Goal: Task Accomplishment & Management: Complete application form

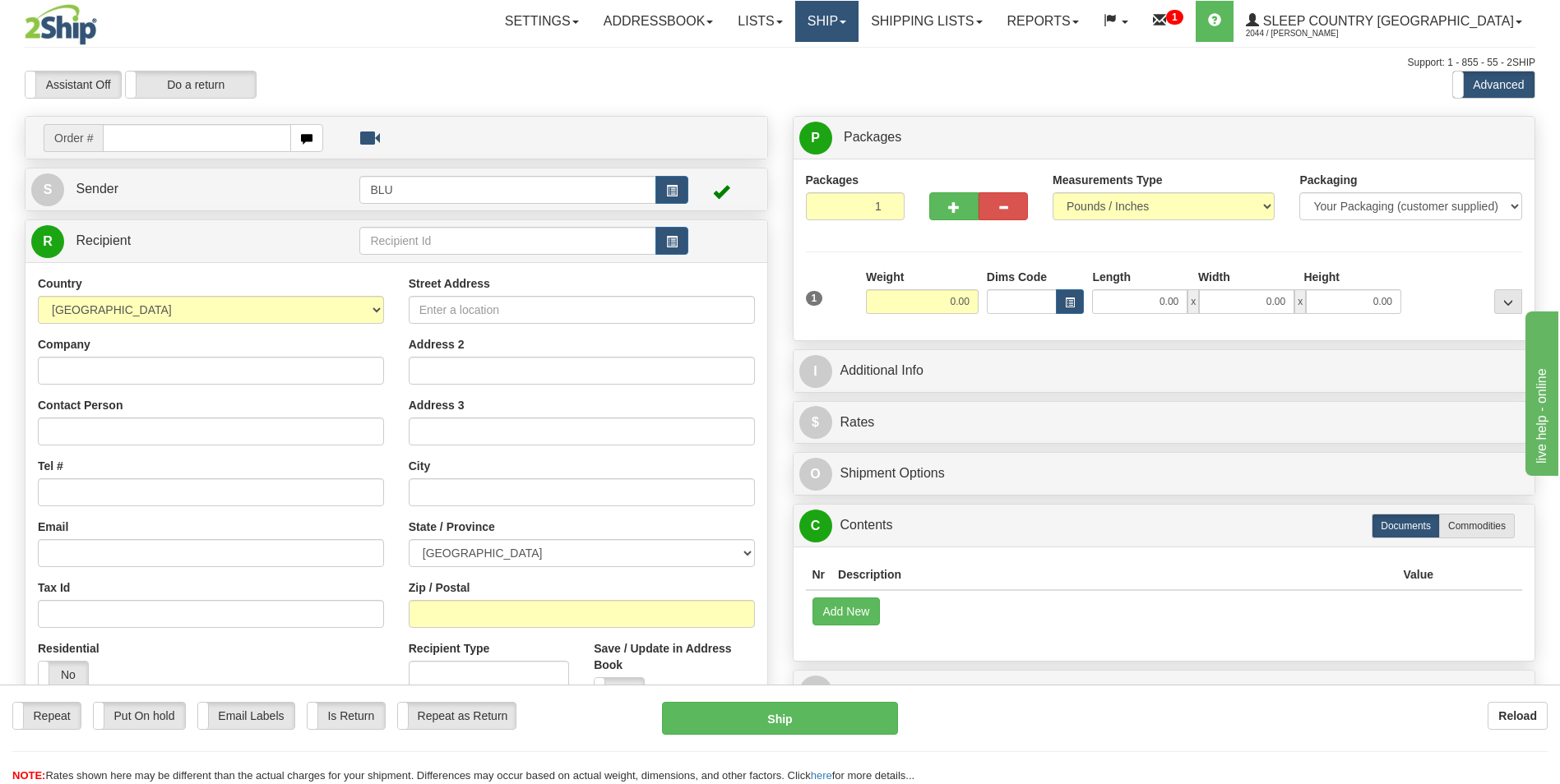
click at [846, 21] on span at bounding box center [842, 22] width 7 height 3
click at [842, 74] on span "OnHold / Order Queue" at bounding box center [783, 79] width 116 height 13
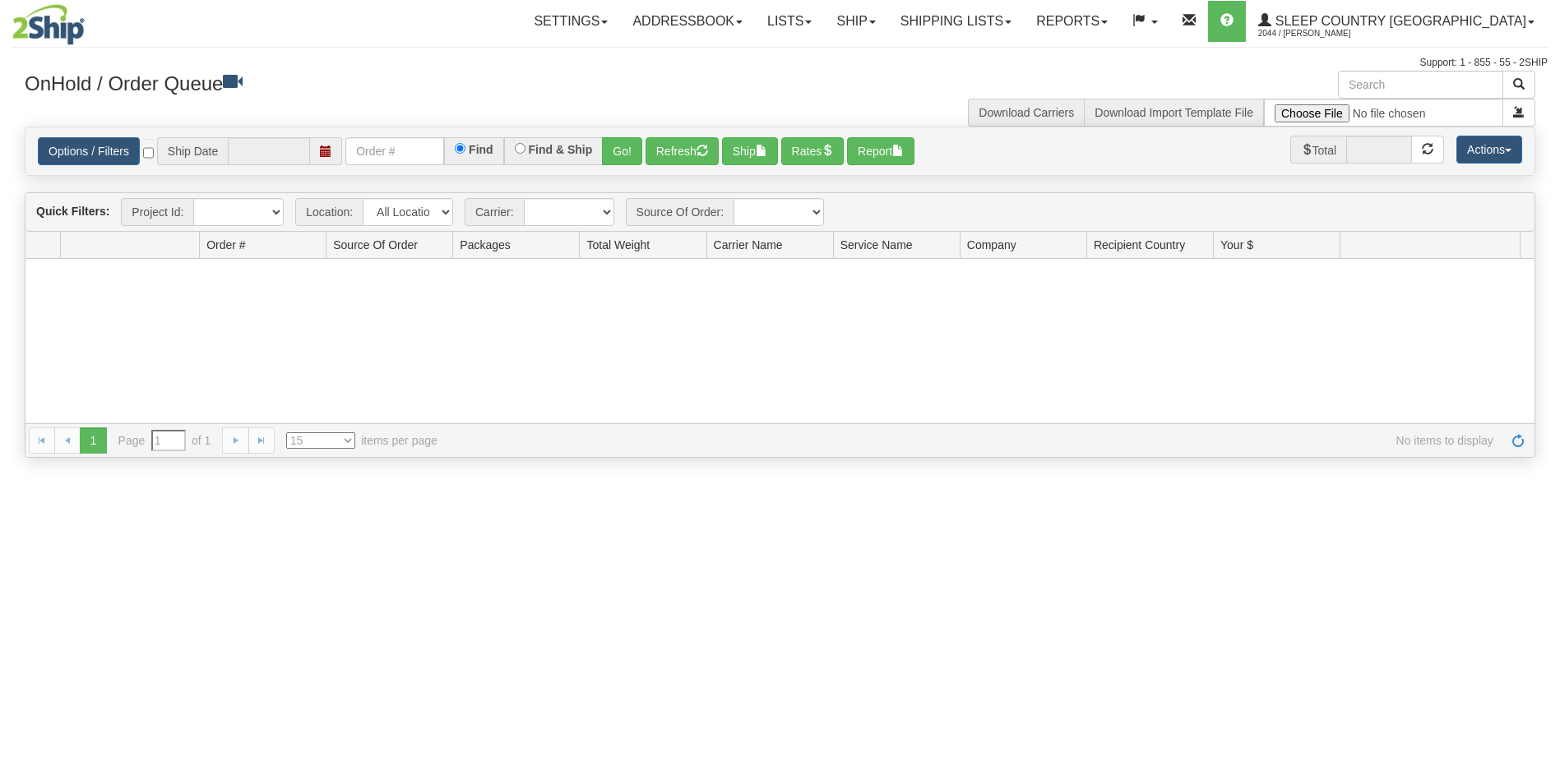
type input "[DATE]"
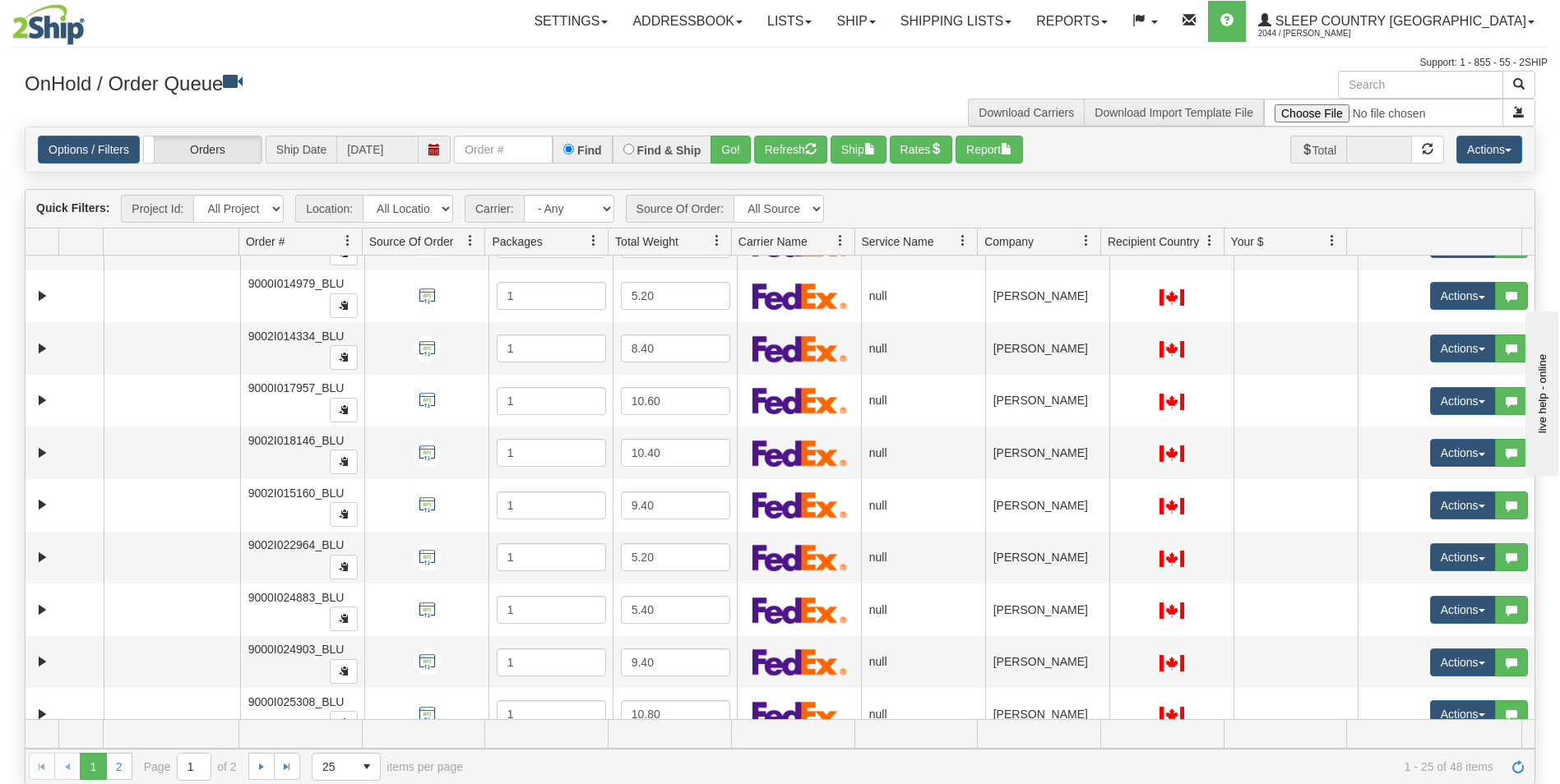
scroll to position [844, 0]
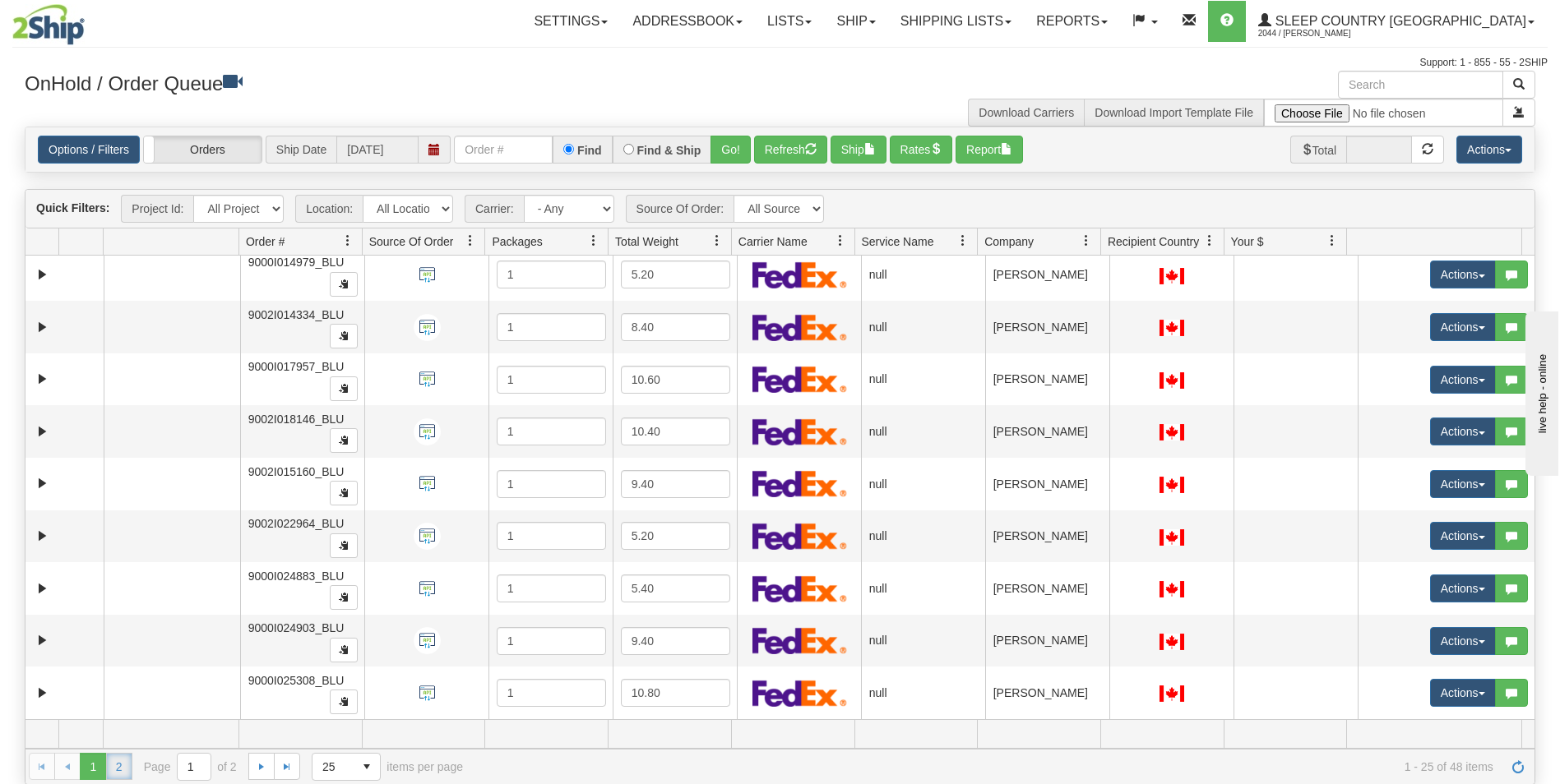
click at [115, 766] on link "2" at bounding box center [119, 767] width 27 height 27
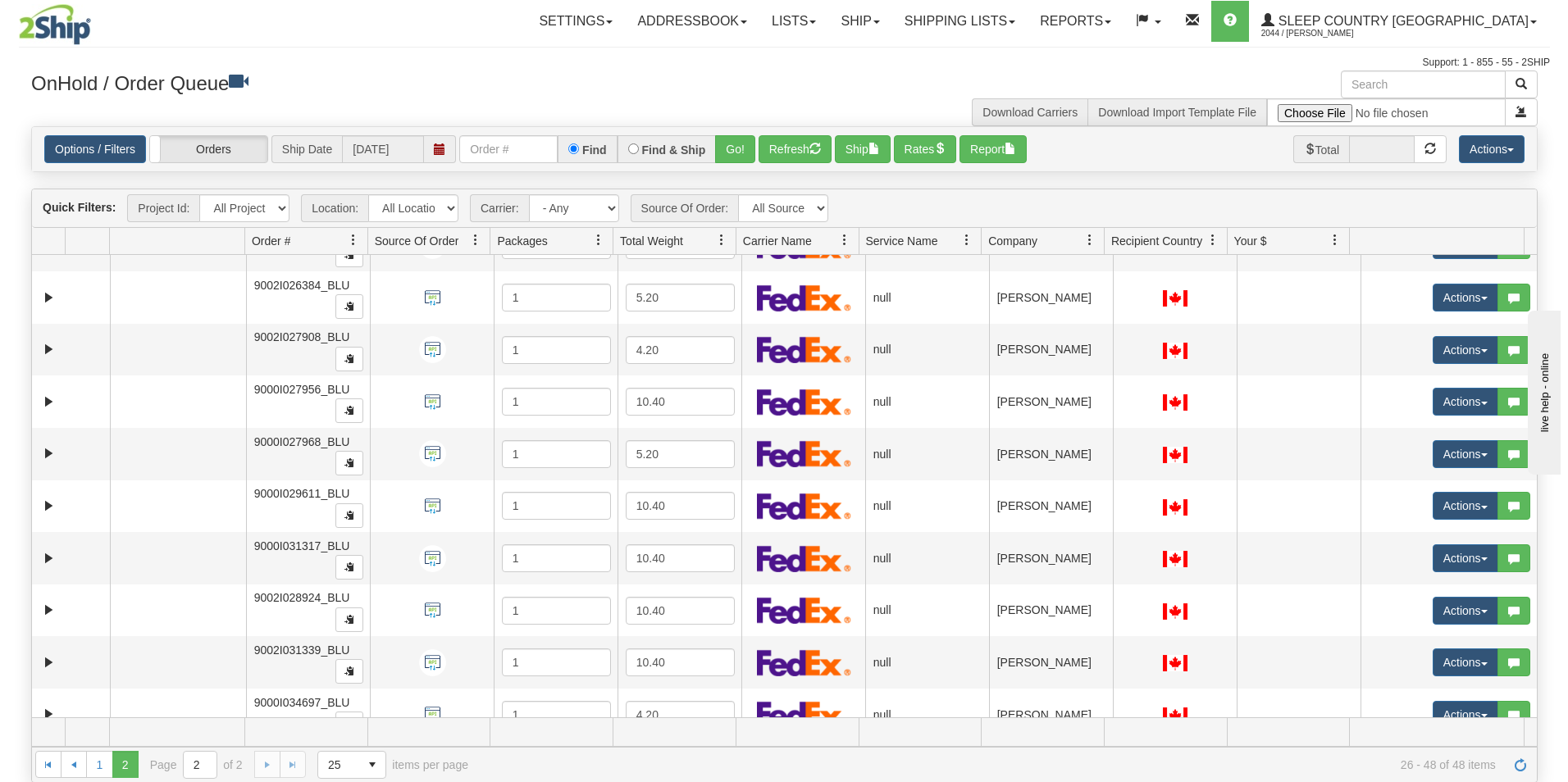
scroll to position [623, 0]
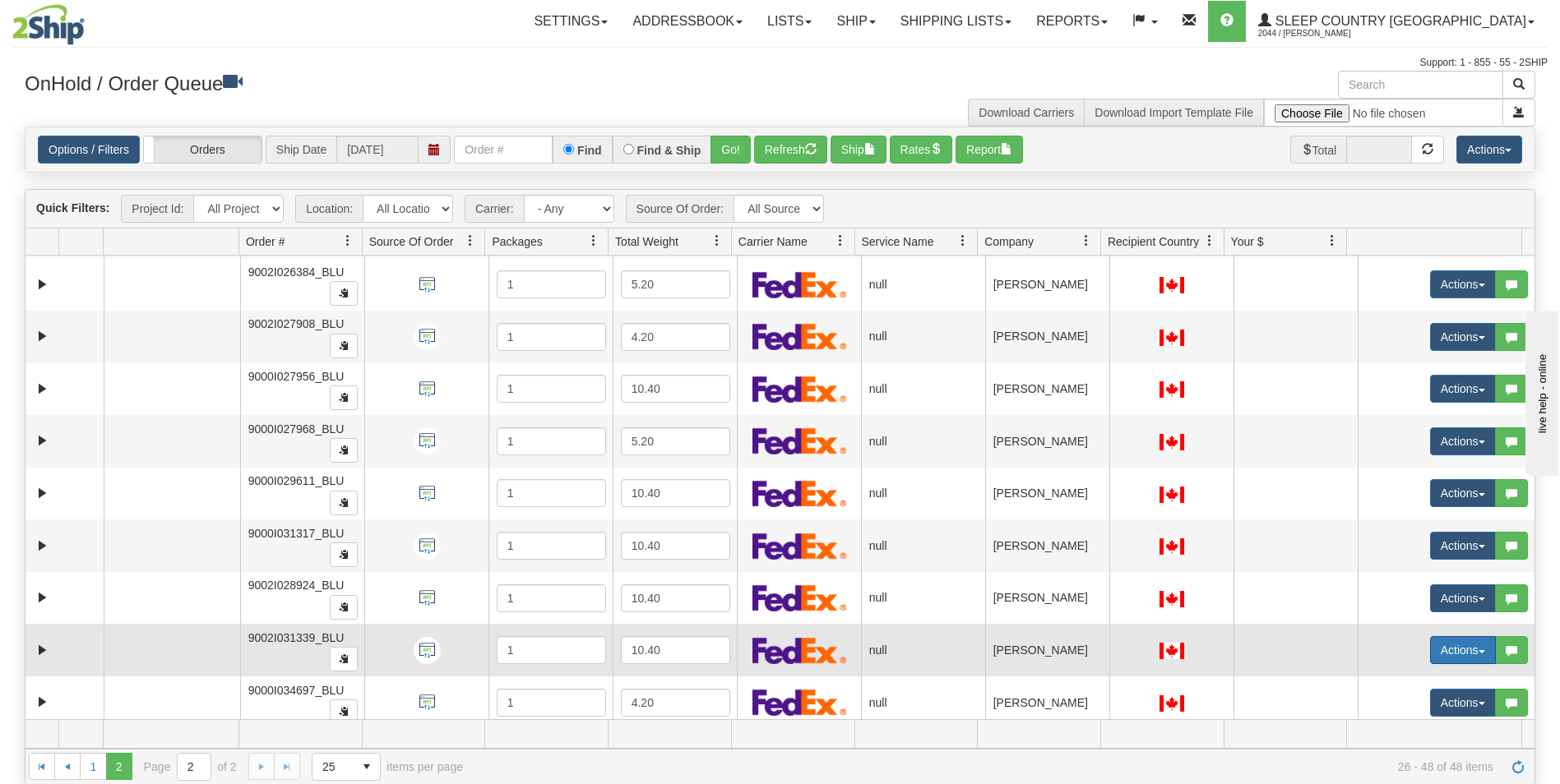
click at [1435, 649] on button "Actions" at bounding box center [1463, 650] width 66 height 28
click at [1383, 682] on span "Open" at bounding box center [1388, 682] width 39 height 13
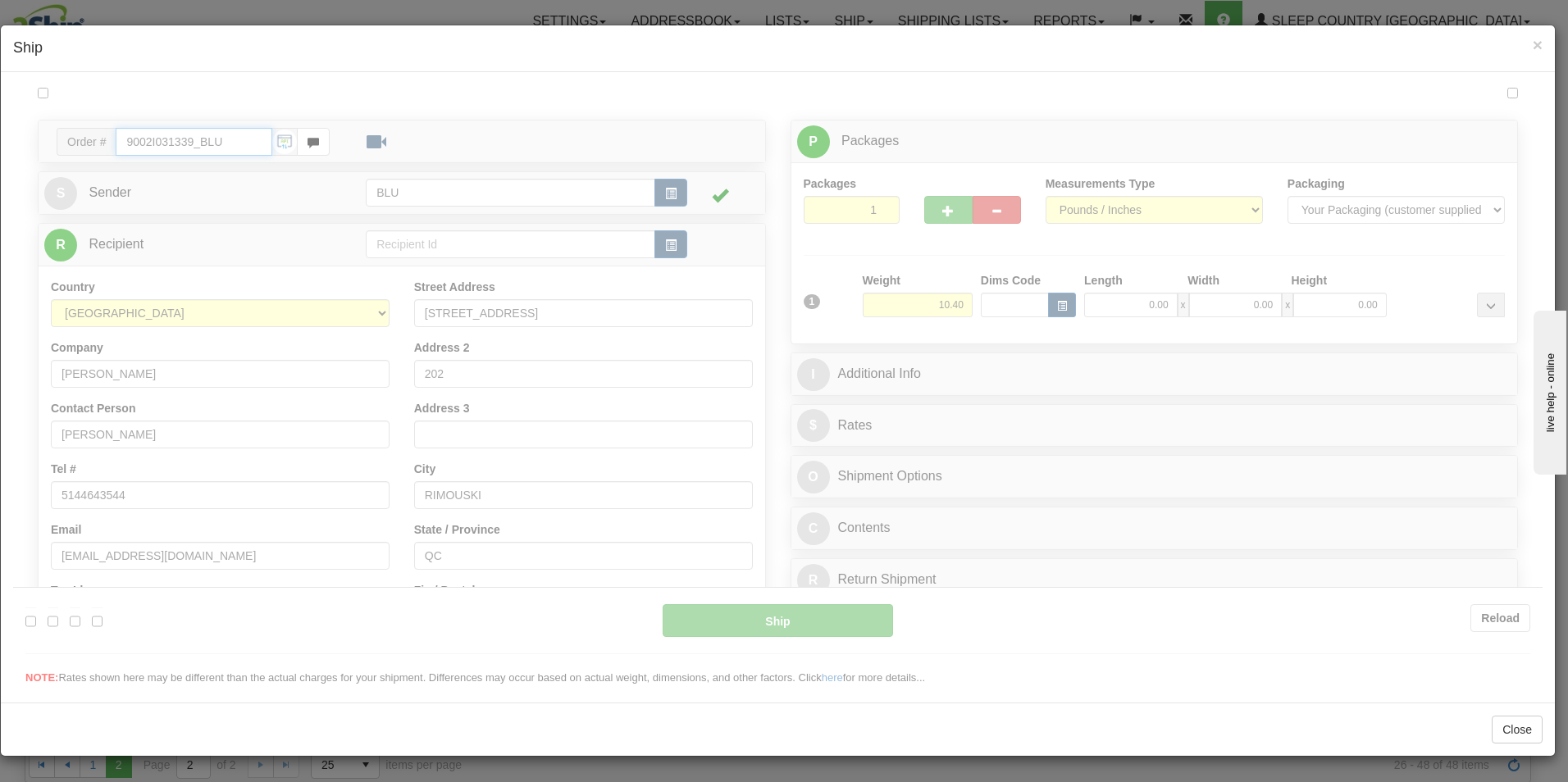
scroll to position [0, 0]
type input "09:54"
type input "16:00"
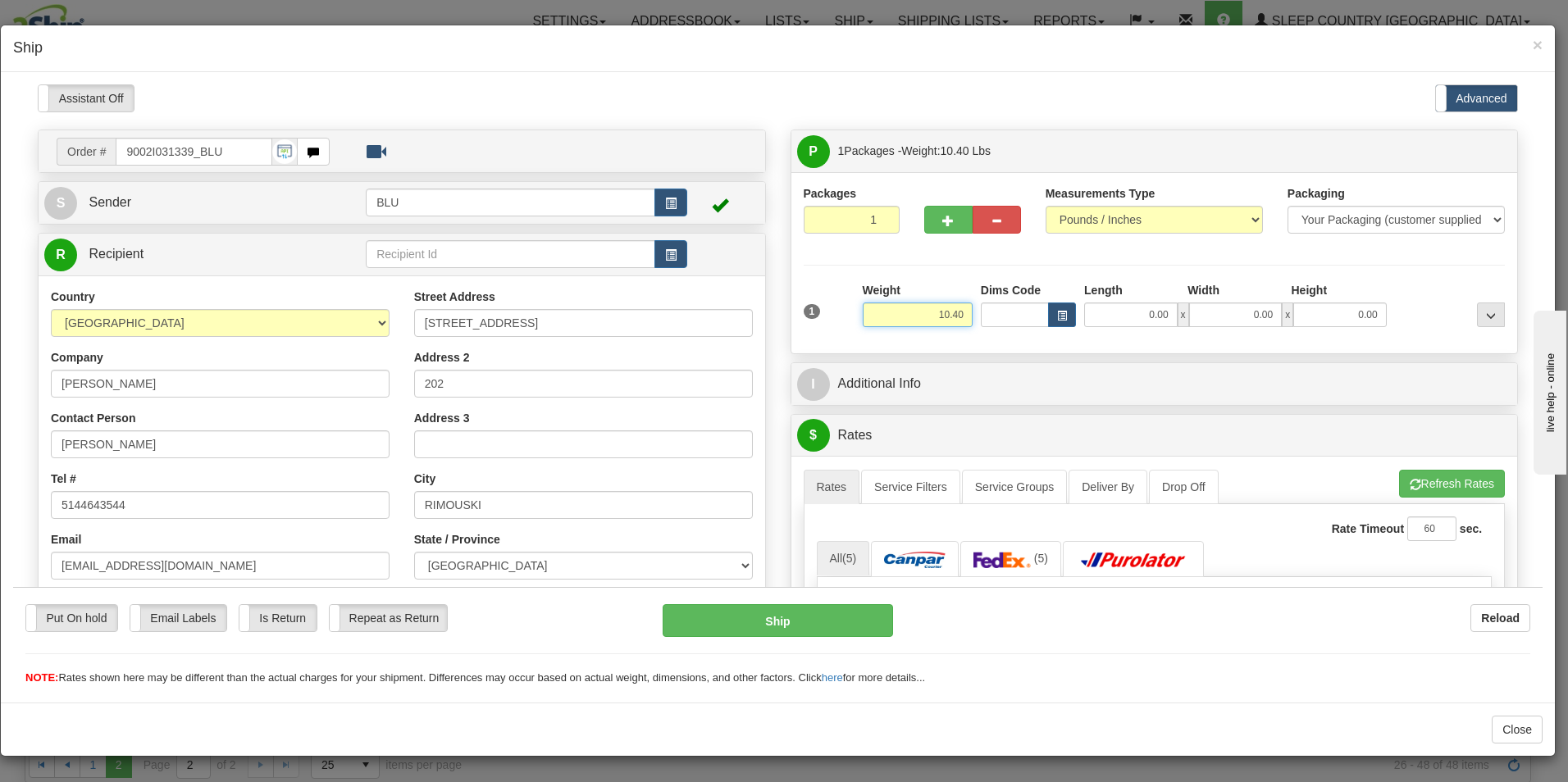
click at [958, 315] on input "10.40" at bounding box center [918, 314] width 110 height 25
click at [959, 312] on input "10.40" at bounding box center [918, 314] width 110 height 25
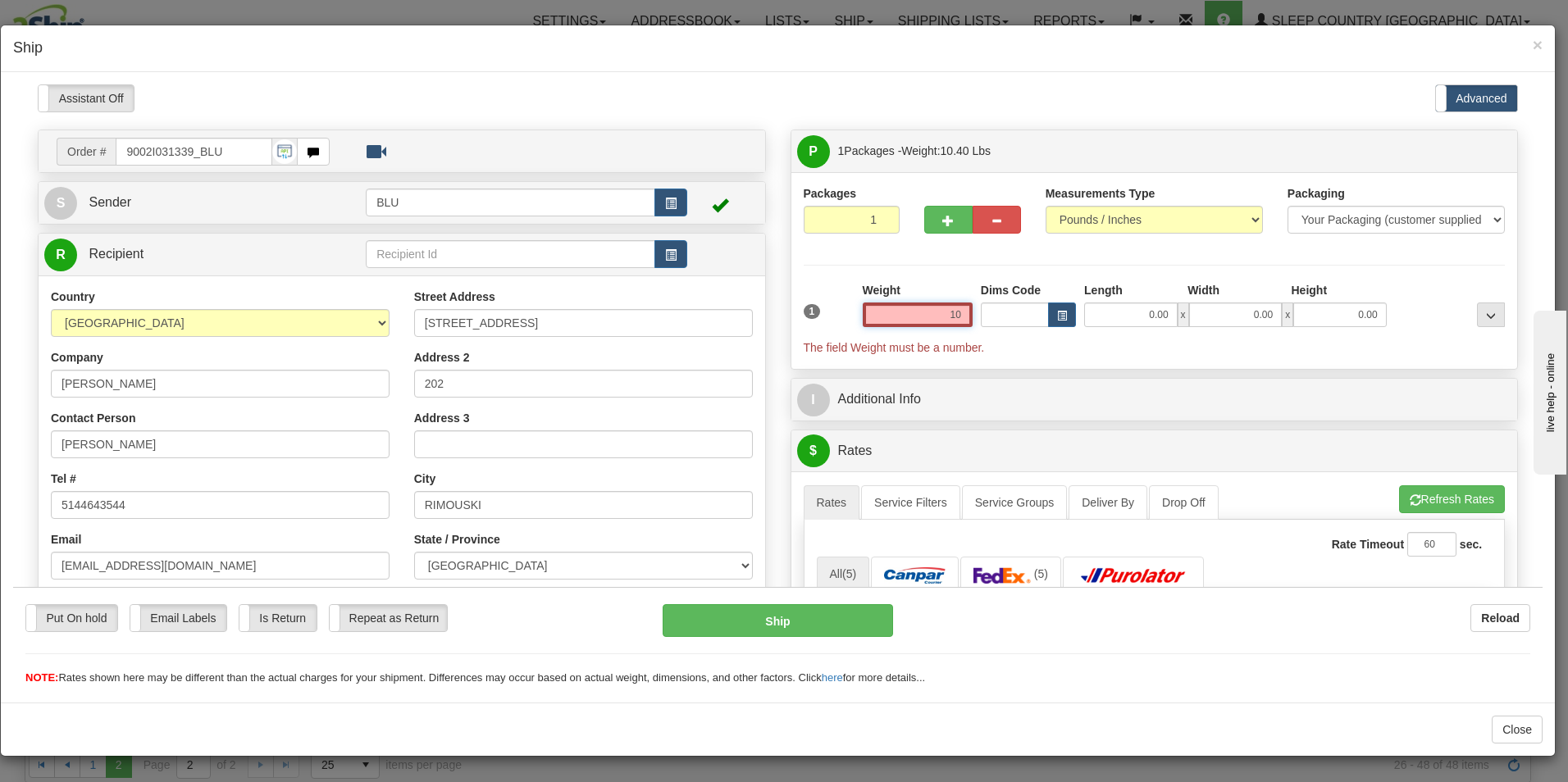
type input "1"
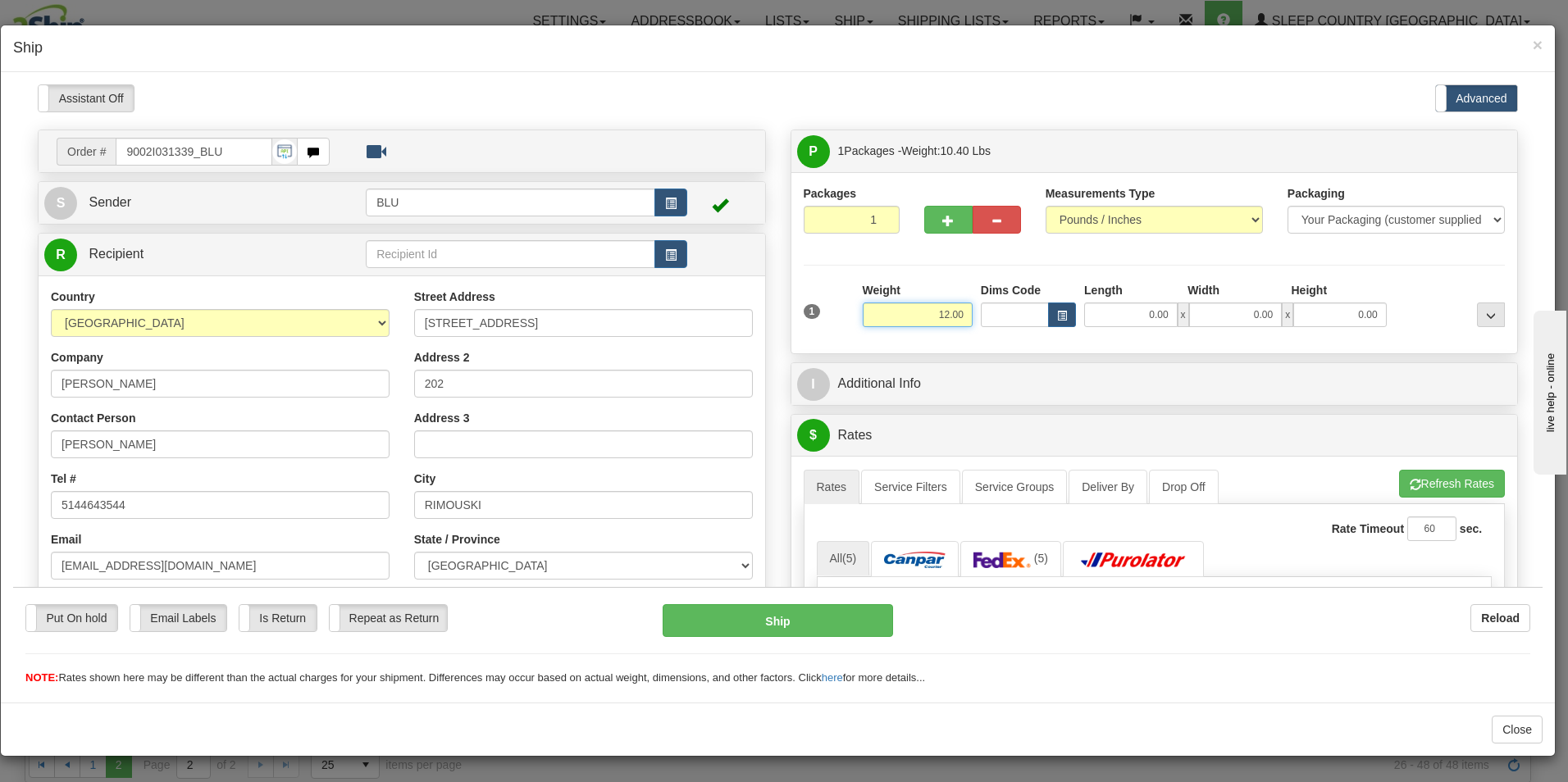
type input "12.00"
type input "16.00"
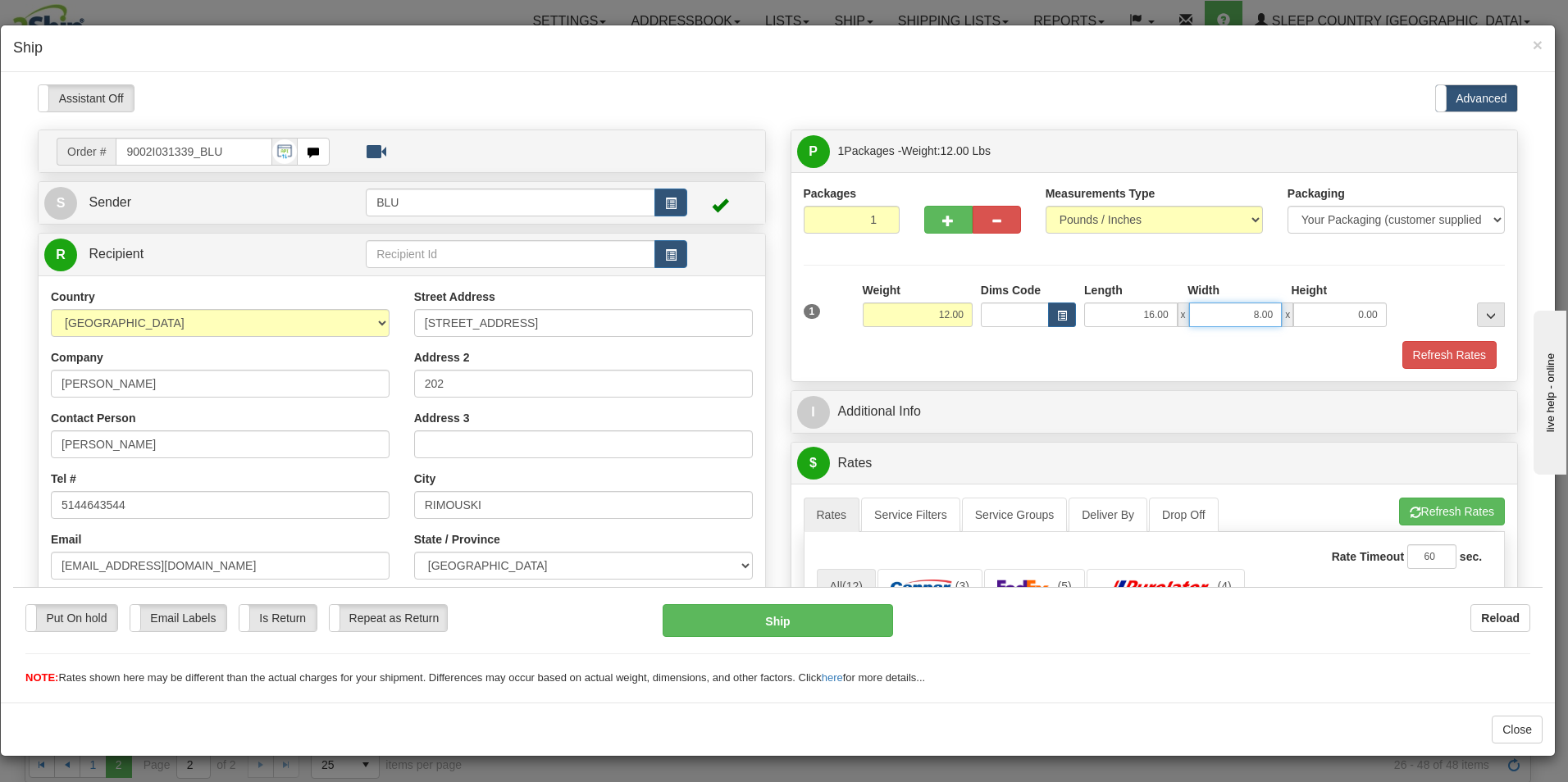
type input "8.00"
type input "16.00"
click at [1407, 349] on button "Refresh Rates" at bounding box center [1449, 354] width 94 height 28
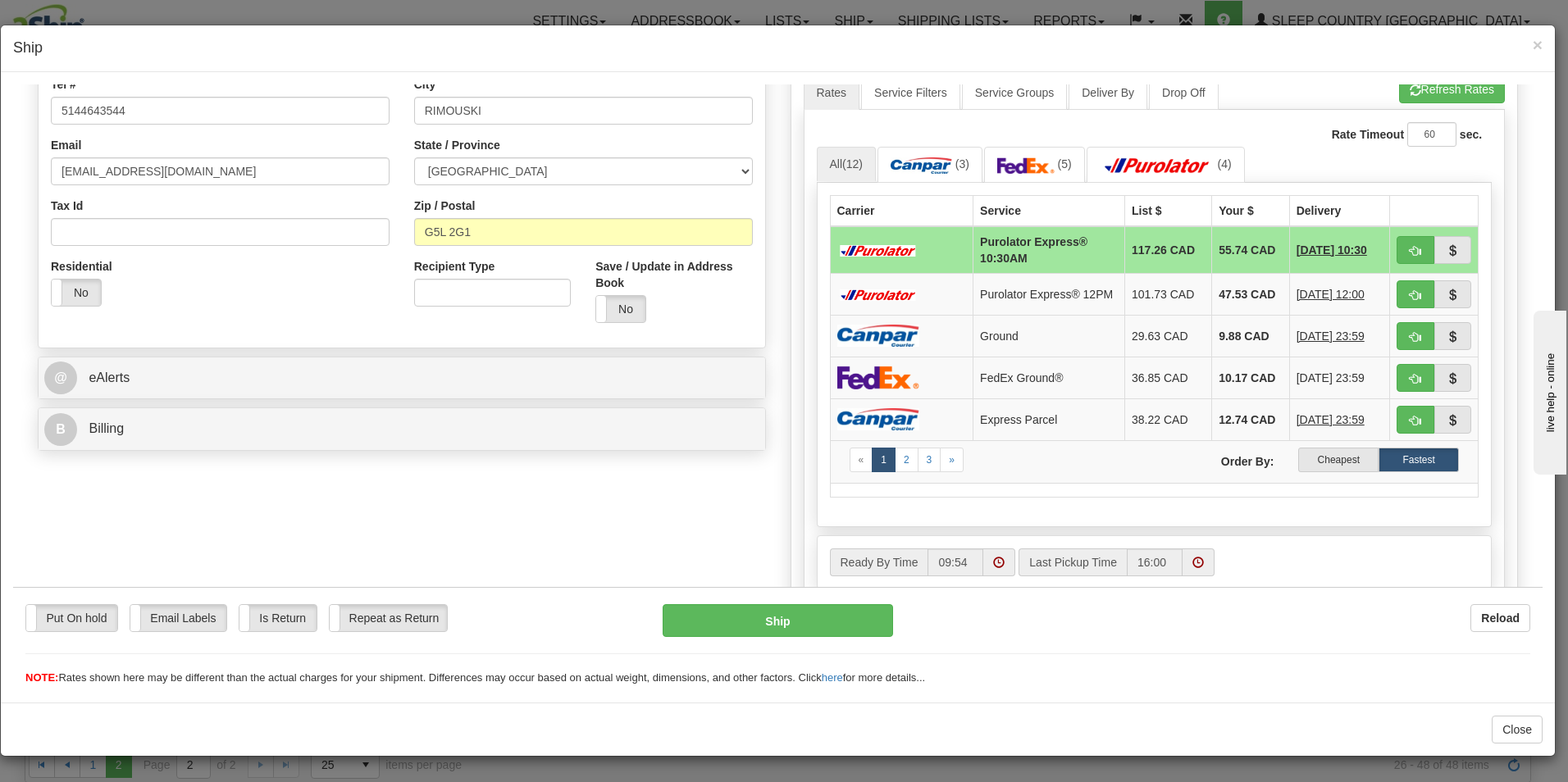
scroll to position [399, 0]
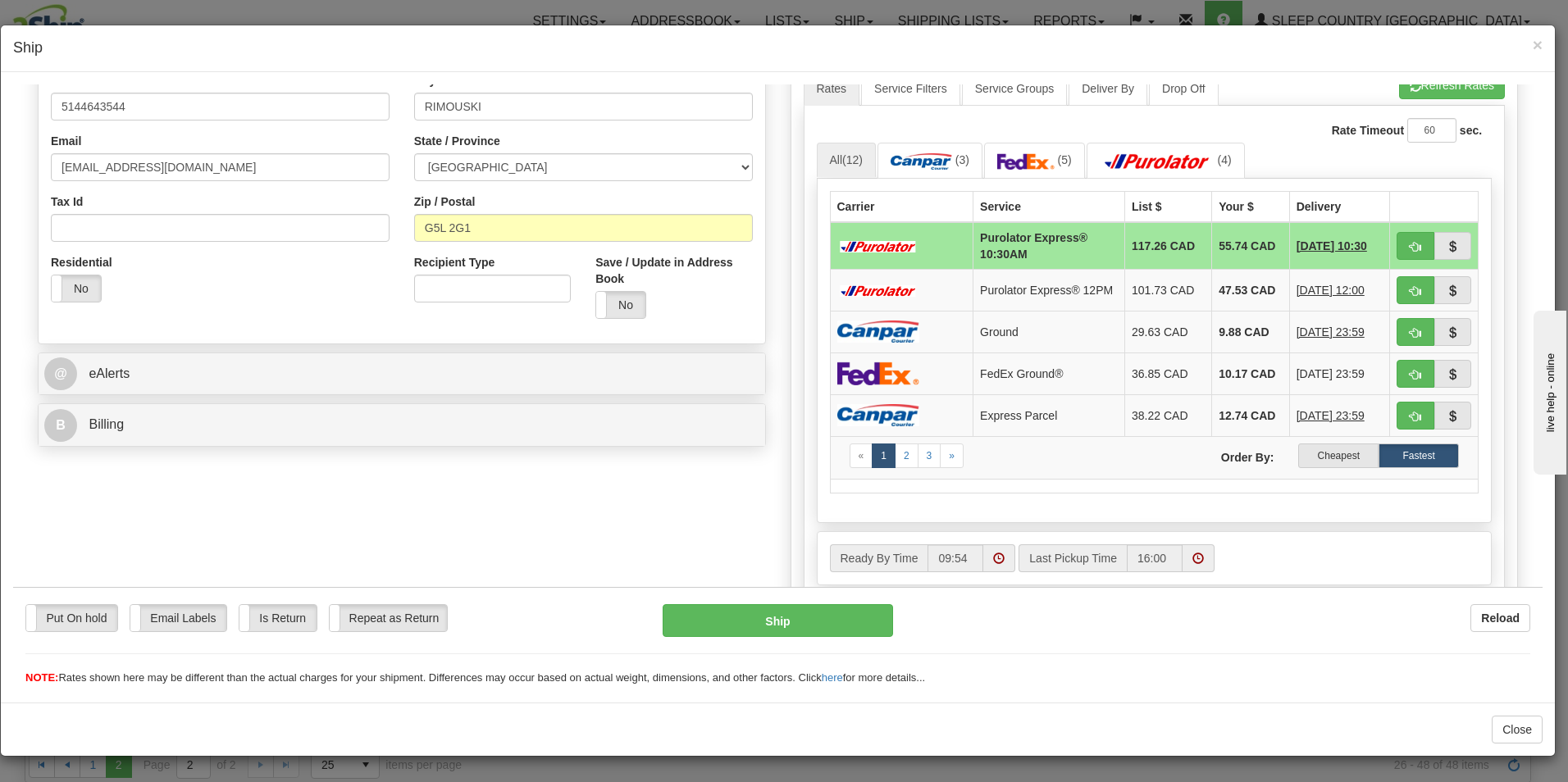
drag, startPoint x: 1536, startPoint y: 291, endPoint x: 1543, endPoint y: 538, distance: 247.1
click at [1319, 455] on label "Cheapest" at bounding box center [1339, 456] width 80 height 25
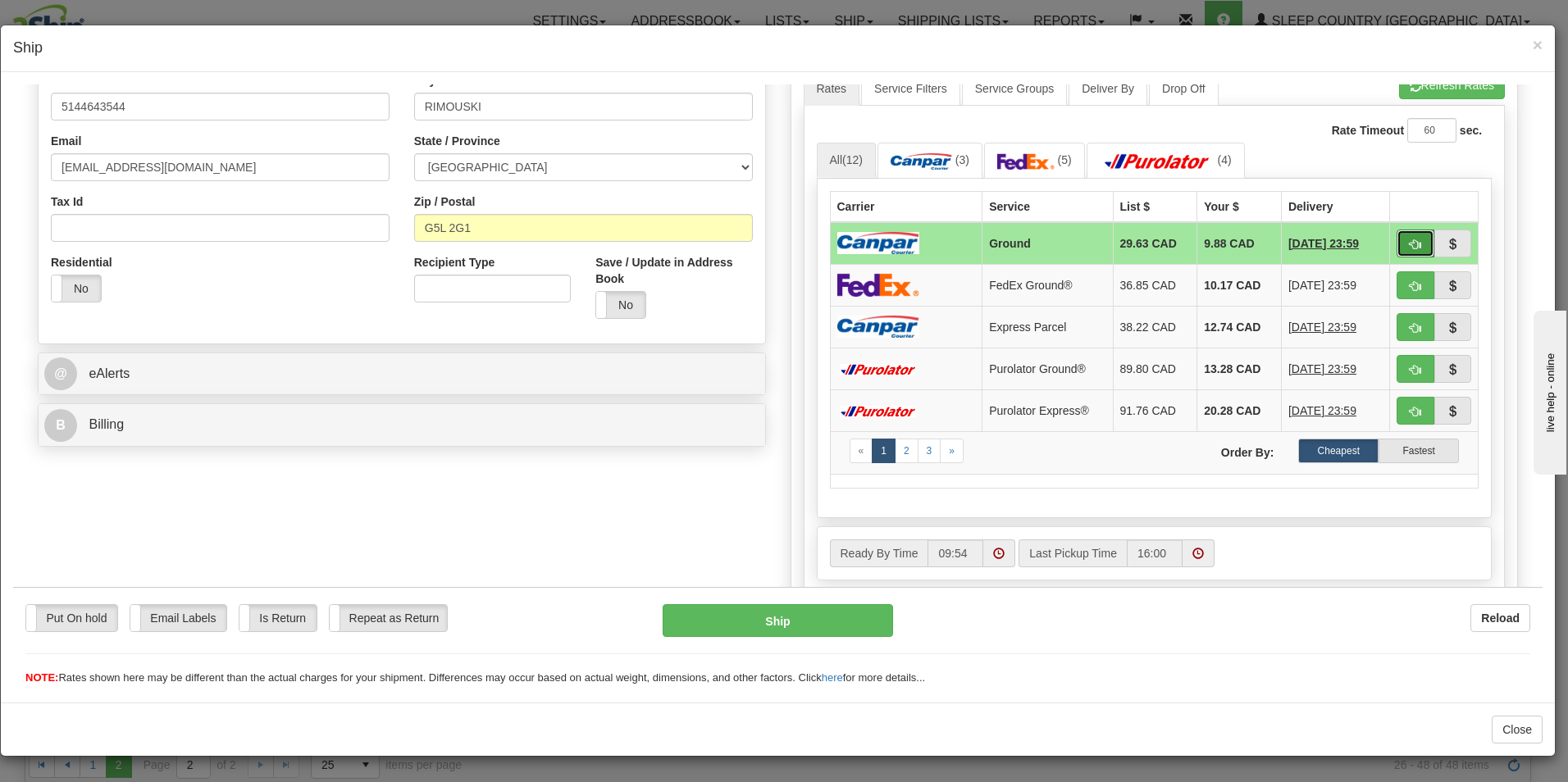
click at [1397, 238] on button "button" at bounding box center [1416, 243] width 38 height 28
type input "1"
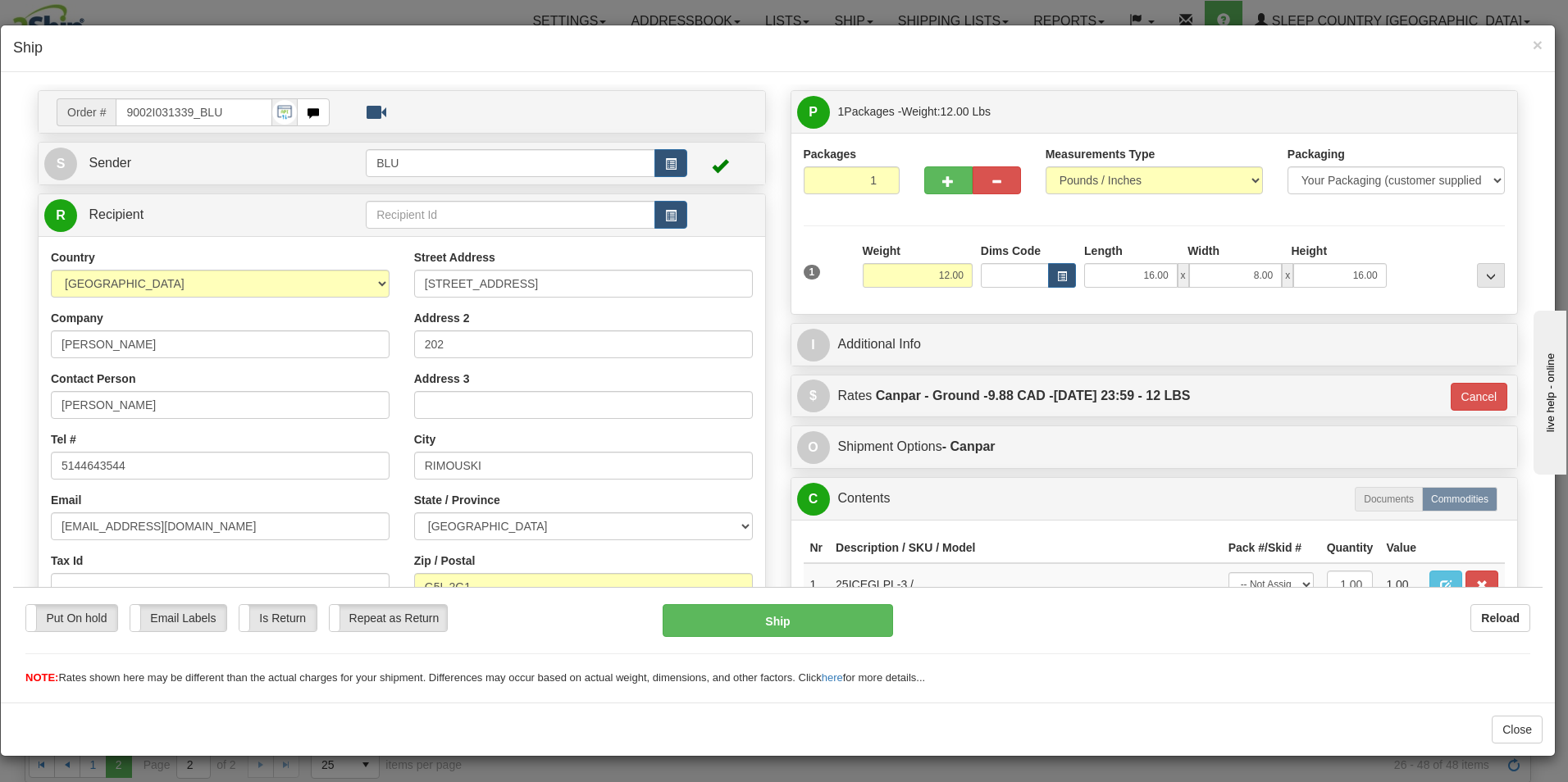
scroll to position [39, 0]
click at [797, 617] on button "Ship" at bounding box center [778, 620] width 230 height 32
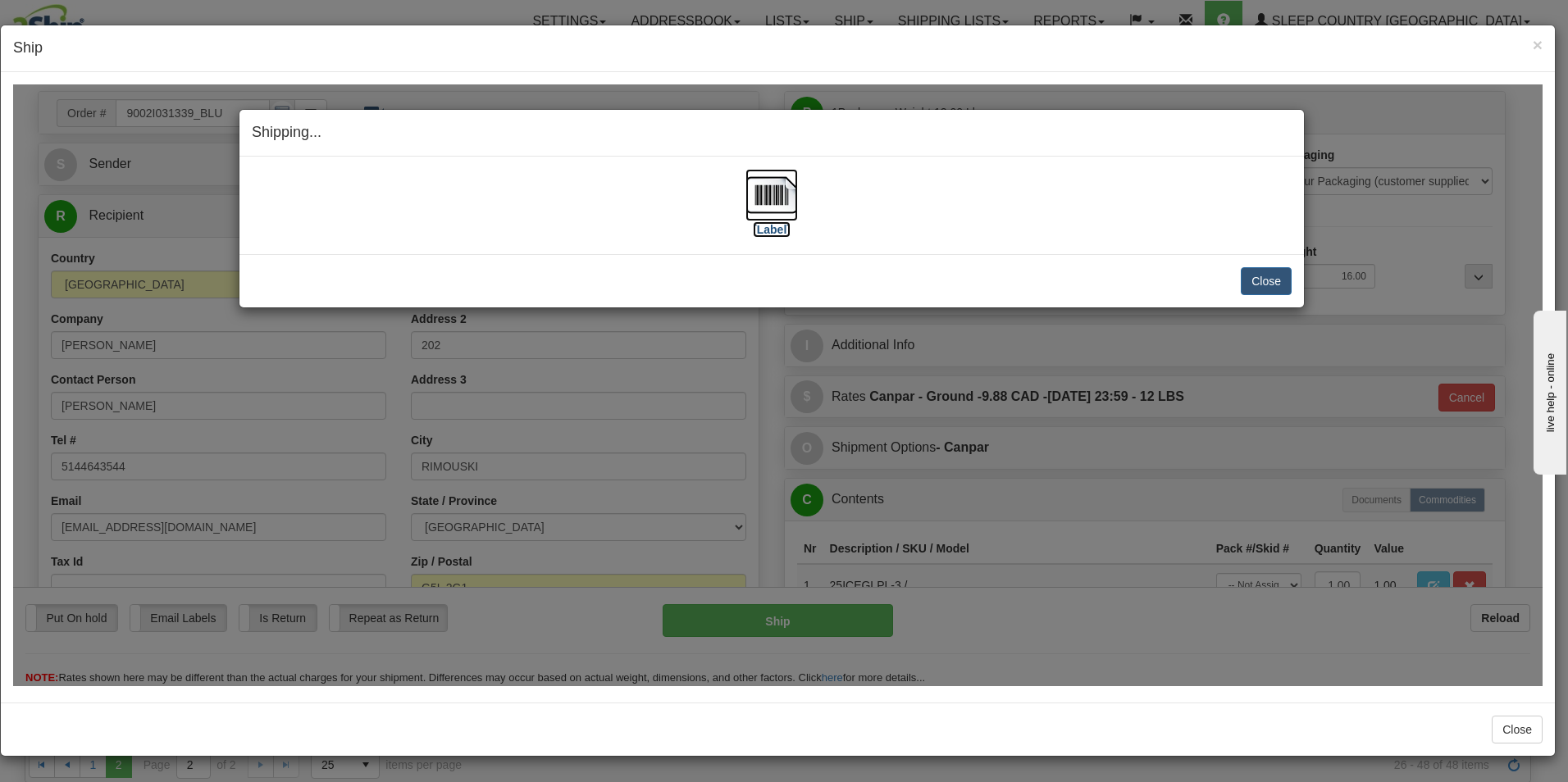
click at [776, 226] on label "[Label]" at bounding box center [772, 228] width 38 height 16
click at [1276, 271] on button "Close" at bounding box center [1265, 280] width 50 height 28
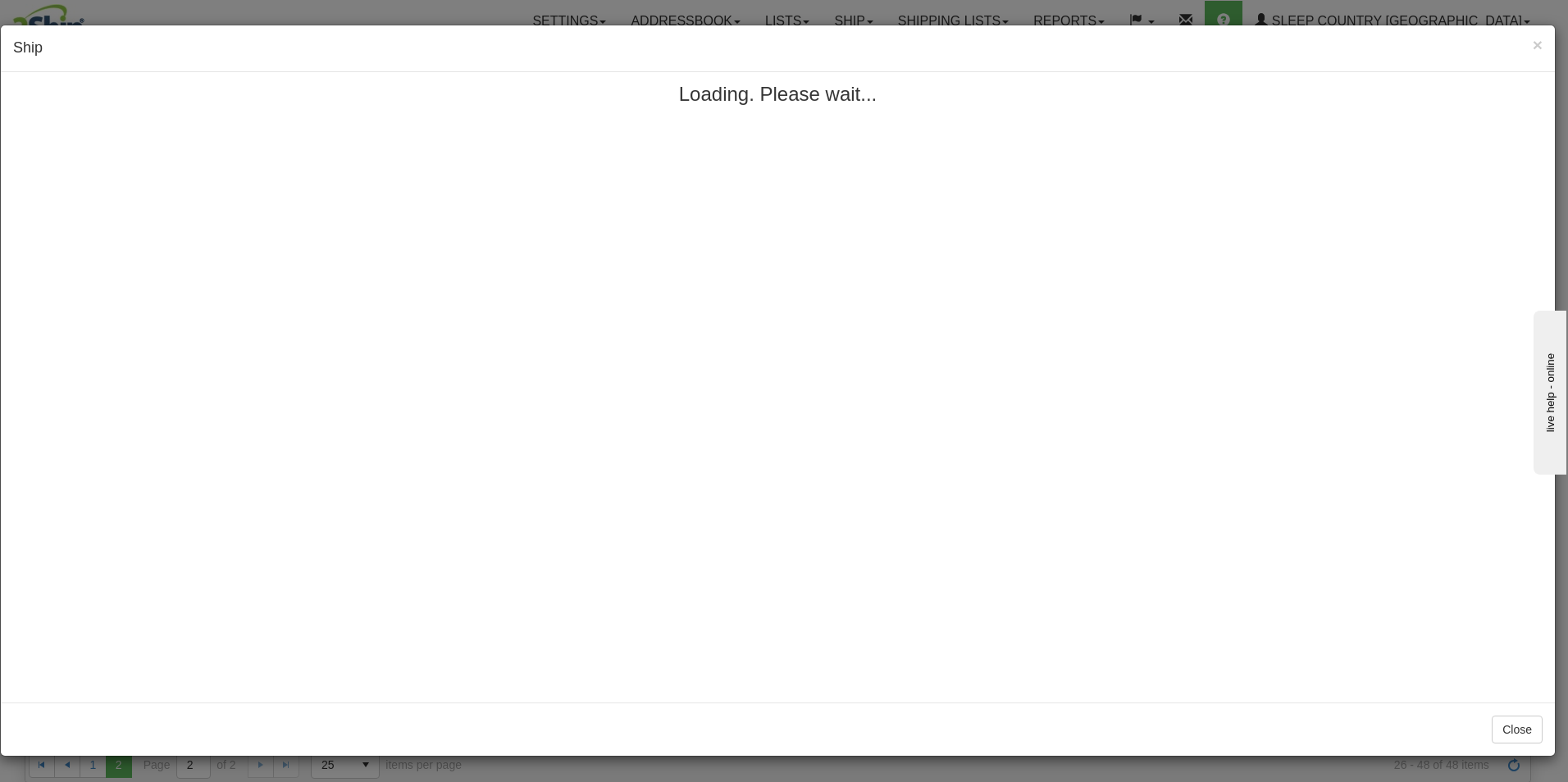
scroll to position [0, 0]
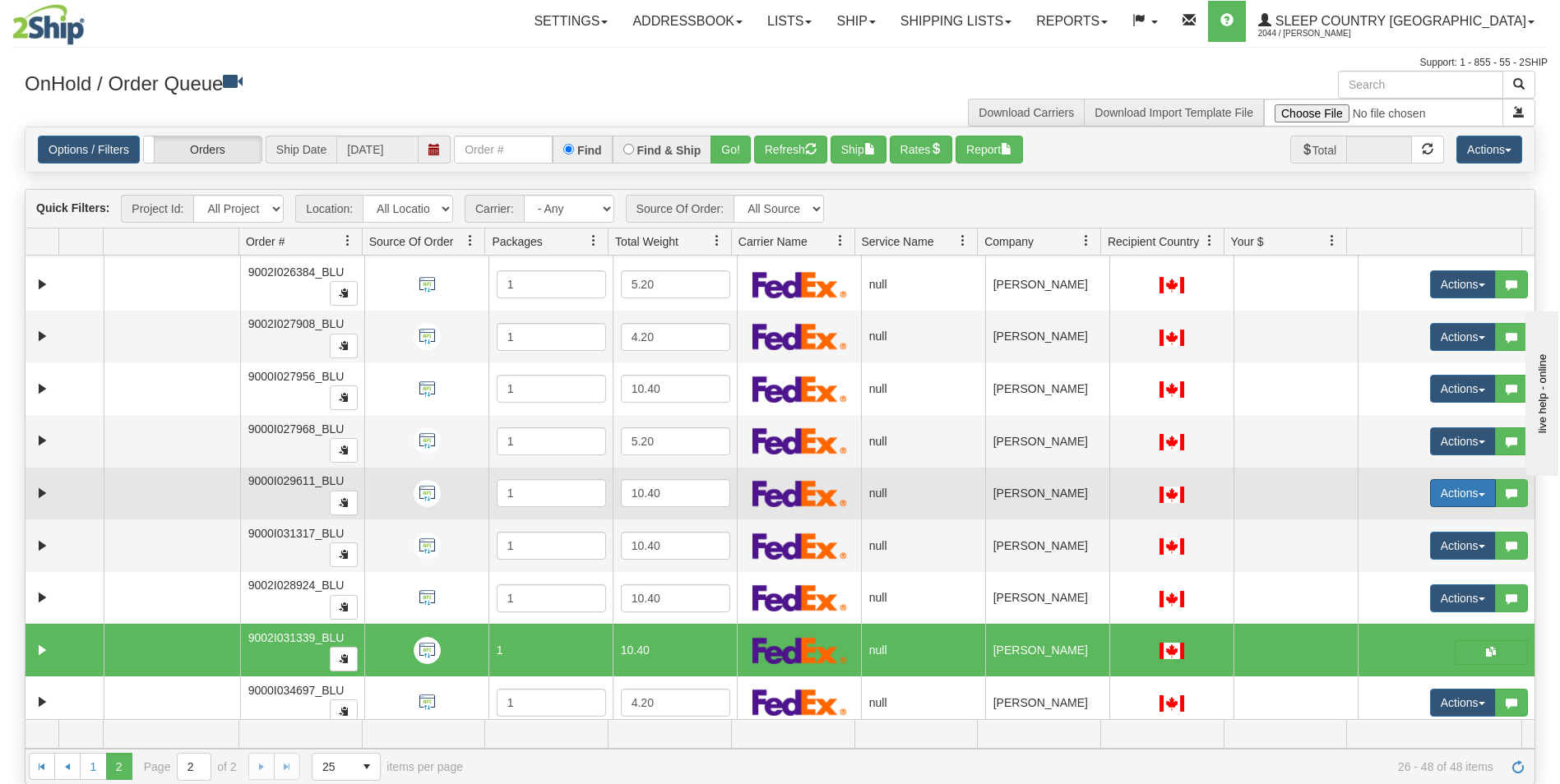
click at [1435, 490] on button "Actions" at bounding box center [1463, 493] width 66 height 28
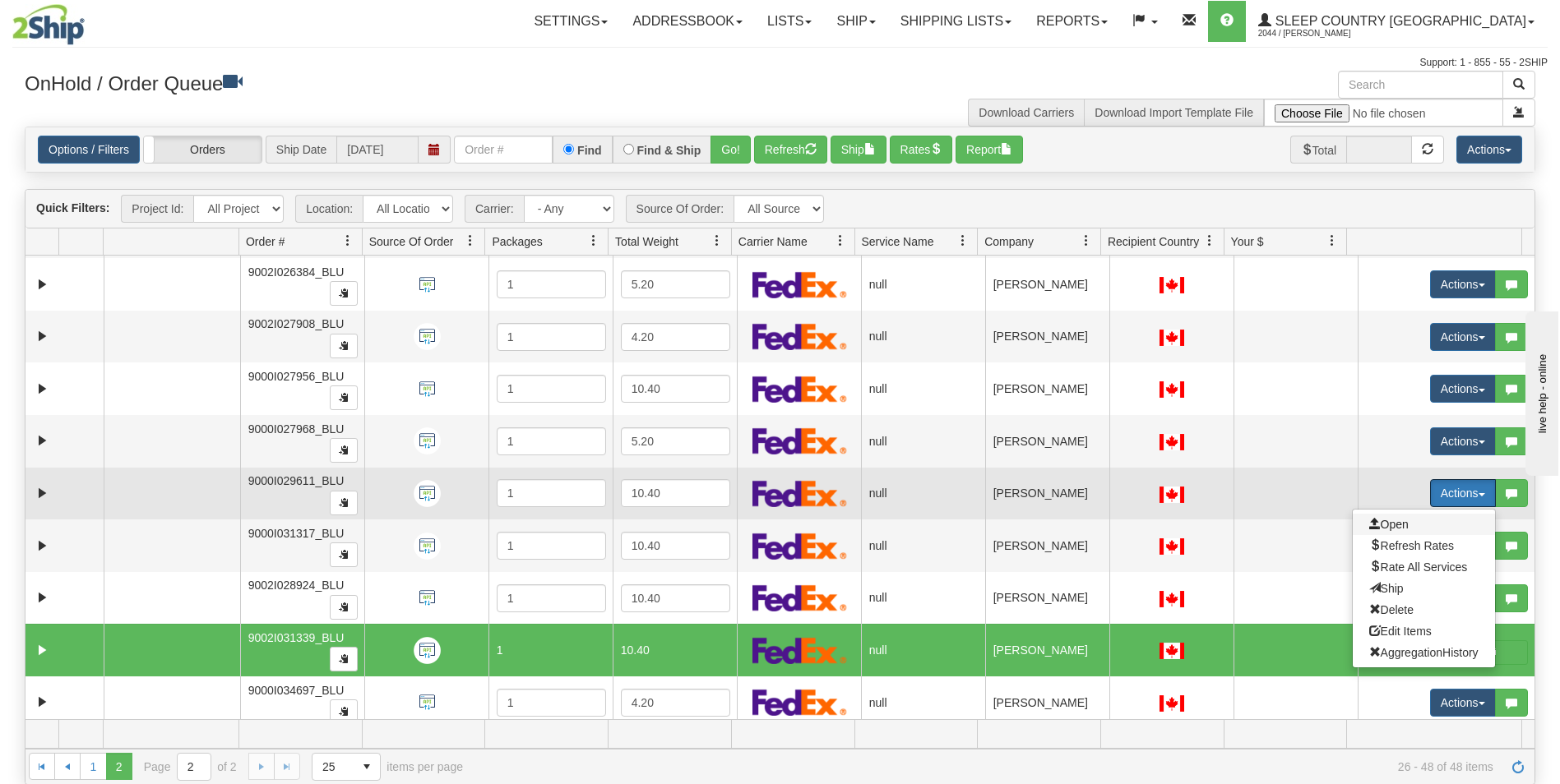
click at [1375, 522] on span "Open" at bounding box center [1388, 525] width 39 height 13
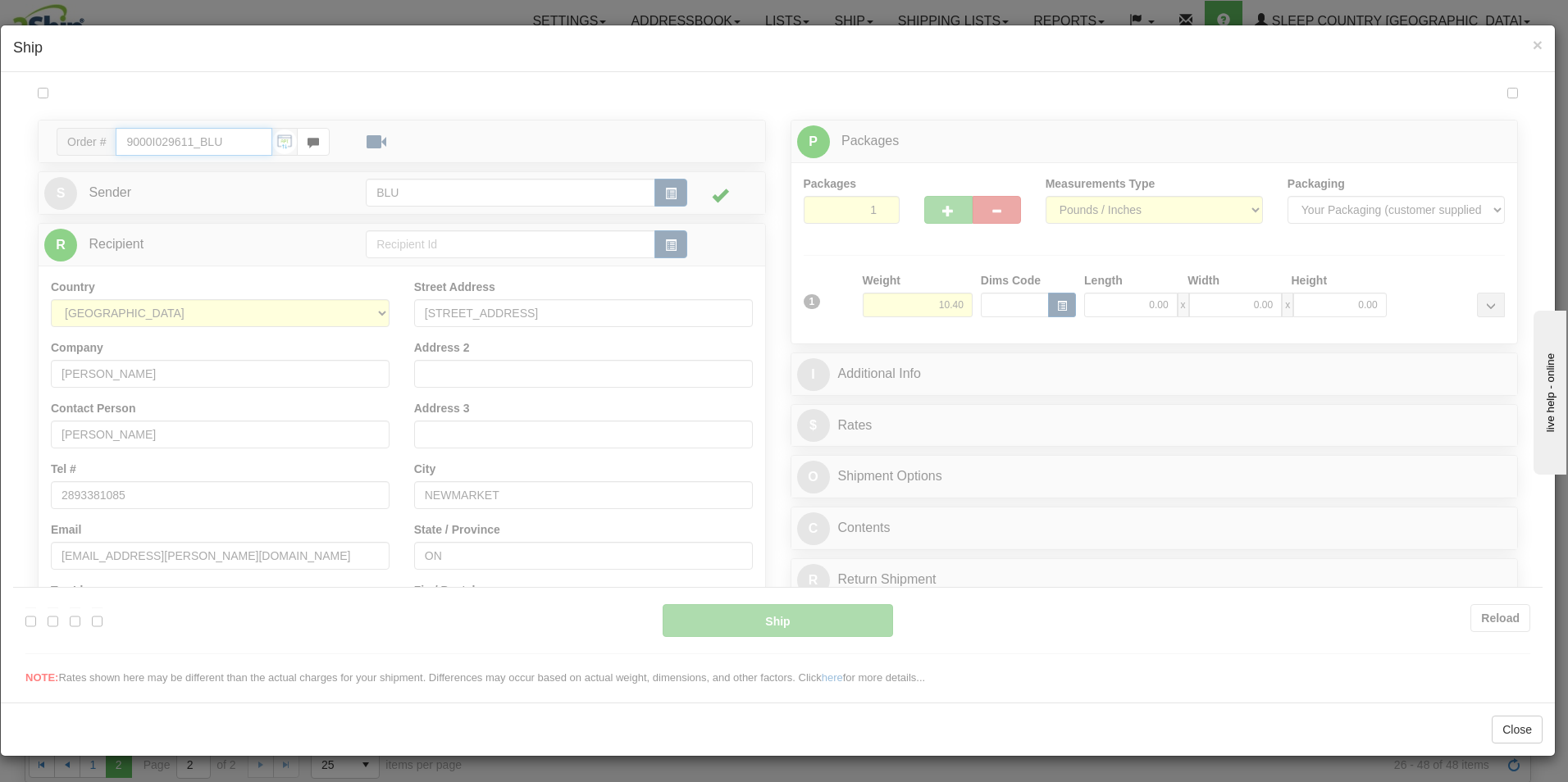
type input "10:00"
type input "16:00"
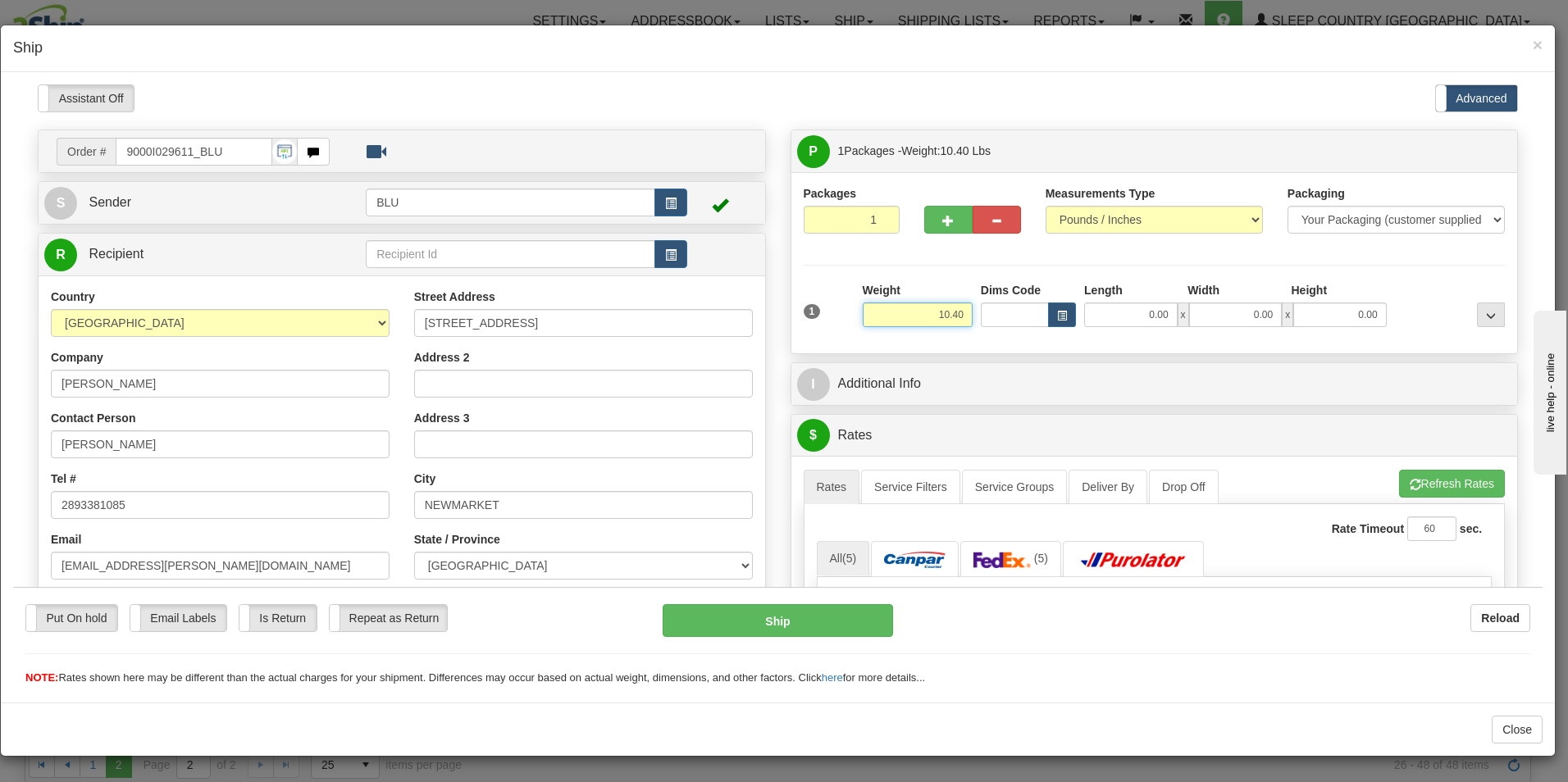
click at [962, 318] on input "10.40" at bounding box center [918, 314] width 110 height 25
type input "11.00"
type input "16.00"
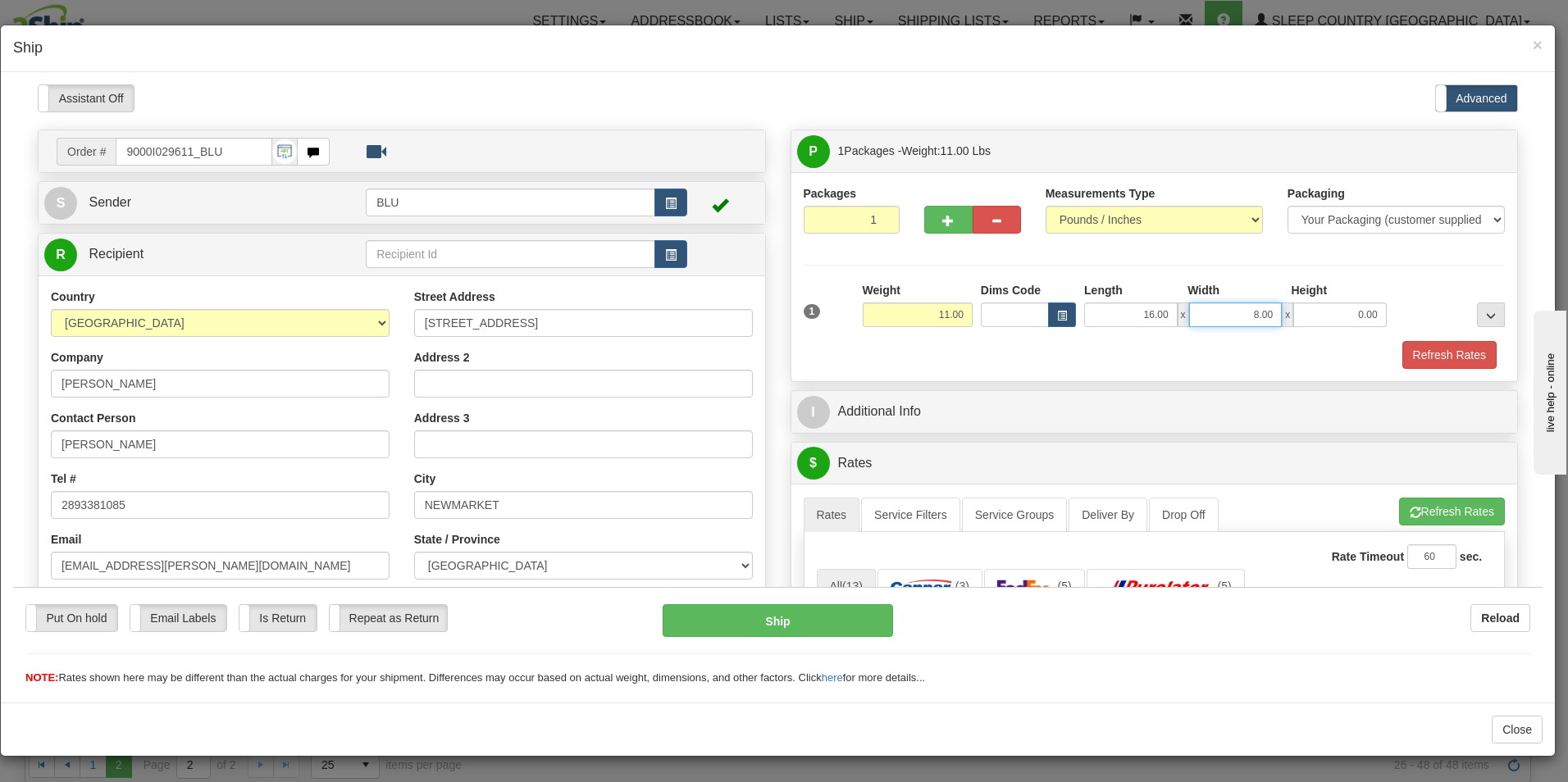
type input "8.00"
type input "16.00"
click at [1436, 352] on button "Refresh Rates" at bounding box center [1449, 354] width 94 height 28
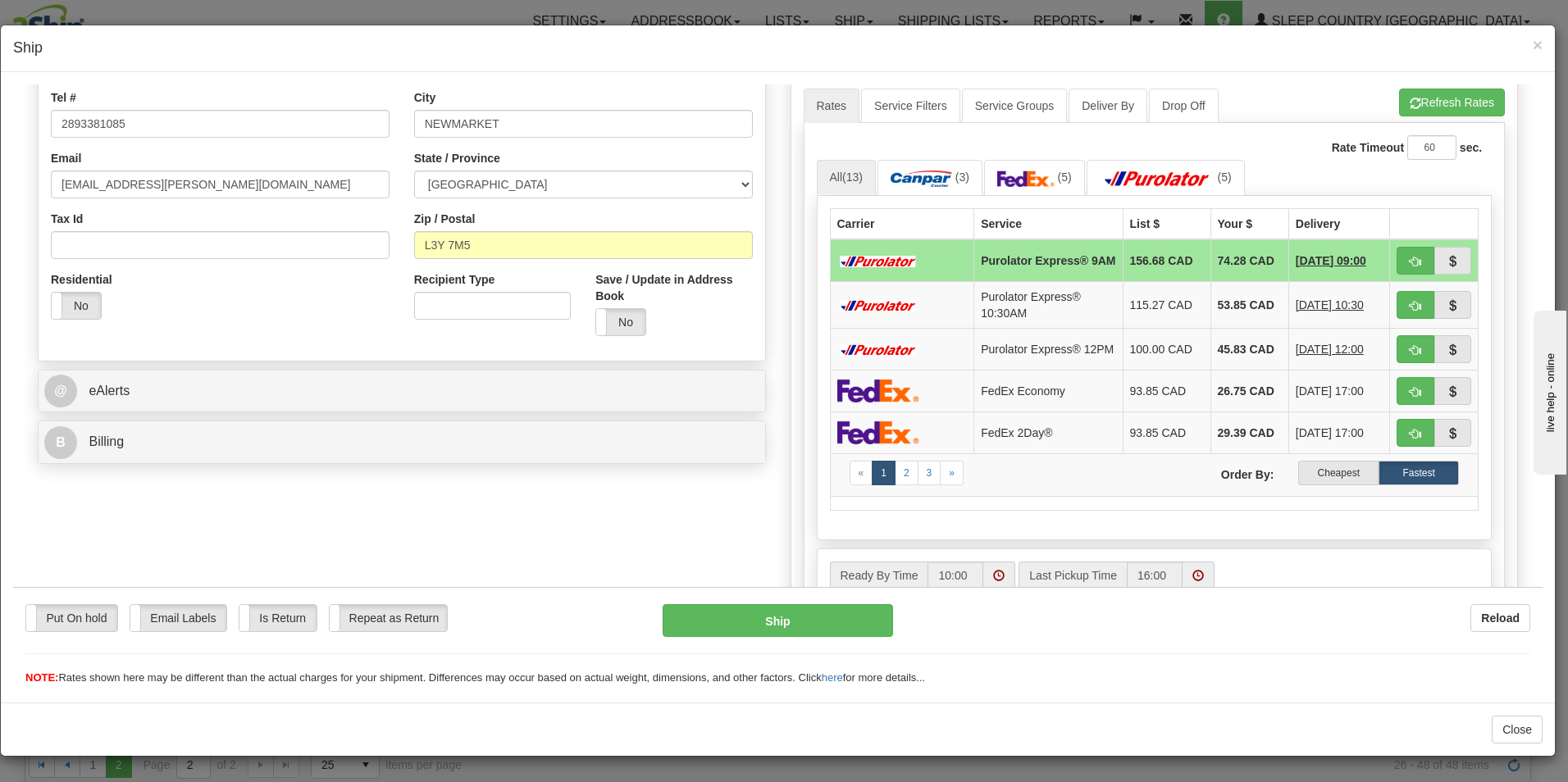
scroll to position [410, 0]
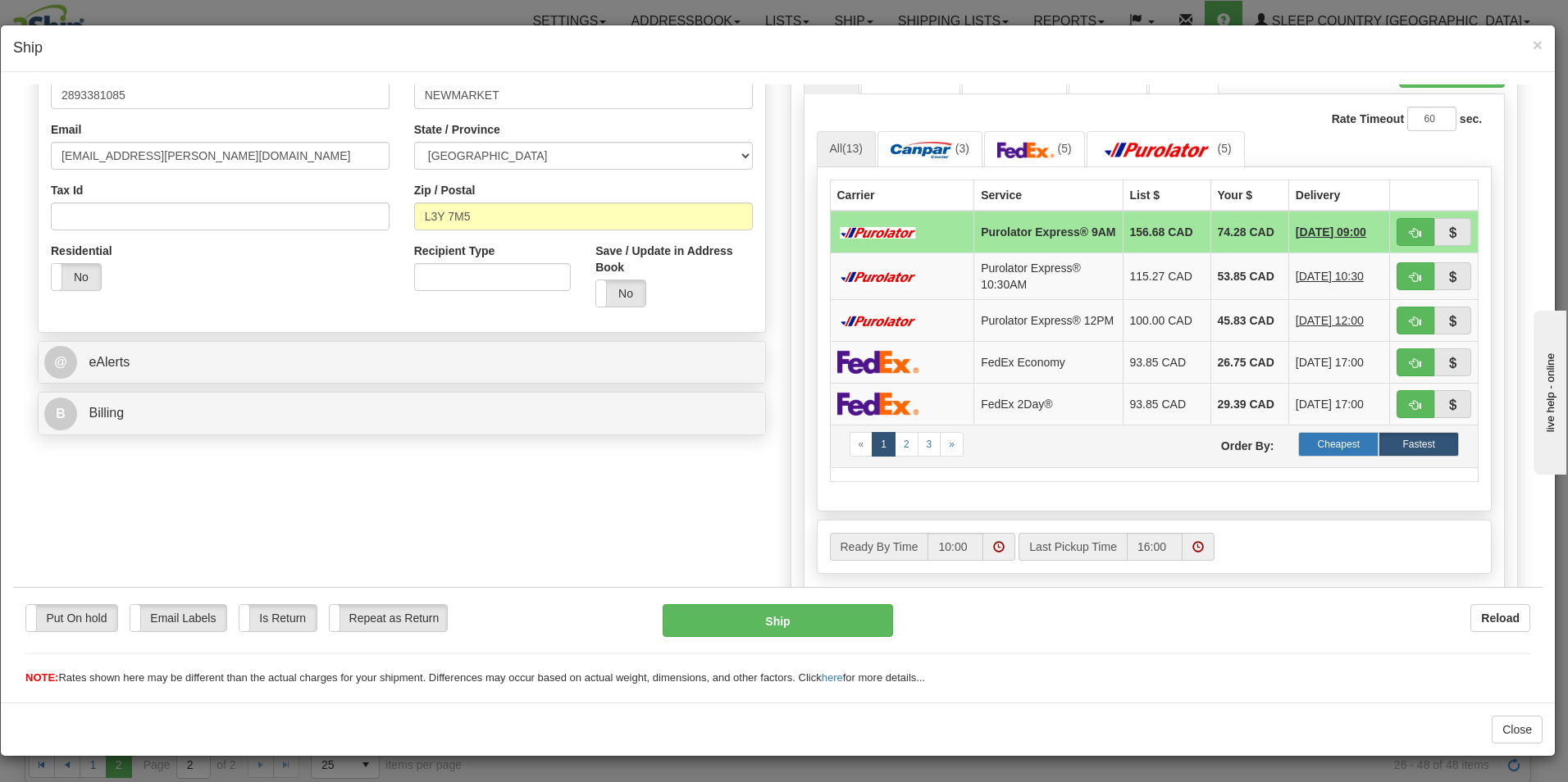
click at [1321, 449] on label "Cheapest" at bounding box center [1339, 443] width 80 height 25
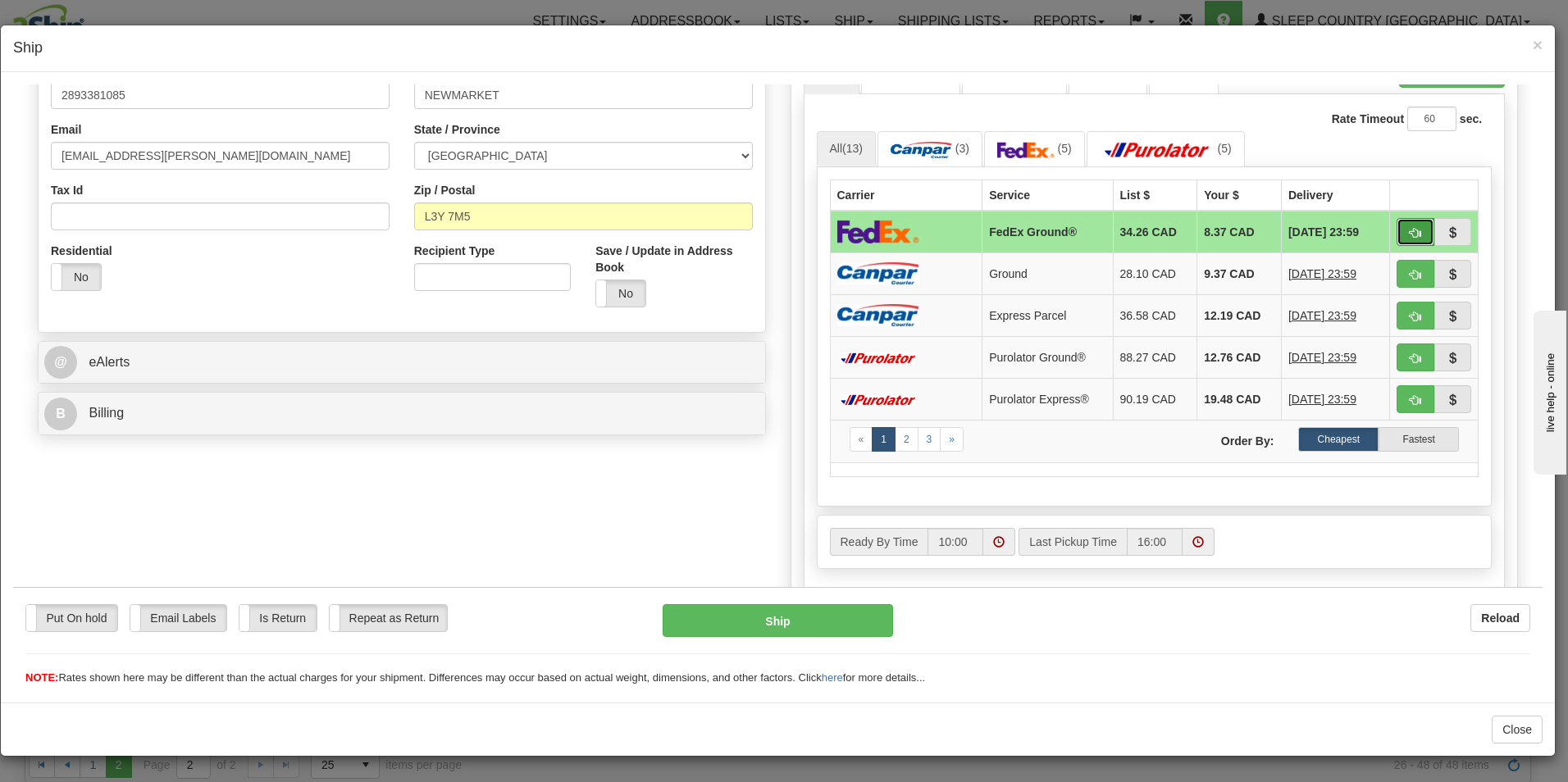
click at [1410, 227] on span "button" at bounding box center [1416, 232] width 11 height 10
type input "92"
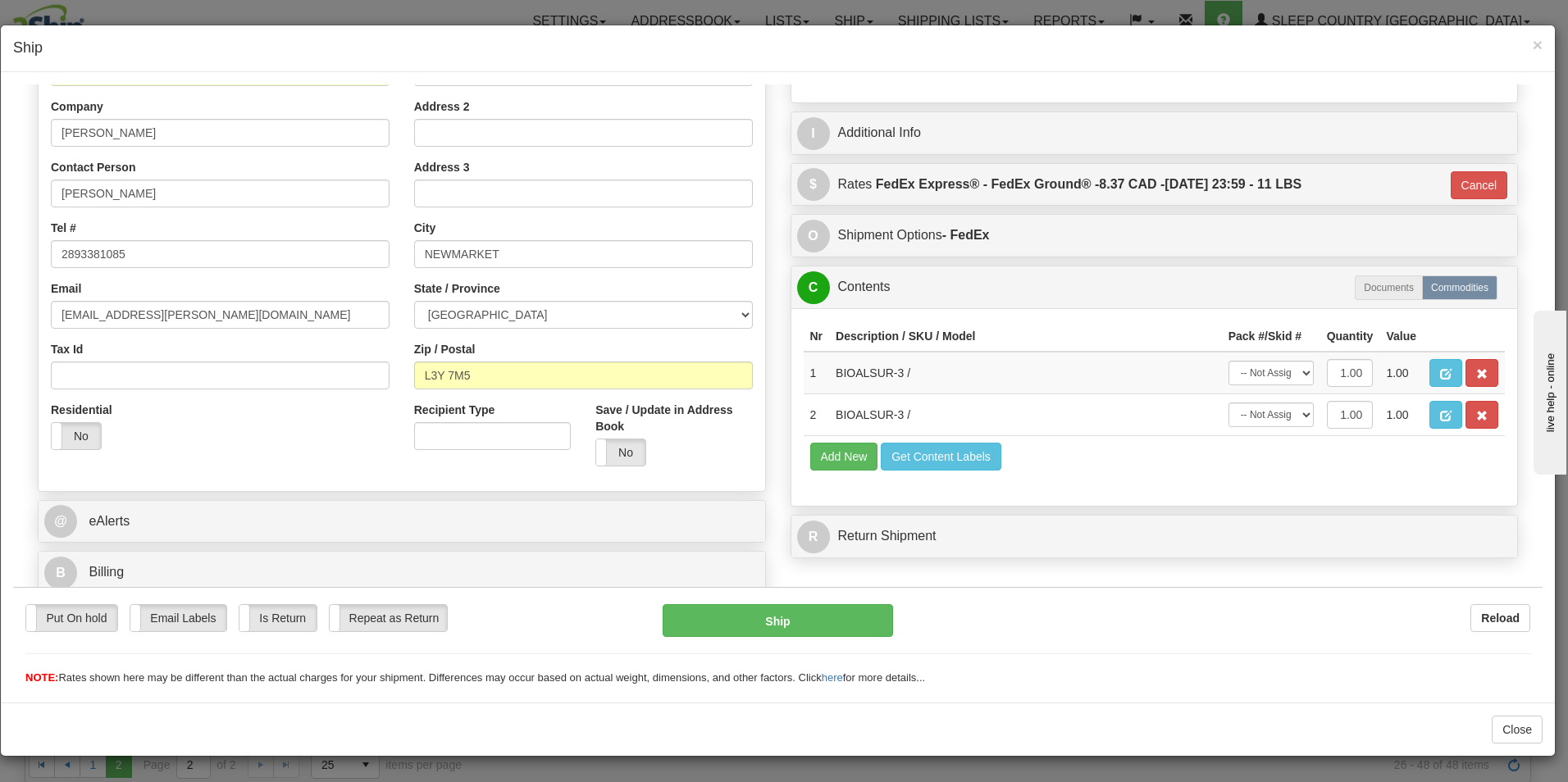
scroll to position [251, 0]
click at [790, 616] on button "Ship" at bounding box center [778, 620] width 230 height 32
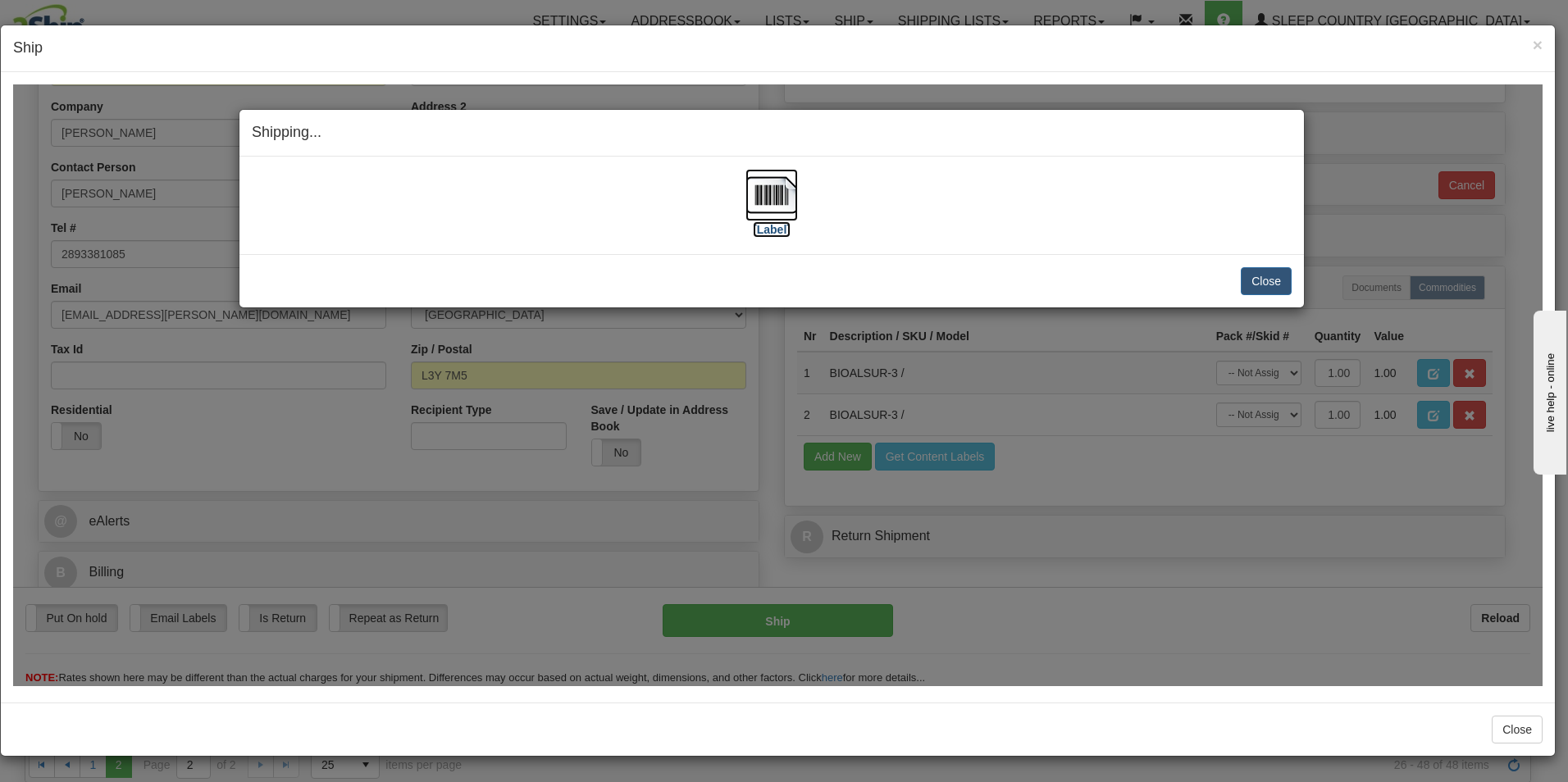
click at [769, 221] on label "[Label]" at bounding box center [772, 228] width 38 height 16
click at [1264, 281] on button "Close" at bounding box center [1265, 280] width 50 height 28
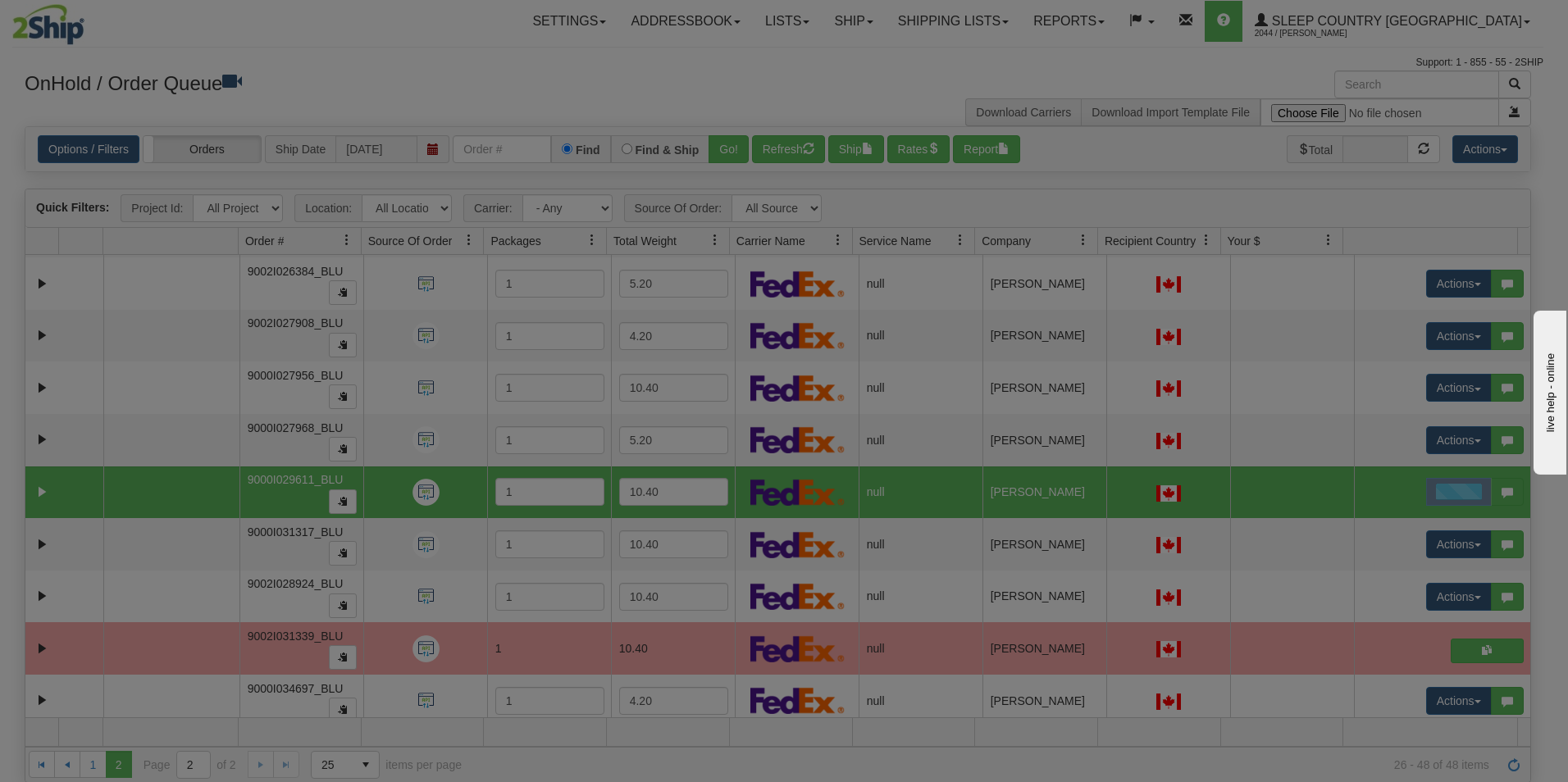
scroll to position [0, 0]
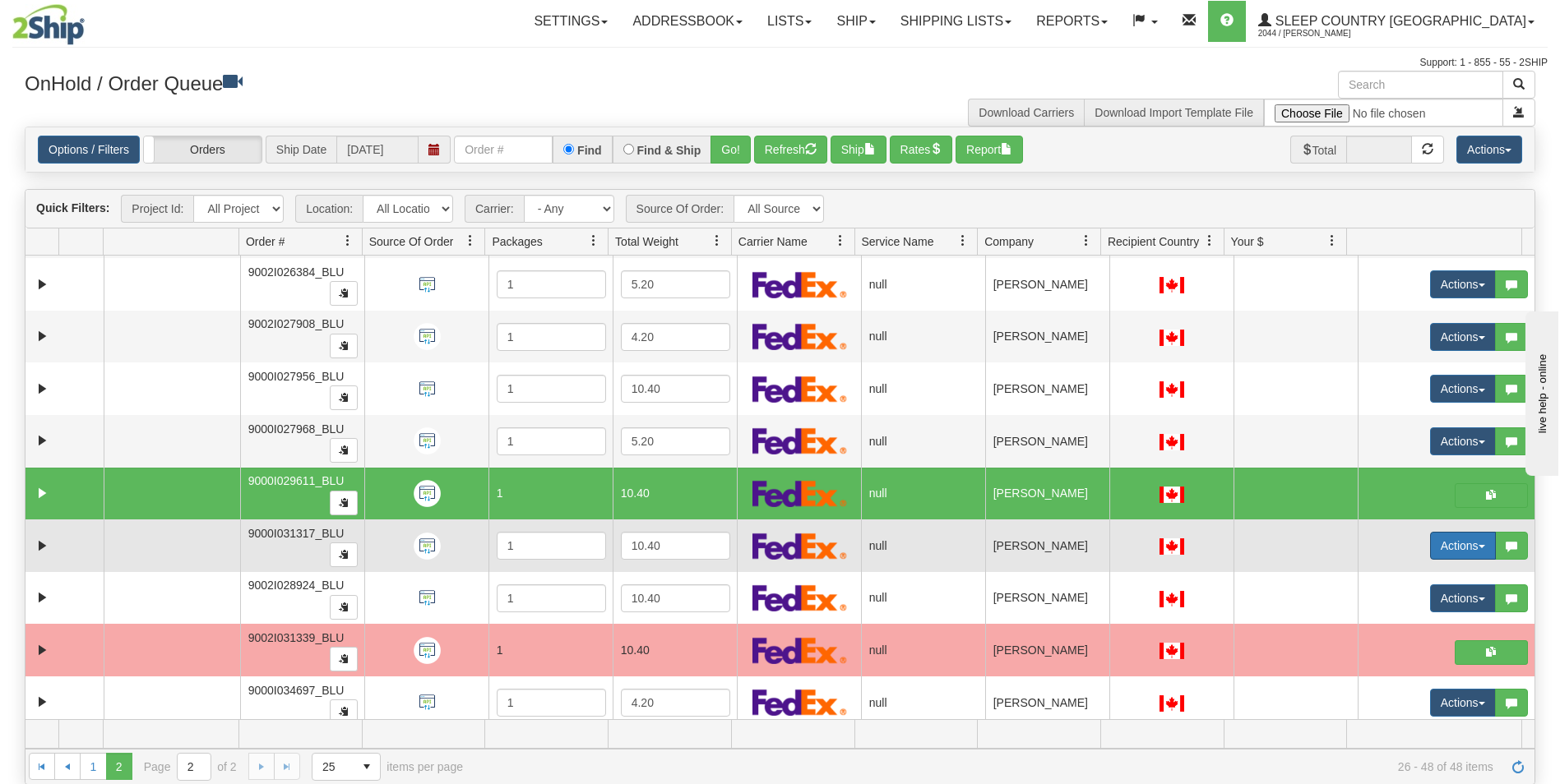
click at [1430, 538] on button "Actions" at bounding box center [1463, 546] width 66 height 28
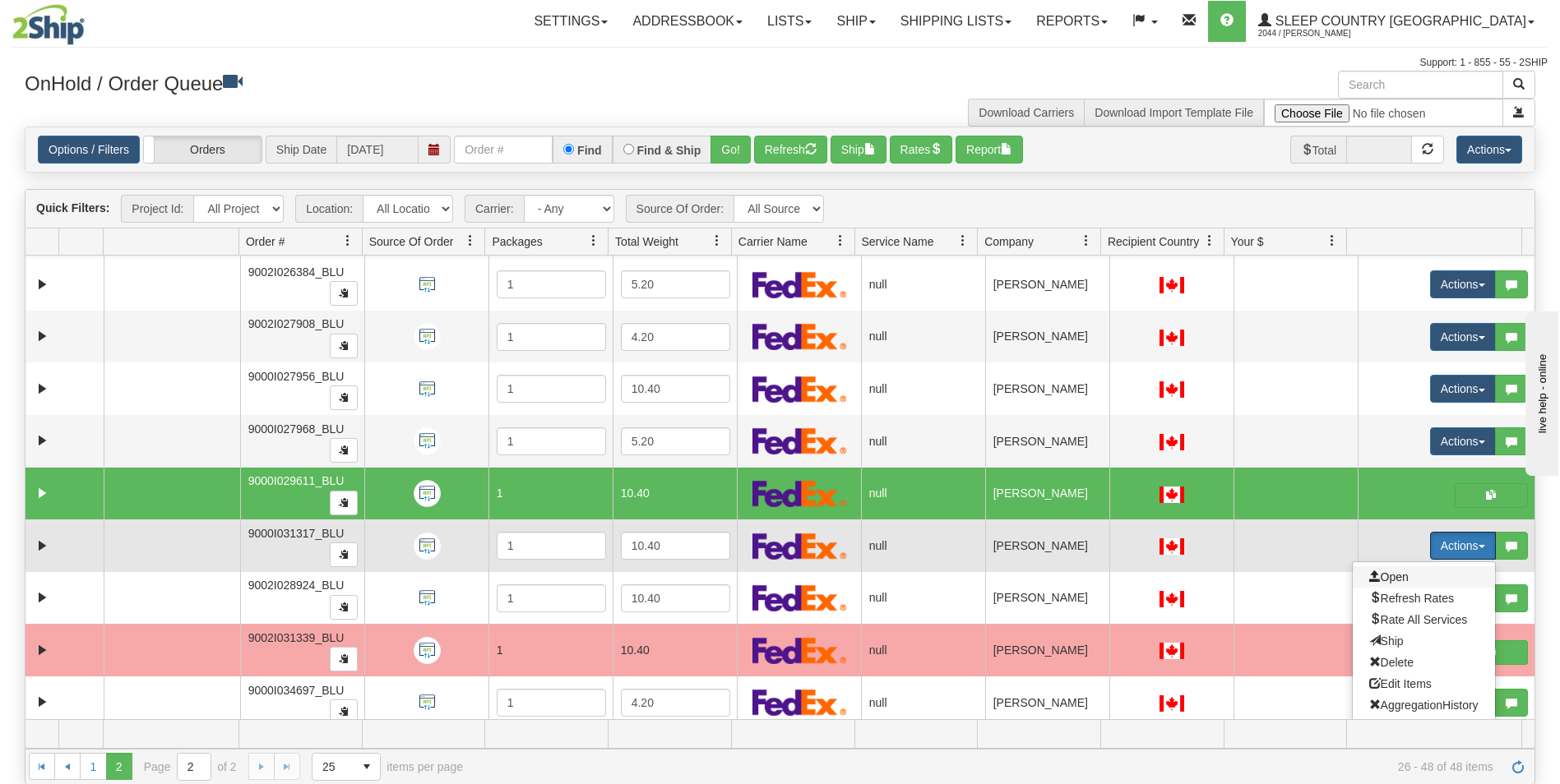
click at [1384, 576] on span "Open" at bounding box center [1388, 577] width 39 height 13
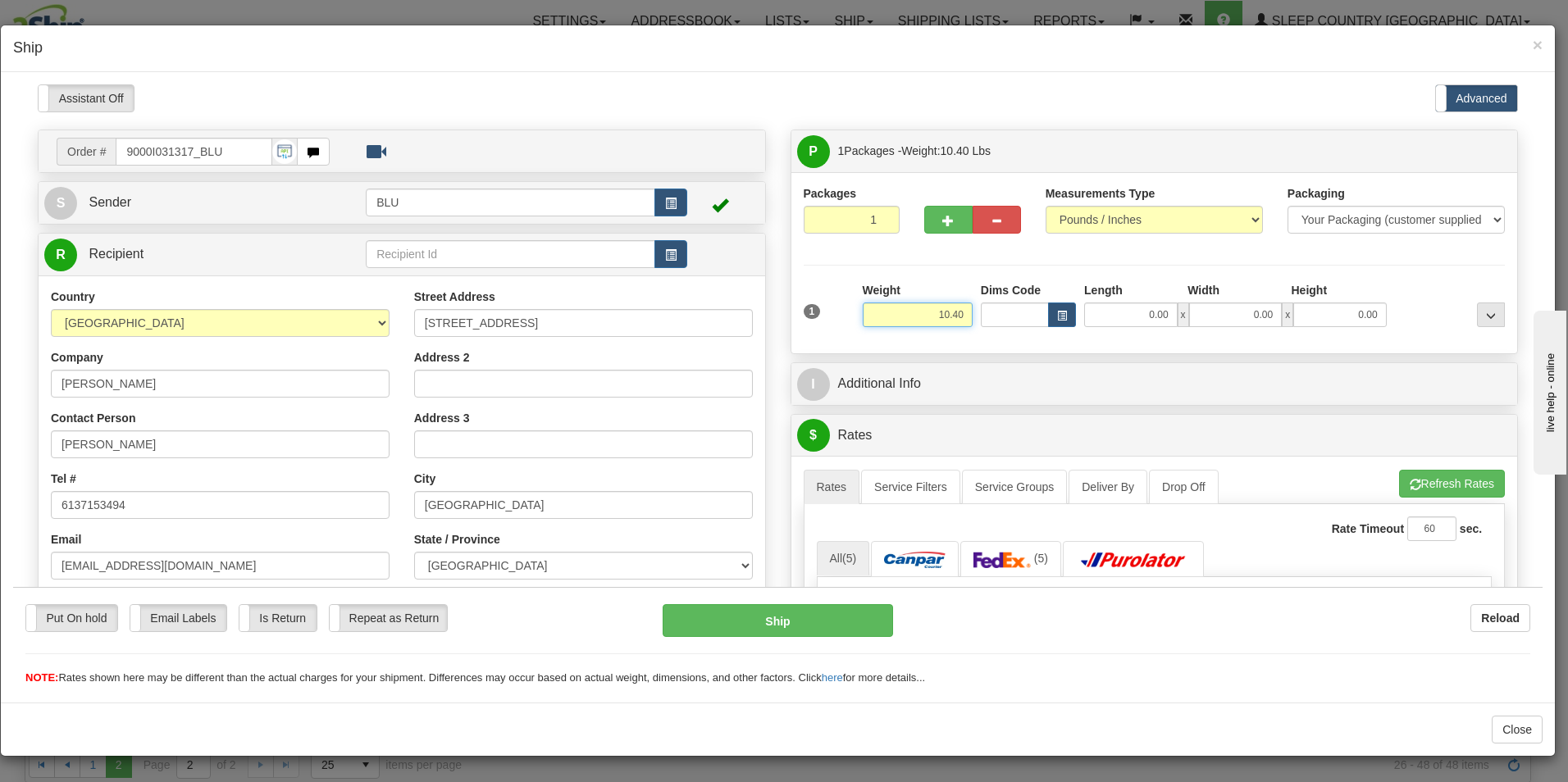
click at [962, 315] on input "10.40" at bounding box center [918, 314] width 110 height 25
type input "1"
type input "12.00"
click at [1166, 313] on input "0.00" at bounding box center [1131, 314] width 93 height 25
type input "16.00"
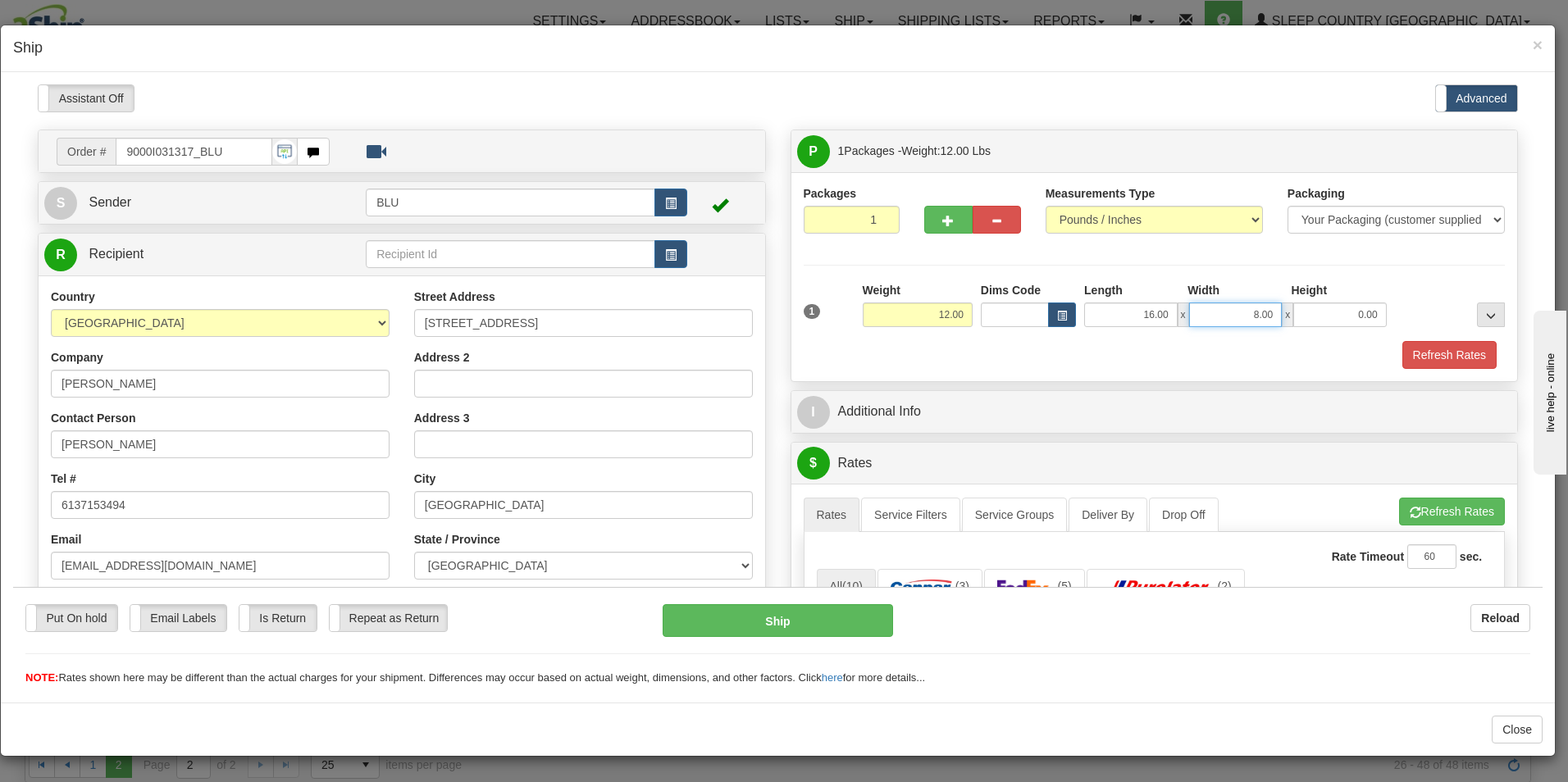
type input "8.00"
type input "16.00"
click at [1426, 351] on button "Refresh Rates" at bounding box center [1449, 354] width 94 height 28
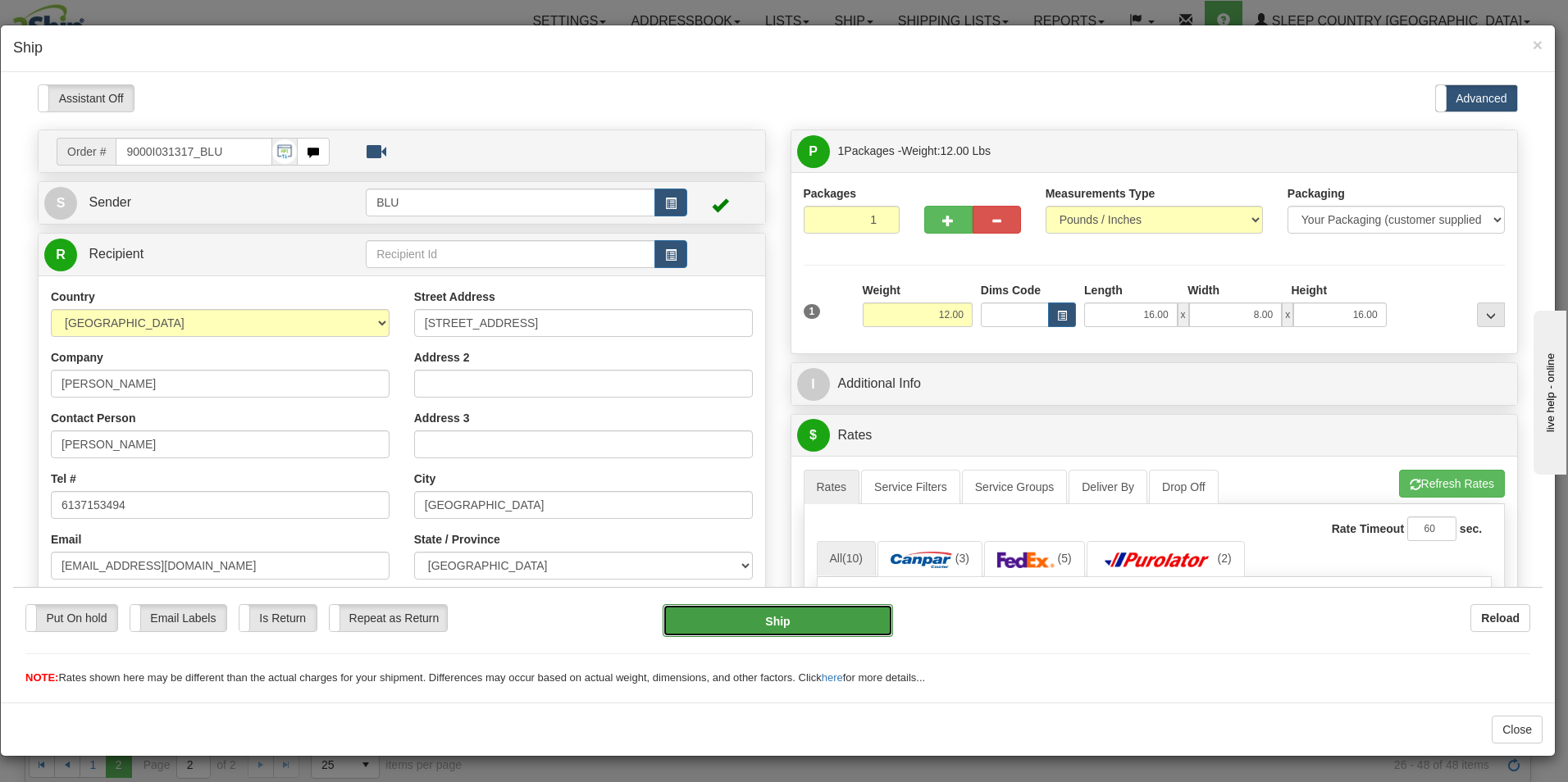
click at [784, 616] on button "Ship" at bounding box center [778, 620] width 230 height 32
type input "01"
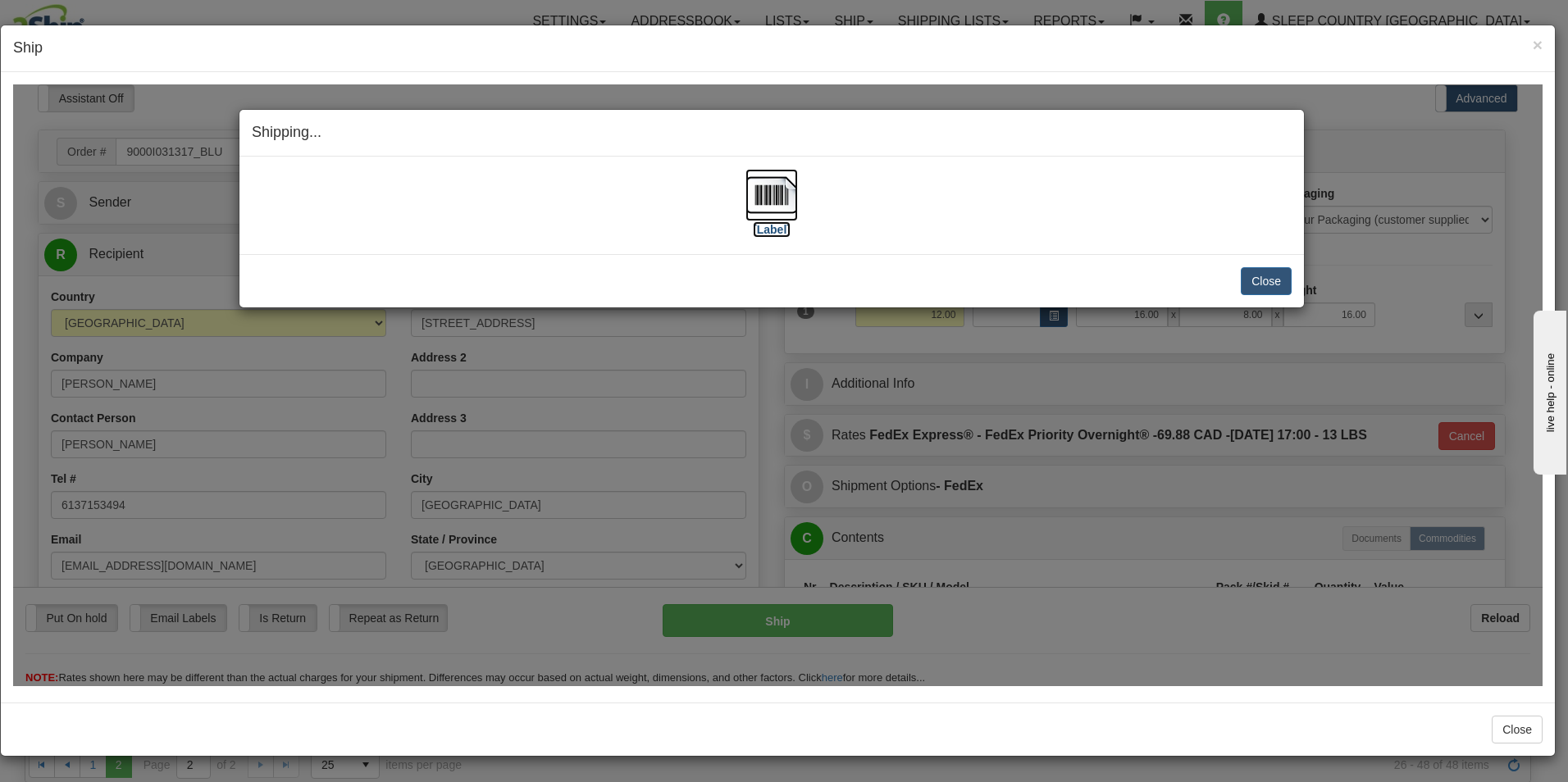
click at [783, 211] on img at bounding box center [772, 194] width 52 height 52
click at [1263, 271] on button "Close" at bounding box center [1265, 280] width 50 height 28
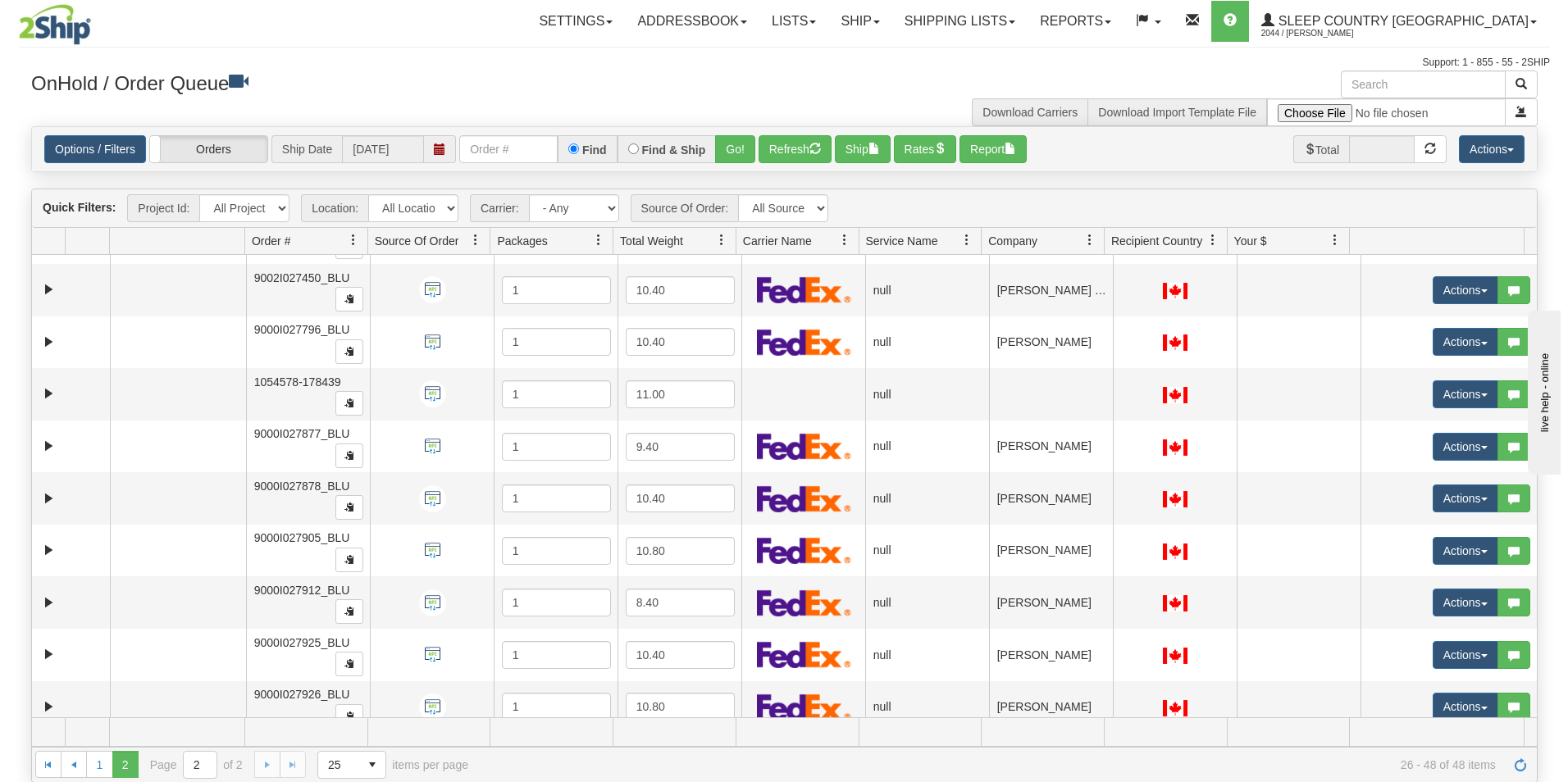
scroll to position [147, 0]
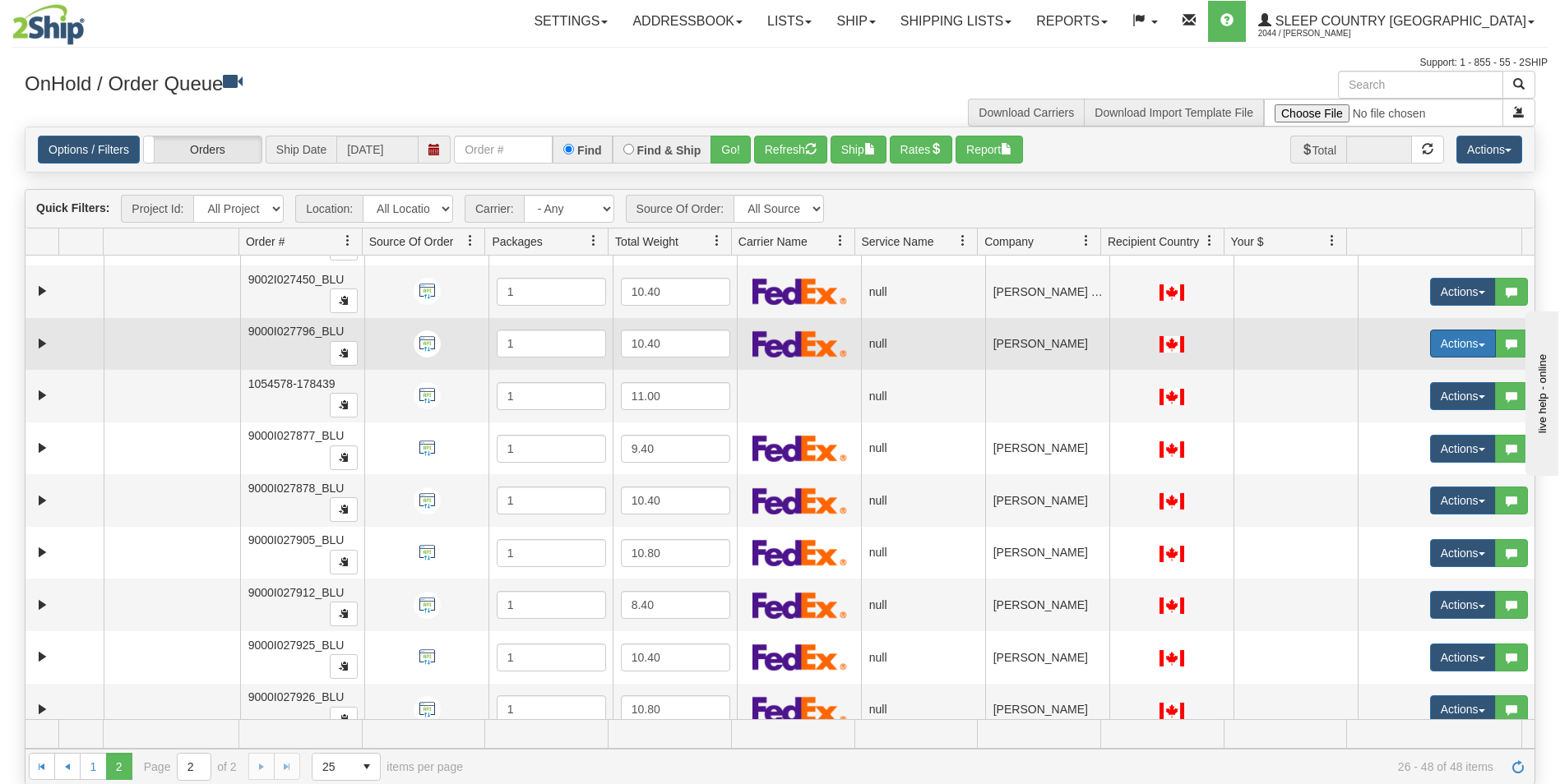
click at [1439, 338] on button "Actions" at bounding box center [1463, 343] width 66 height 28
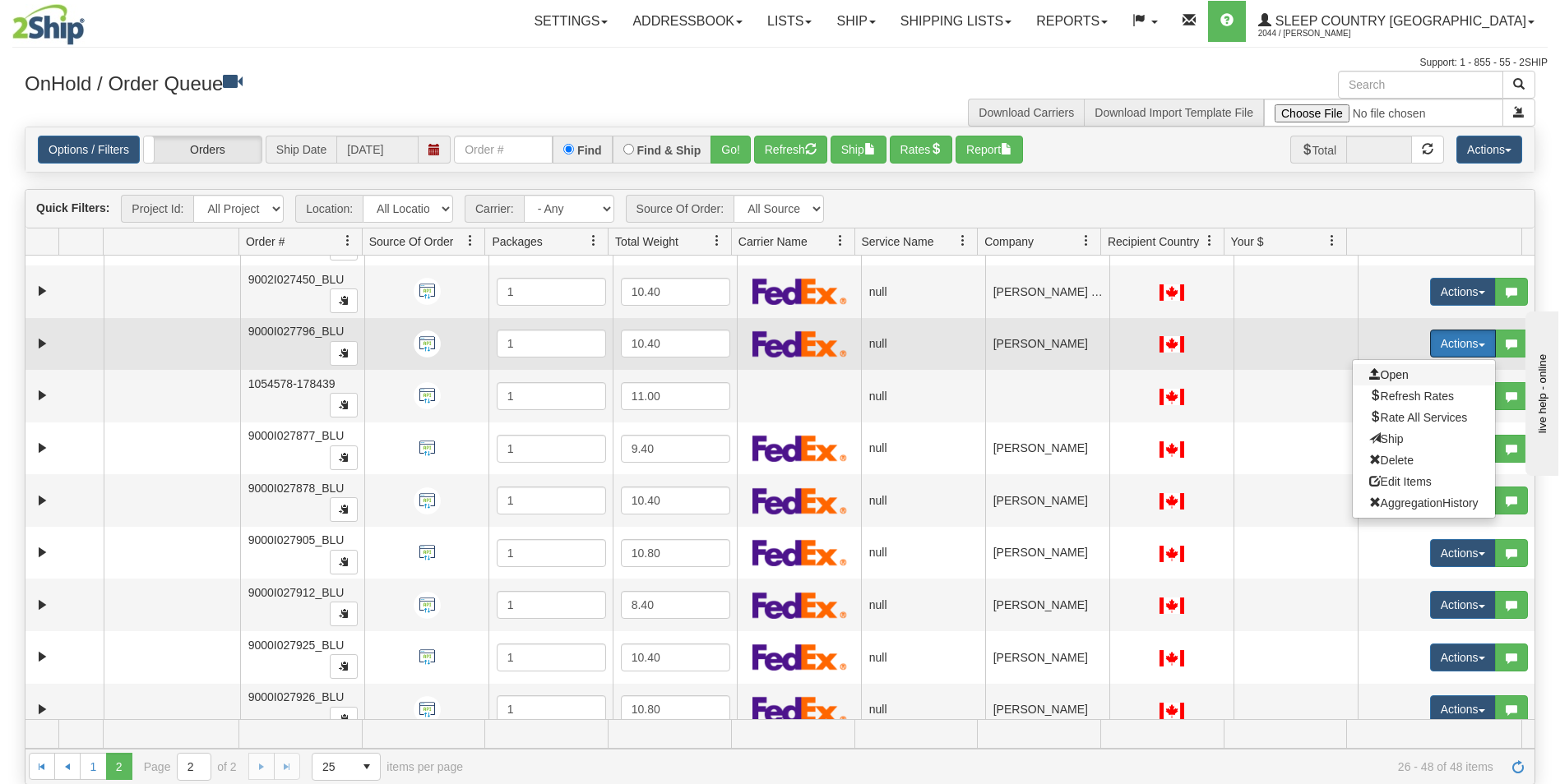
click at [1382, 374] on span "Open" at bounding box center [1388, 375] width 39 height 13
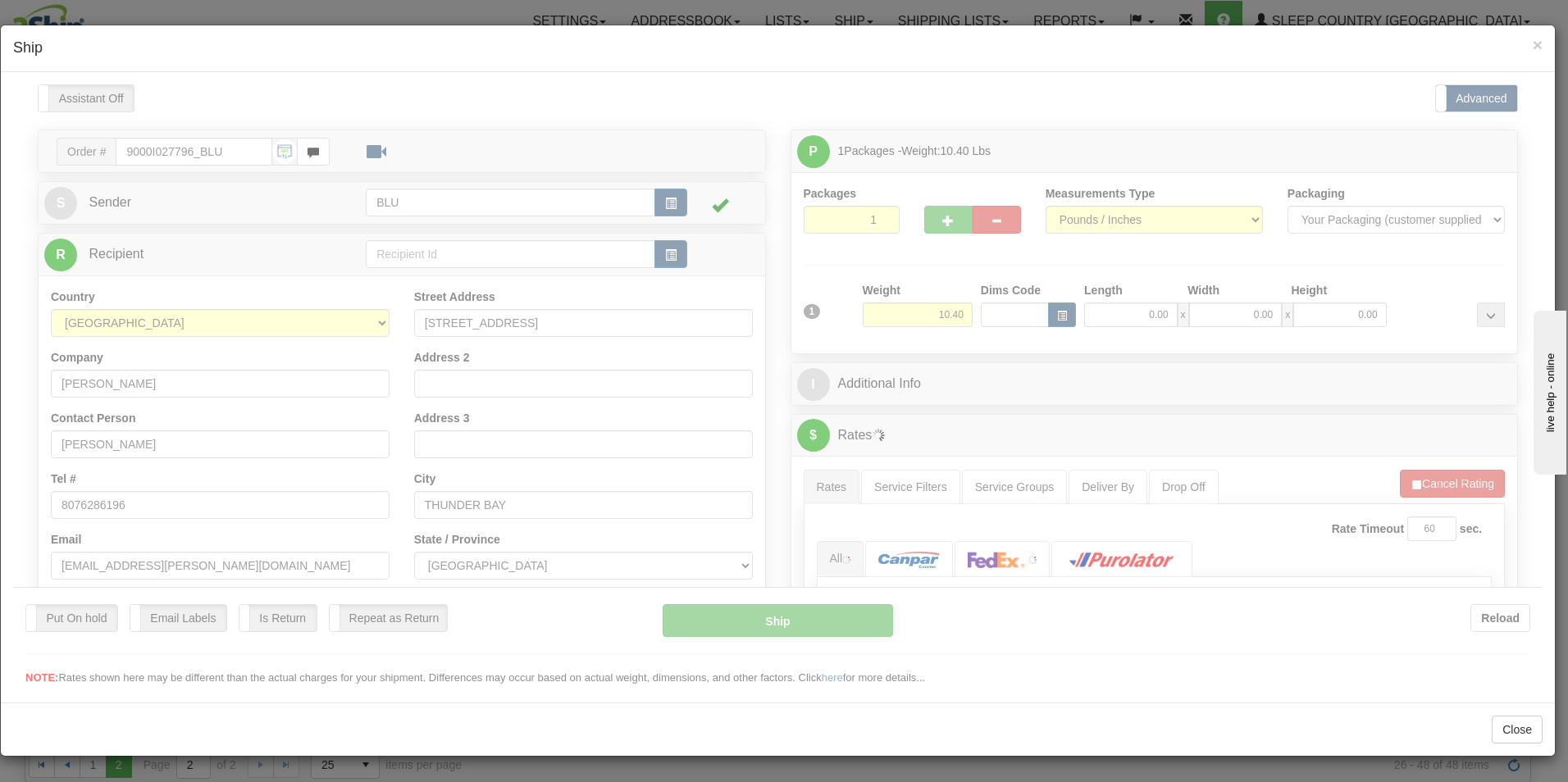
scroll to position [0, 0]
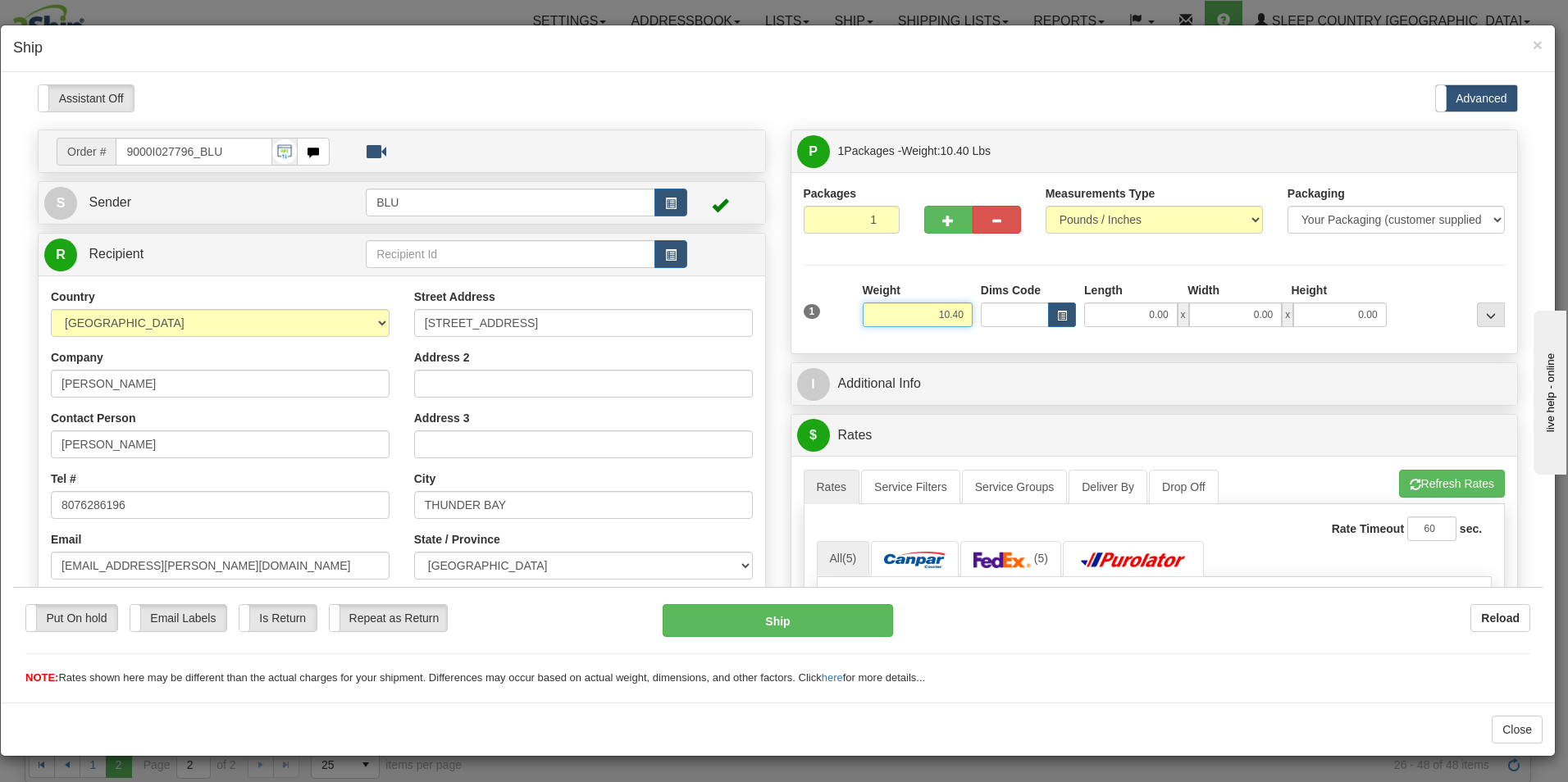
click at [960, 312] on input "10.40" at bounding box center [918, 314] width 110 height 25
type input "1"
type input "12.00"
type input "16.00"
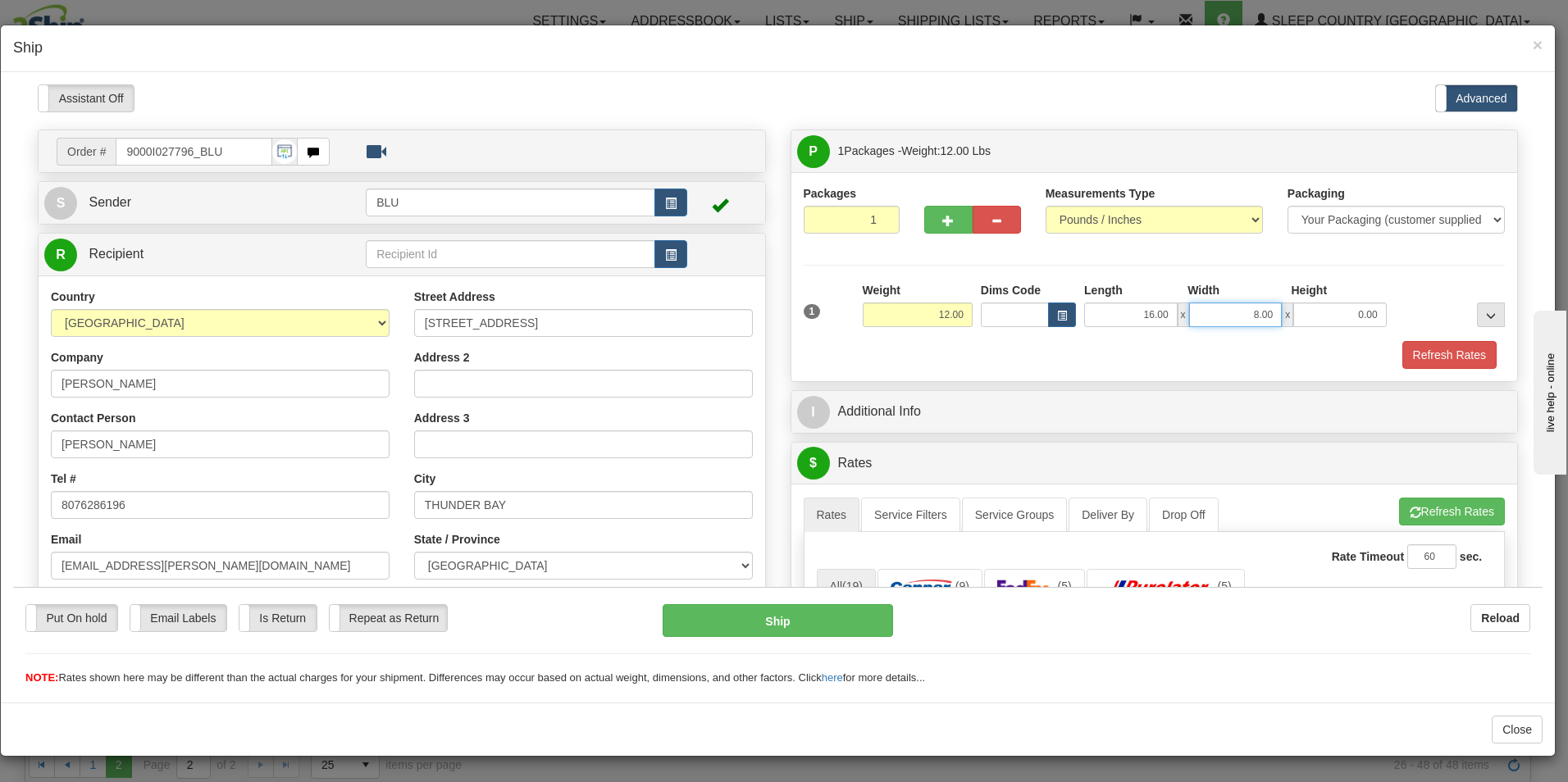
type input "8.00"
type input "16.00"
click at [1419, 348] on button "Refresh Rates" at bounding box center [1449, 354] width 94 height 28
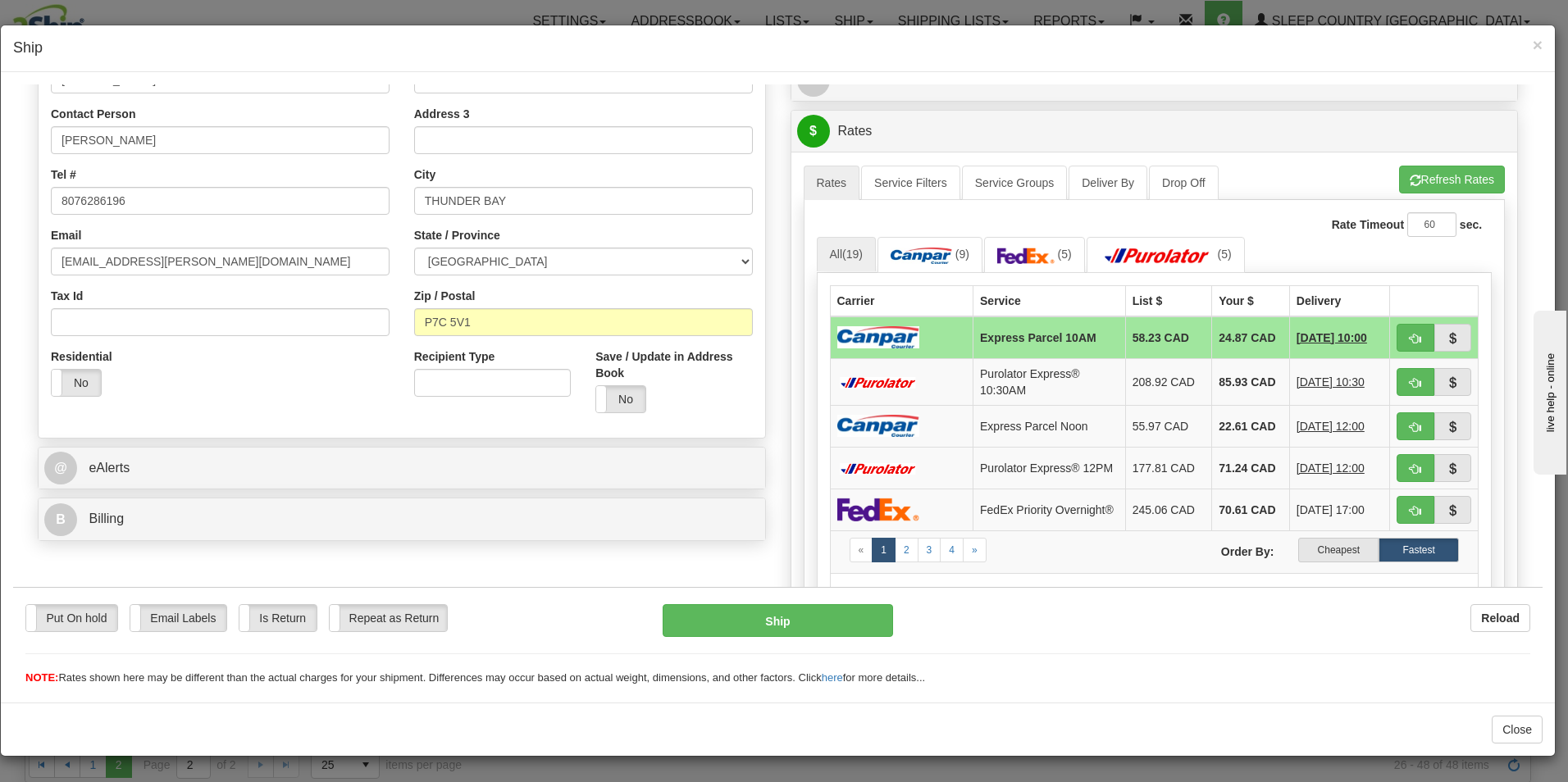
scroll to position [328, 0]
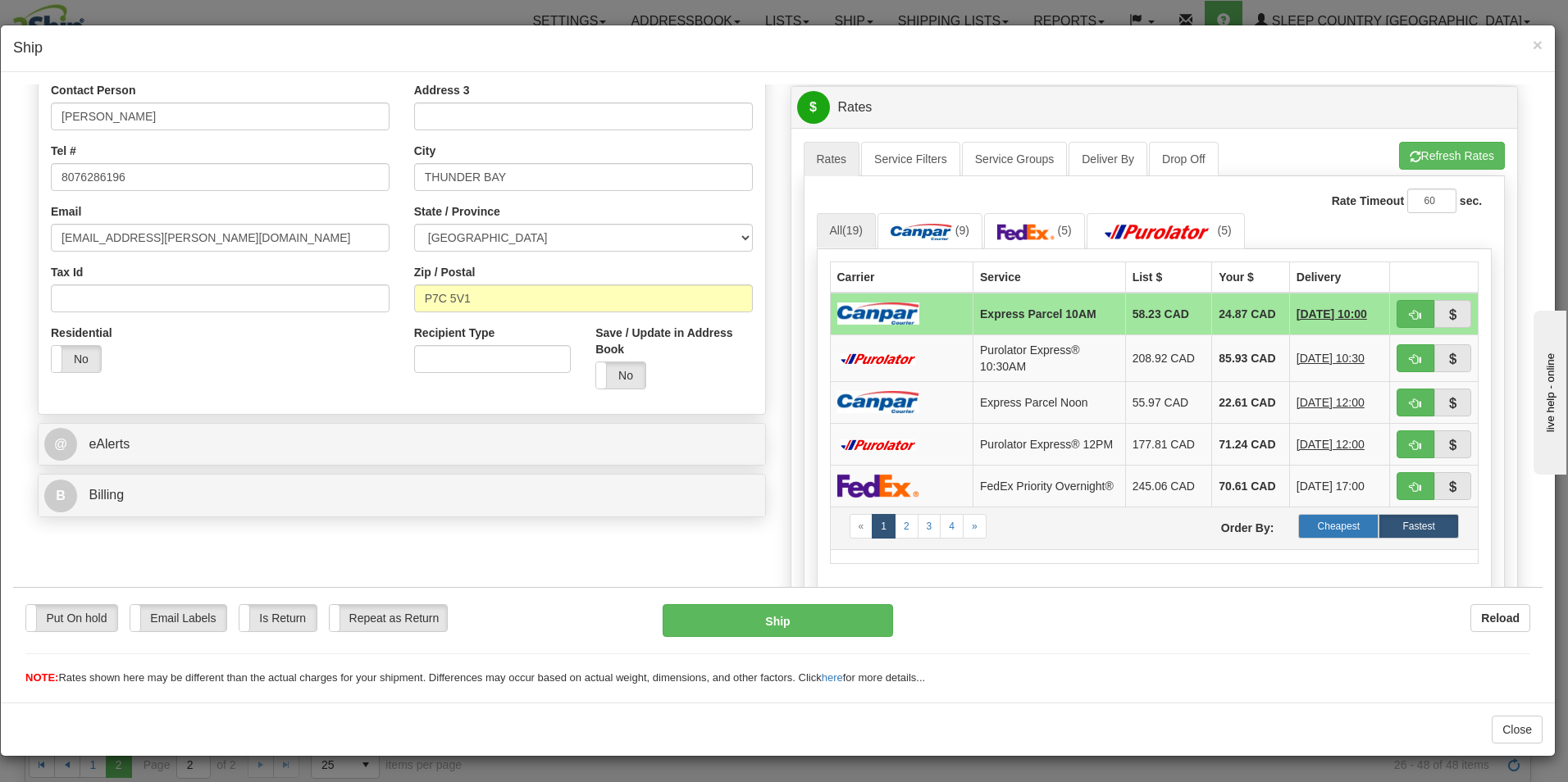
click at [1323, 534] on label "Cheapest" at bounding box center [1339, 526] width 80 height 25
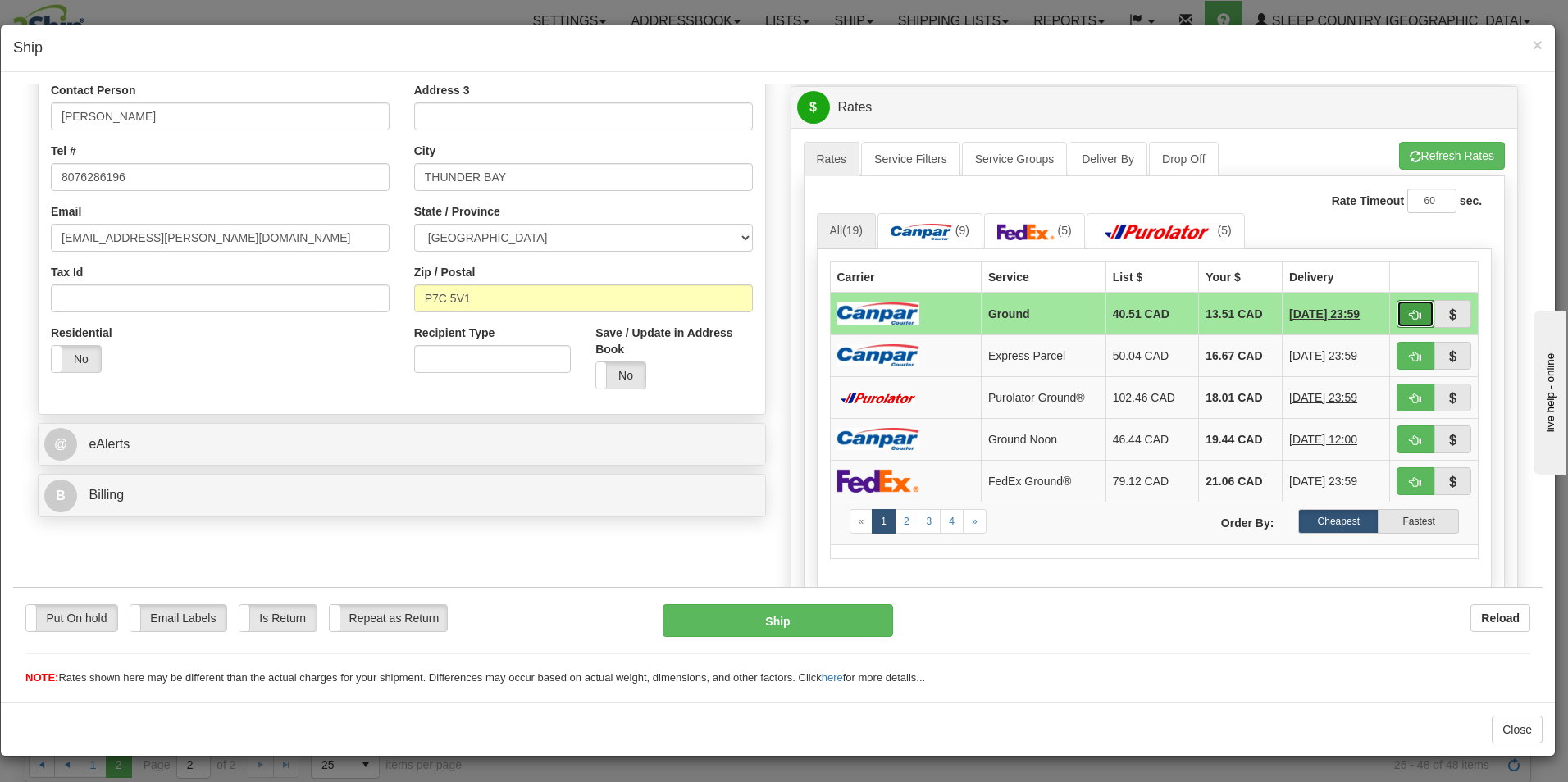
click at [1397, 313] on button "button" at bounding box center [1416, 313] width 38 height 28
type input "1"
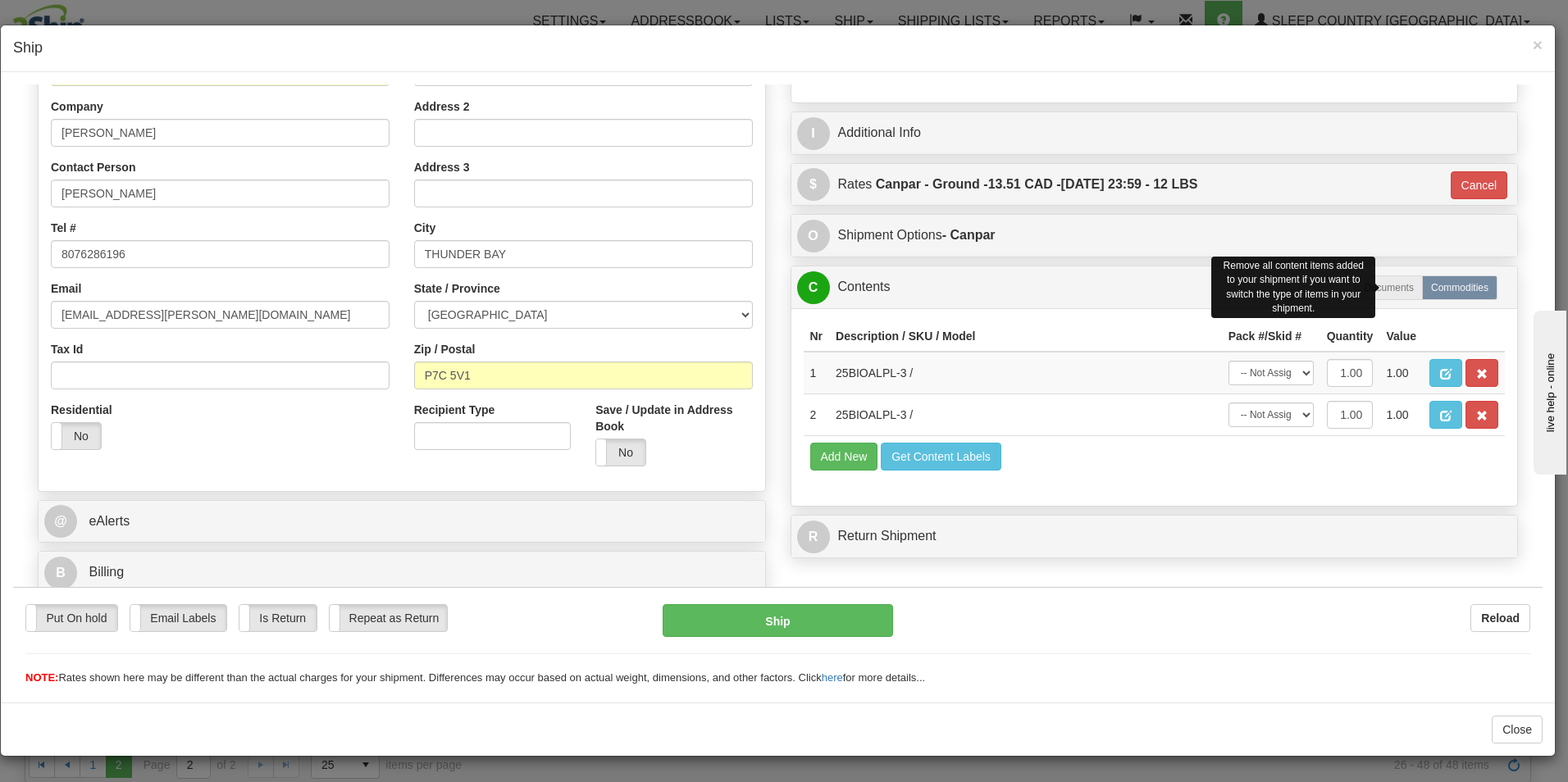
scroll to position [251, 0]
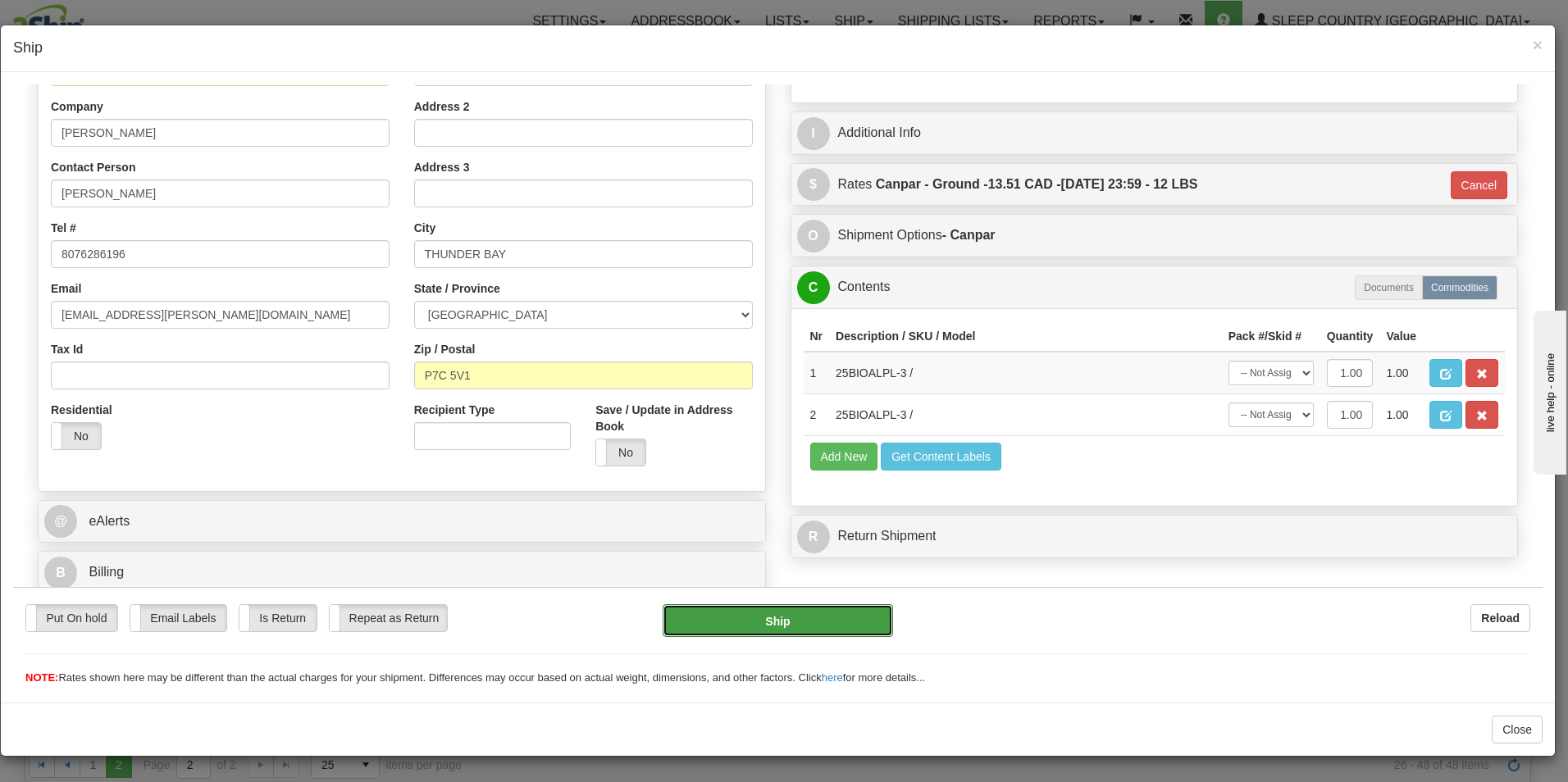
click at [764, 616] on button "Ship" at bounding box center [778, 620] width 230 height 32
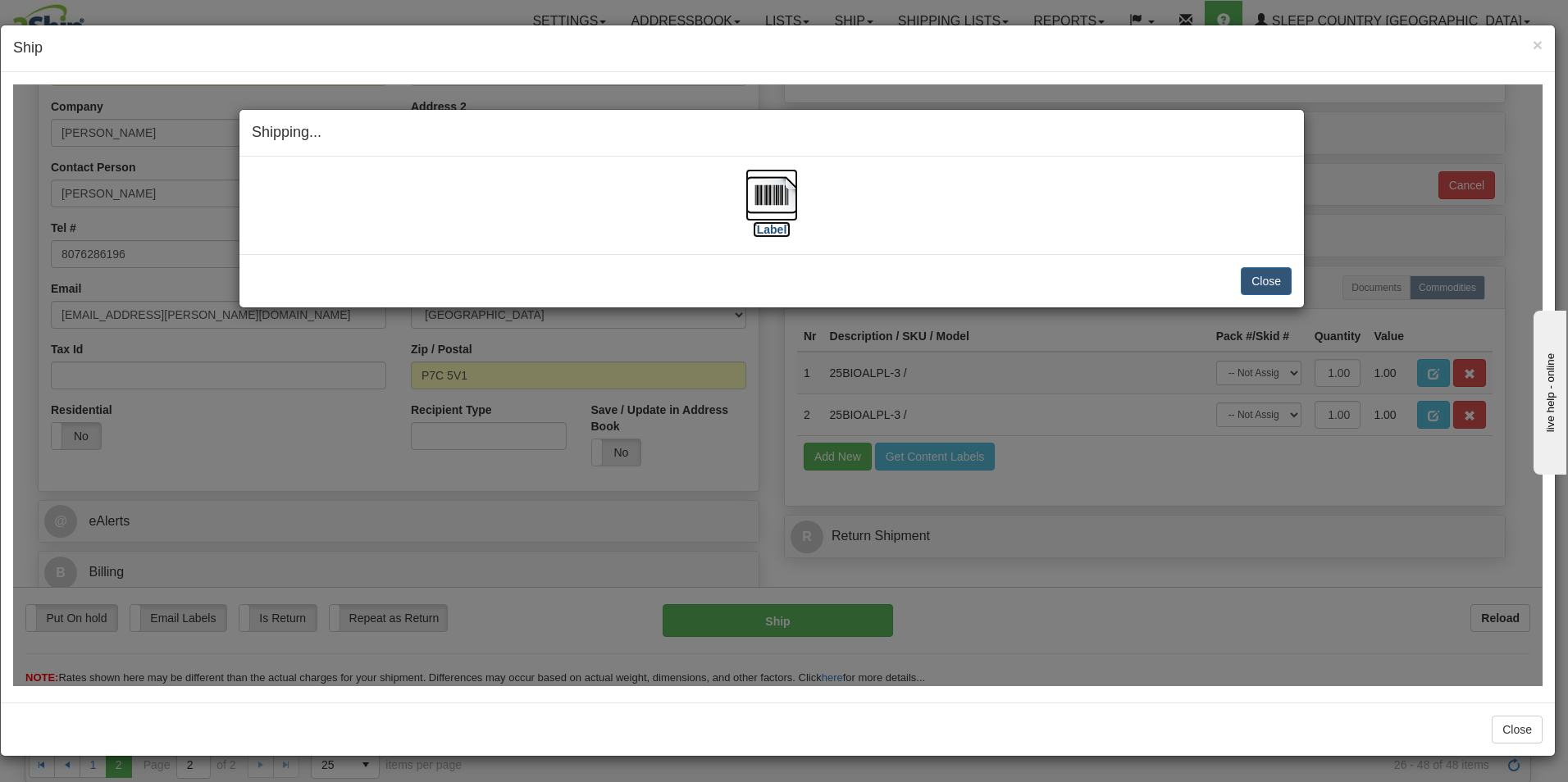
click at [784, 211] on img at bounding box center [772, 194] width 52 height 52
click at [1268, 277] on button "Close" at bounding box center [1265, 280] width 50 height 28
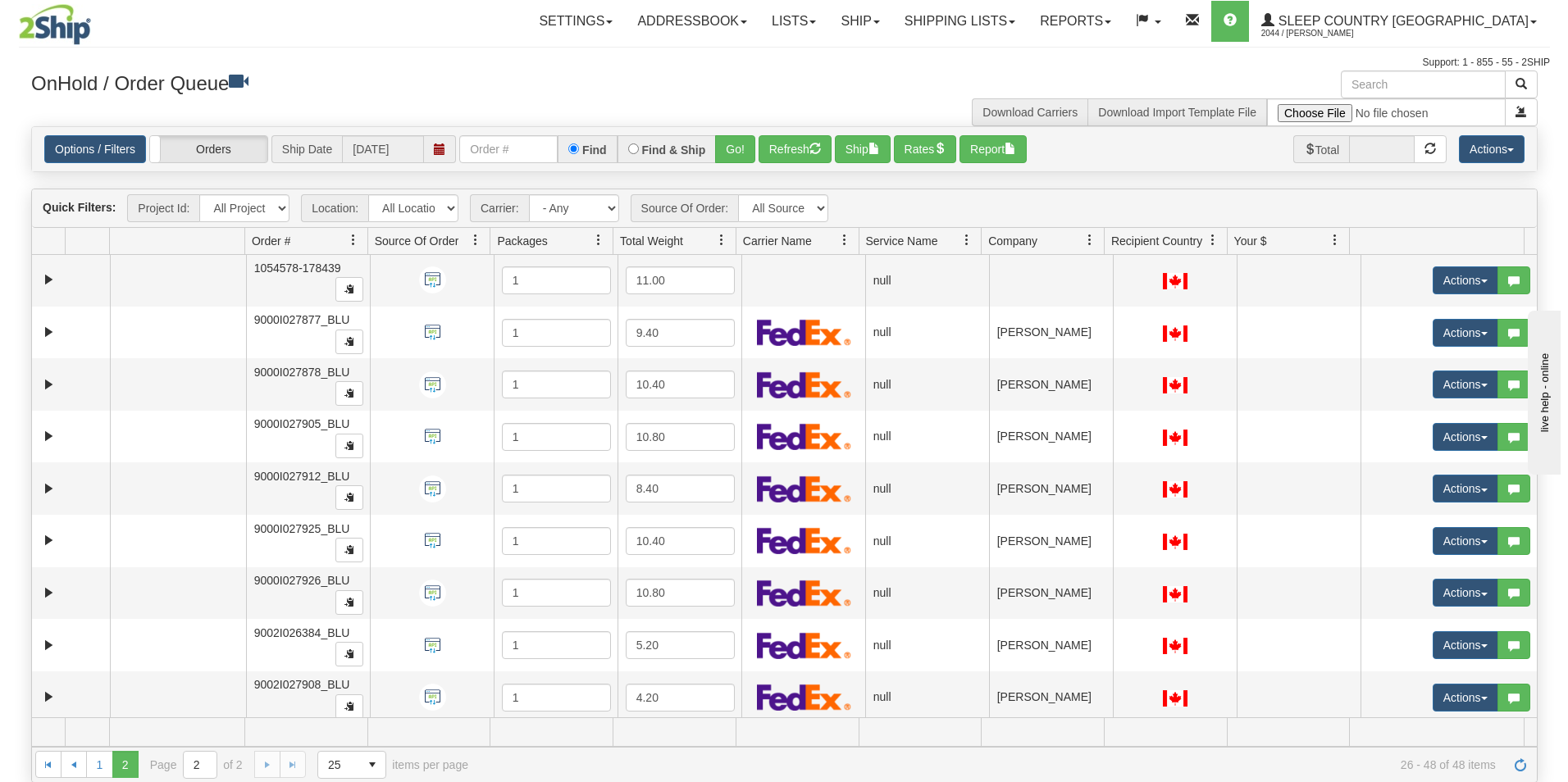
scroll to position [263, 0]
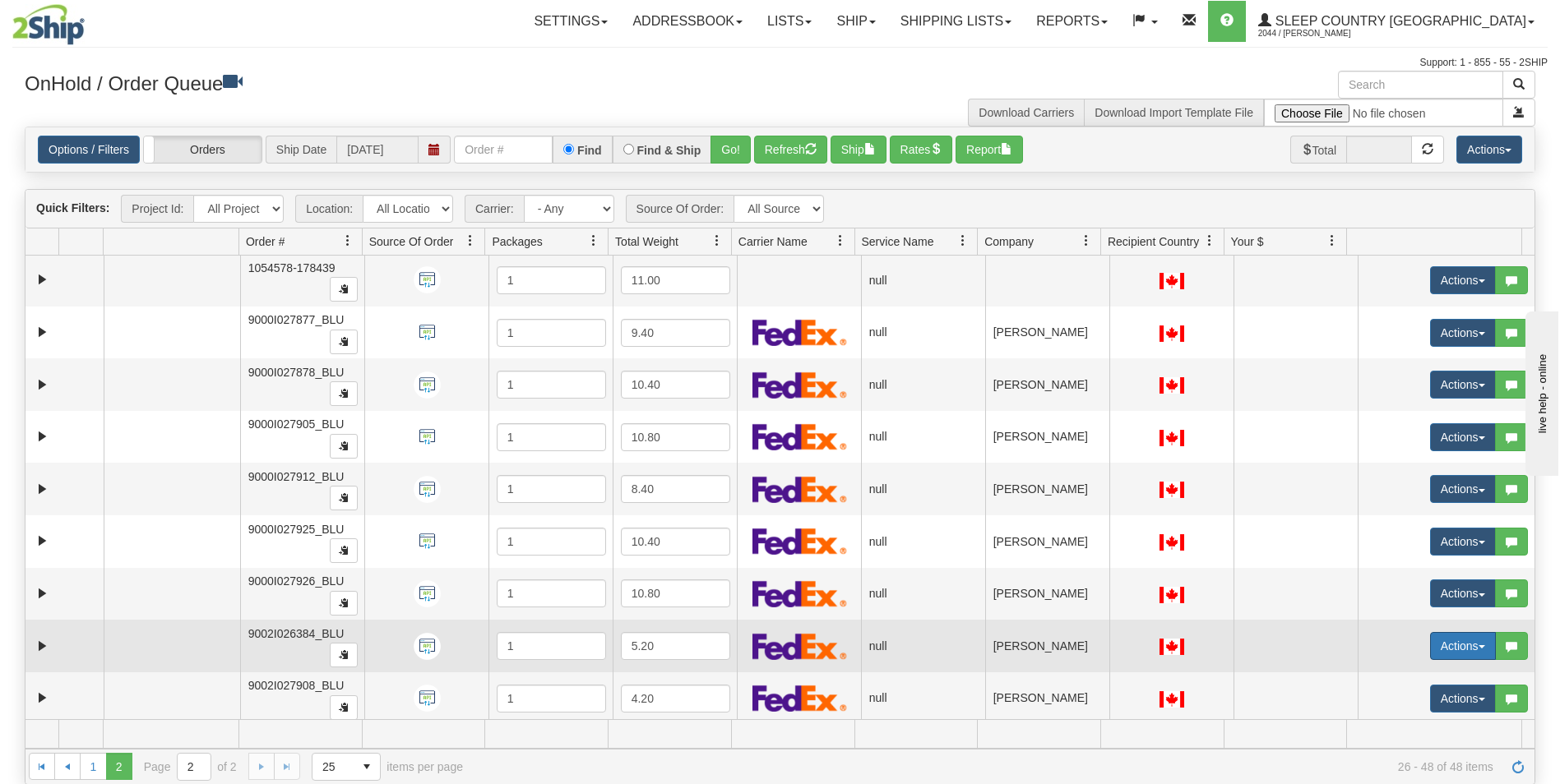
click at [1443, 647] on button "Actions" at bounding box center [1463, 646] width 66 height 28
click at [1369, 672] on span at bounding box center [1375, 676] width 11 height 11
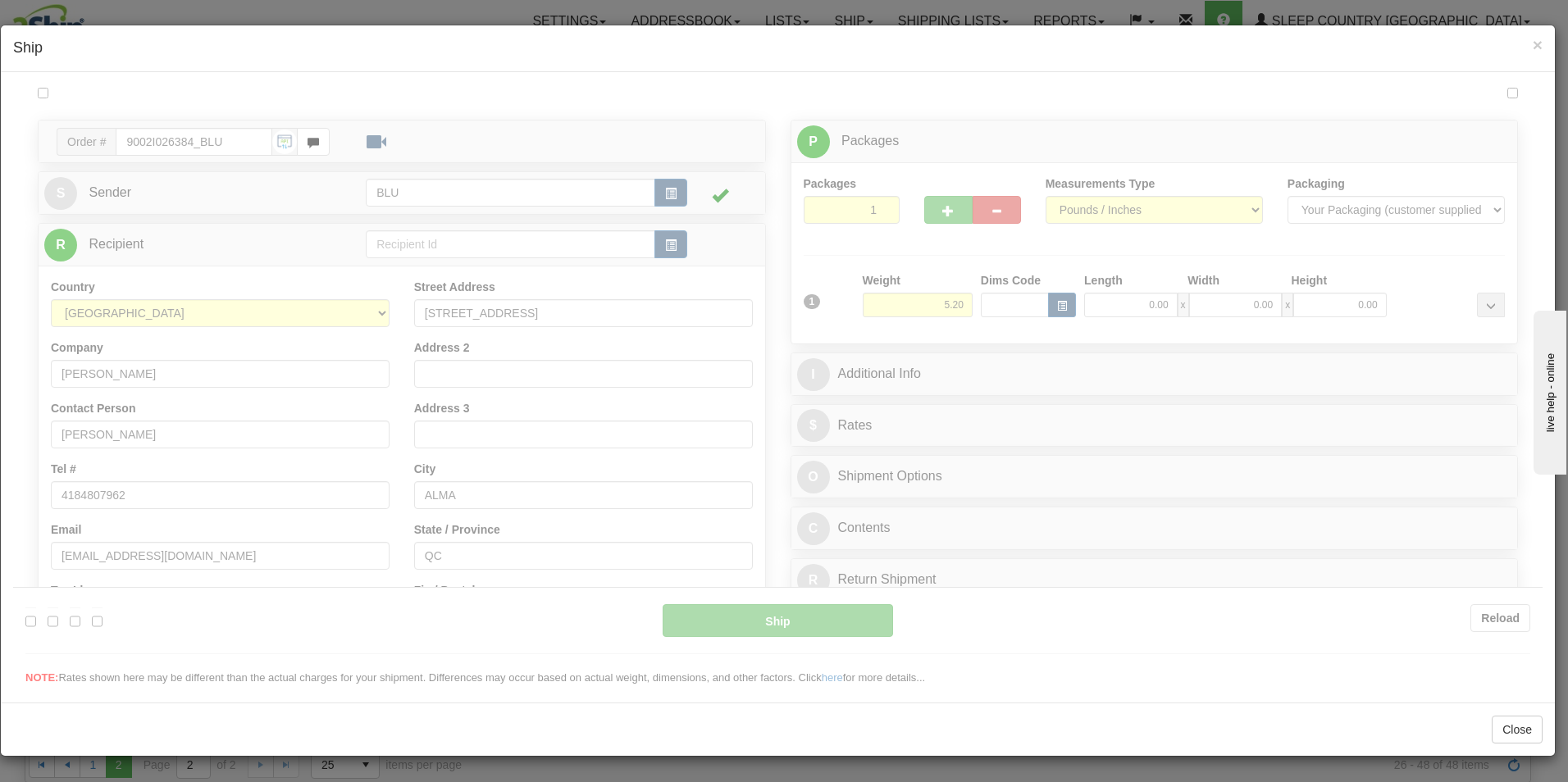
scroll to position [0, 0]
type input "10:19"
type input "16:00"
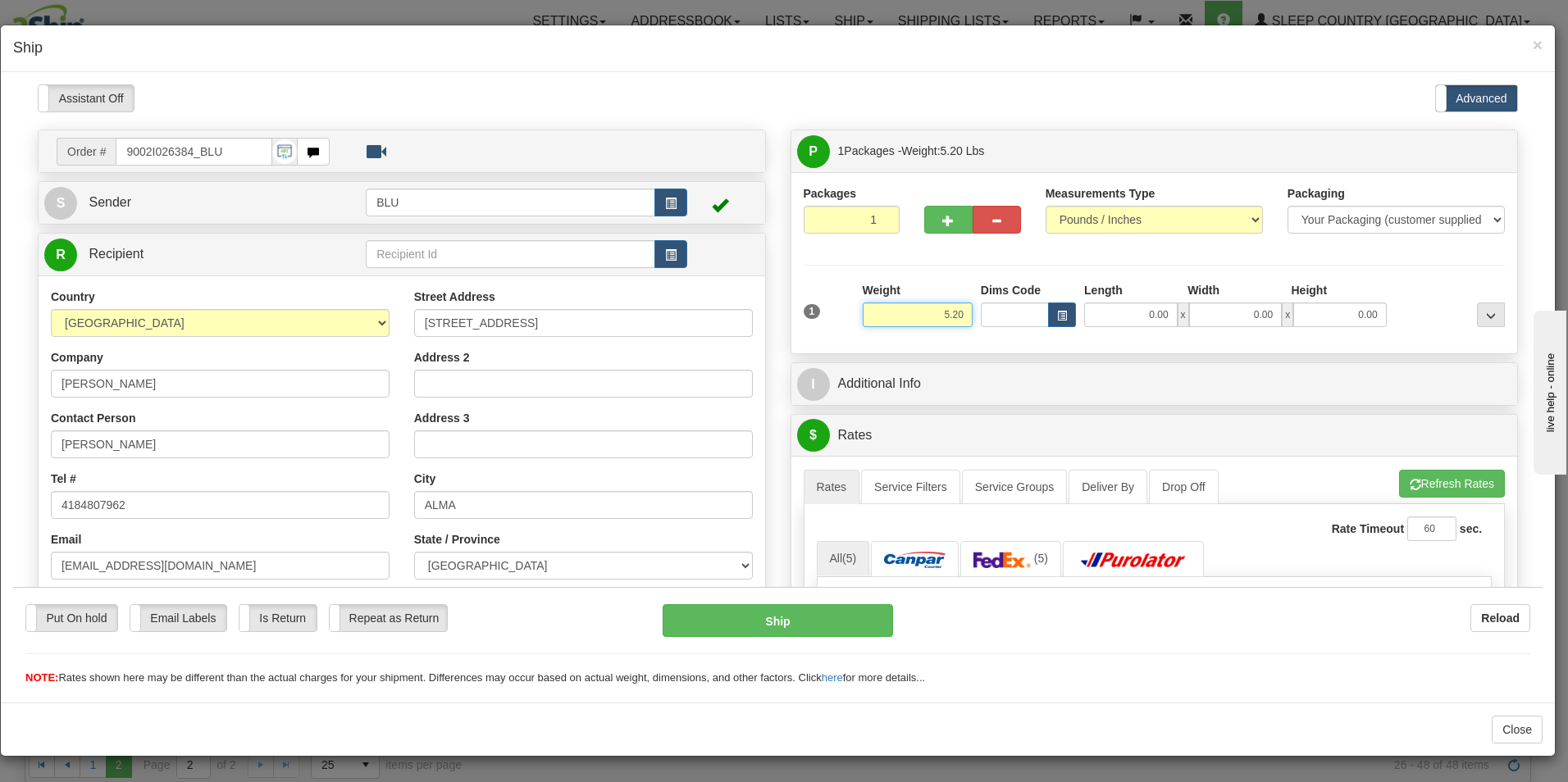
click at [959, 312] on input "5.20" at bounding box center [918, 314] width 110 height 25
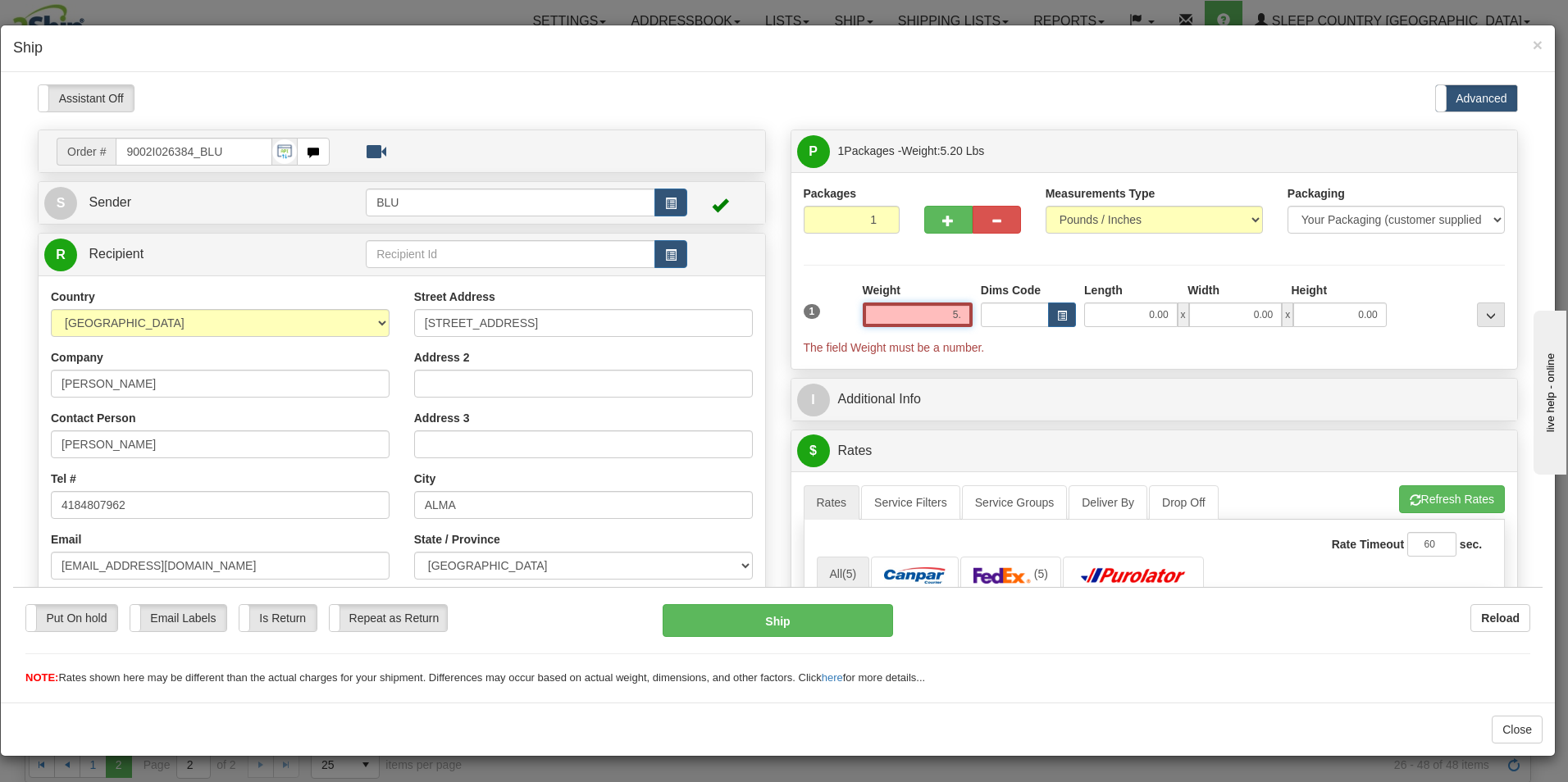
type input "5"
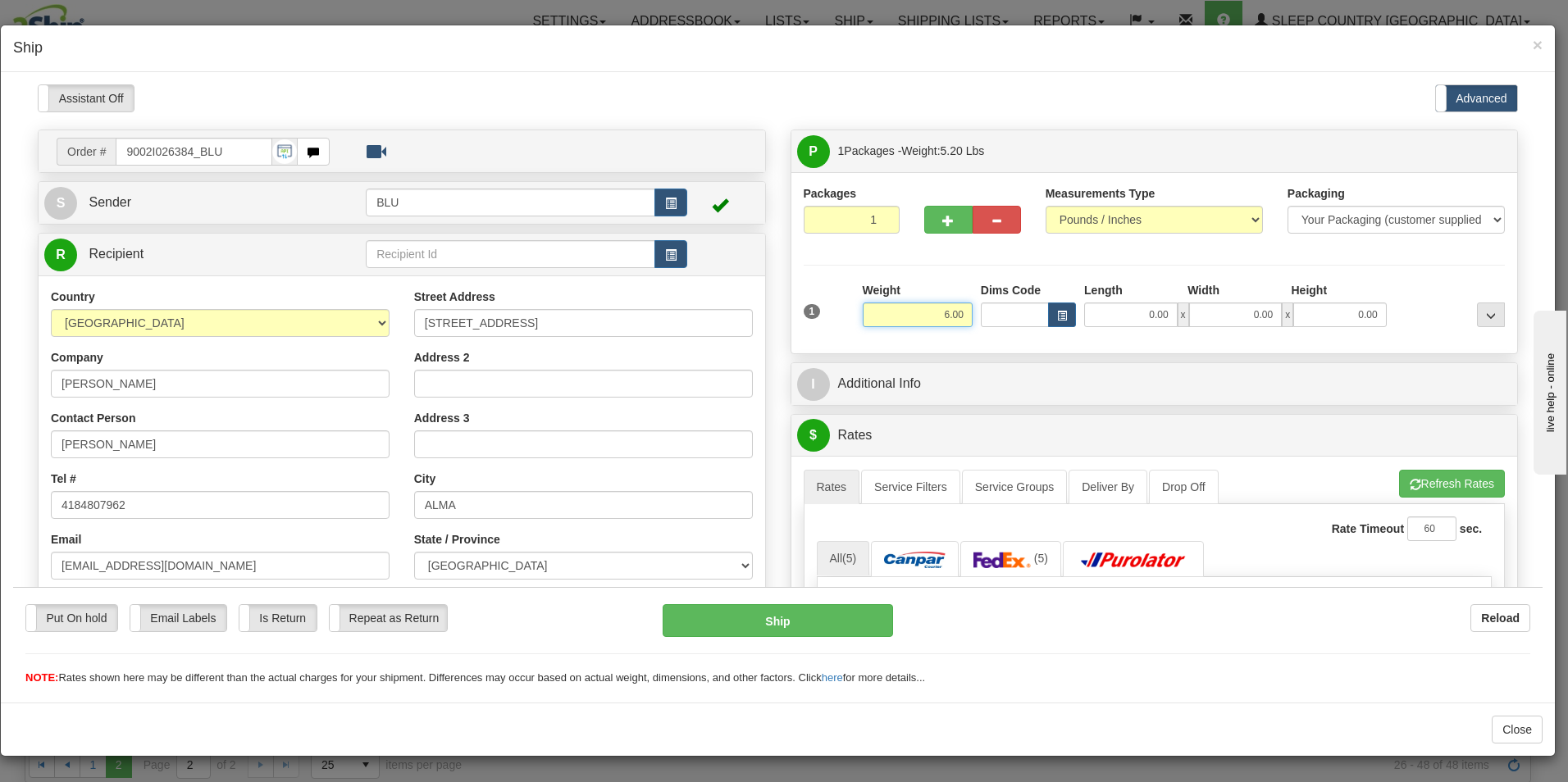
type input "6.00"
type input "8.00"
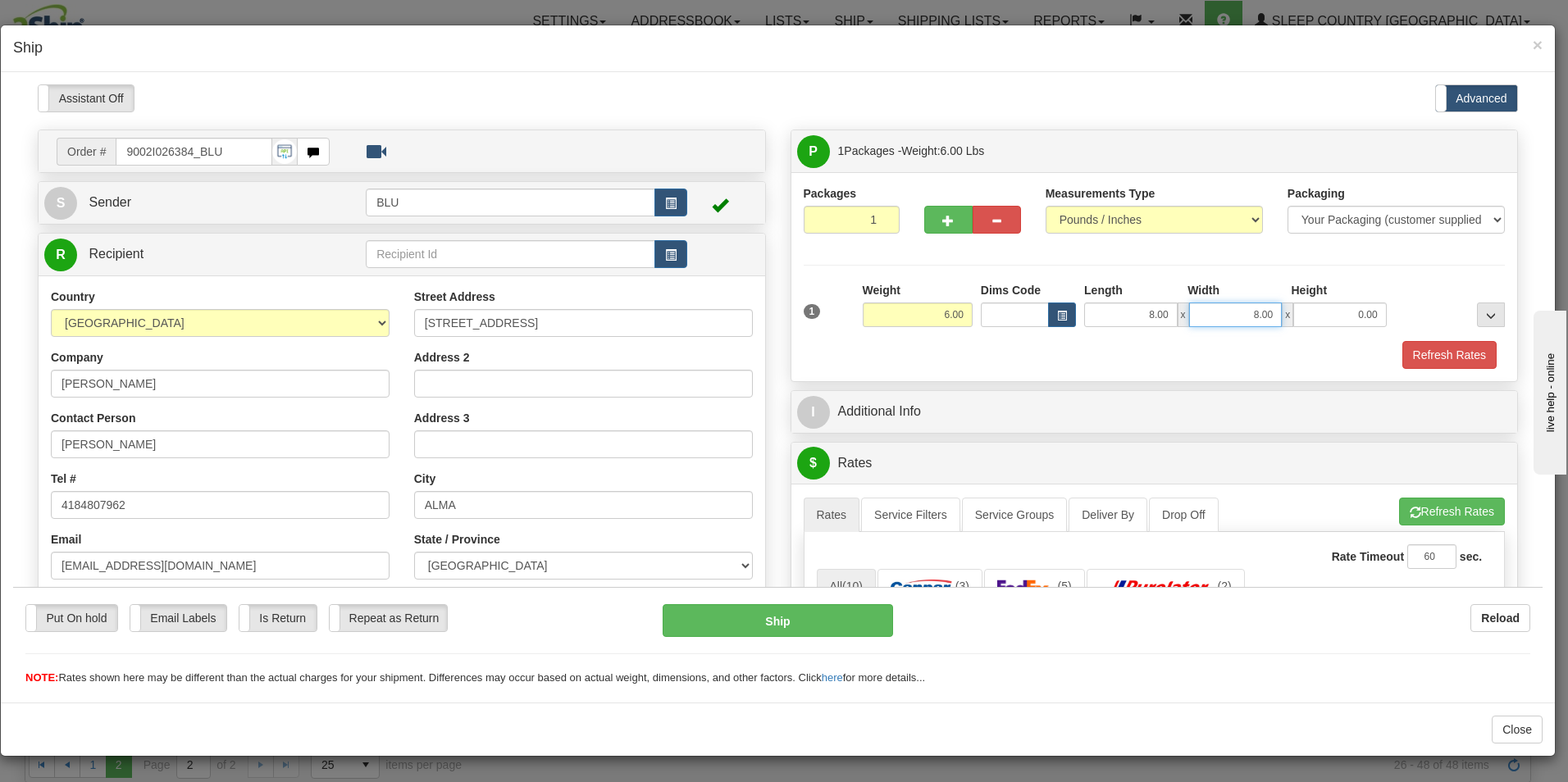
type input "8.00"
type input "16.00"
click at [1415, 344] on button "Refresh Rates" at bounding box center [1449, 354] width 94 height 28
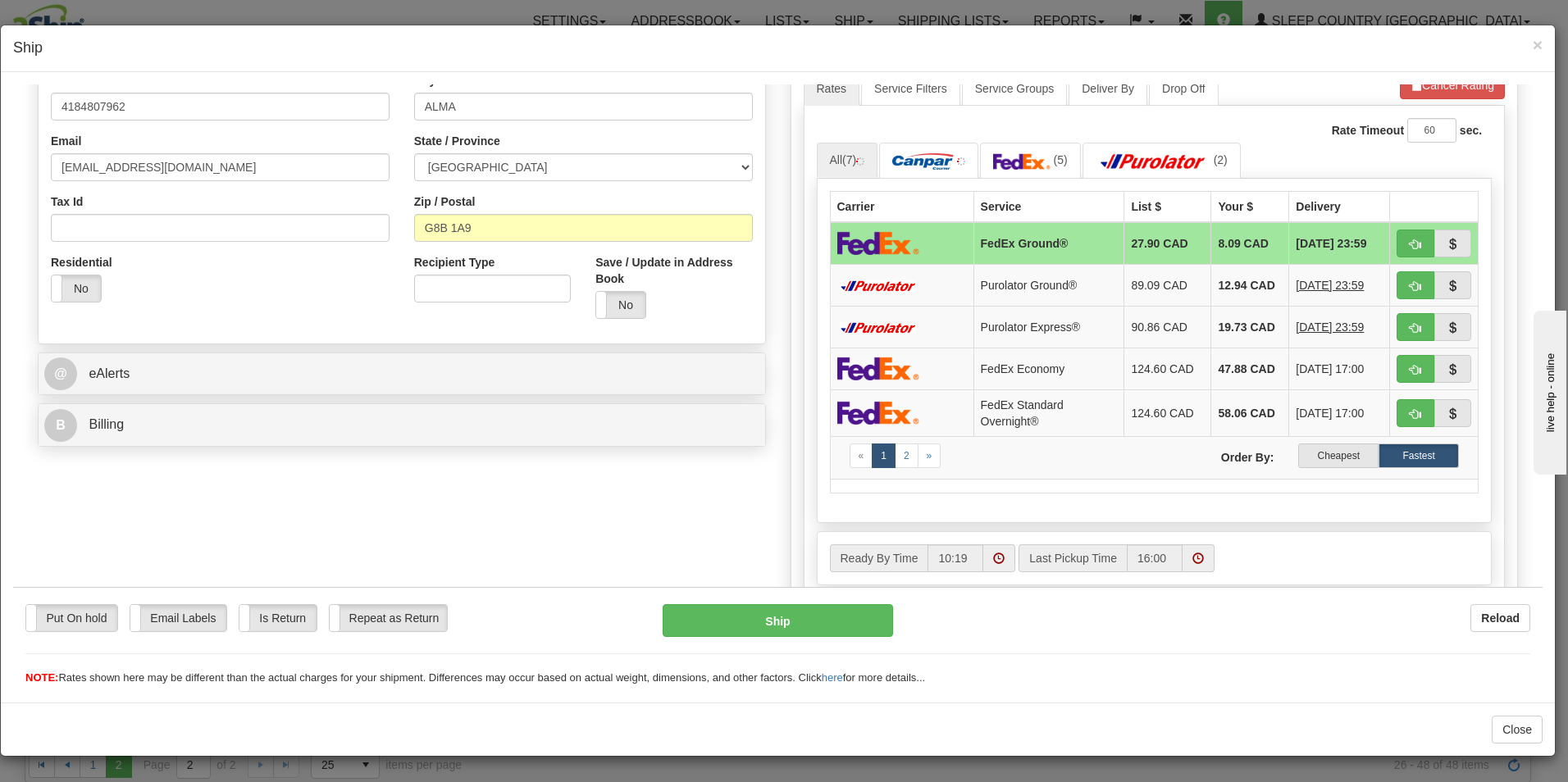
scroll to position [410, 0]
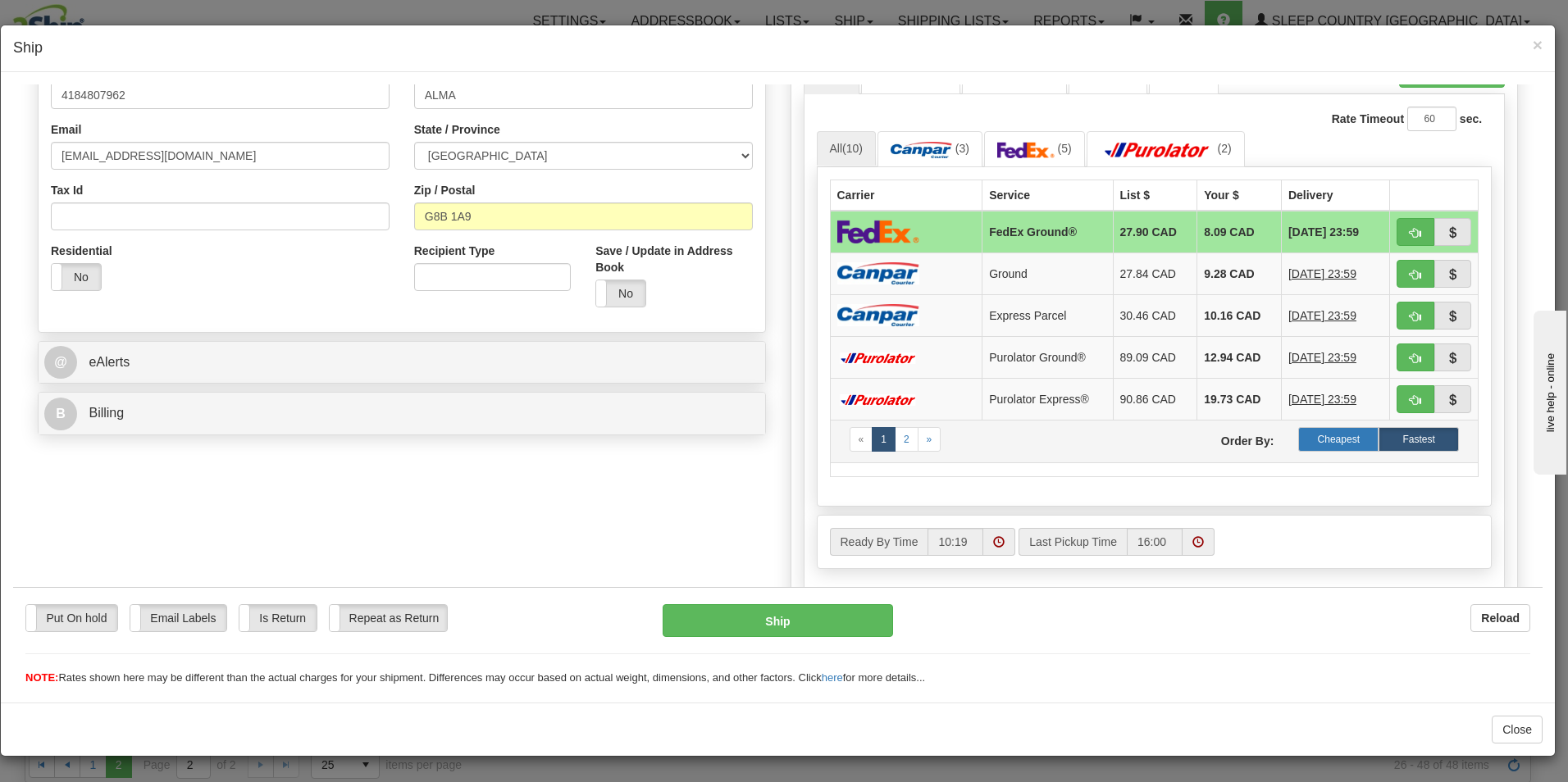
click at [1331, 438] on label "Cheapest" at bounding box center [1339, 439] width 80 height 25
click at [776, 620] on button "Ship" at bounding box center [778, 620] width 230 height 32
type input "92"
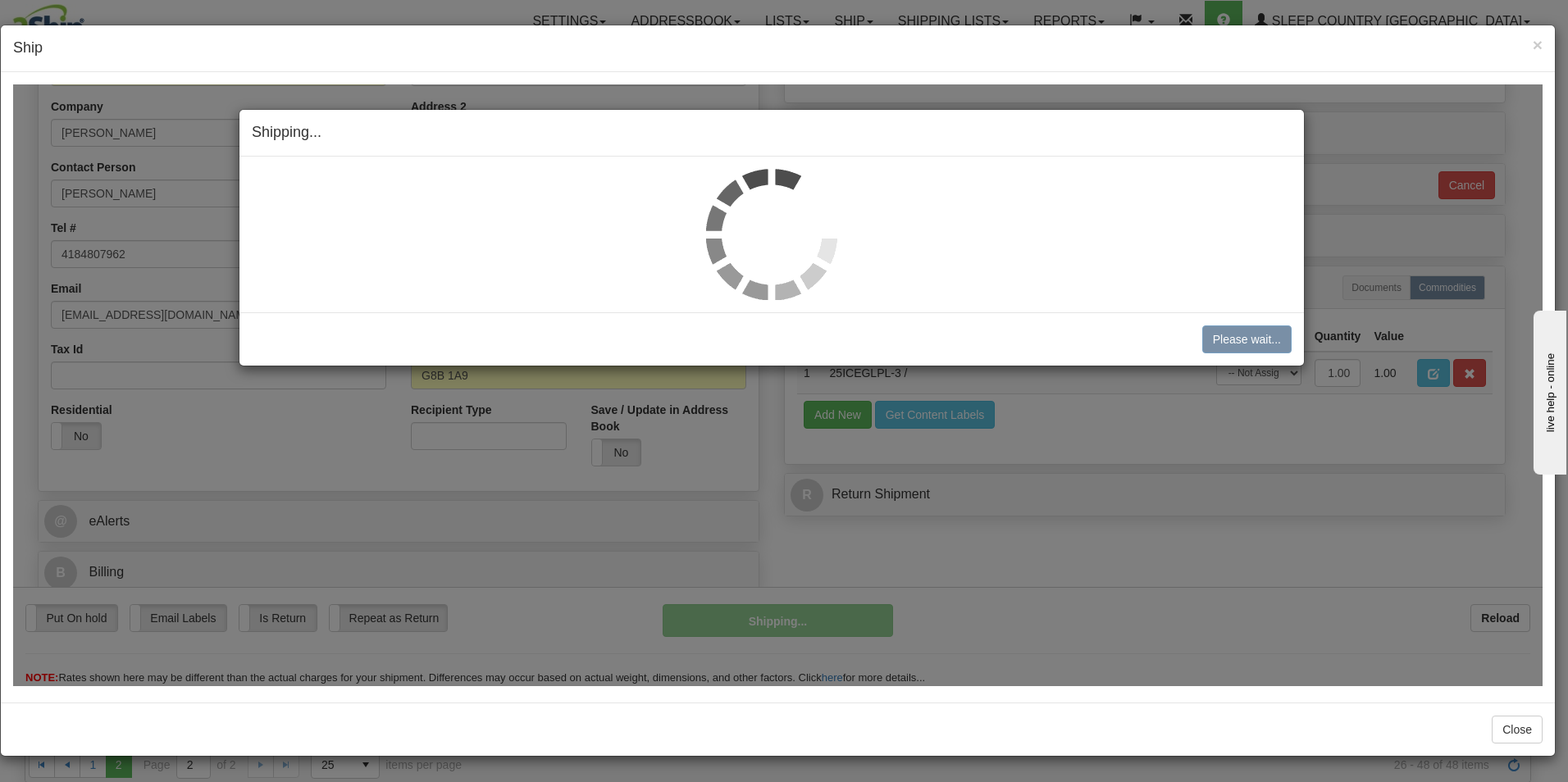
scroll to position [251, 0]
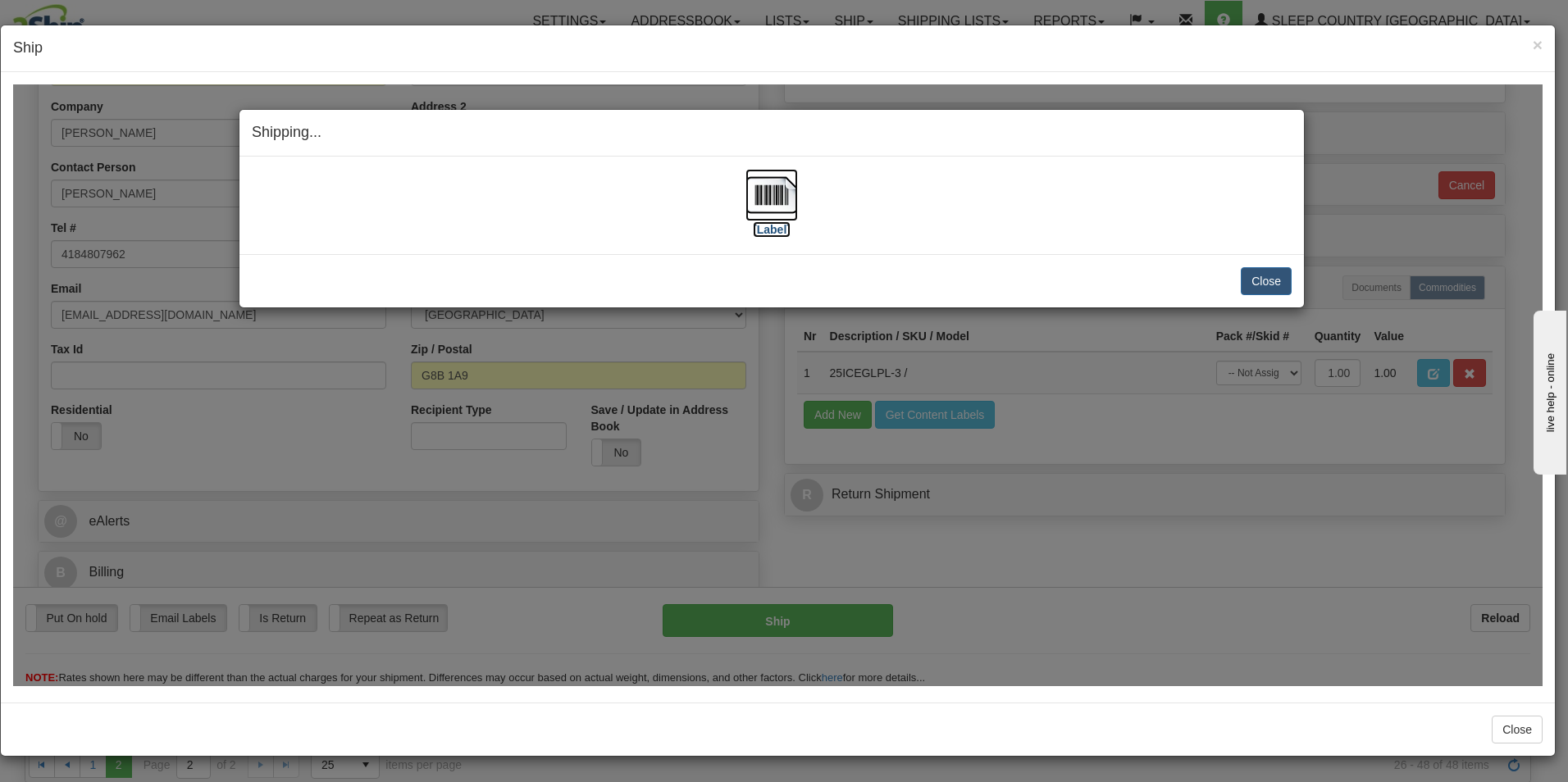
click at [774, 234] on label "[Label]" at bounding box center [772, 228] width 38 height 16
click at [1257, 278] on button "Close" at bounding box center [1265, 280] width 50 height 28
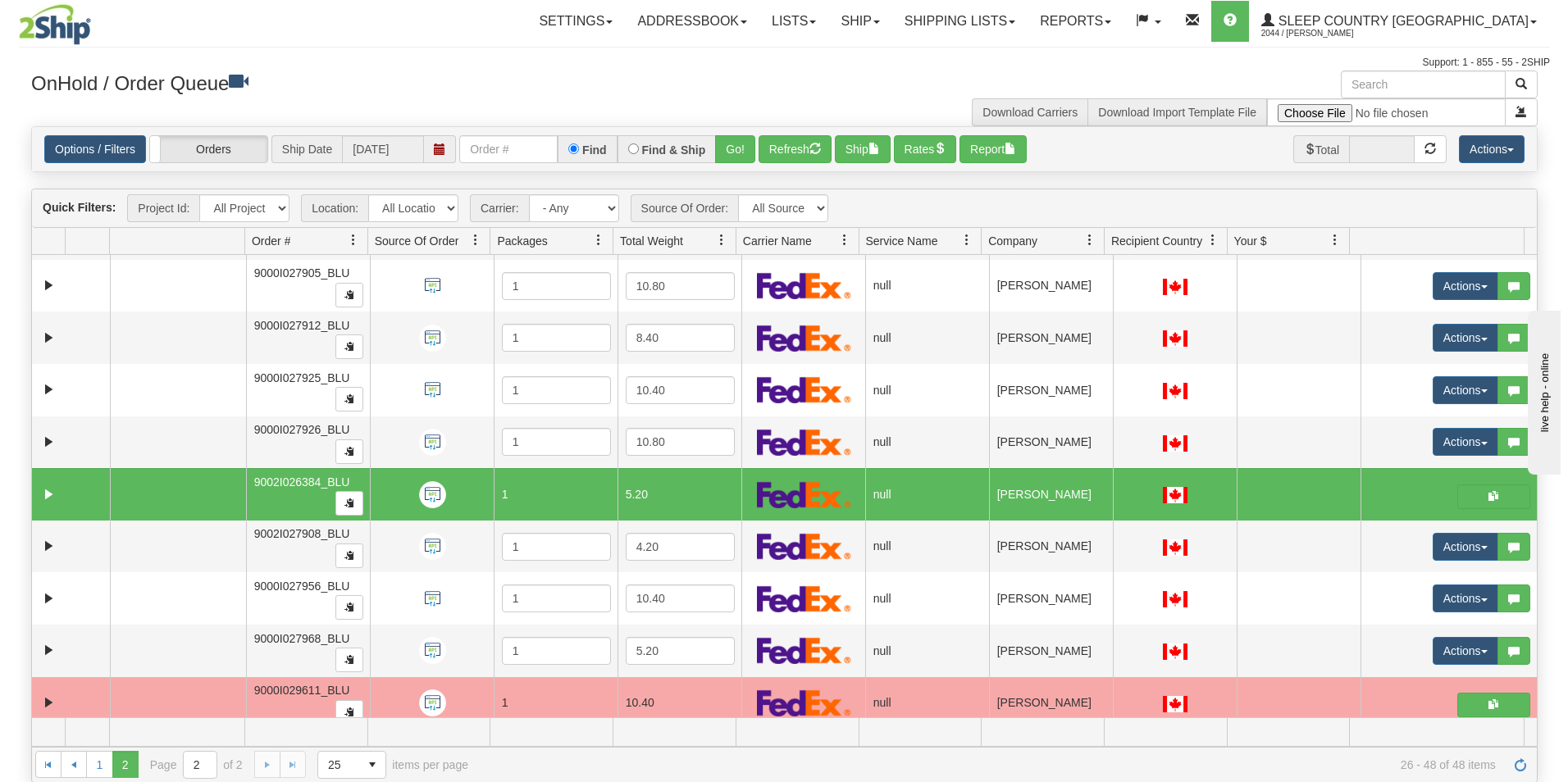
scroll to position [426, 0]
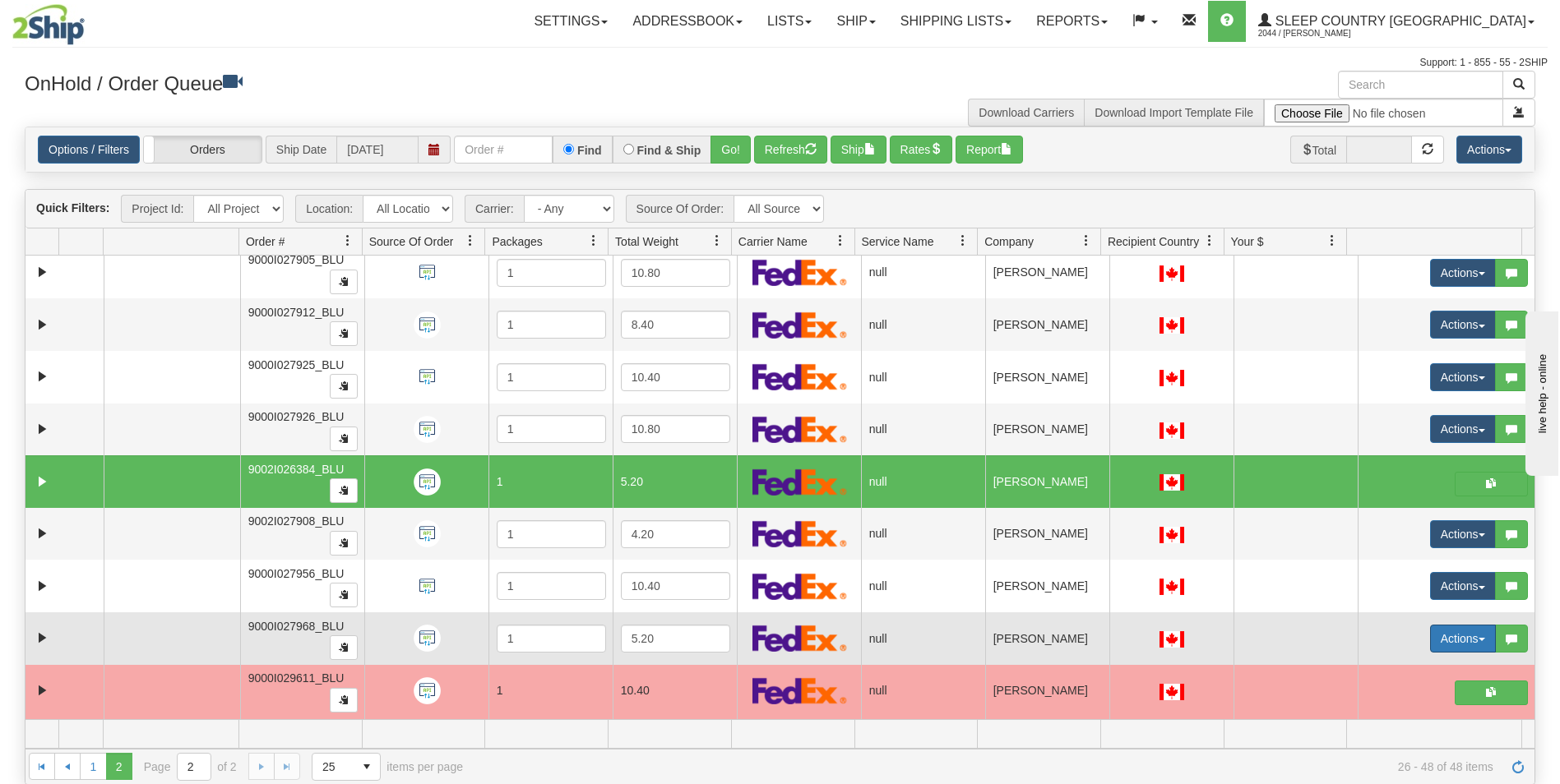
click at [1433, 629] on button "Actions" at bounding box center [1463, 638] width 66 height 28
click at [1385, 666] on span "Open" at bounding box center [1388, 671] width 39 height 13
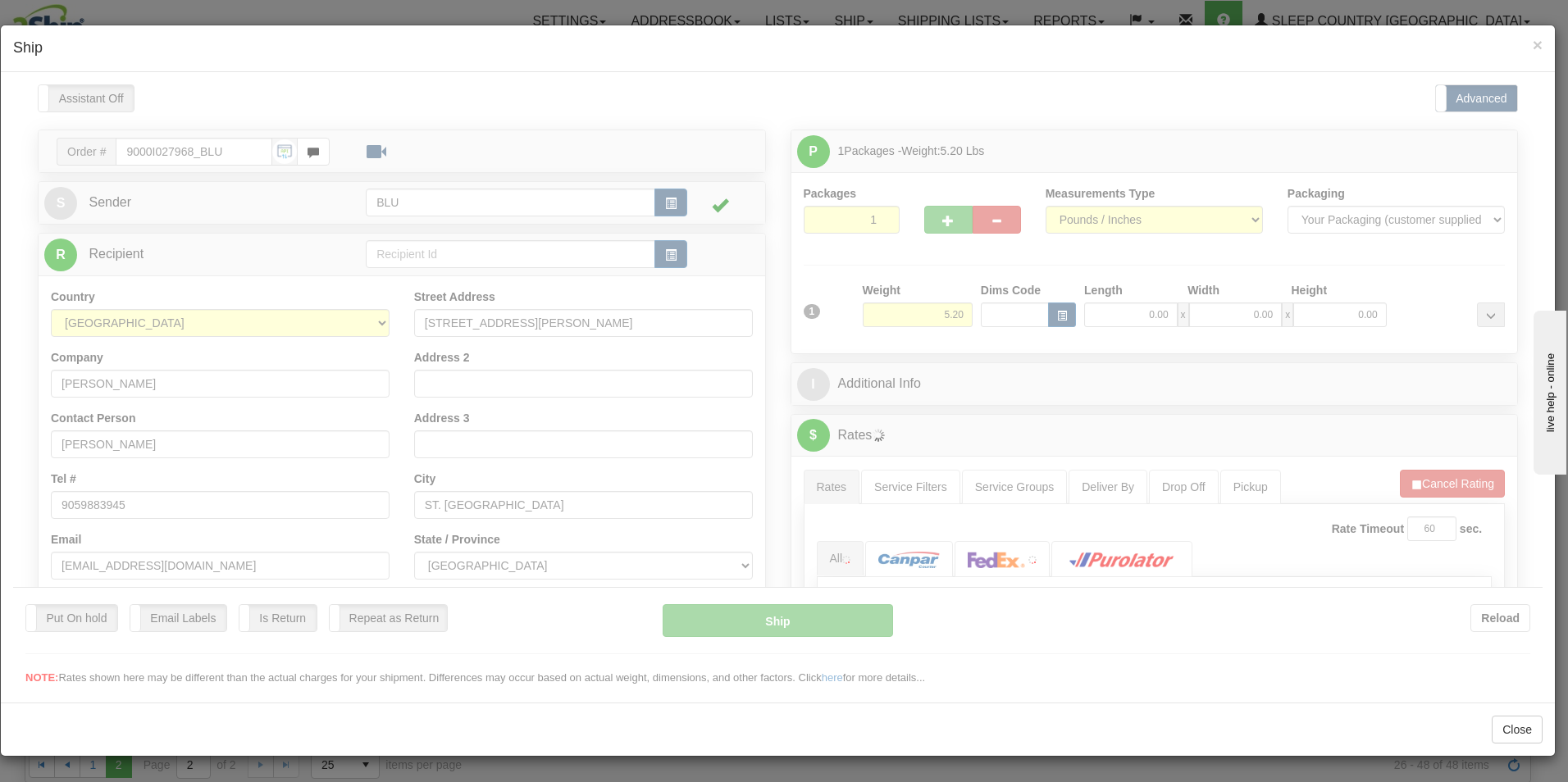
scroll to position [0, 0]
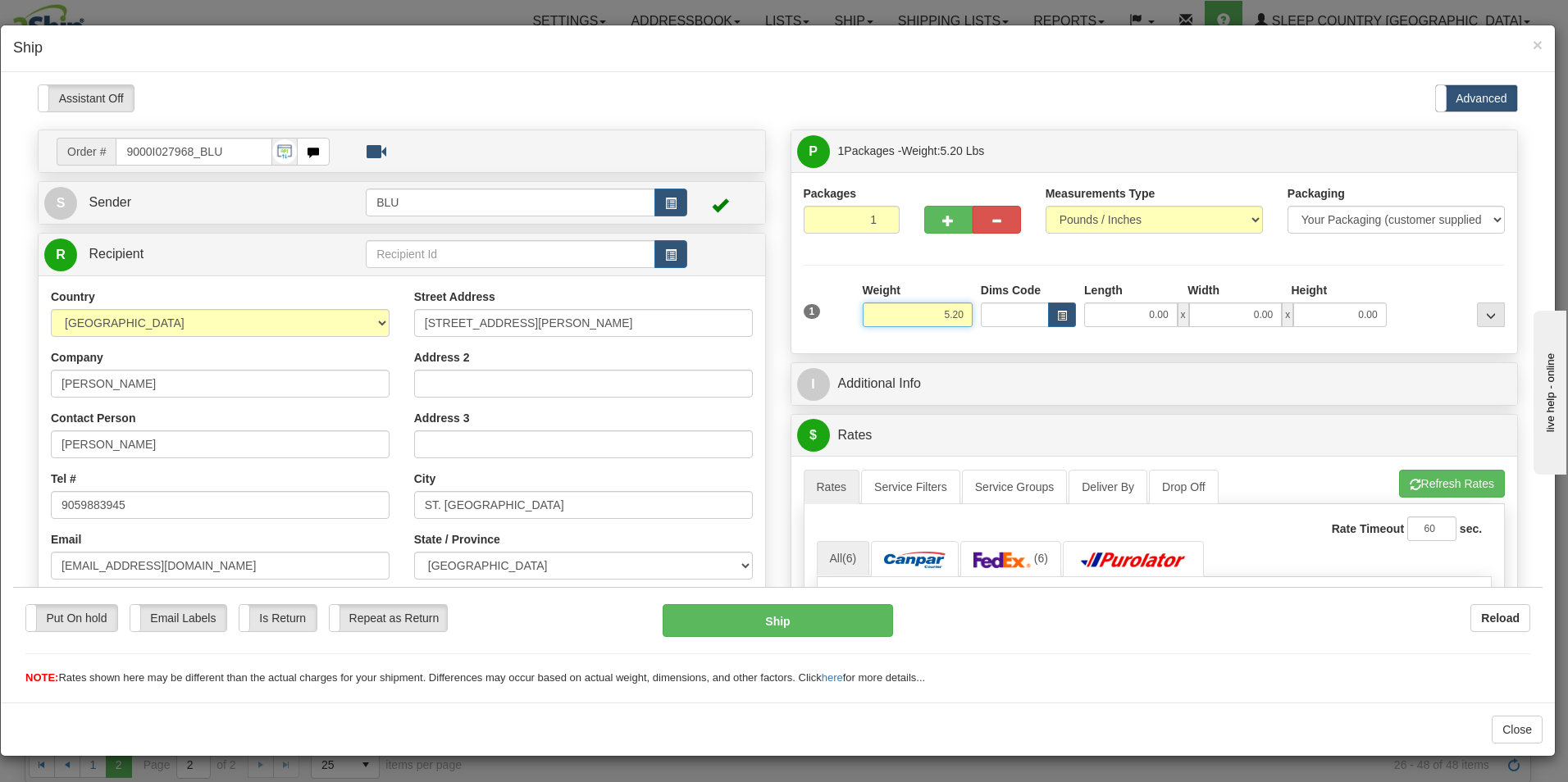
click at [957, 313] on input "5.20" at bounding box center [918, 314] width 110 height 25
type input "5.00"
type input "8.00"
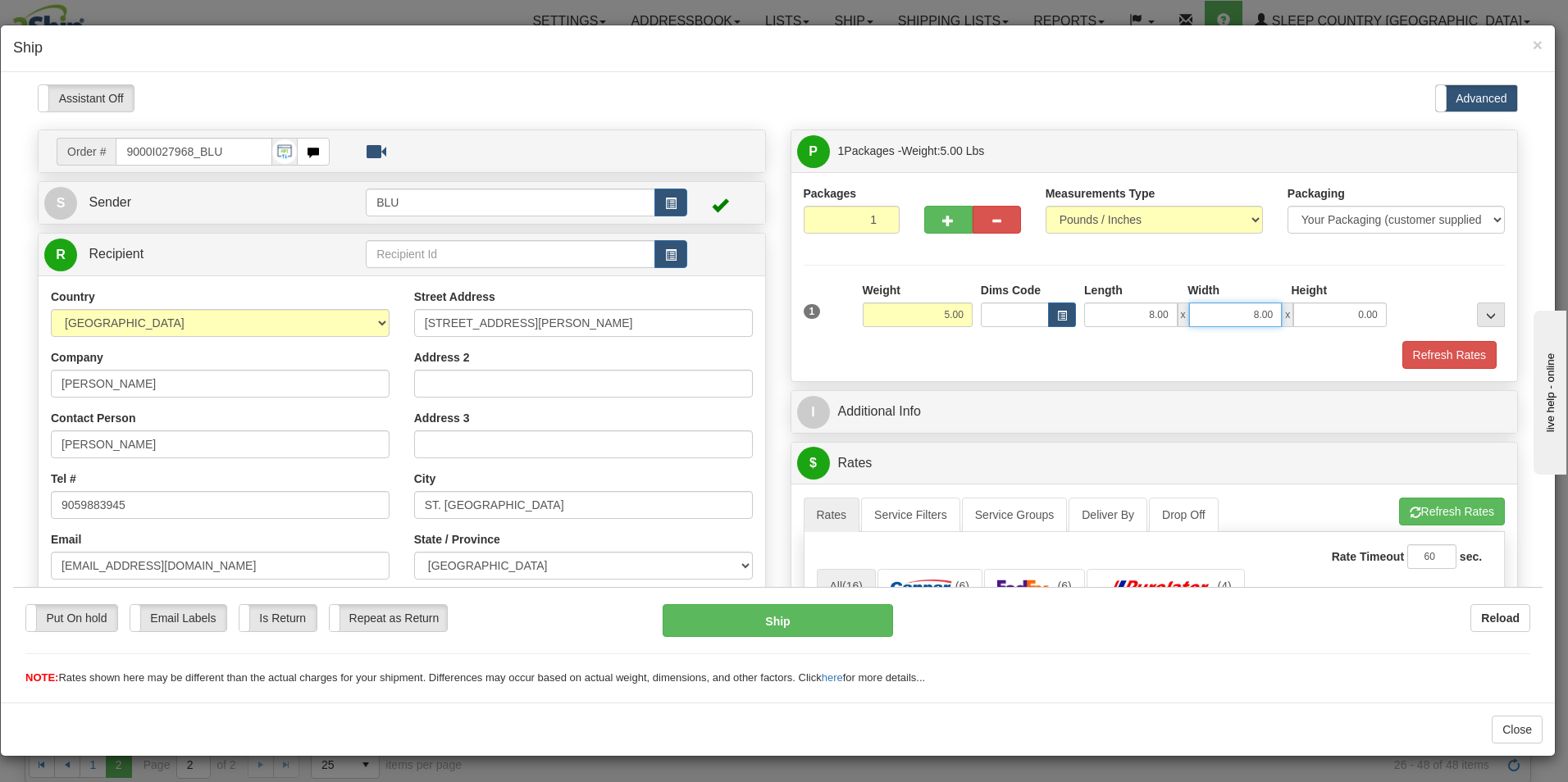
type input "8.00"
type input "16.00"
click at [1441, 353] on button "Refresh Rates" at bounding box center [1449, 354] width 94 height 28
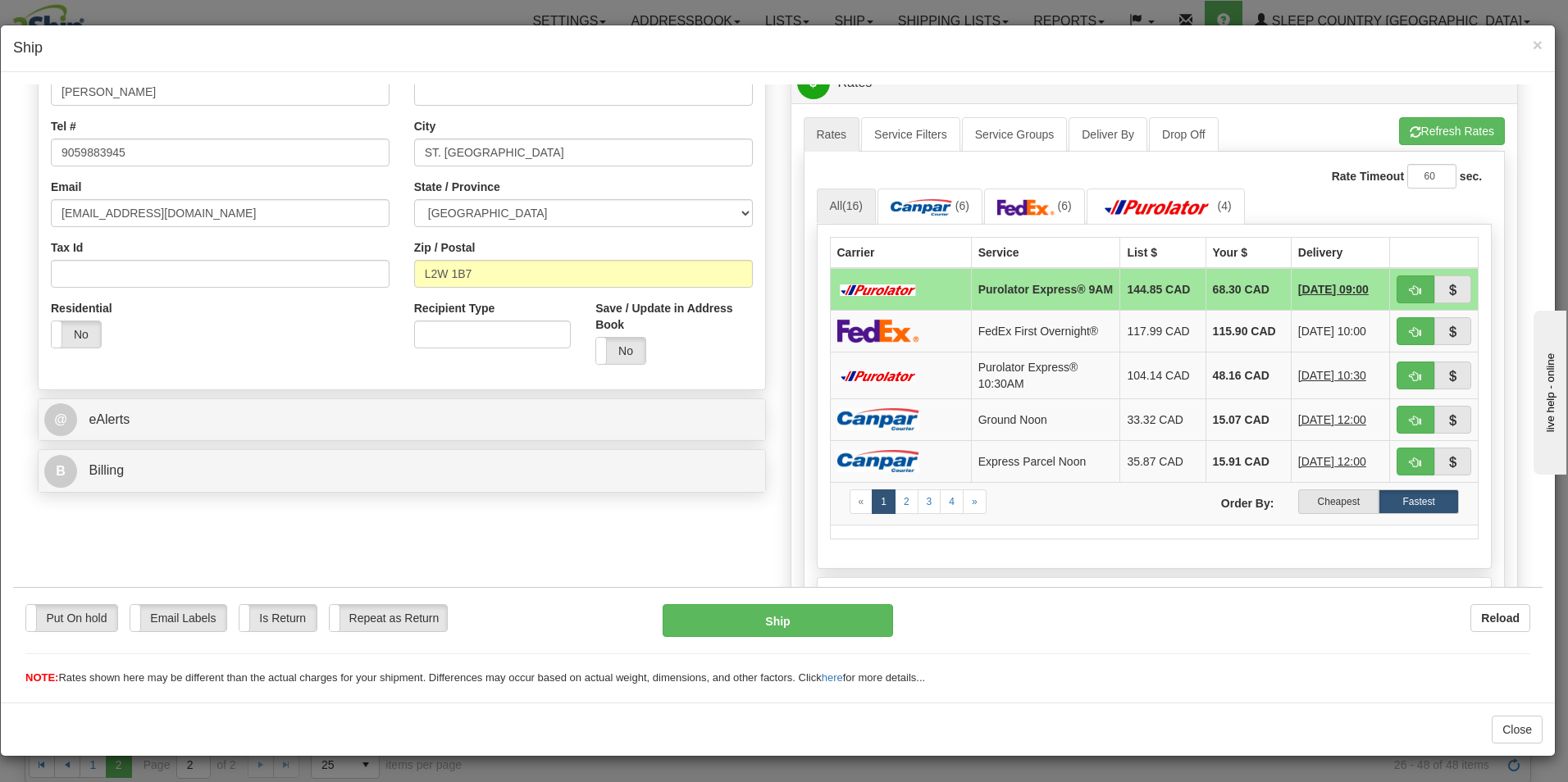
scroll to position [362, 0]
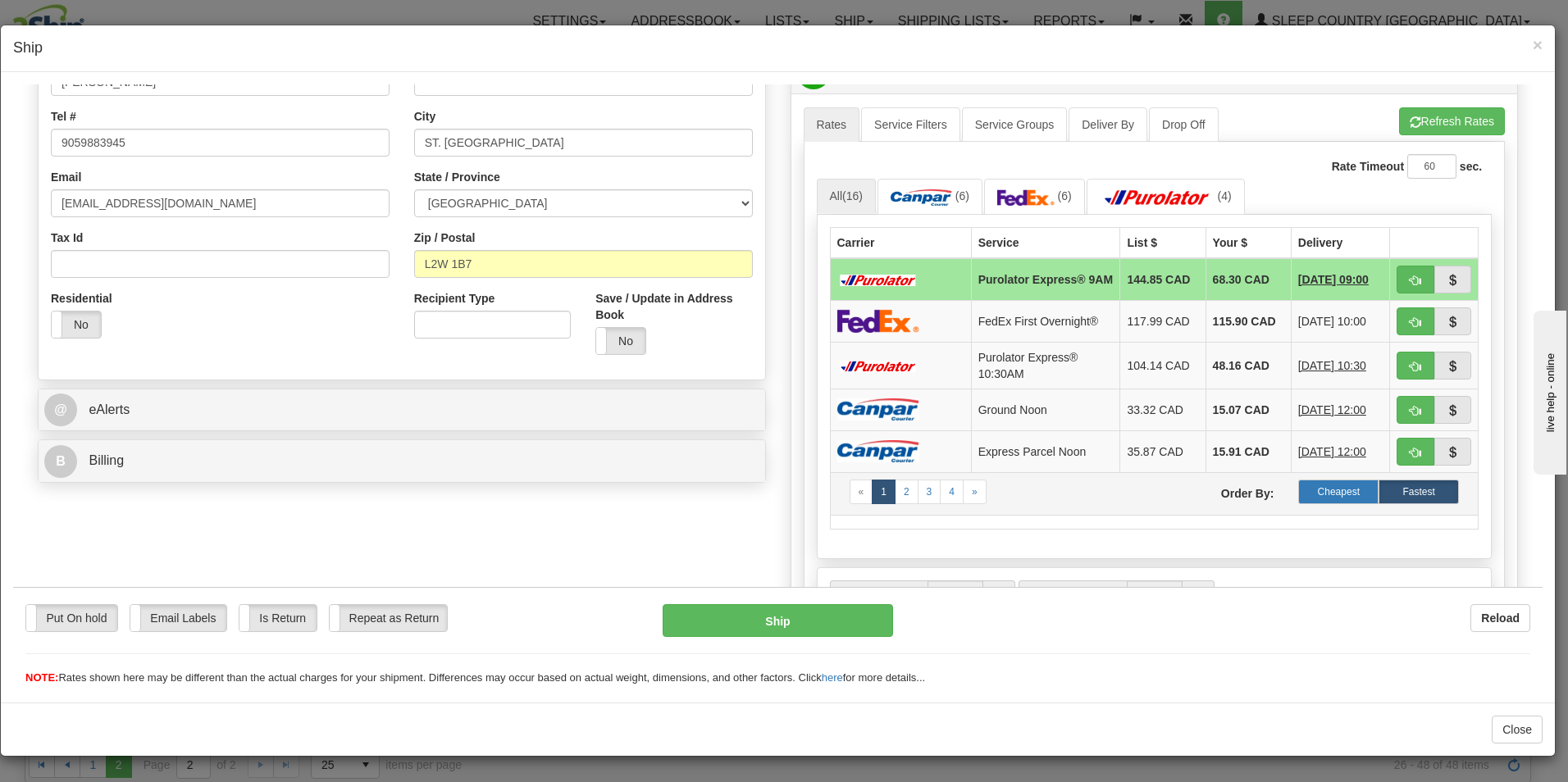
click at [1324, 493] on label "Cheapest" at bounding box center [1339, 491] width 80 height 25
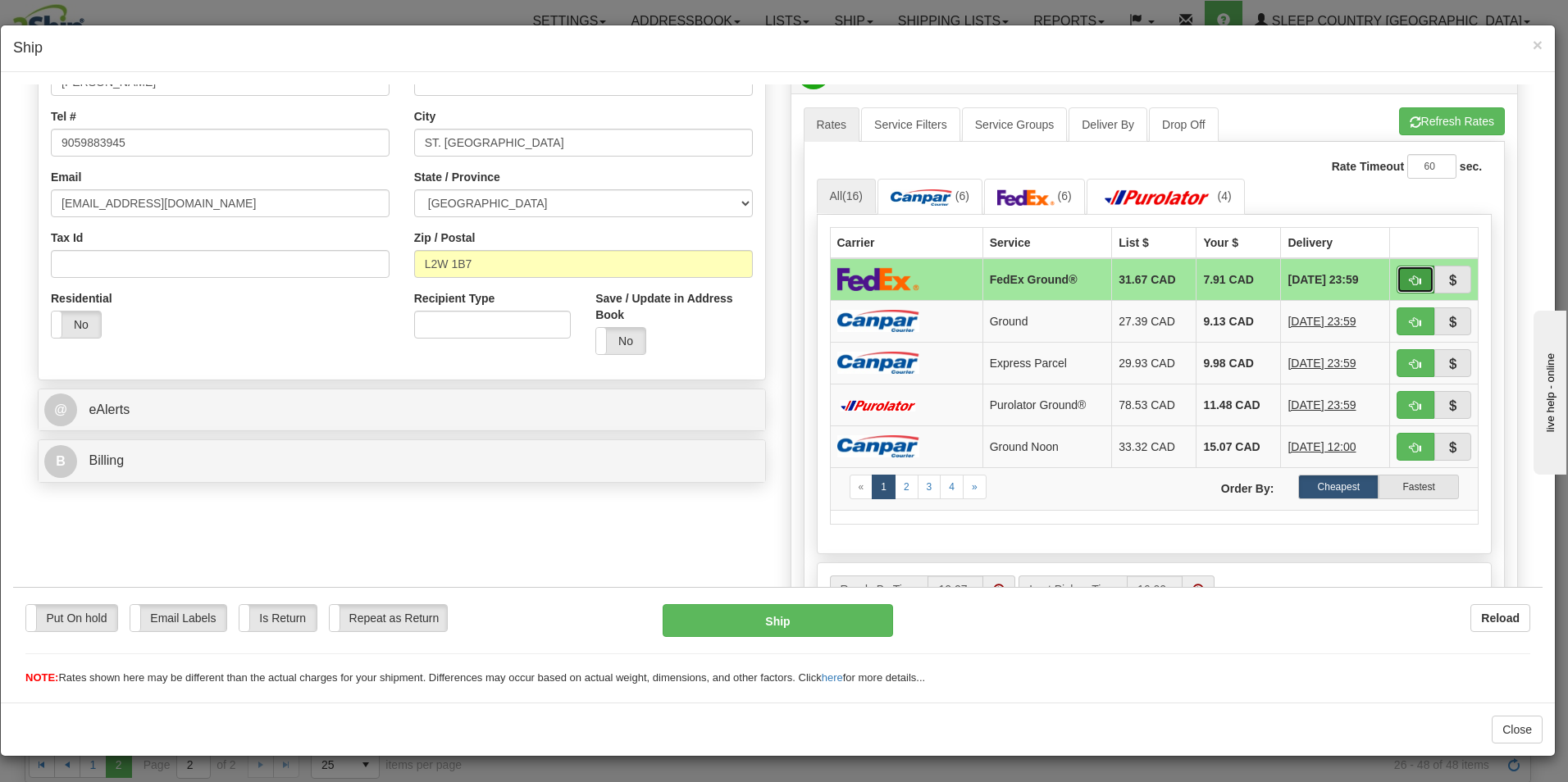
click at [1410, 277] on span "button" at bounding box center [1416, 280] width 11 height 10
type input "92"
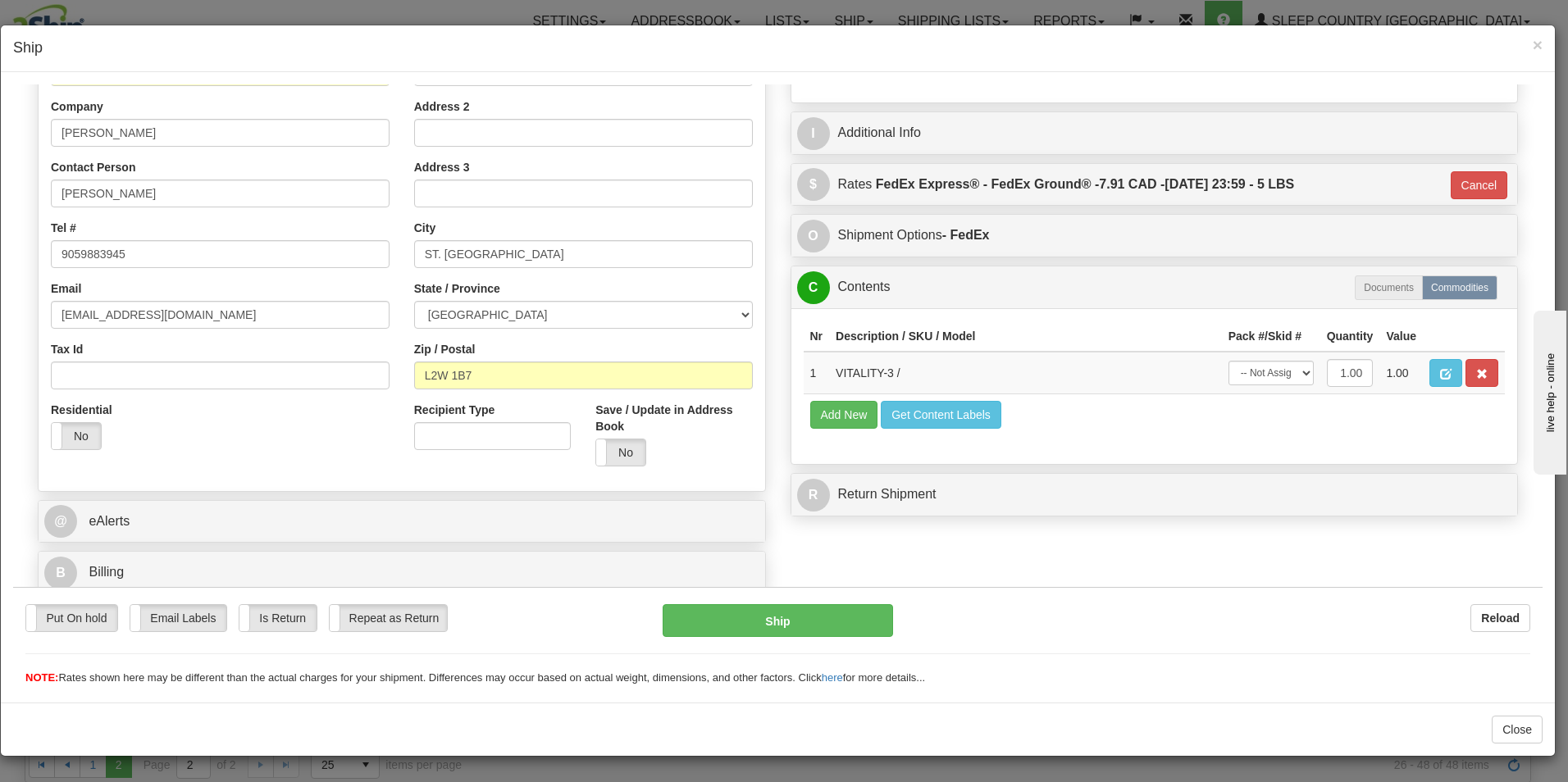
scroll to position [251, 0]
click at [811, 619] on button "Ship" at bounding box center [778, 620] width 230 height 32
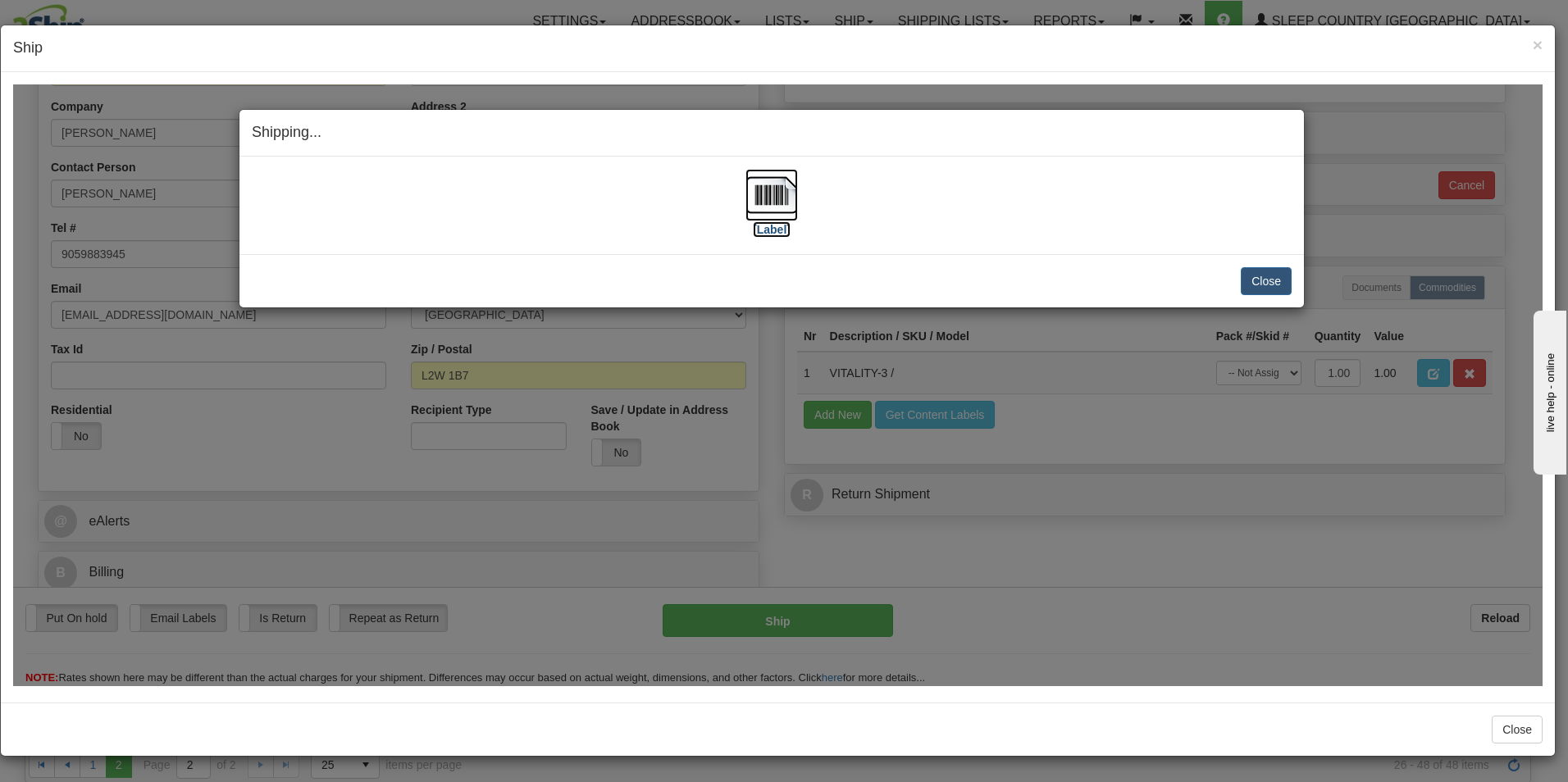
click at [762, 208] on img at bounding box center [772, 194] width 52 height 52
click at [1252, 278] on button "Close" at bounding box center [1265, 280] width 50 height 28
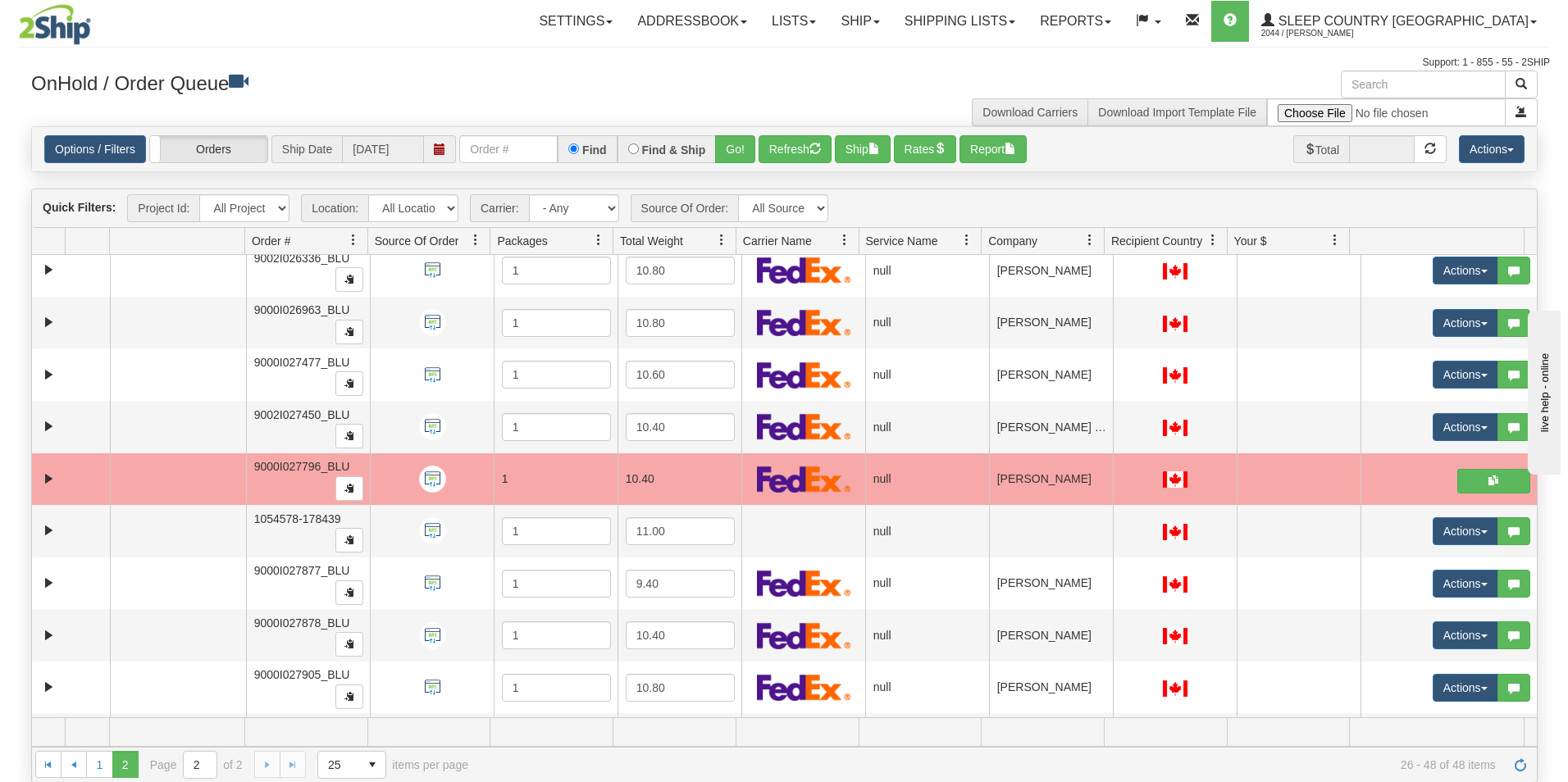
scroll to position [0, 0]
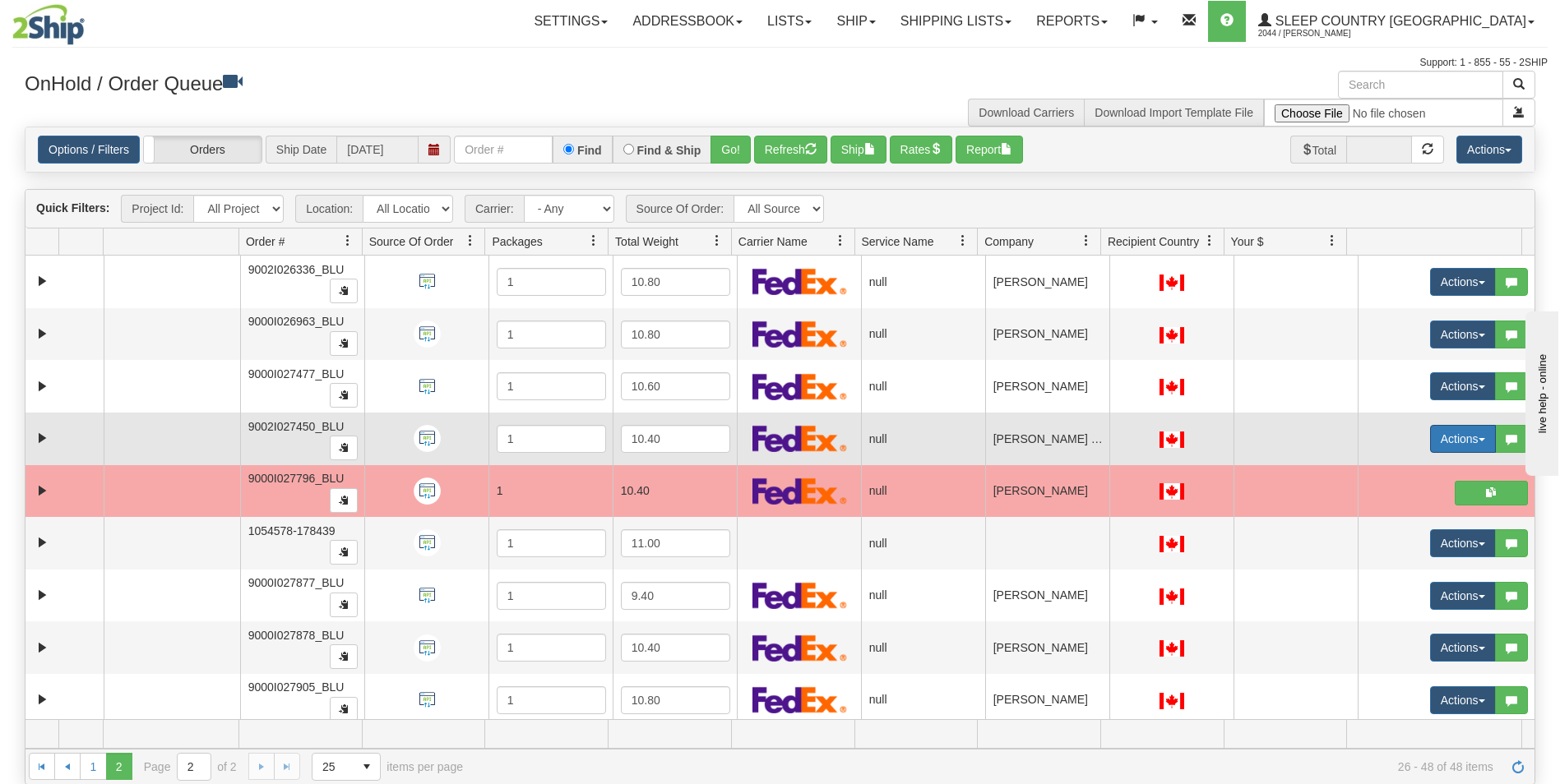
click at [1430, 435] on button "Actions" at bounding box center [1463, 439] width 66 height 28
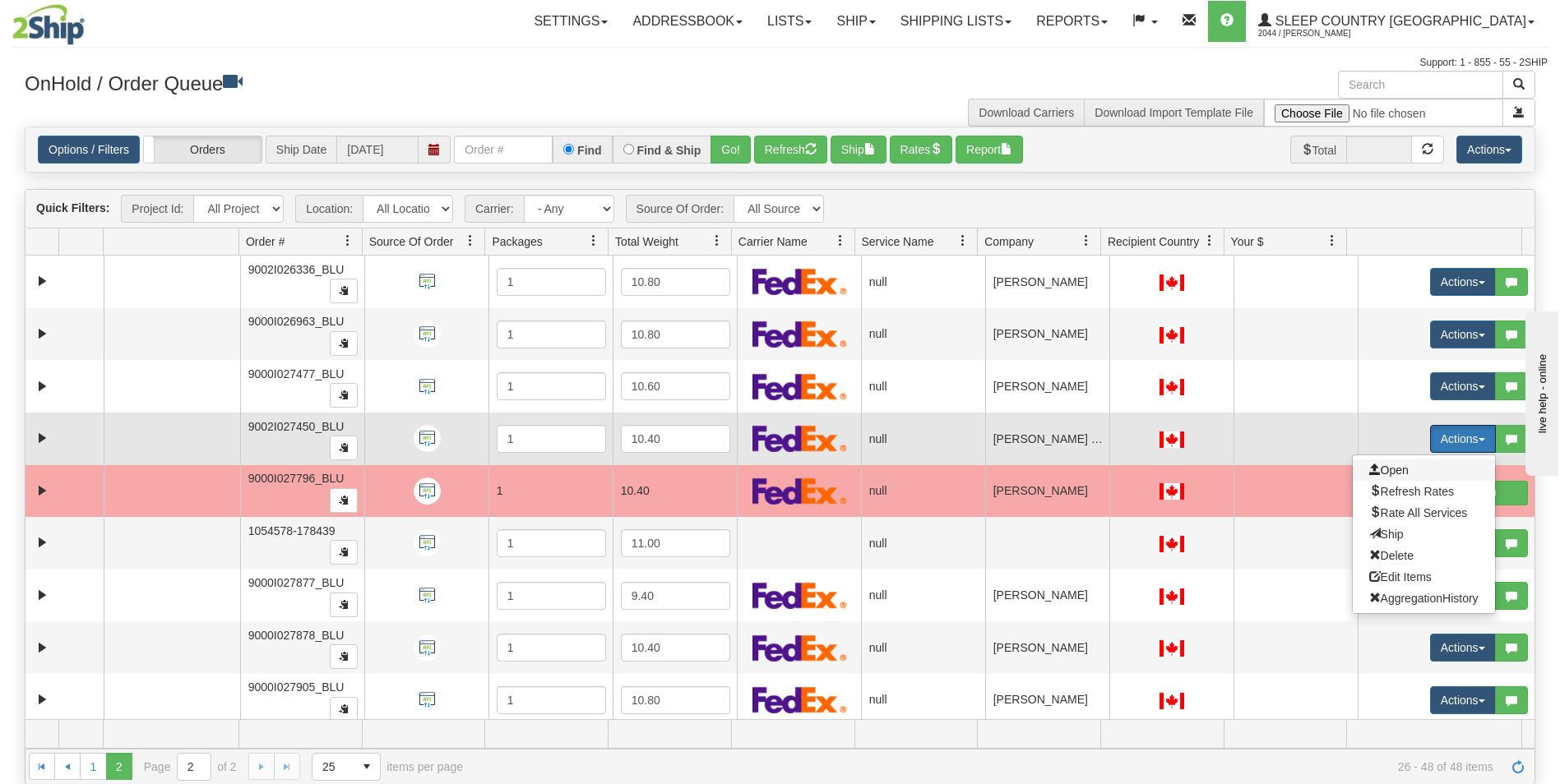
click at [1369, 467] on span "Open" at bounding box center [1388, 470] width 39 height 13
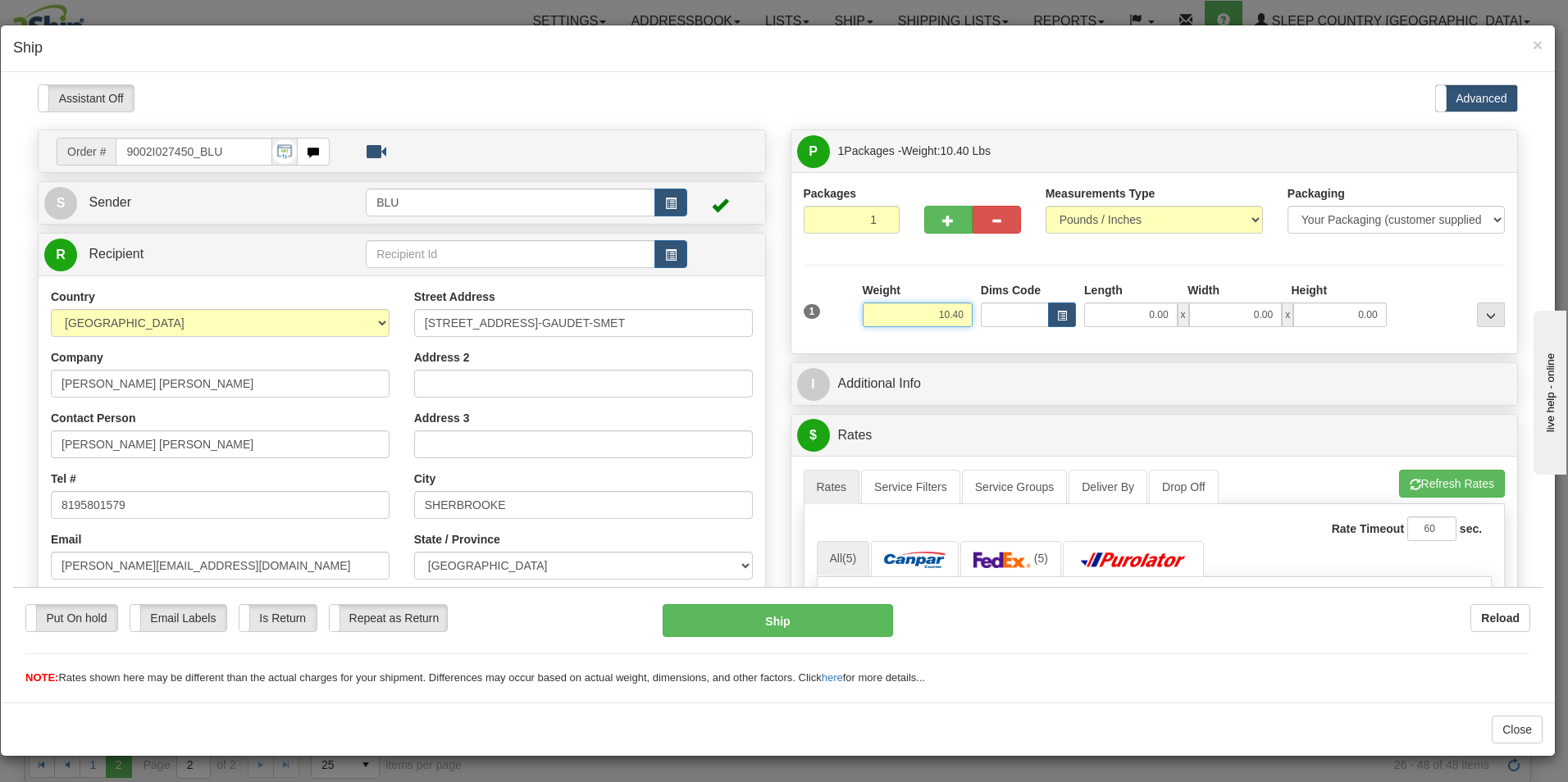
click at [957, 309] on input "10.40" at bounding box center [918, 314] width 110 height 25
type input "1"
type input "12.00"
type input "16.00"
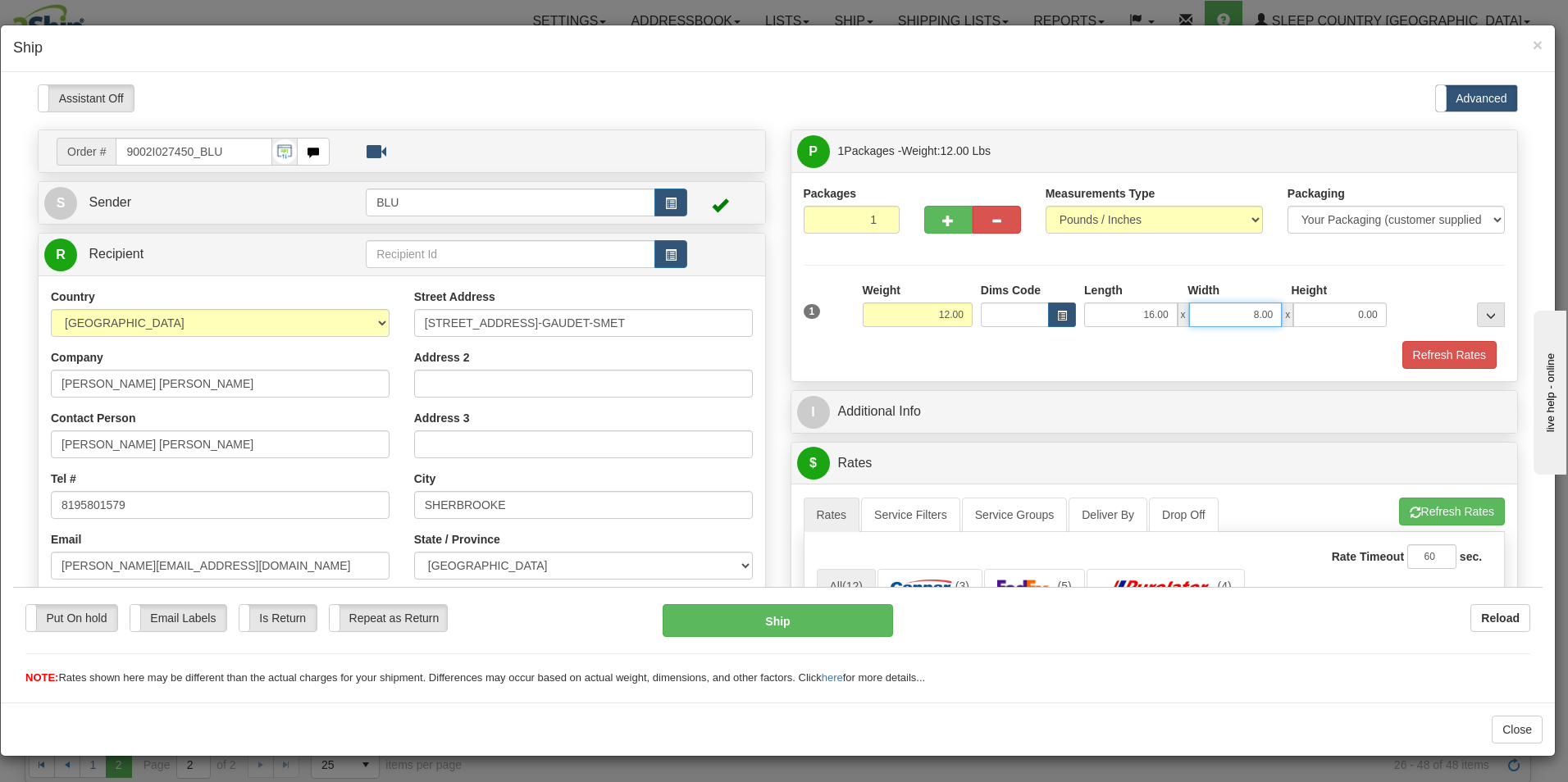
type input "8.00"
type input "16.00"
click at [1431, 353] on button "Refresh Rates" at bounding box center [1449, 354] width 94 height 28
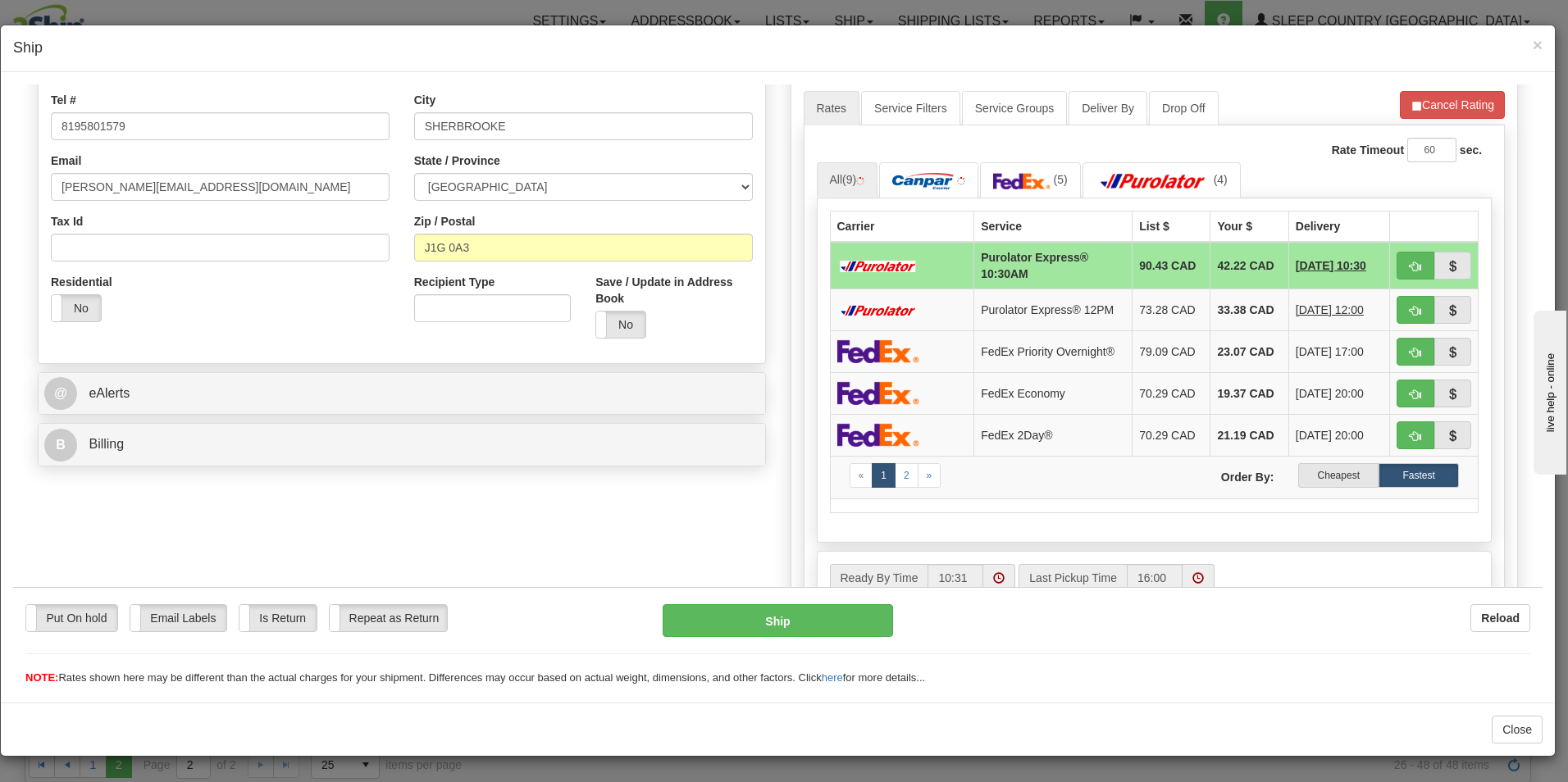
scroll to position [400, 0]
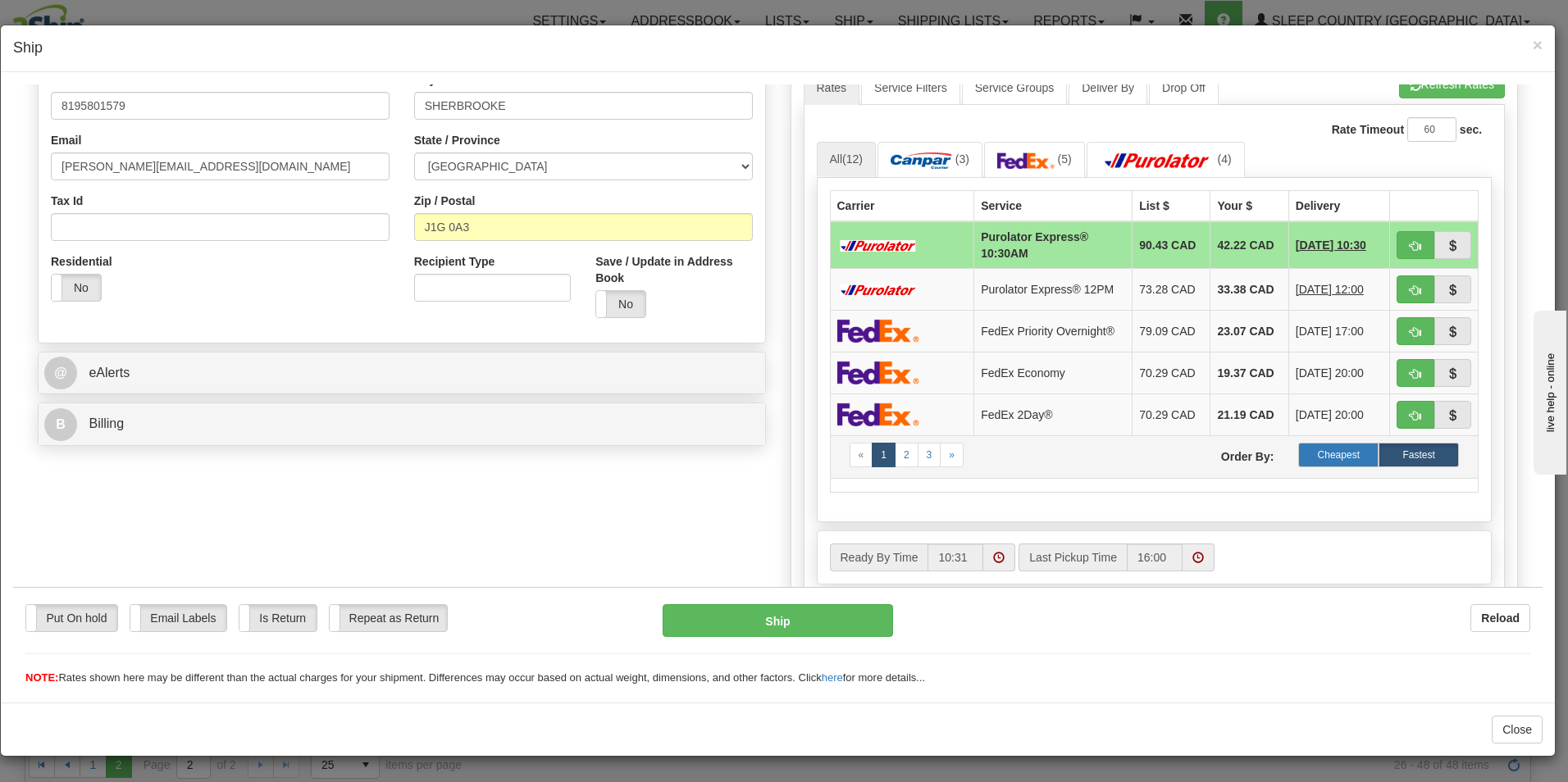
click at [1330, 450] on label "Cheapest" at bounding box center [1339, 455] width 80 height 25
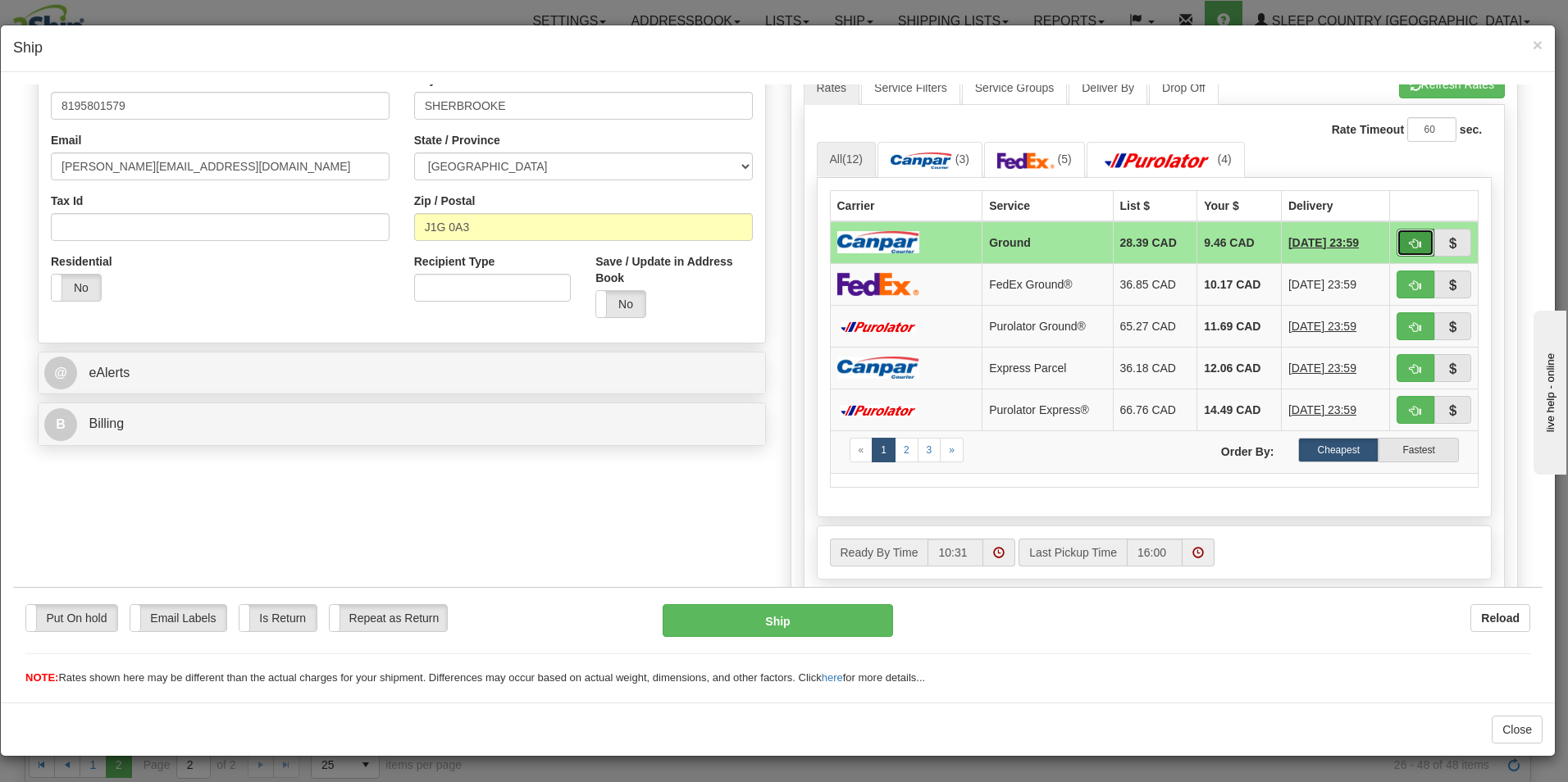
click at [1410, 239] on span "button" at bounding box center [1416, 243] width 11 height 10
type input "1"
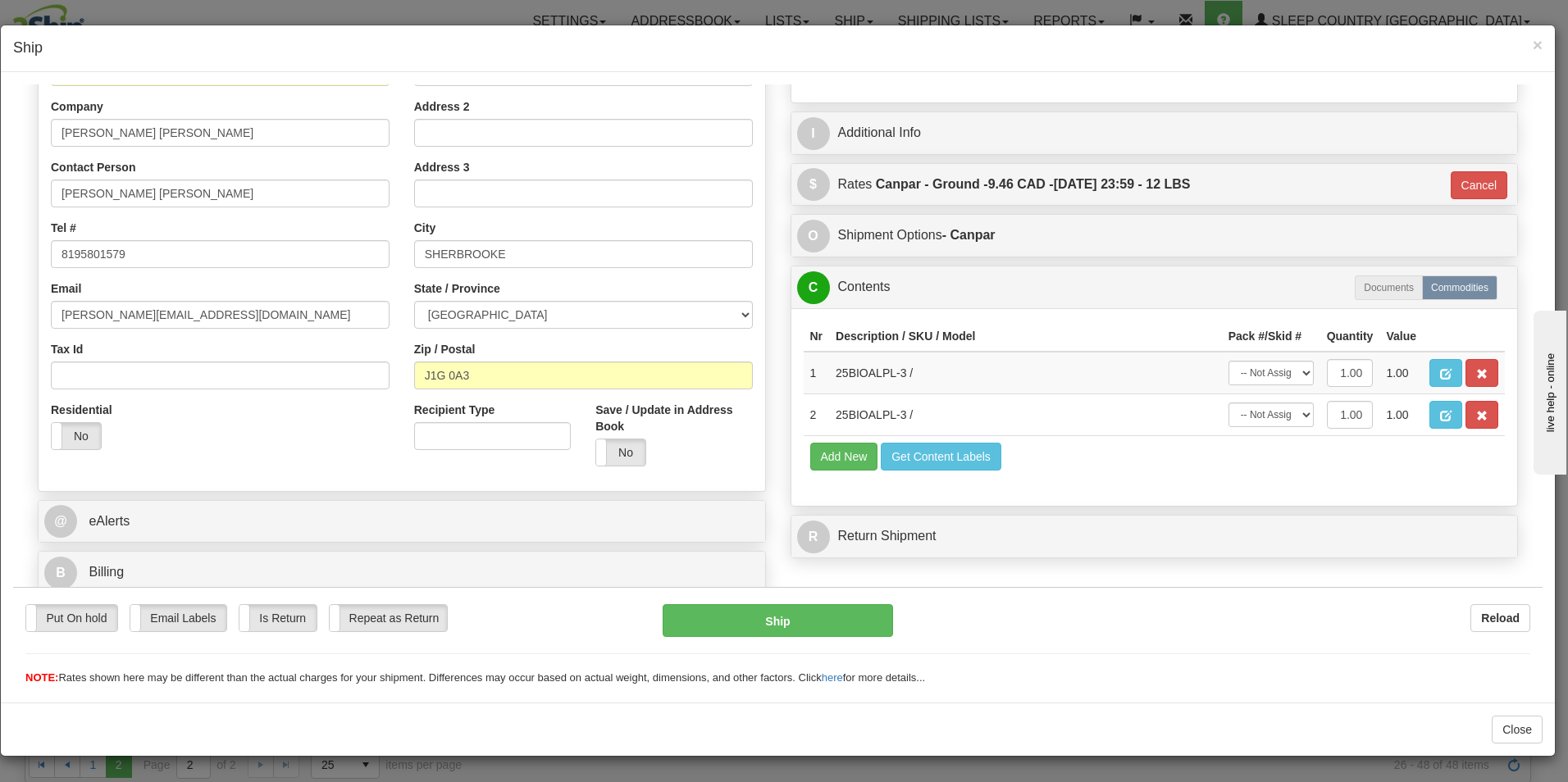
scroll to position [251, 0]
click at [780, 616] on button "Ship" at bounding box center [778, 620] width 230 height 32
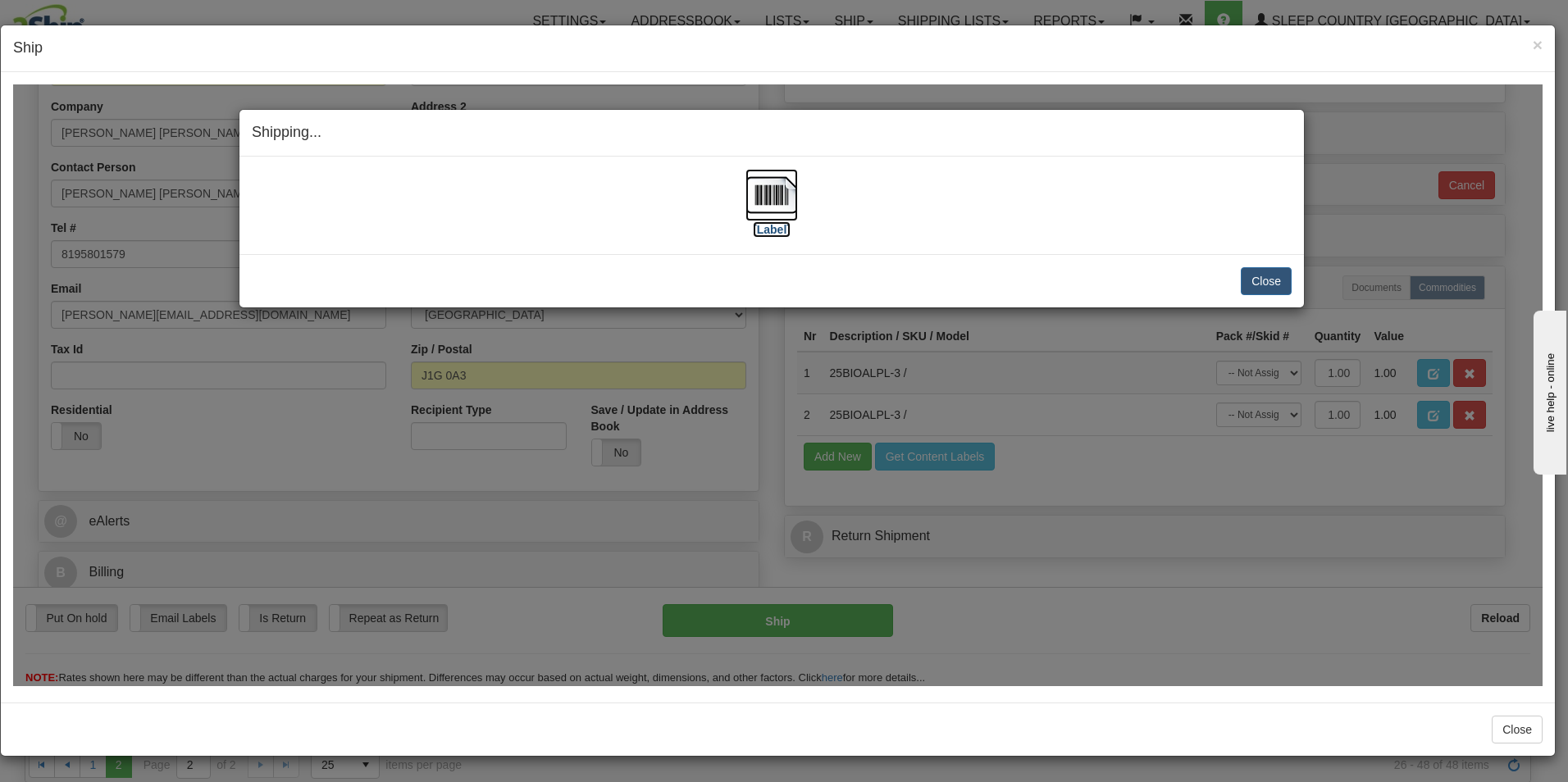
click at [788, 225] on label "[Label]" at bounding box center [772, 228] width 38 height 16
click at [1266, 276] on button "Close" at bounding box center [1265, 280] width 50 height 28
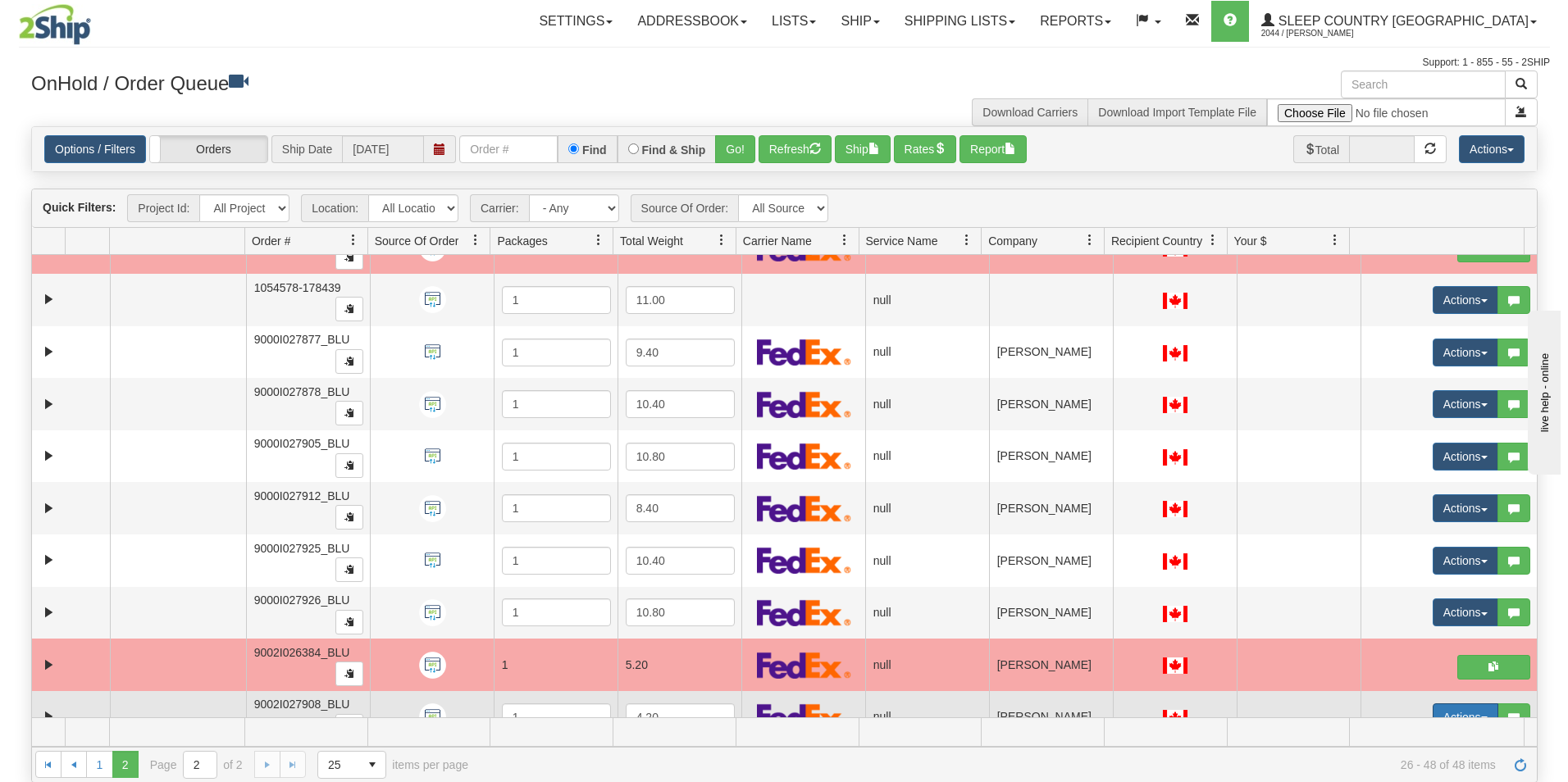
scroll to position [263, 0]
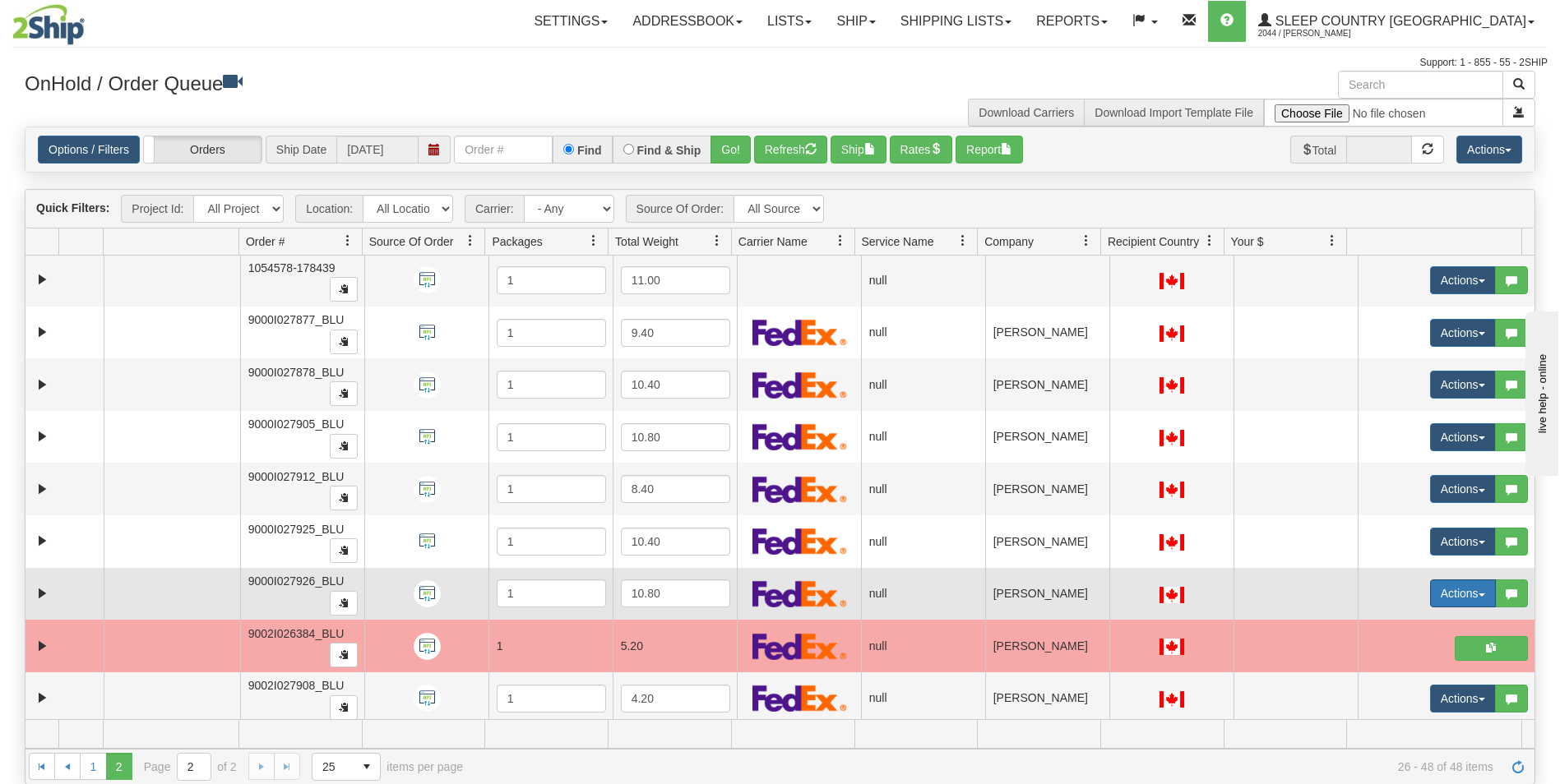
click at [1430, 588] on button "Actions" at bounding box center [1463, 593] width 66 height 28
click at [1380, 623] on span "Open" at bounding box center [1388, 625] width 39 height 13
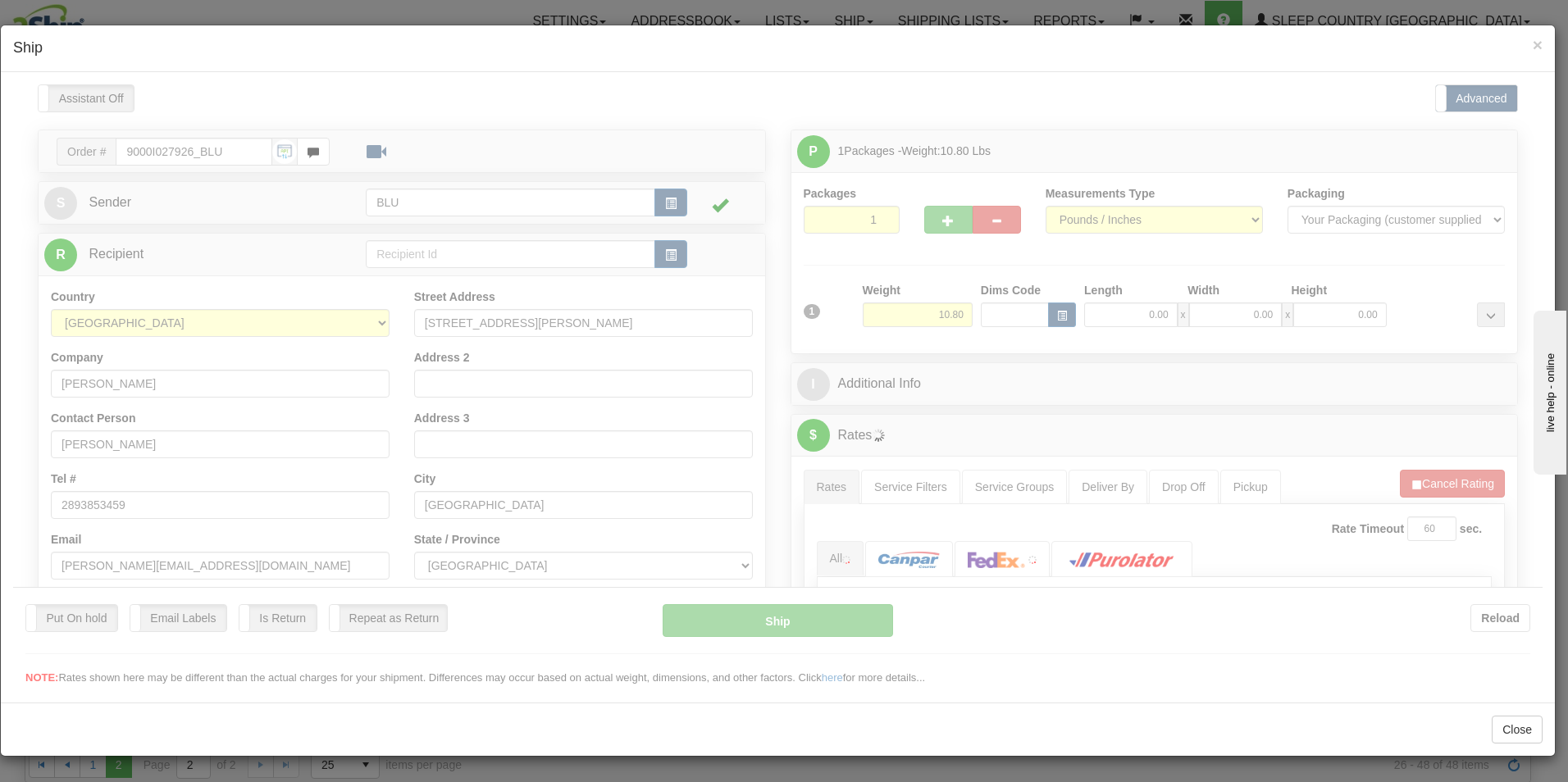
scroll to position [0, 0]
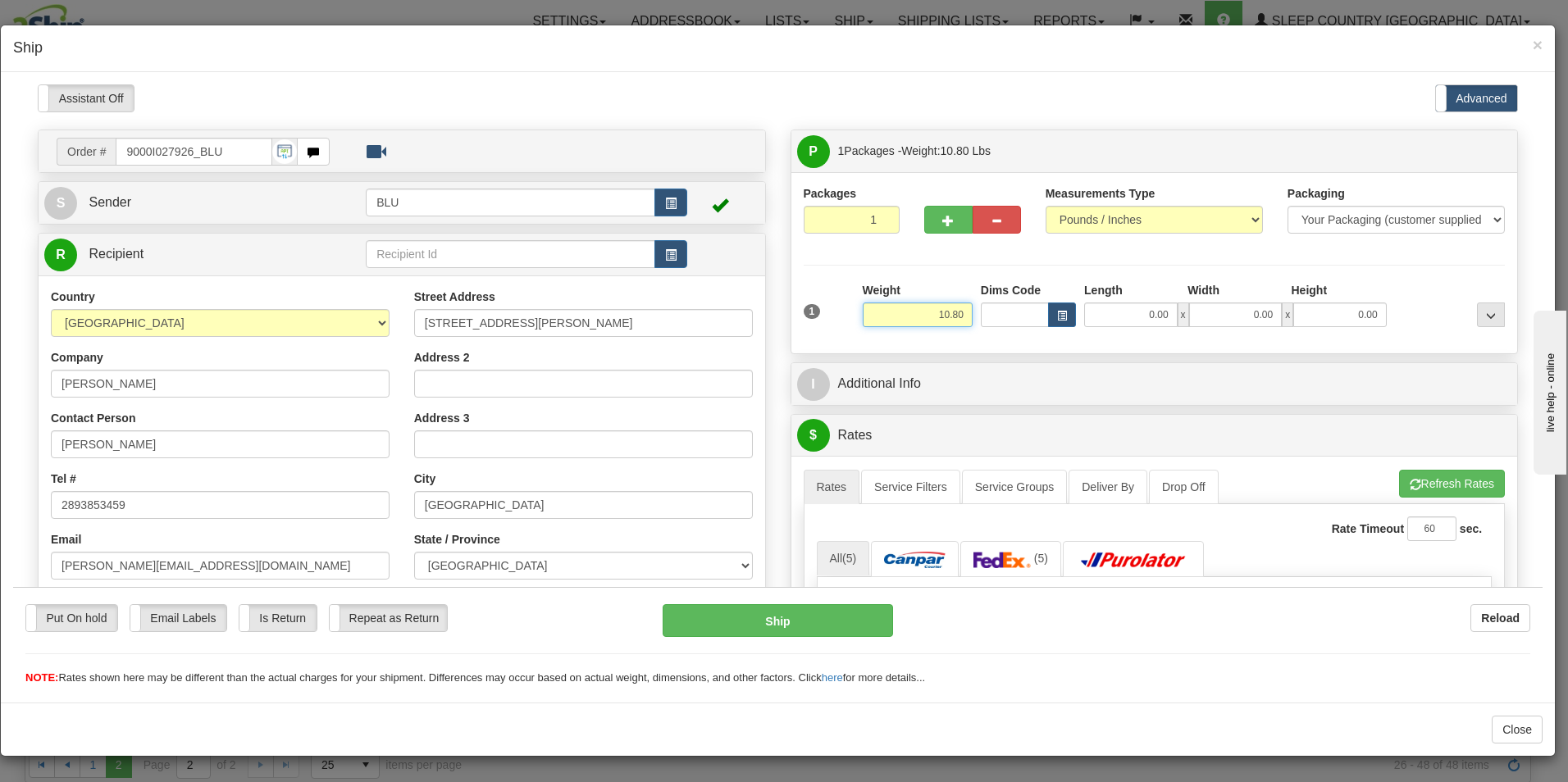
click at [958, 315] on input "10.80" at bounding box center [918, 314] width 110 height 25
type input "1"
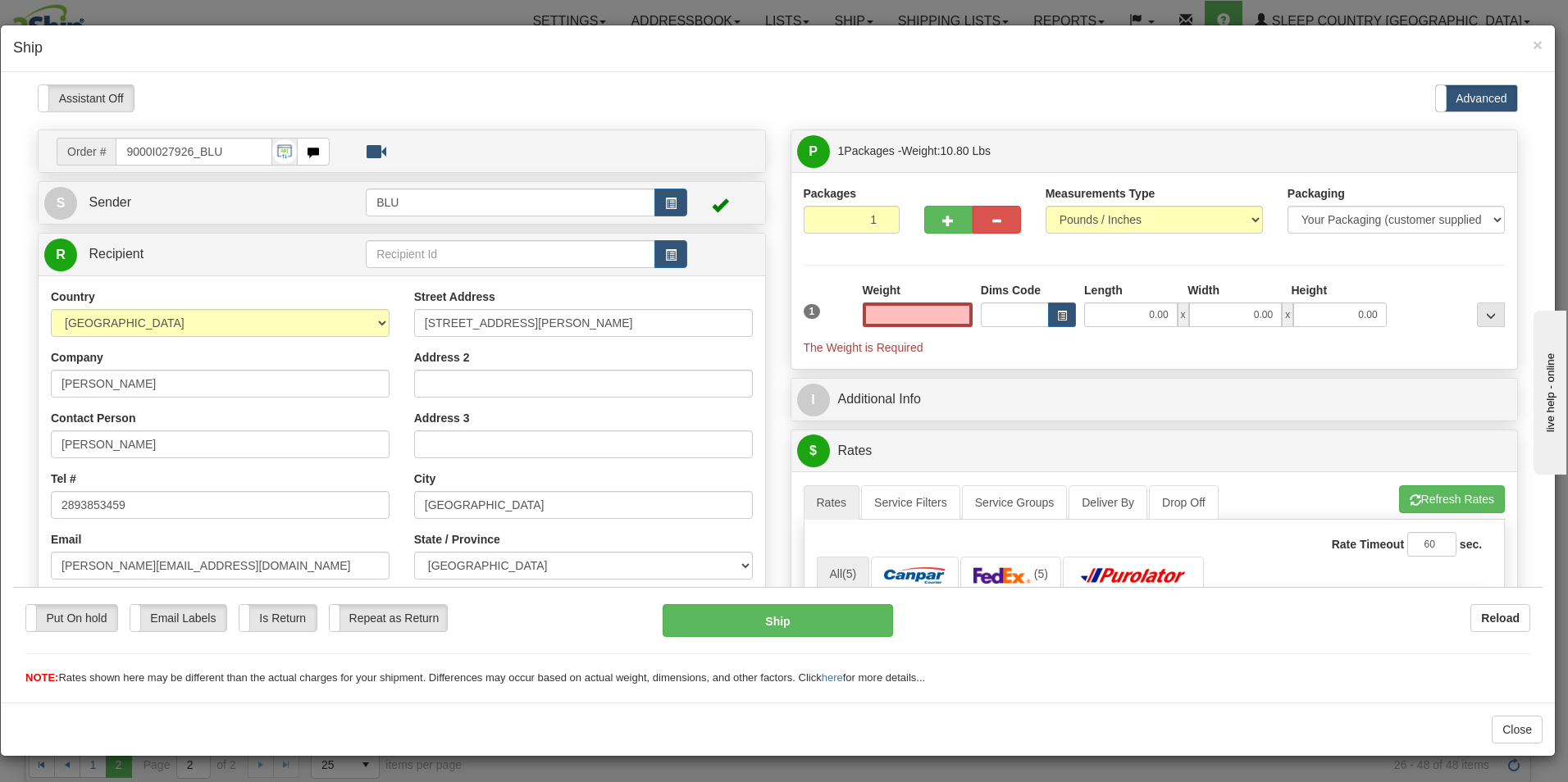
type input "0.00"
click at [955, 312] on input "0.00" at bounding box center [918, 314] width 110 height 25
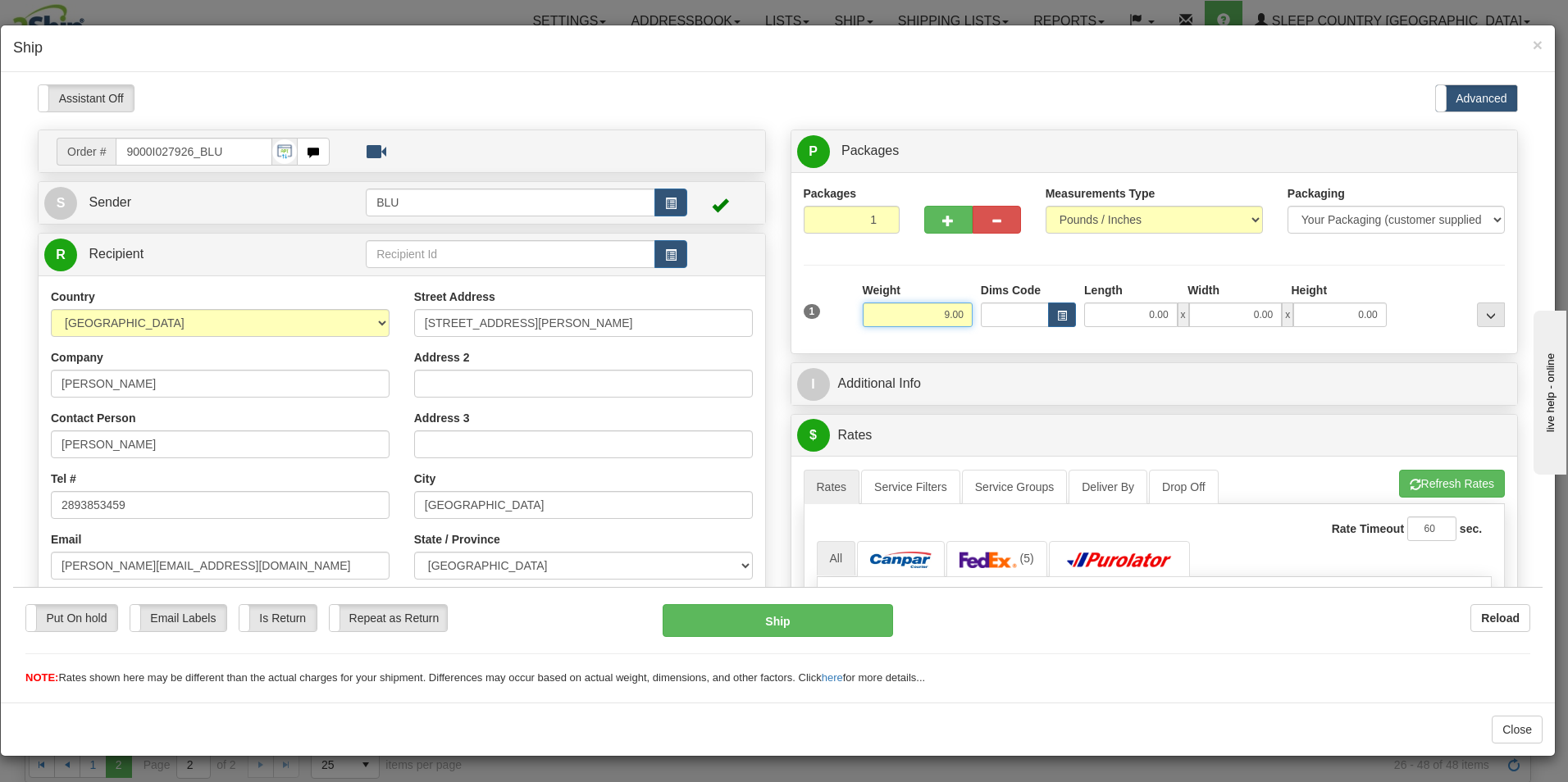
type input "9.00"
type input "16.00"
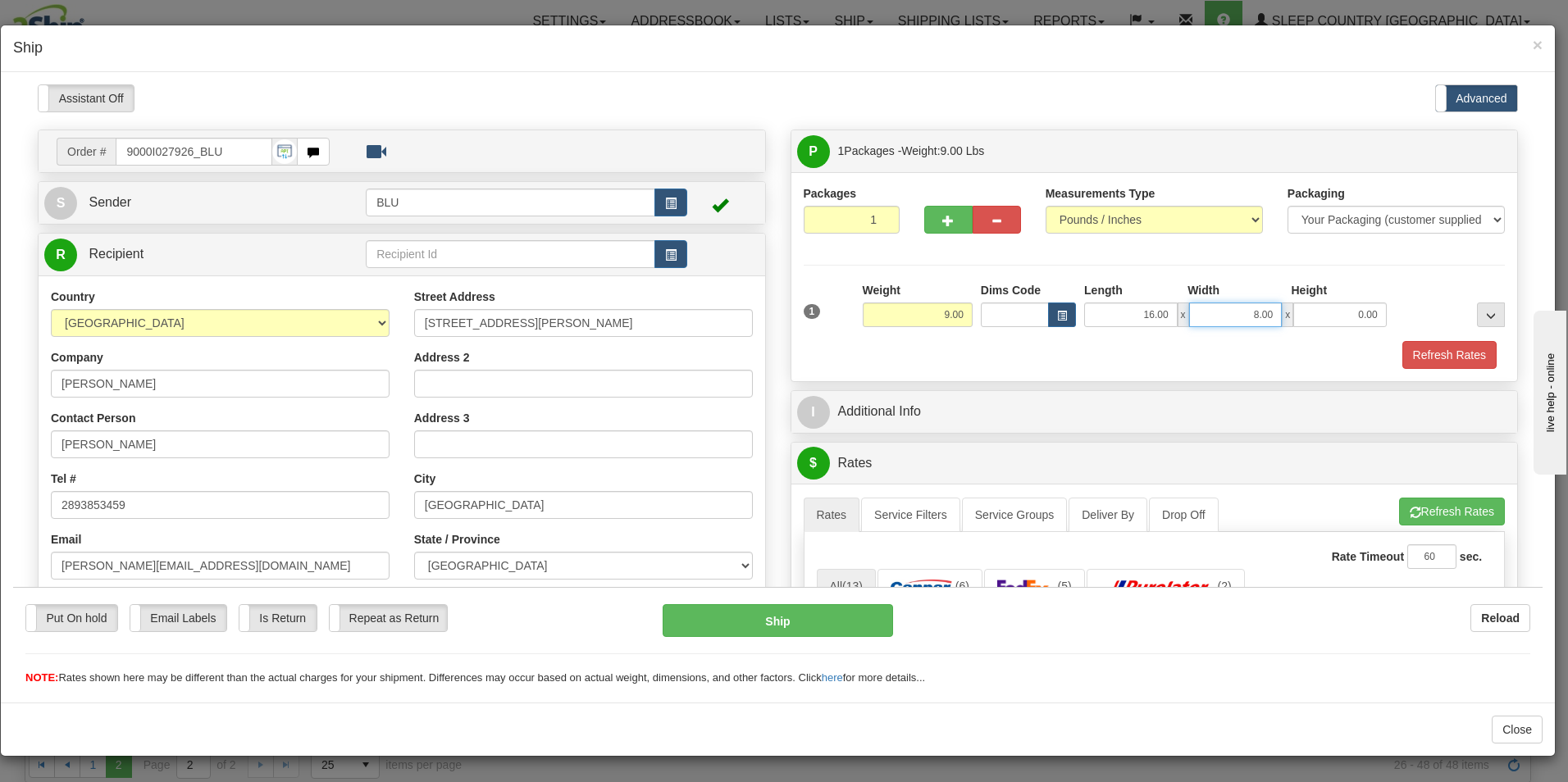
type input "8.00"
type input "16.00"
click at [1416, 354] on button "Refresh Rates" at bounding box center [1449, 354] width 94 height 28
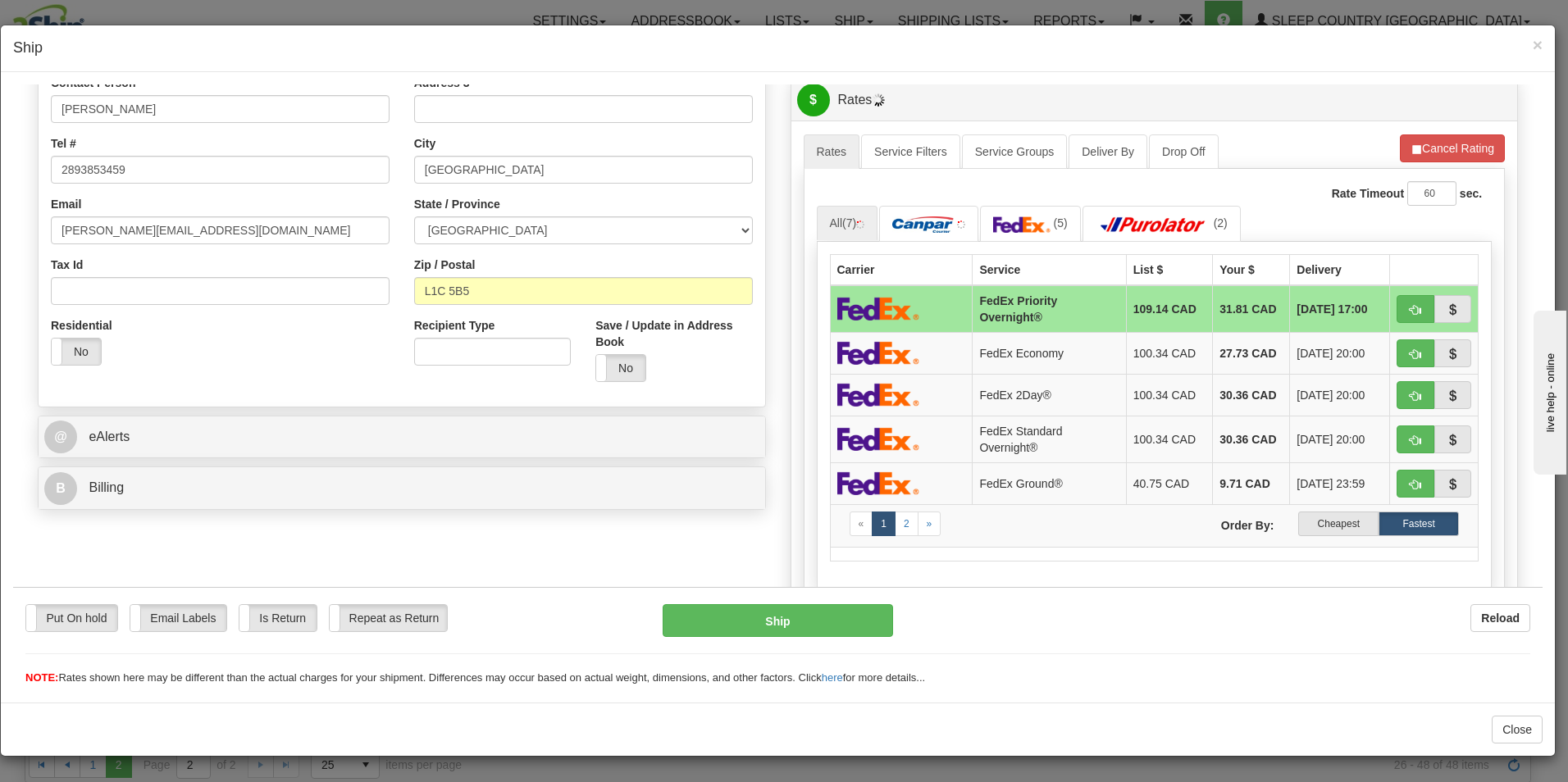
scroll to position [402, 0]
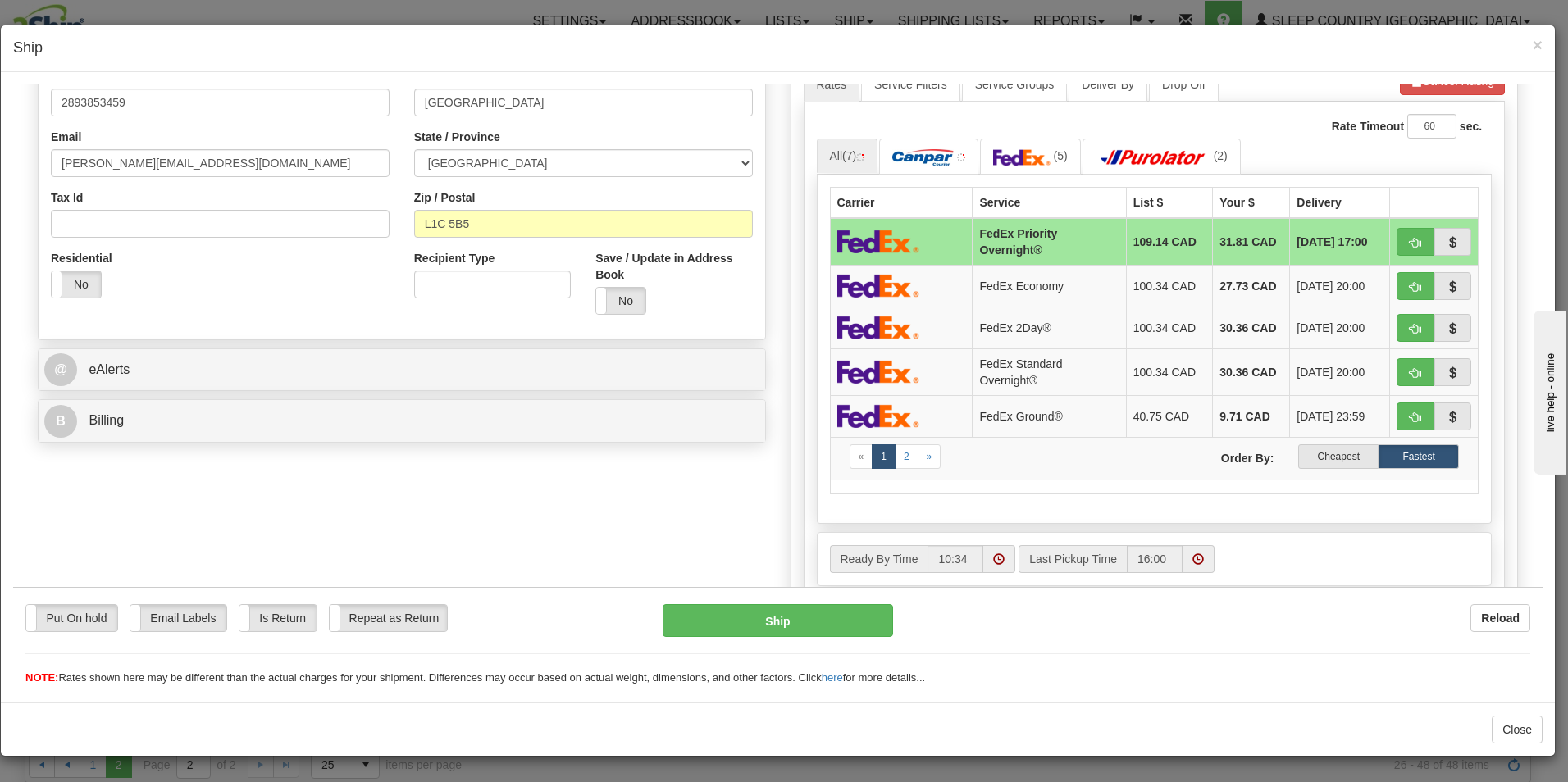
drag, startPoint x: 1534, startPoint y: 285, endPoint x: 38, endPoint y: 87, distance: 1509.0
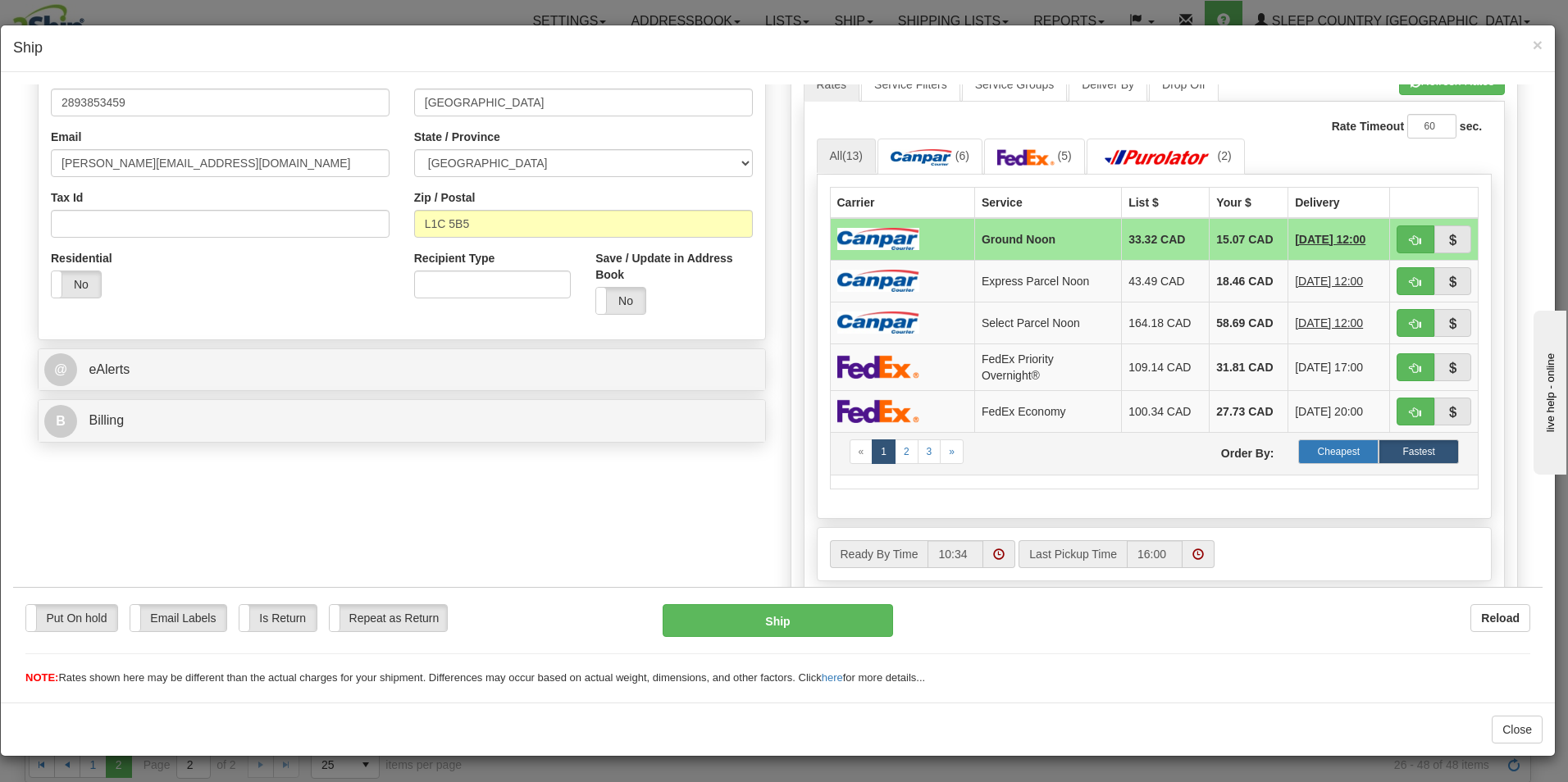
click at [1318, 448] on label "Cheapest" at bounding box center [1339, 451] width 80 height 25
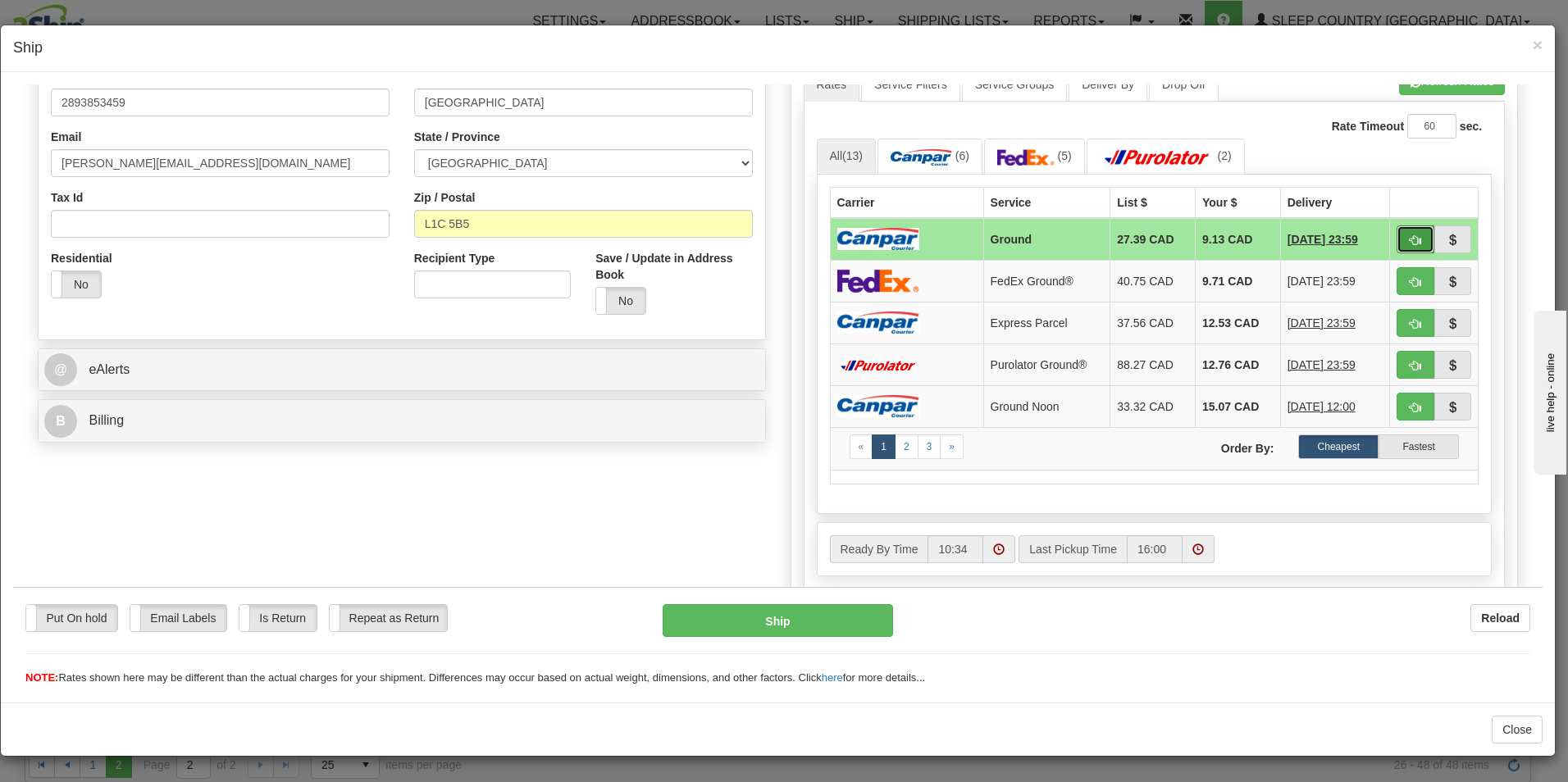
click at [1410, 240] on span "button" at bounding box center [1416, 240] width 11 height 10
type input "1"
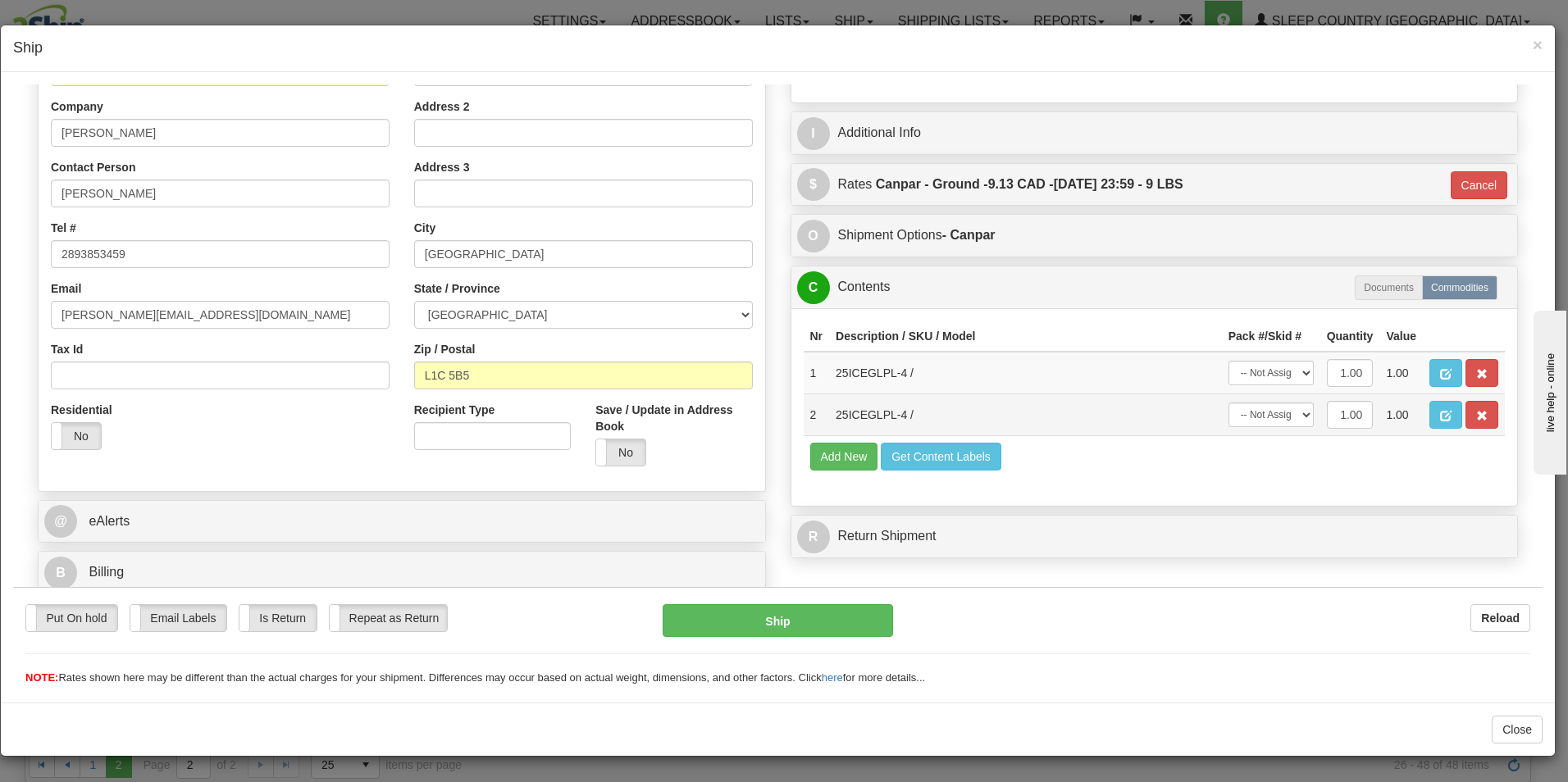
scroll to position [251, 0]
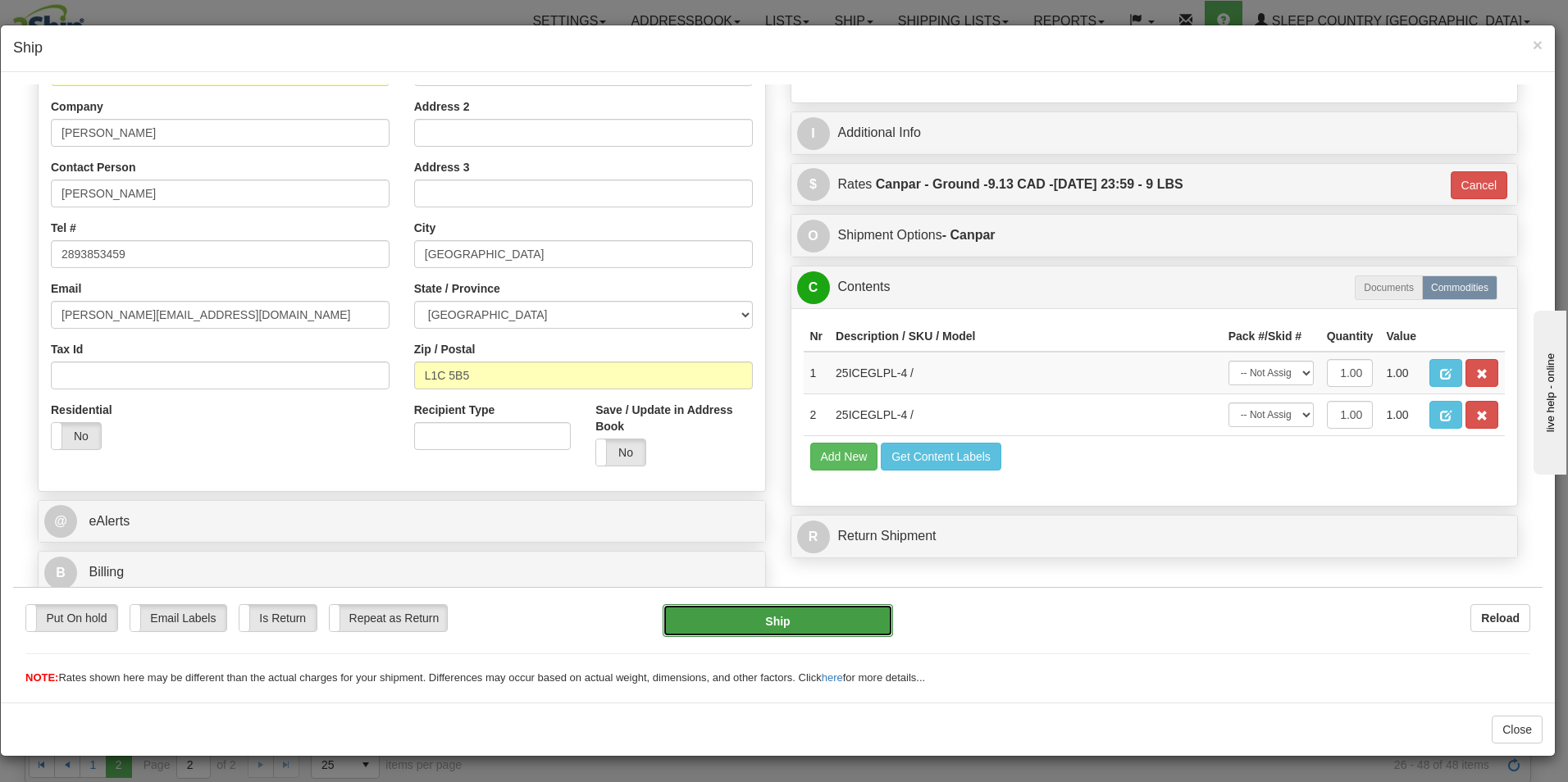
click at [774, 616] on button "Ship" at bounding box center [778, 620] width 230 height 32
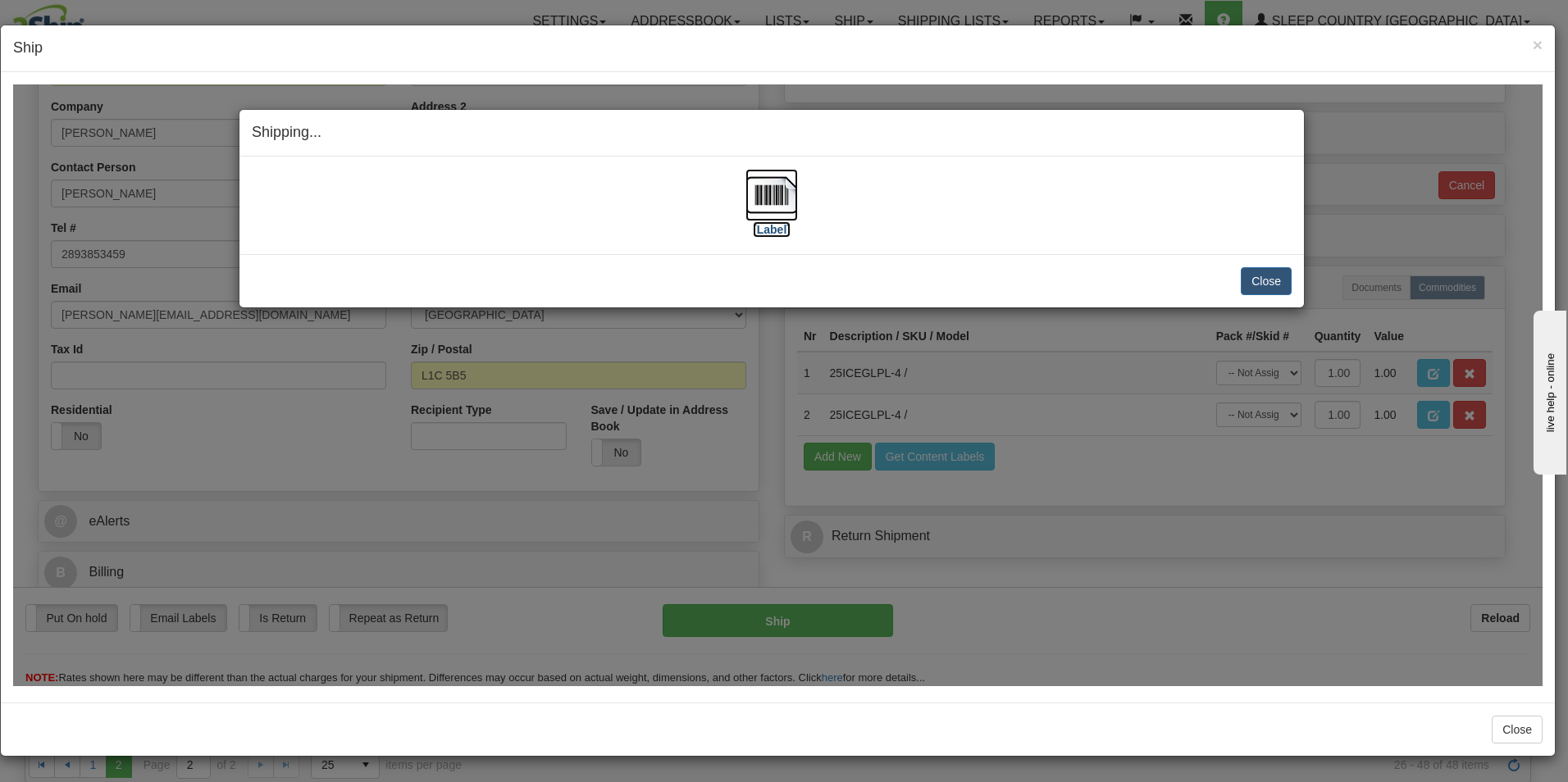
click at [781, 234] on label "[Label]" at bounding box center [772, 228] width 38 height 16
click at [1266, 282] on button "Close" at bounding box center [1265, 280] width 50 height 28
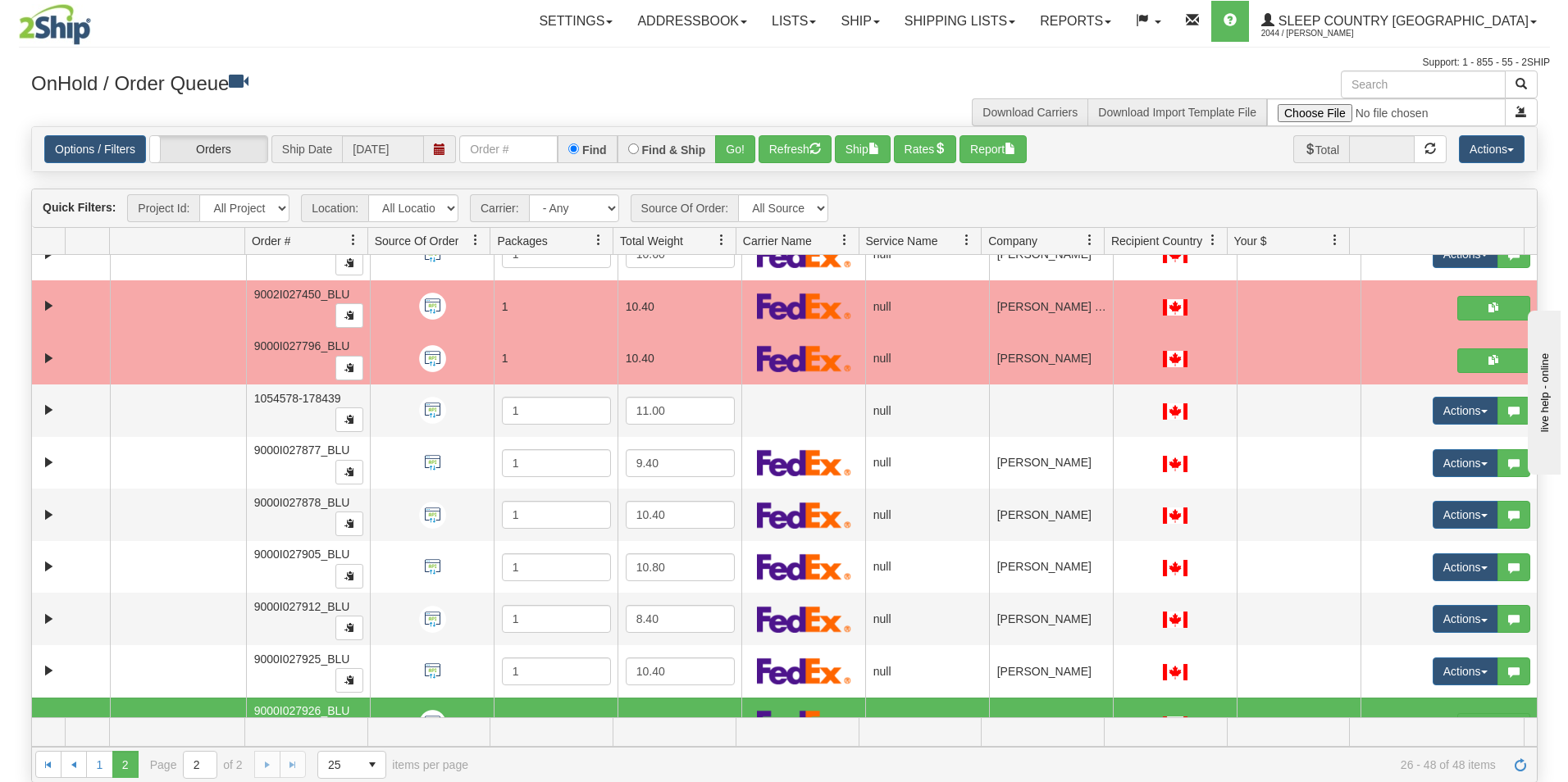
scroll to position [164, 0]
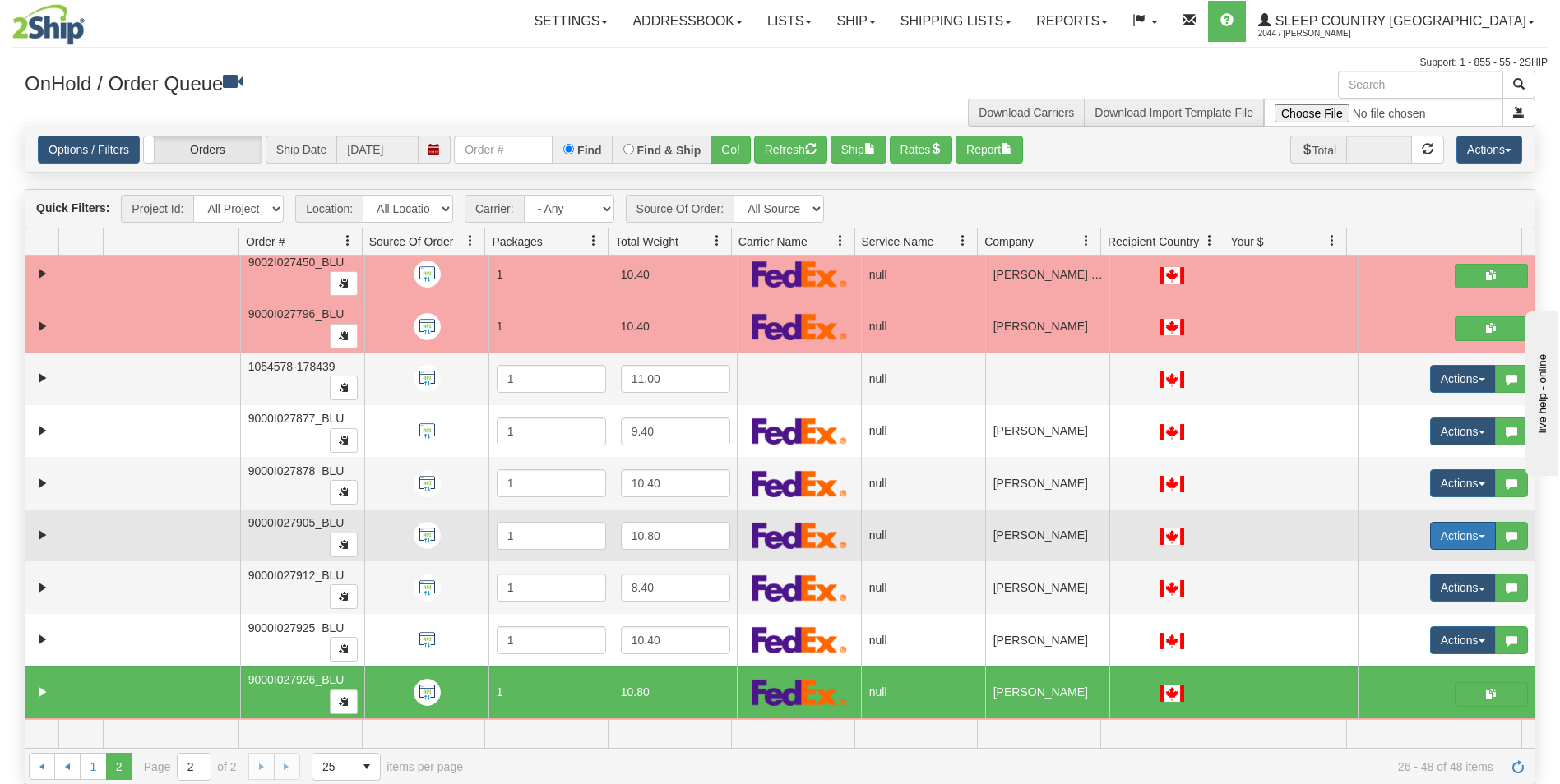
click at [1443, 532] on button "Actions" at bounding box center [1463, 535] width 66 height 28
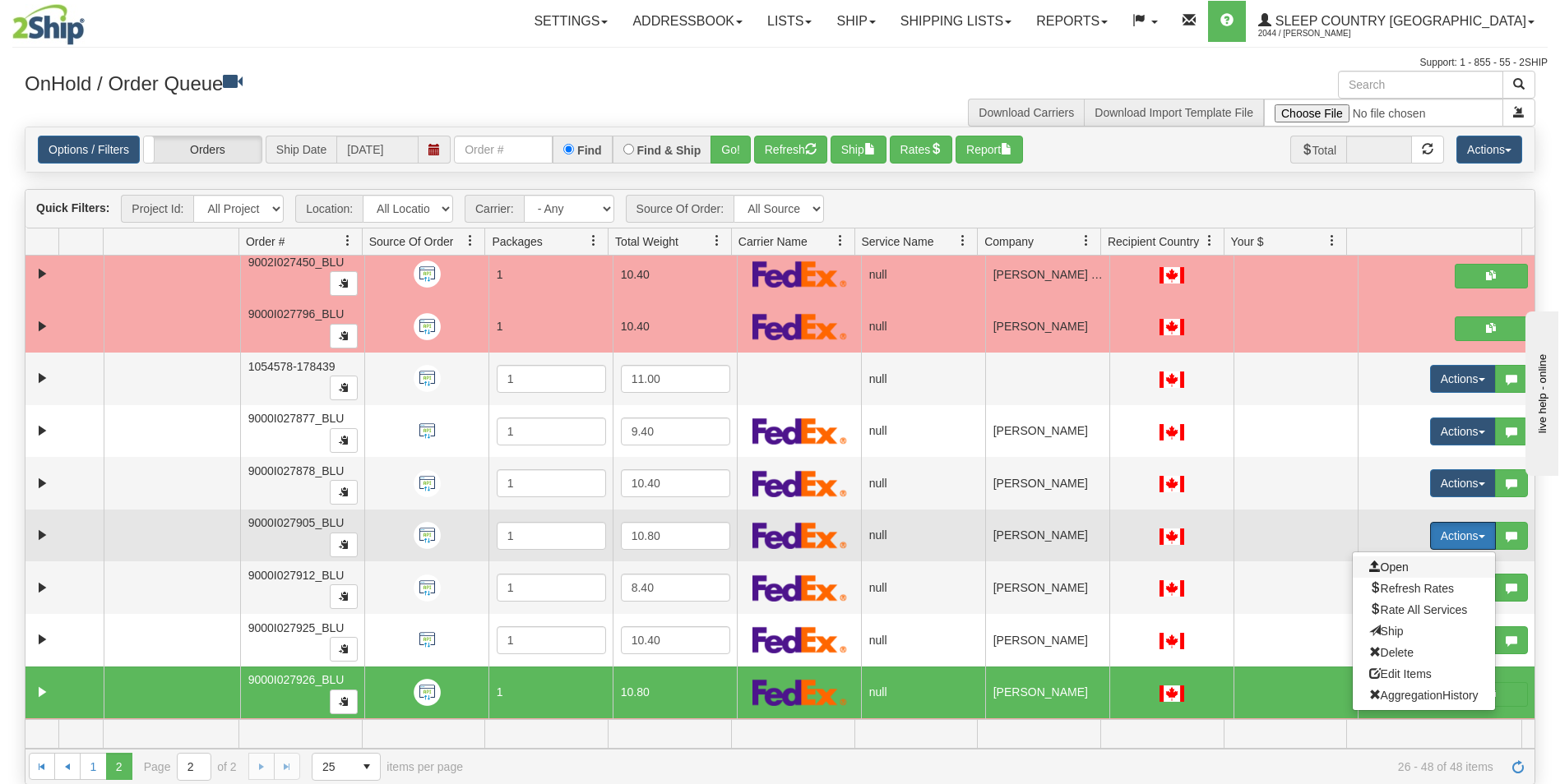
click at [1389, 567] on span "Open" at bounding box center [1388, 567] width 39 height 13
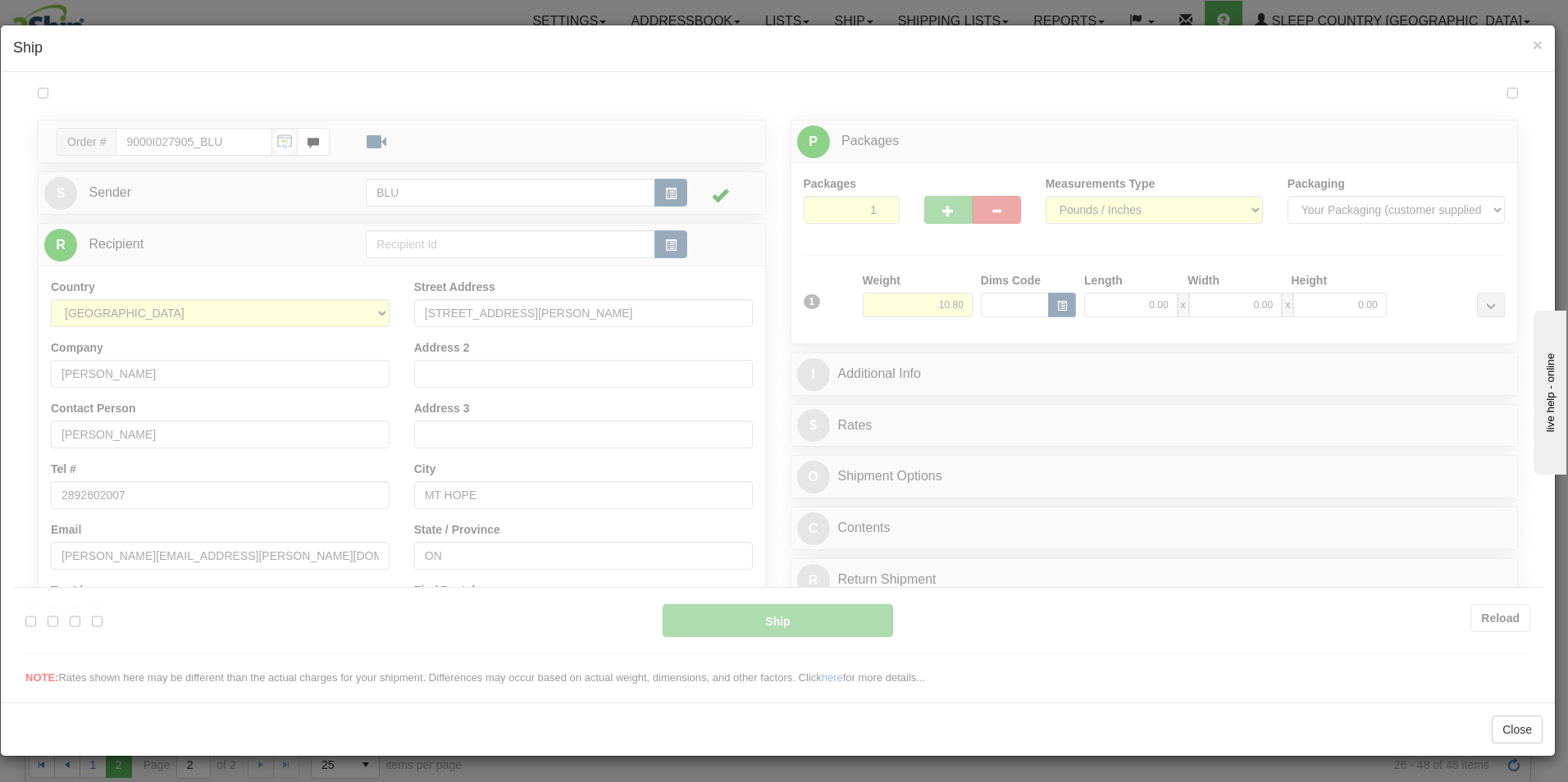
scroll to position [0, 0]
type input "10:37"
type input "16:00"
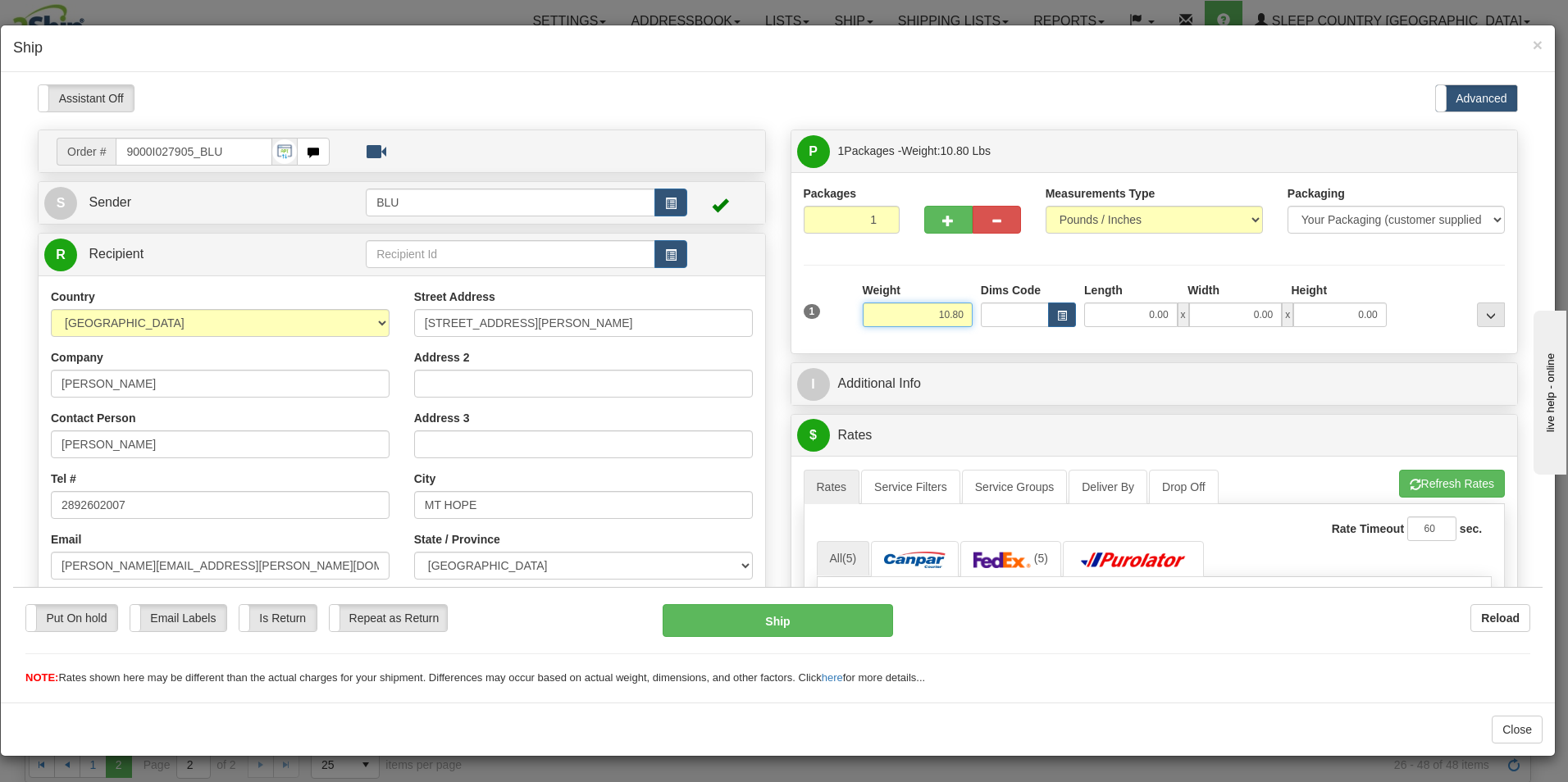
click at [961, 312] on input "10.80" at bounding box center [918, 314] width 110 height 25
type input "1"
type input "9.00"
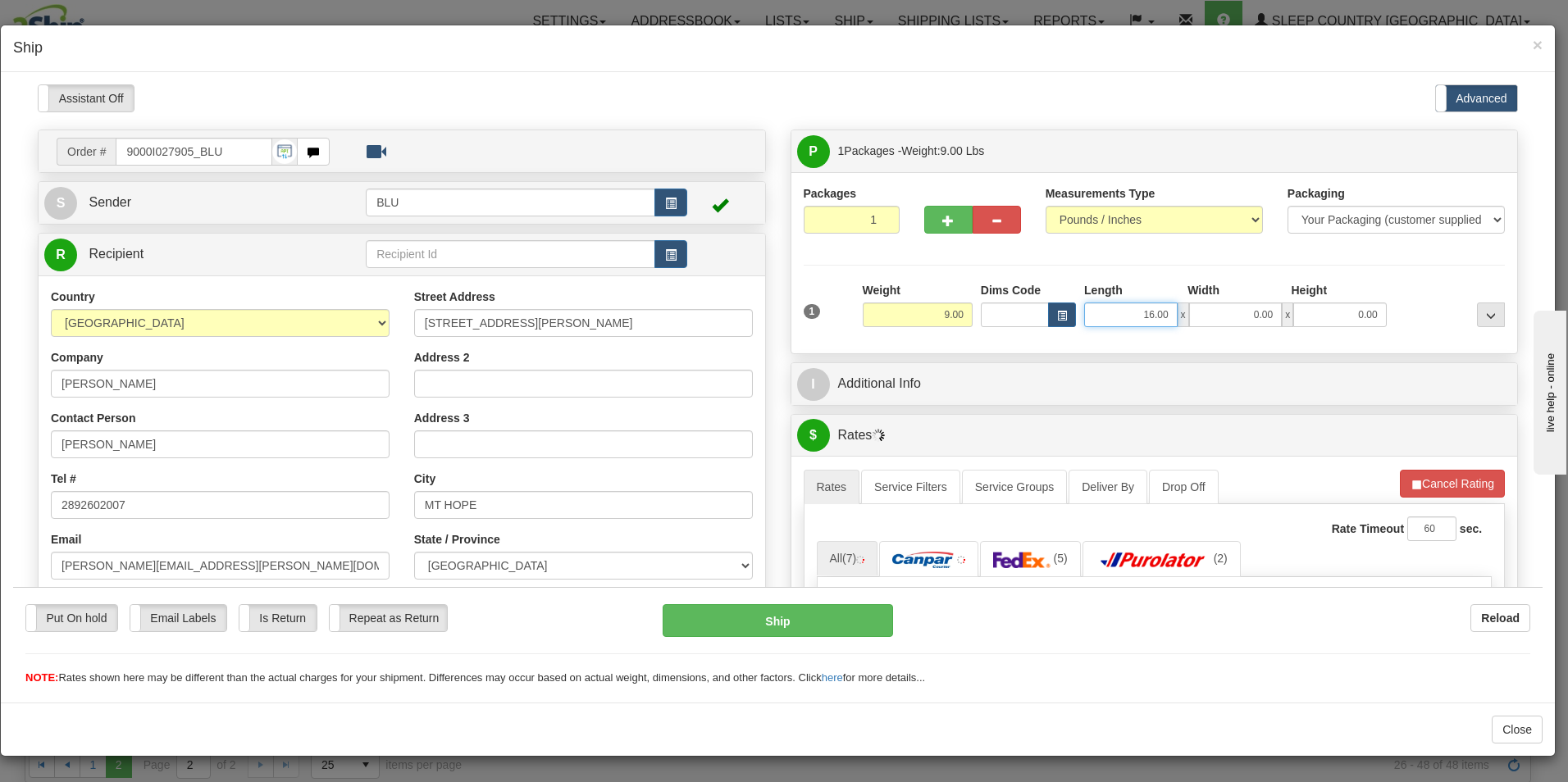
type input "16.00"
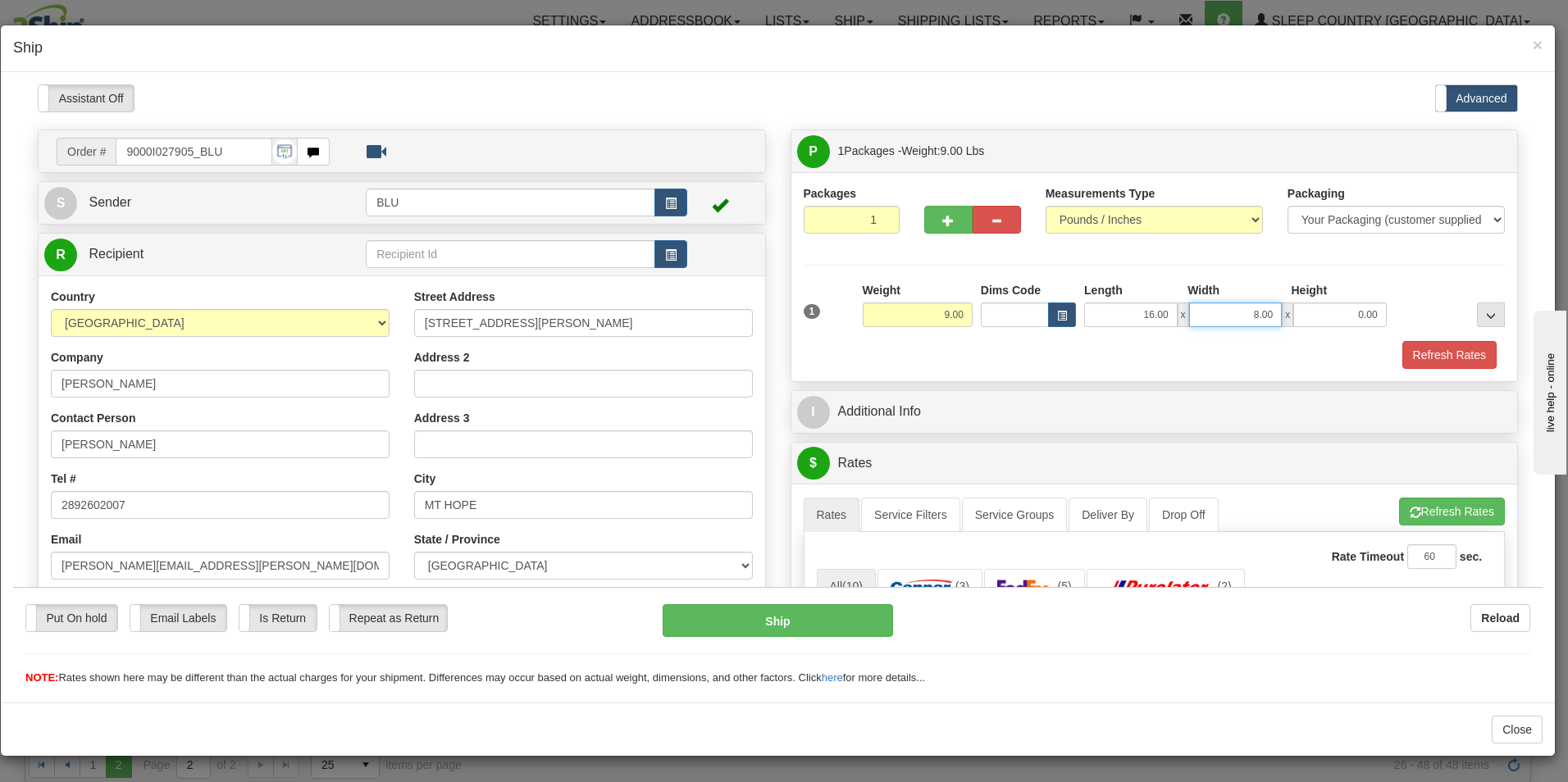
type input "8.00"
type input "16.00"
click at [1419, 346] on button "Refresh Rates" at bounding box center [1449, 354] width 94 height 28
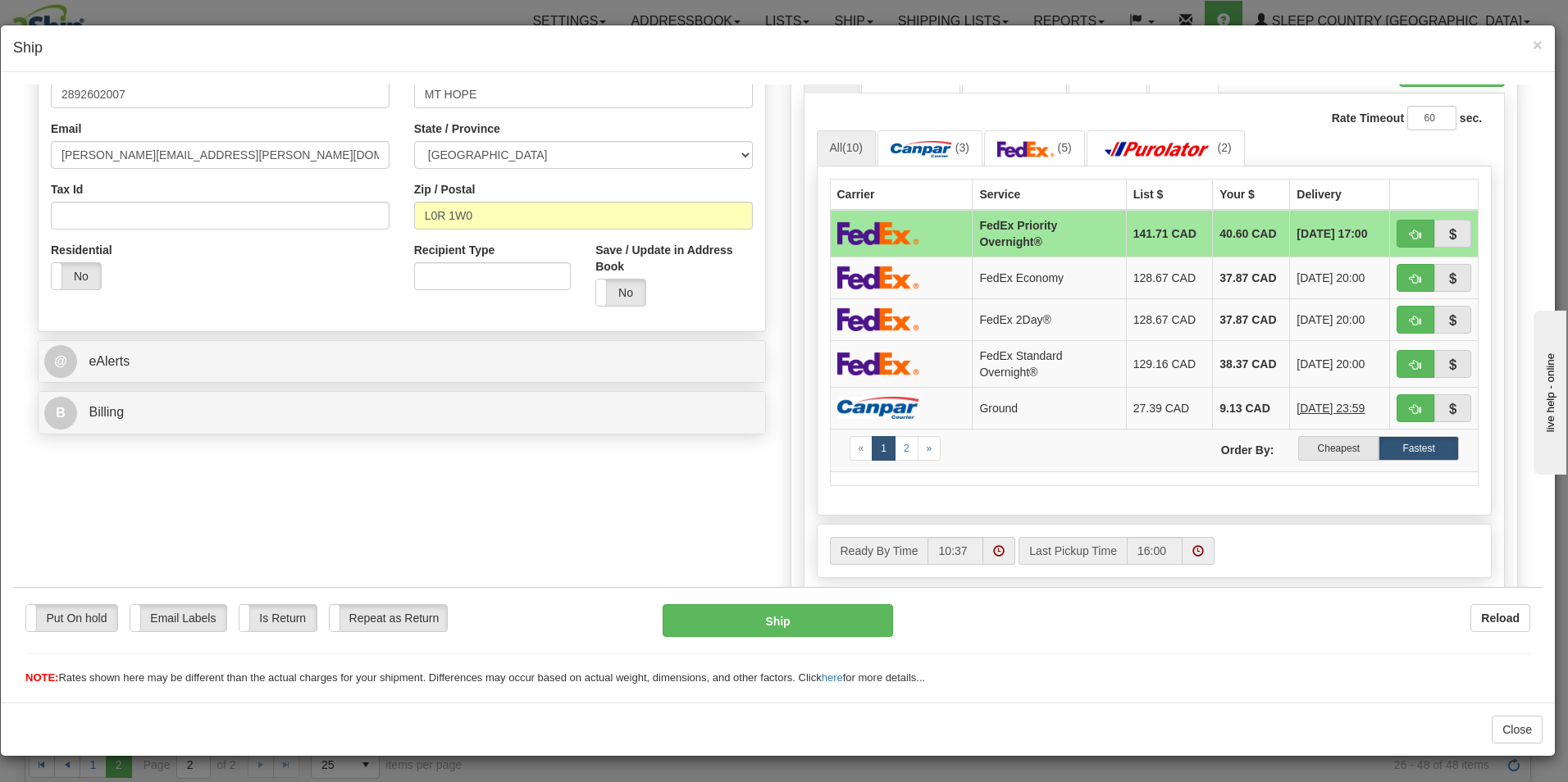
scroll to position [426, 0]
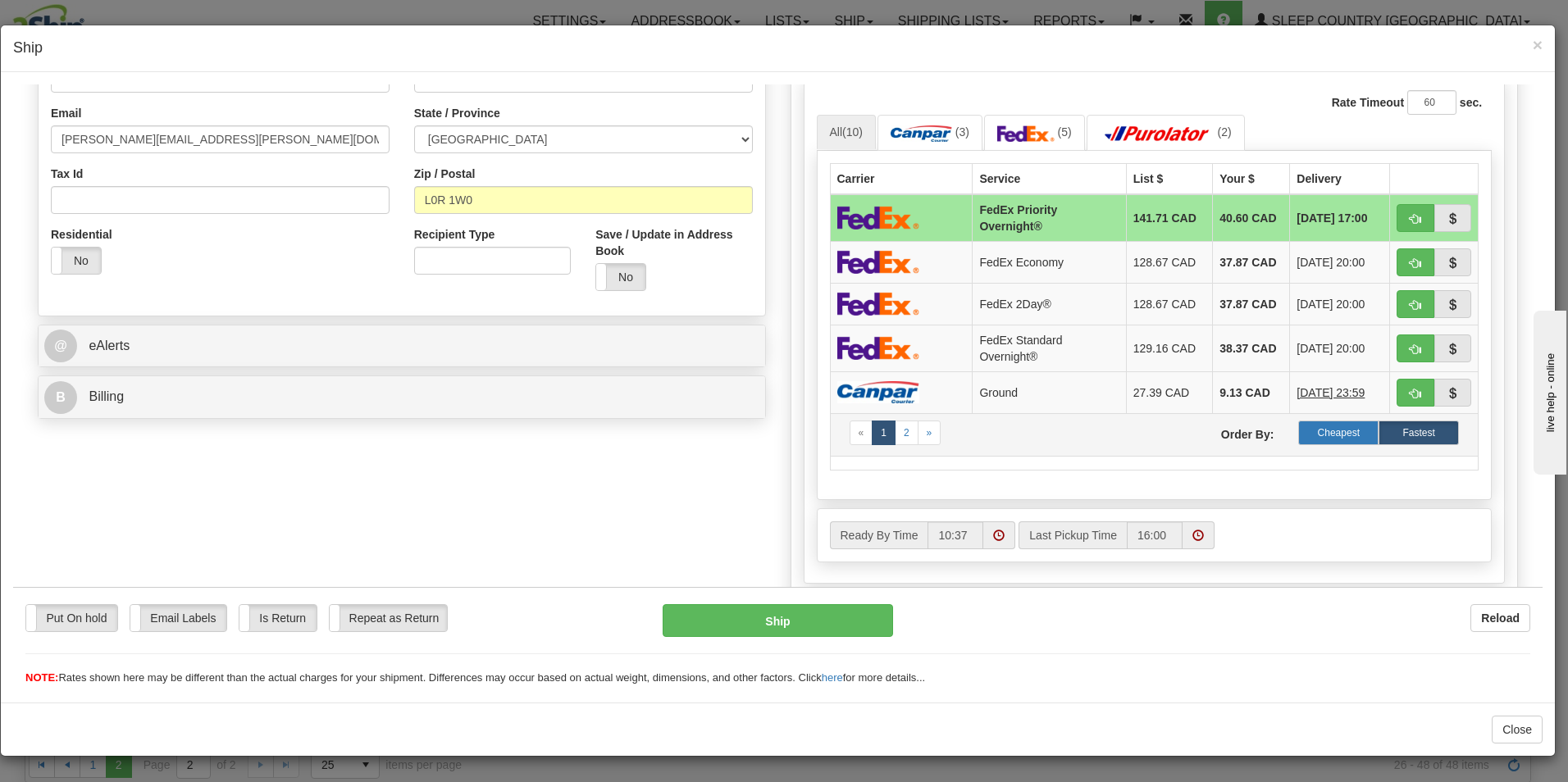
click at [1340, 430] on label "Cheapest" at bounding box center [1339, 432] width 80 height 25
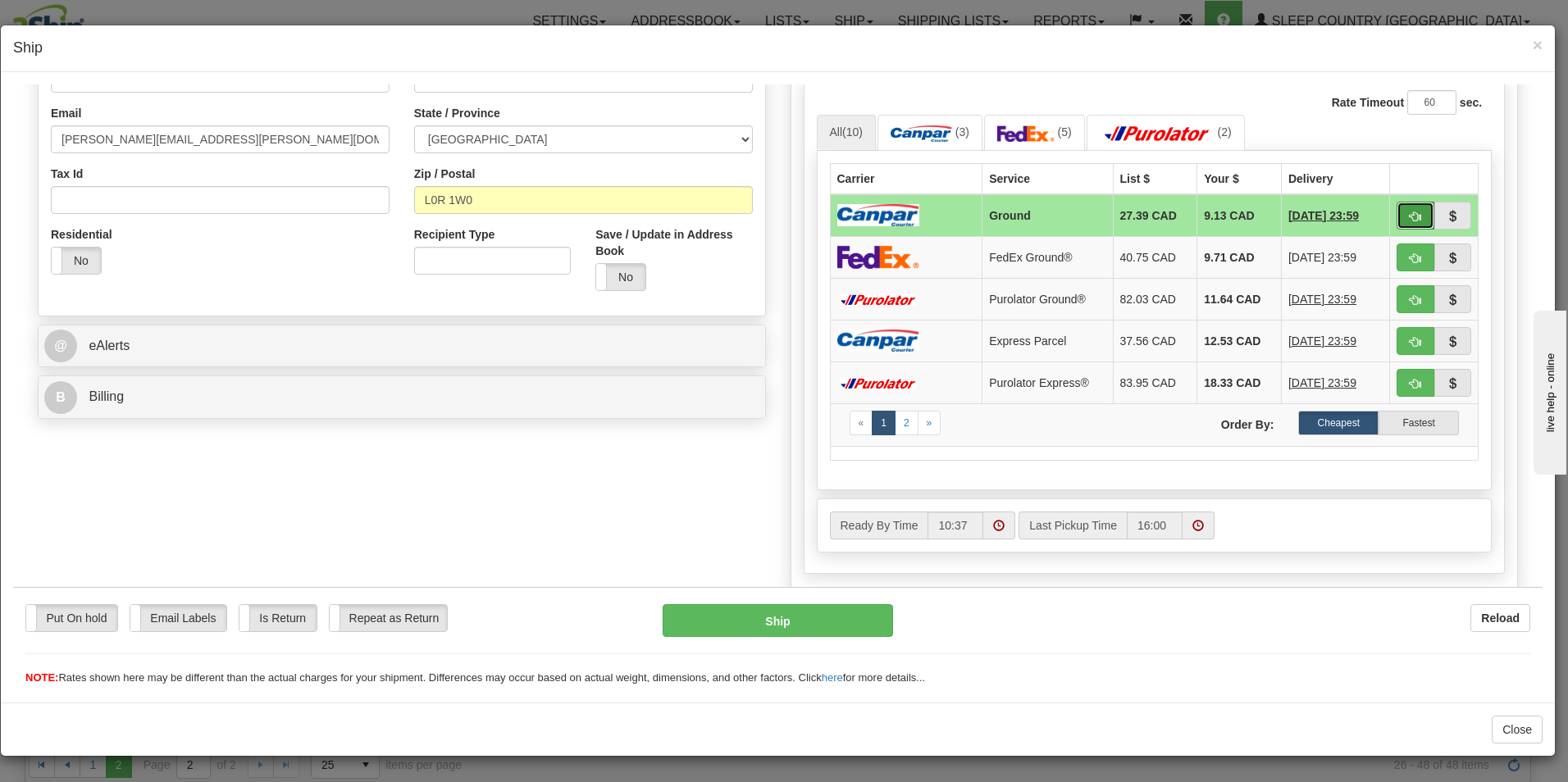
click at [1410, 211] on span "button" at bounding box center [1416, 216] width 11 height 10
type input "1"
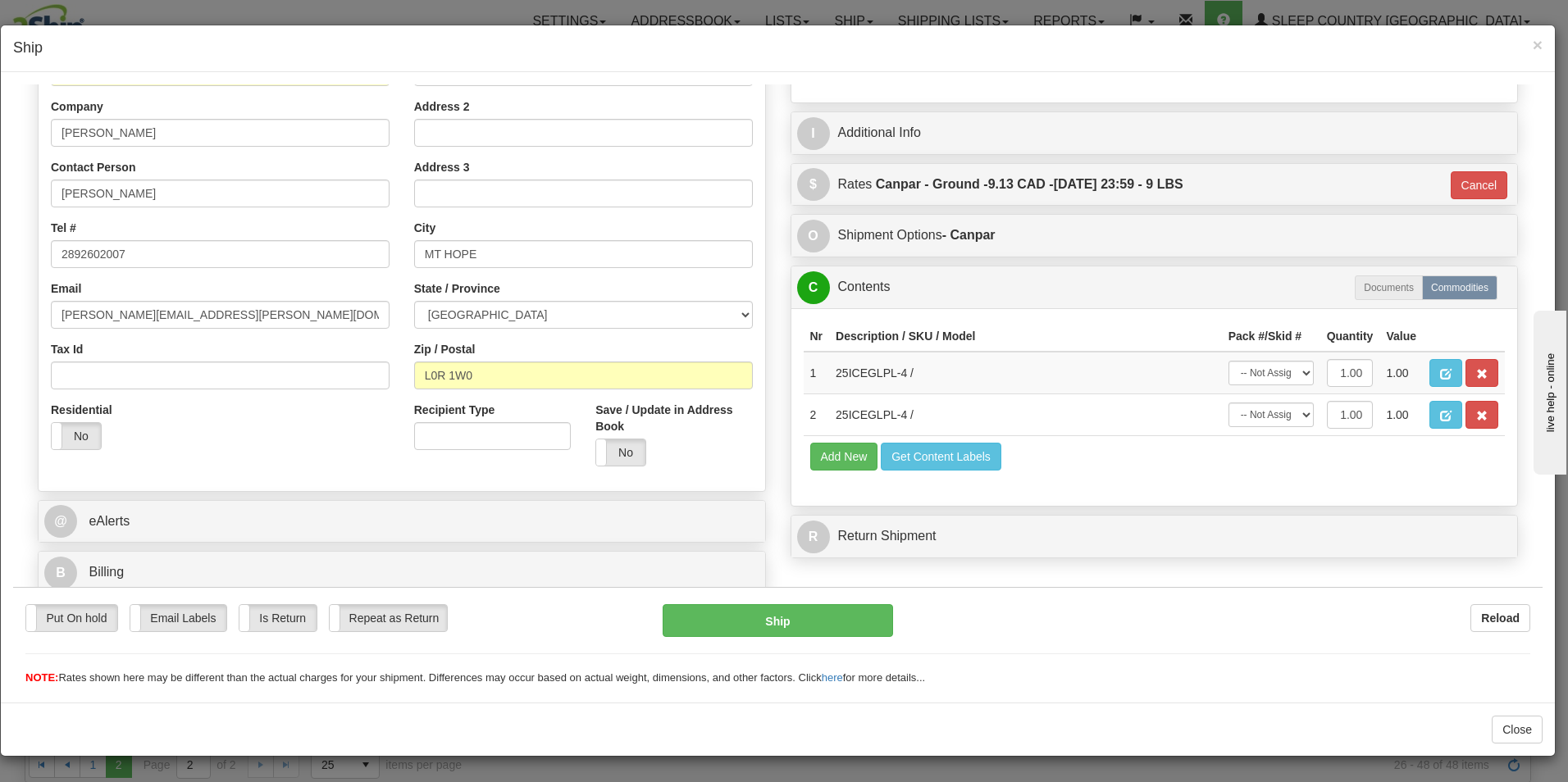
scroll to position [251, 0]
click at [781, 610] on button "Ship" at bounding box center [778, 620] width 230 height 32
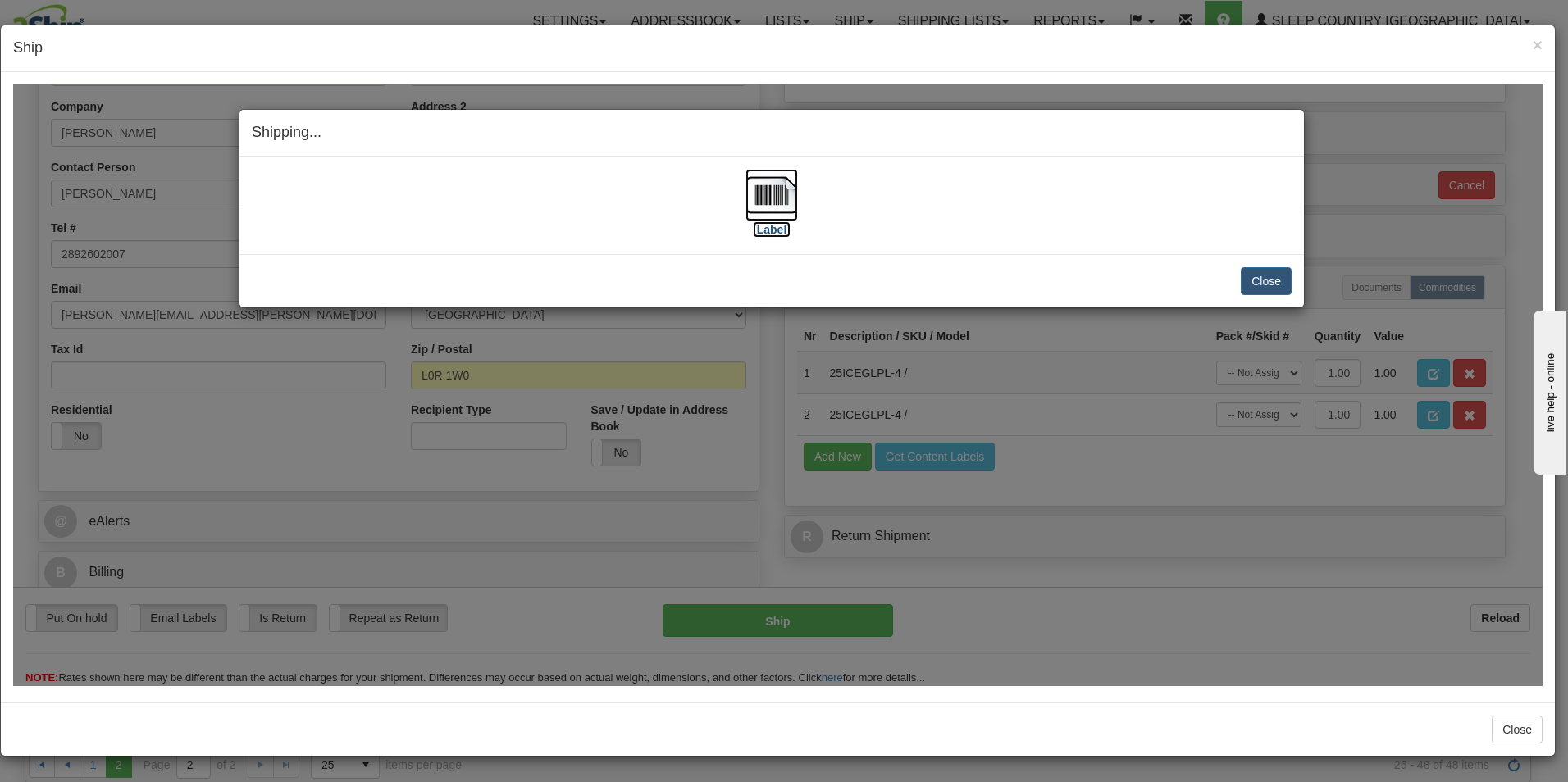
click at [779, 225] on label "[Label]" at bounding box center [772, 228] width 38 height 16
click at [1273, 283] on button "Close" at bounding box center [1265, 280] width 50 height 28
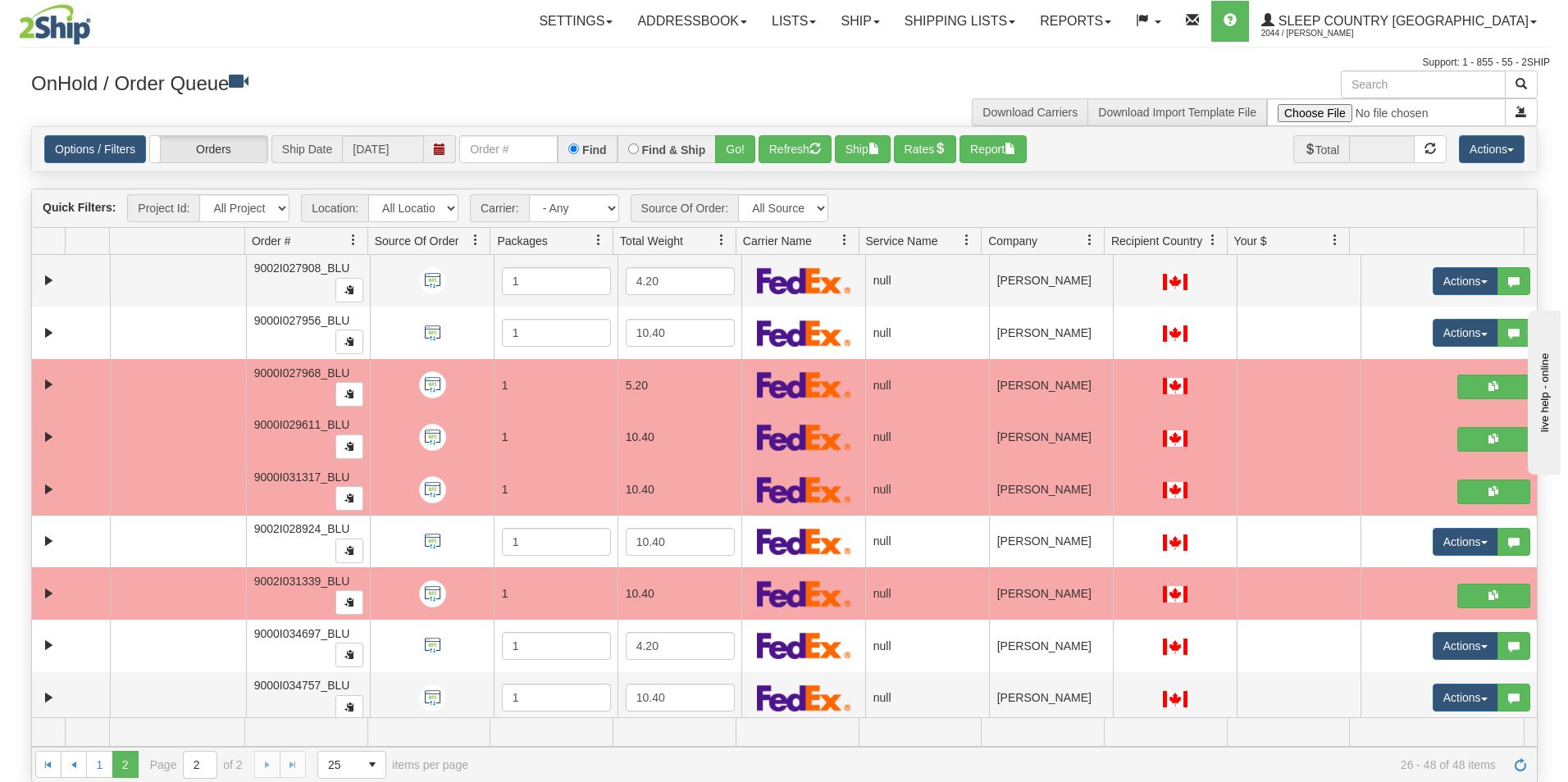
scroll to position [672, 0]
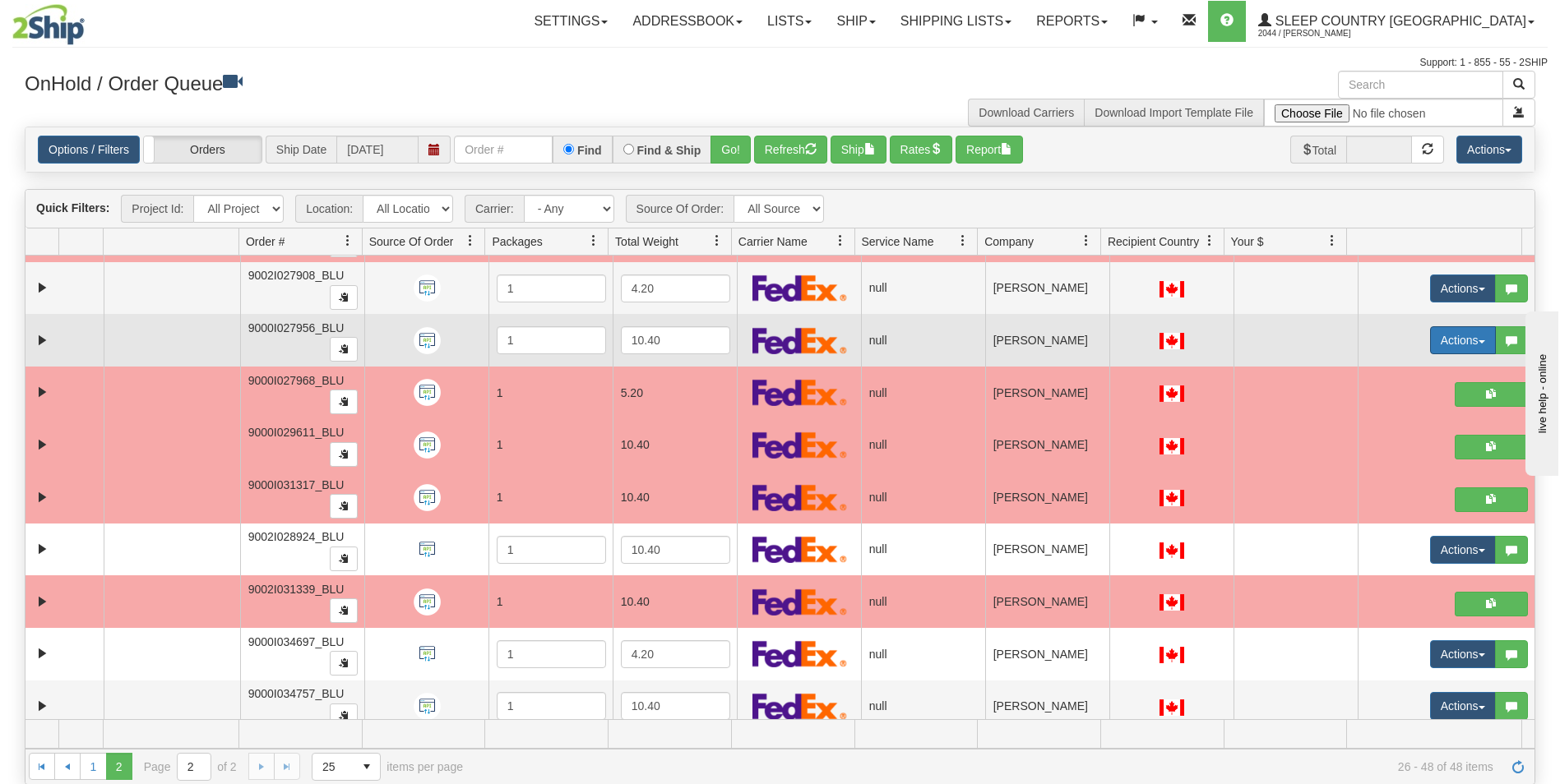
click at [1439, 338] on button "Actions" at bounding box center [1463, 340] width 66 height 28
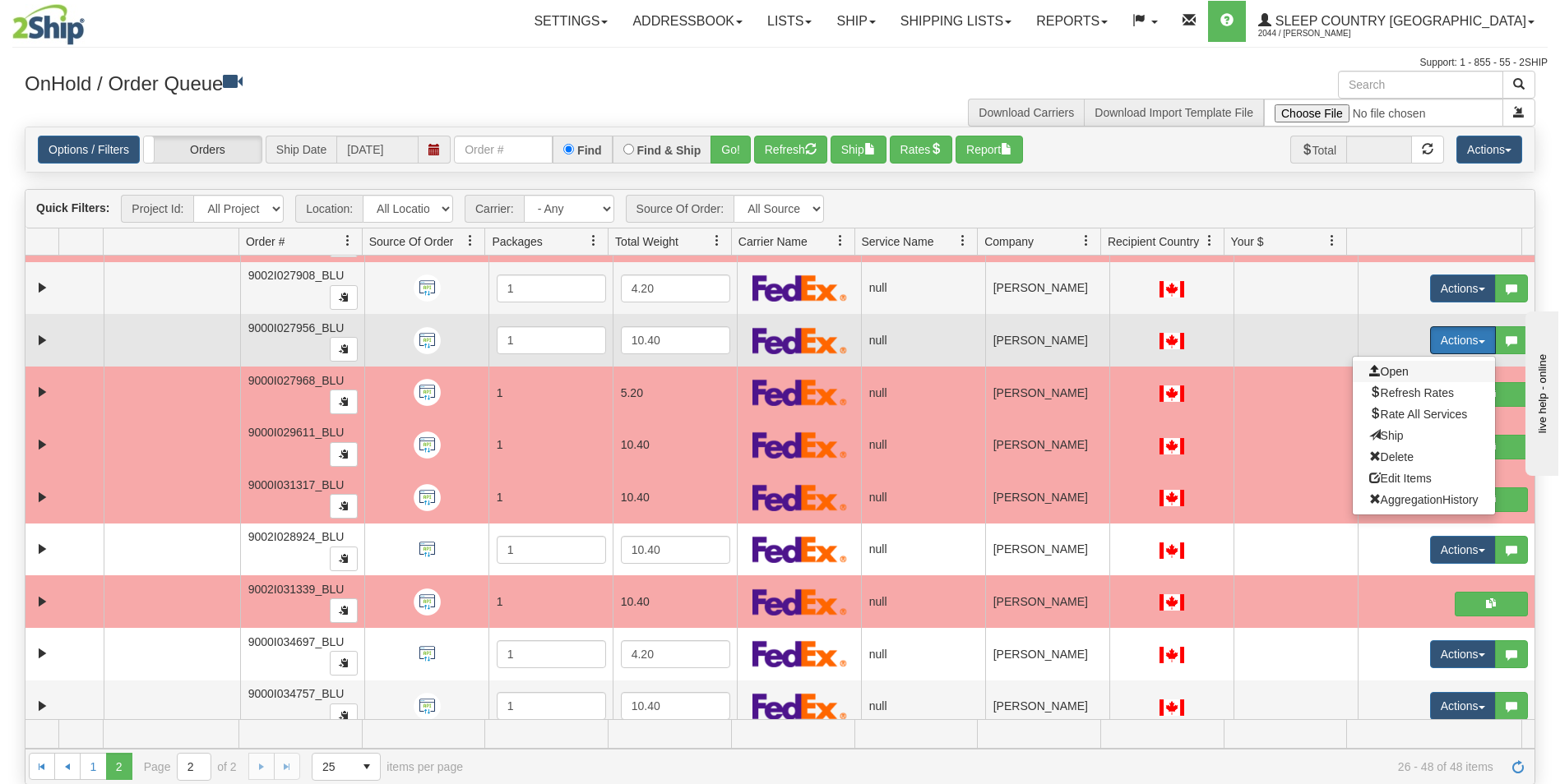
click at [1382, 367] on span "Open" at bounding box center [1388, 372] width 39 height 13
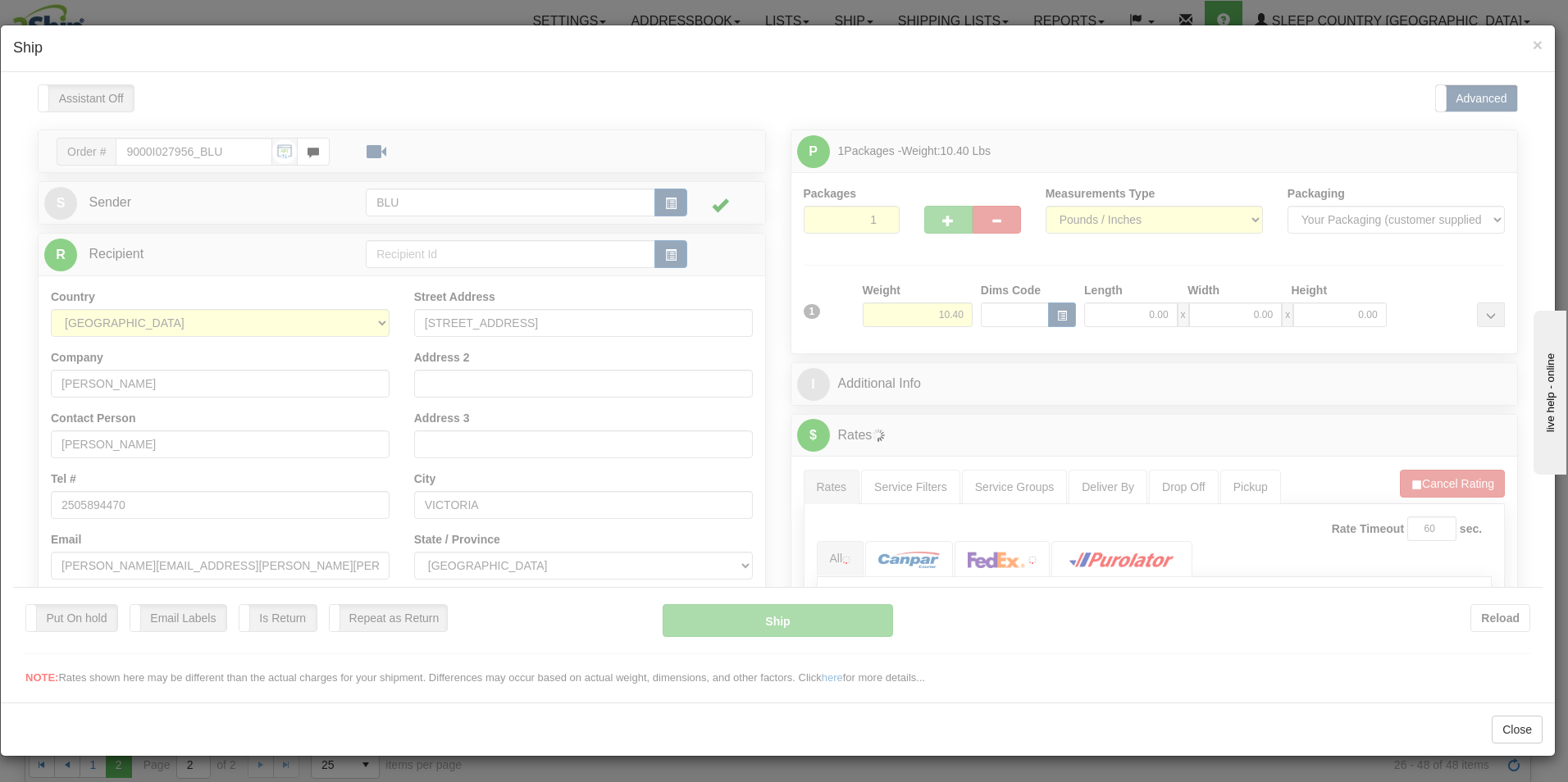
scroll to position [0, 0]
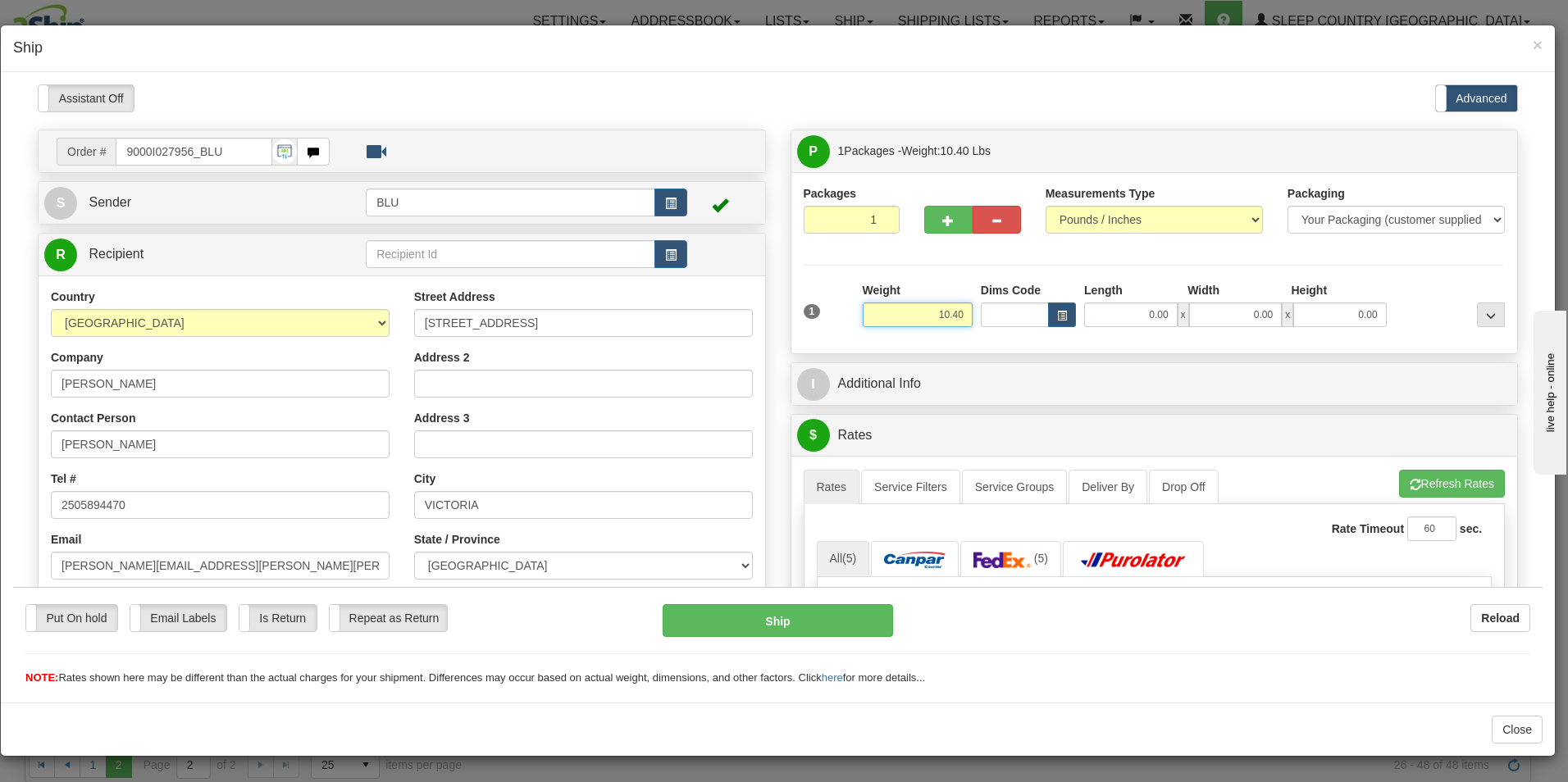
click at [959, 315] on input "10.40" at bounding box center [918, 314] width 110 height 25
type input "1"
type input "12.00"
type input "16.00"
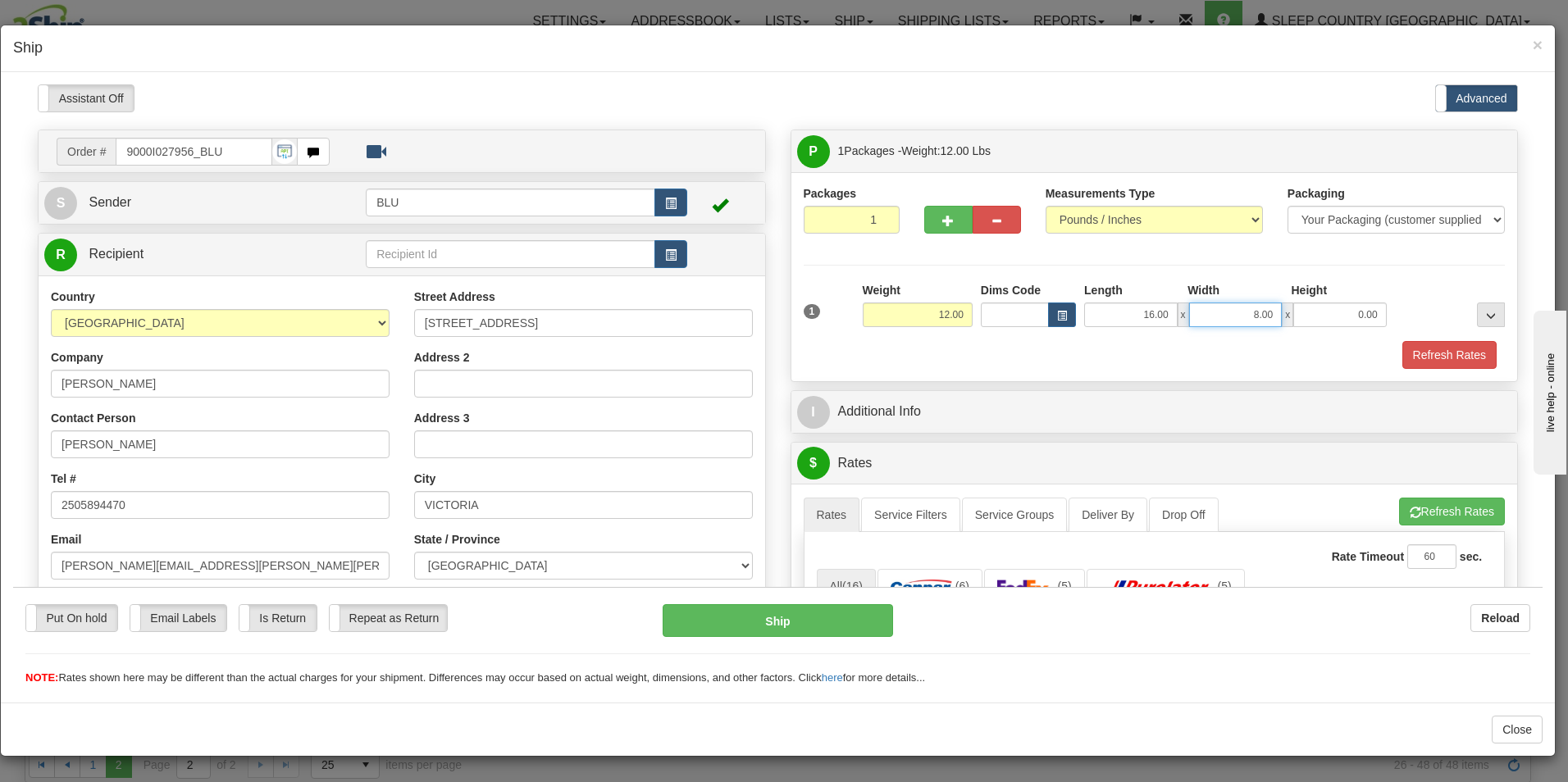
type input "8.00"
type input "16.00"
click at [1423, 354] on button "Refresh Rates" at bounding box center [1449, 354] width 94 height 28
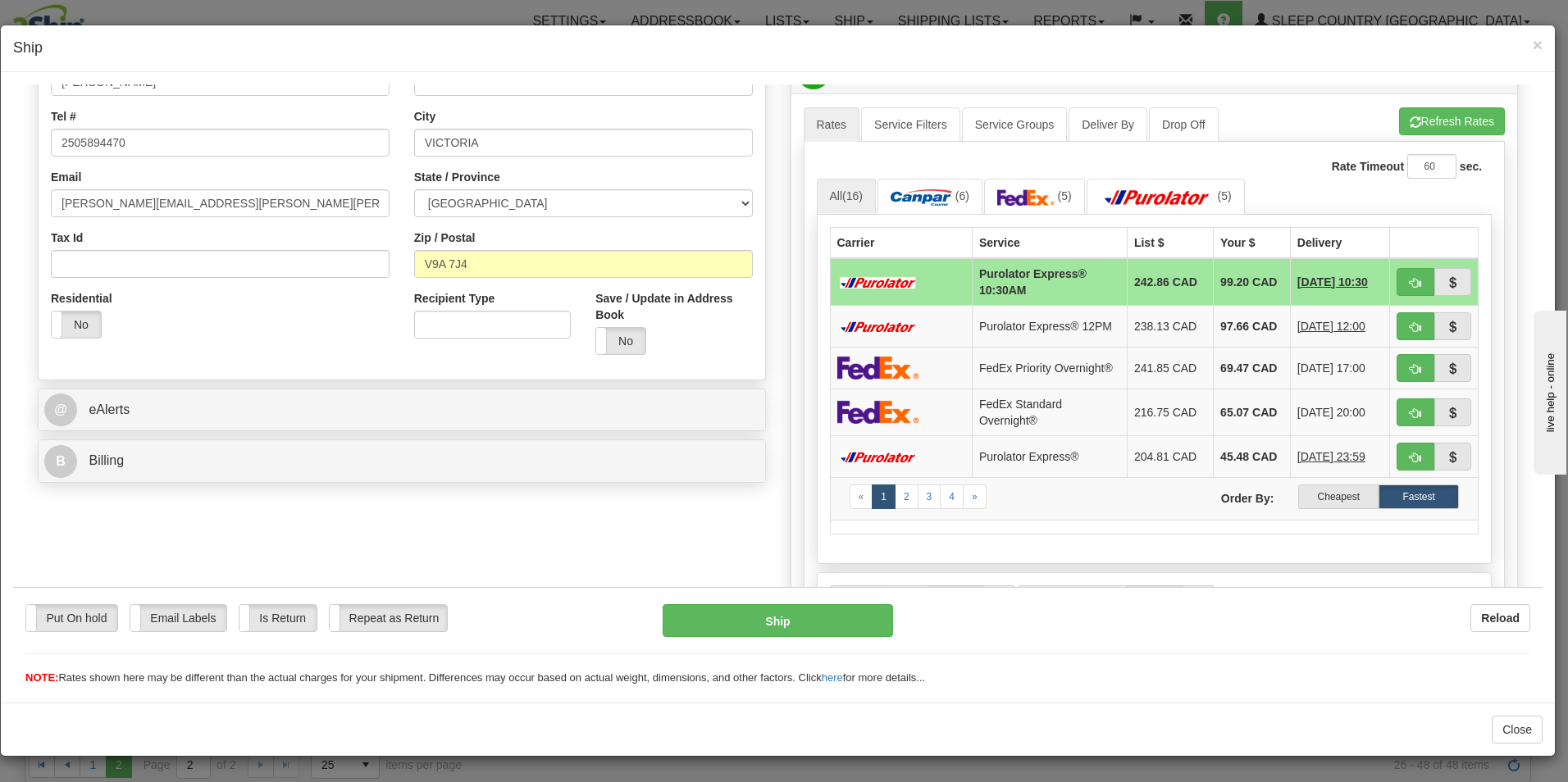
scroll to position [375, 0]
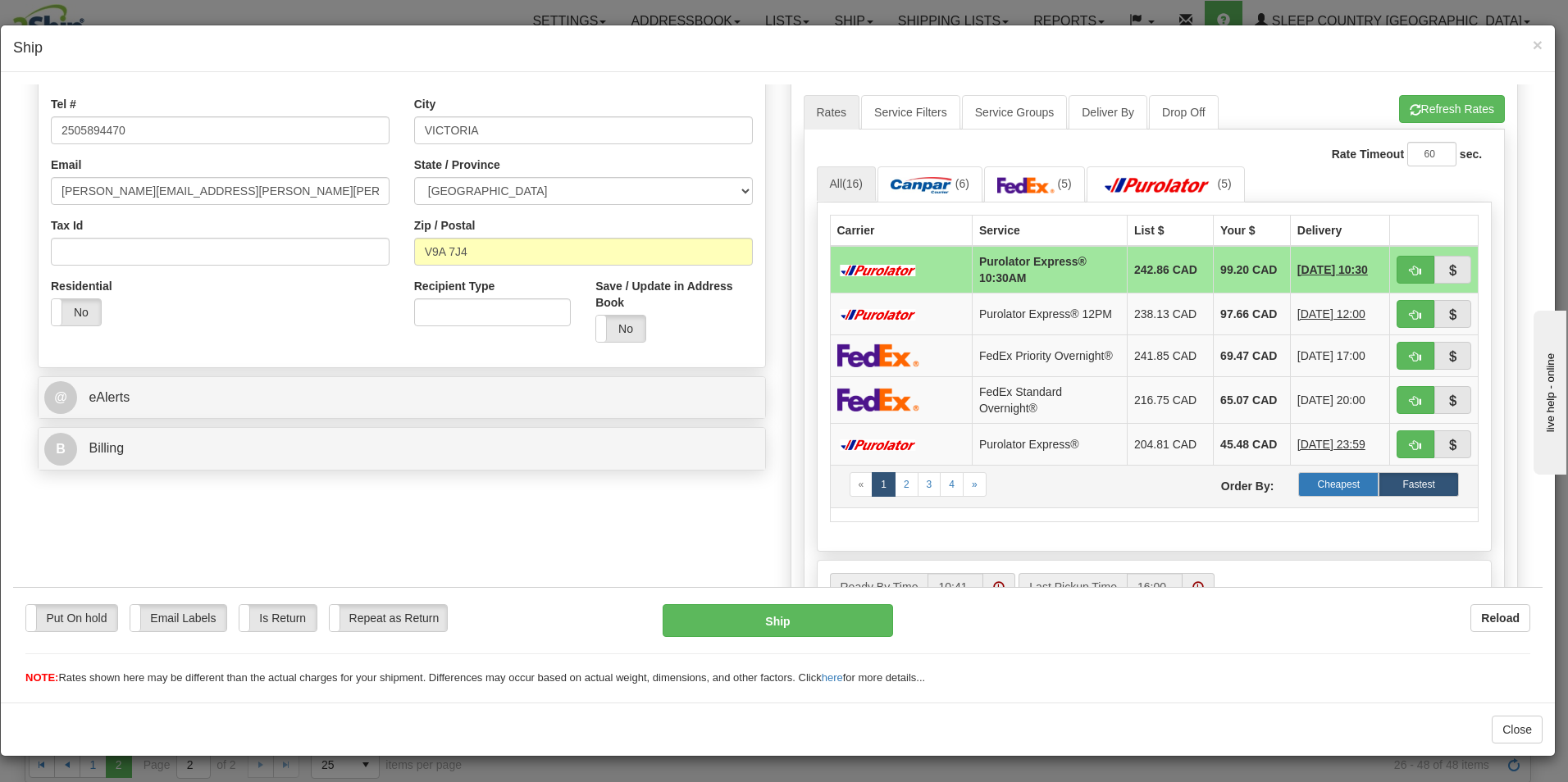
click at [1306, 491] on label "Cheapest" at bounding box center [1339, 484] width 80 height 25
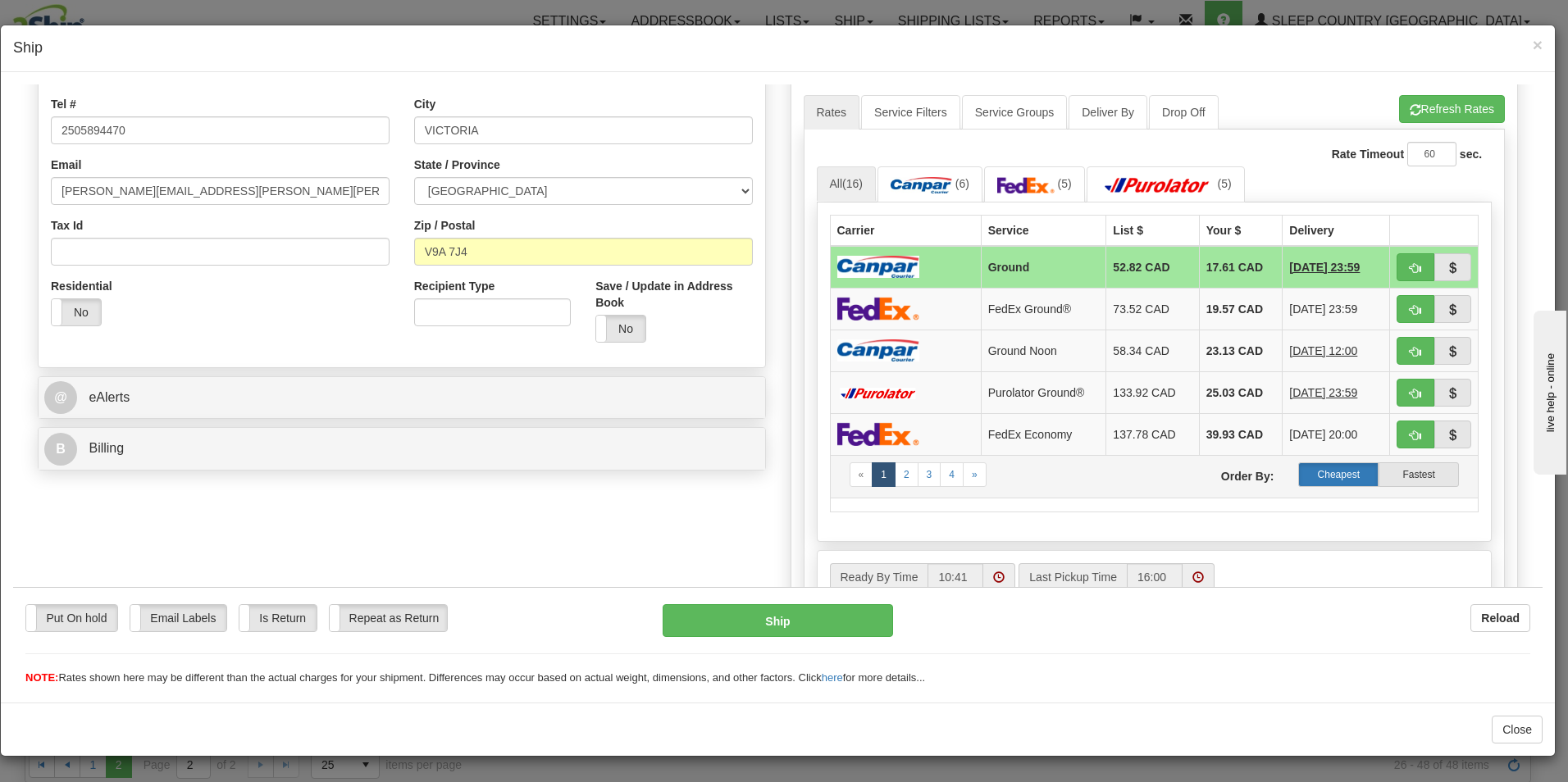
click at [1312, 471] on label "Cheapest" at bounding box center [1339, 474] width 80 height 25
click at [1397, 263] on button "button" at bounding box center [1416, 266] width 38 height 28
type input "1"
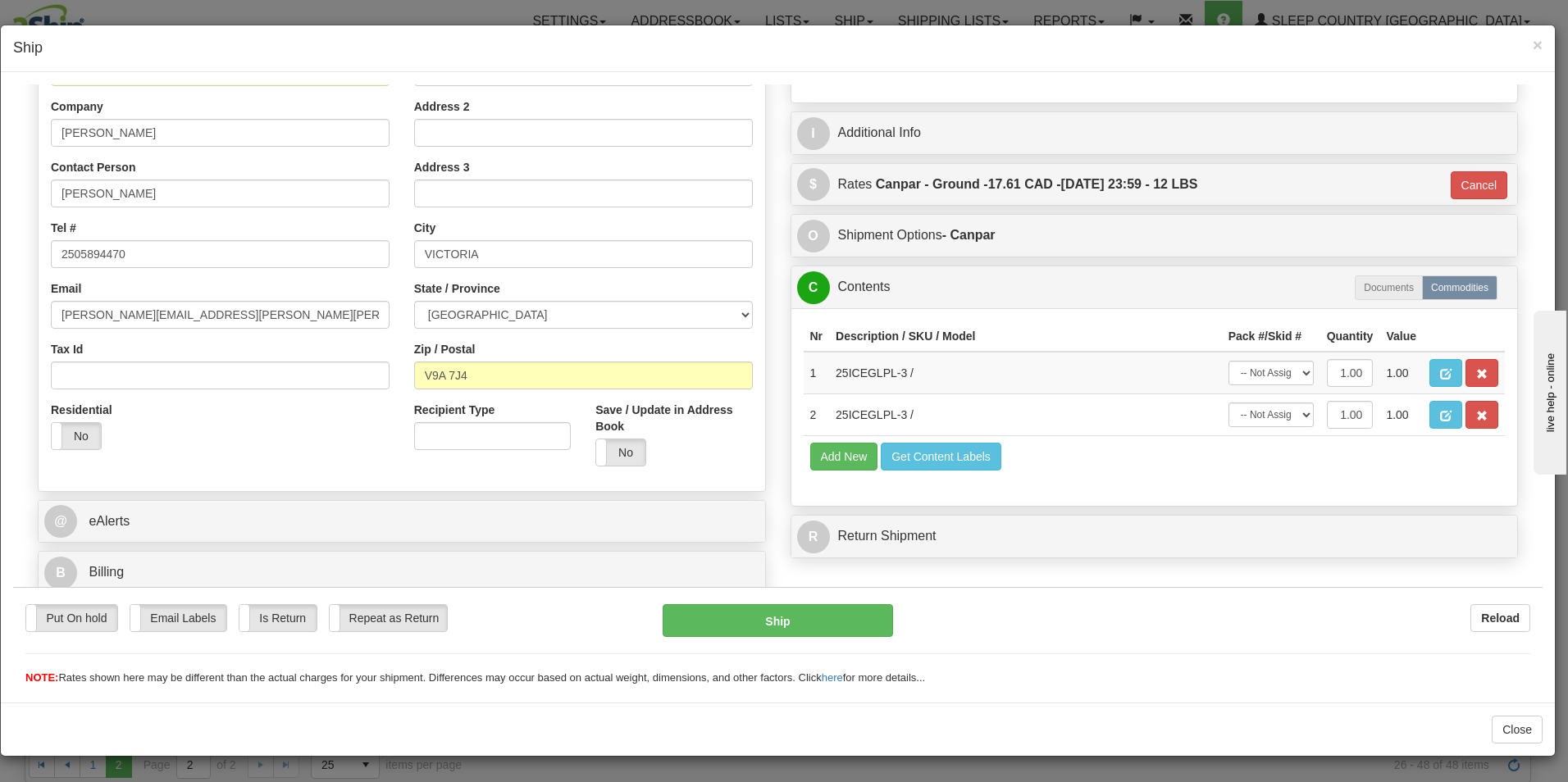
scroll to position [251, 0]
click at [794, 613] on button "Ship" at bounding box center [778, 620] width 230 height 32
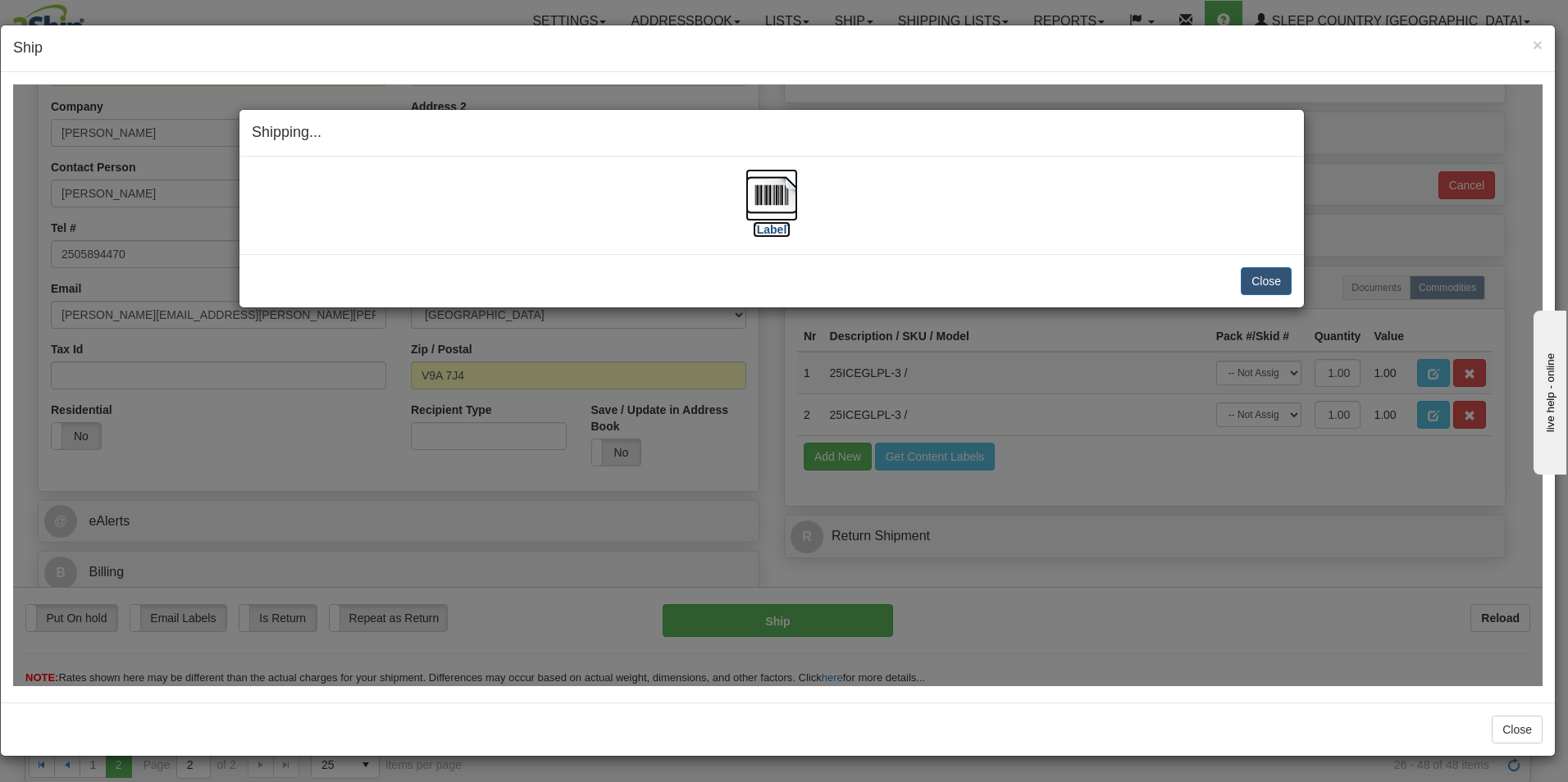
click at [781, 232] on label "[Label]" at bounding box center [772, 228] width 38 height 16
click at [1270, 281] on button "Close" at bounding box center [1265, 280] width 50 height 28
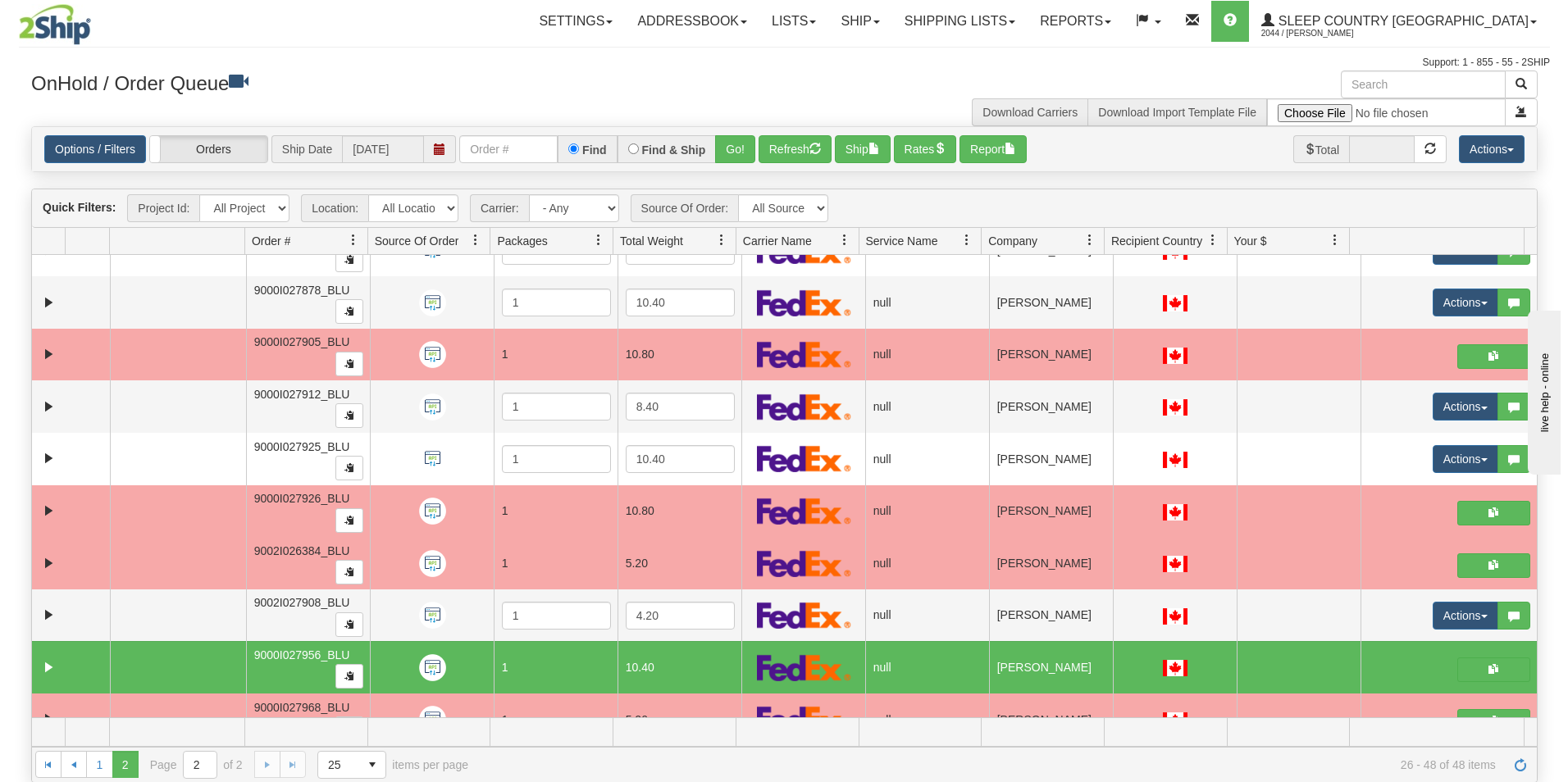
scroll to position [311, 0]
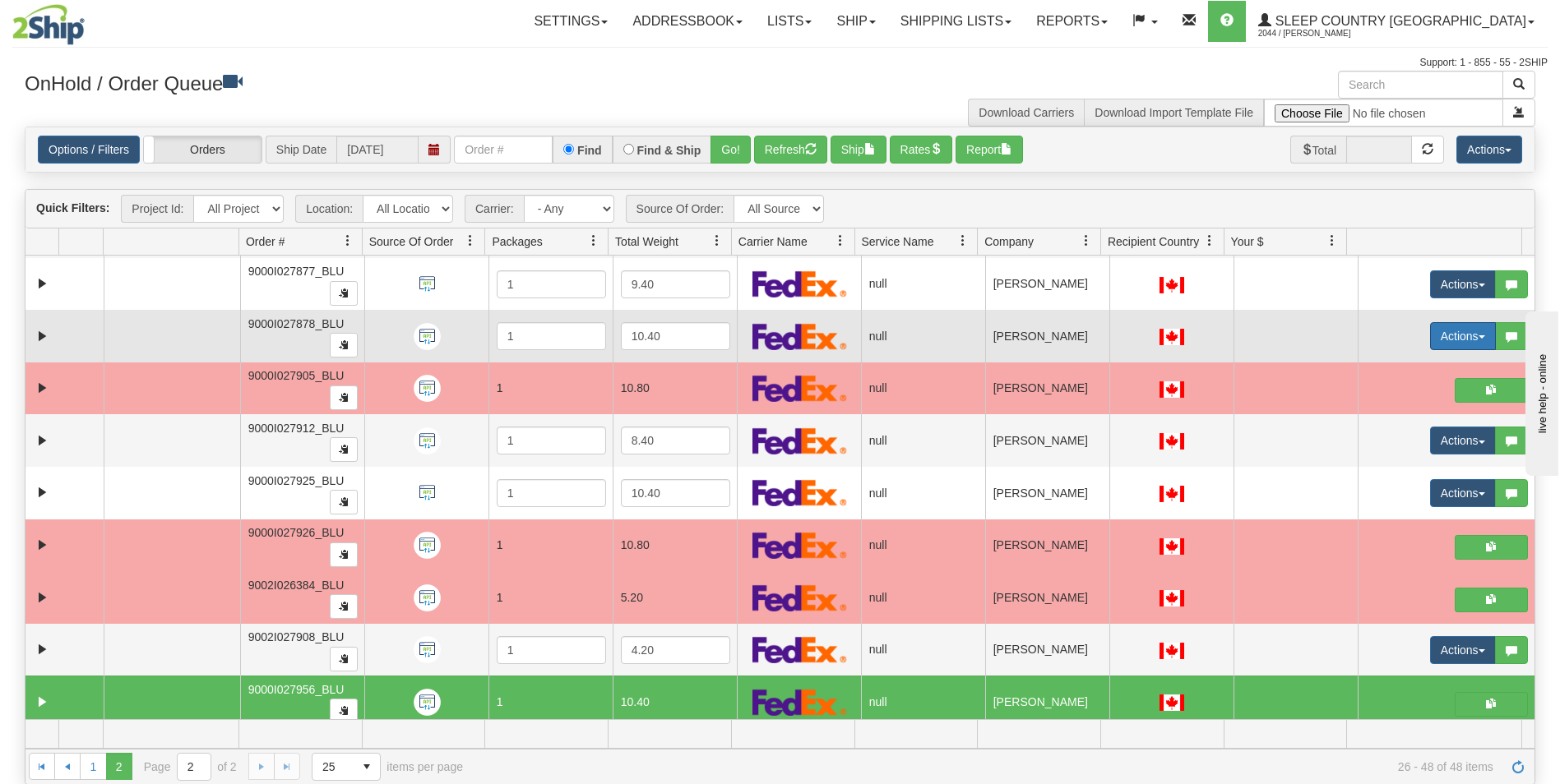
click at [1430, 336] on button "Actions" at bounding box center [1463, 336] width 66 height 28
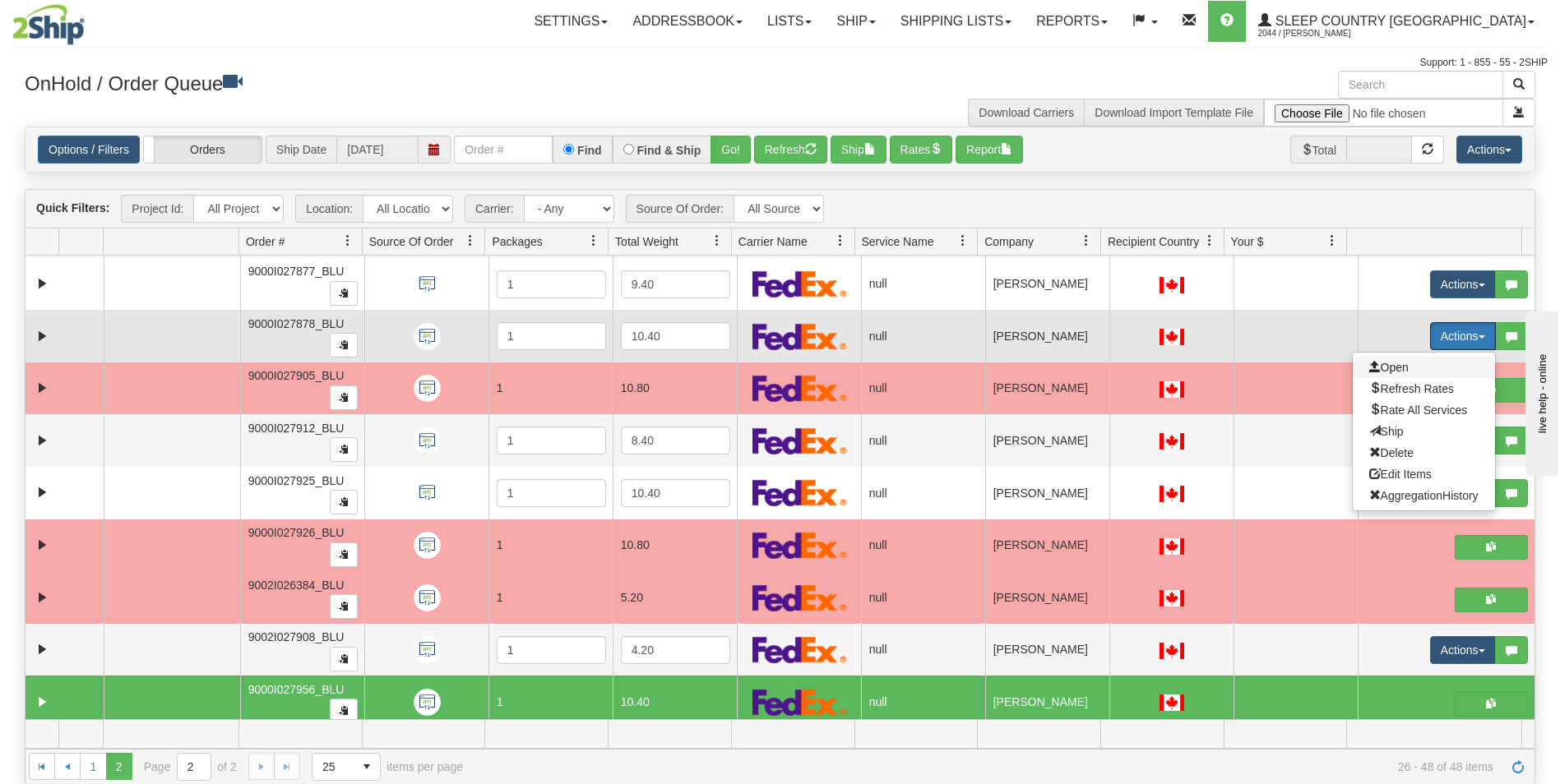
click at [1382, 363] on span "Open" at bounding box center [1388, 367] width 39 height 13
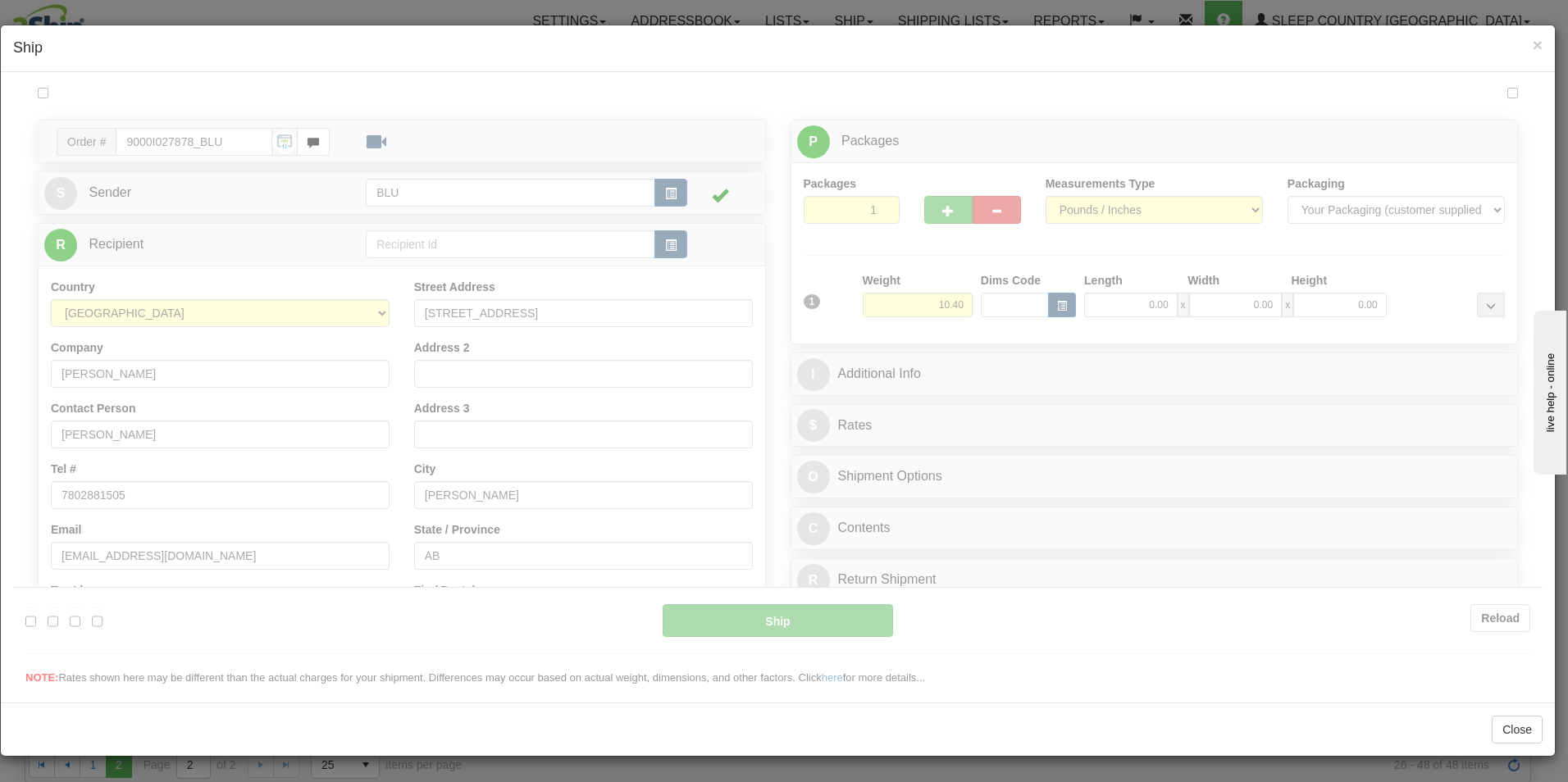
scroll to position [0, 0]
type input "10:43"
type input "16:00"
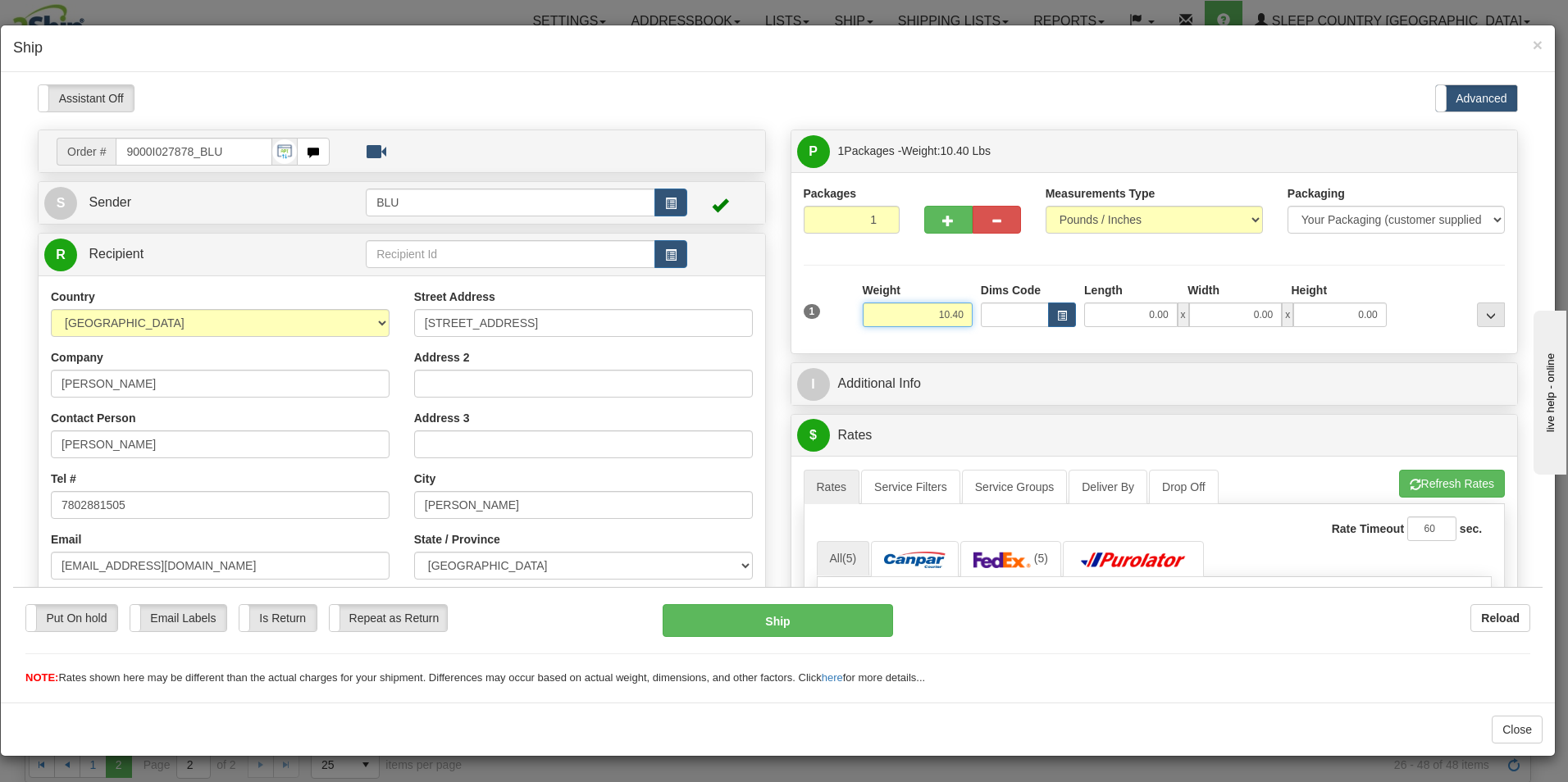
click at [962, 312] on input "10.40" at bounding box center [918, 314] width 110 height 25
type input "12.00"
type input "16.00"
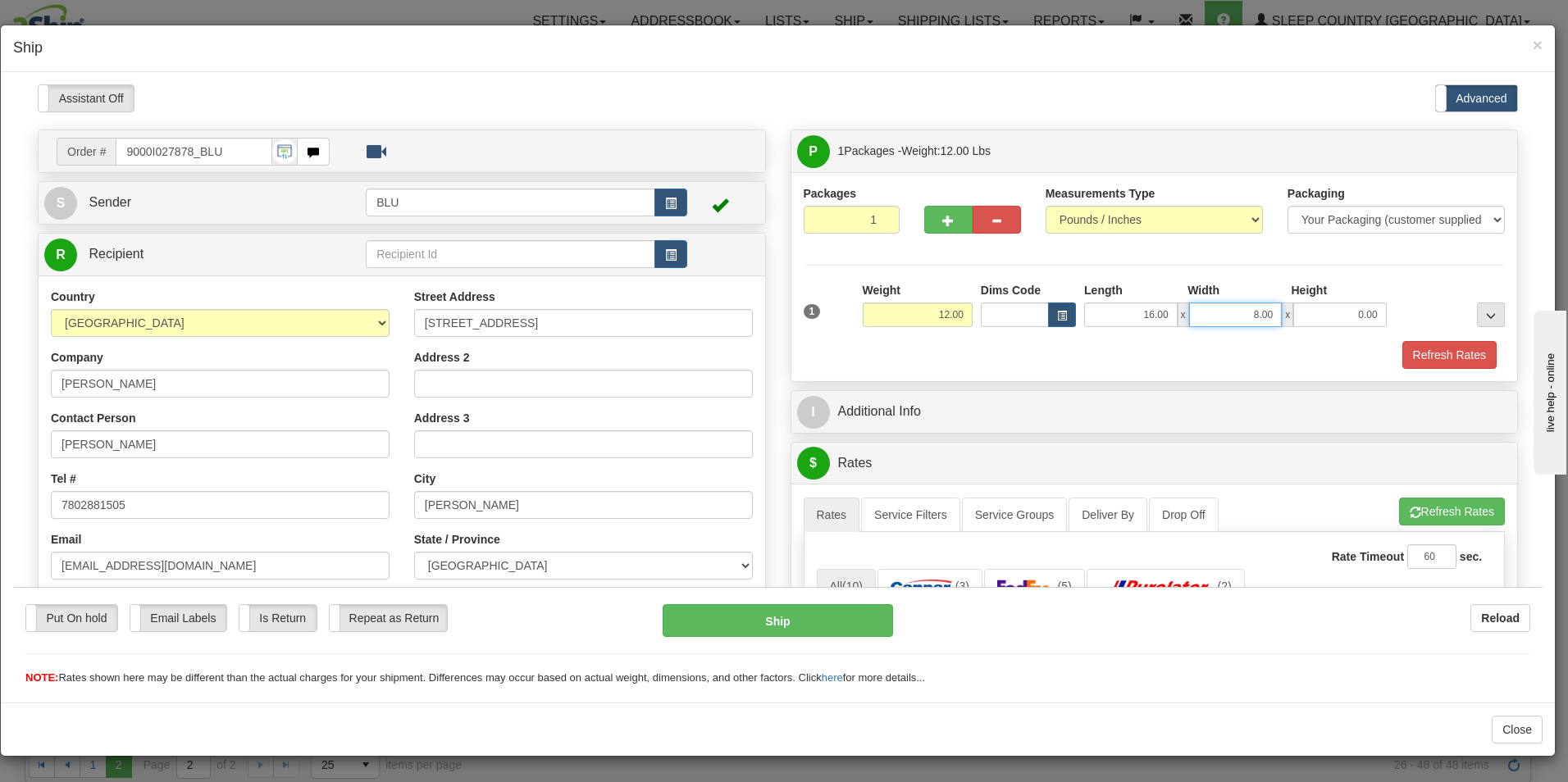
type input "8.00"
type input "16.00"
click at [1421, 350] on button "Refresh Rates" at bounding box center [1449, 354] width 94 height 28
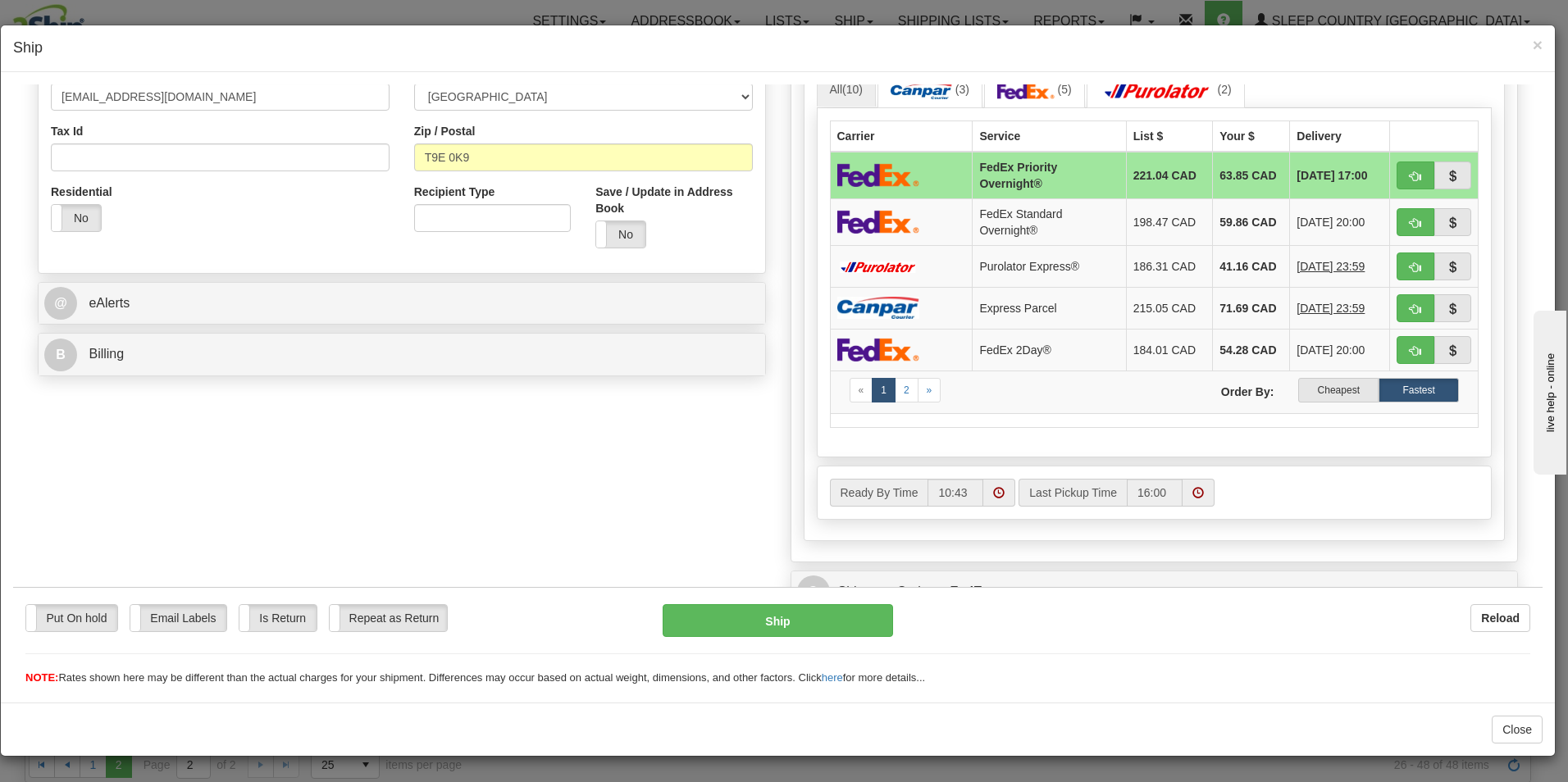
scroll to position [476, 0]
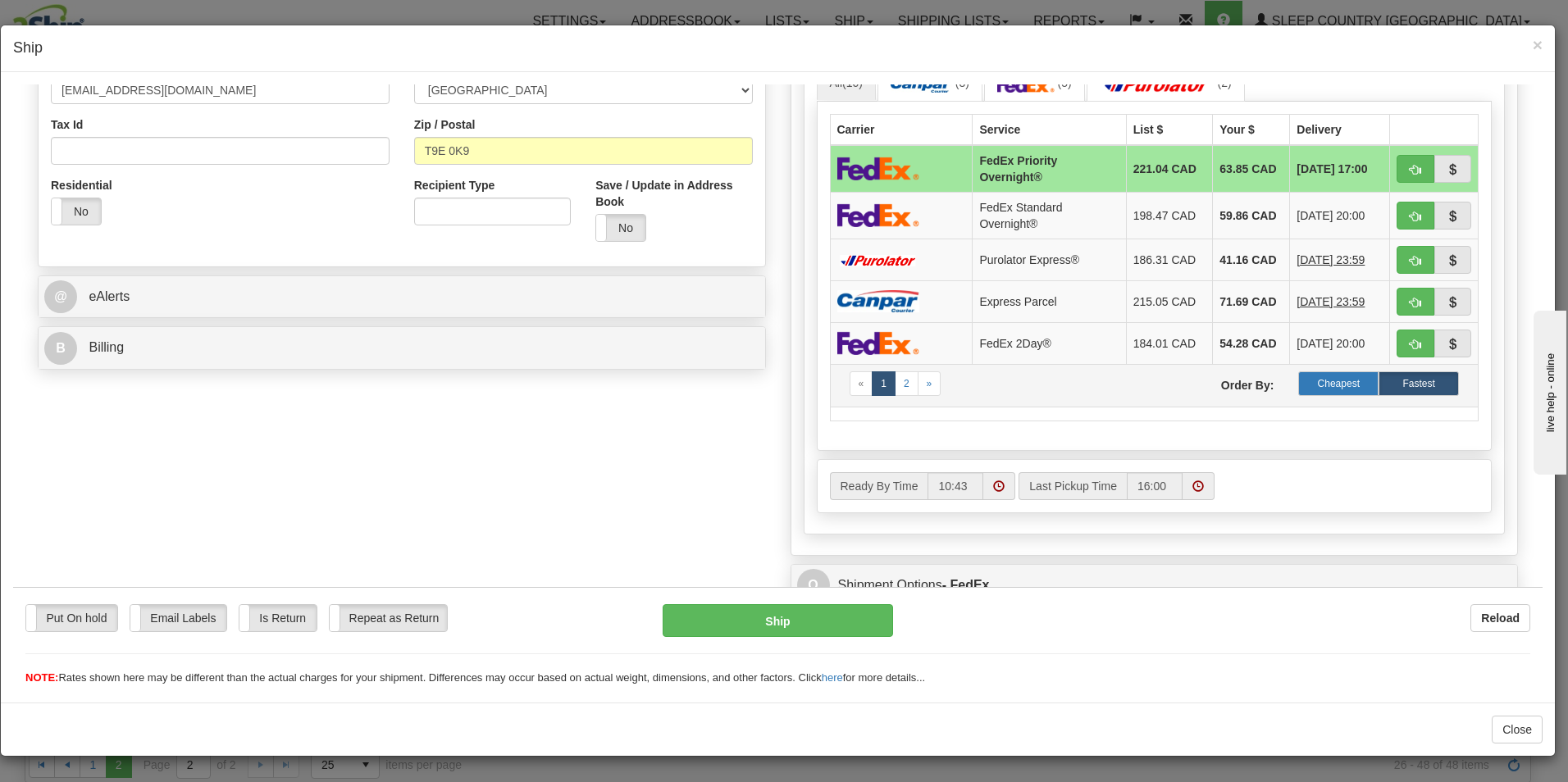
click at [1320, 380] on label "Cheapest" at bounding box center [1339, 383] width 80 height 25
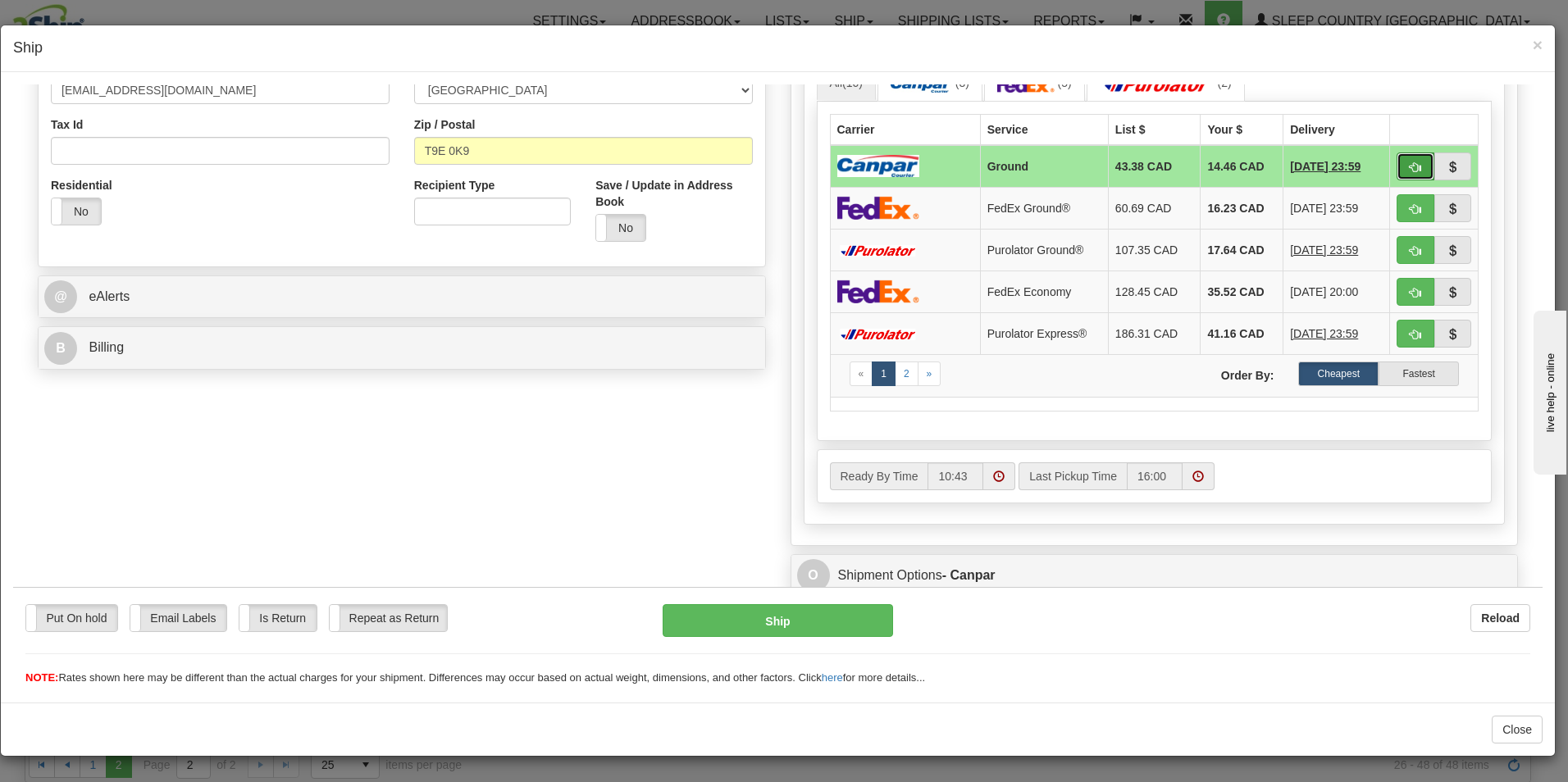
click at [1397, 158] on button "button" at bounding box center [1416, 165] width 38 height 28
type input "1"
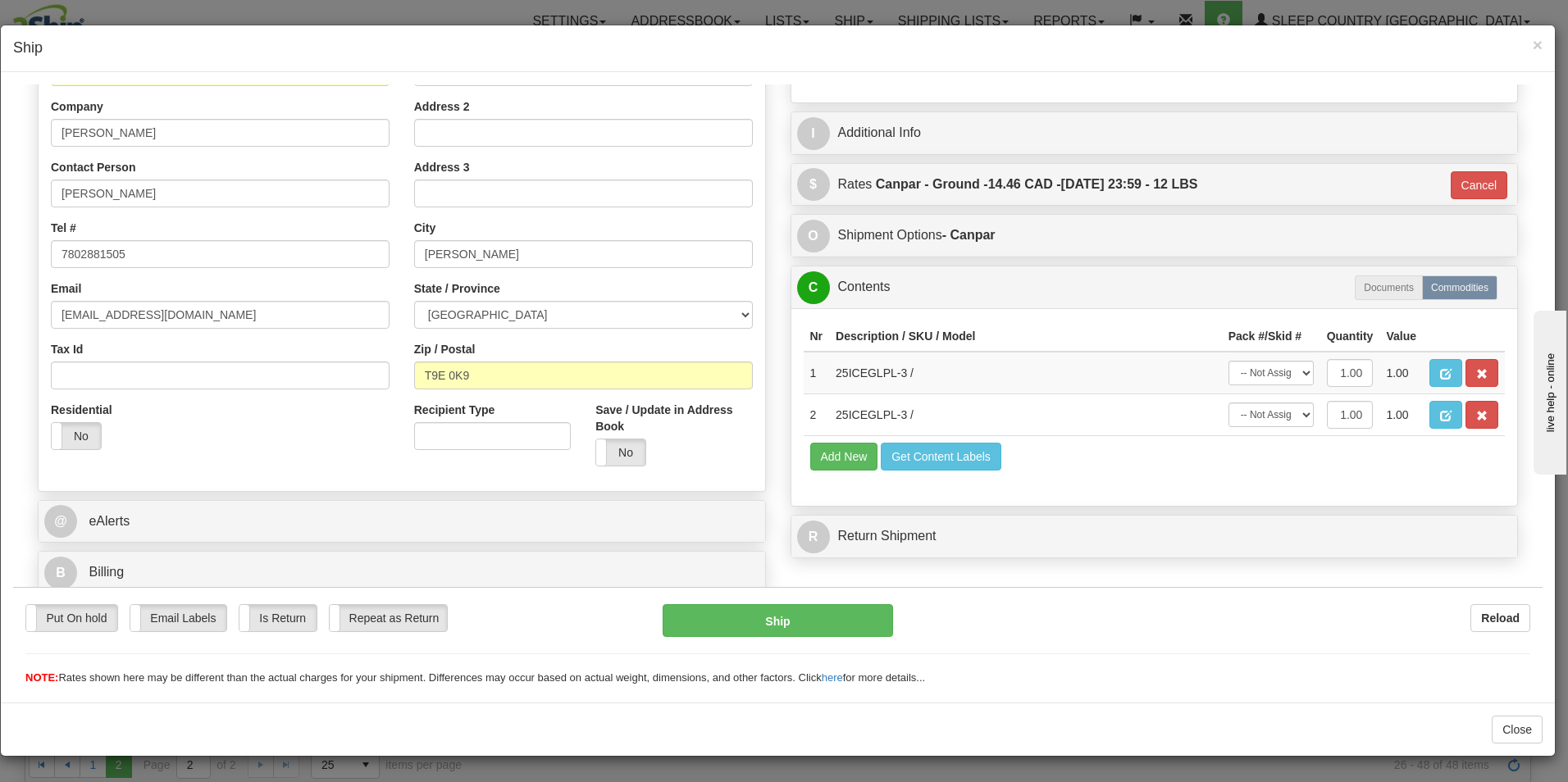
scroll to position [251, 0]
click at [778, 618] on button "Ship" at bounding box center [778, 620] width 230 height 32
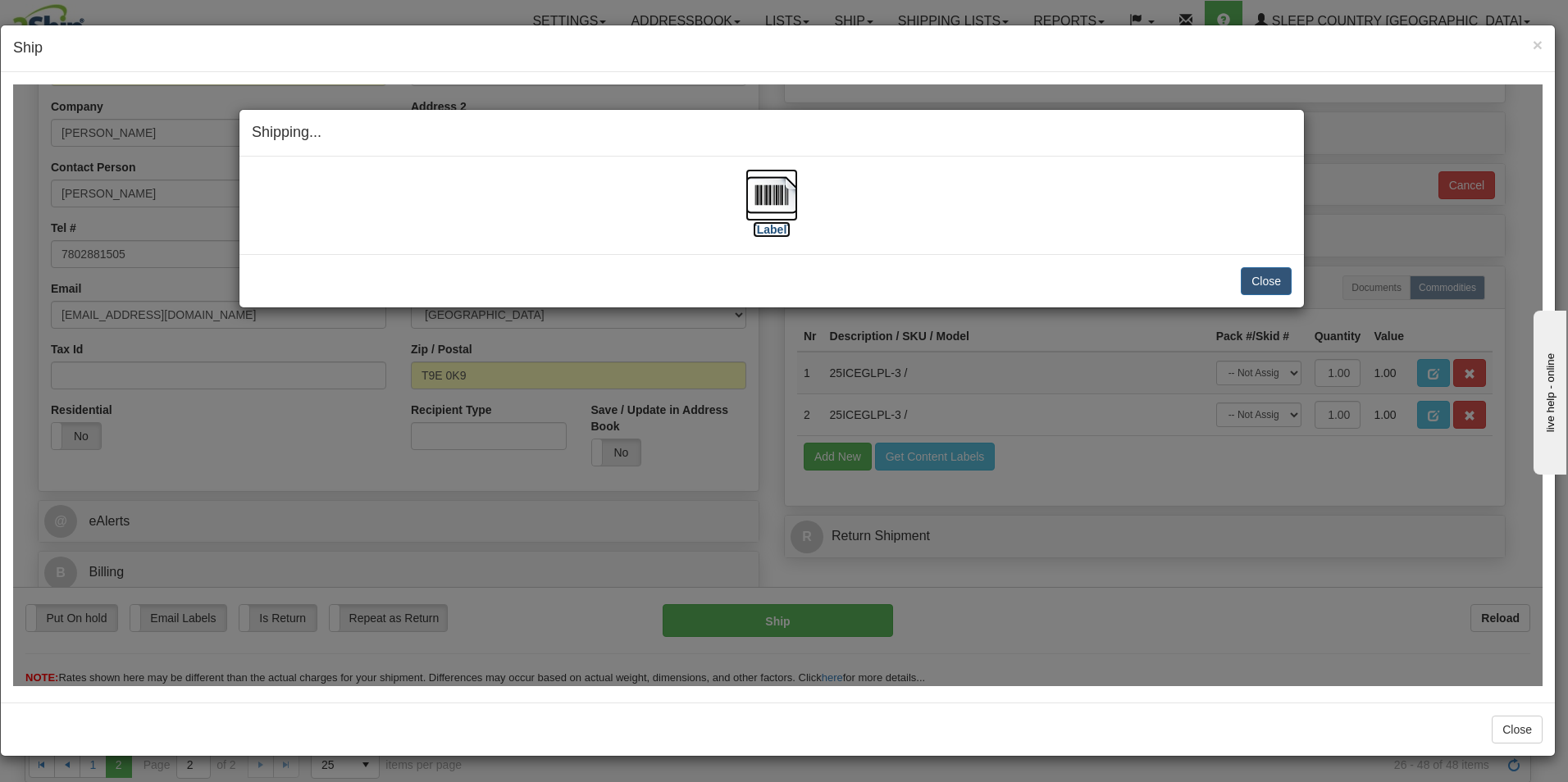
click at [768, 211] on img at bounding box center [772, 194] width 52 height 52
click at [1268, 273] on button "Close" at bounding box center [1265, 280] width 50 height 28
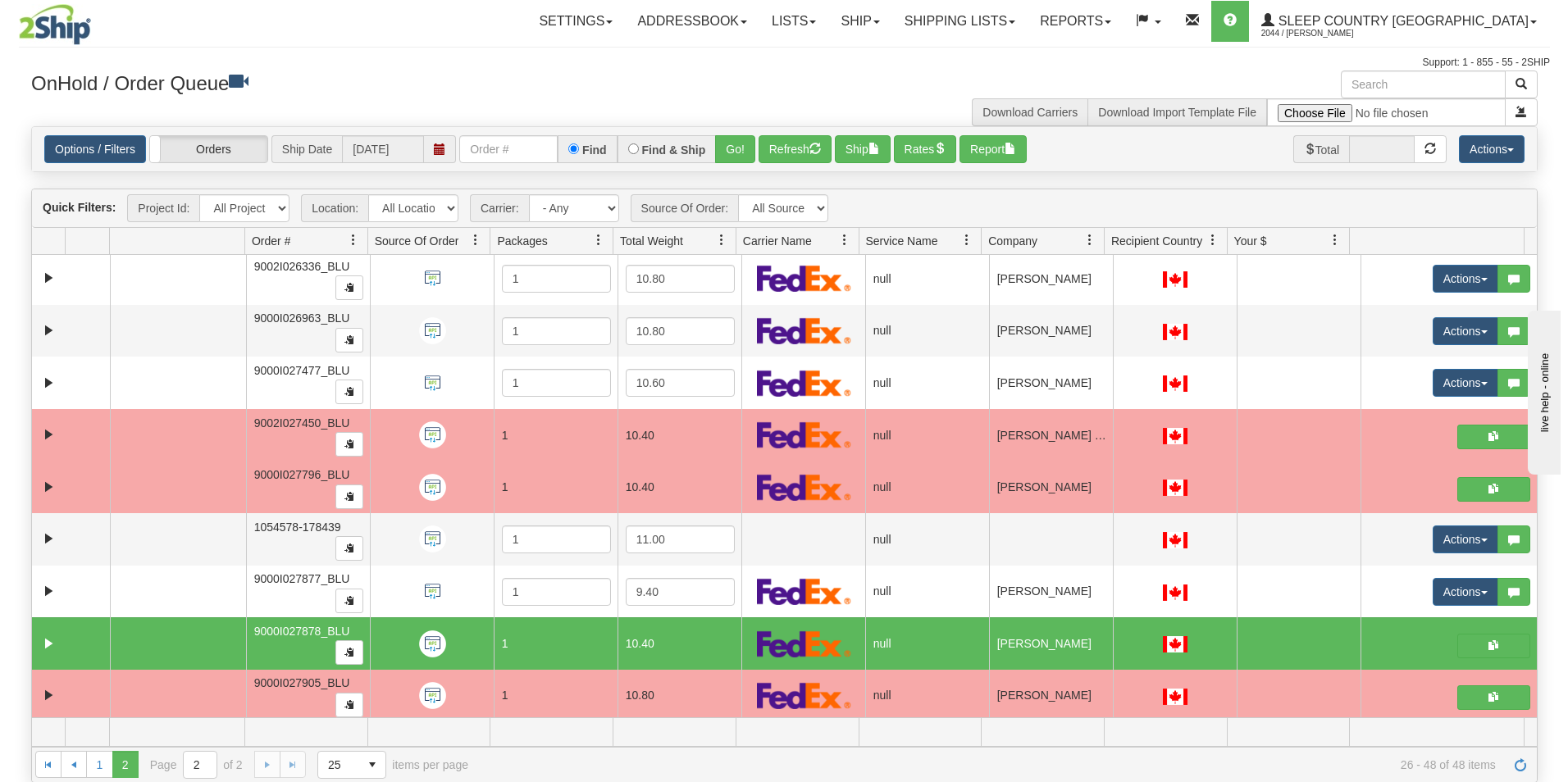
scroll to position [0, 0]
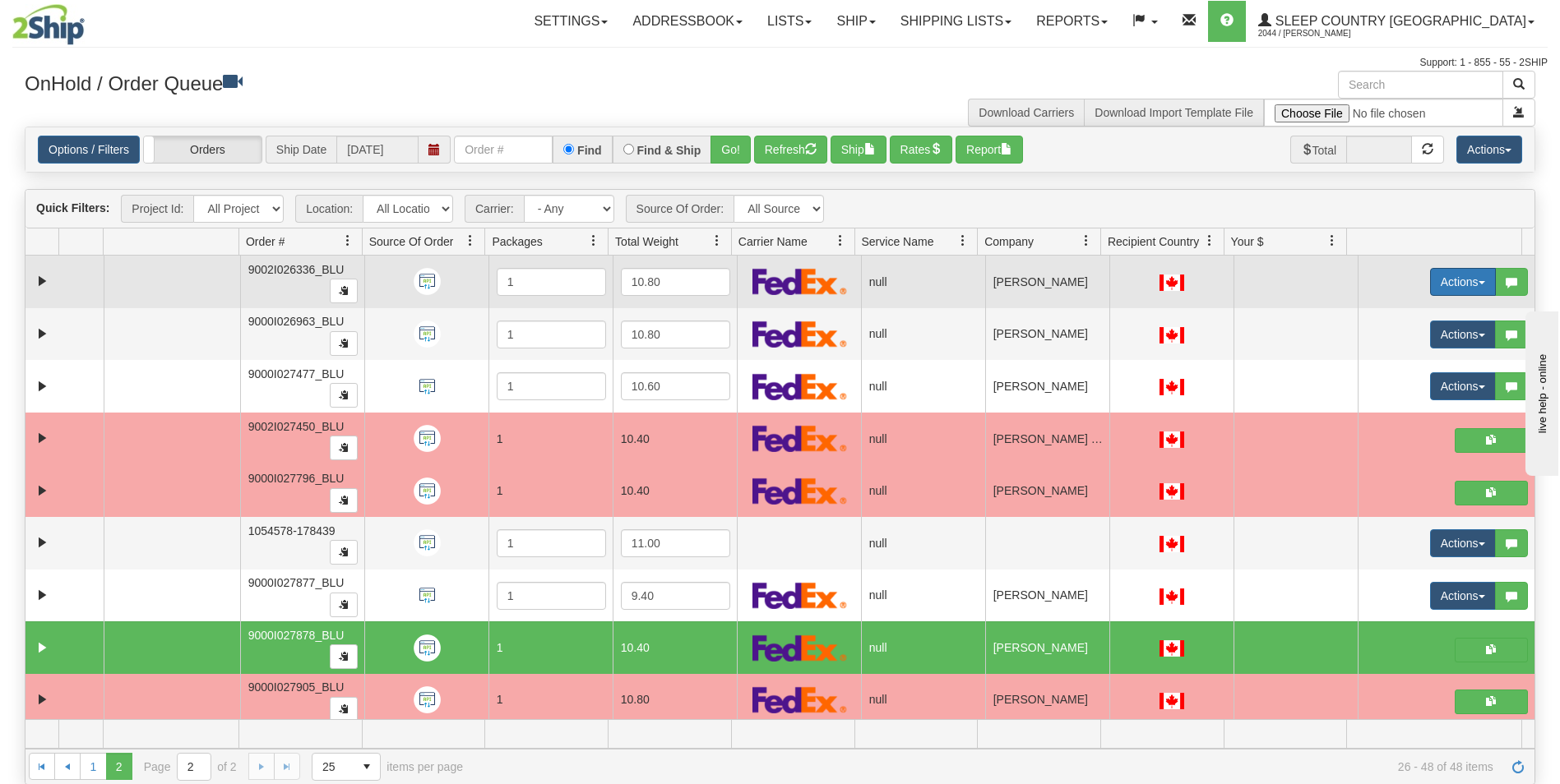
click at [1436, 280] on button "Actions" at bounding box center [1463, 281] width 66 height 28
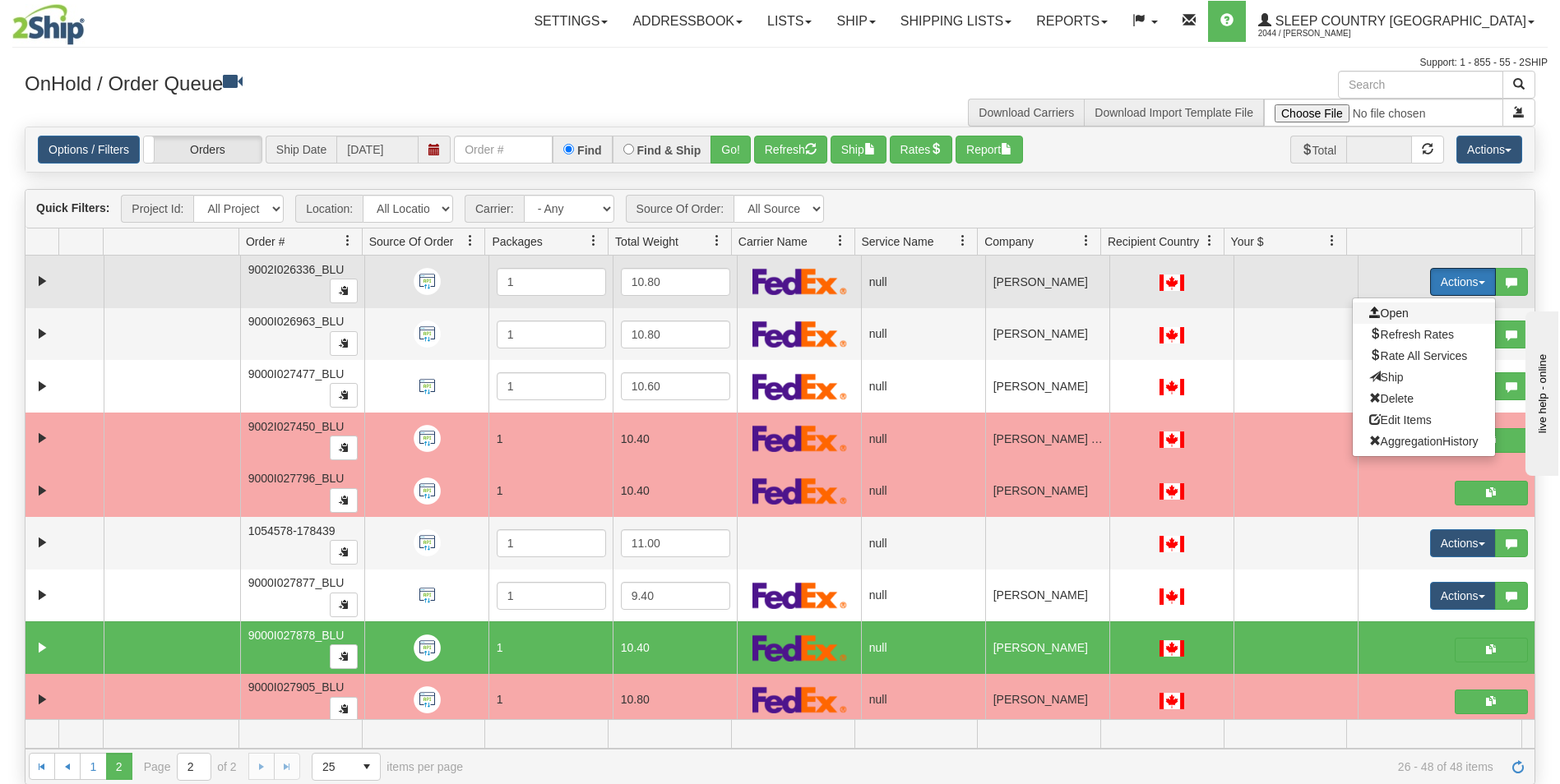
click at [1370, 313] on span "Open" at bounding box center [1388, 314] width 39 height 13
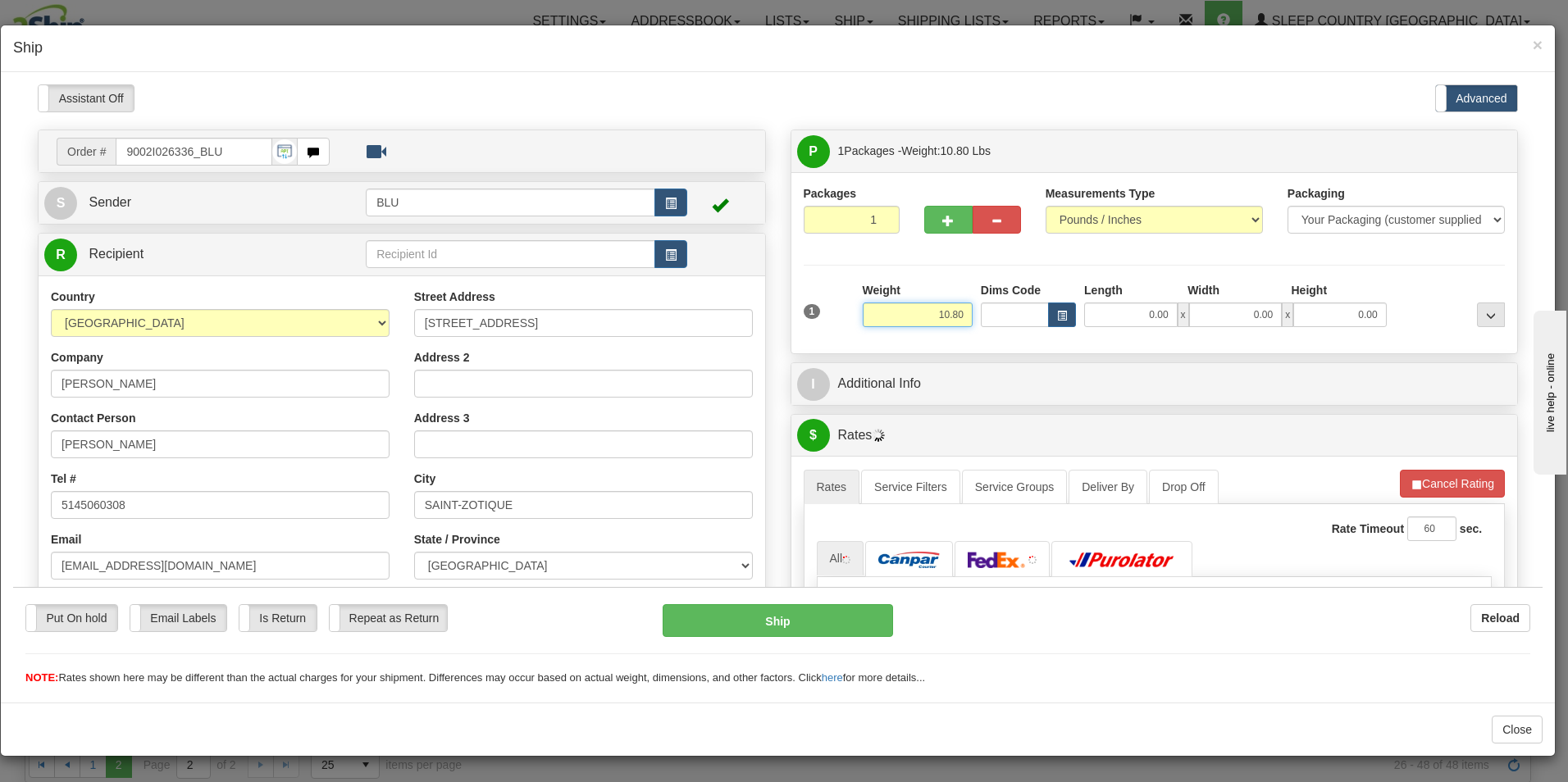
click at [961, 311] on input "10.80" at bounding box center [918, 314] width 110 height 25
type input "1"
type input "9.00"
type input "16.00"
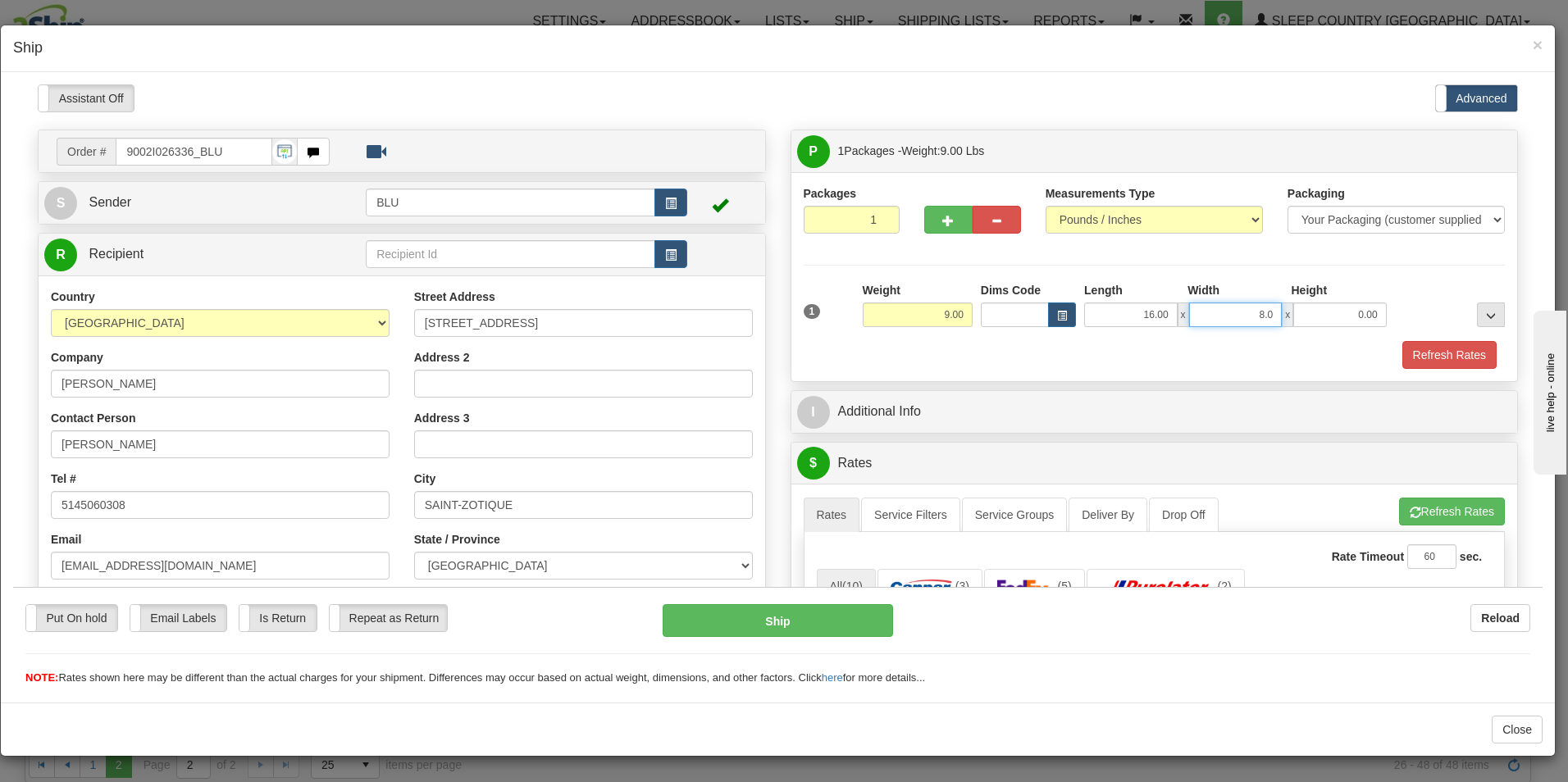
type input "8.00"
type input "16.00"
click at [1408, 351] on button "Refresh Rates" at bounding box center [1449, 354] width 94 height 28
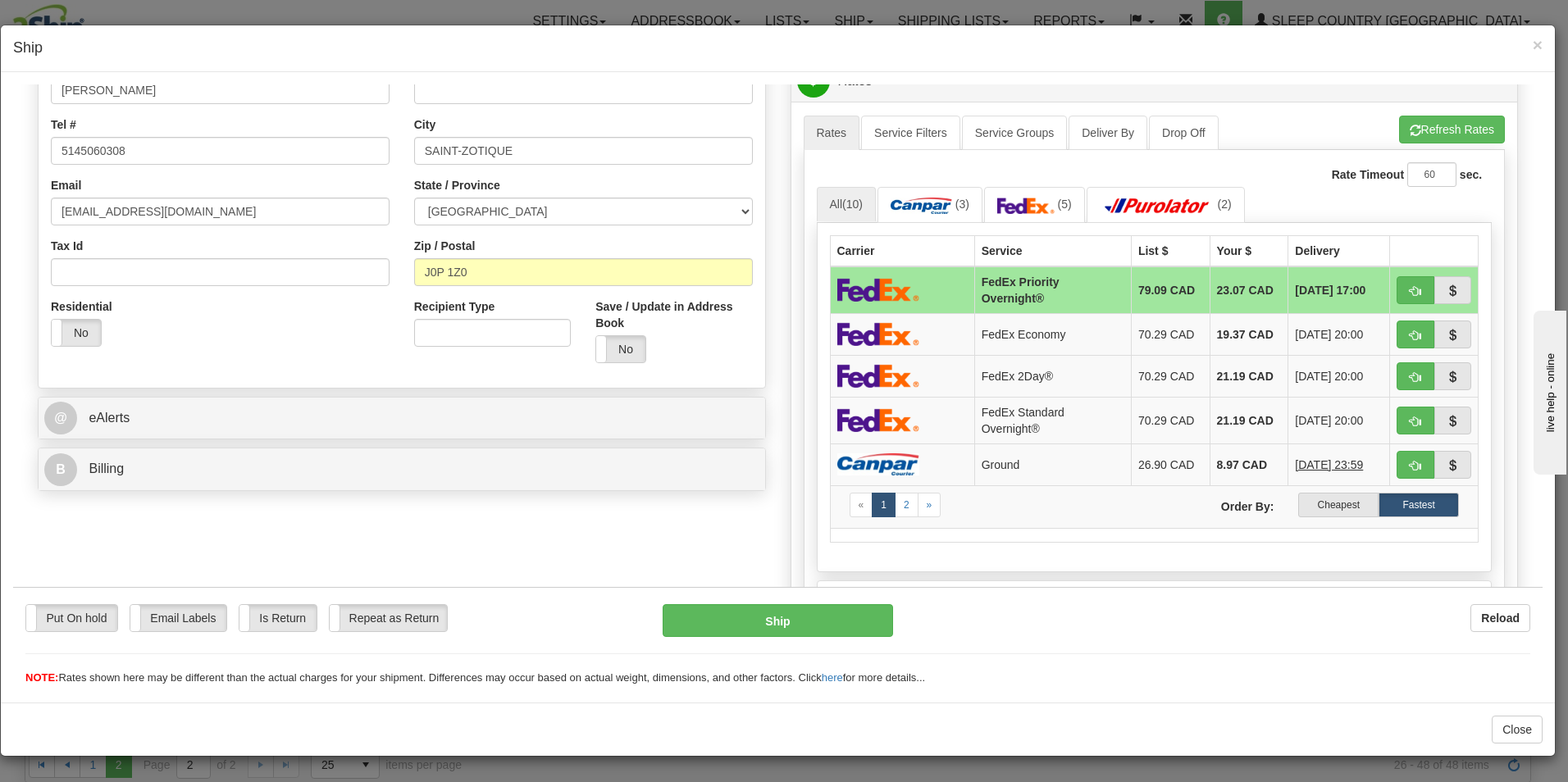
scroll to position [362, 0]
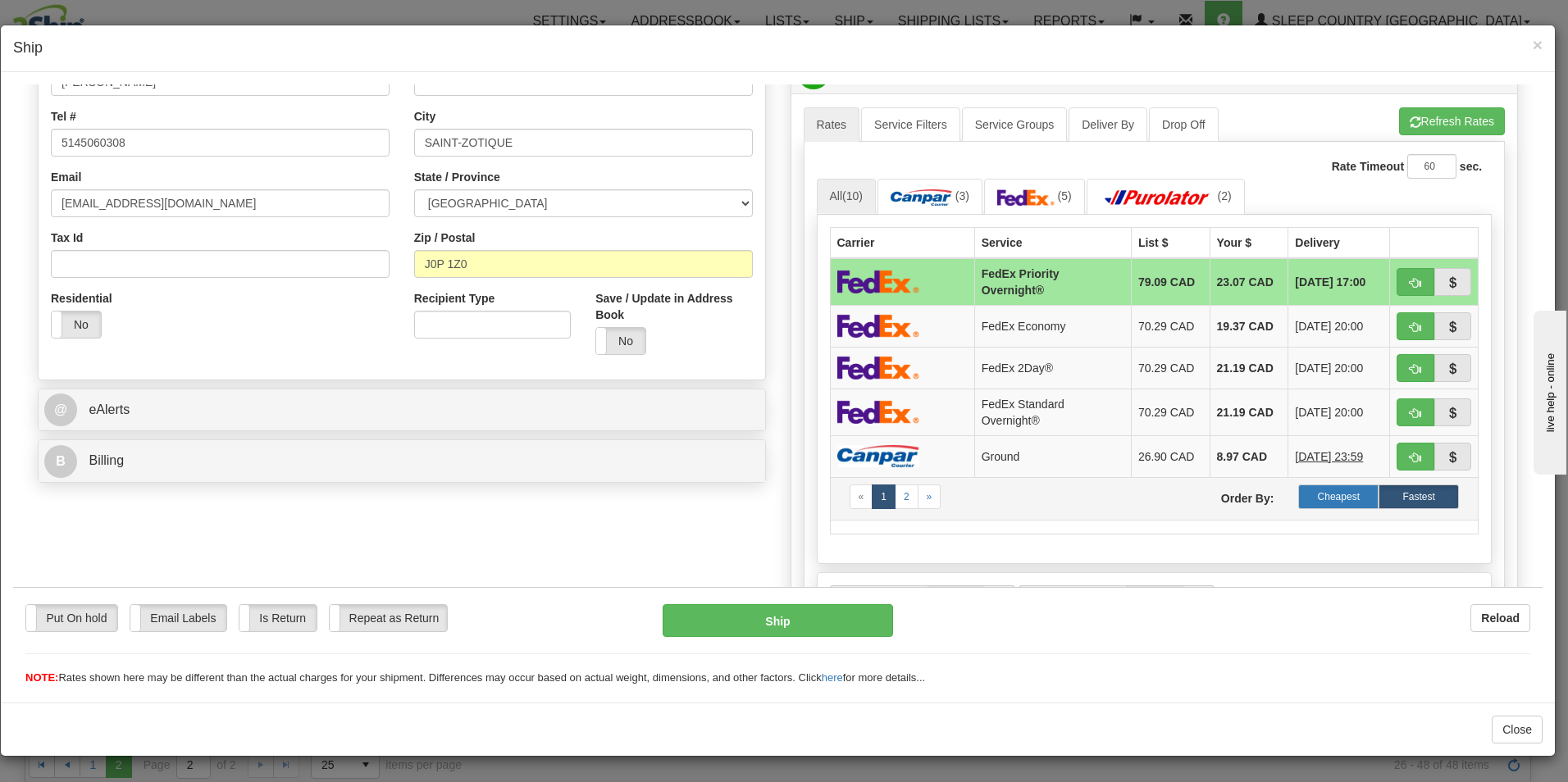
click at [1310, 491] on label "Cheapest" at bounding box center [1339, 497] width 80 height 25
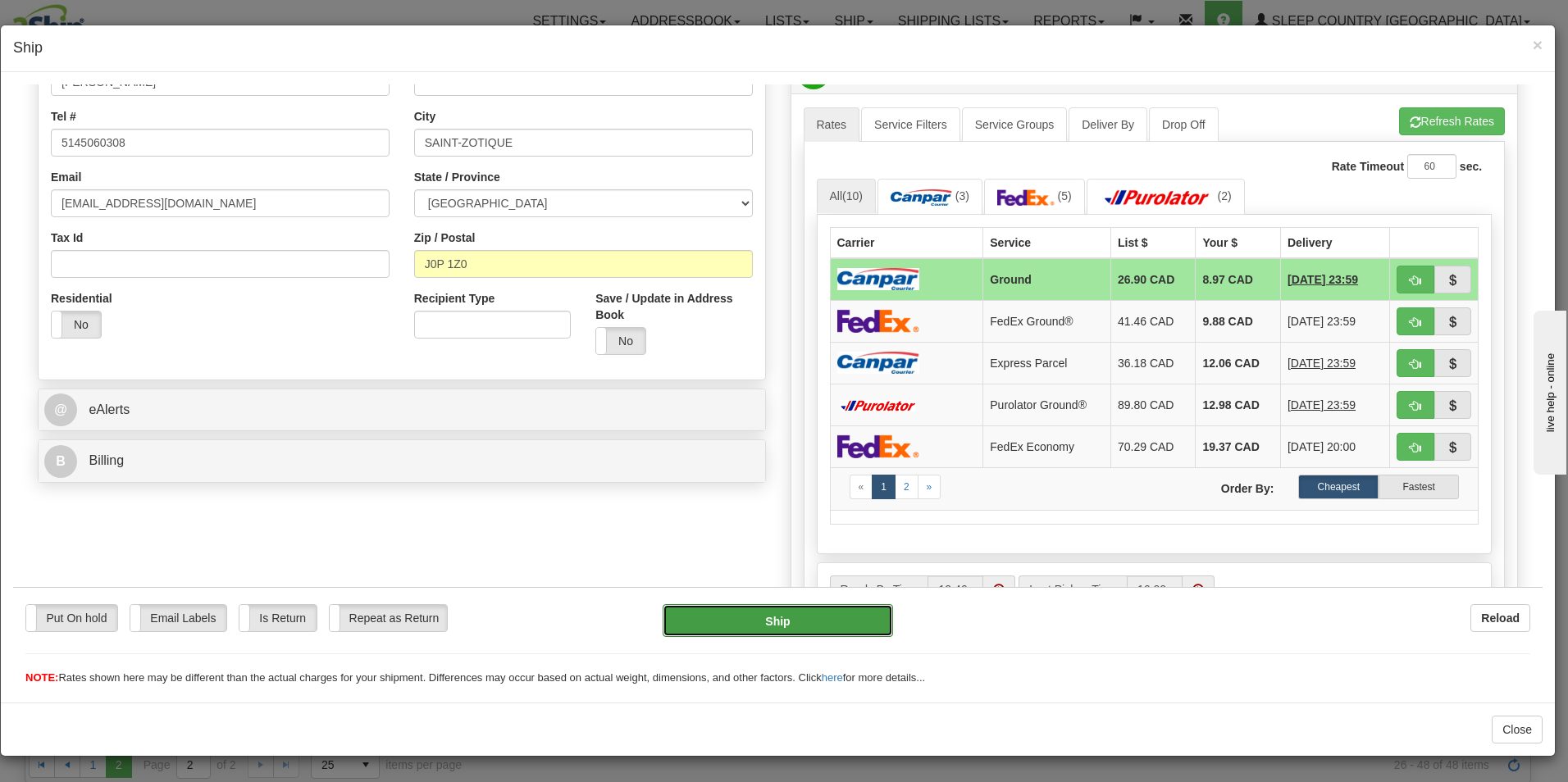
click at [776, 625] on button "Ship" at bounding box center [778, 620] width 230 height 32
type input "1"
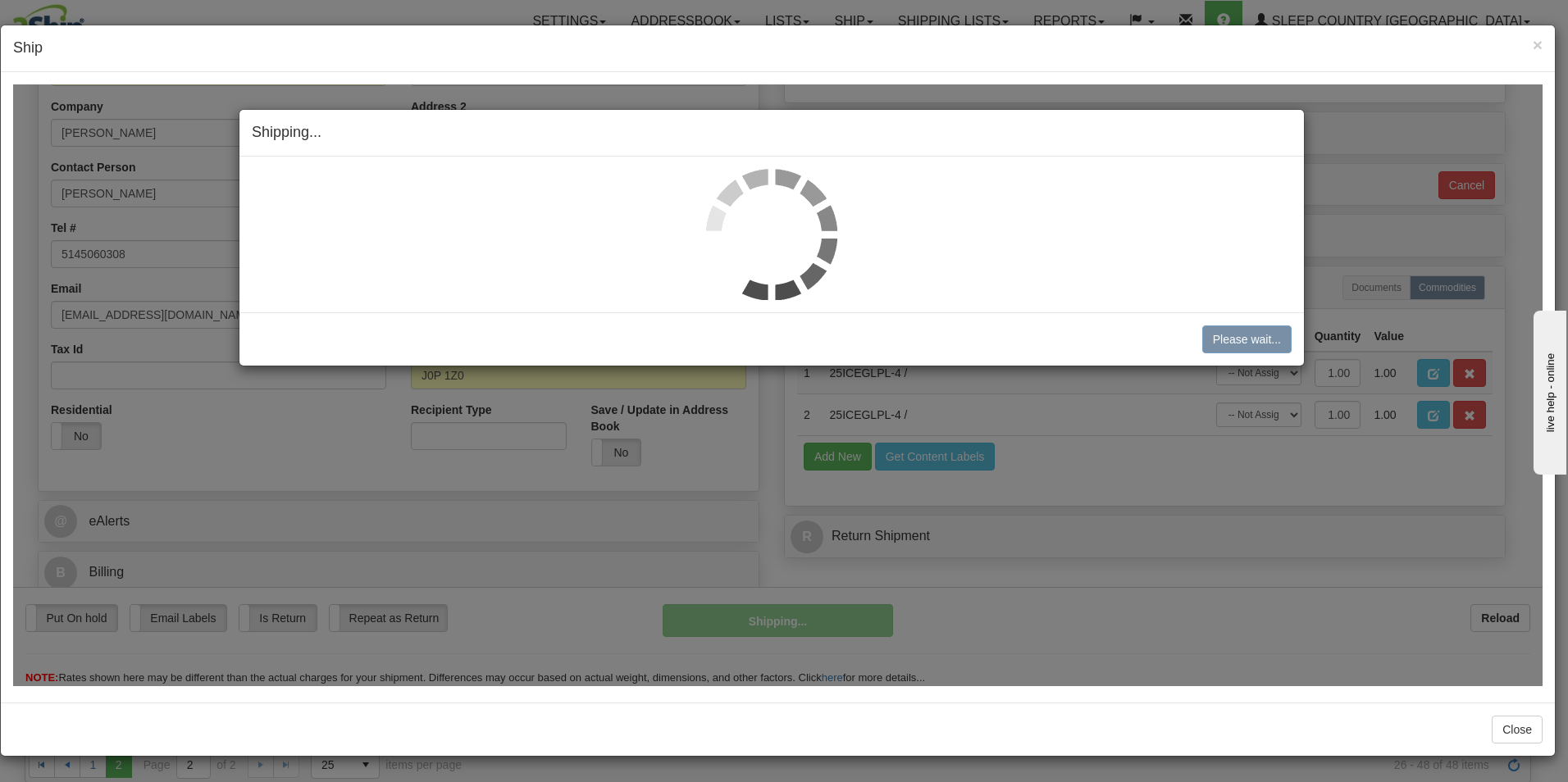
scroll to position [251, 0]
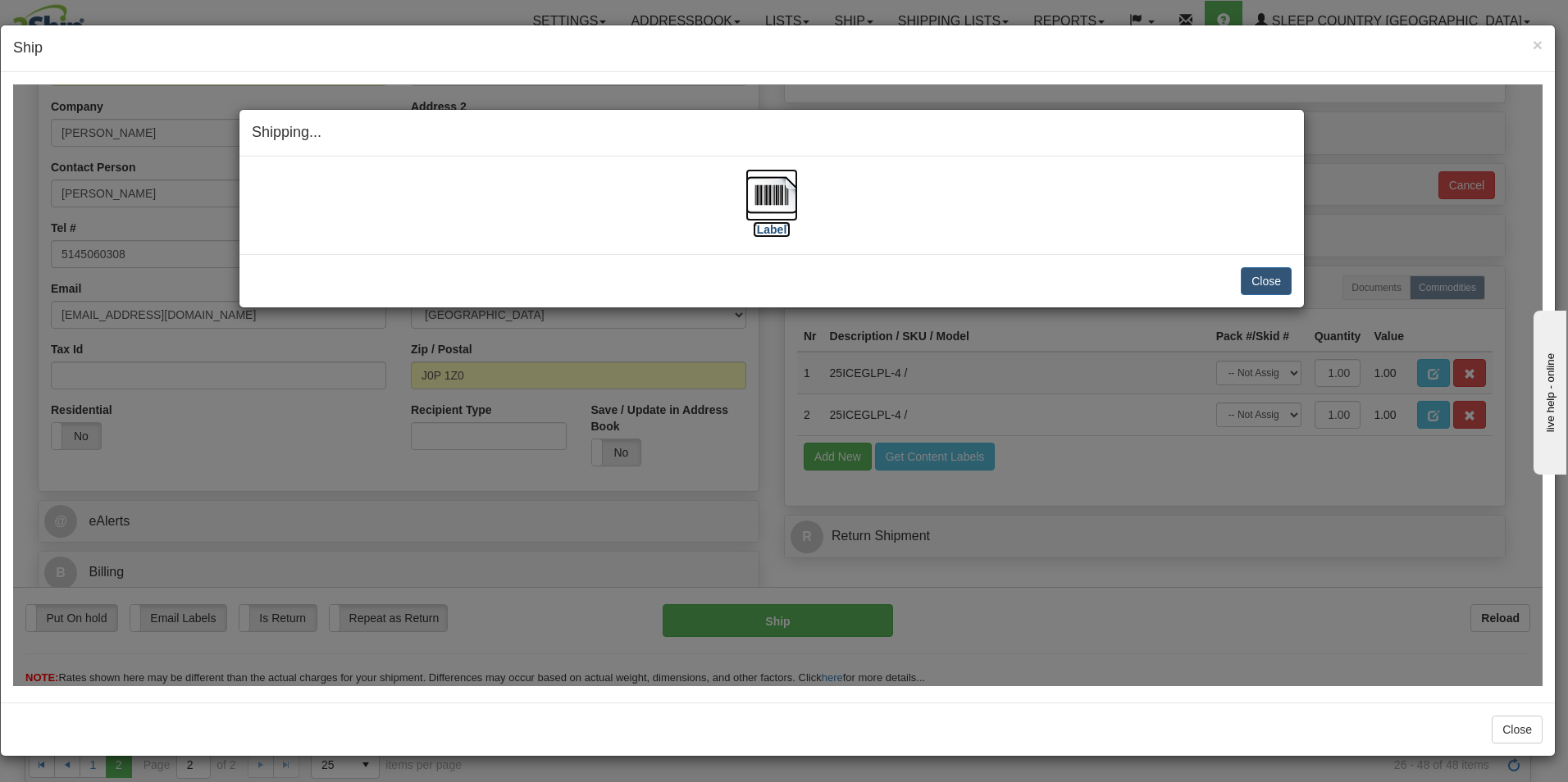
click at [775, 207] on img at bounding box center [772, 194] width 52 height 52
click at [1259, 280] on button "Close" at bounding box center [1265, 280] width 50 height 28
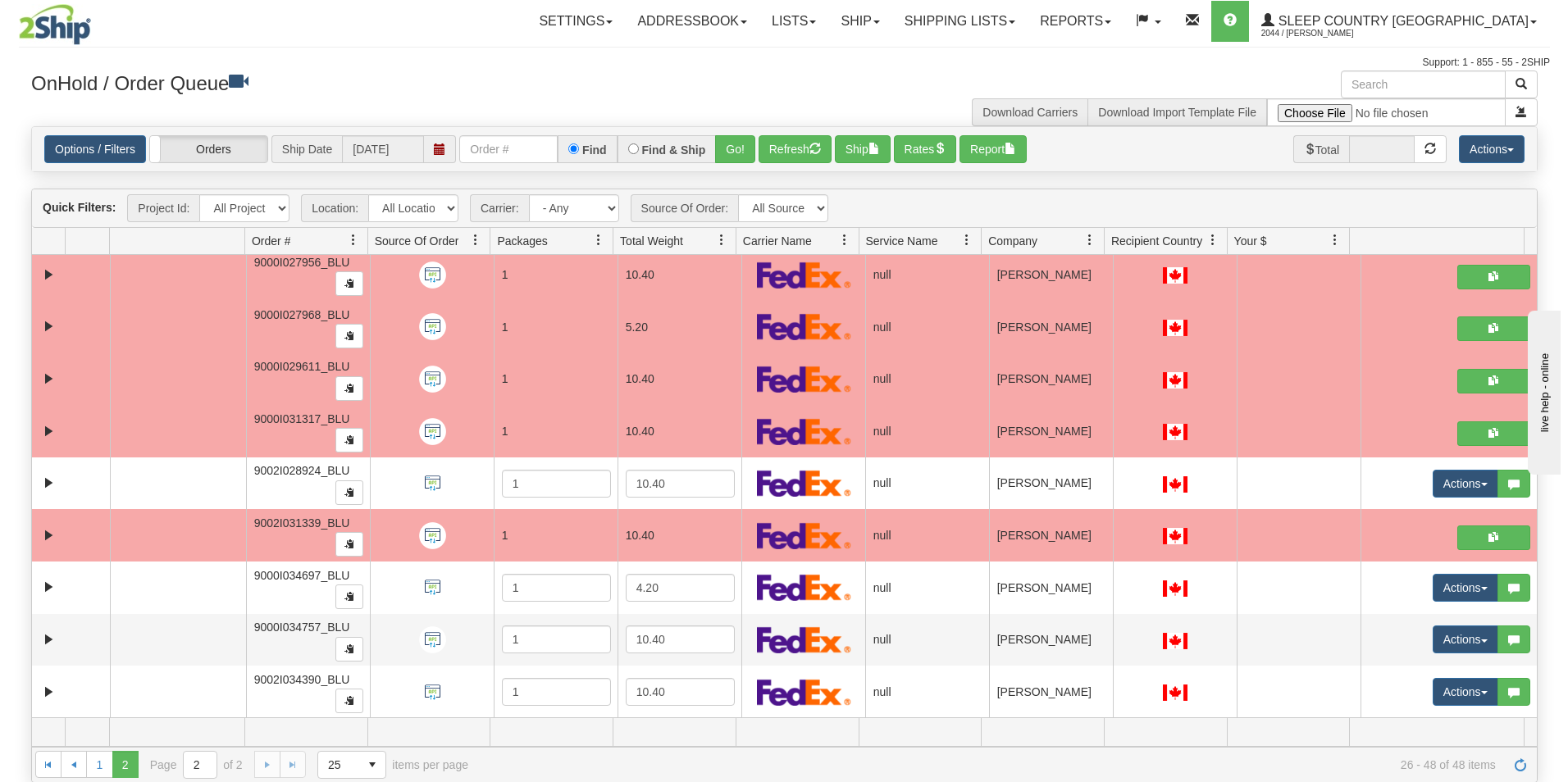
scroll to position [737, 0]
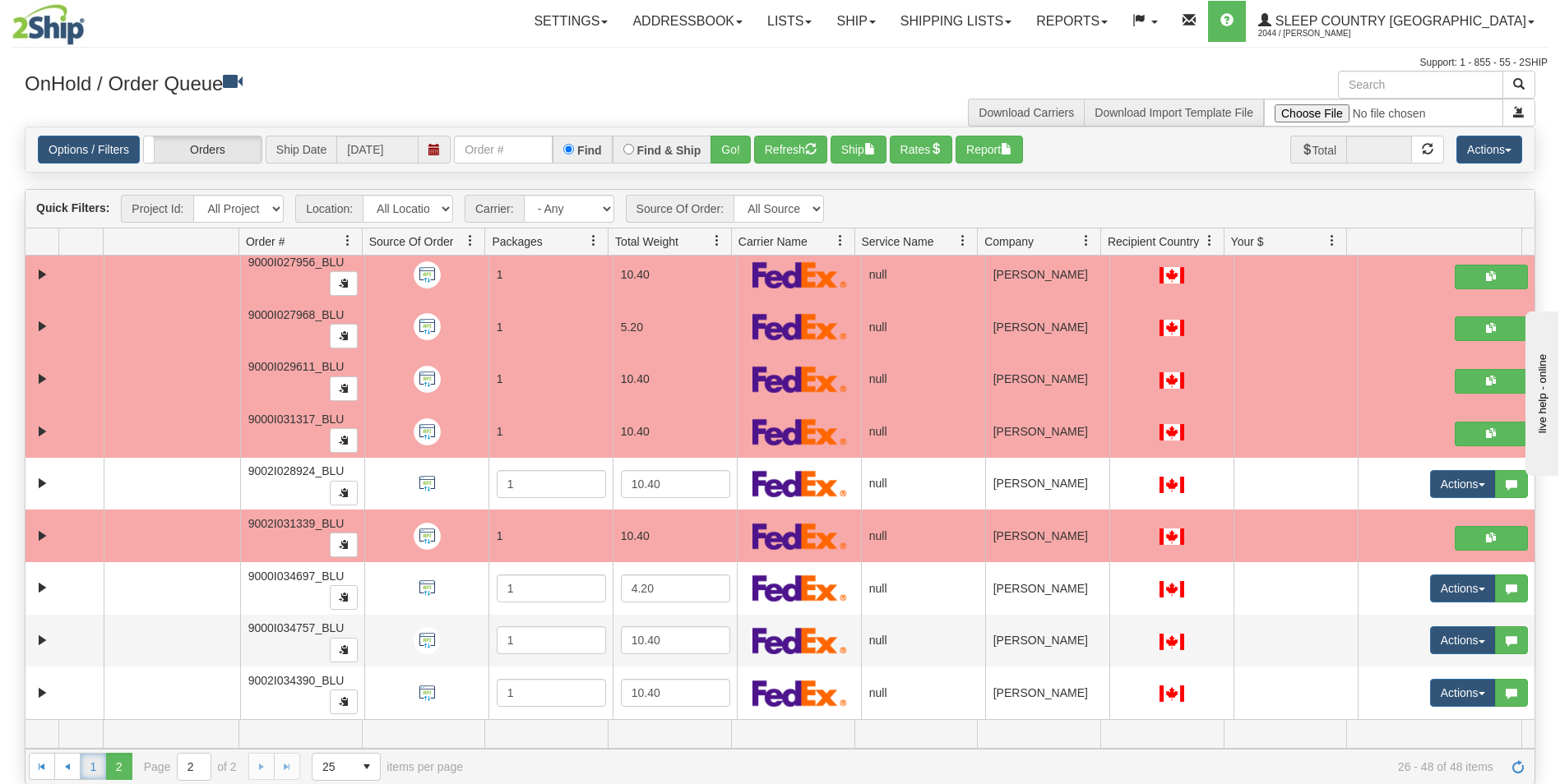
click at [95, 761] on link "1" at bounding box center [94, 767] width 27 height 27
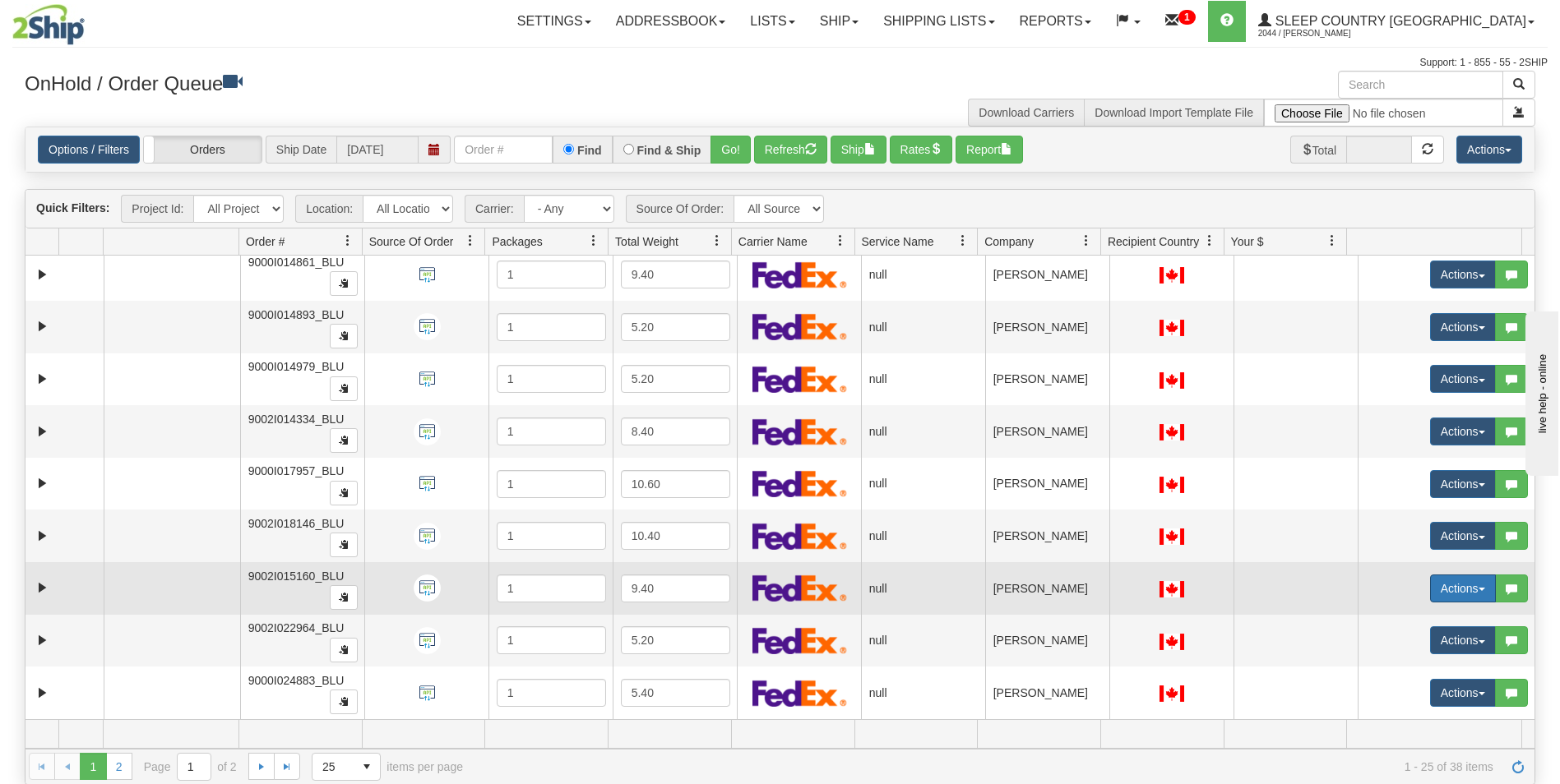
click at [1433, 585] on button "Actions" at bounding box center [1463, 588] width 66 height 28
click at [1388, 617] on span "Open" at bounding box center [1388, 620] width 39 height 13
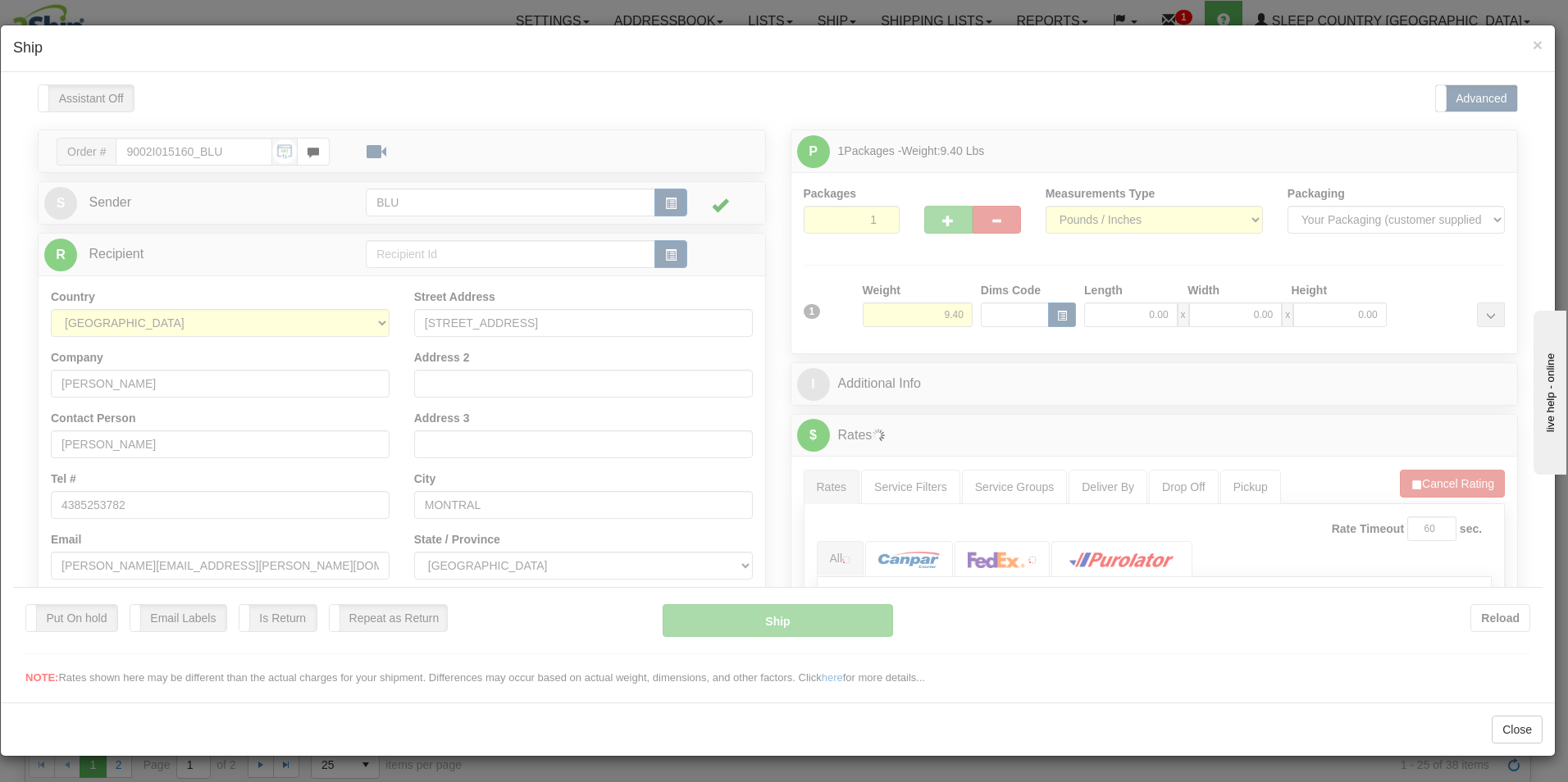
scroll to position [0, 0]
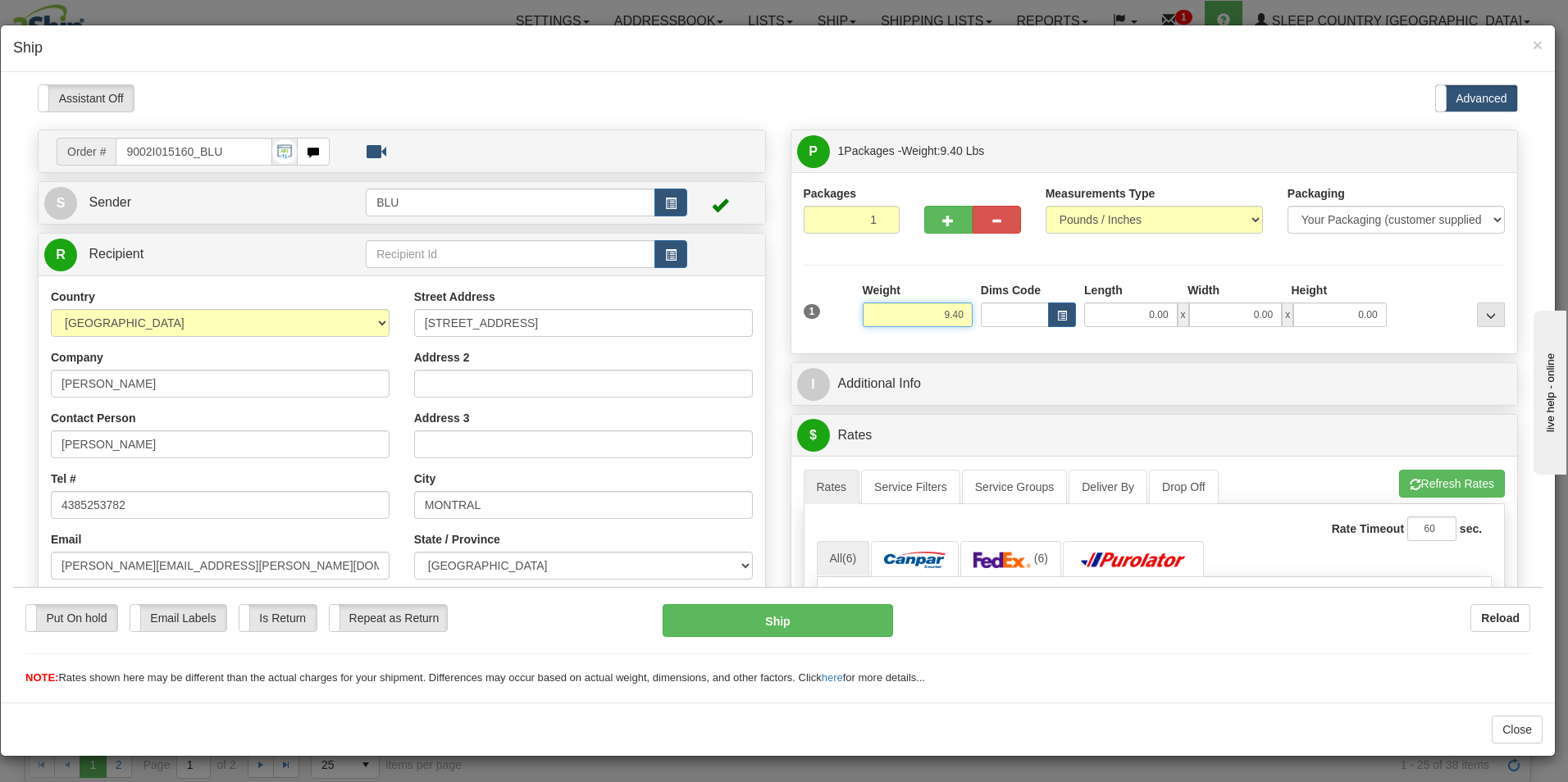
click at [957, 317] on input "9.40" at bounding box center [918, 314] width 110 height 25
type input "9.00"
click at [1159, 306] on input "0.00" at bounding box center [1131, 314] width 93 height 25
type input "16.00"
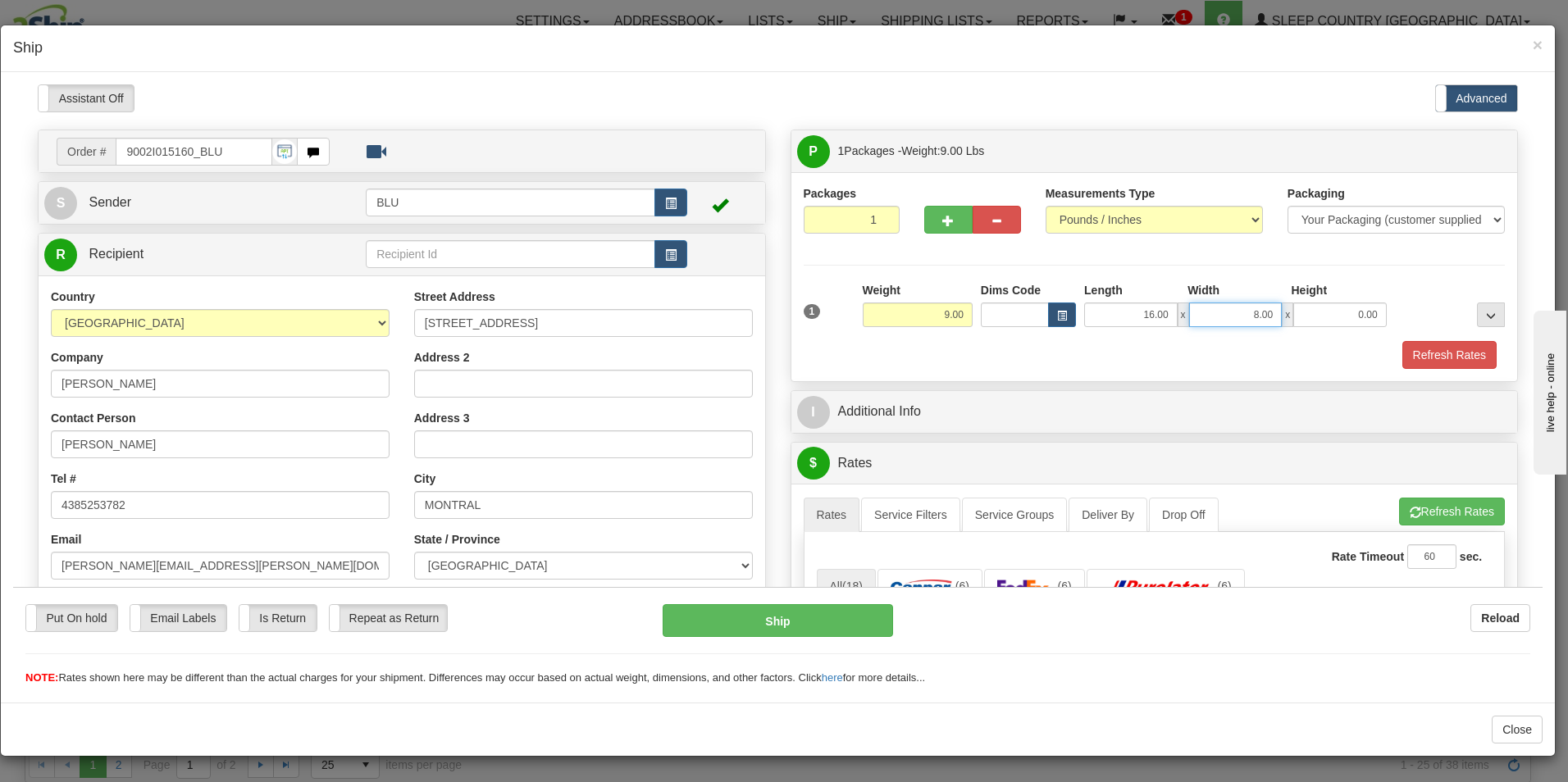
type input "8.00"
type input "16.00"
click at [1426, 354] on button "Refresh Rates" at bounding box center [1449, 354] width 94 height 28
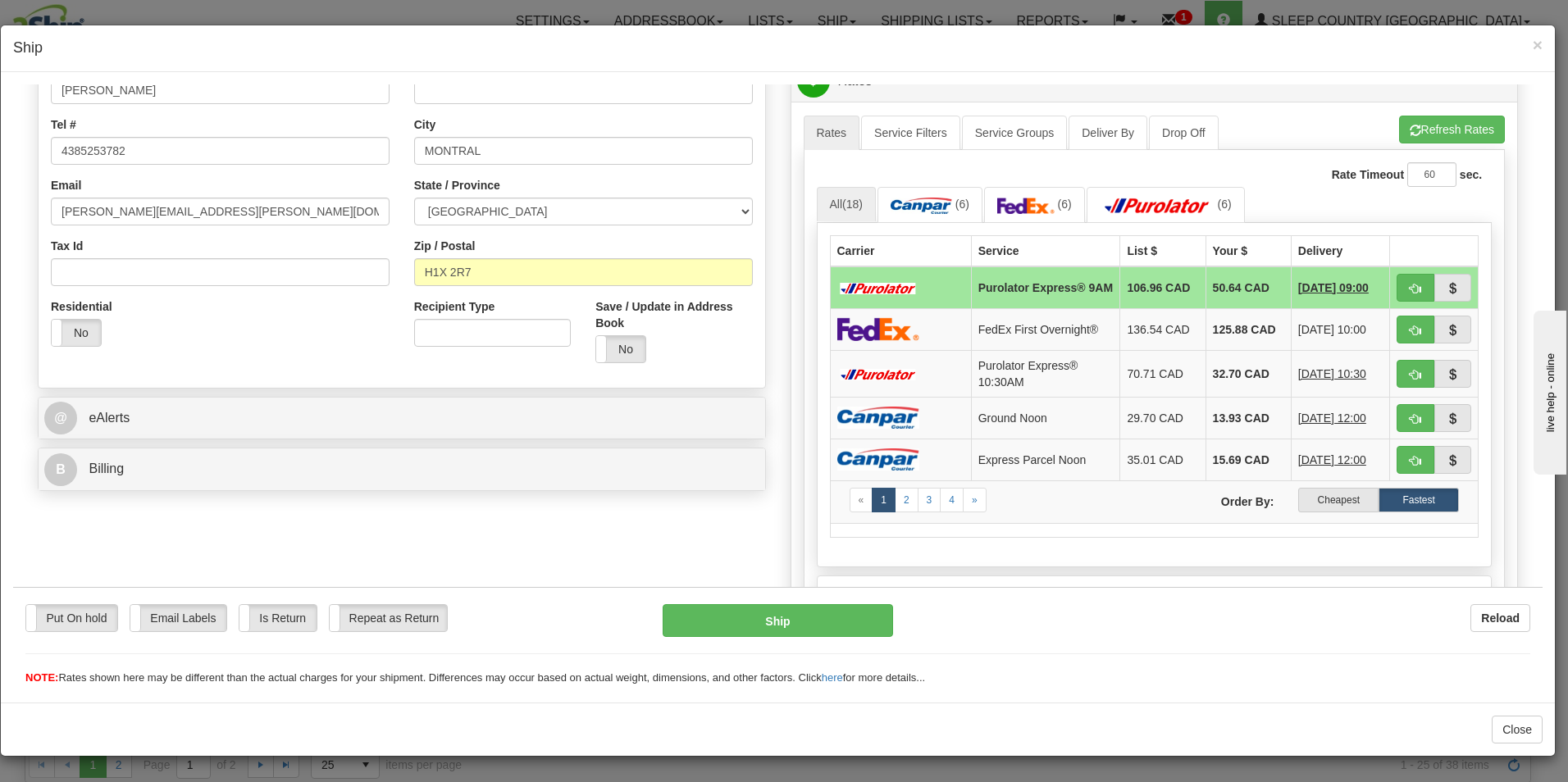
scroll to position [374, 0]
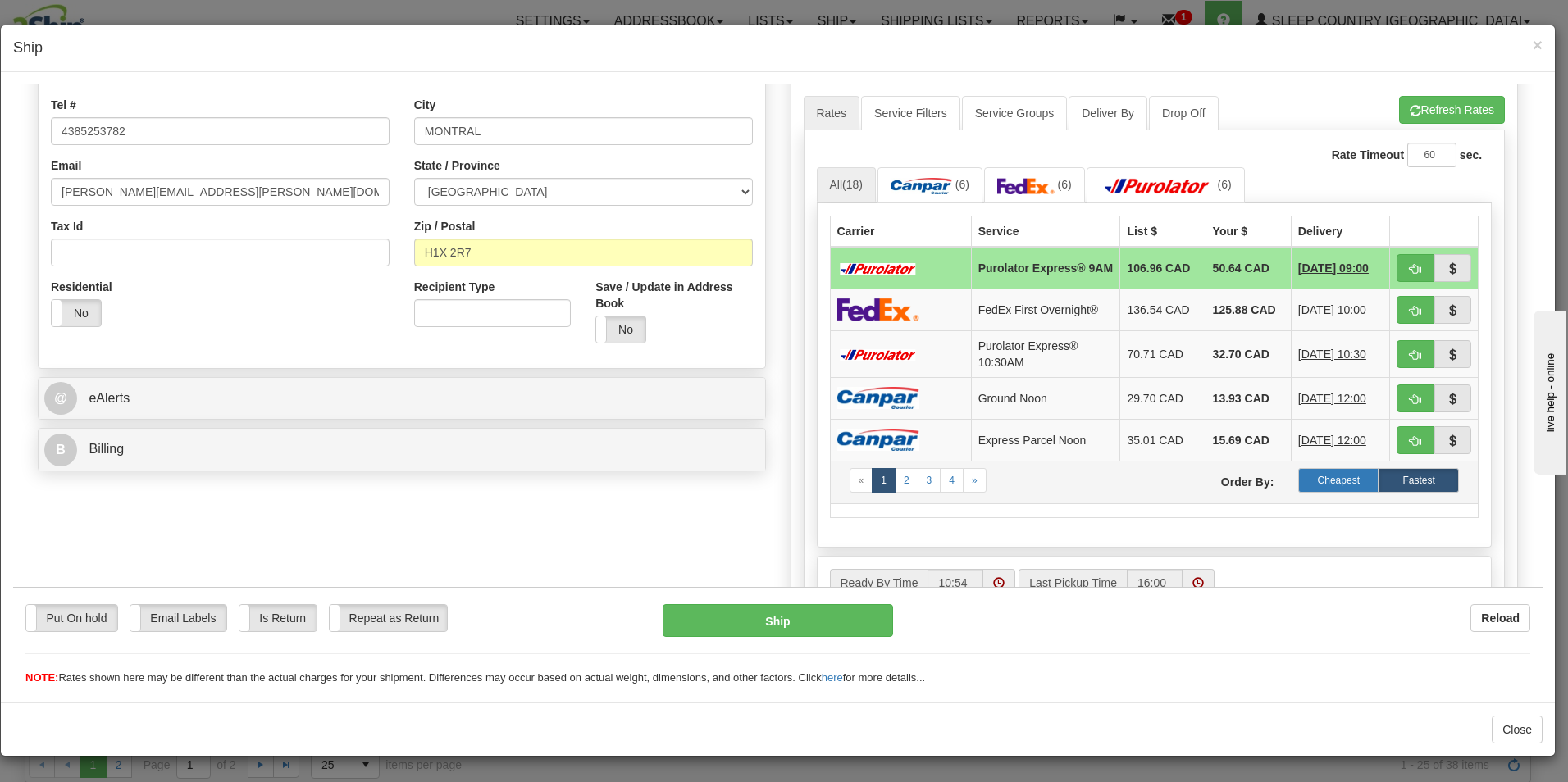
click at [1320, 479] on label "Cheapest" at bounding box center [1339, 479] width 80 height 25
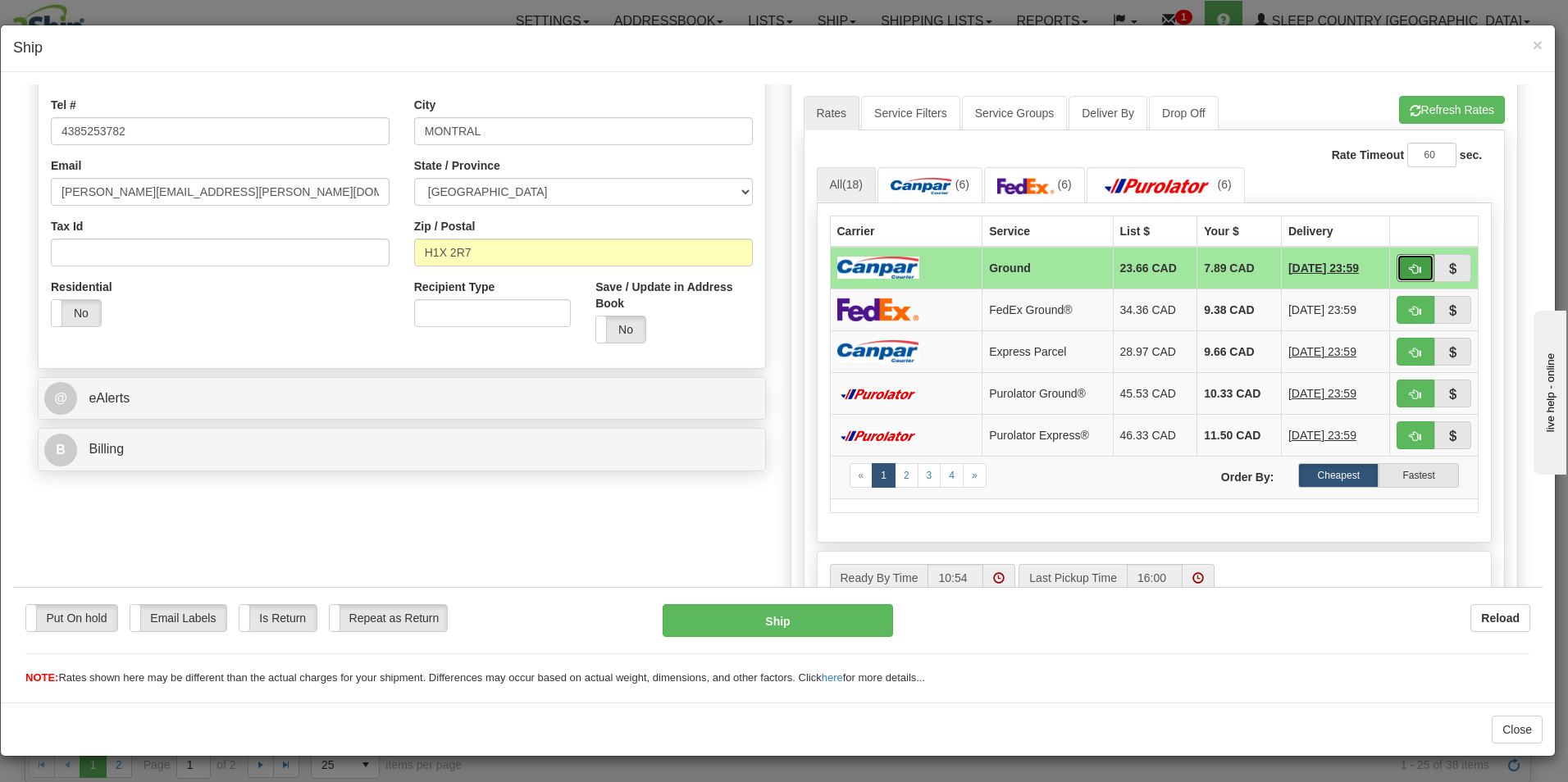
click at [1401, 259] on button "button" at bounding box center [1416, 266] width 38 height 28
type input "1"
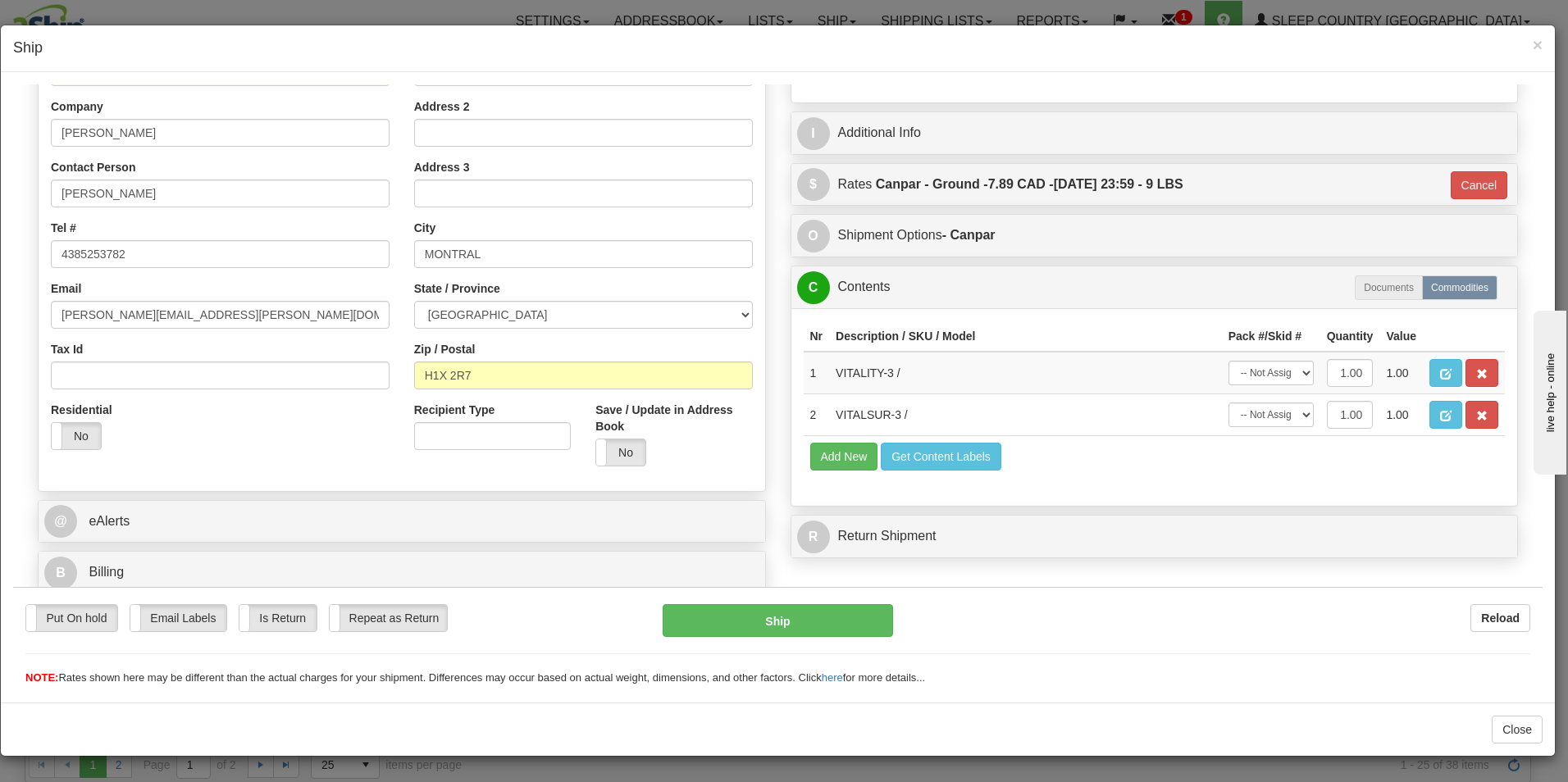
scroll to position [251, 0]
click at [798, 614] on button "Ship" at bounding box center [778, 620] width 230 height 32
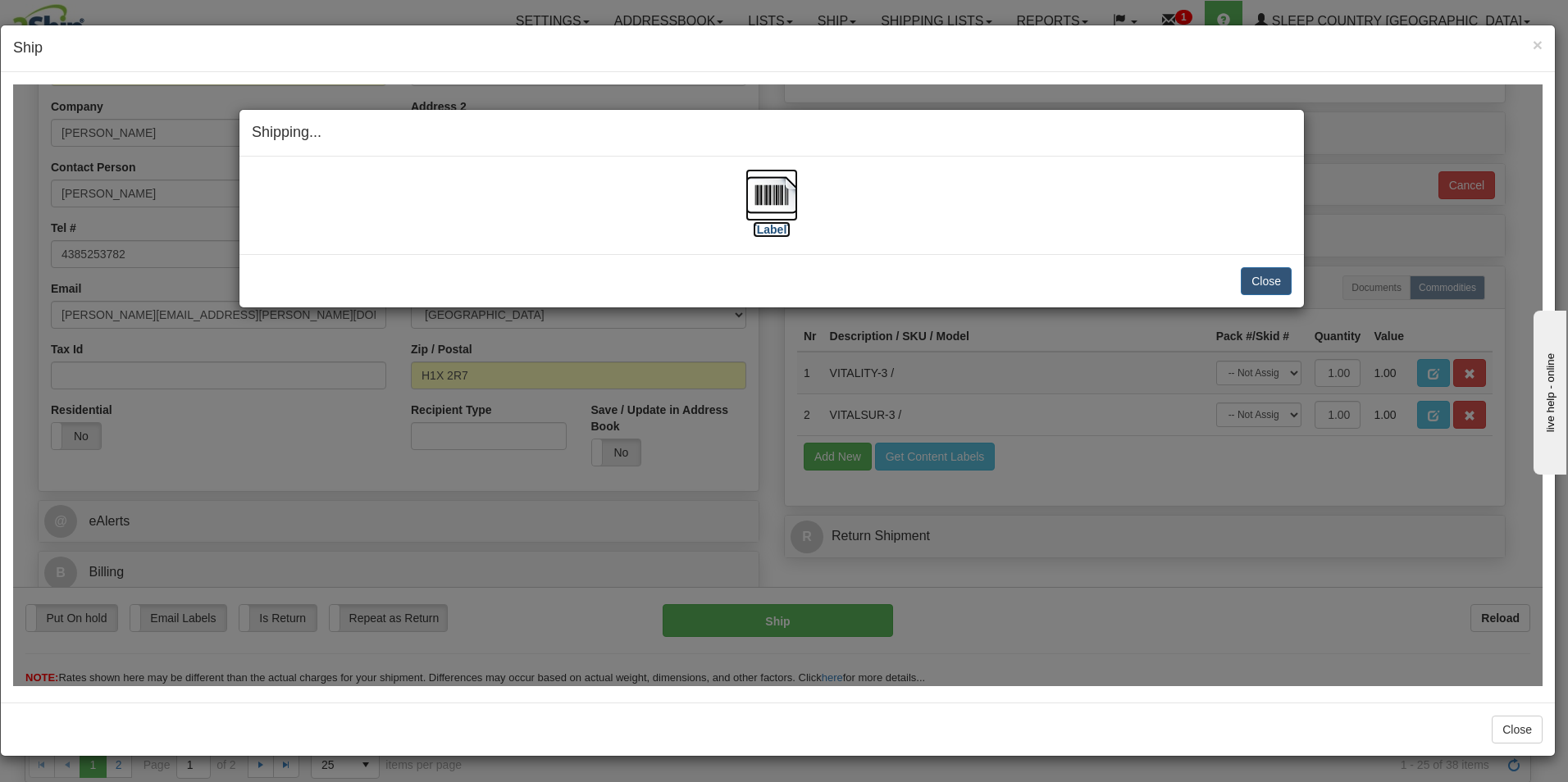
click at [775, 209] on img at bounding box center [772, 194] width 52 height 52
click at [1274, 276] on button "Close" at bounding box center [1265, 280] width 50 height 28
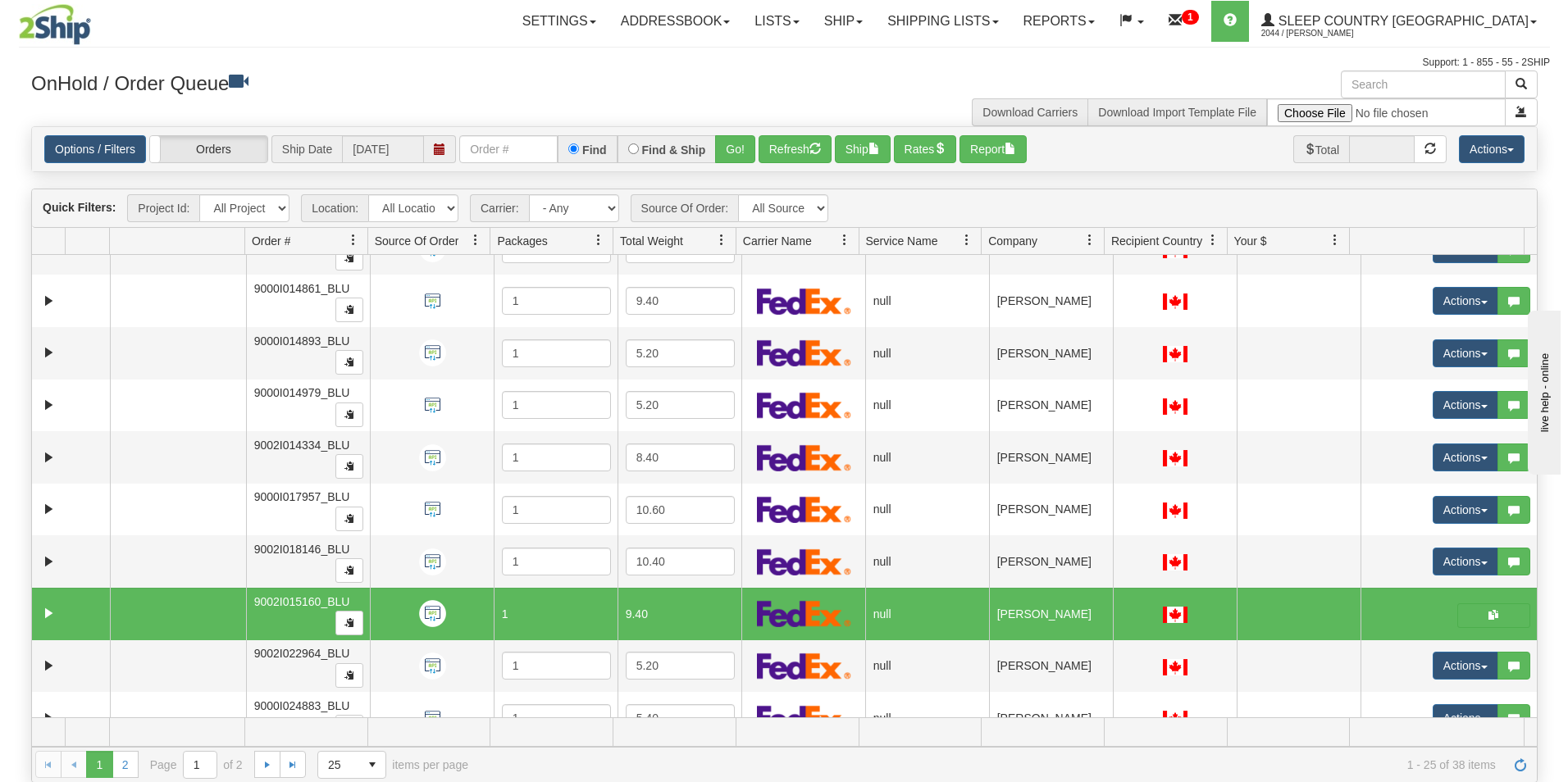
scroll to position [677, 0]
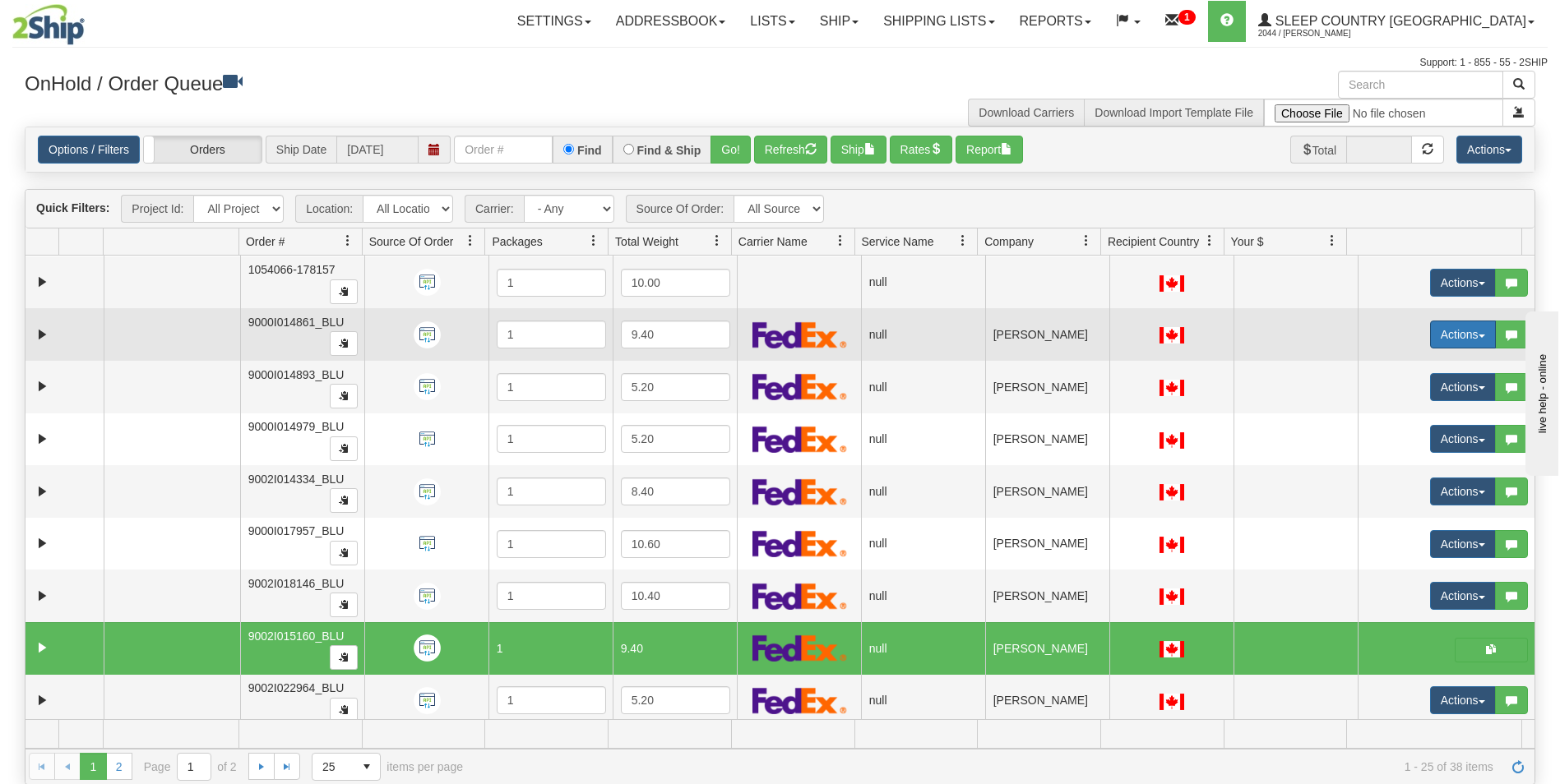
click at [1446, 333] on button "Actions" at bounding box center [1463, 334] width 66 height 28
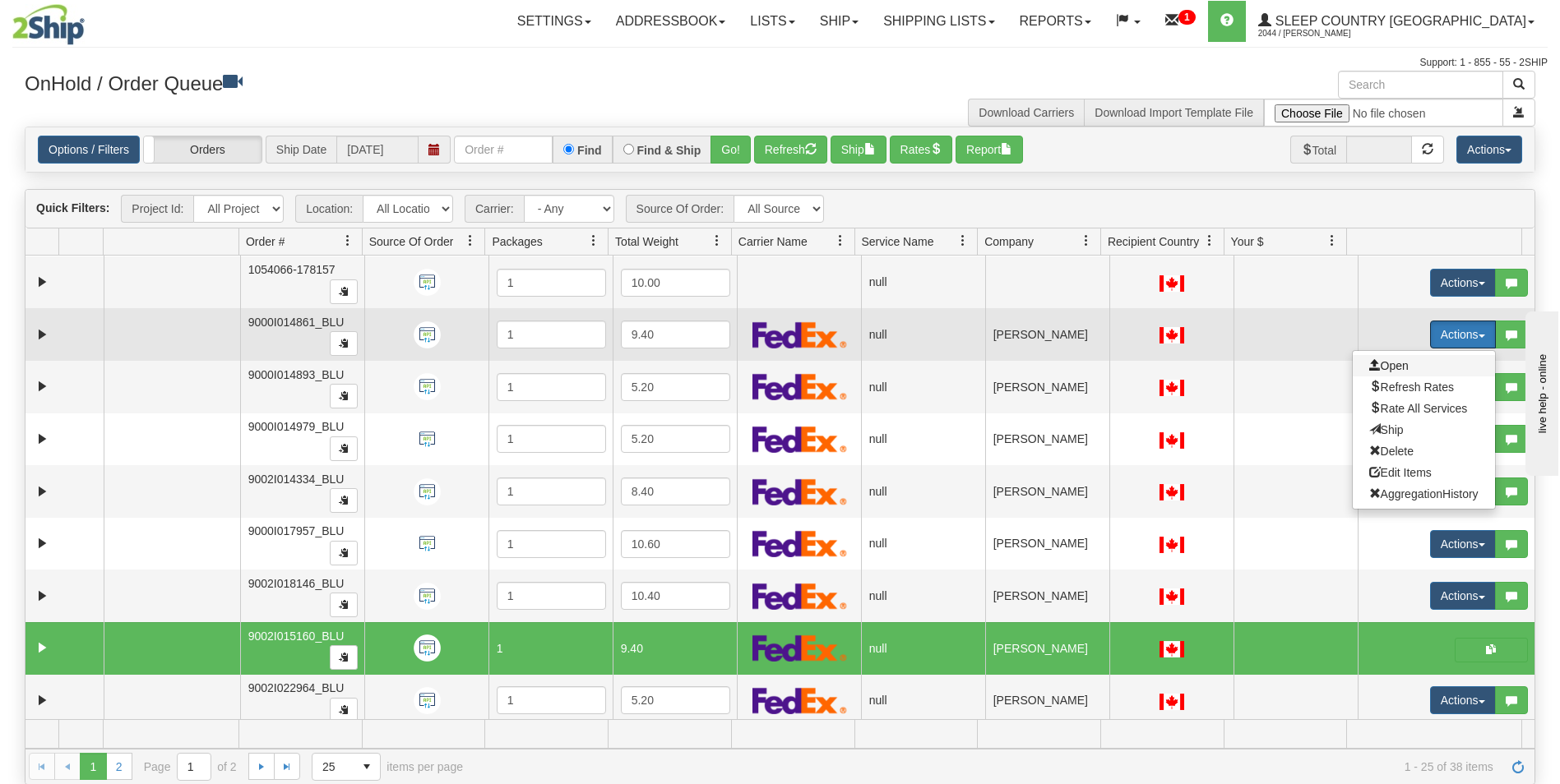
click at [1385, 364] on span "Open" at bounding box center [1388, 366] width 39 height 13
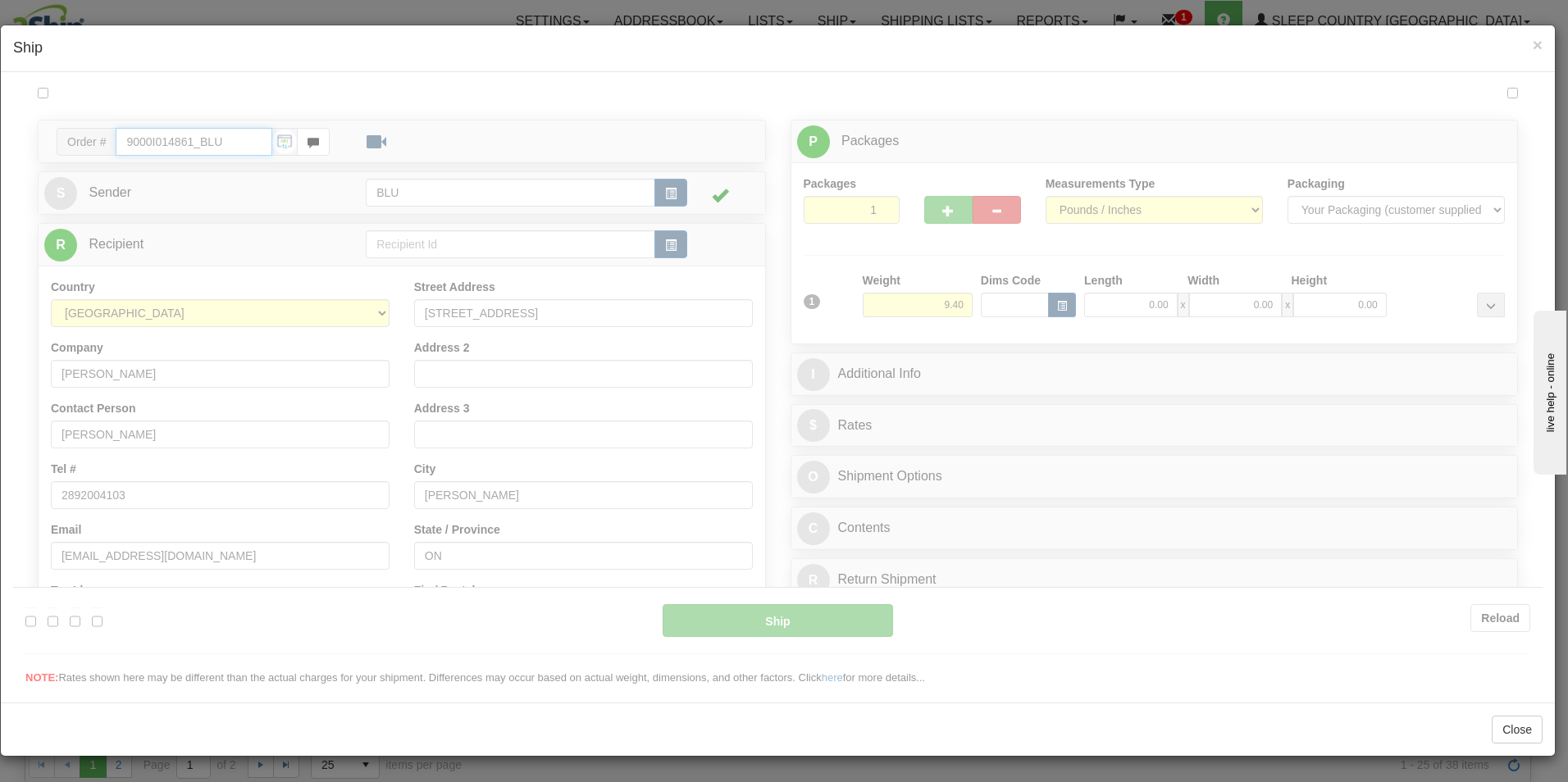
scroll to position [0, 0]
type input "10:57"
type input "16:00"
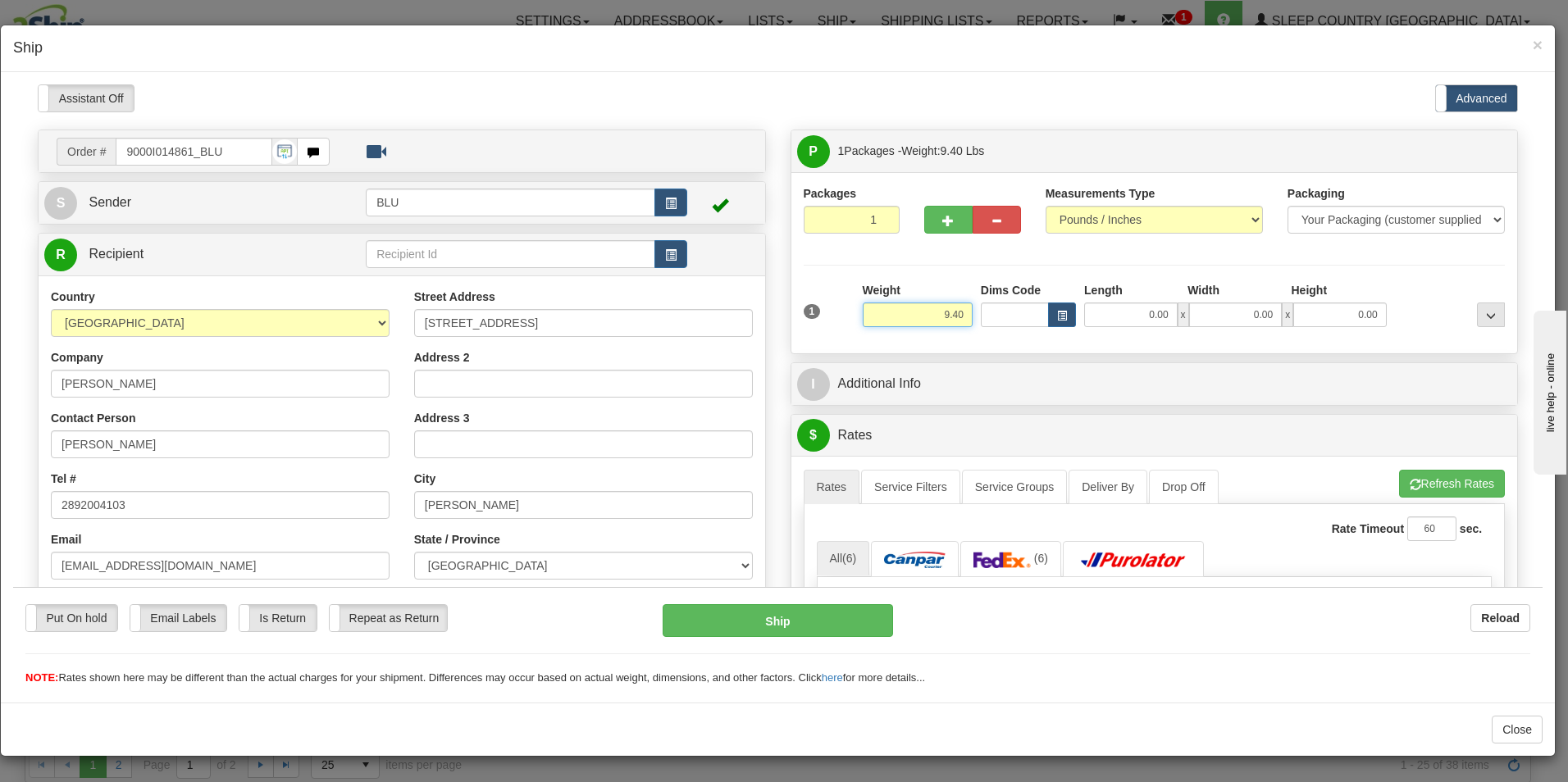
click at [957, 315] on input "9.40" at bounding box center [918, 314] width 110 height 25
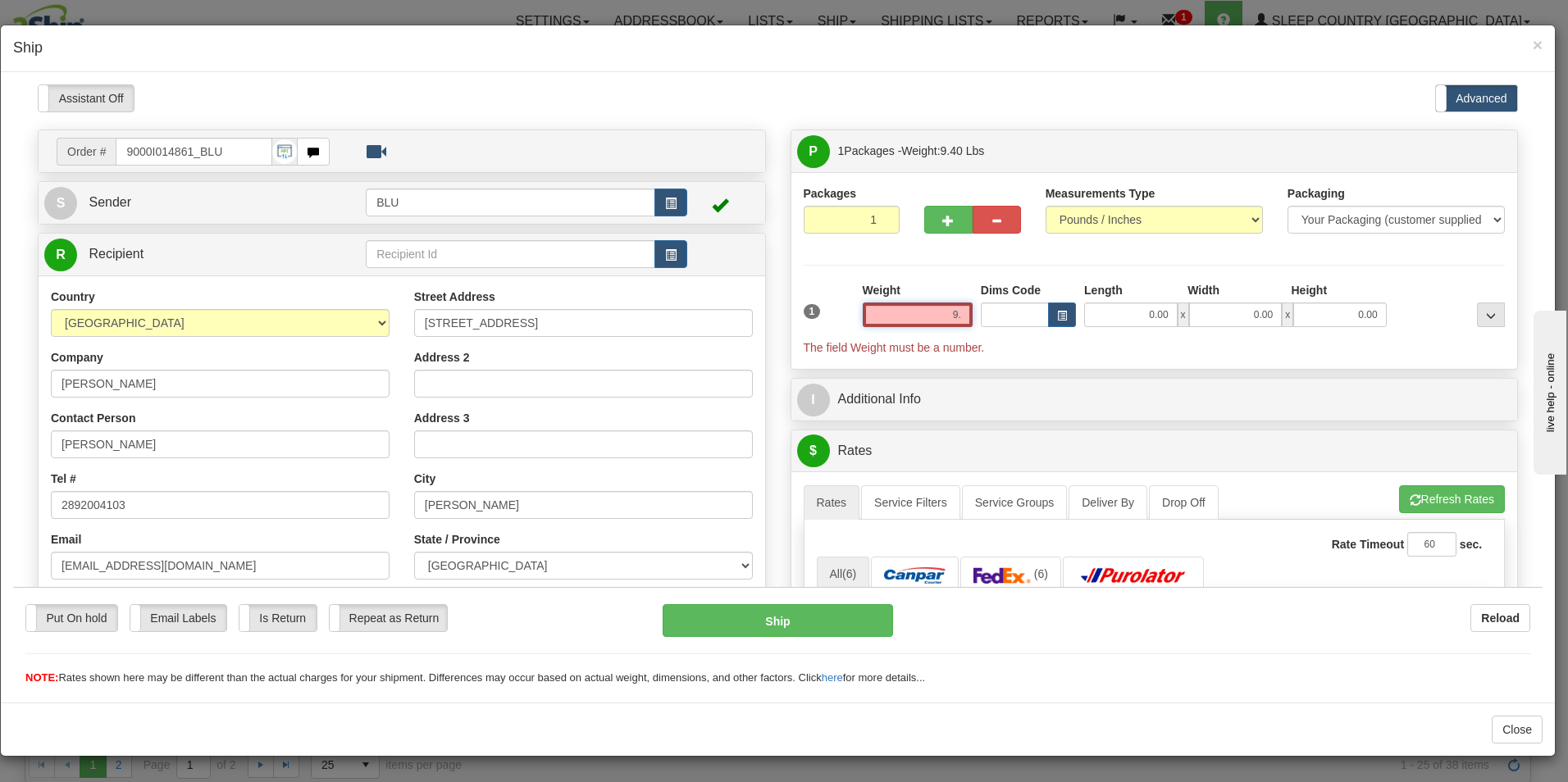
type input "9"
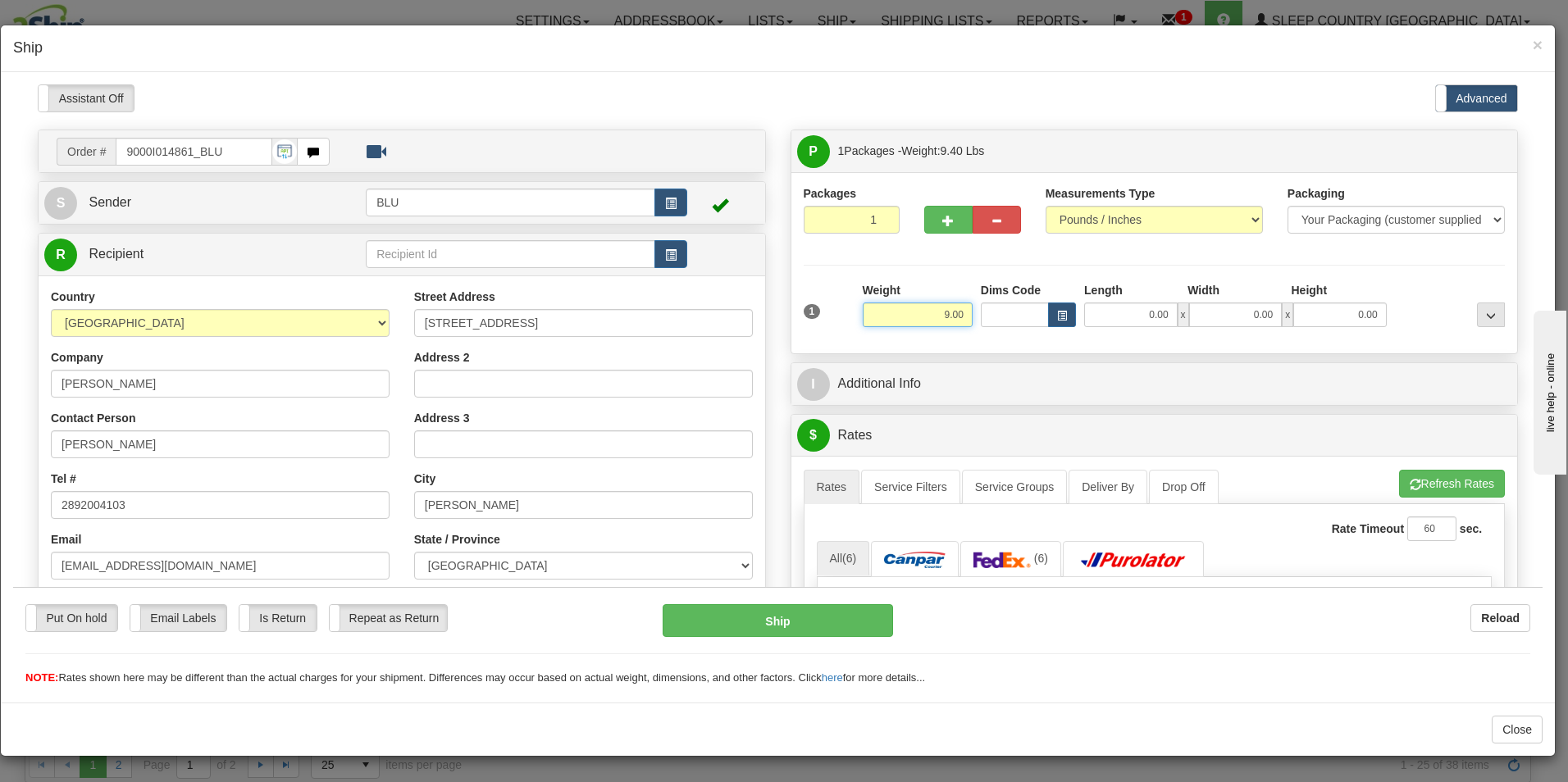
type input "9.00"
type input "16.00"
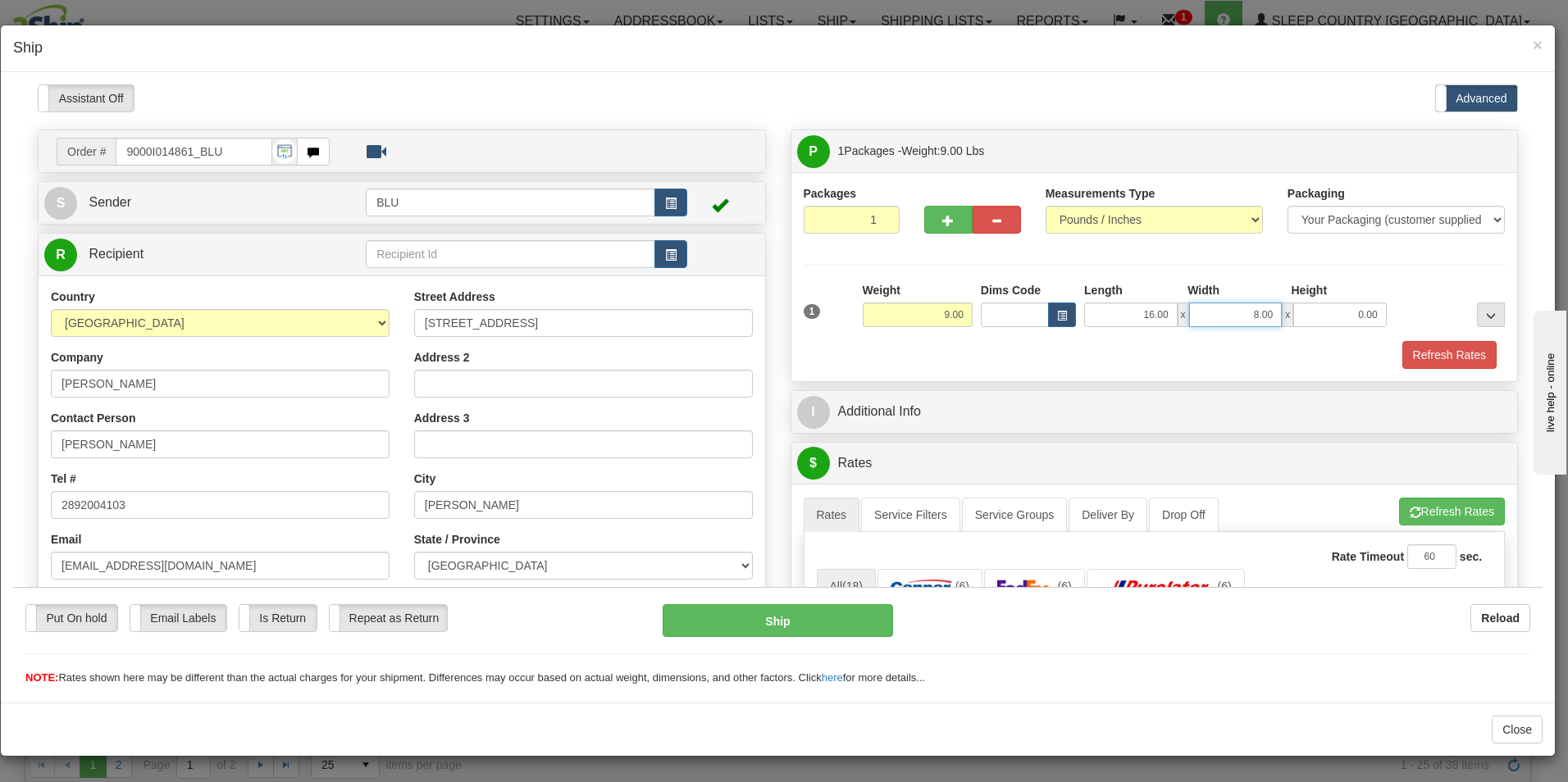
type input "8.00"
type input "16.00"
click at [1426, 354] on button "Refresh Rates" at bounding box center [1449, 354] width 94 height 28
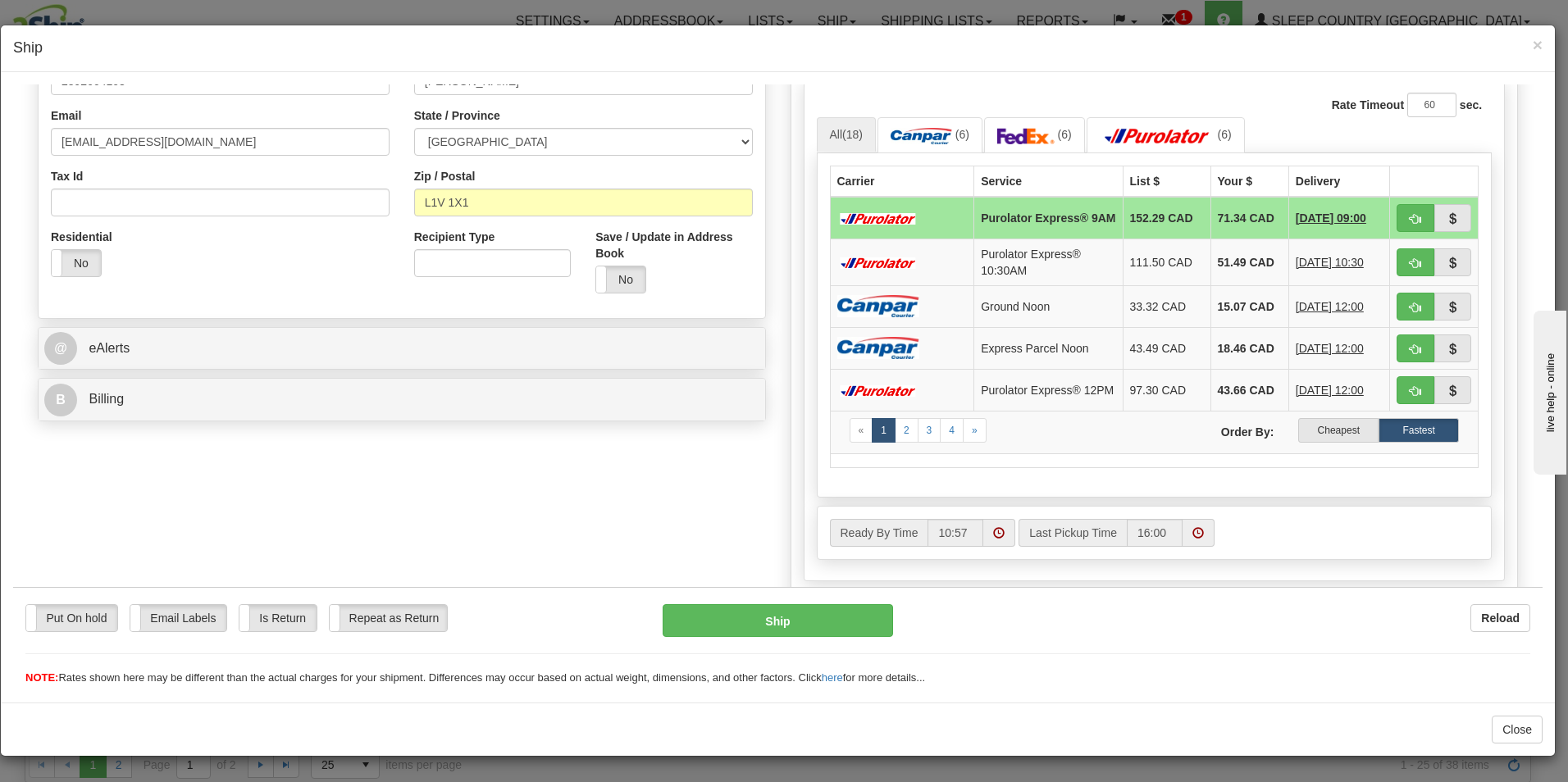
scroll to position [443, 0]
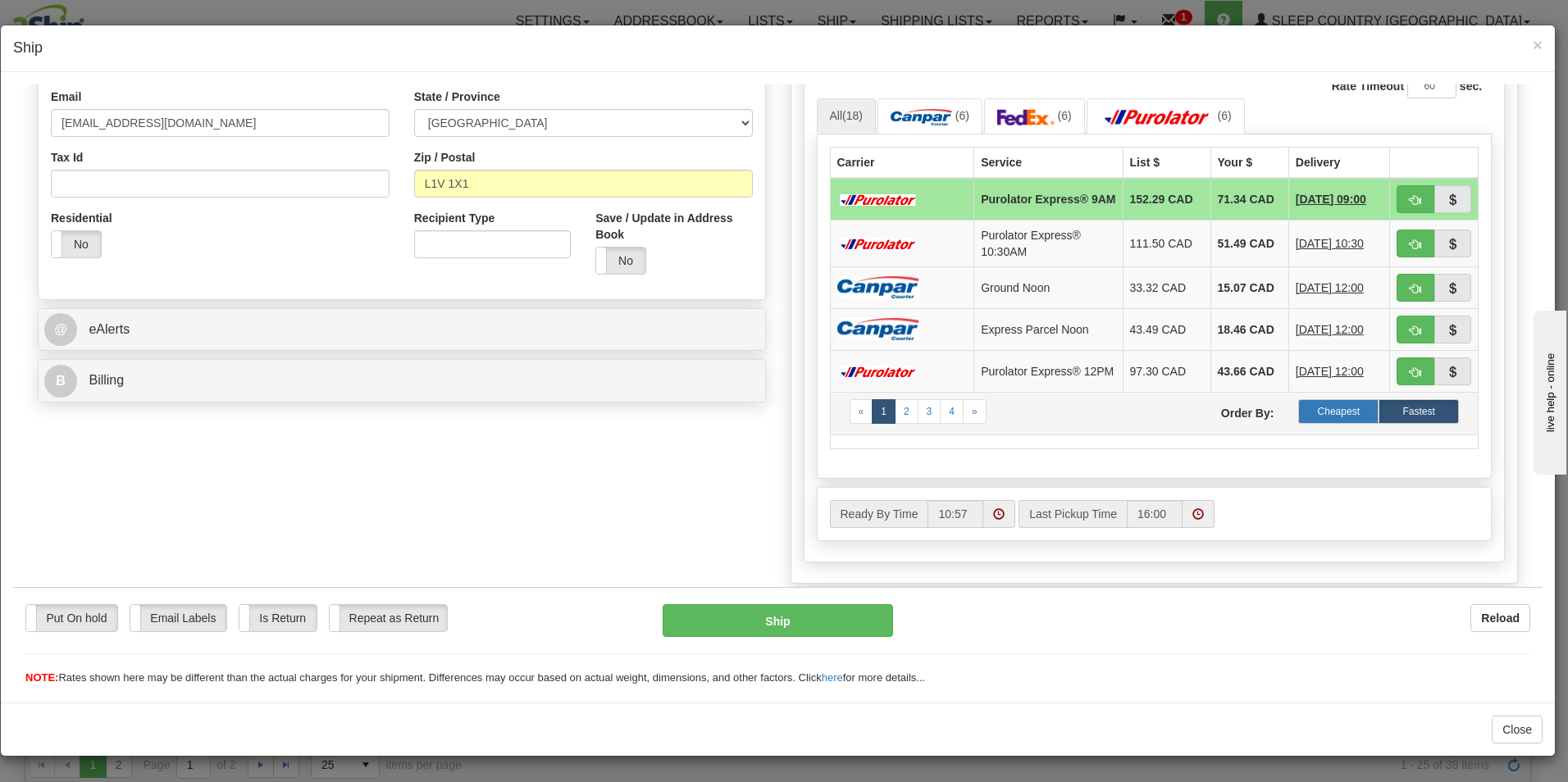
click at [1303, 414] on label "Cheapest" at bounding box center [1339, 411] width 80 height 25
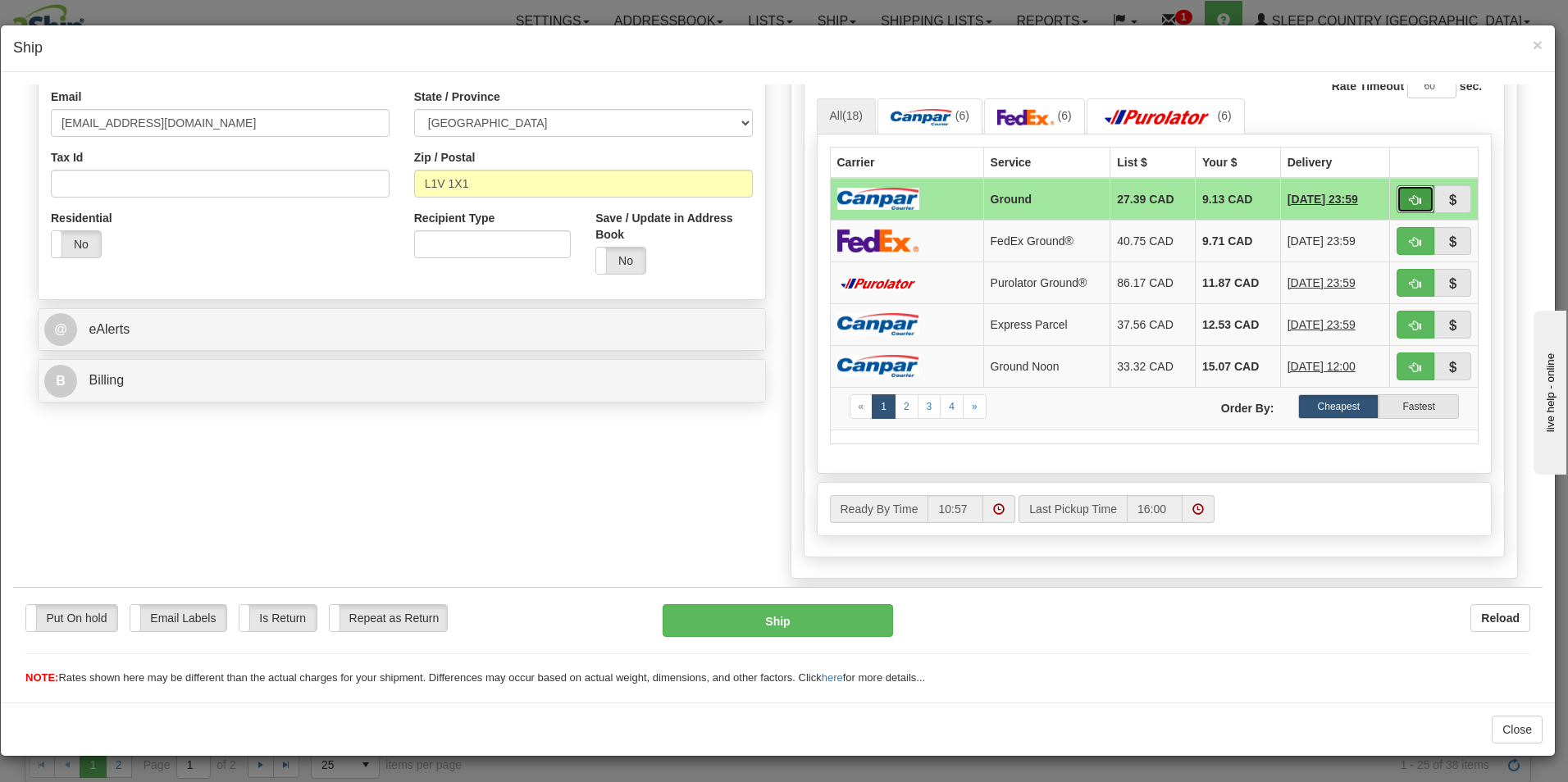
click at [1410, 199] on span "button" at bounding box center [1416, 199] width 11 height 10
type input "1"
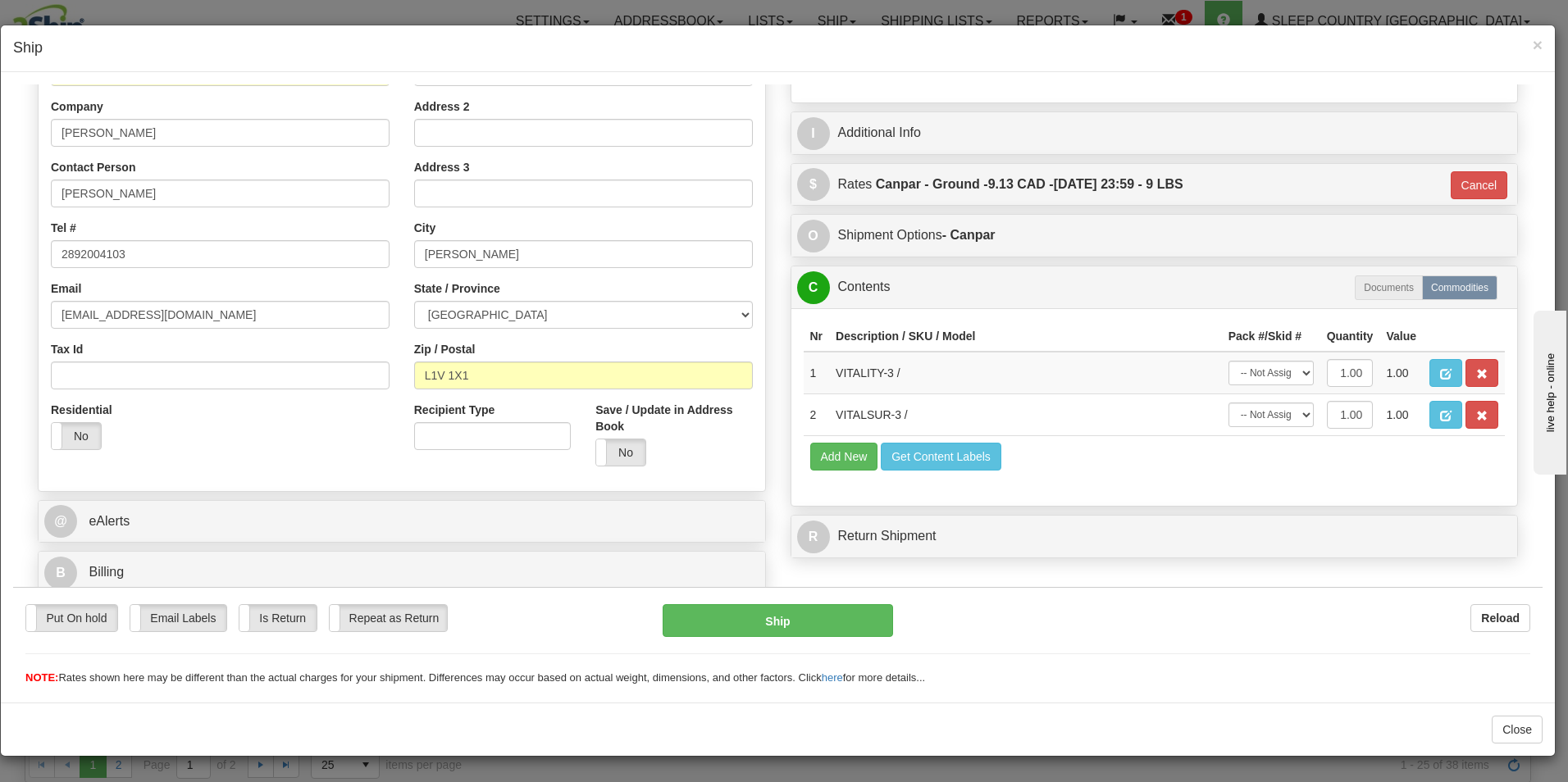
scroll to position [251, 0]
click at [782, 616] on button "Ship" at bounding box center [778, 620] width 230 height 32
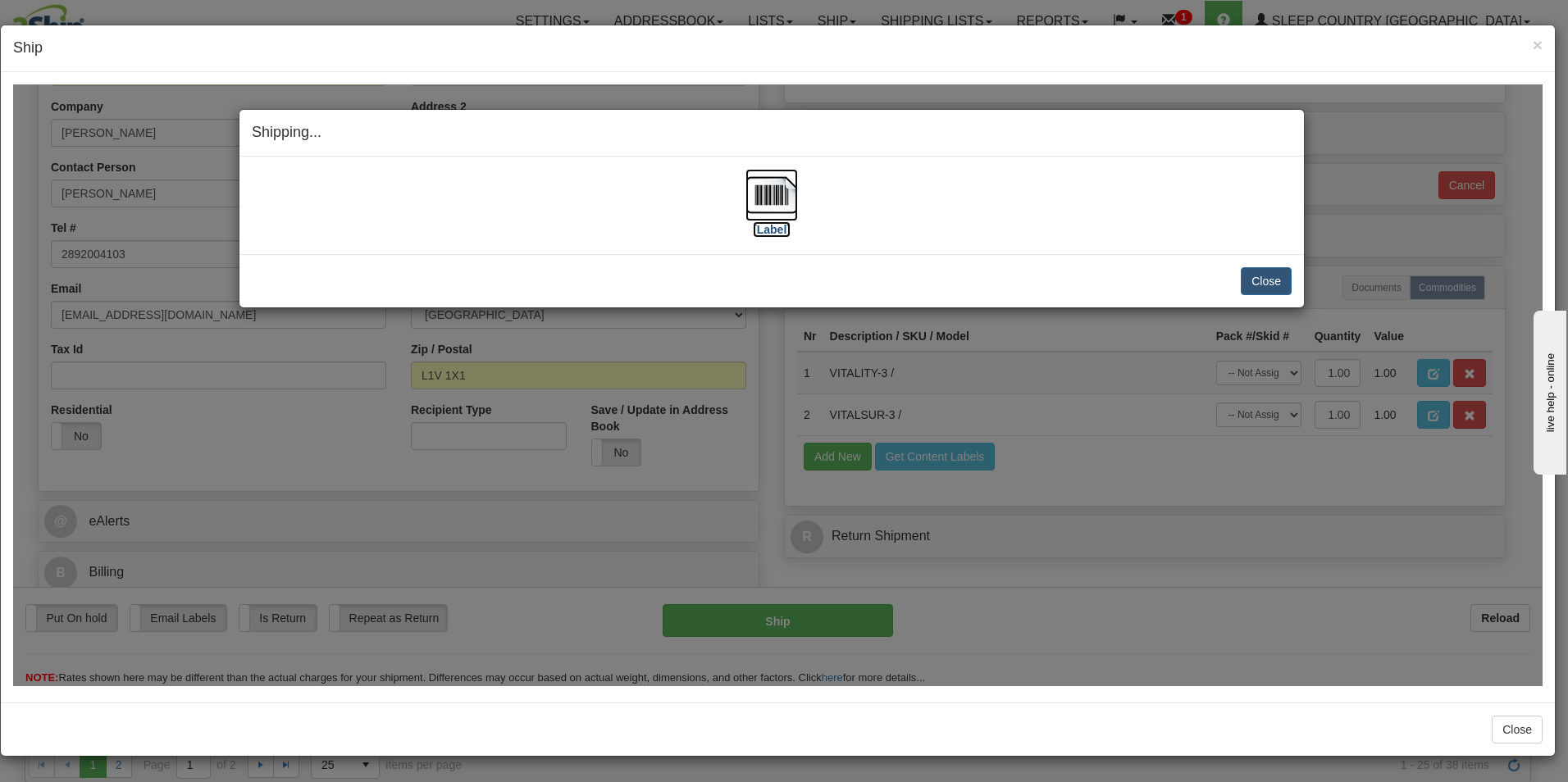
click at [760, 217] on img at bounding box center [772, 194] width 52 height 52
click at [1270, 277] on button "Close" at bounding box center [1265, 280] width 50 height 28
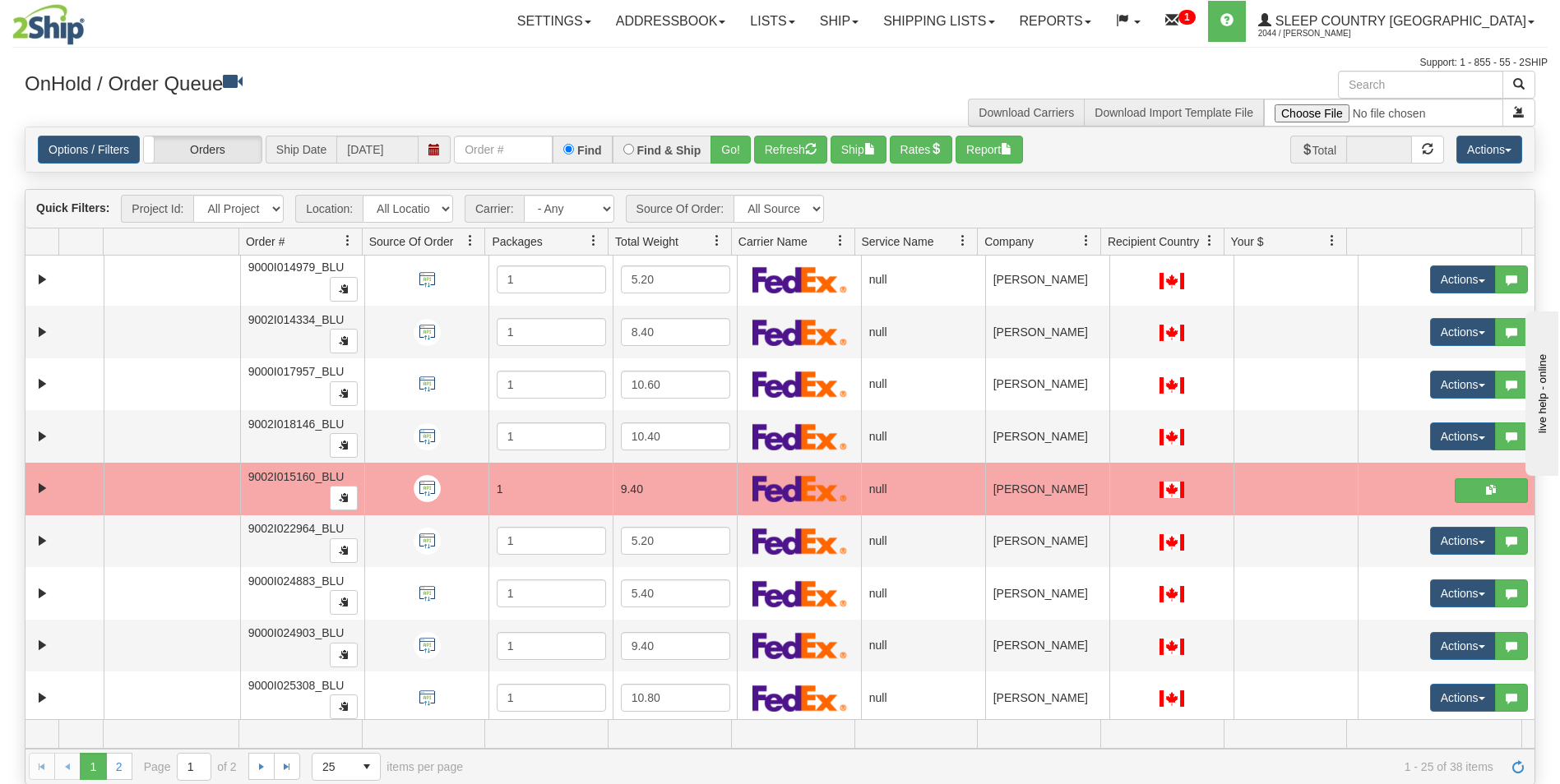
scroll to position [844, 0]
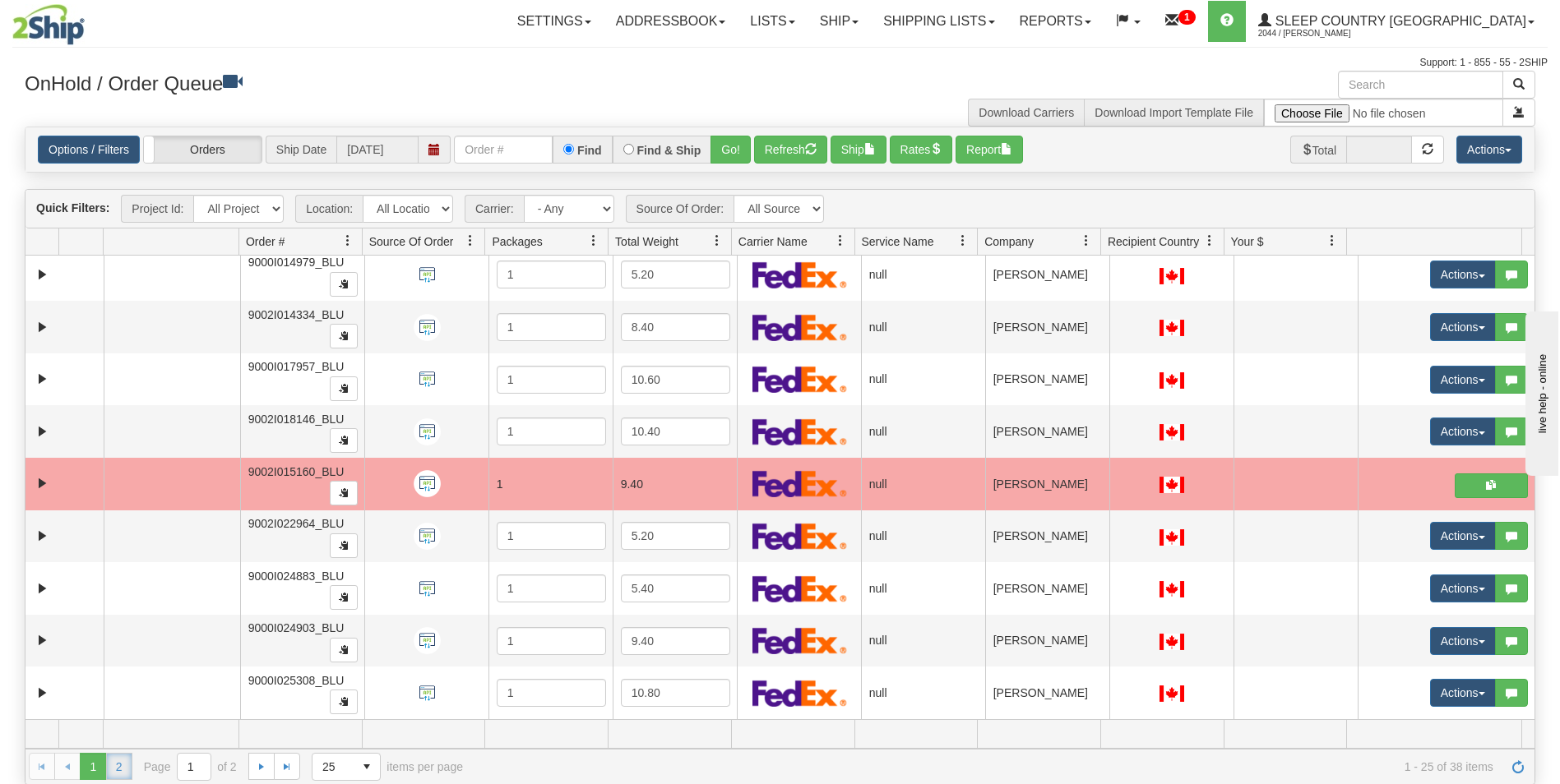
click at [119, 759] on link "2" at bounding box center [119, 767] width 27 height 27
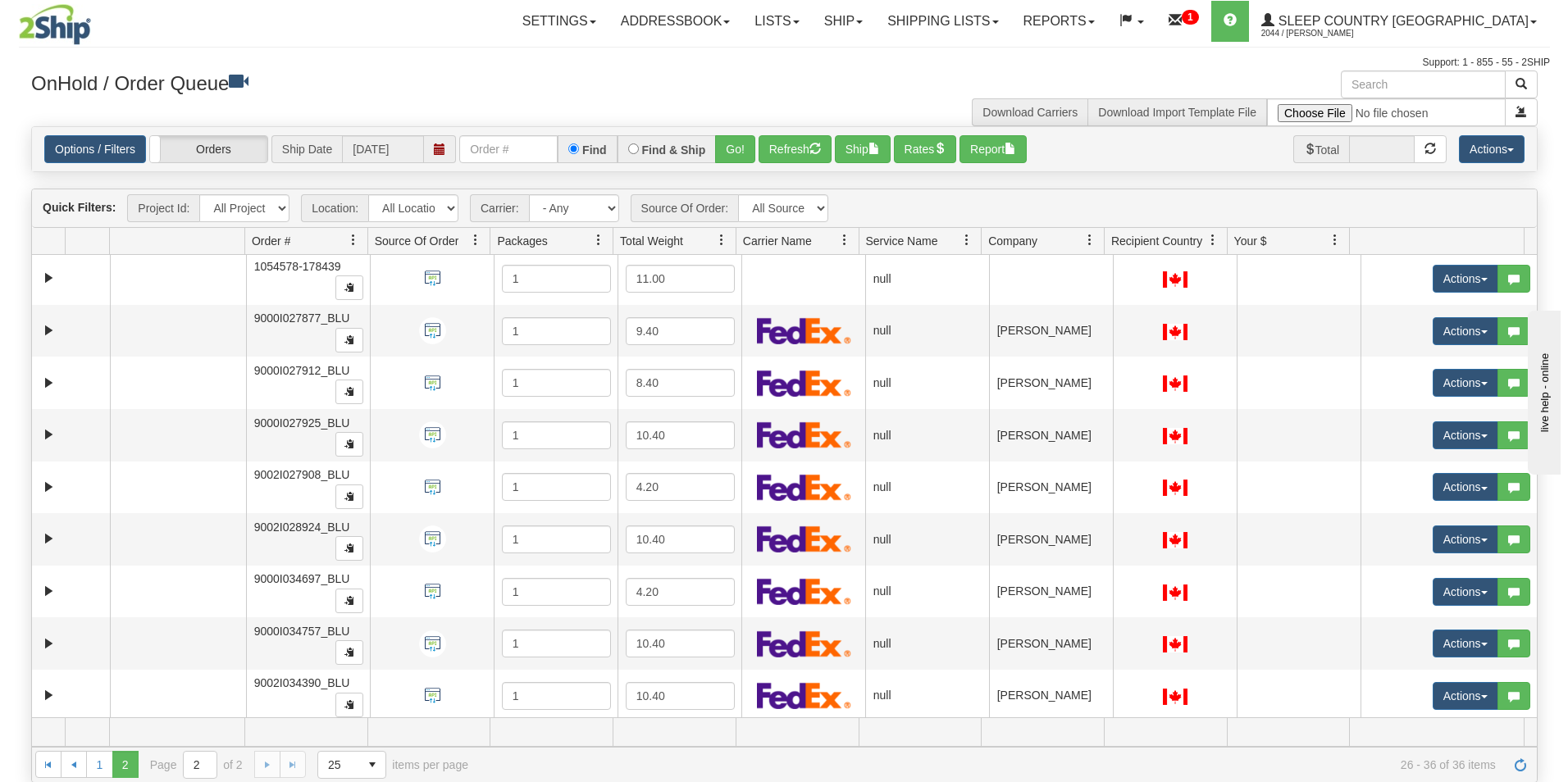
scroll to position [0, 0]
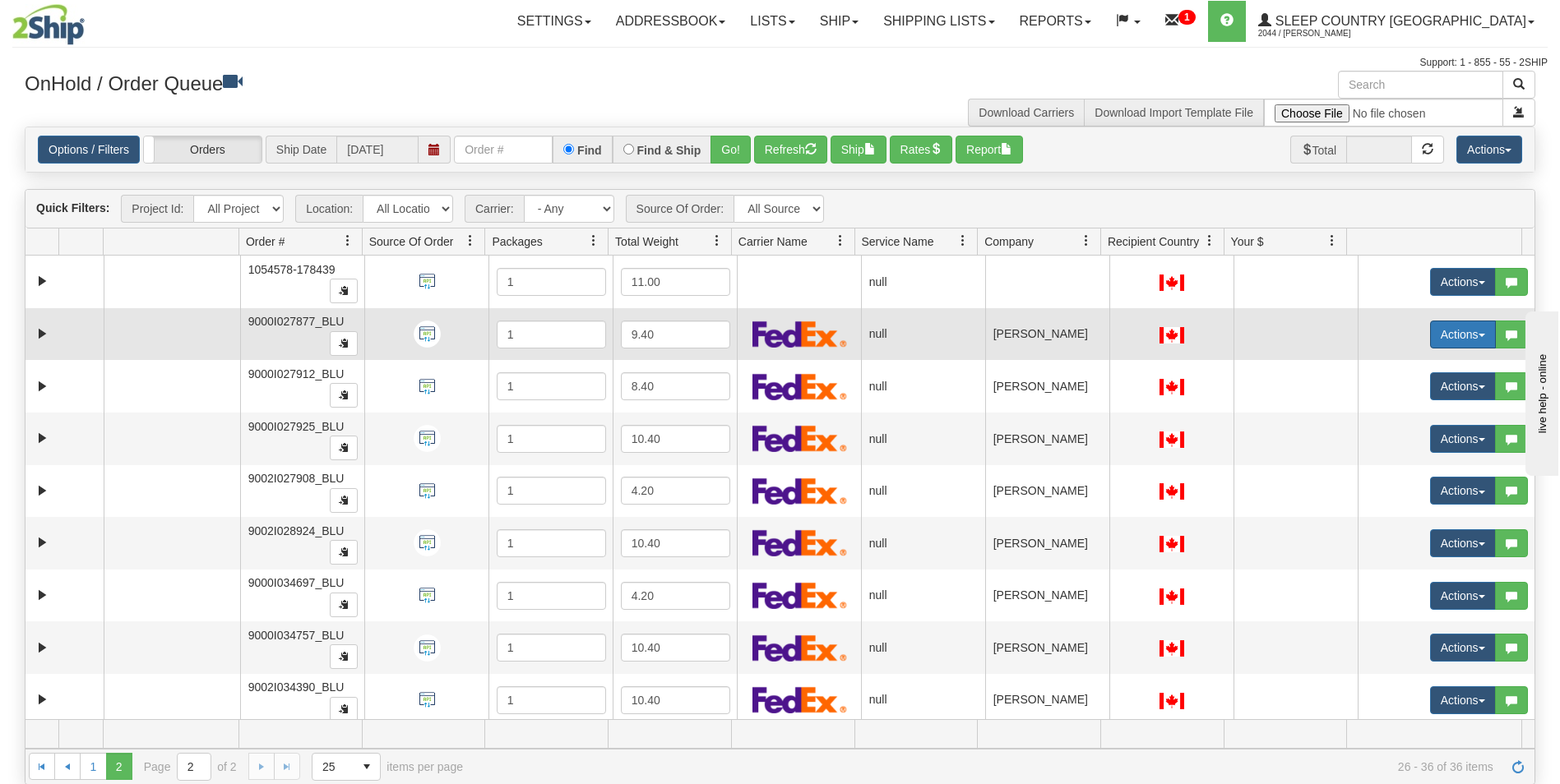
click at [1439, 330] on button "Actions" at bounding box center [1463, 334] width 66 height 28
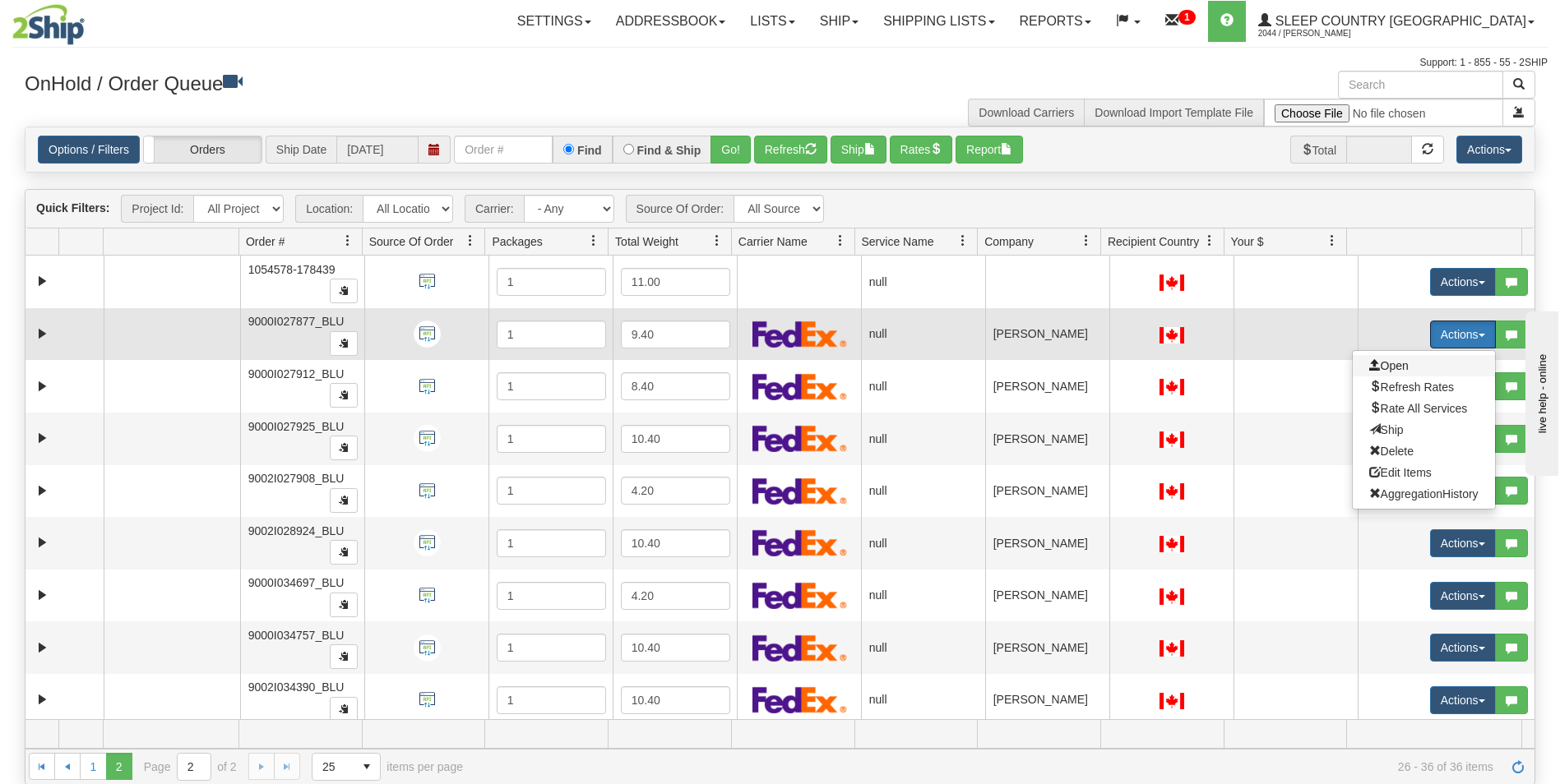
click at [1385, 365] on span "Open" at bounding box center [1388, 366] width 39 height 13
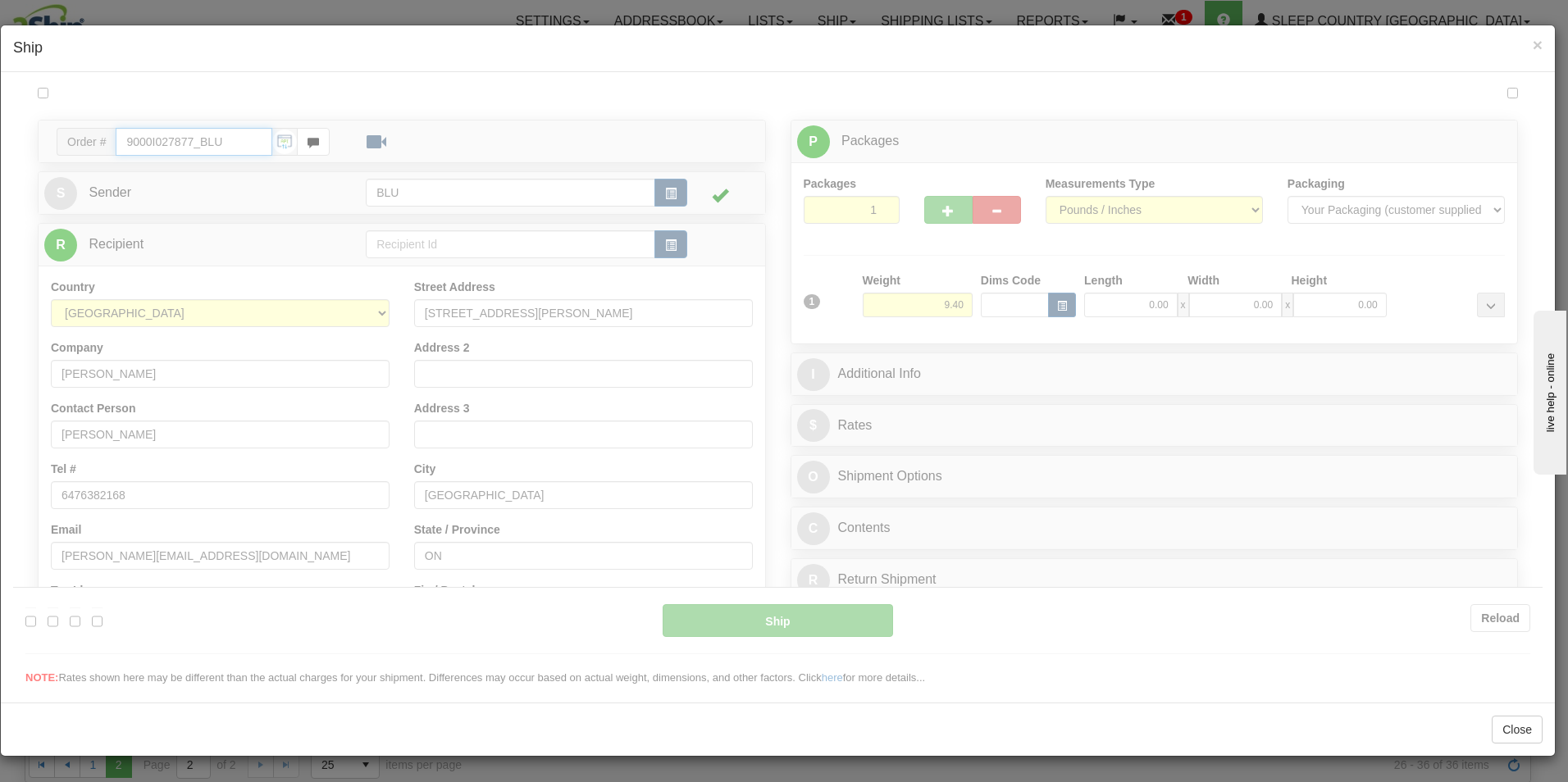
type input "11:01"
type input "16:00"
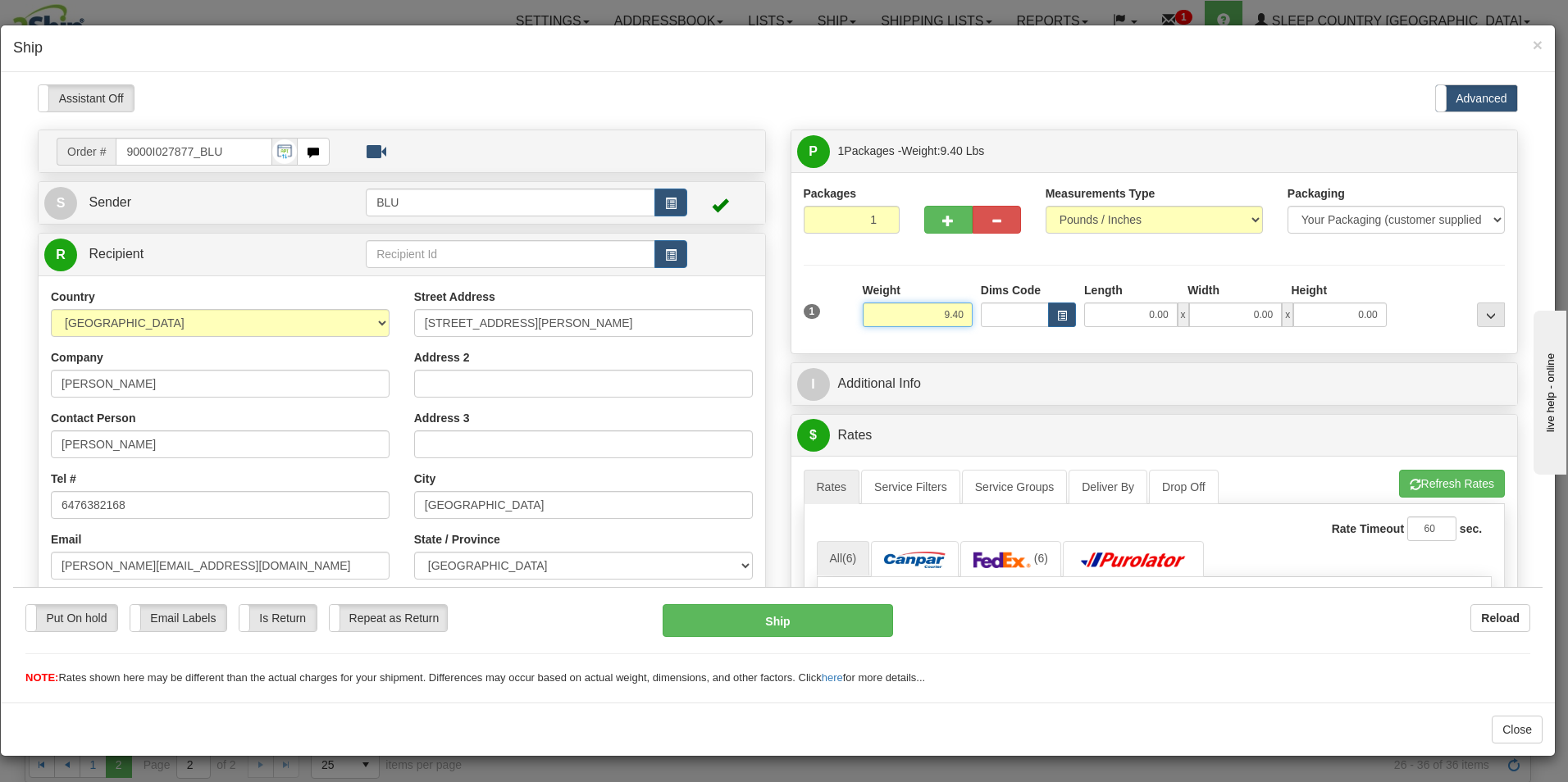
click at [960, 312] on input "9.40" at bounding box center [918, 314] width 110 height 25
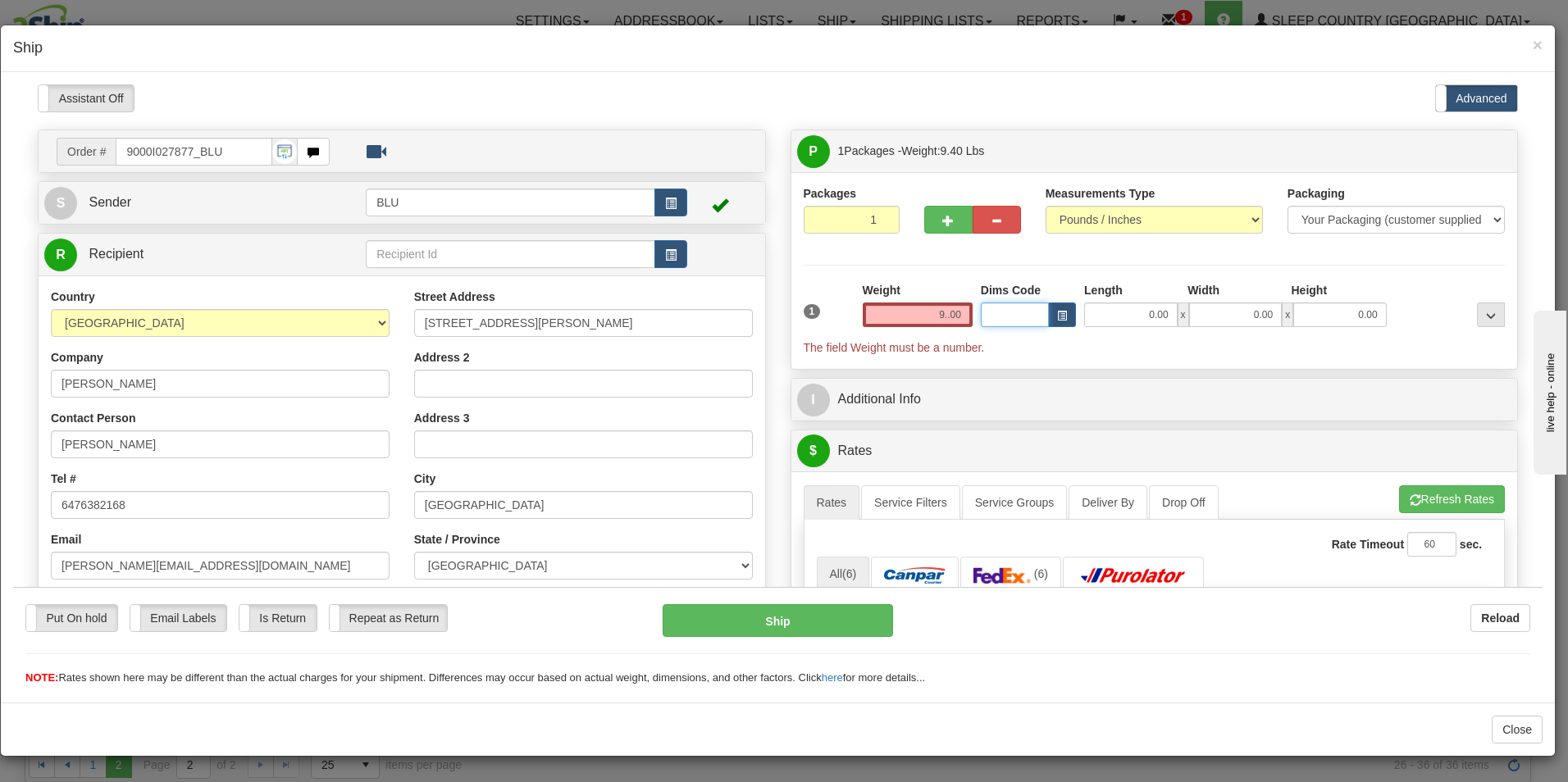
type input "0.00"
click at [955, 312] on input "0.00" at bounding box center [918, 314] width 110 height 25
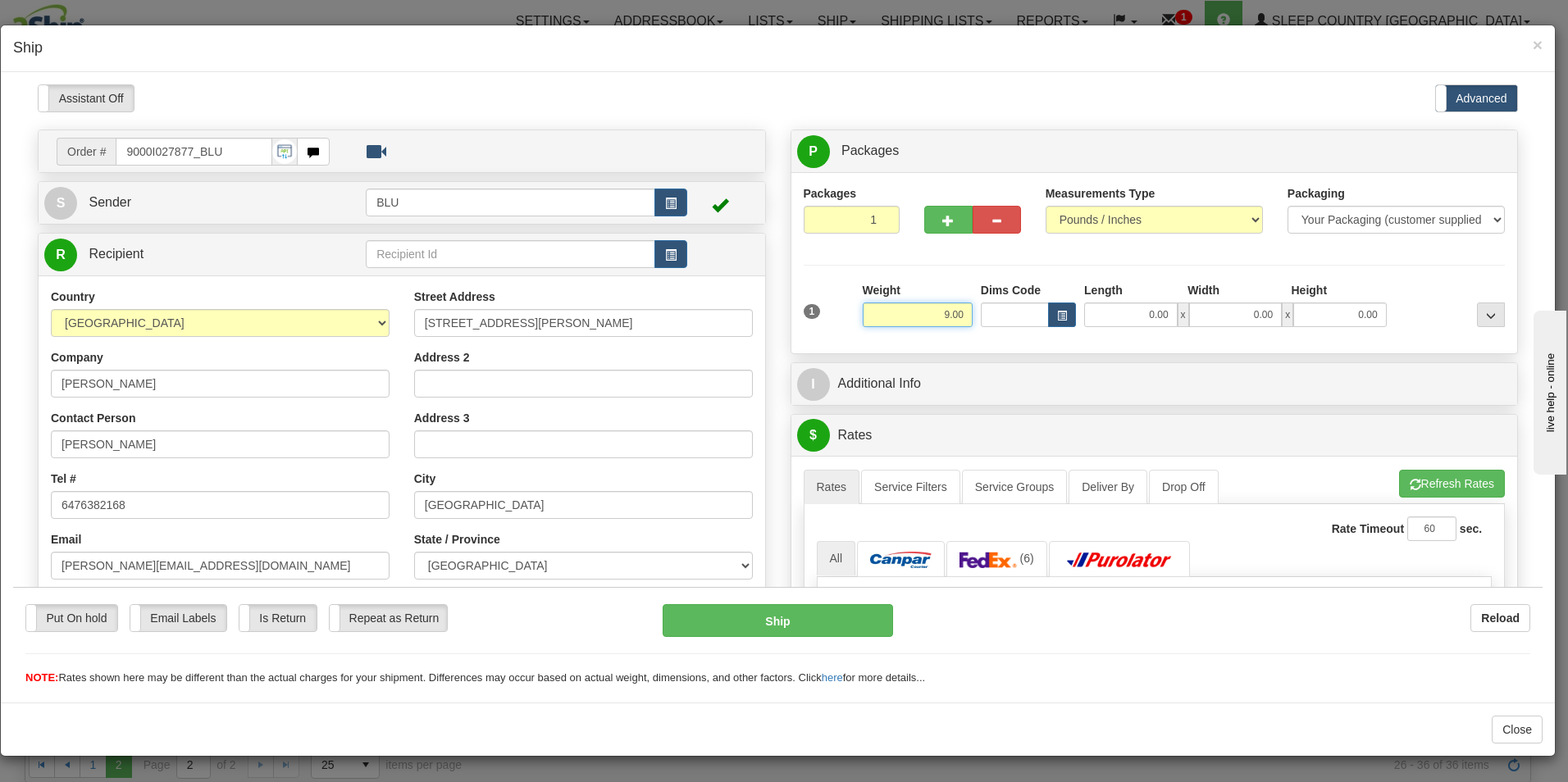
type input "9.00"
type input "16.00"
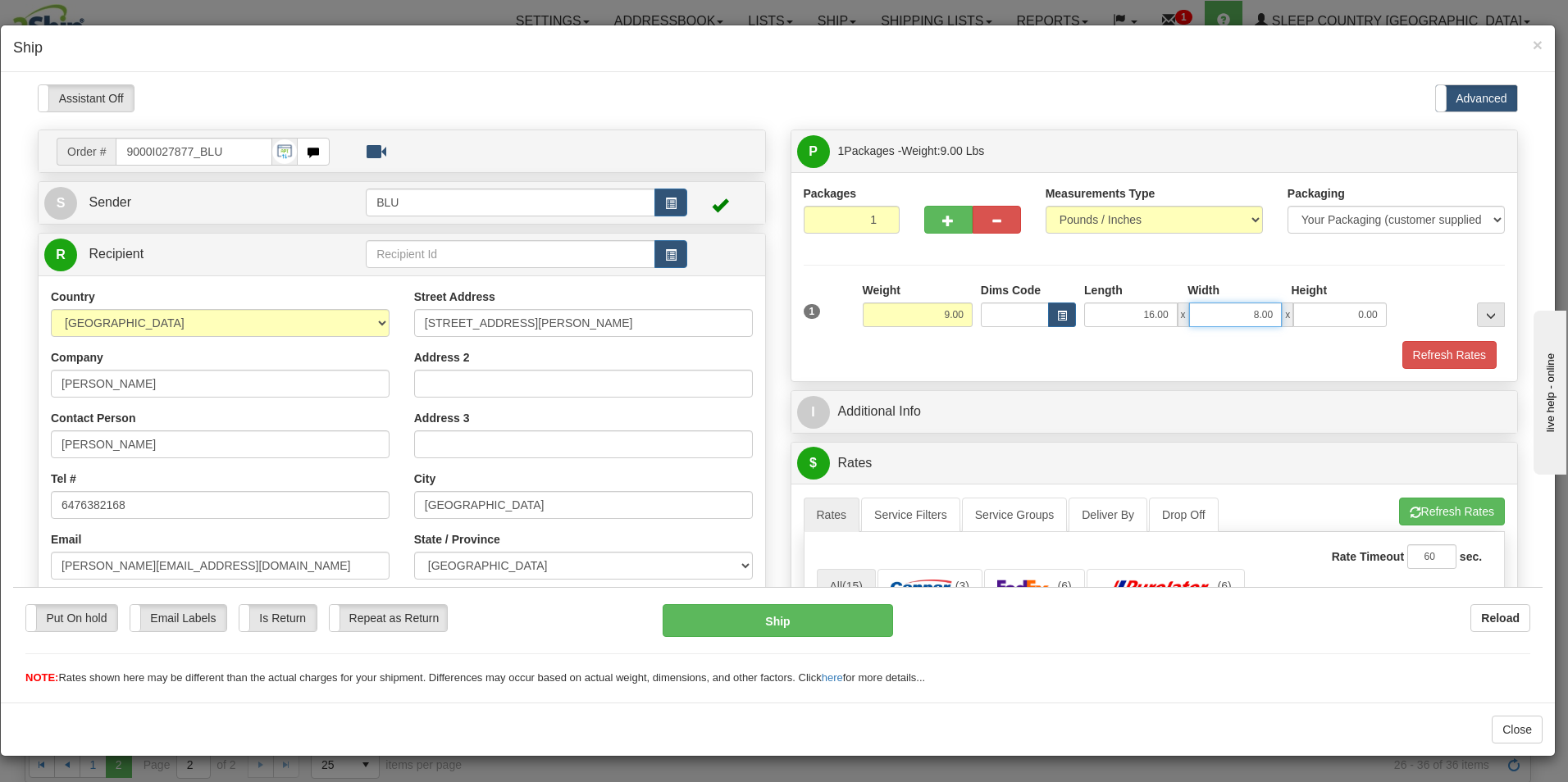
type input "8.00"
type input "16.00"
click at [1410, 352] on button "Refresh Rates" at bounding box center [1449, 354] width 94 height 28
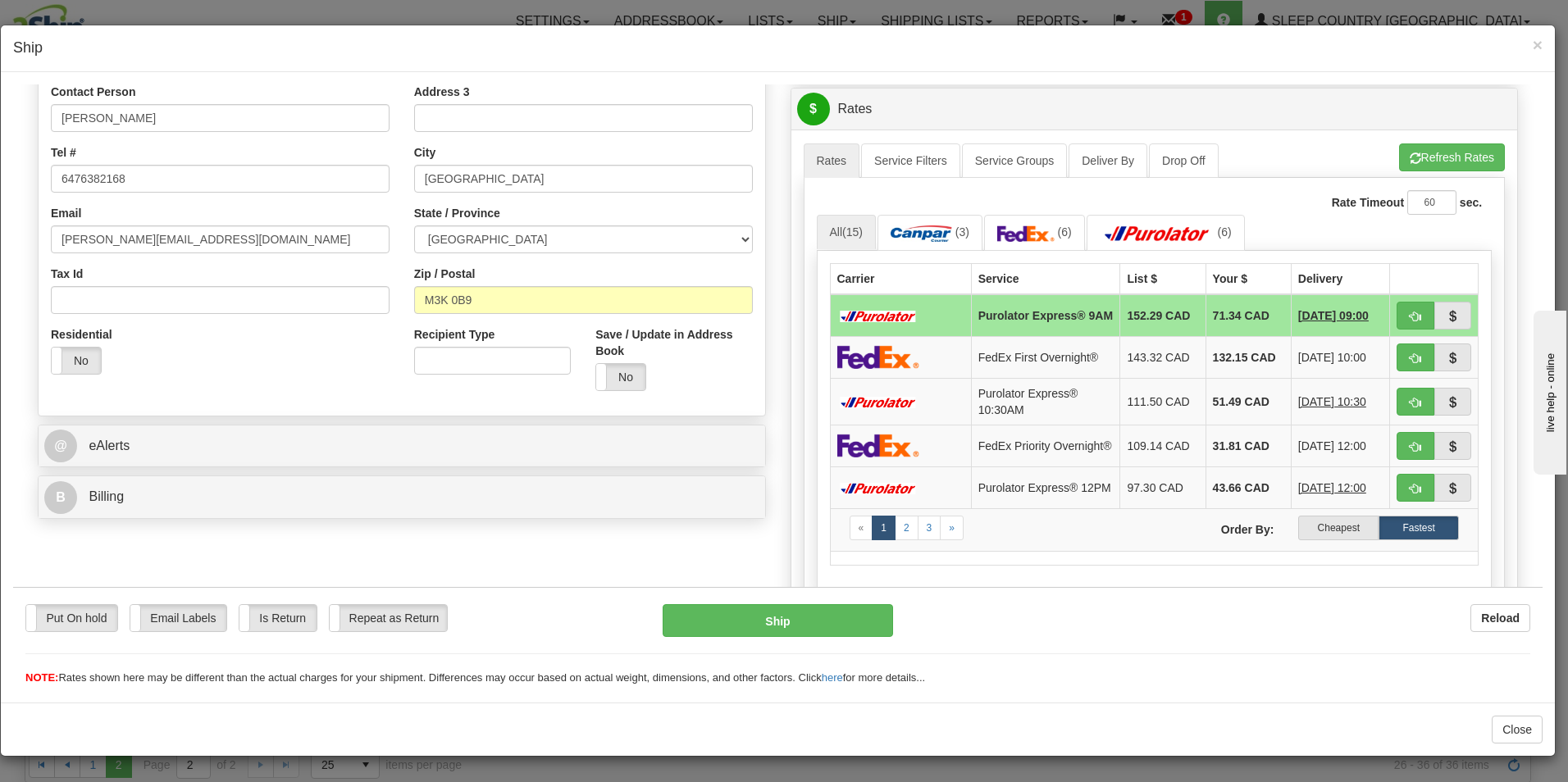
scroll to position [344, 0]
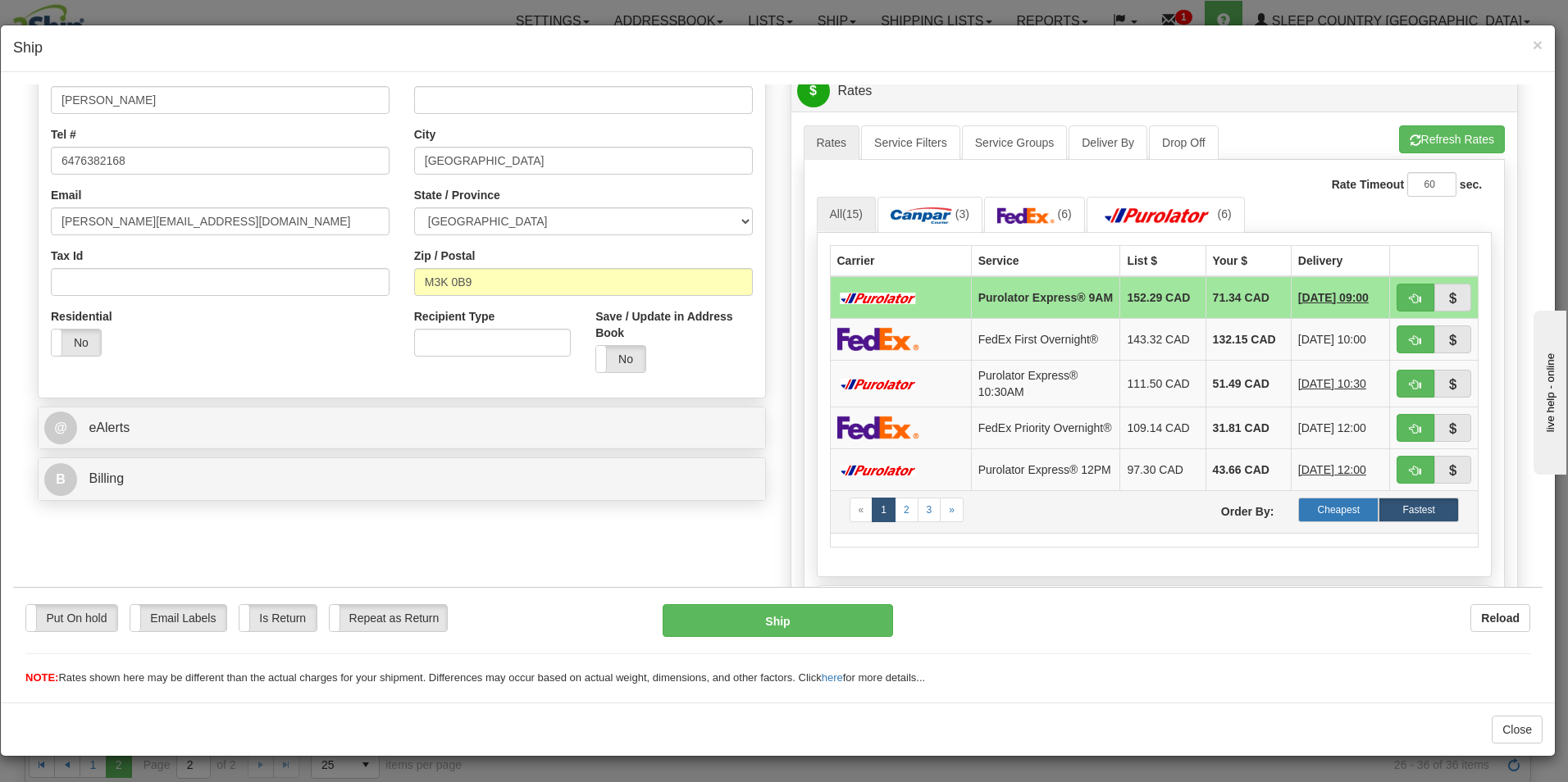
click at [1323, 518] on label "Cheapest" at bounding box center [1339, 509] width 80 height 25
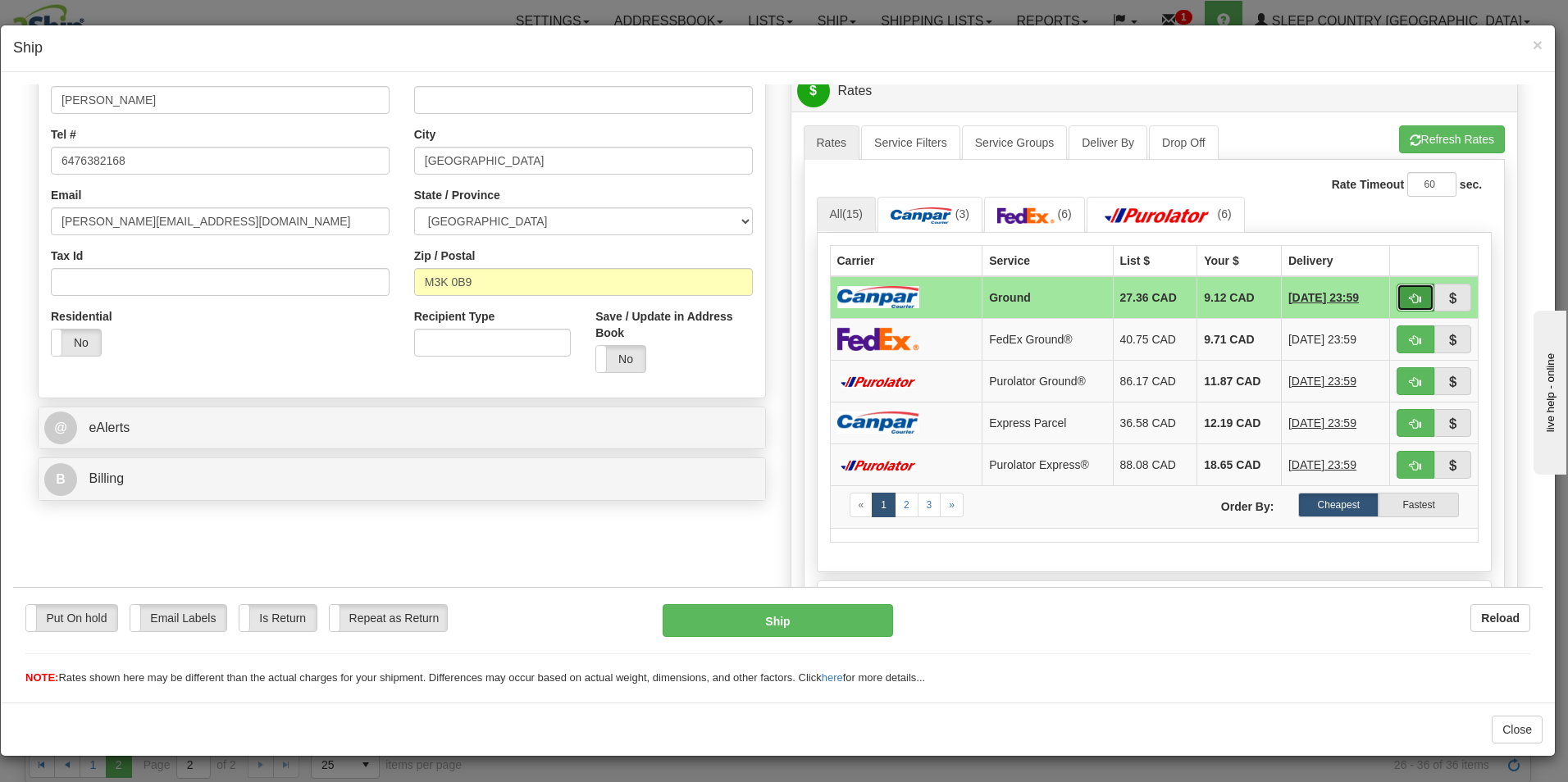
click at [1410, 293] on span "button" at bounding box center [1416, 298] width 11 height 10
type input "1"
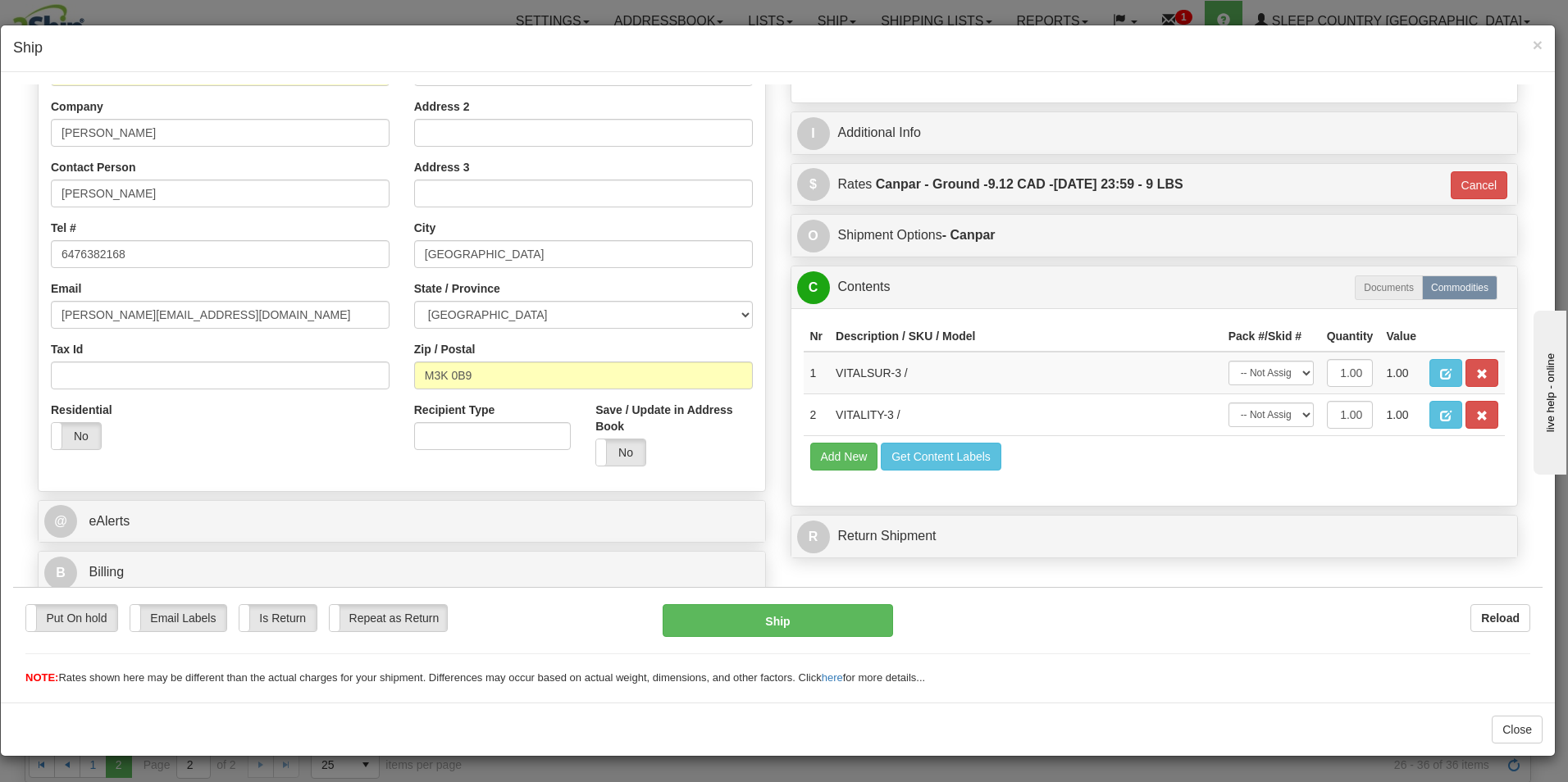
scroll to position [251, 0]
click at [781, 619] on button "Ship" at bounding box center [778, 620] width 230 height 32
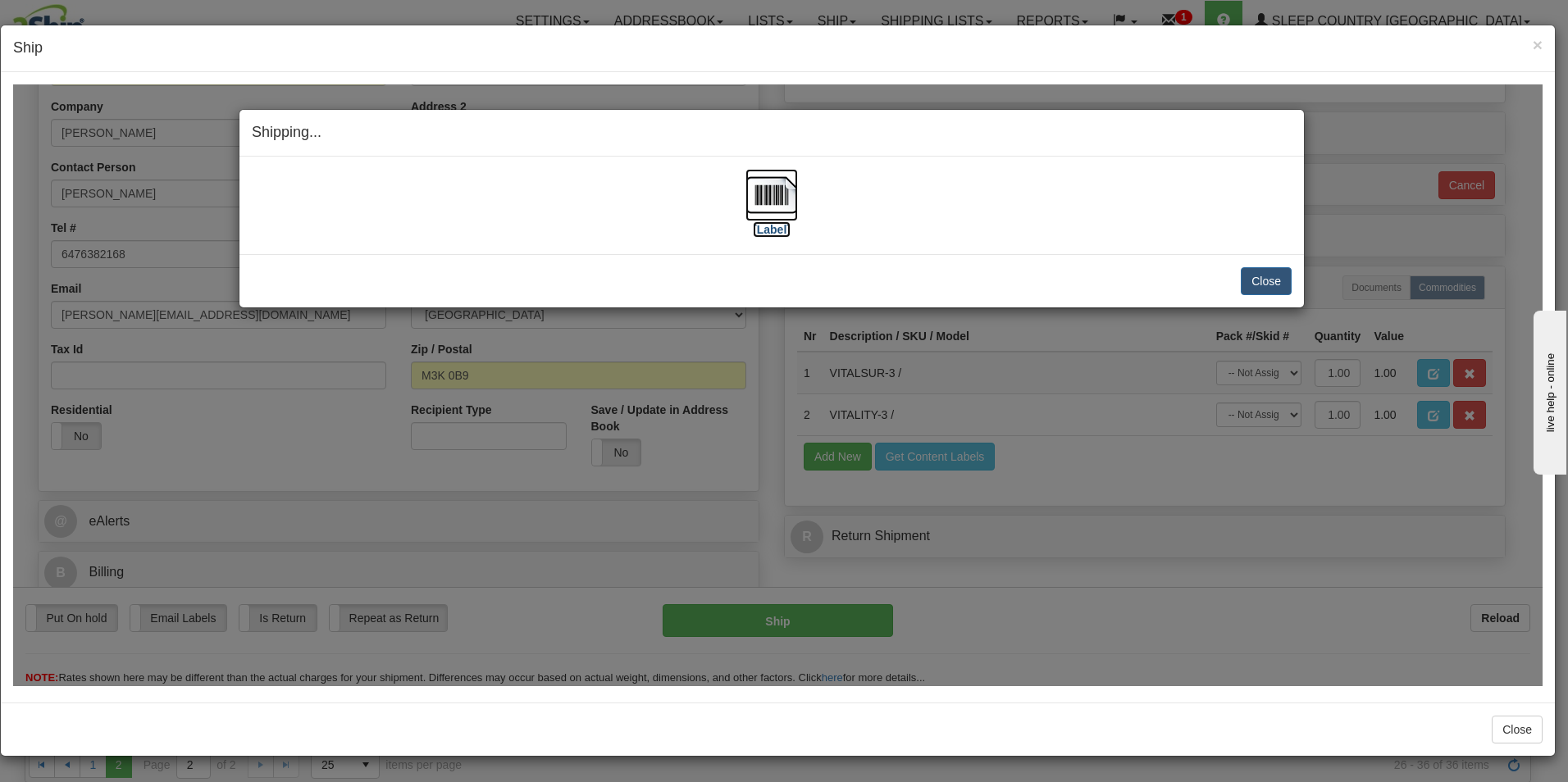
click at [778, 229] on label "[Label]" at bounding box center [772, 228] width 38 height 16
click at [1267, 281] on button "Close" at bounding box center [1265, 280] width 50 height 28
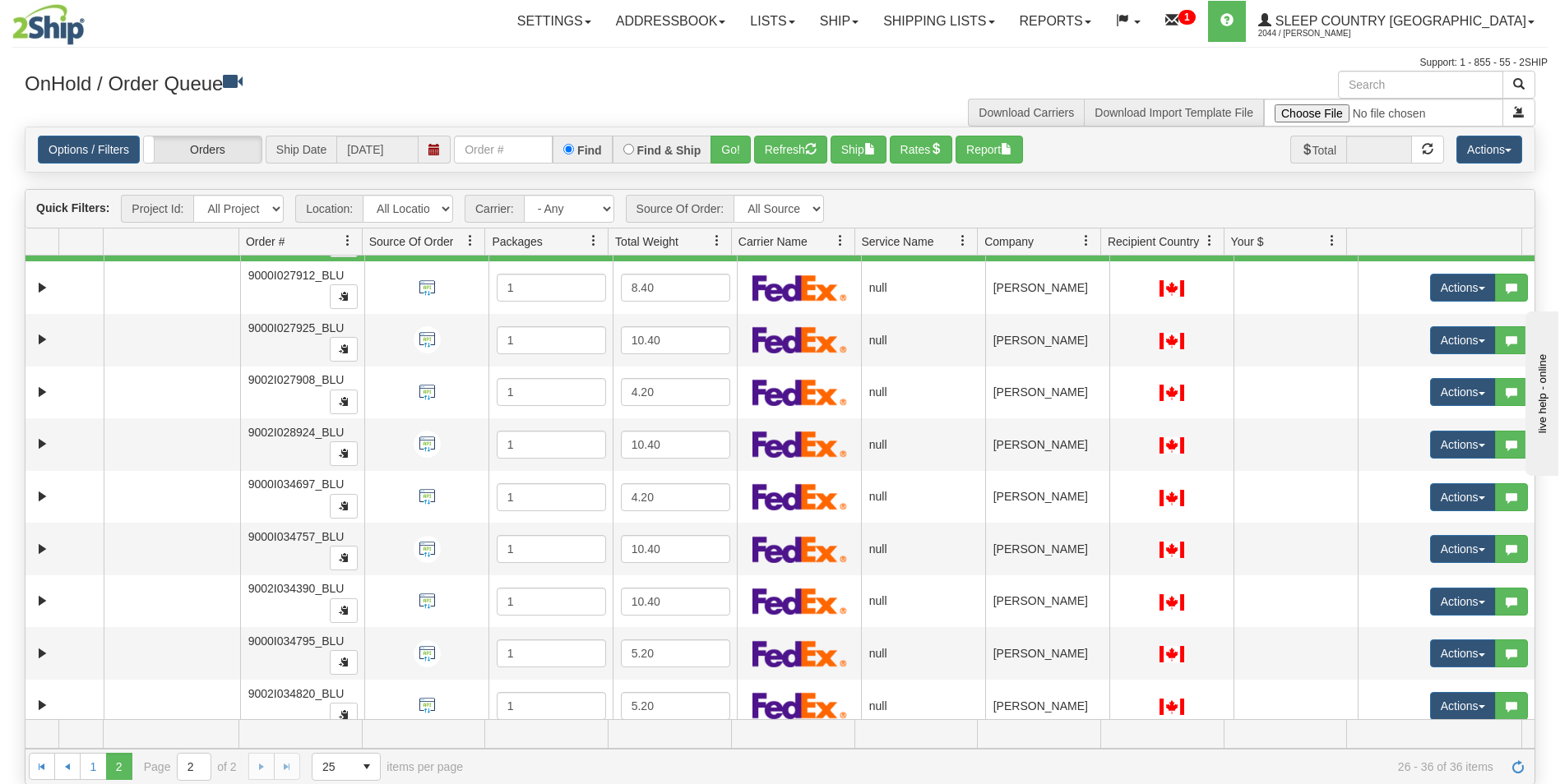
scroll to position [112, 0]
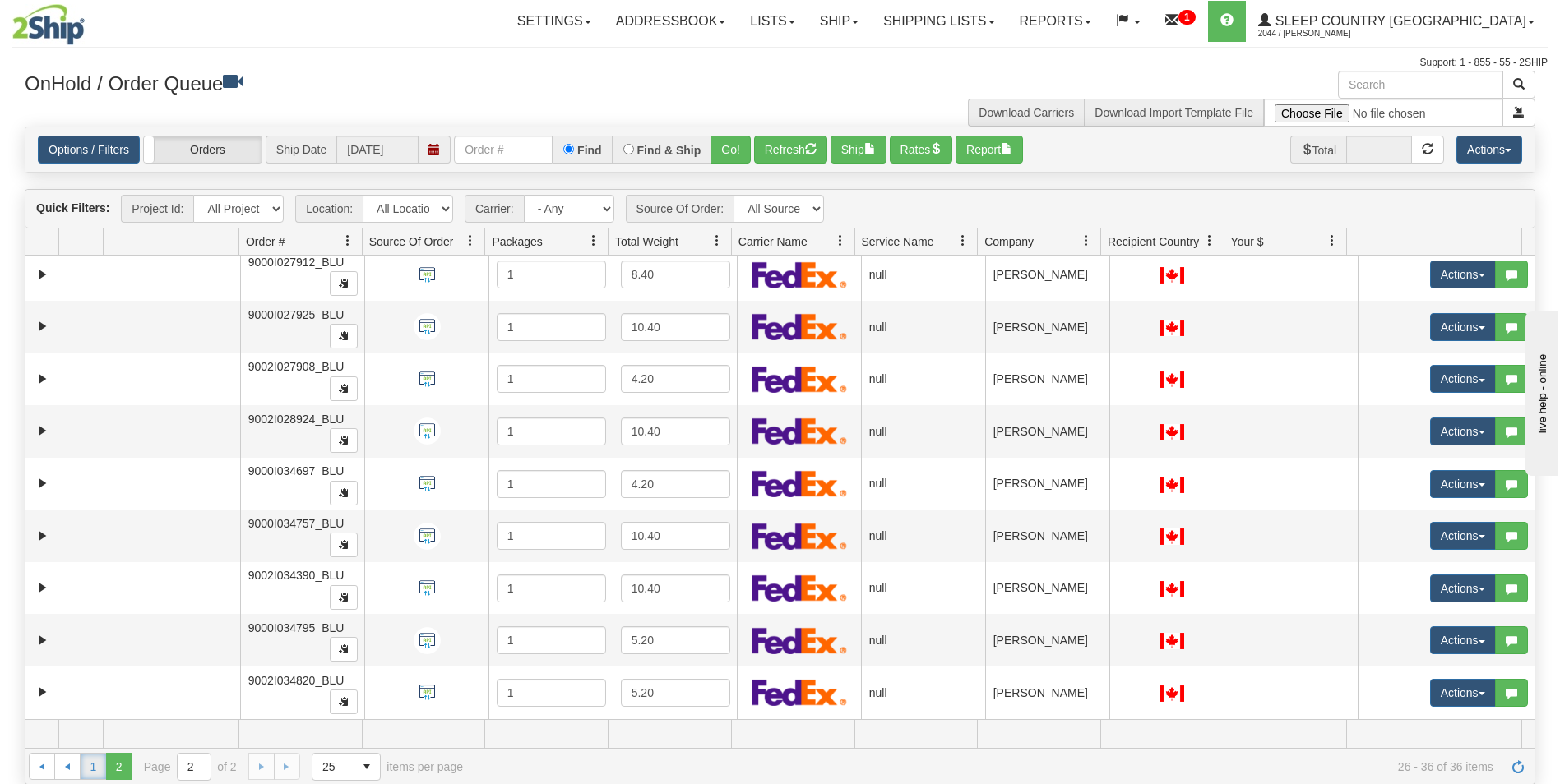
click at [93, 761] on link "1" at bounding box center [94, 767] width 27 height 27
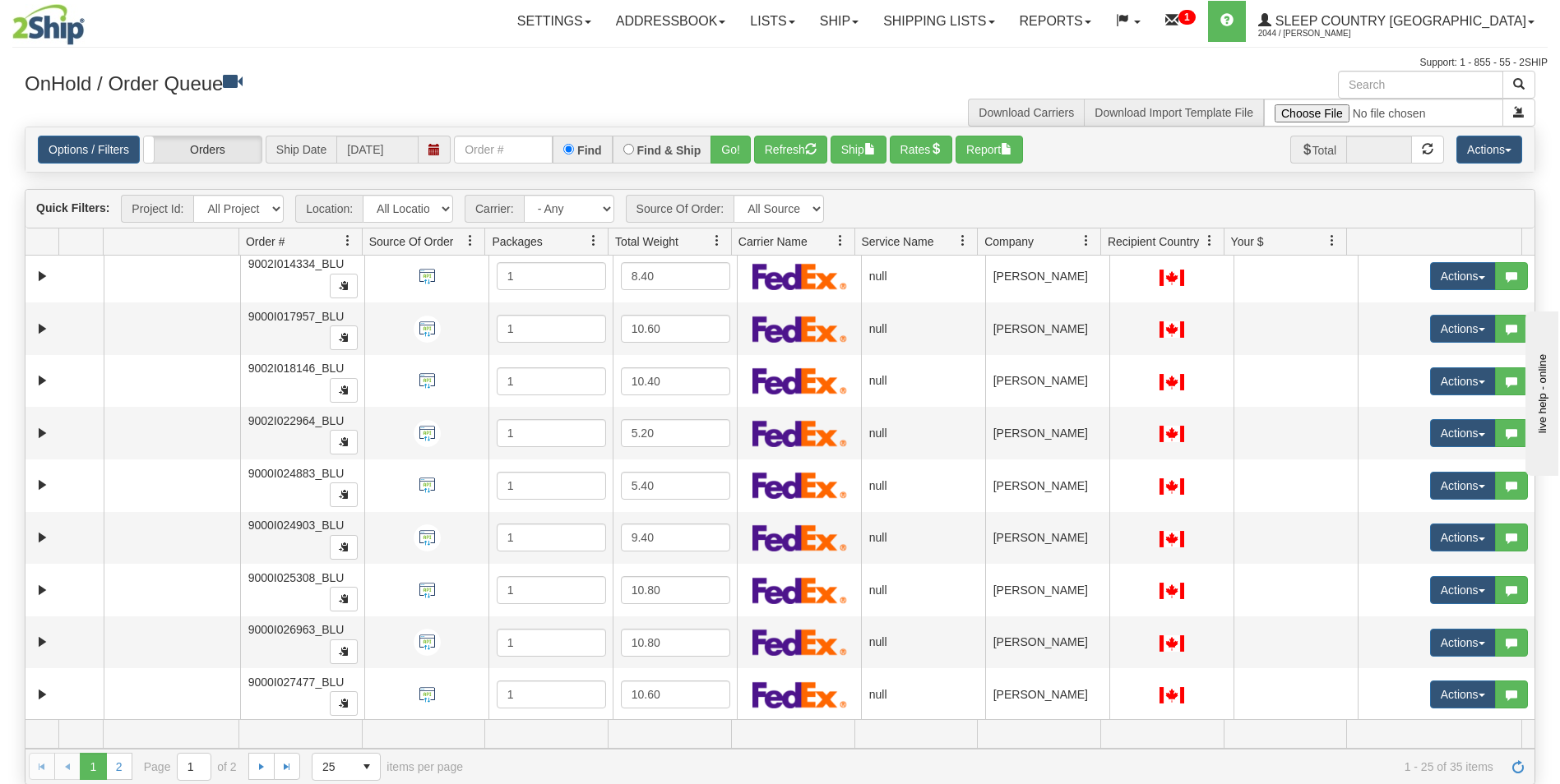
scroll to position [844, 0]
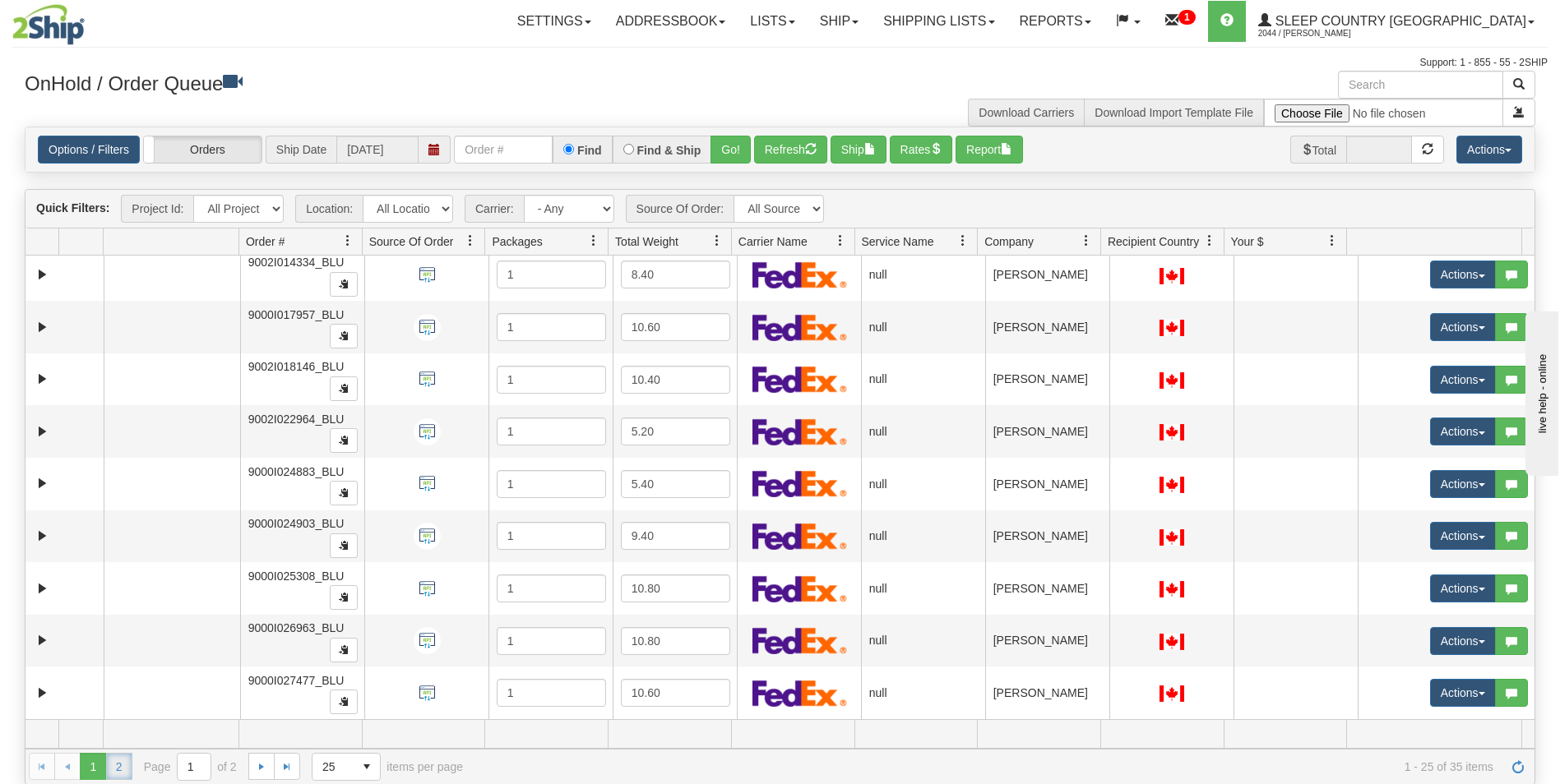
click at [121, 765] on link "2" at bounding box center [119, 767] width 27 height 27
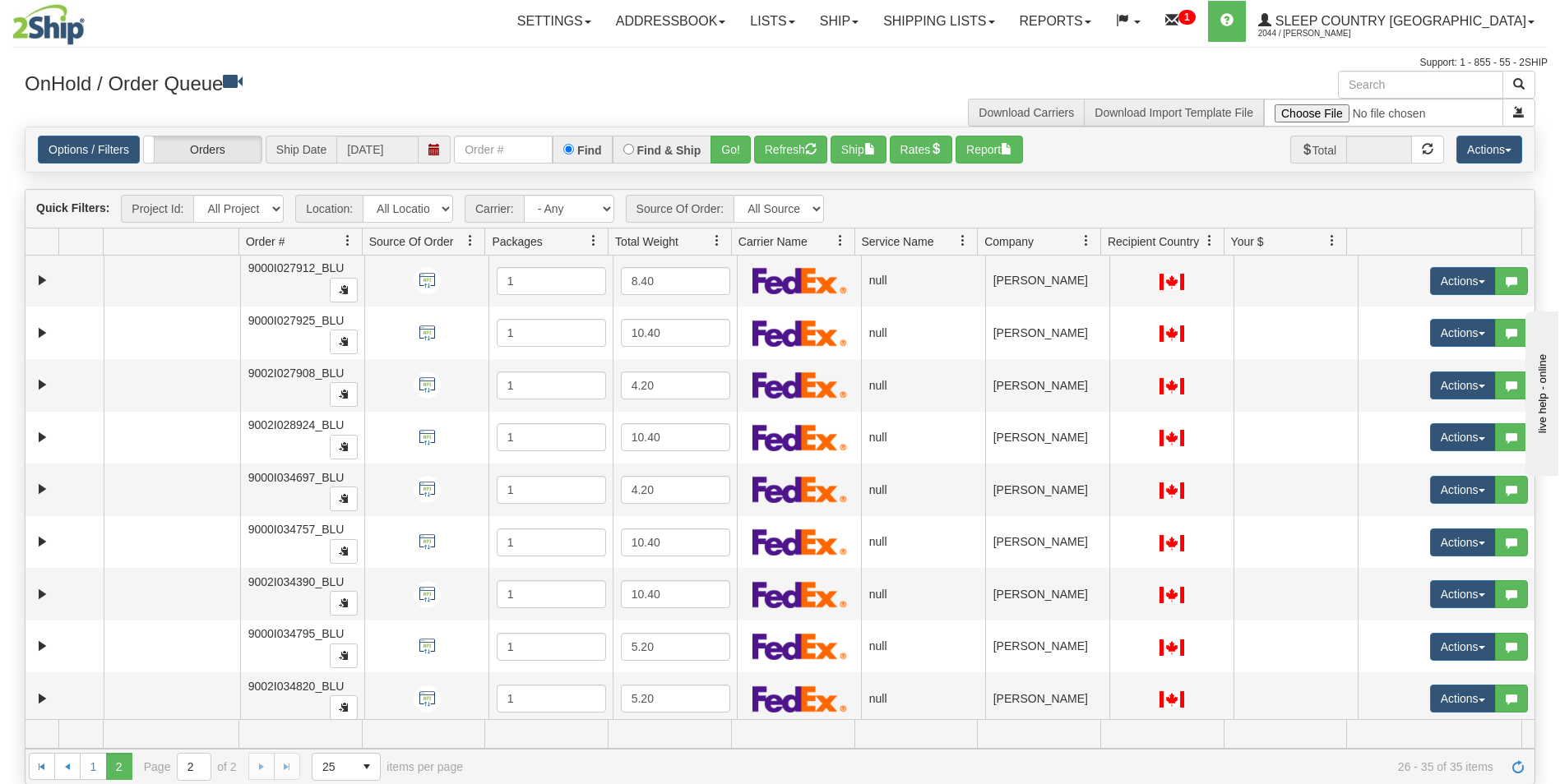
scroll to position [59, 0]
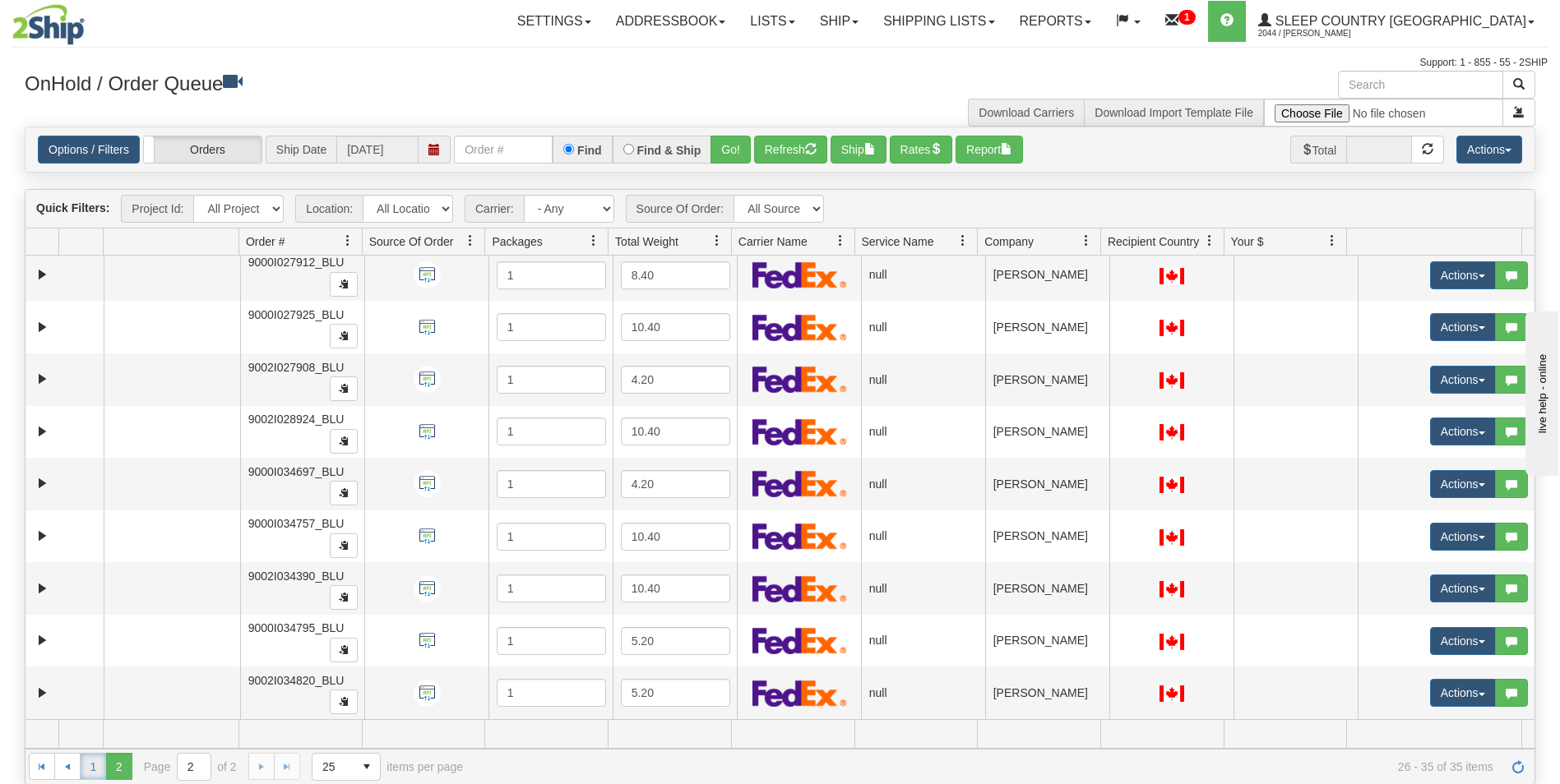
click at [93, 760] on link "1" at bounding box center [94, 767] width 27 height 27
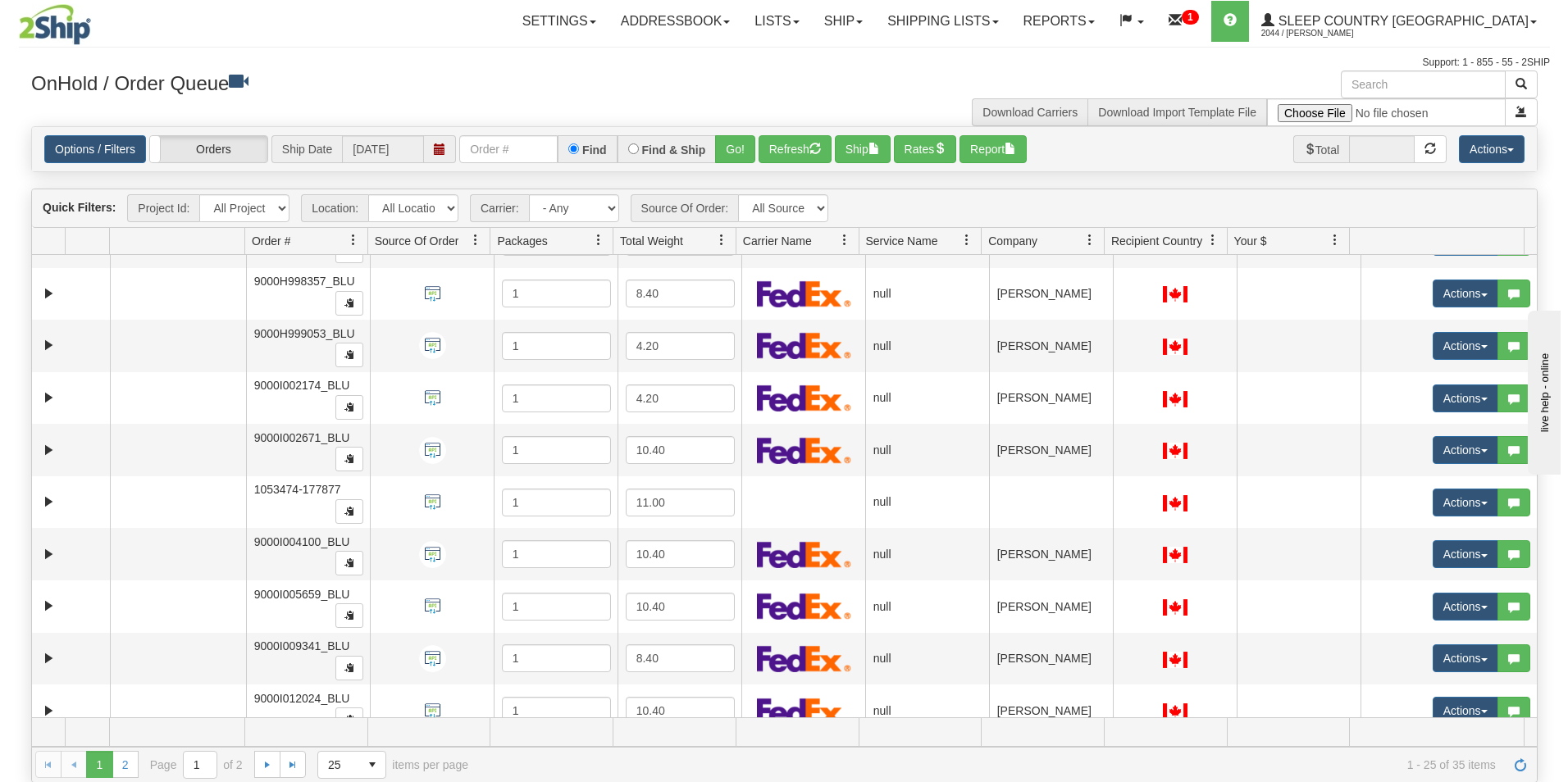
scroll to position [197, 0]
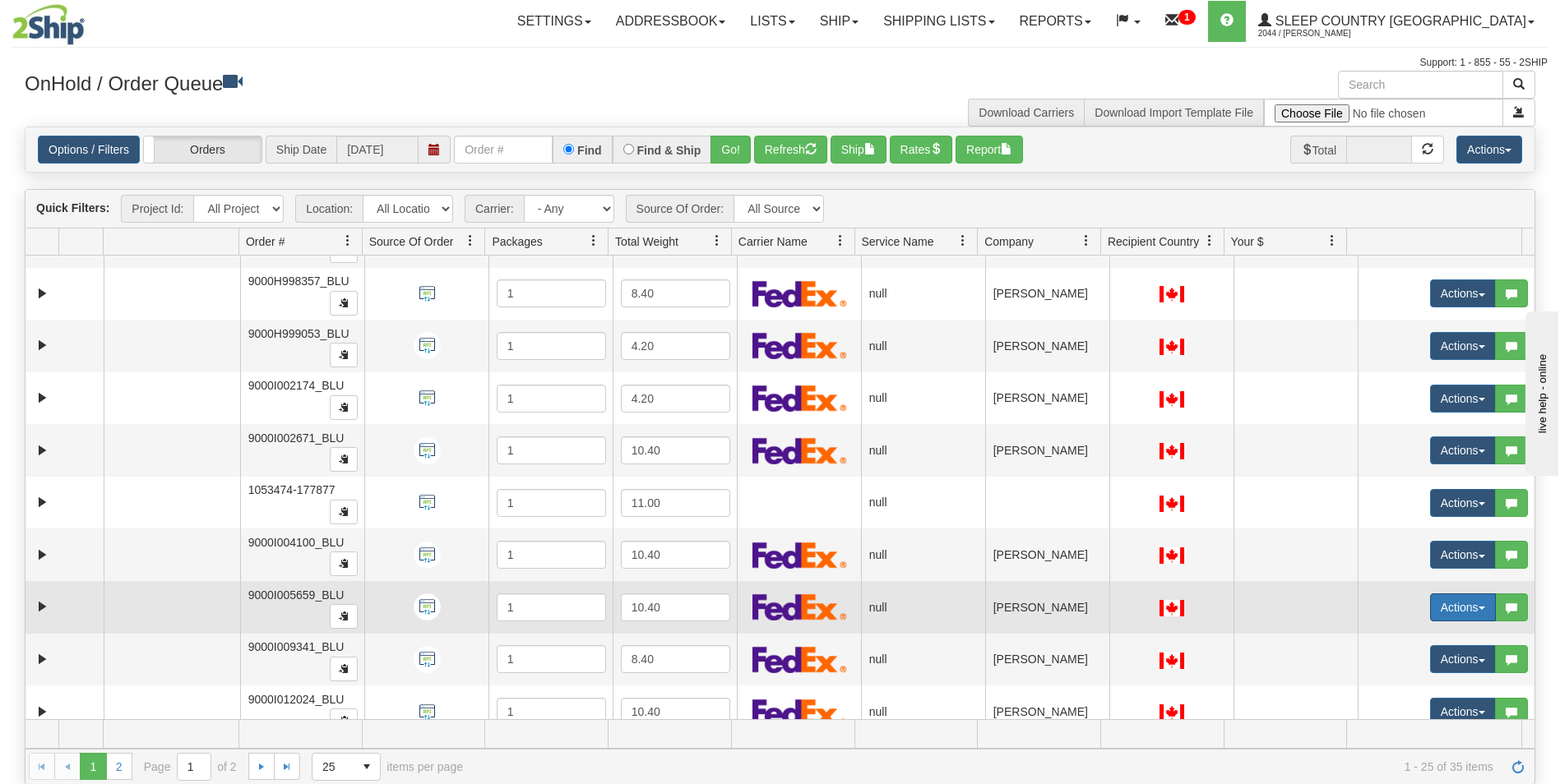
click at [1432, 606] on button "Actions" at bounding box center [1463, 607] width 66 height 28
click at [1385, 638] on span "Open" at bounding box center [1388, 639] width 39 height 13
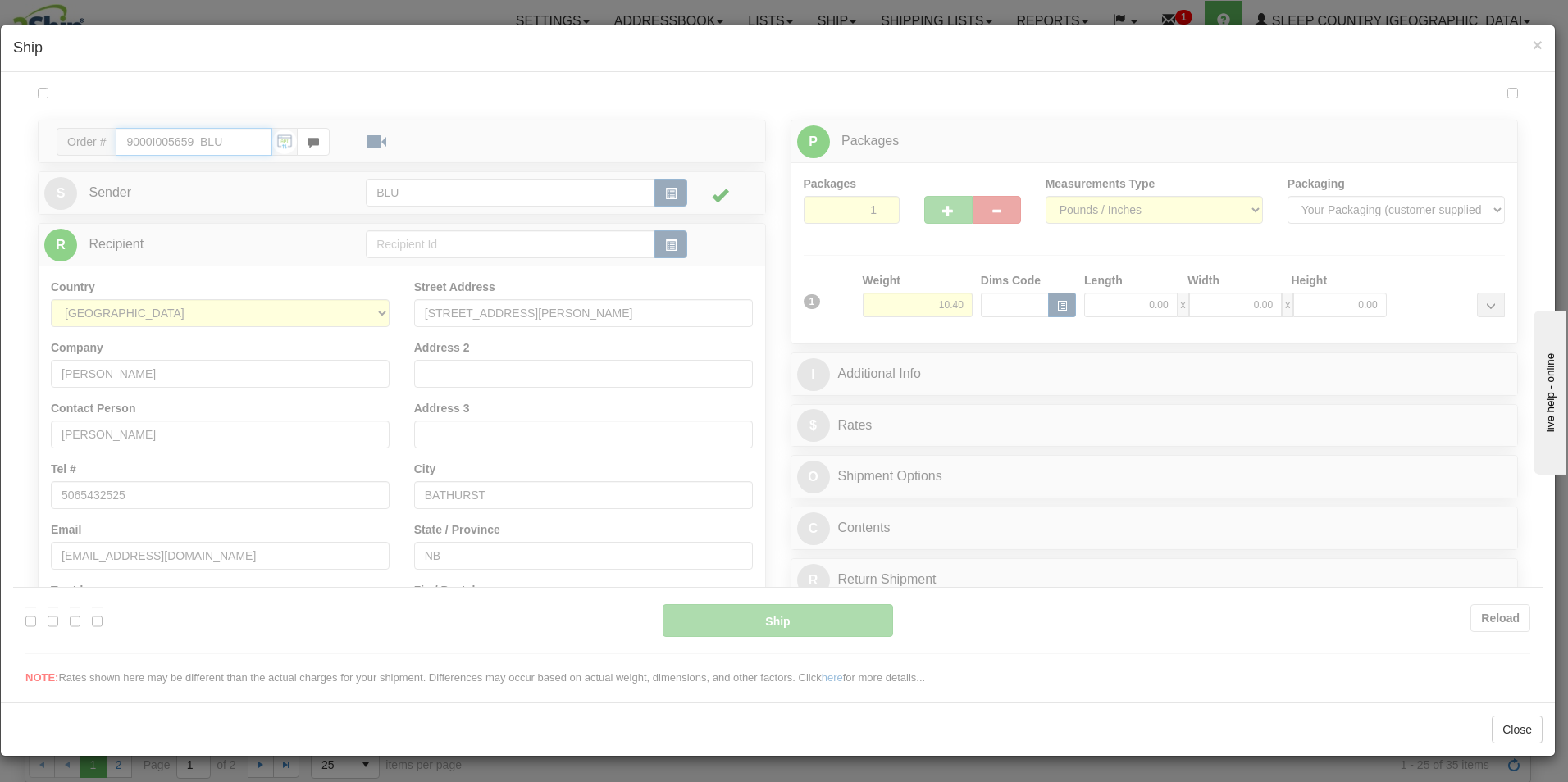
scroll to position [0, 0]
type input "11:14"
type input "16:00"
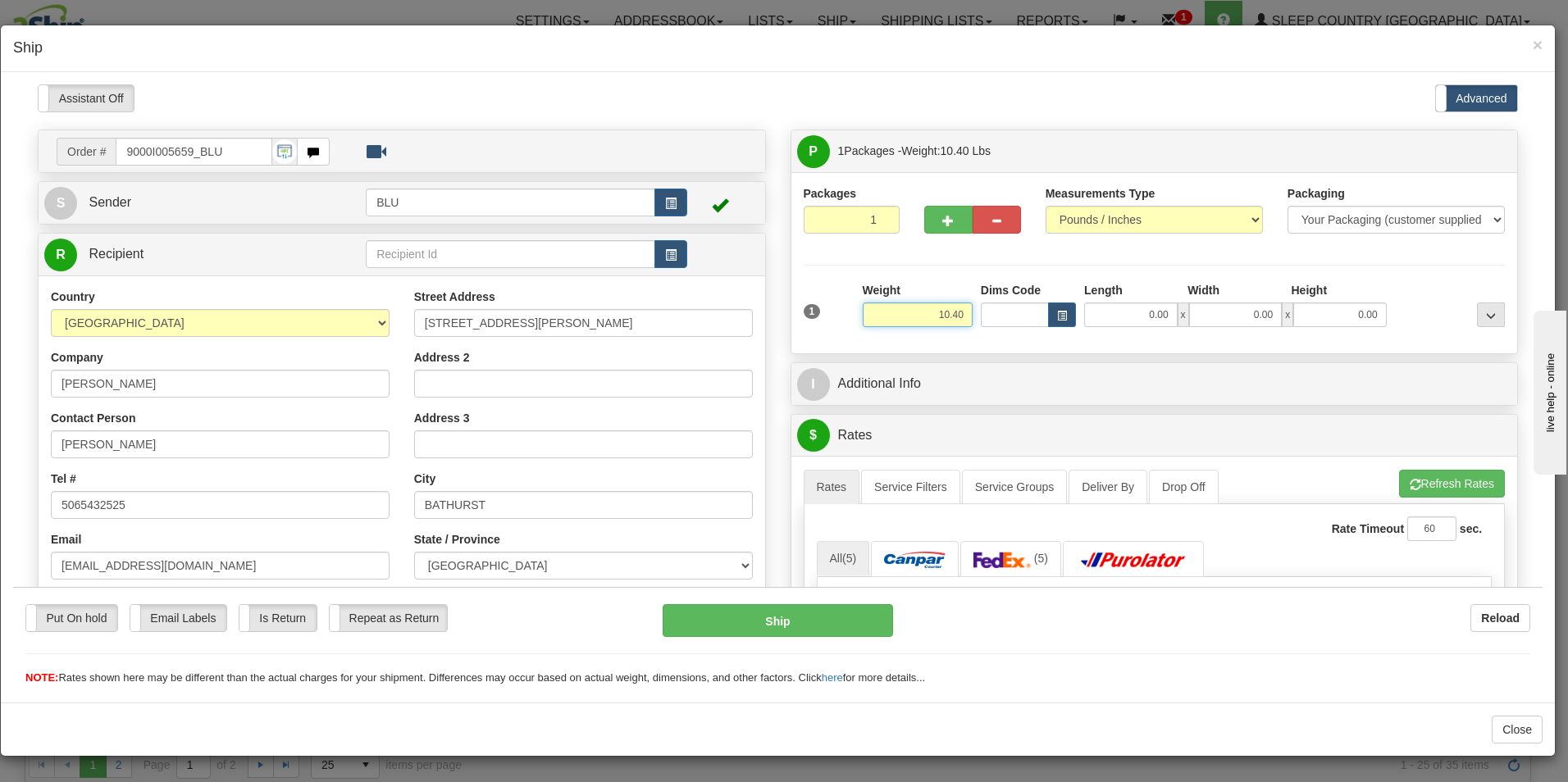
click at [956, 315] on input "10.40" at bounding box center [918, 314] width 110 height 25
type input "11.00"
type input "16.00"
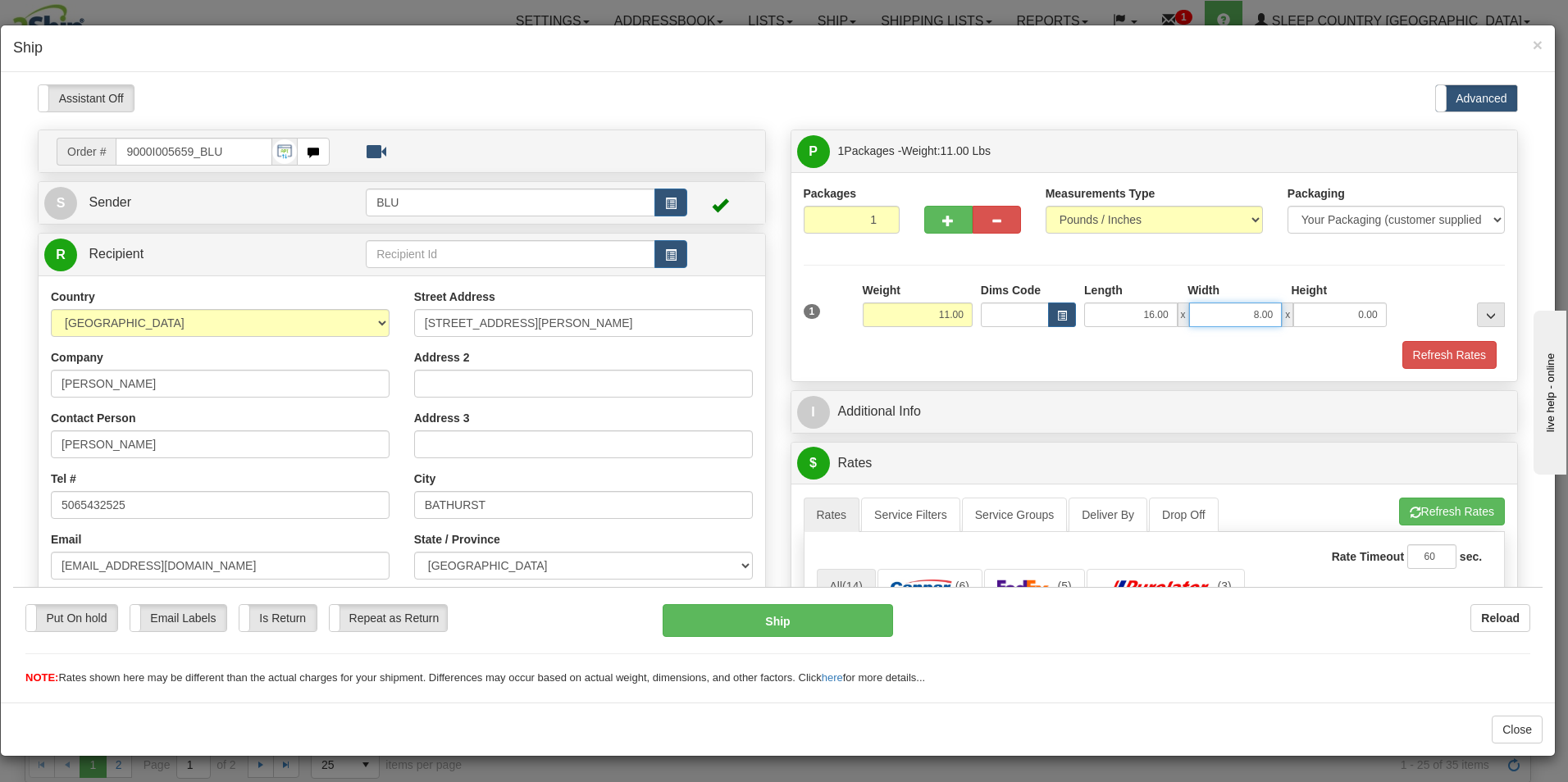
type input "8.00"
type input "16.00"
click at [1422, 354] on button "Refresh Rates" at bounding box center [1449, 354] width 94 height 28
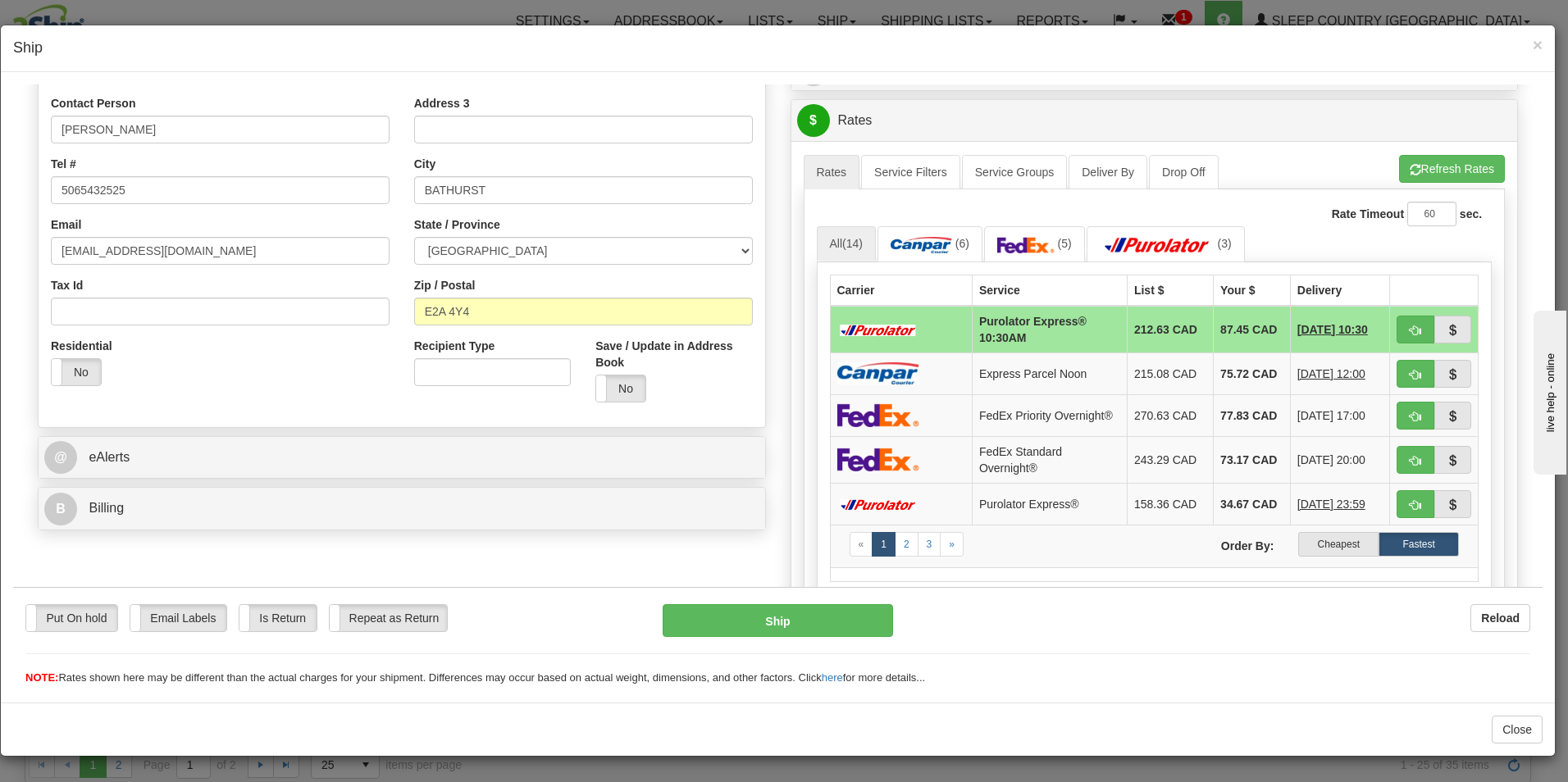
scroll to position [319, 0]
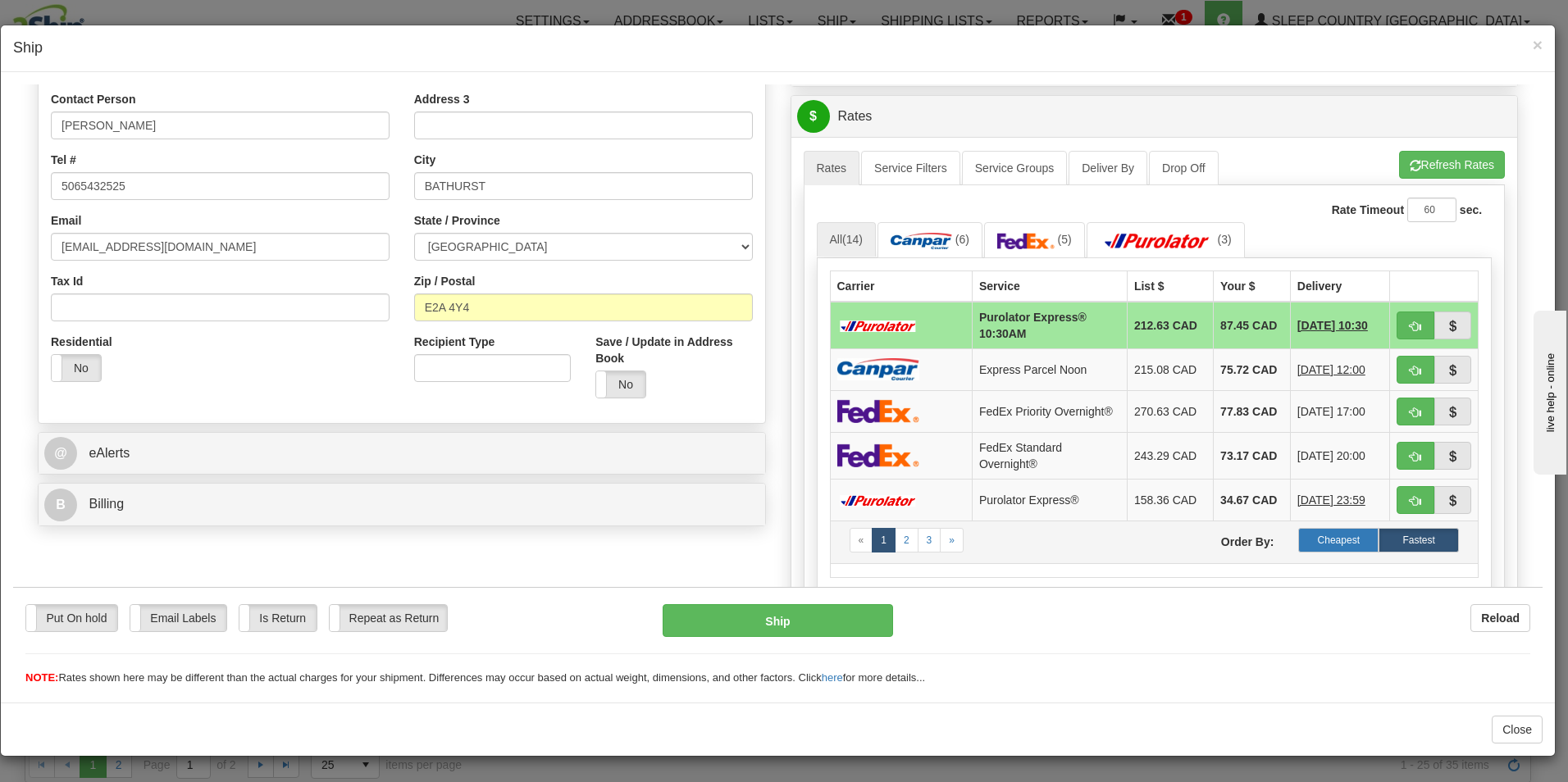
click at [1326, 541] on label "Cheapest" at bounding box center [1339, 539] width 80 height 25
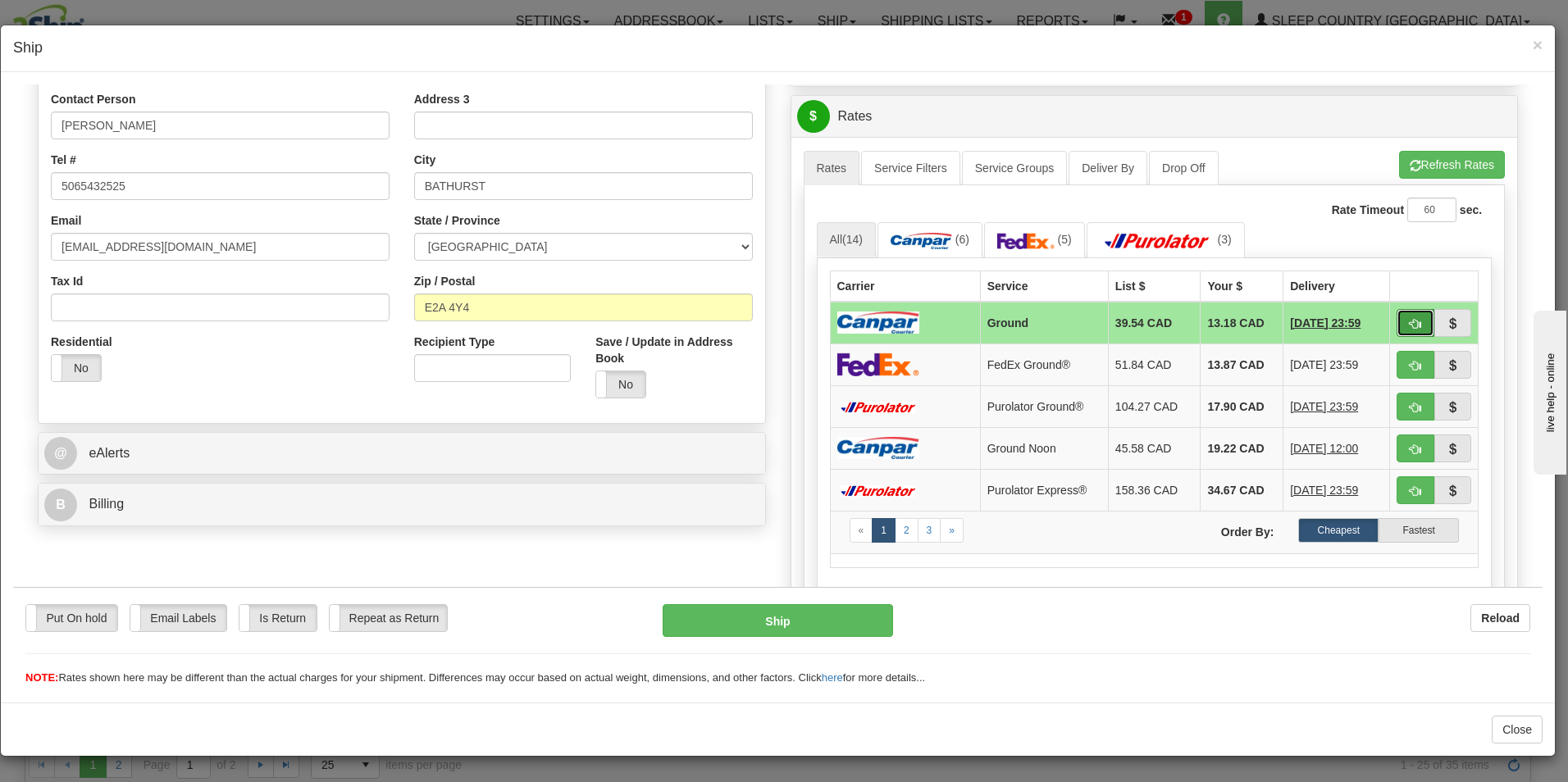
click at [1397, 319] on button "button" at bounding box center [1416, 322] width 38 height 28
type input "1"
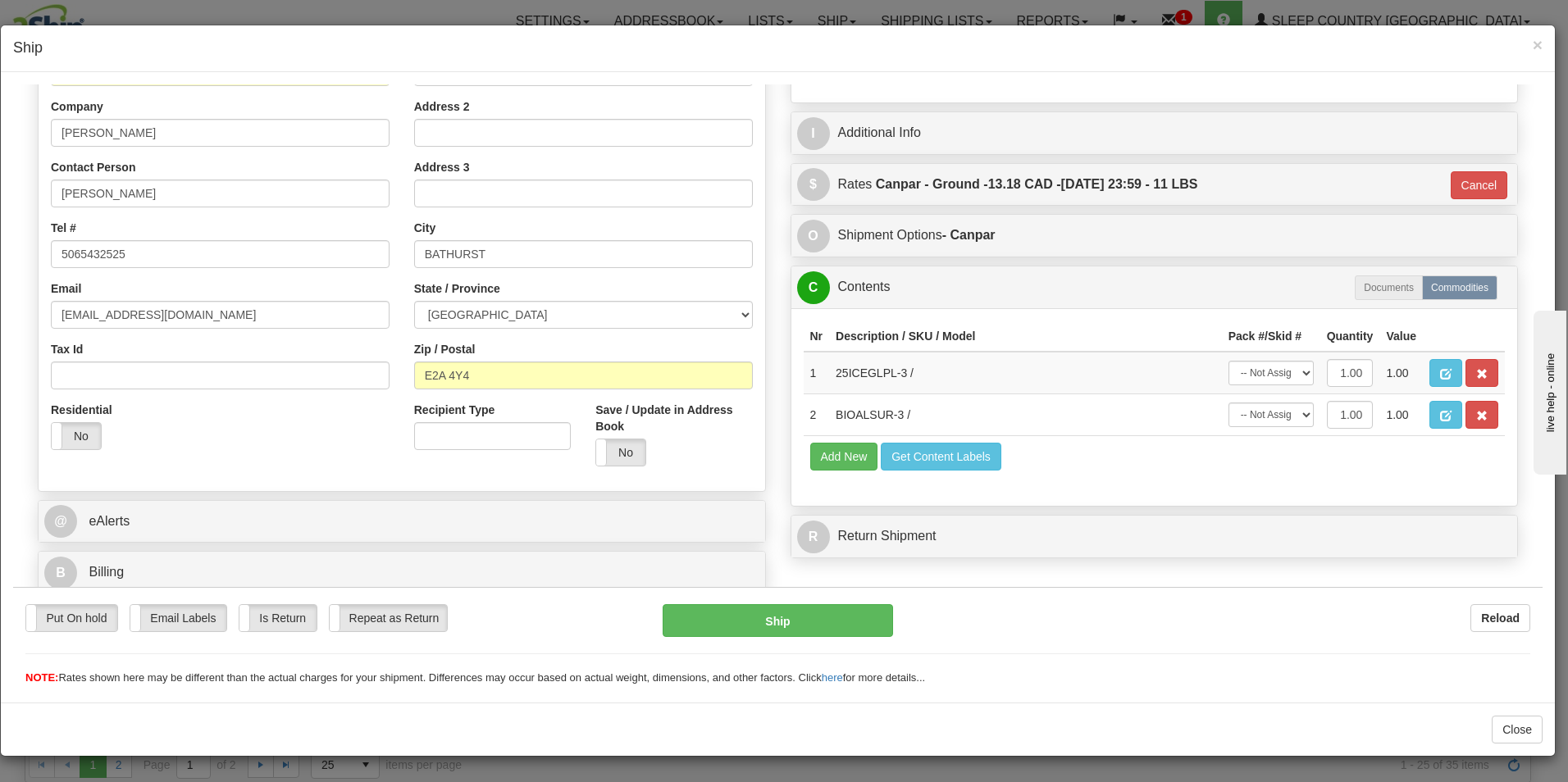
scroll to position [251, 0]
click at [779, 616] on button "Ship" at bounding box center [778, 620] width 230 height 32
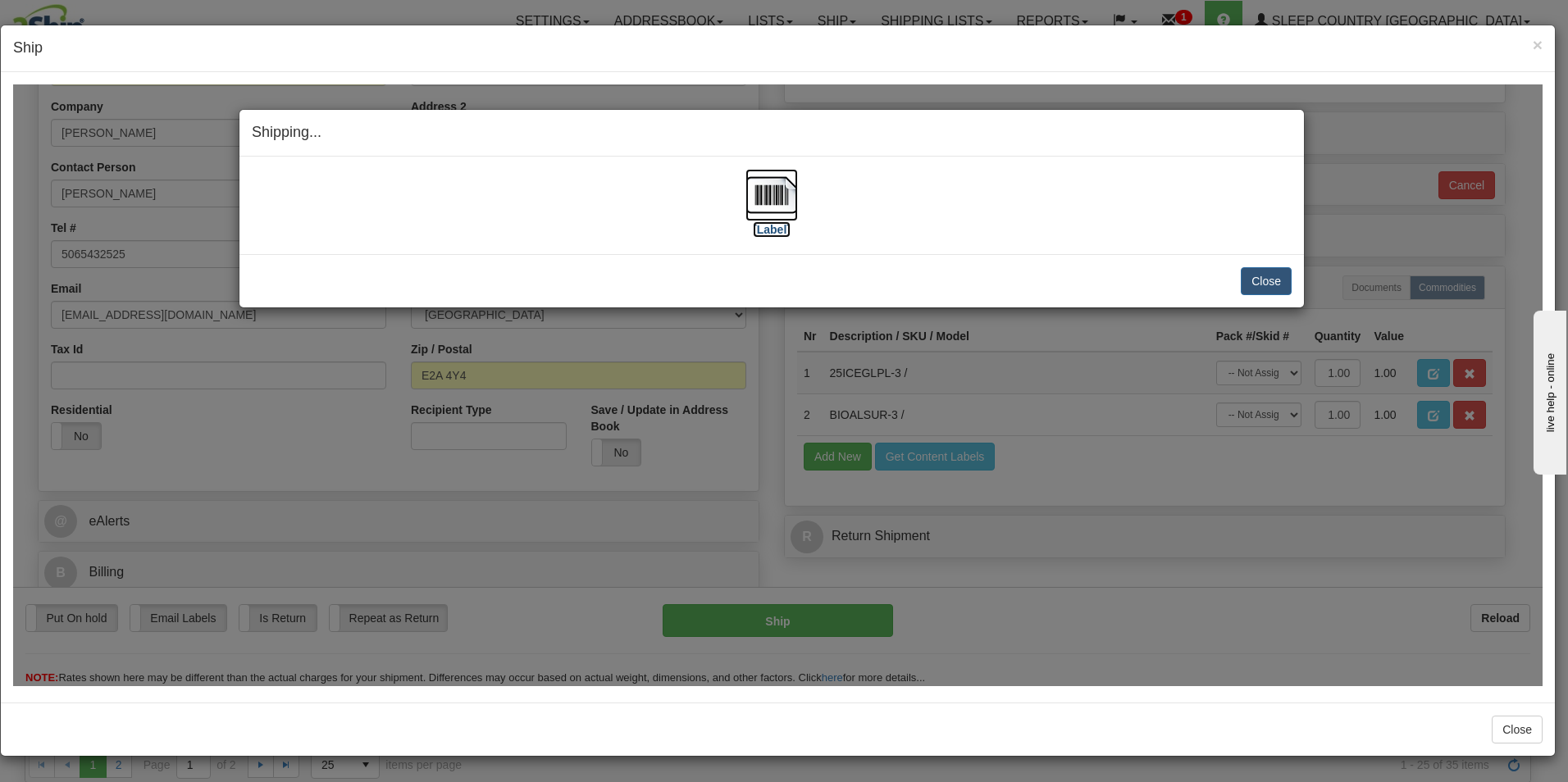
click at [758, 193] on img at bounding box center [772, 194] width 52 height 52
click at [1264, 279] on button "Close" at bounding box center [1265, 280] width 50 height 28
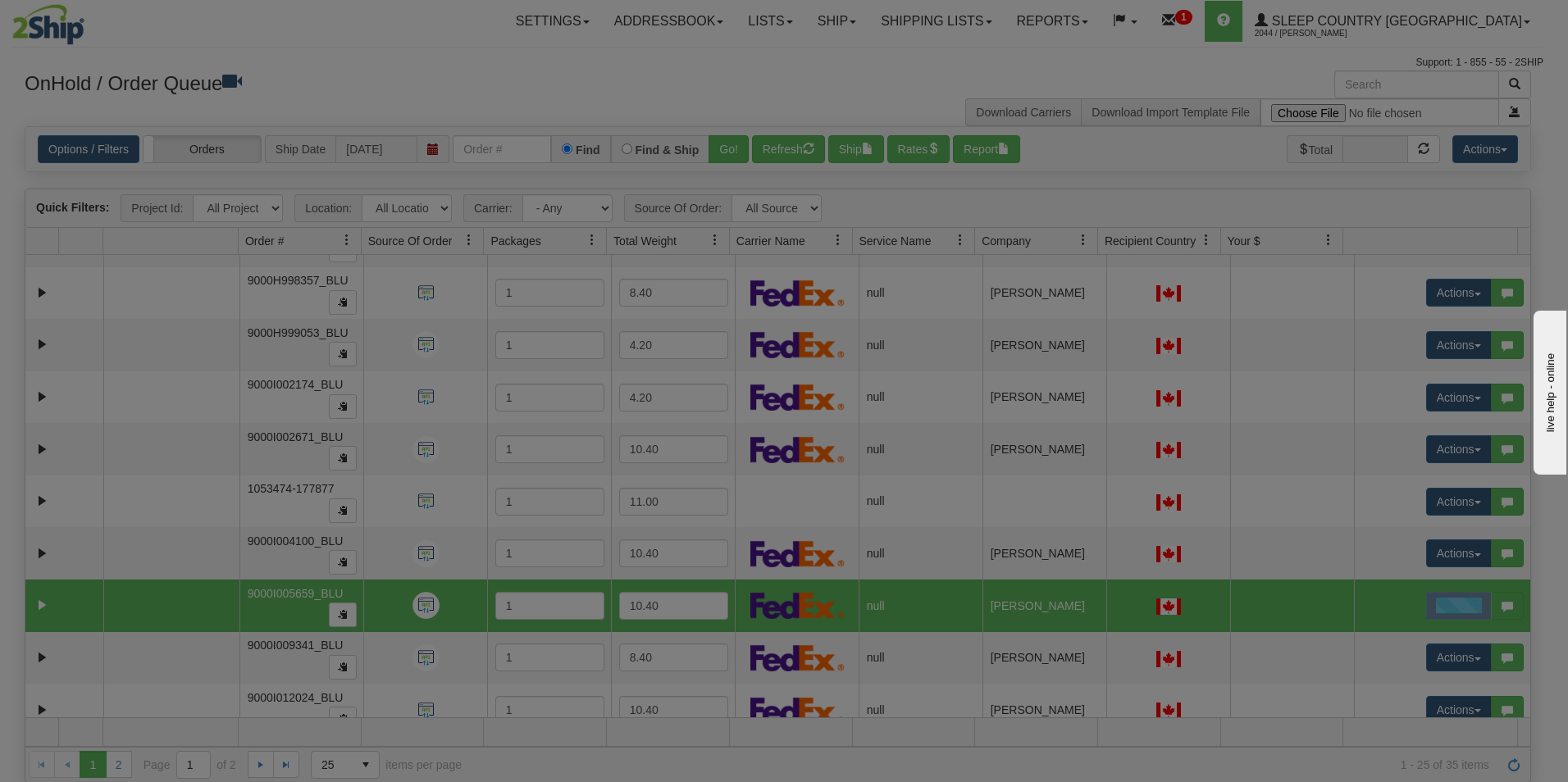
scroll to position [0, 0]
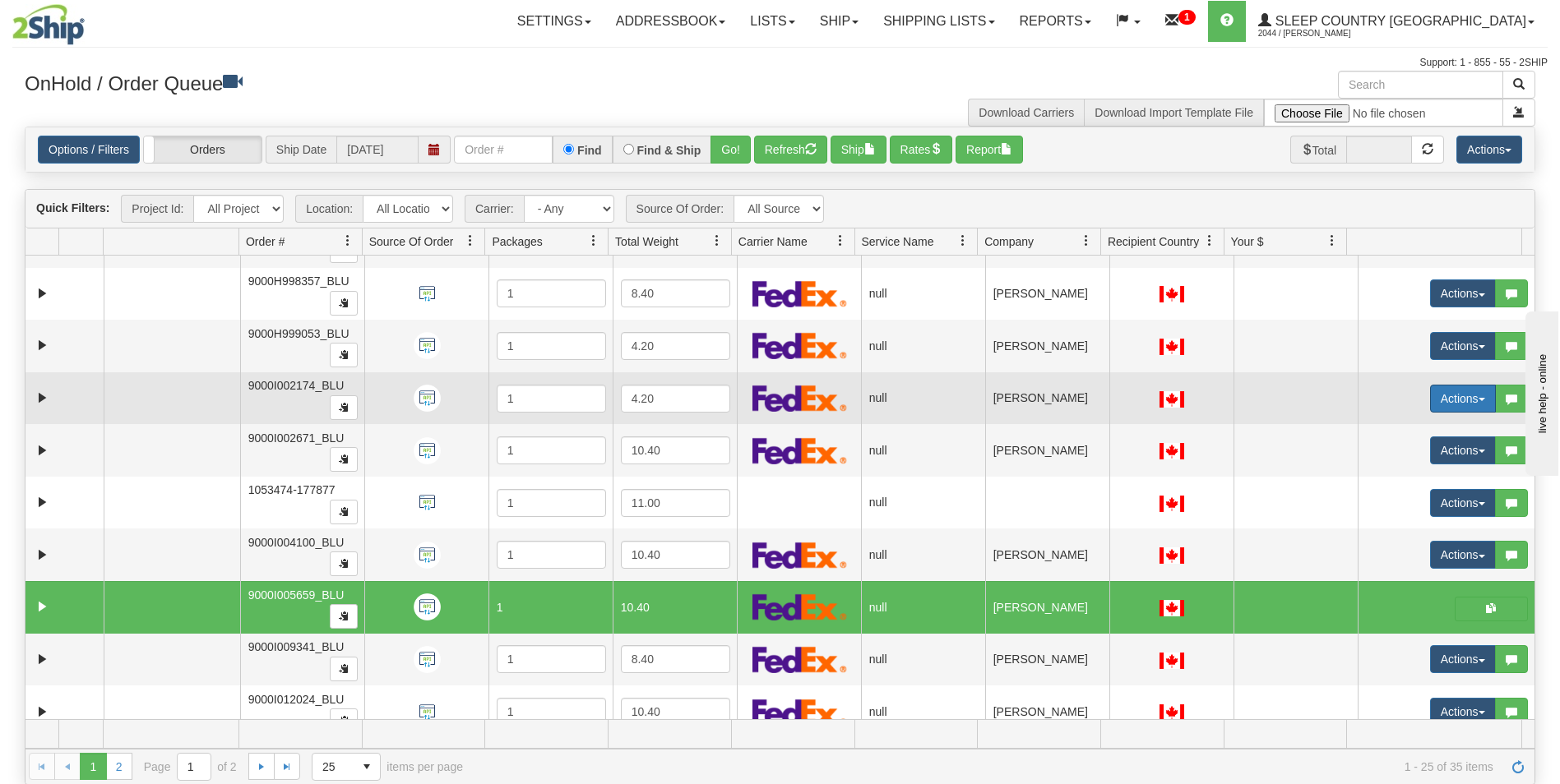
click at [1430, 395] on button "Actions" at bounding box center [1463, 398] width 66 height 28
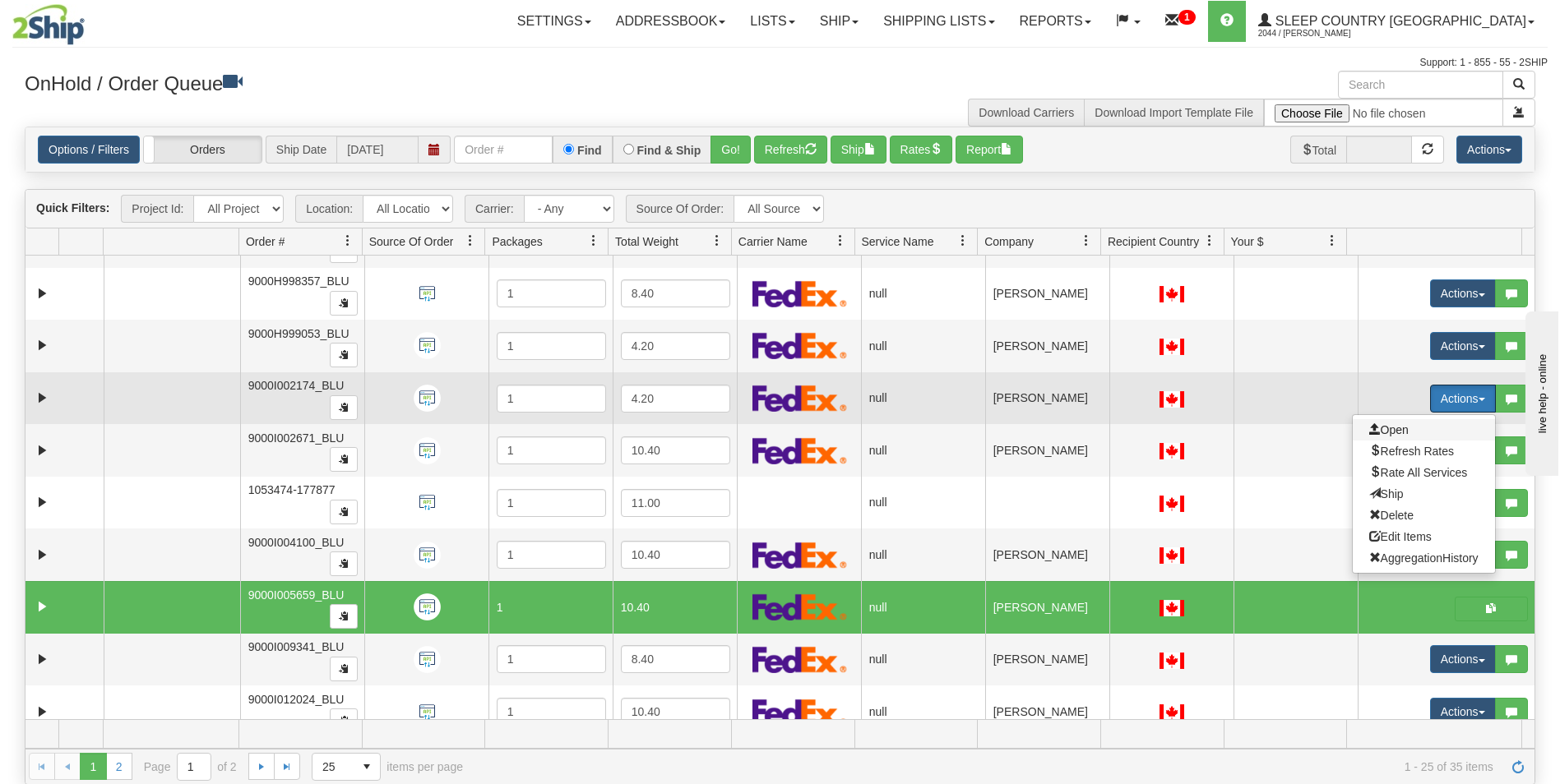
click at [1379, 429] on span "Open" at bounding box center [1388, 430] width 39 height 13
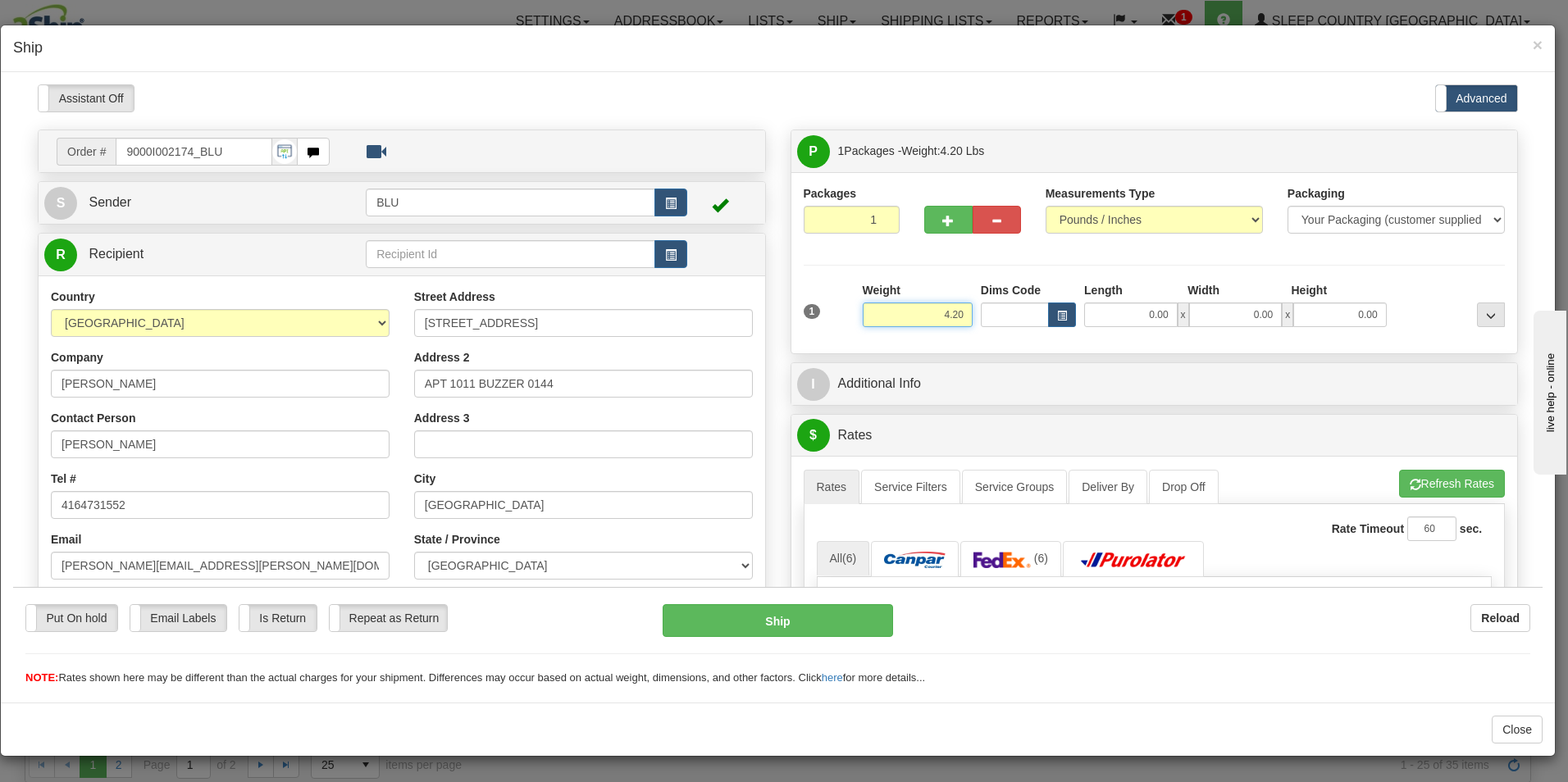
click at [960, 314] on input "4.20" at bounding box center [918, 314] width 110 height 25
click at [1159, 312] on input "0.00" at bounding box center [1131, 314] width 93 height 25
type input "8.00"
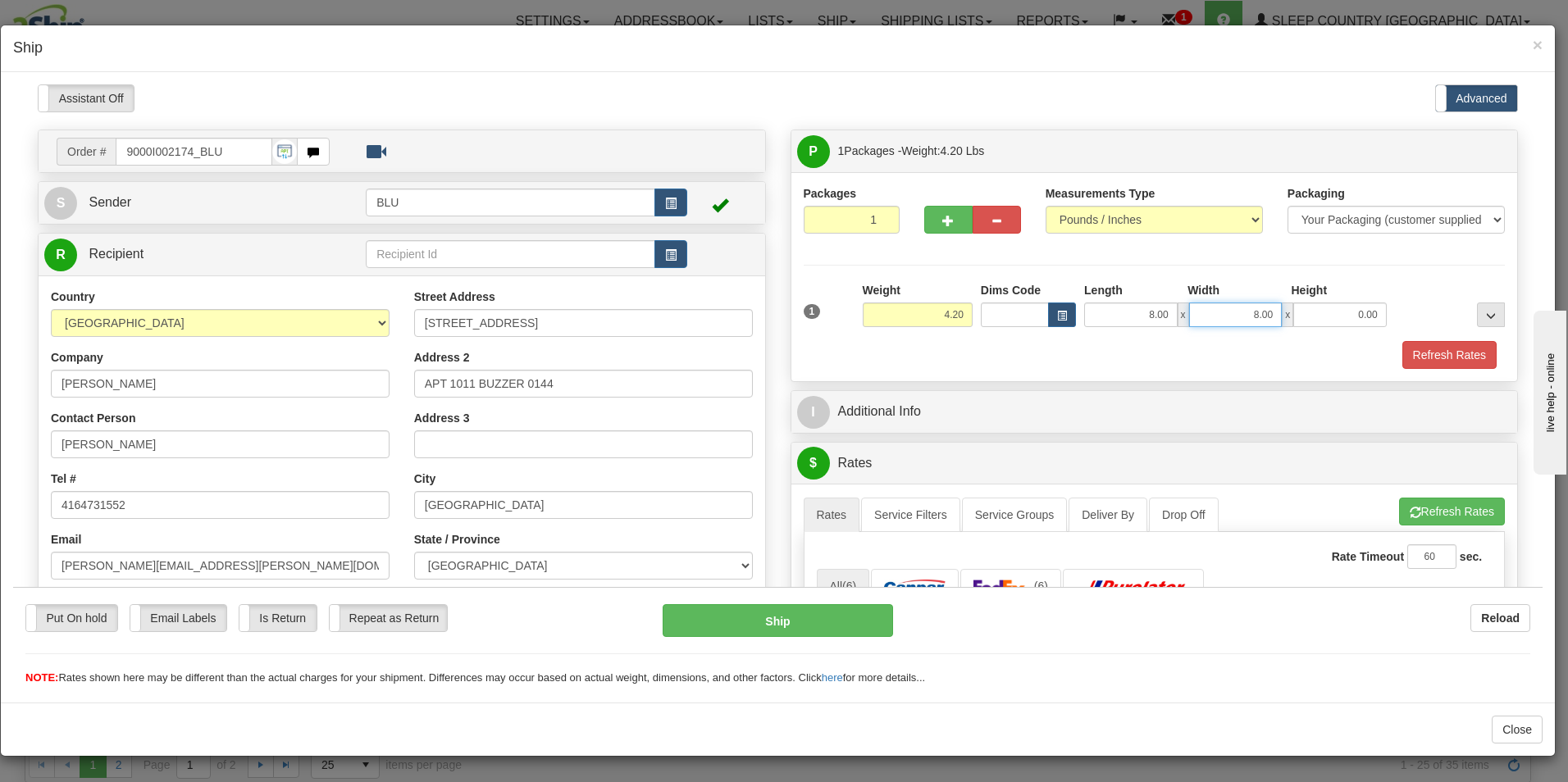
type input "8.00"
type input "16.00"
click at [1428, 350] on button "Refresh Rates" at bounding box center [1449, 354] width 94 height 28
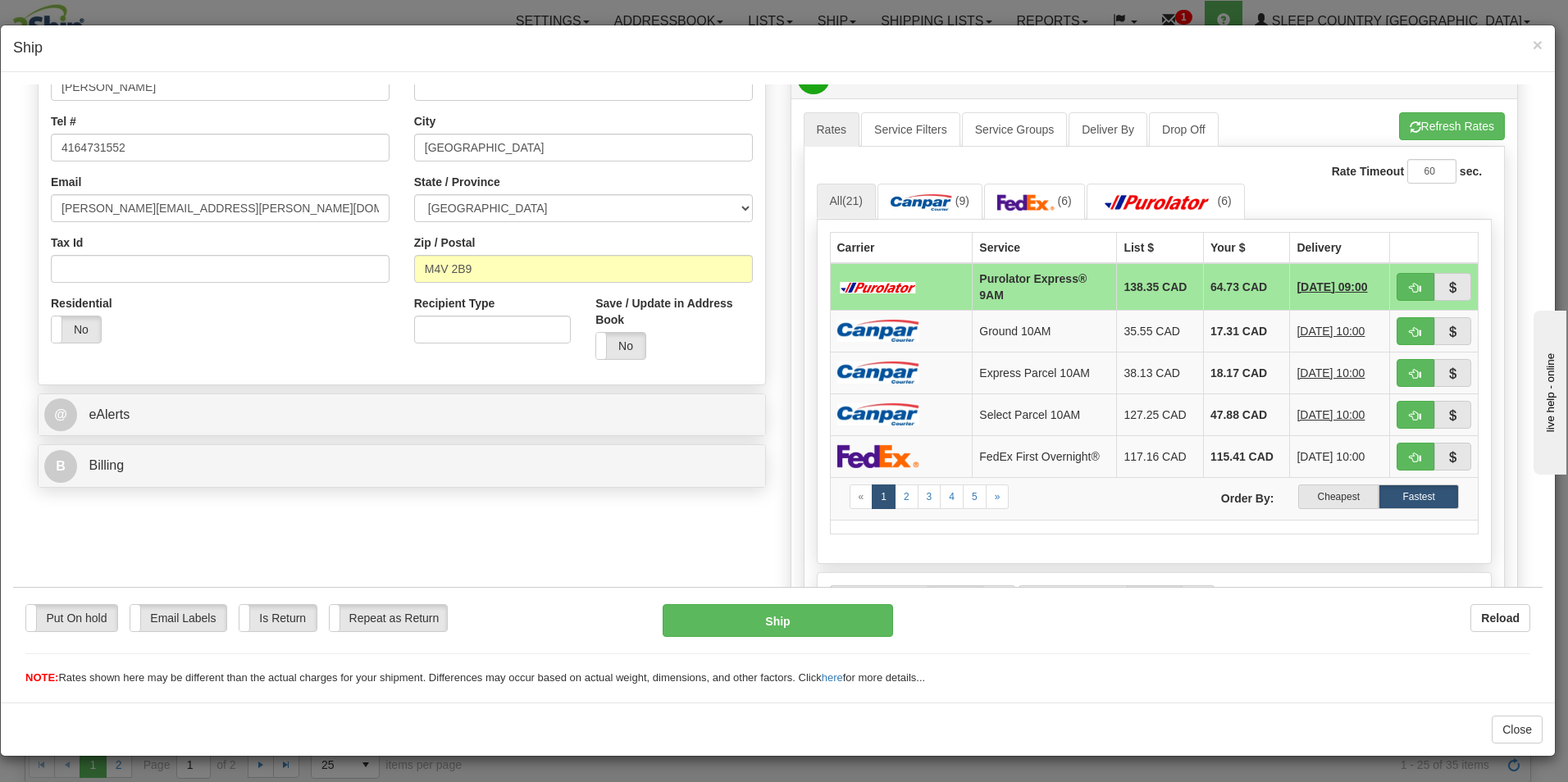
scroll to position [363, 0]
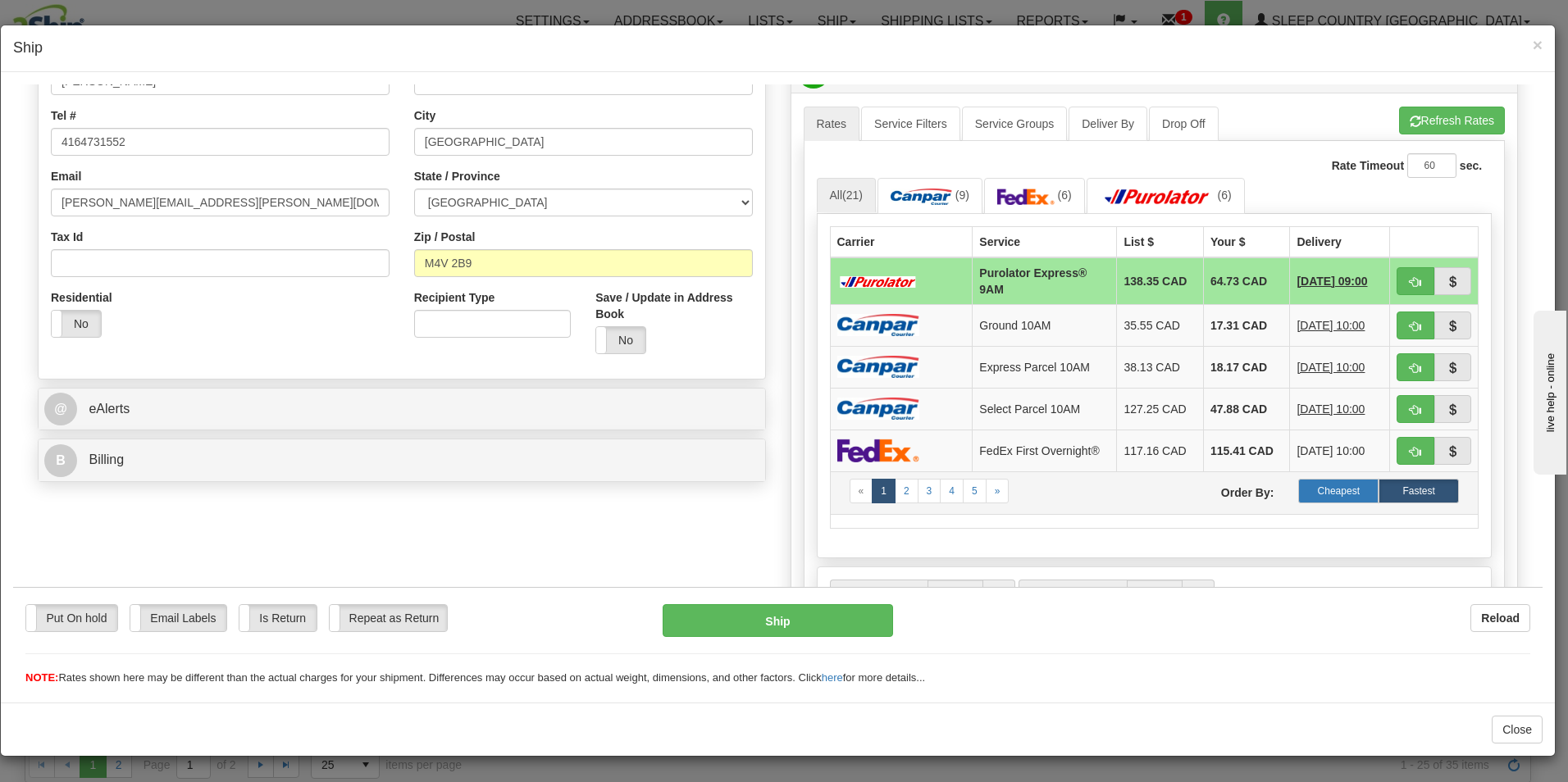
click at [1329, 487] on label "Cheapest" at bounding box center [1339, 491] width 80 height 25
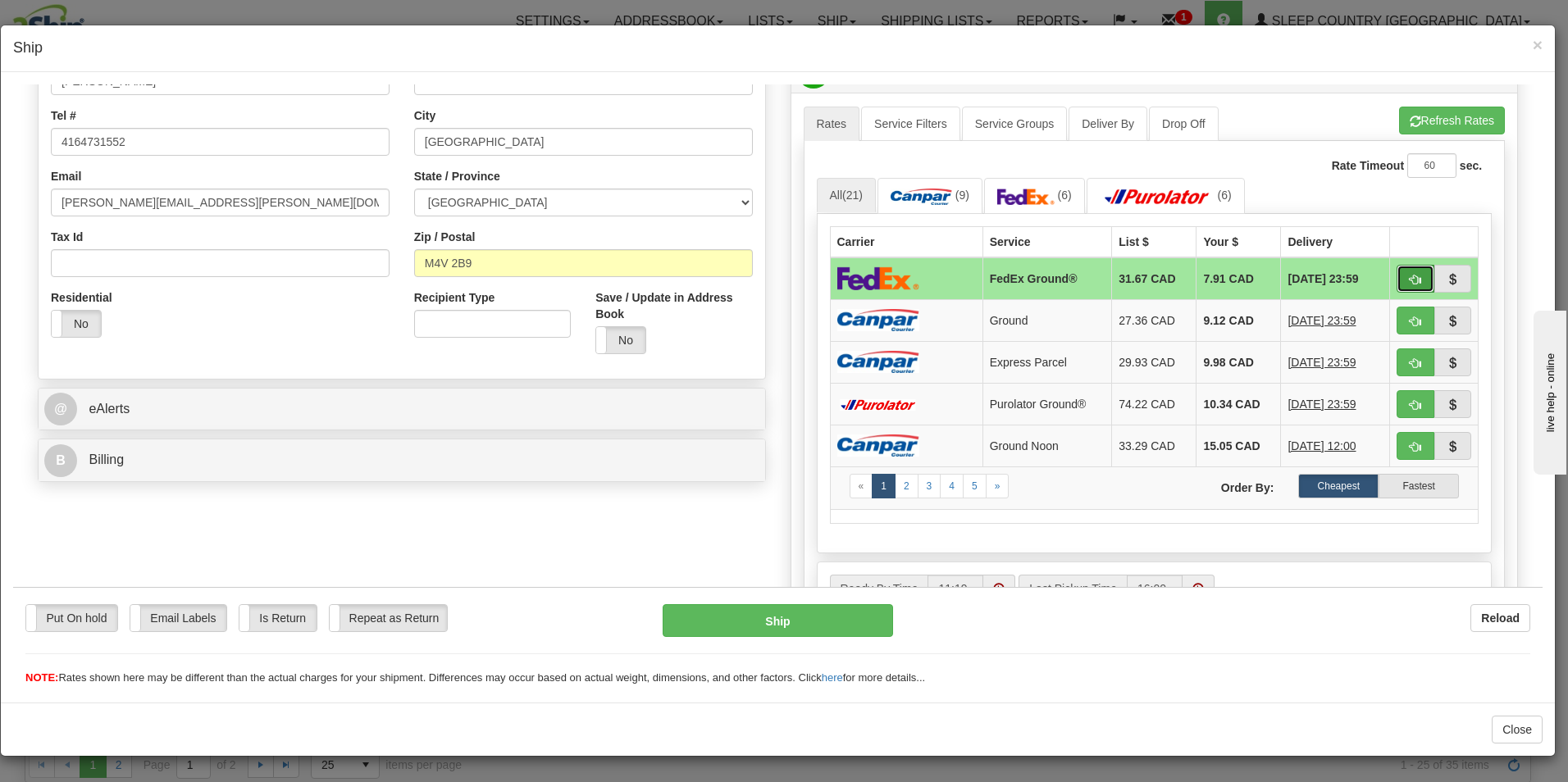
click at [1410, 276] on span "button" at bounding box center [1416, 279] width 11 height 10
type input "92"
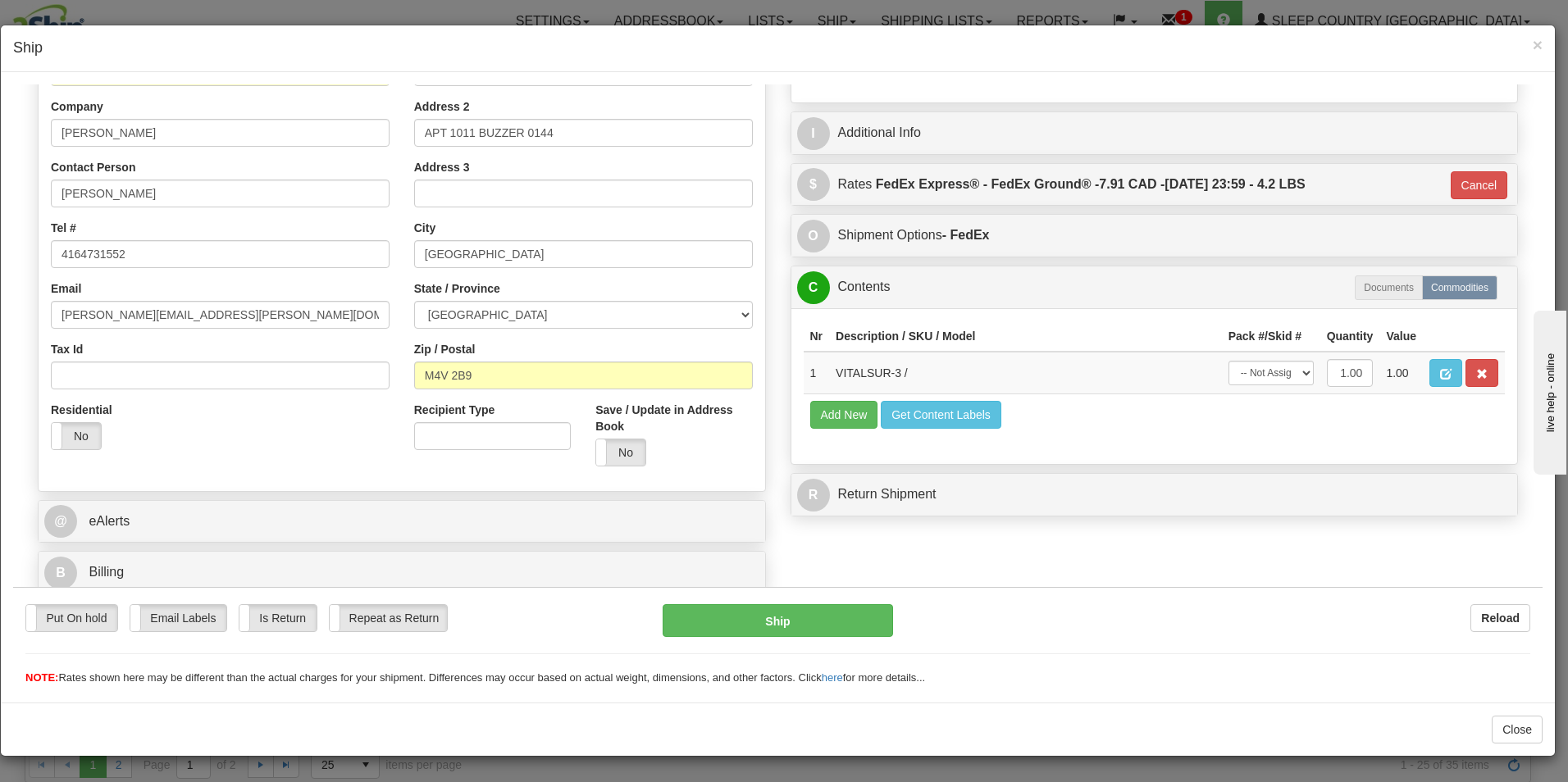
scroll to position [251, 0]
click at [728, 616] on button "Ship" at bounding box center [778, 620] width 230 height 32
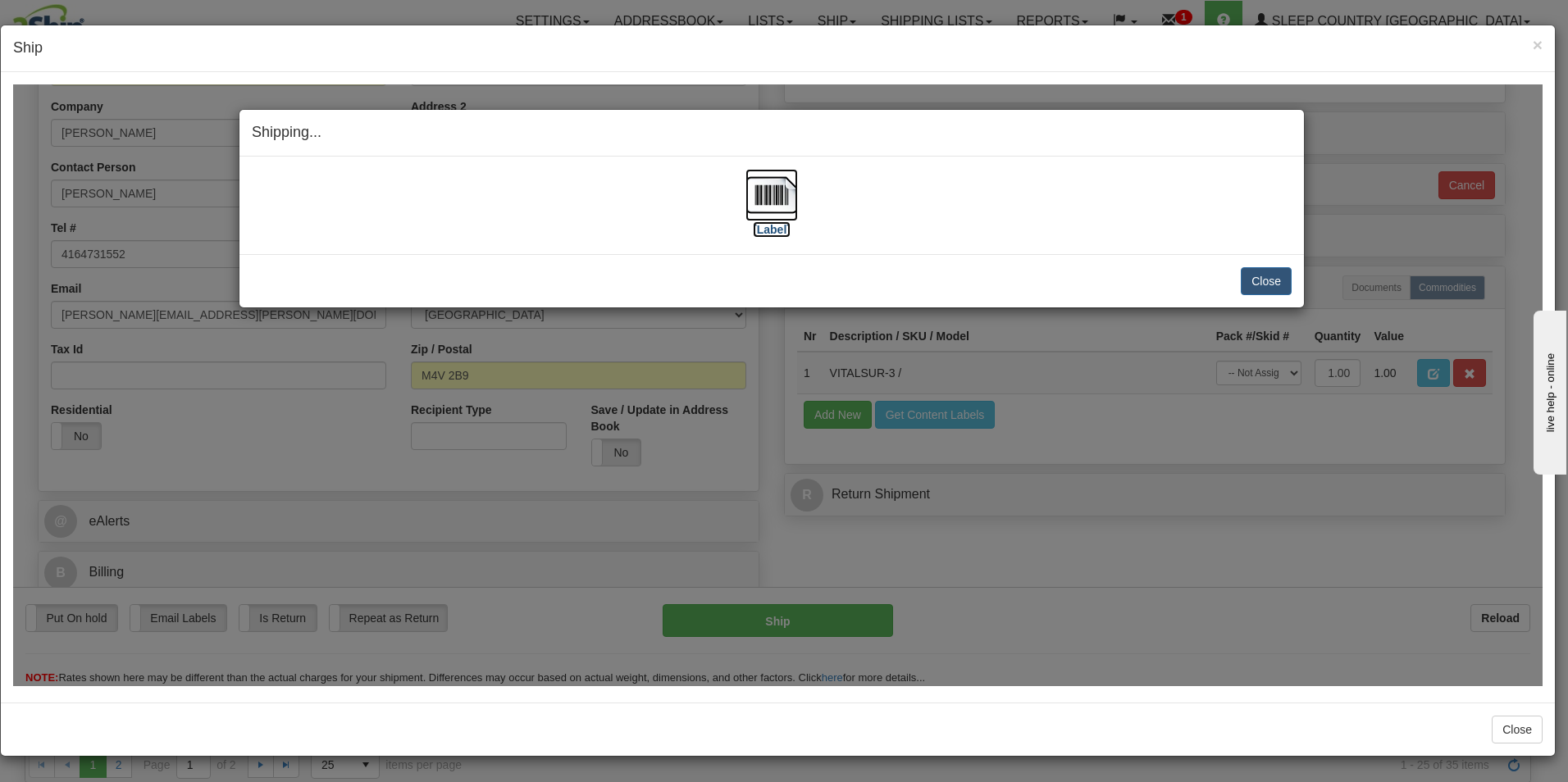
click at [767, 221] on label "[Label]" at bounding box center [772, 228] width 38 height 16
click at [1275, 275] on button "Close" at bounding box center [1265, 280] width 50 height 28
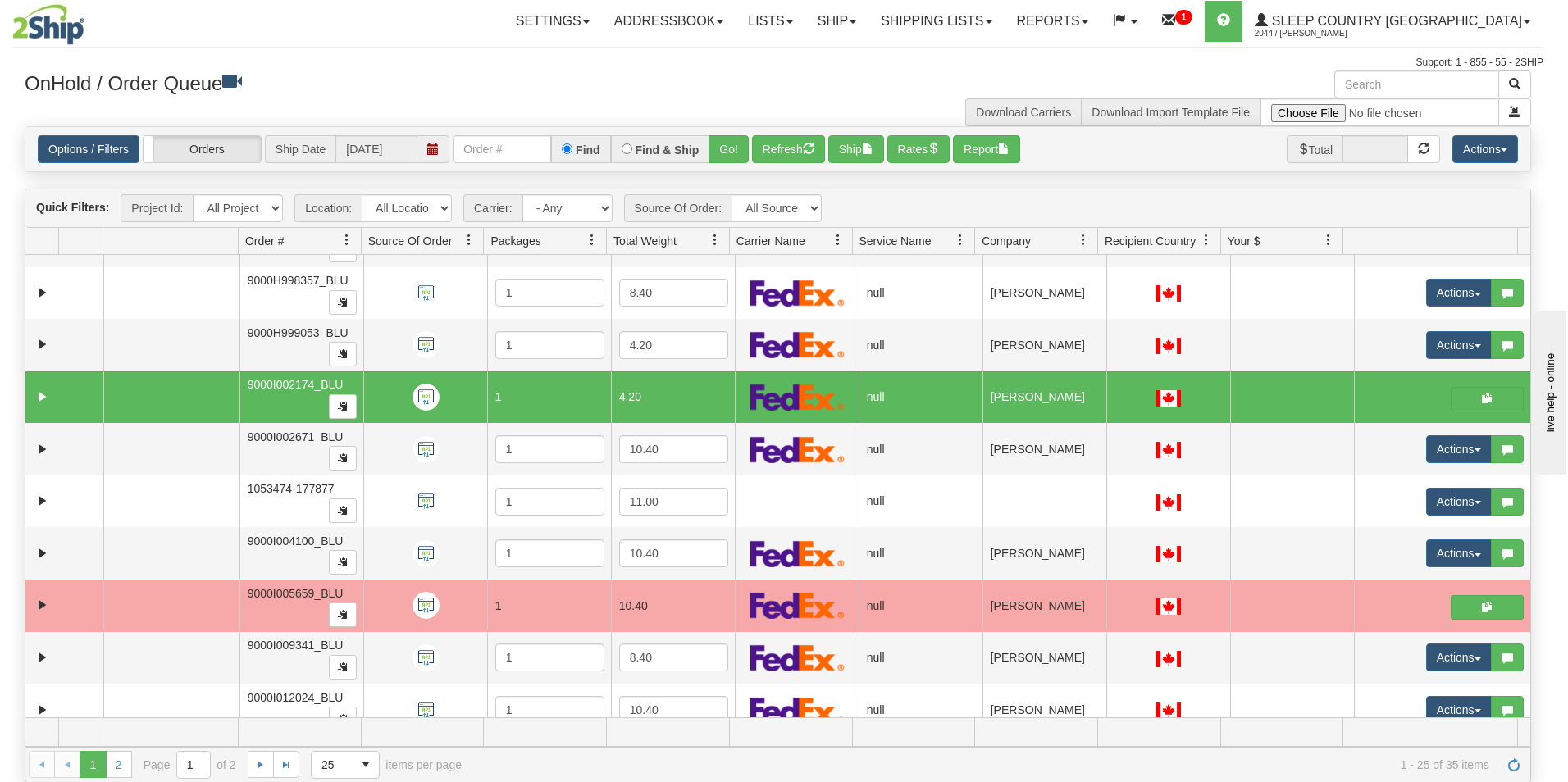
scroll to position [0, 0]
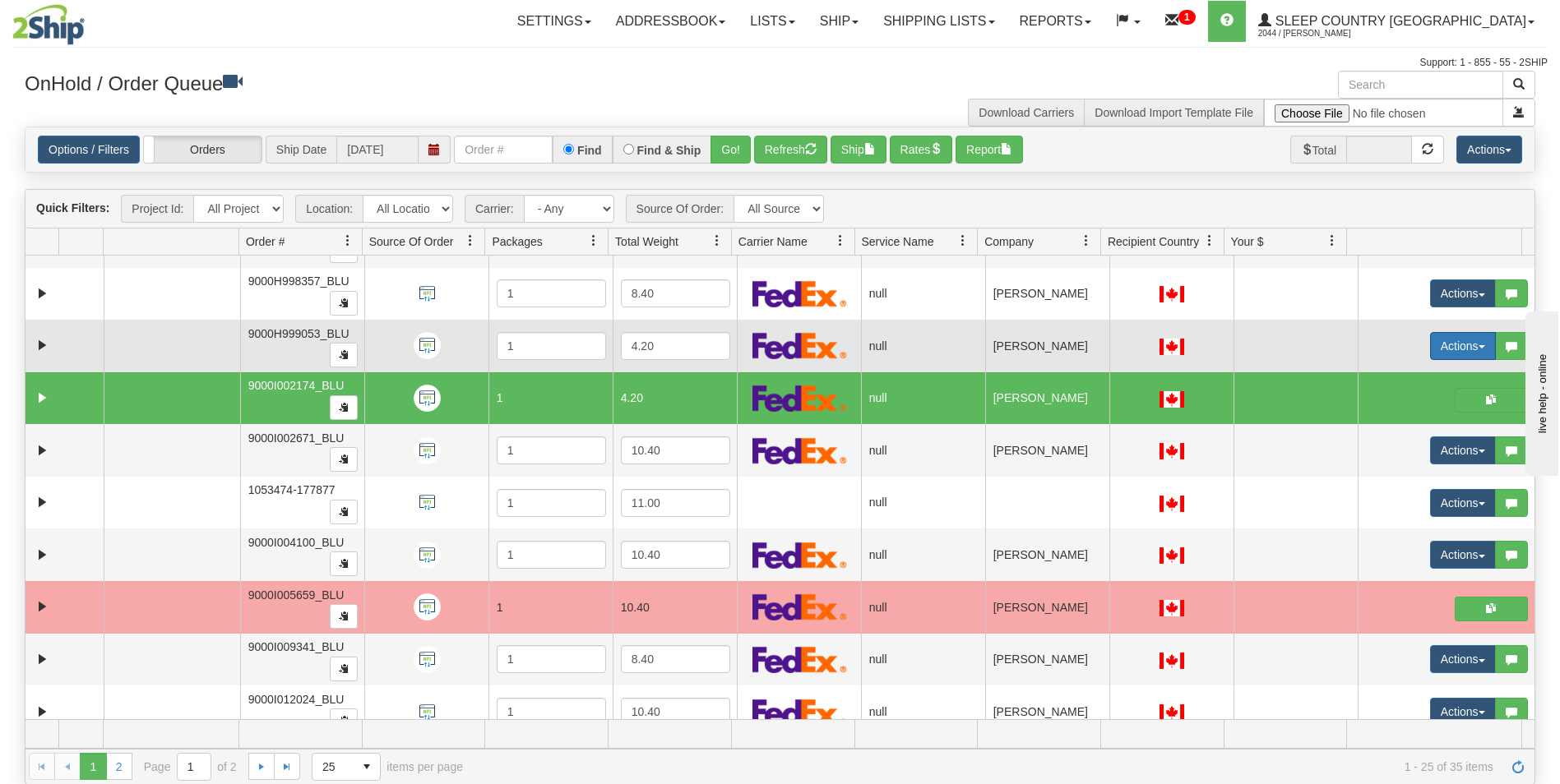
click at [1446, 344] on button "Actions" at bounding box center [1463, 345] width 66 height 28
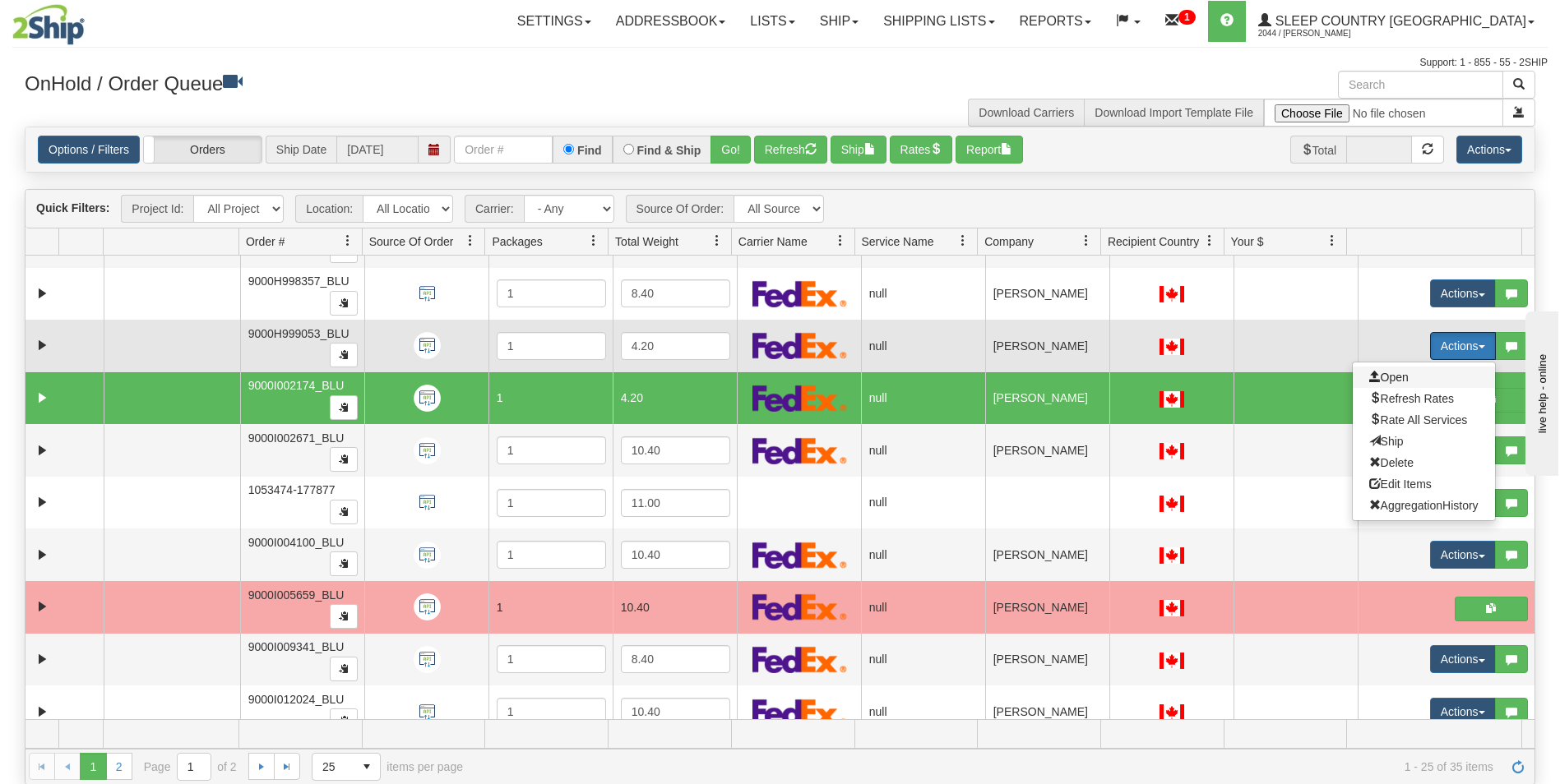
click at [1376, 373] on span "Open" at bounding box center [1388, 378] width 39 height 13
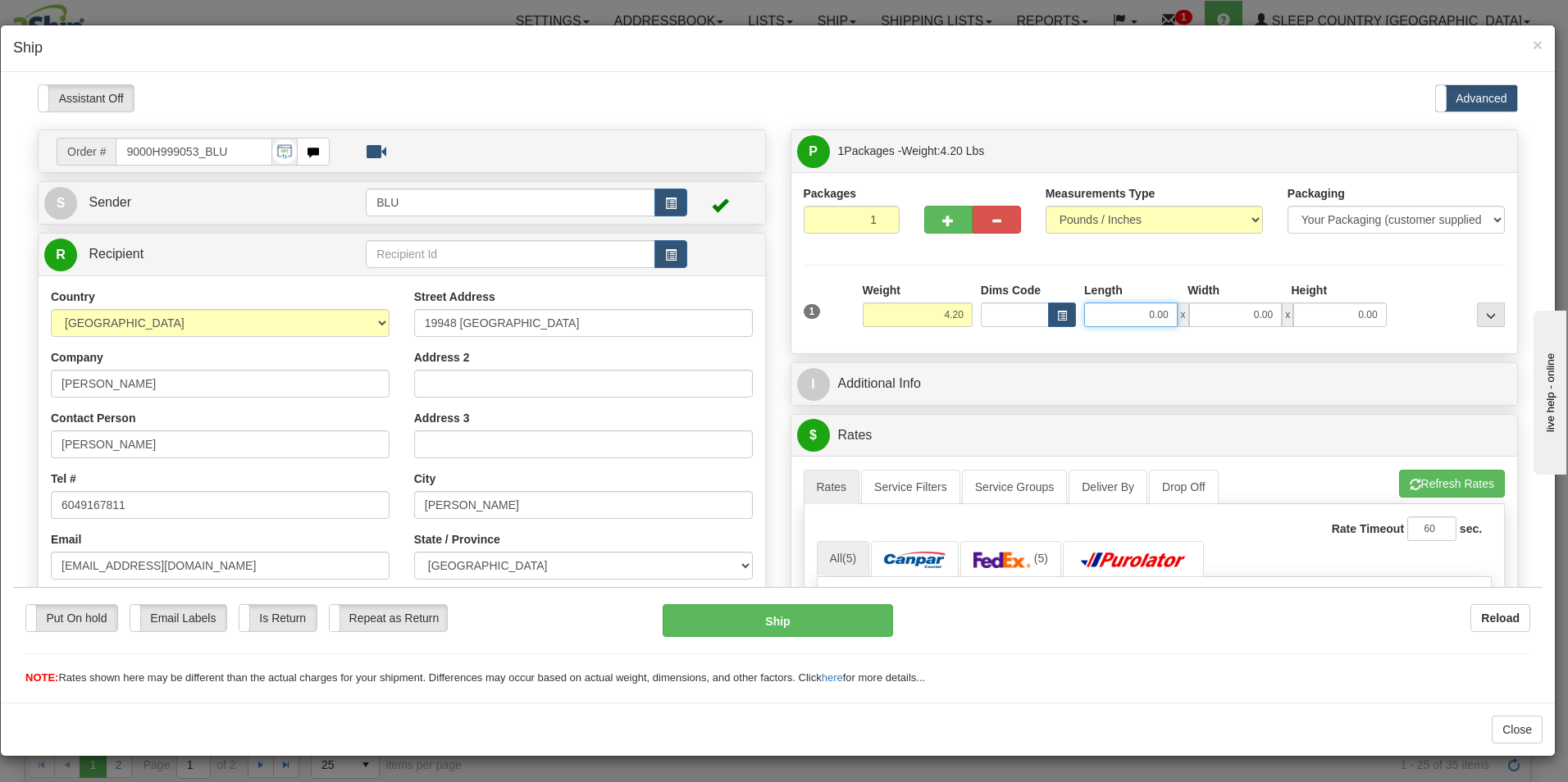
click at [1161, 313] on input "0.00" at bounding box center [1131, 314] width 93 height 25
type input "8.00"
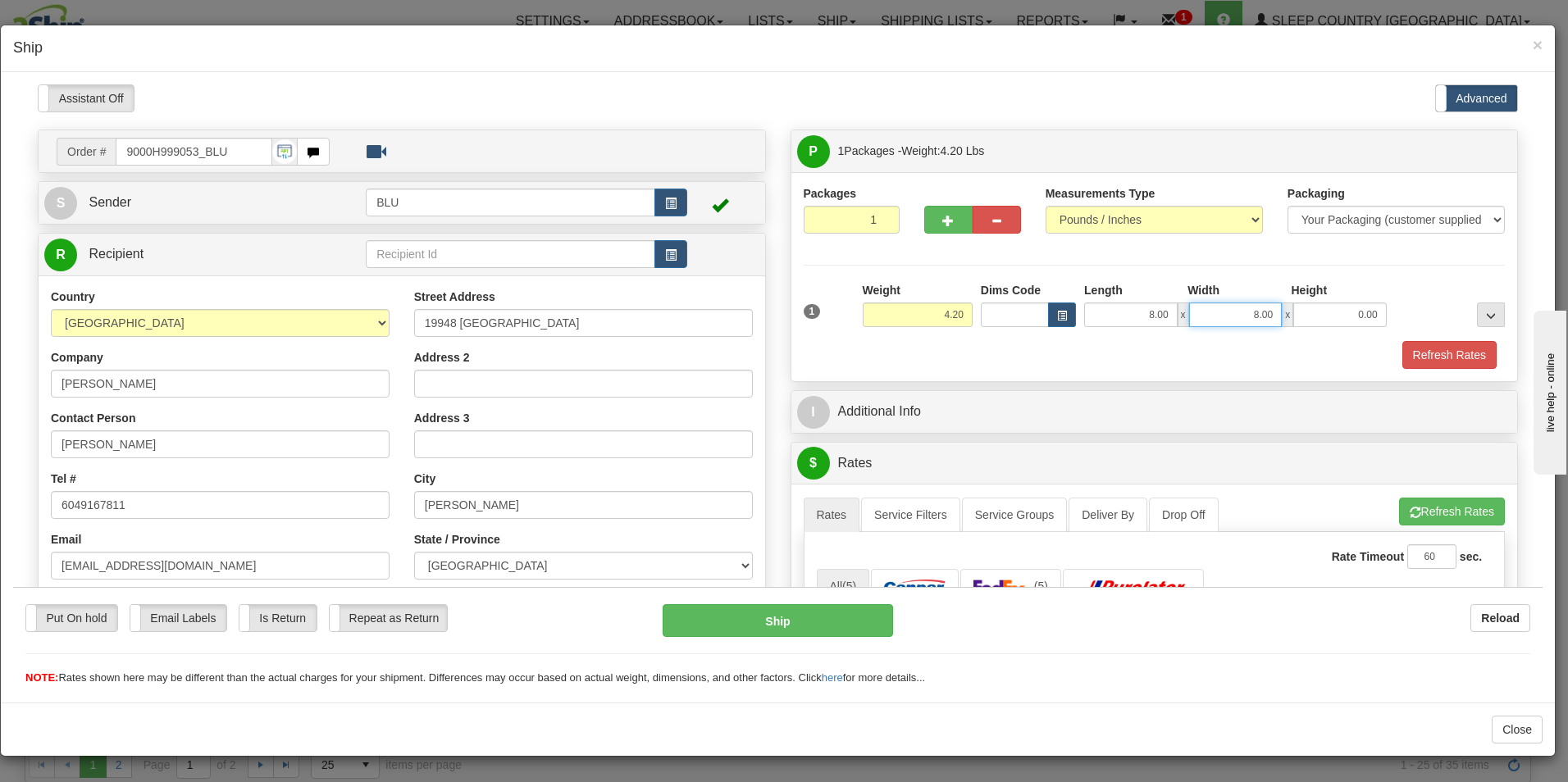
type input "8.00"
type input "16.00"
click at [1402, 353] on button "Refresh Rates" at bounding box center [1449, 354] width 94 height 28
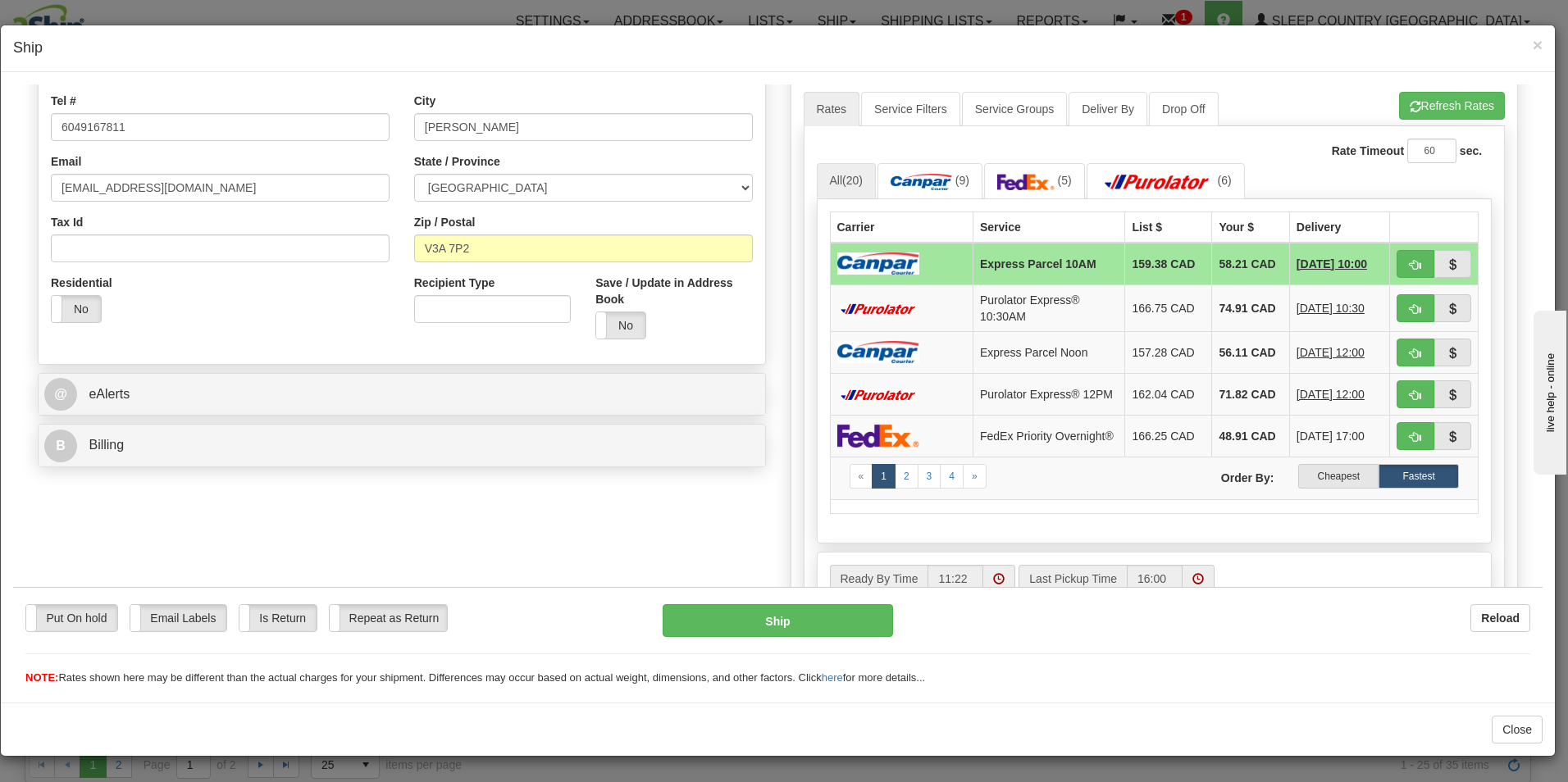
scroll to position [392, 0]
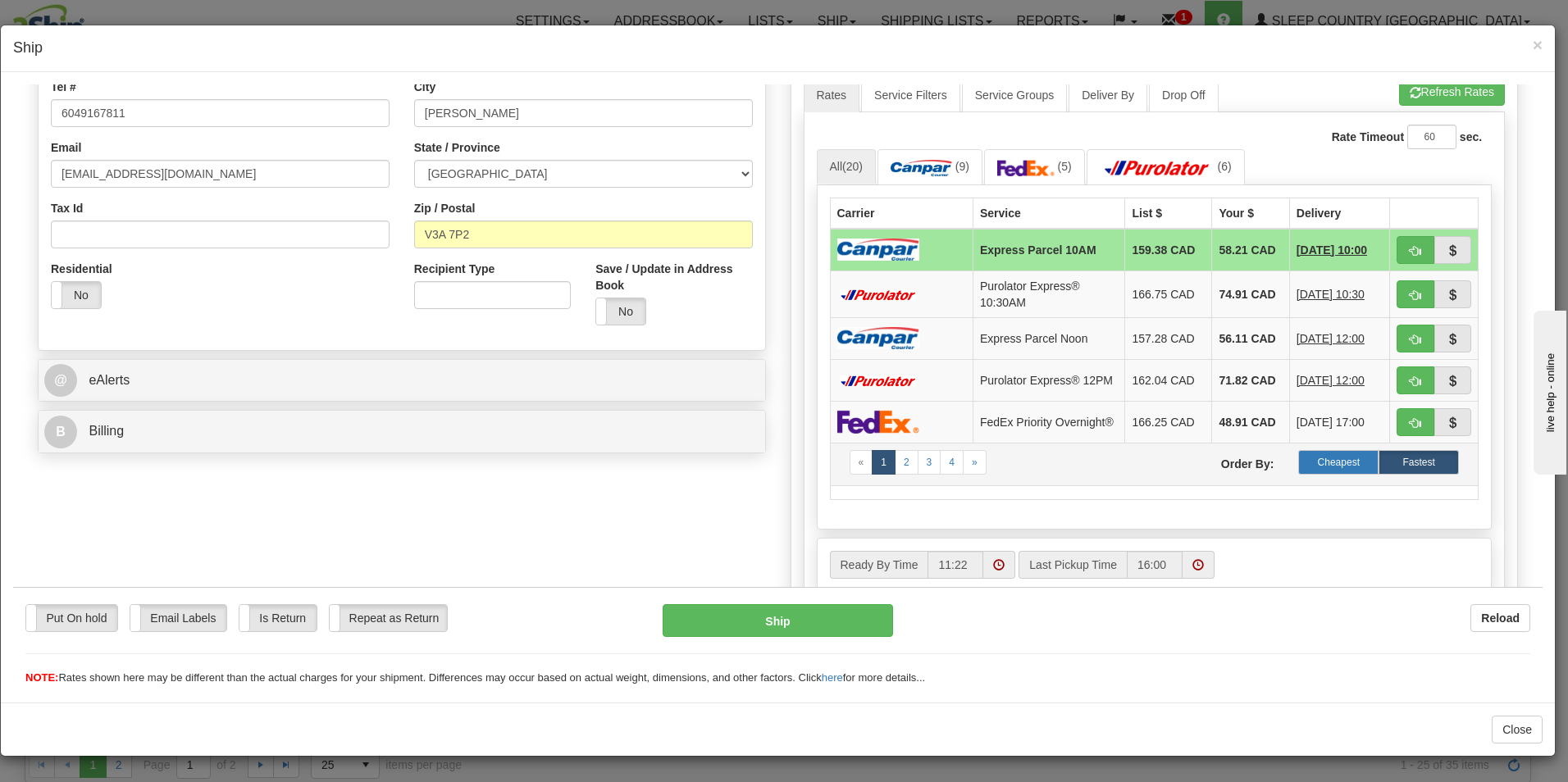
click at [1318, 471] on label "Cheapest" at bounding box center [1339, 461] width 80 height 25
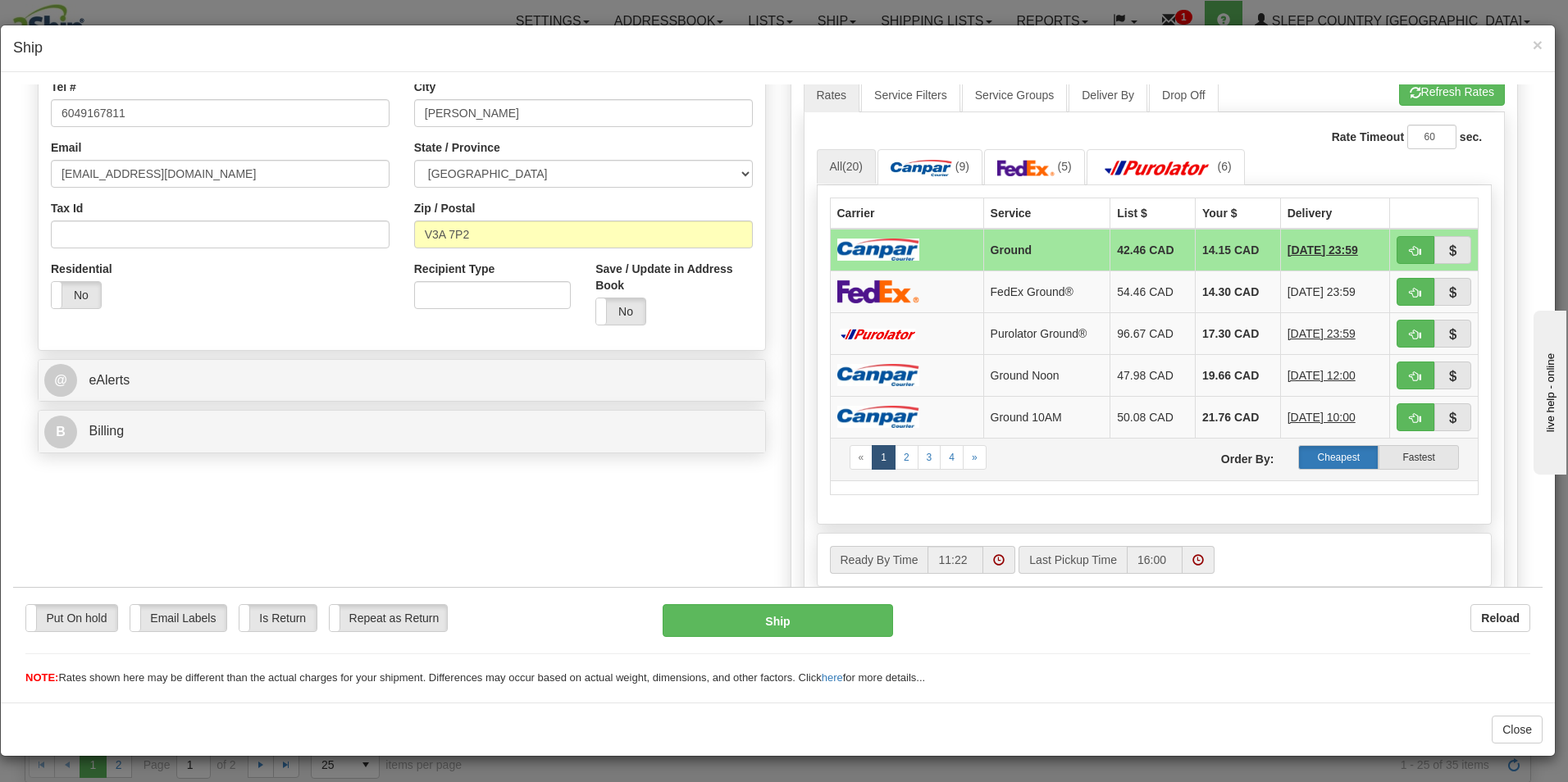
click at [1320, 455] on label "Cheapest" at bounding box center [1339, 457] width 80 height 25
click at [782, 617] on button "Ship" at bounding box center [778, 620] width 230 height 32
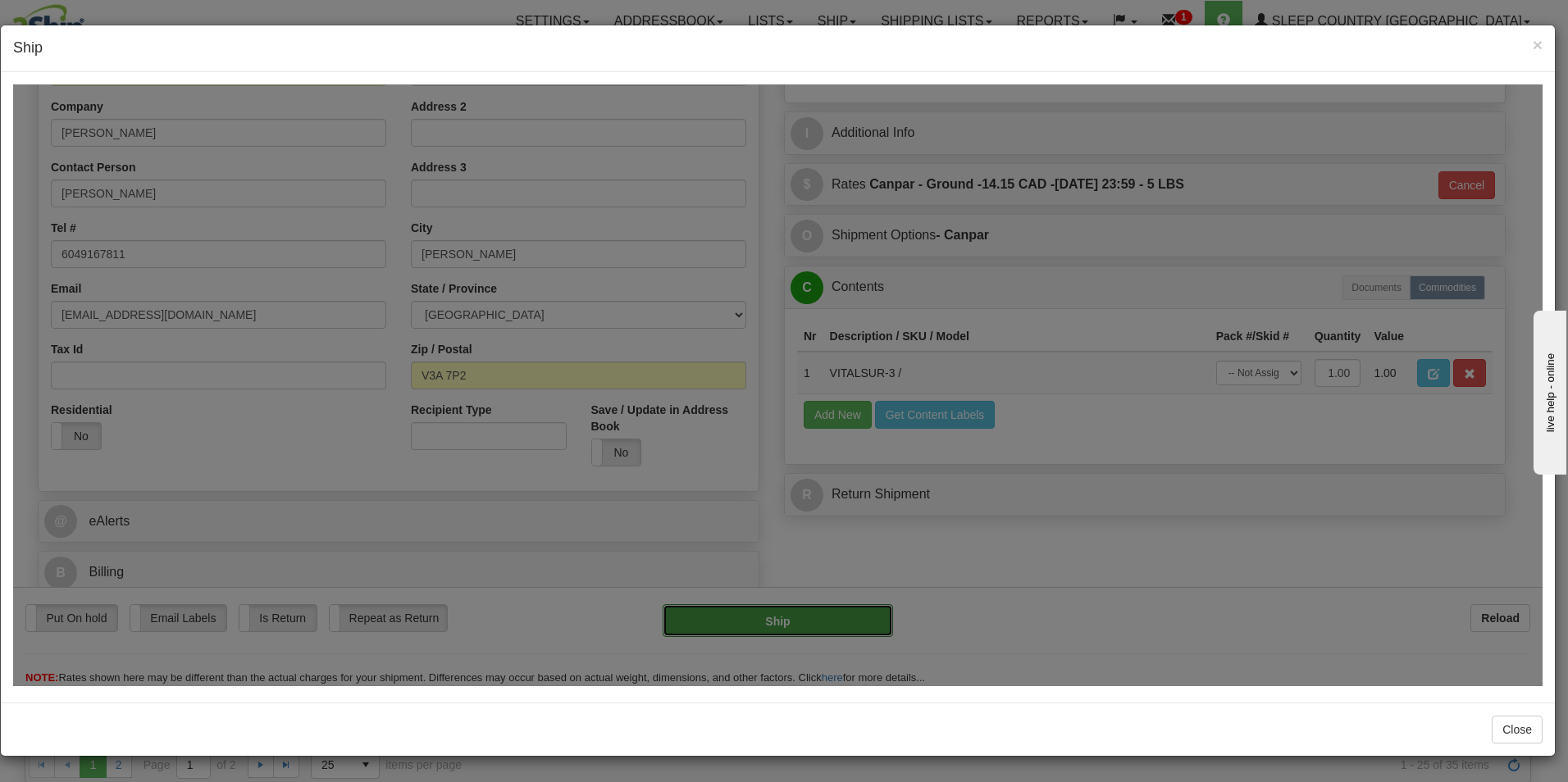
type input "1"
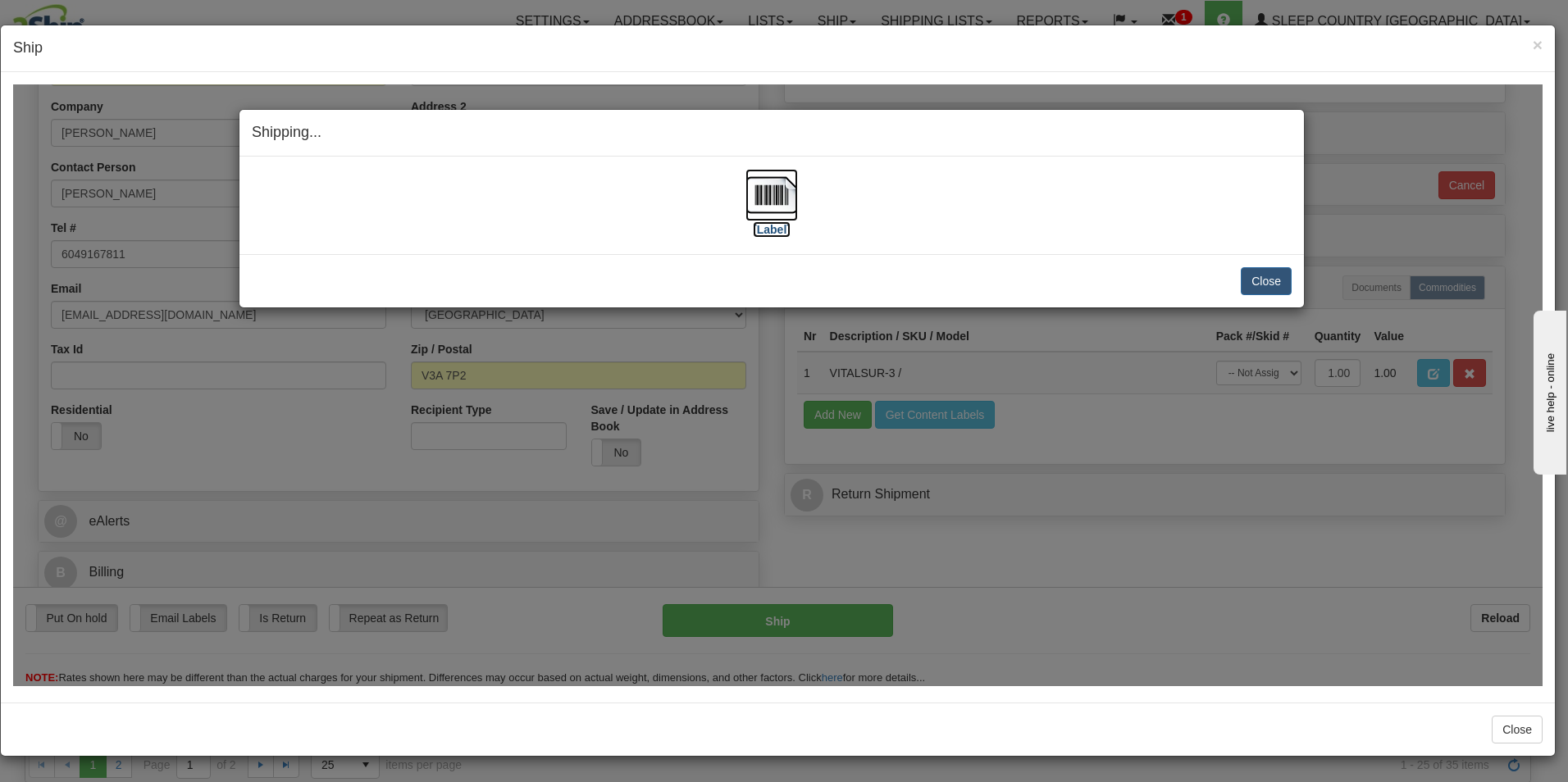
click at [781, 219] on img at bounding box center [772, 194] width 52 height 52
click at [1273, 281] on button "Close" at bounding box center [1265, 280] width 50 height 28
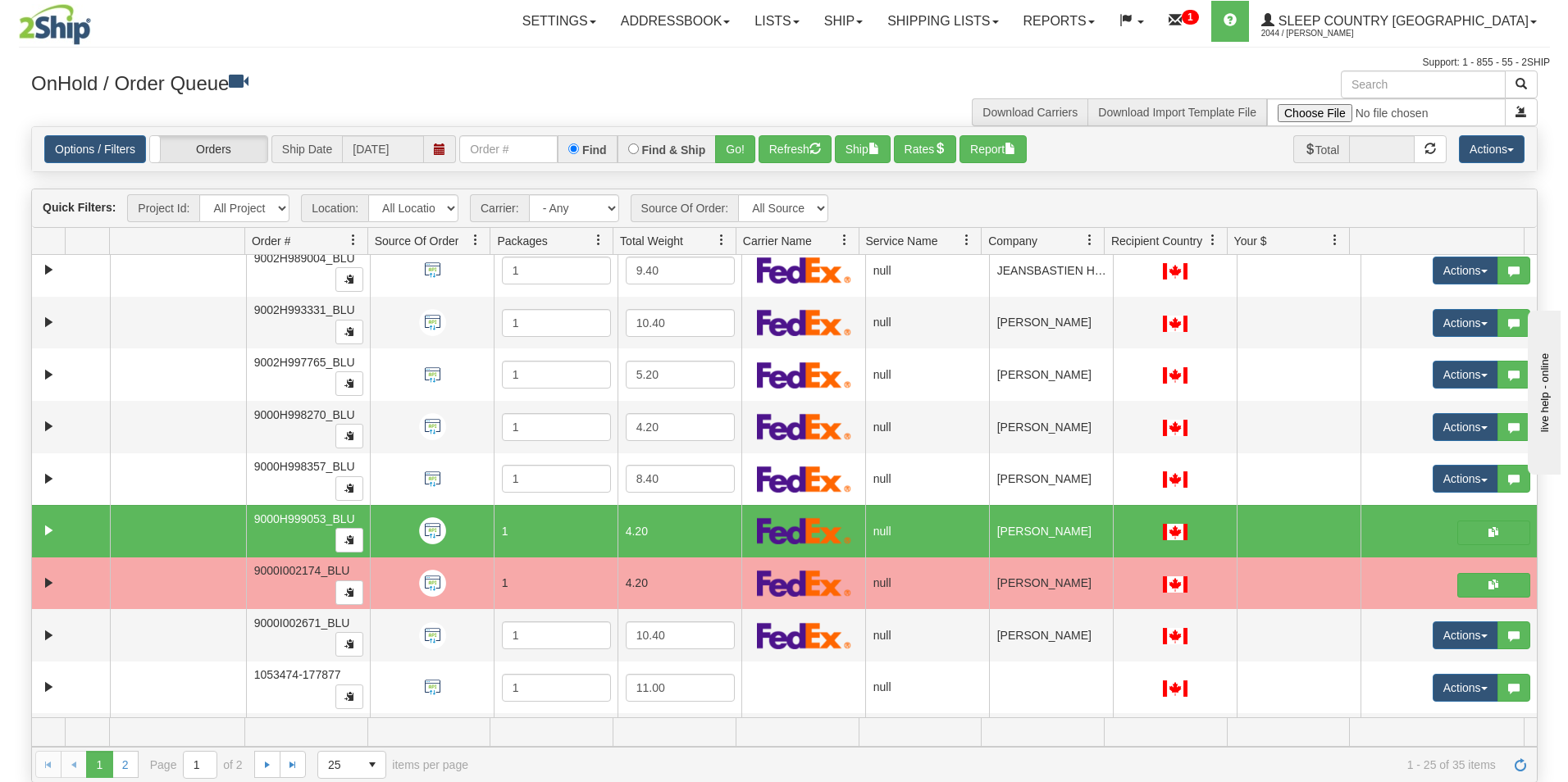
scroll to position [0, 0]
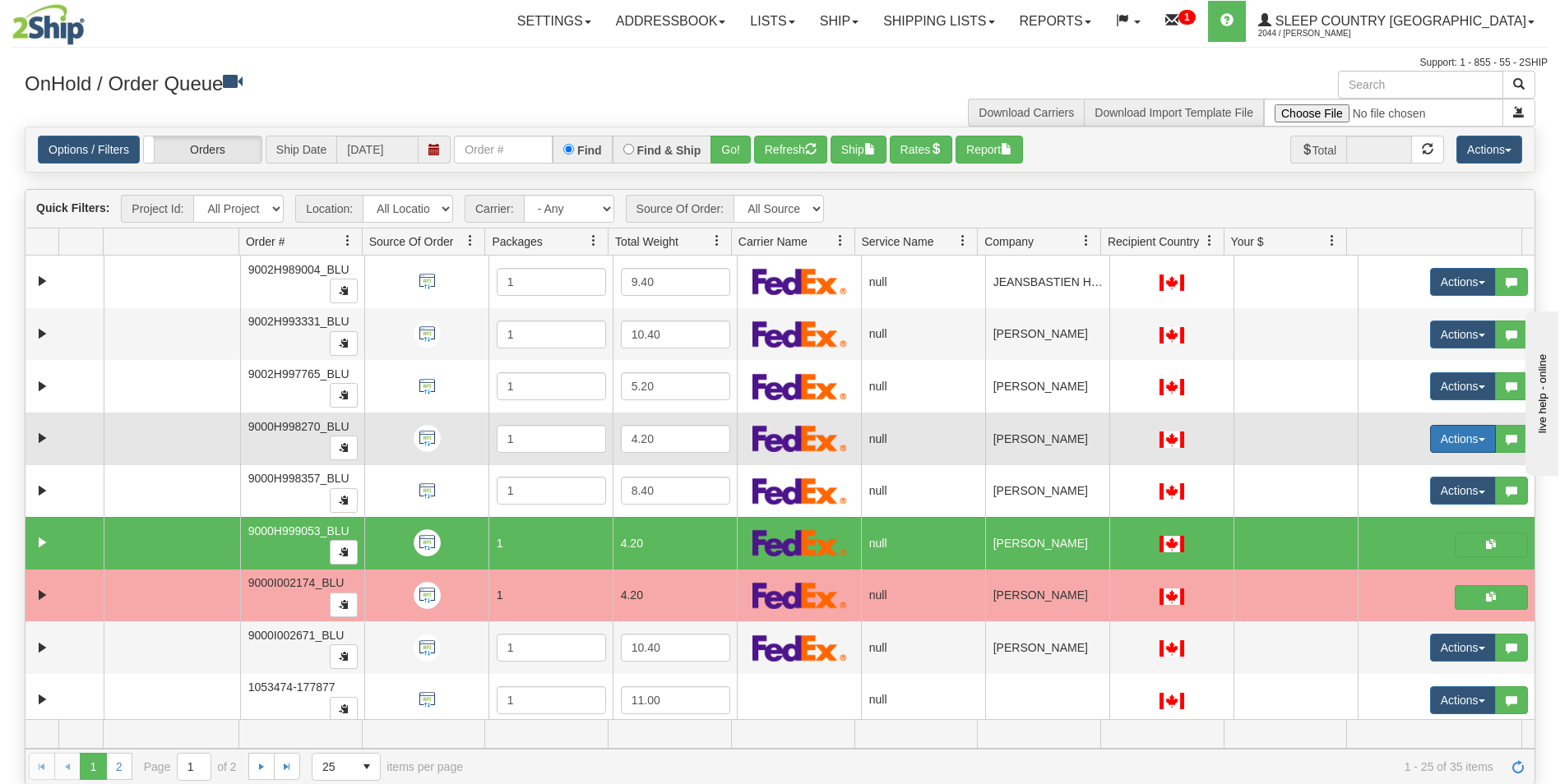
click at [1432, 434] on button "Actions" at bounding box center [1463, 439] width 66 height 28
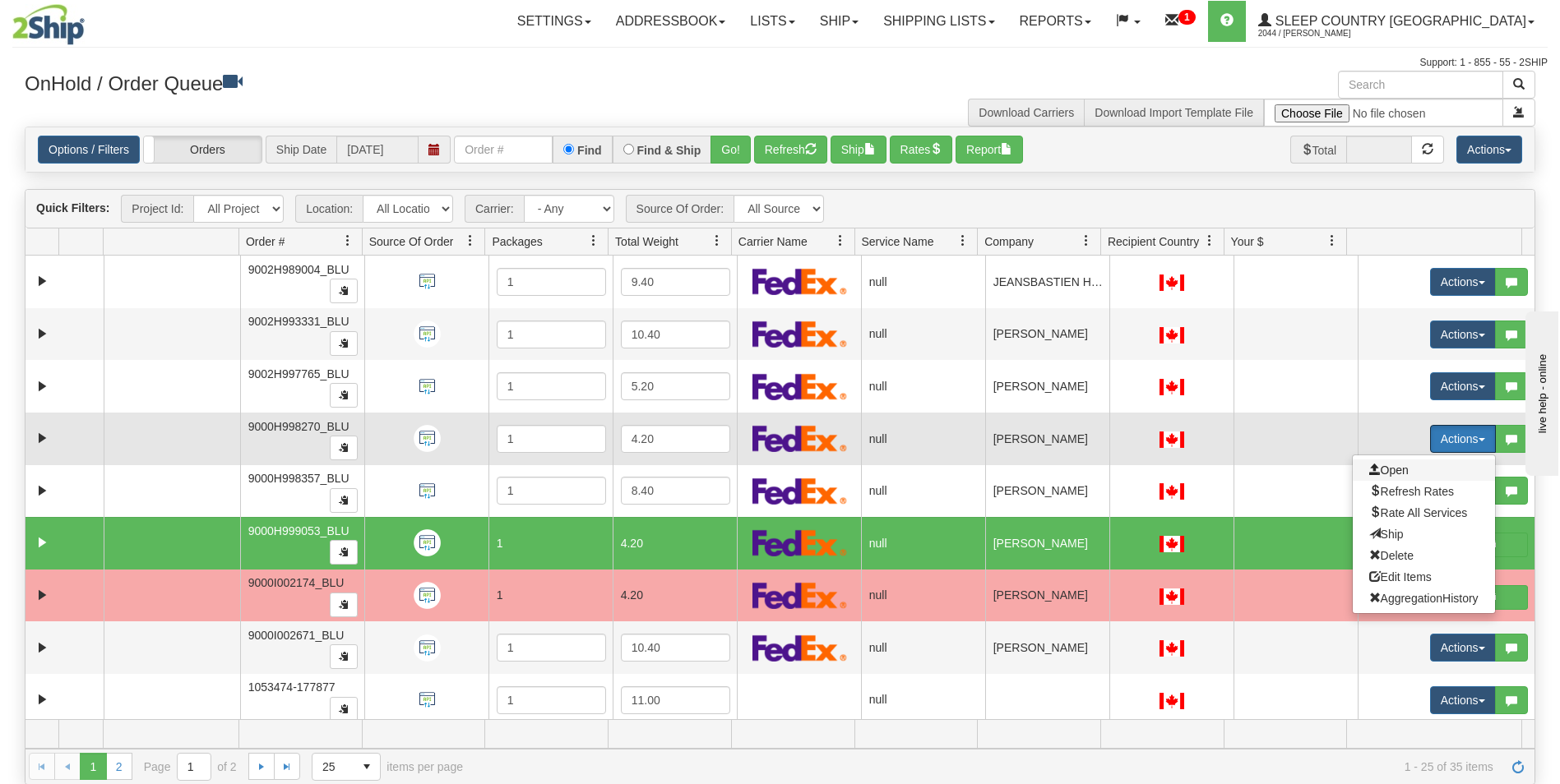
click at [1393, 468] on span "Open" at bounding box center [1388, 470] width 39 height 13
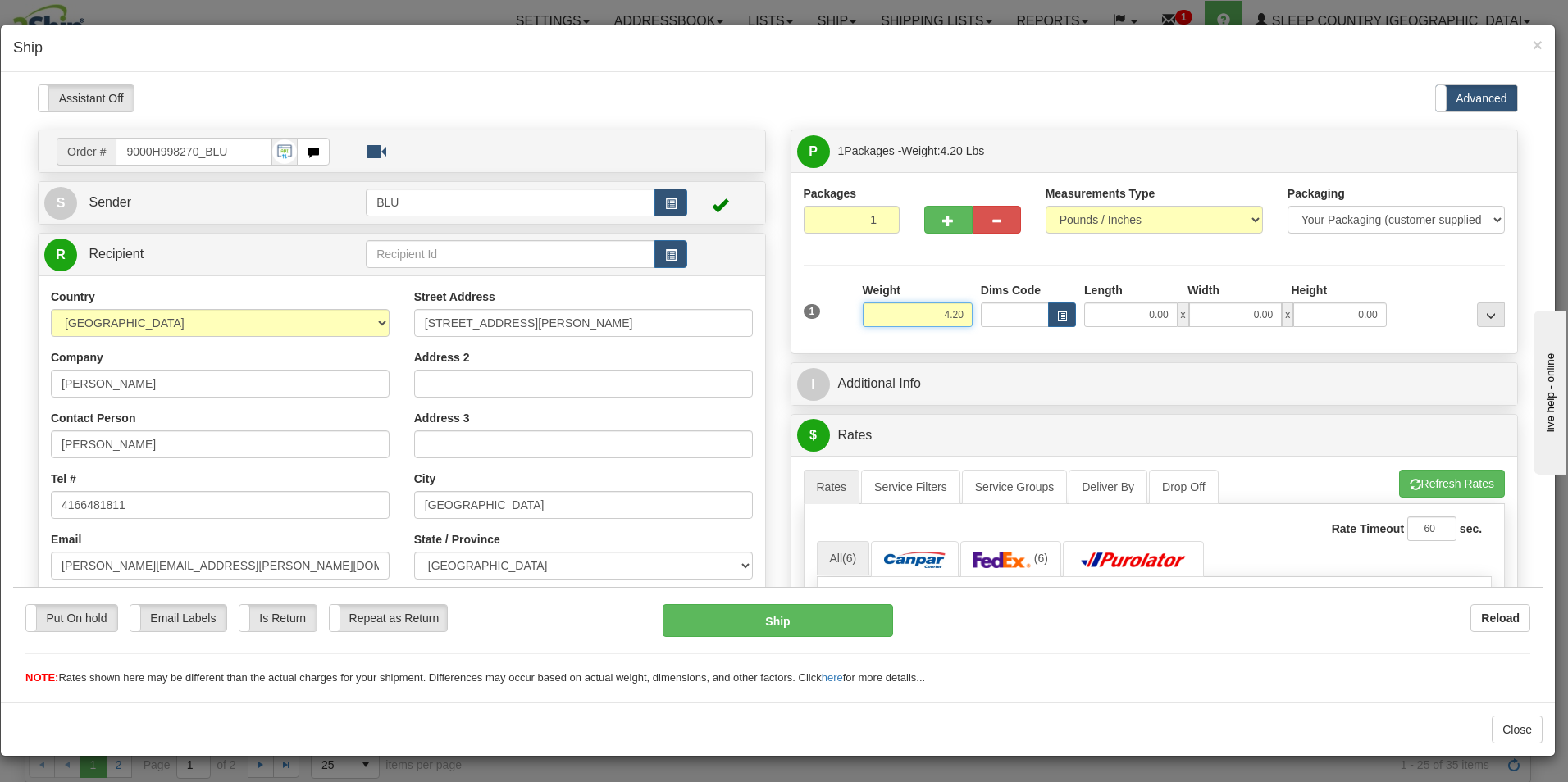
click at [961, 316] on input "4.20" at bounding box center [918, 314] width 110 height 25
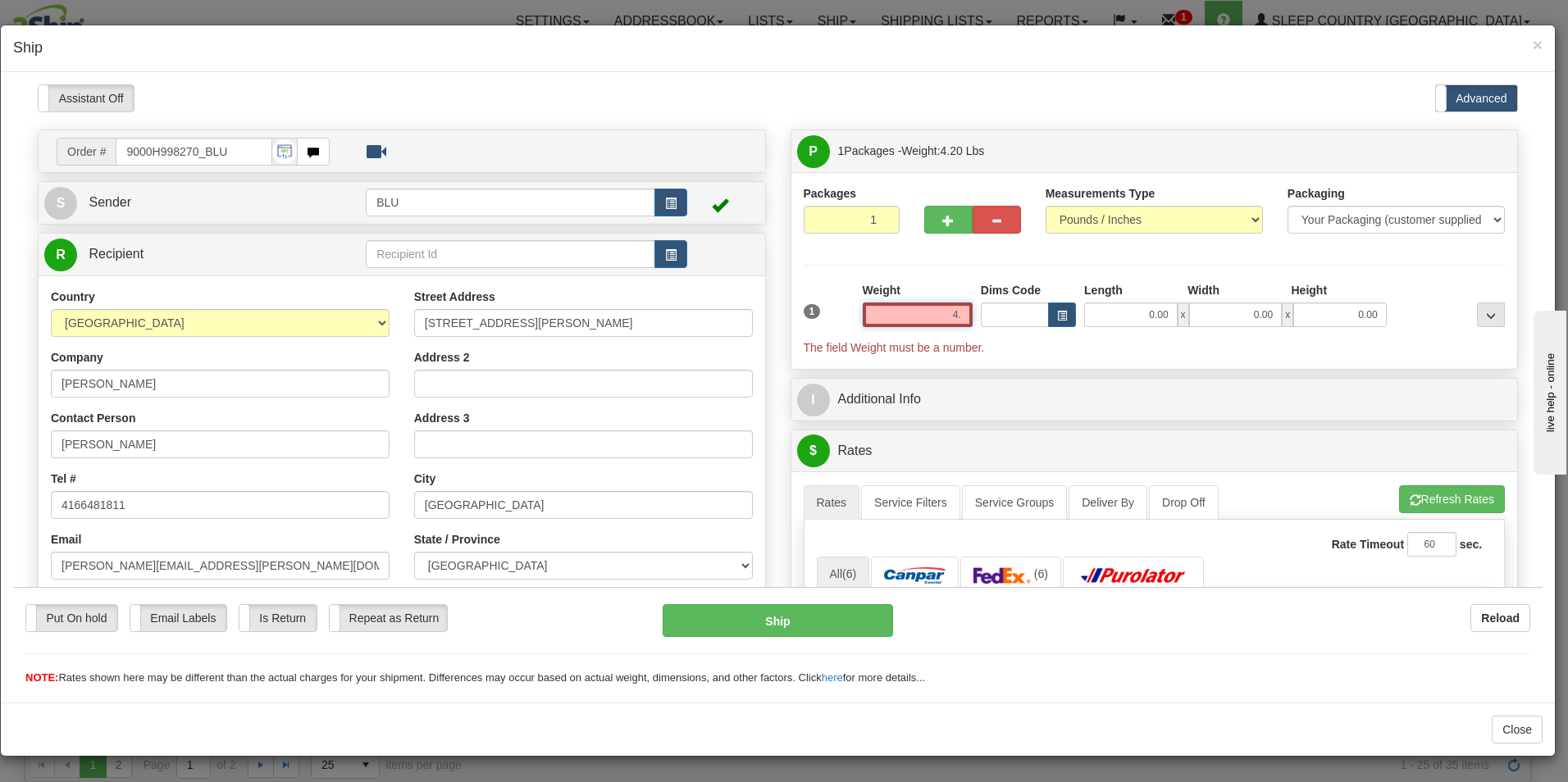
type input "4"
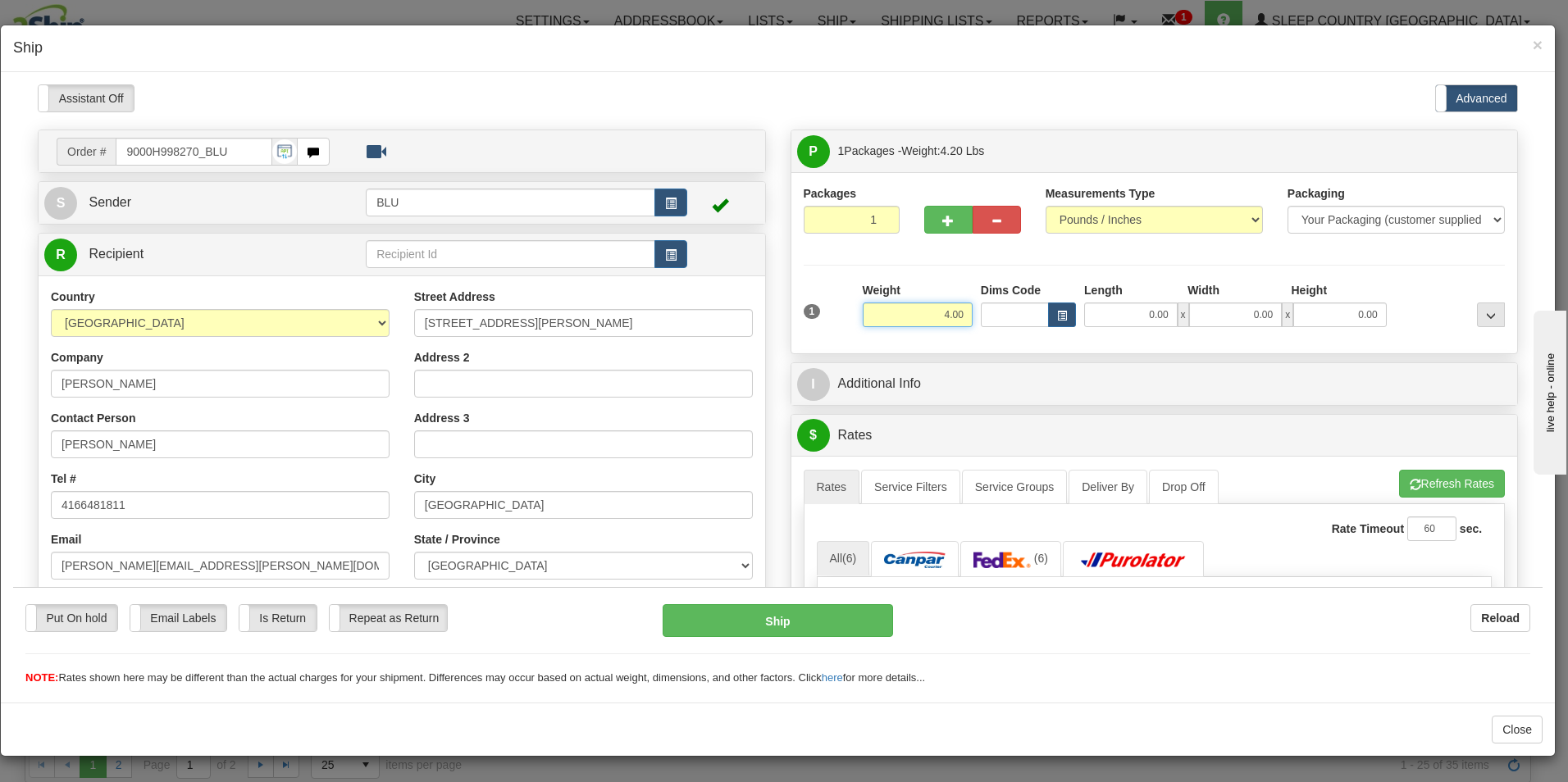
type input "4.00"
type input "8.00"
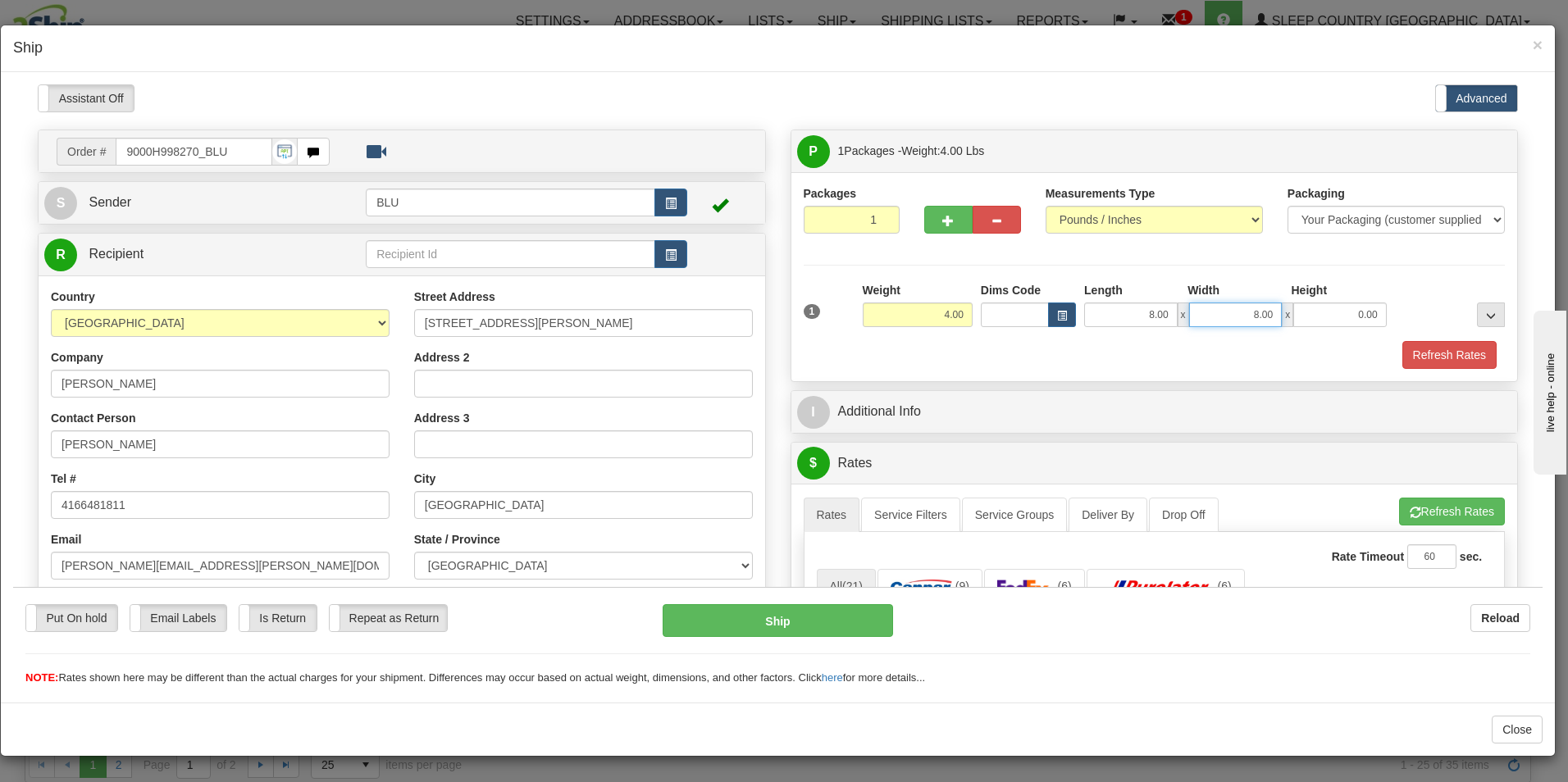
type input "8.00"
type input "16.00"
click at [1443, 350] on button "Refresh Rates" at bounding box center [1449, 354] width 94 height 28
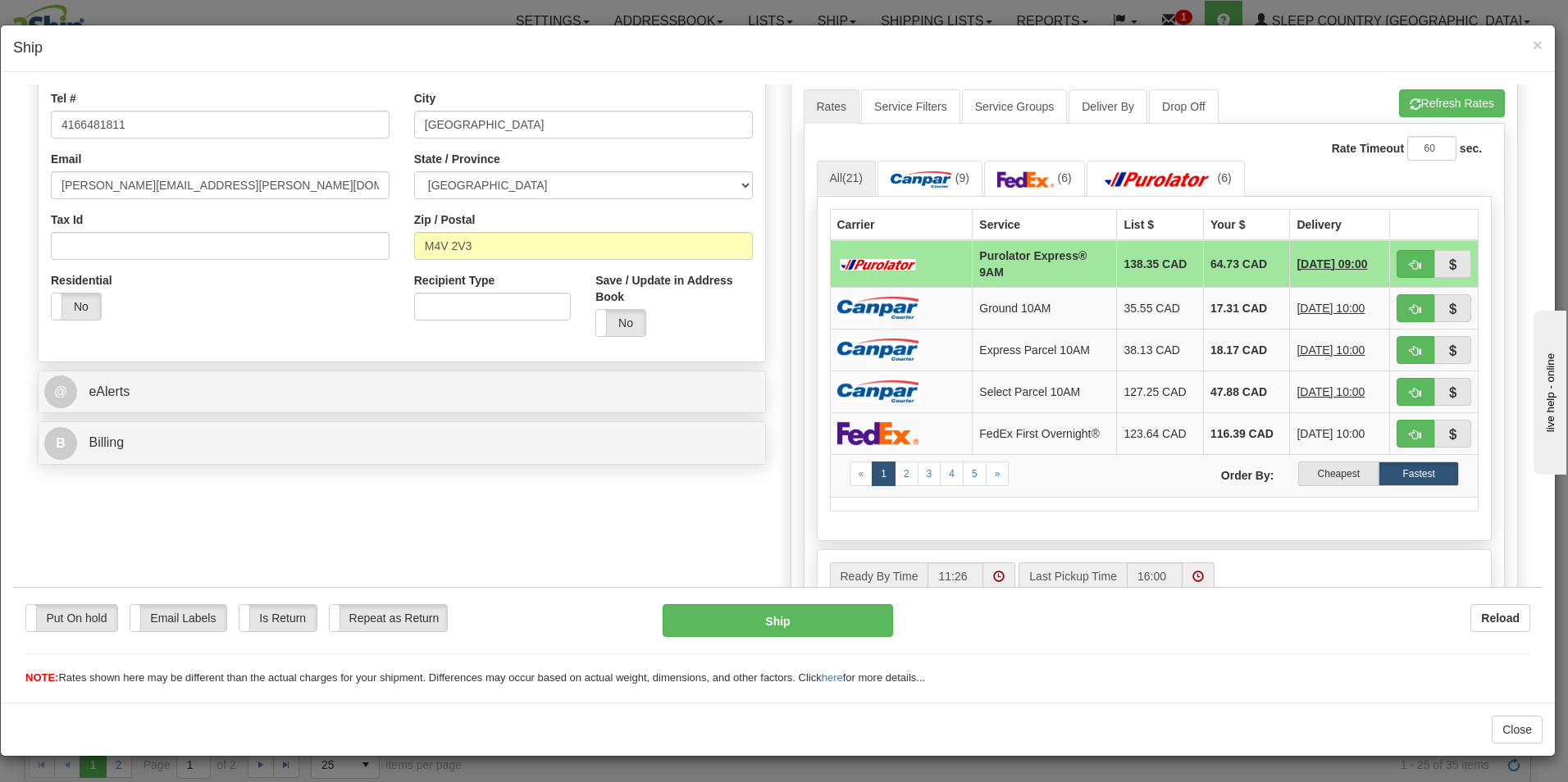
scroll to position [390, 0]
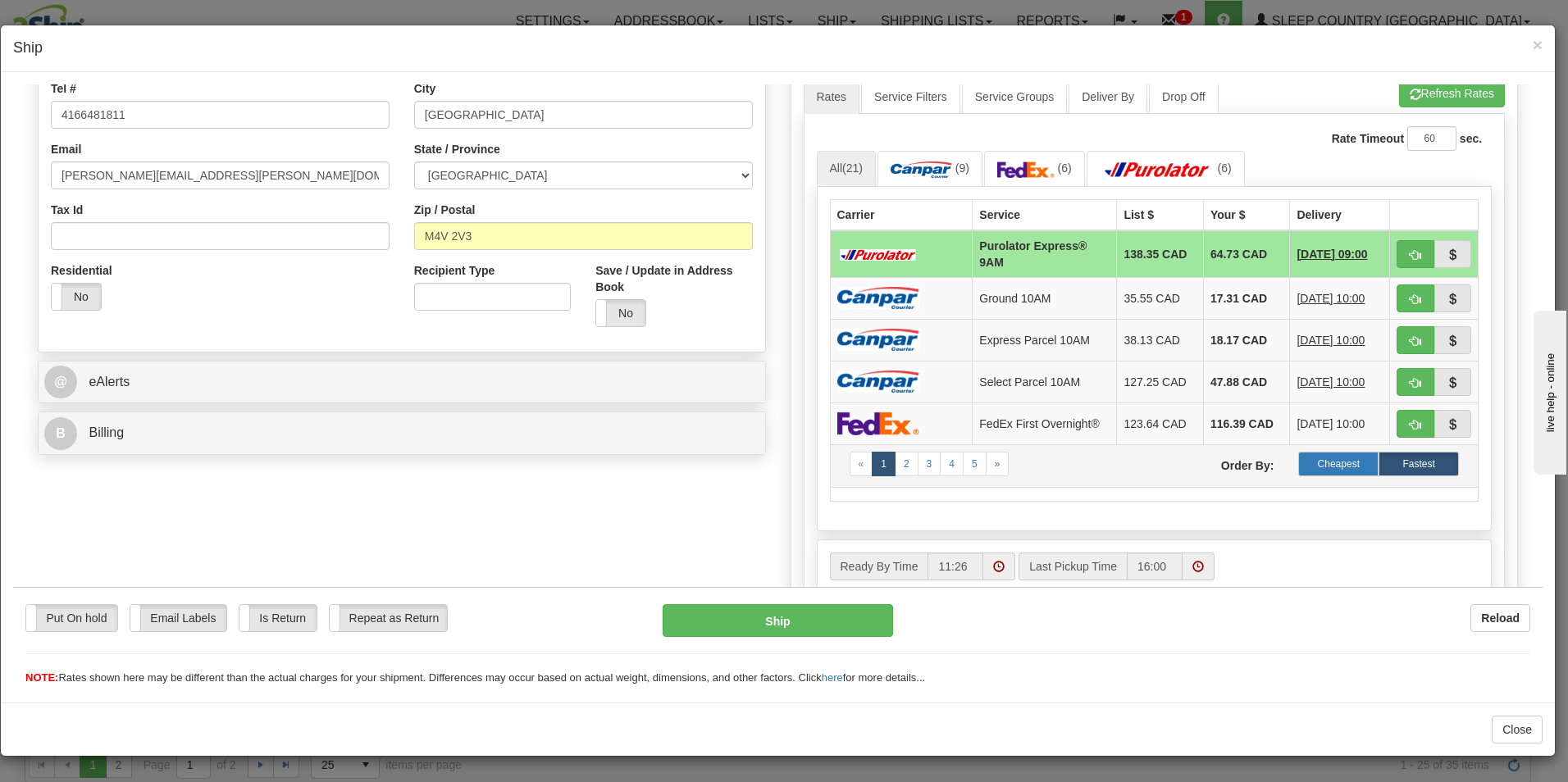
click at [1325, 465] on label "Cheapest" at bounding box center [1339, 463] width 80 height 25
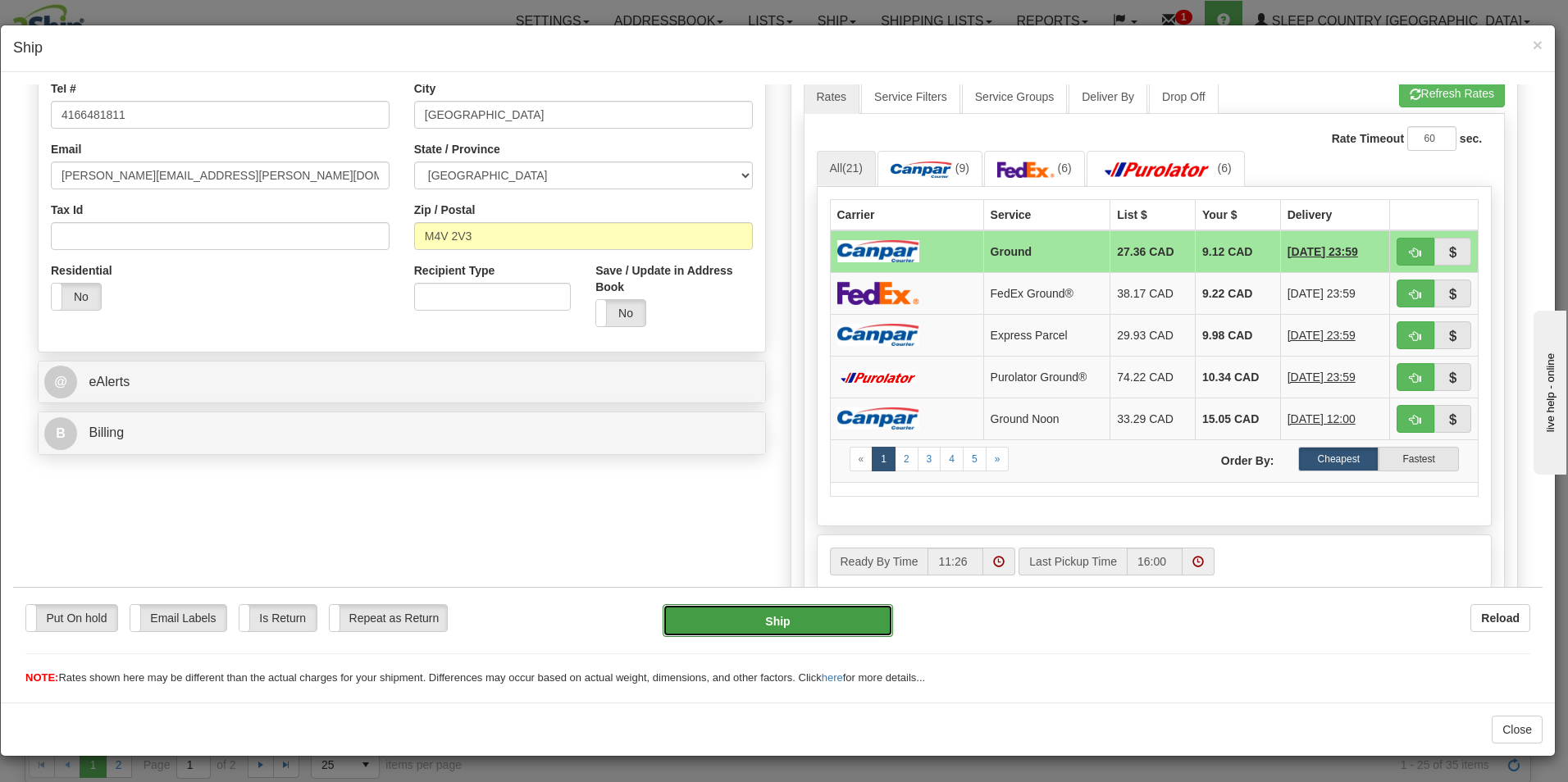
click at [794, 621] on button "Ship" at bounding box center [778, 620] width 230 height 32
type input "1"
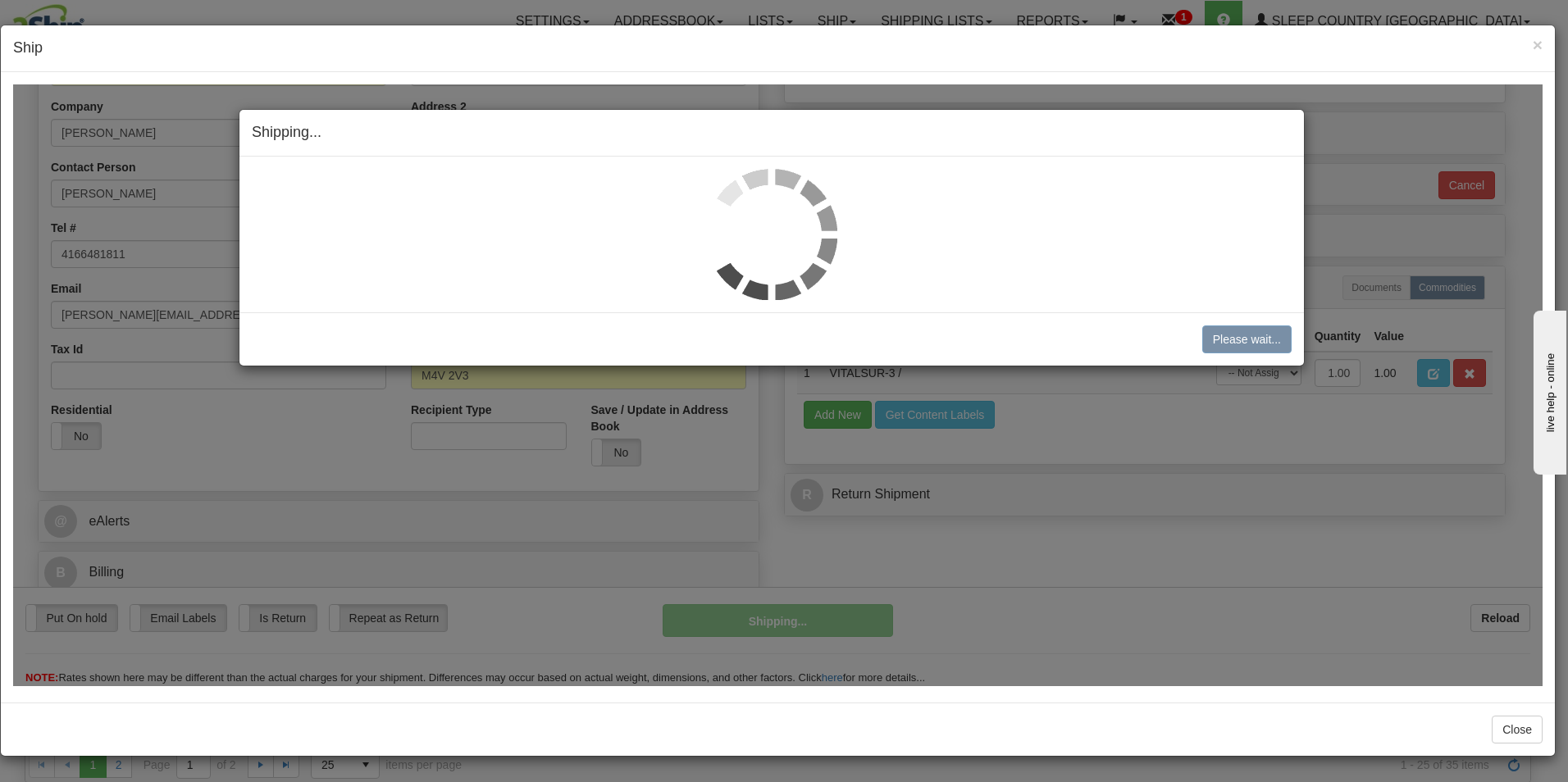
scroll to position [251, 0]
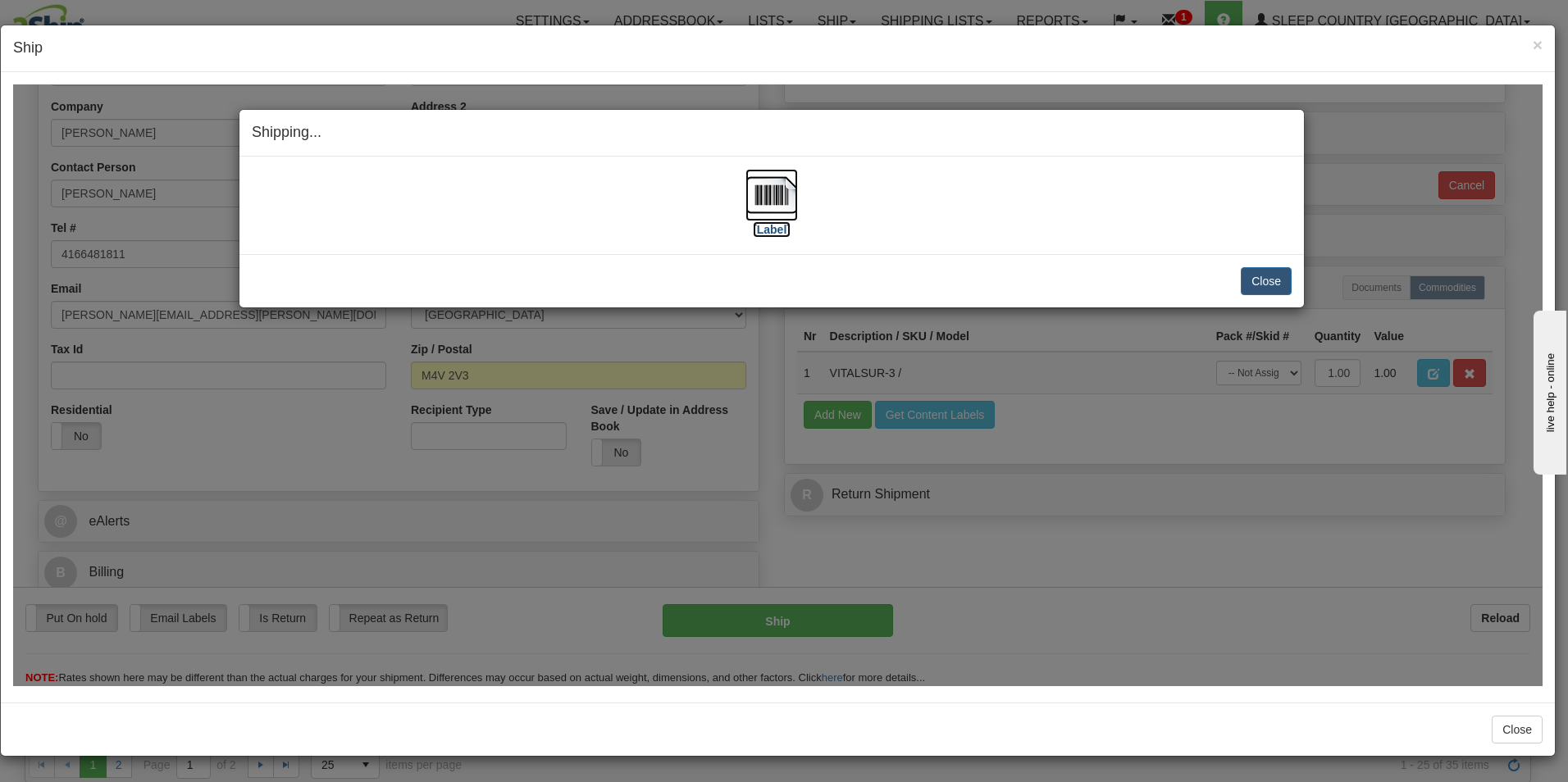
click at [773, 215] on img at bounding box center [772, 194] width 52 height 52
click at [1253, 286] on button "Close" at bounding box center [1265, 280] width 50 height 28
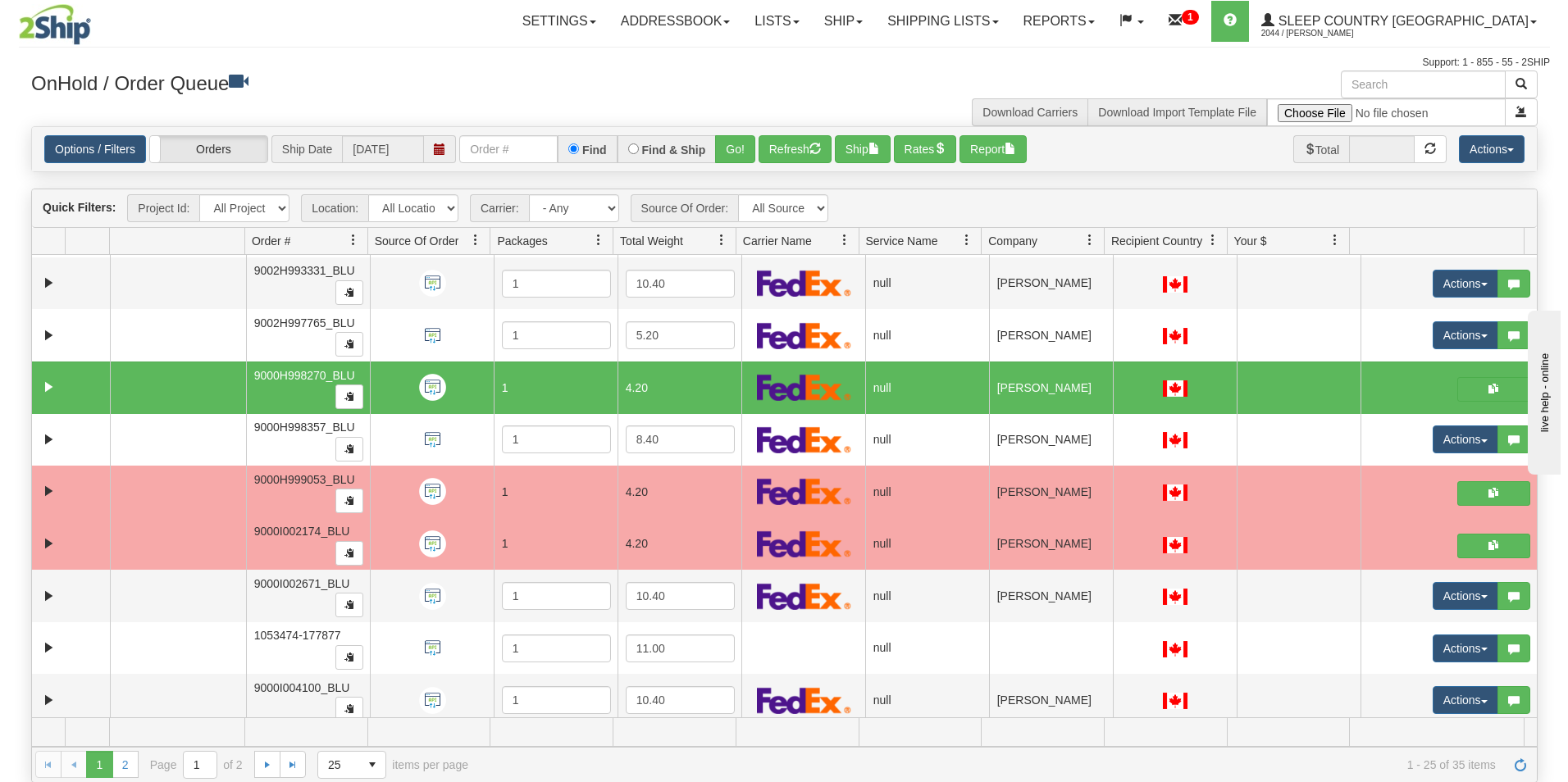
scroll to position [66, 0]
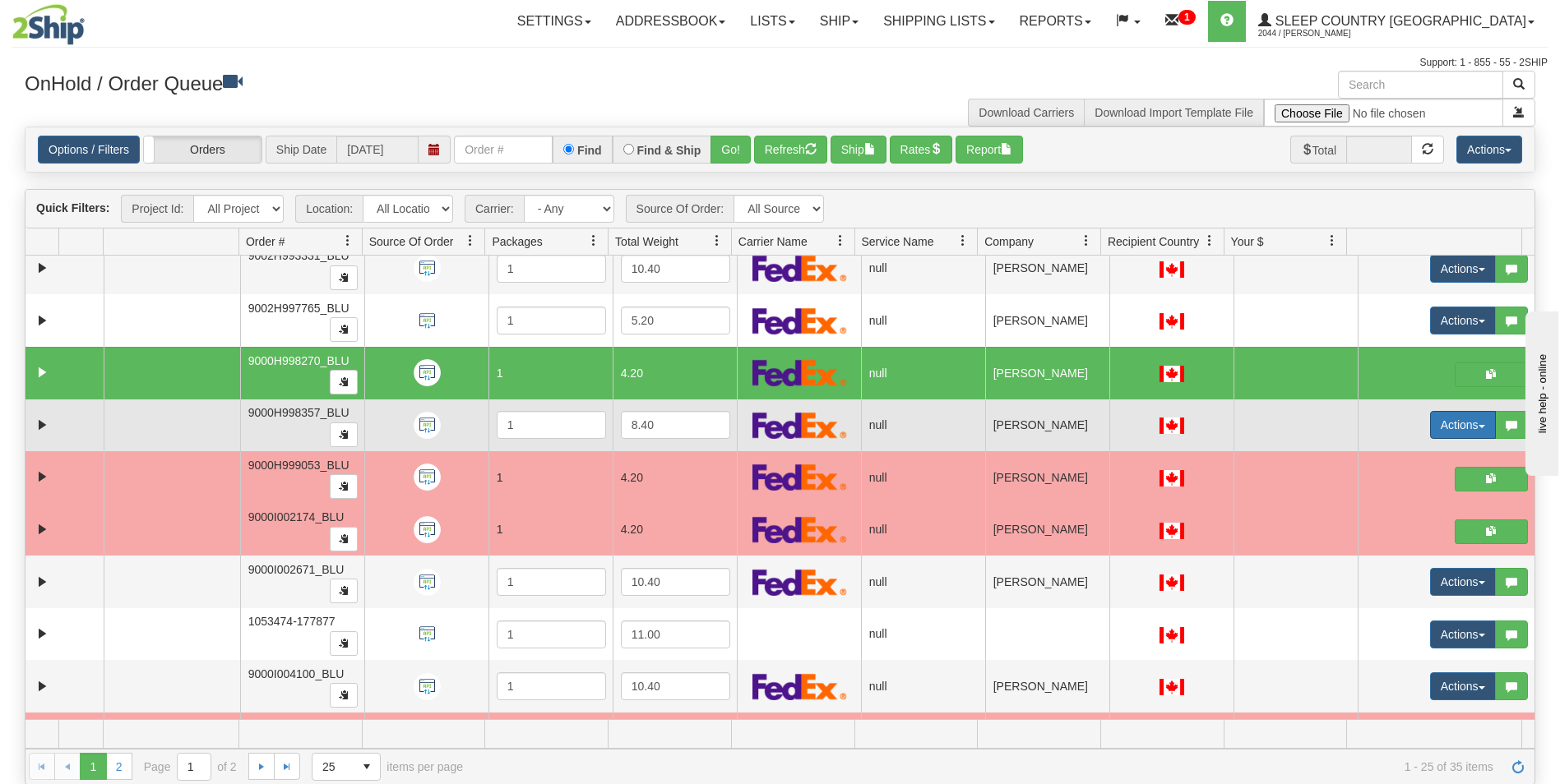
click at [1435, 424] on button "Actions" at bounding box center [1463, 424] width 66 height 28
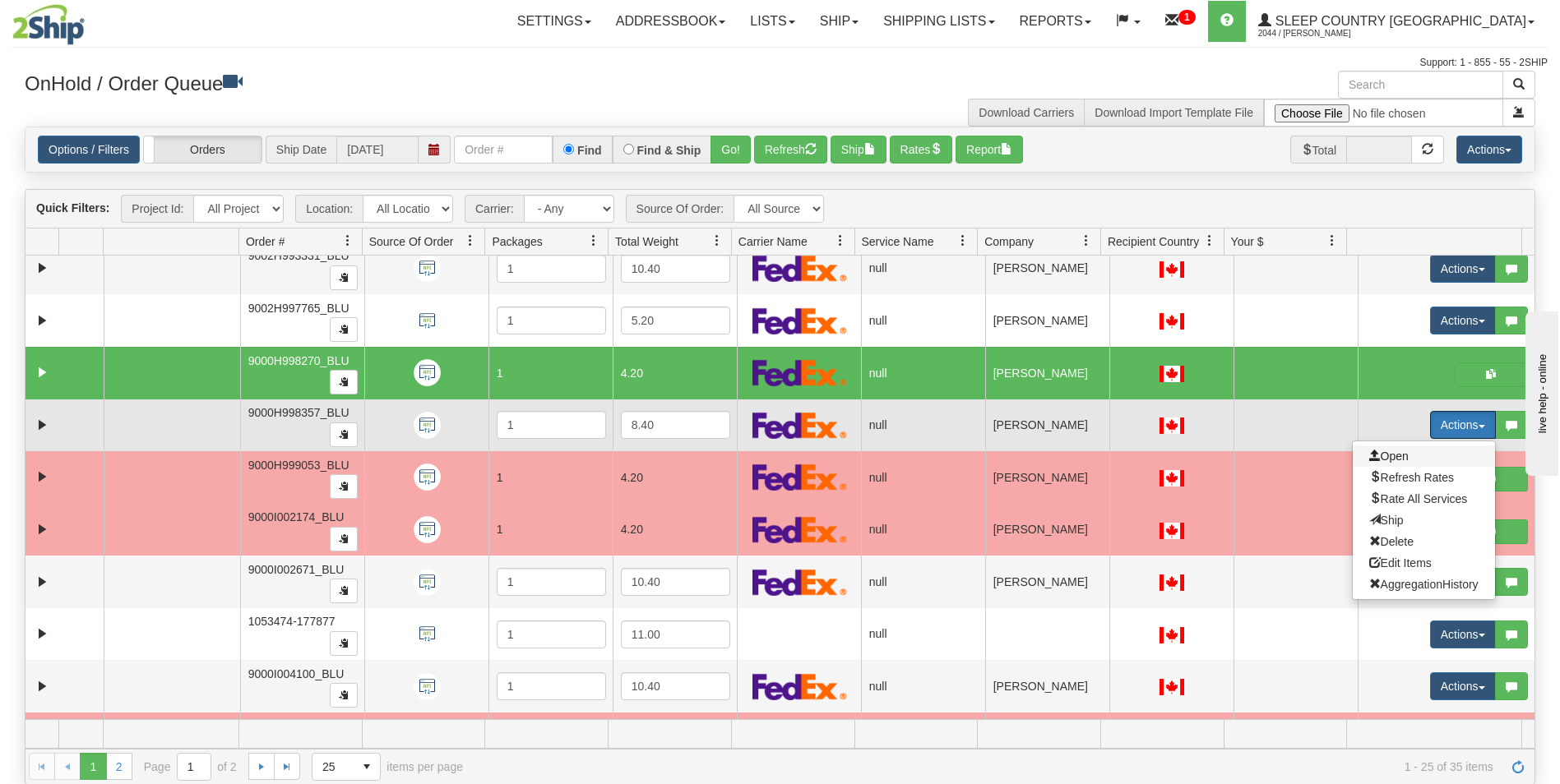
click at [1388, 456] on span "Open" at bounding box center [1388, 457] width 39 height 13
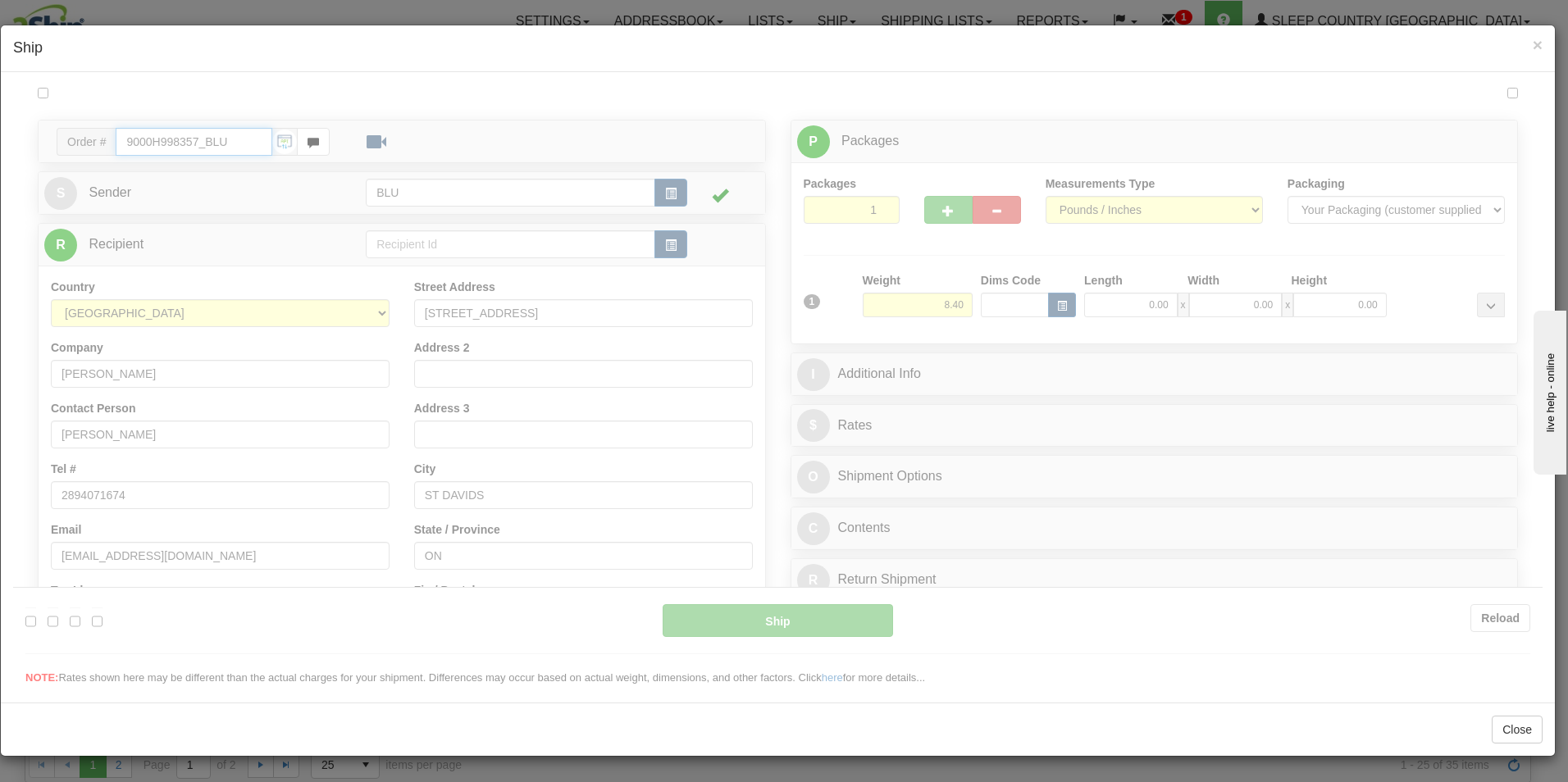
type input "11:38"
type input "16:00"
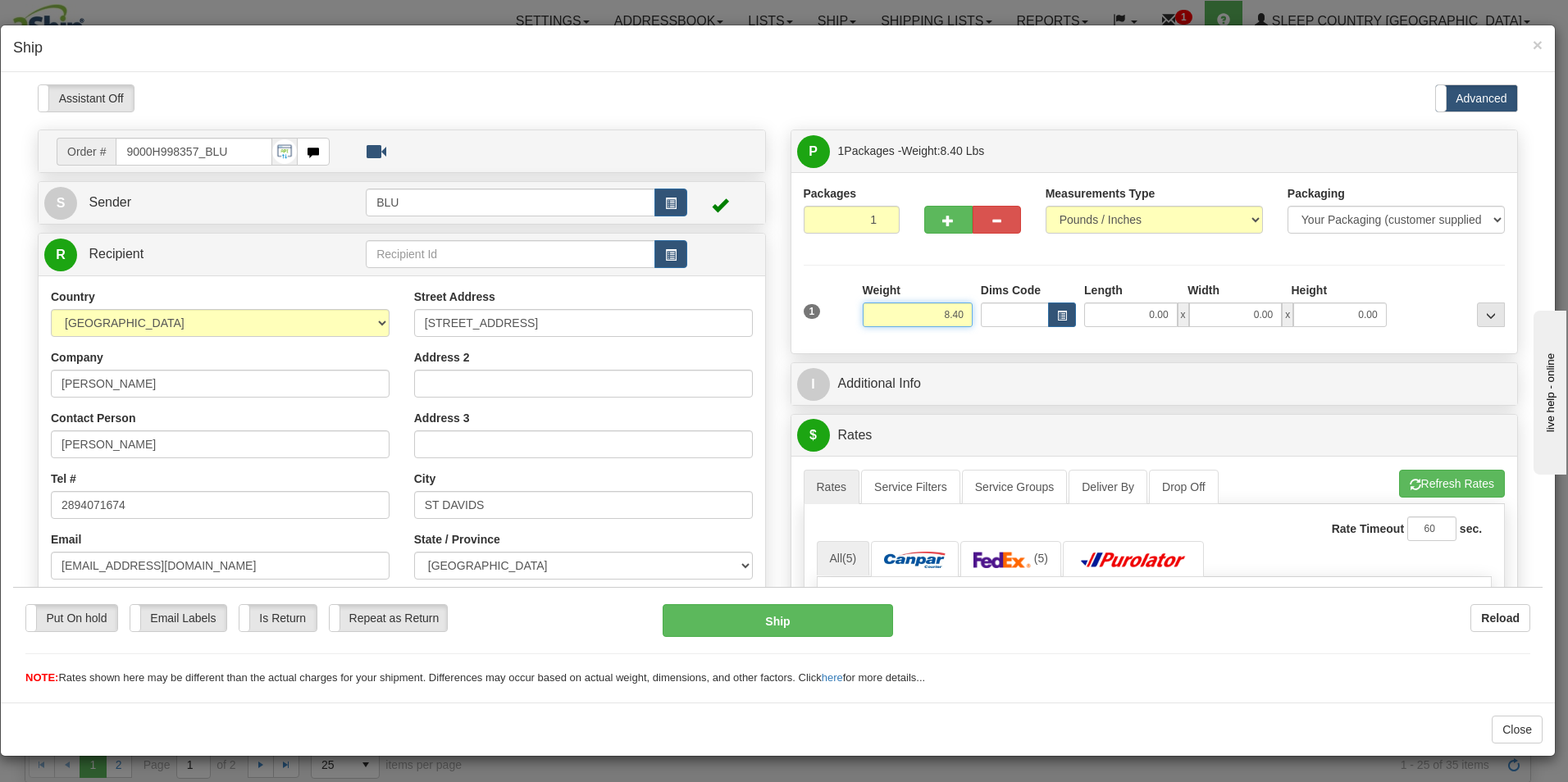
click at [960, 313] on input "8.40" at bounding box center [918, 314] width 110 height 25
type input "8"
type input "9.00"
type input "16.00"
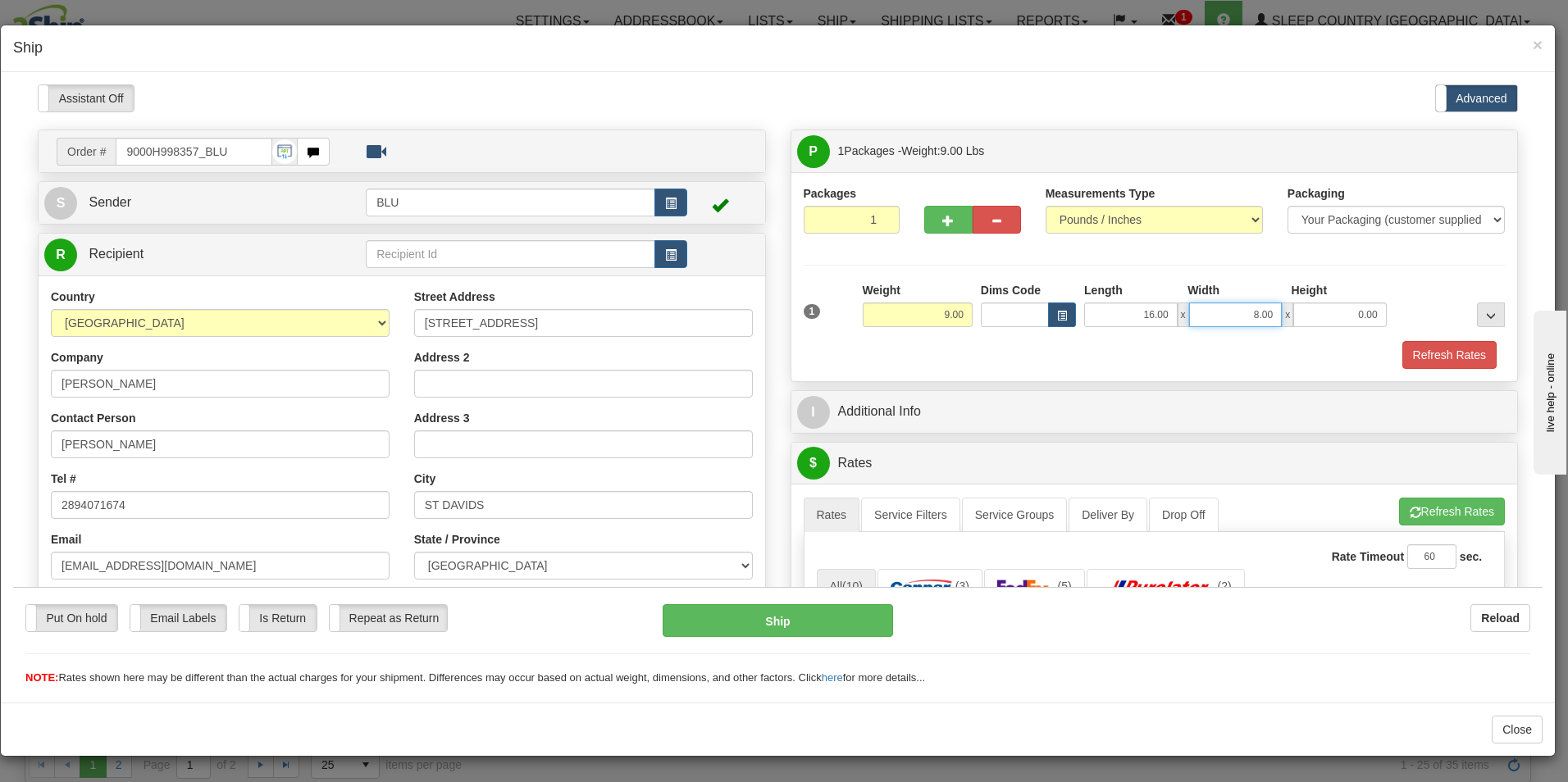
type input "8.00"
type input "16.00"
click at [1406, 352] on button "Refresh Rates" at bounding box center [1449, 354] width 94 height 28
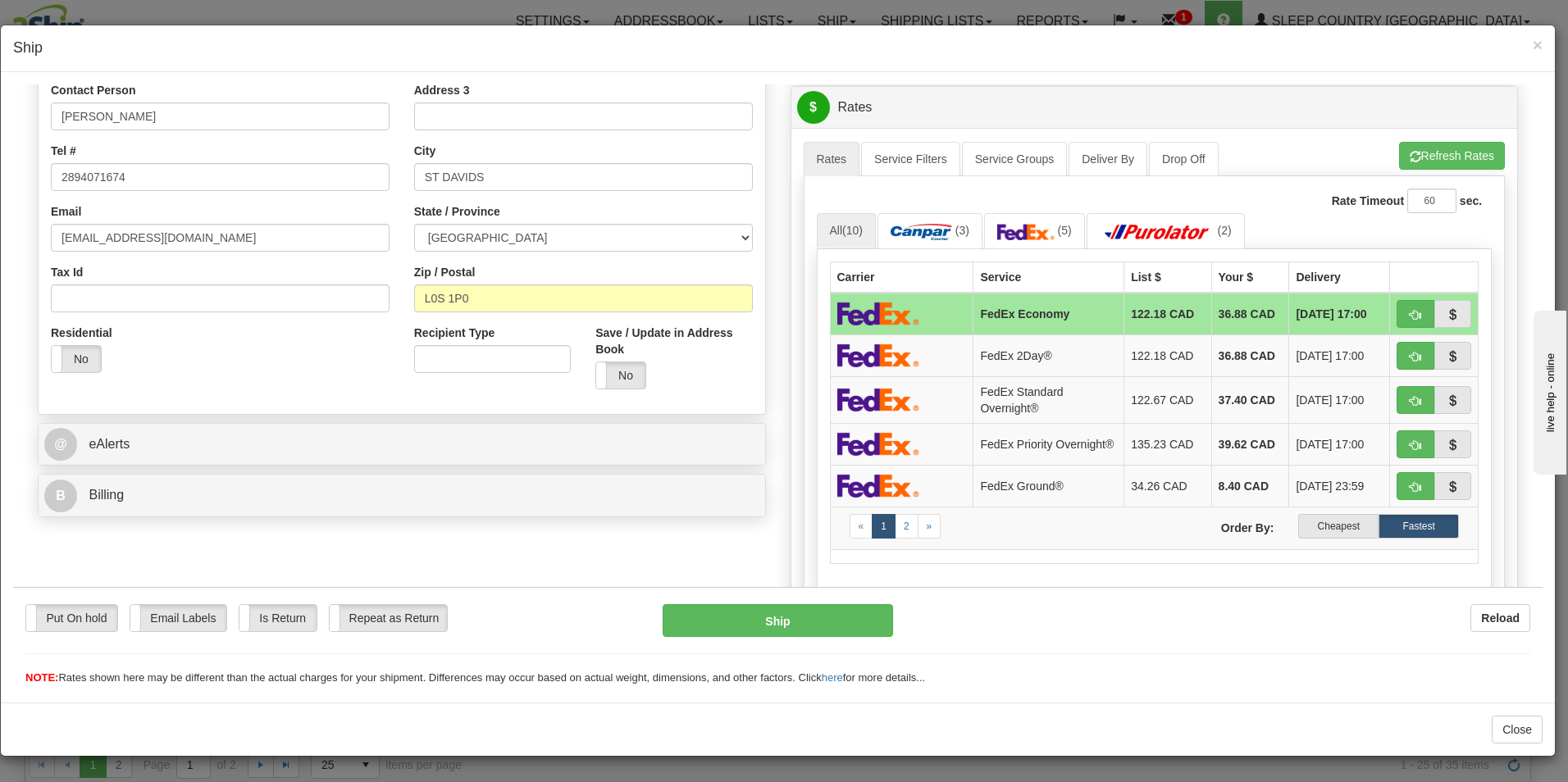
scroll to position [336, 0]
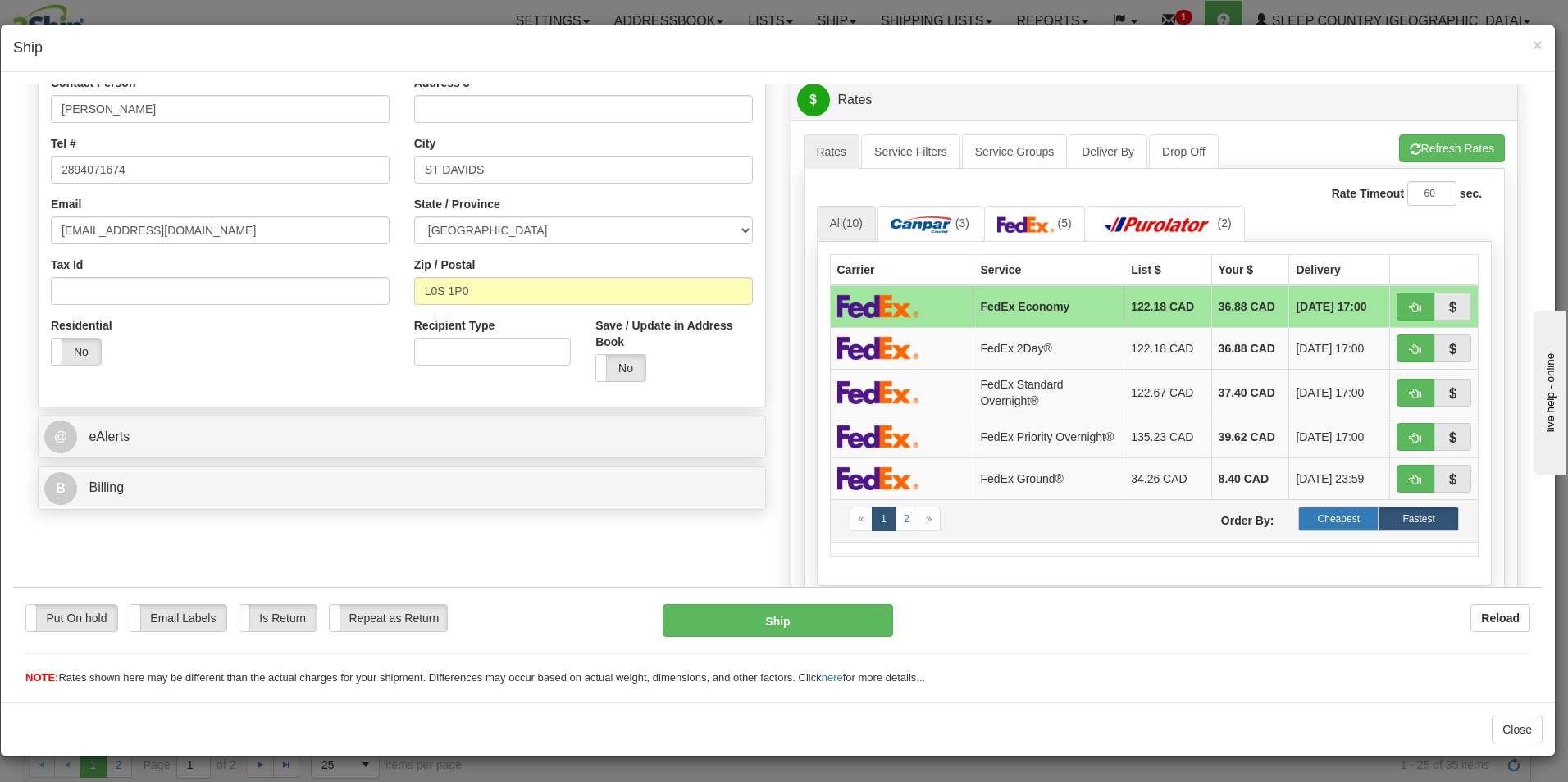
click at [1325, 517] on label "Cheapest" at bounding box center [1339, 518] width 80 height 25
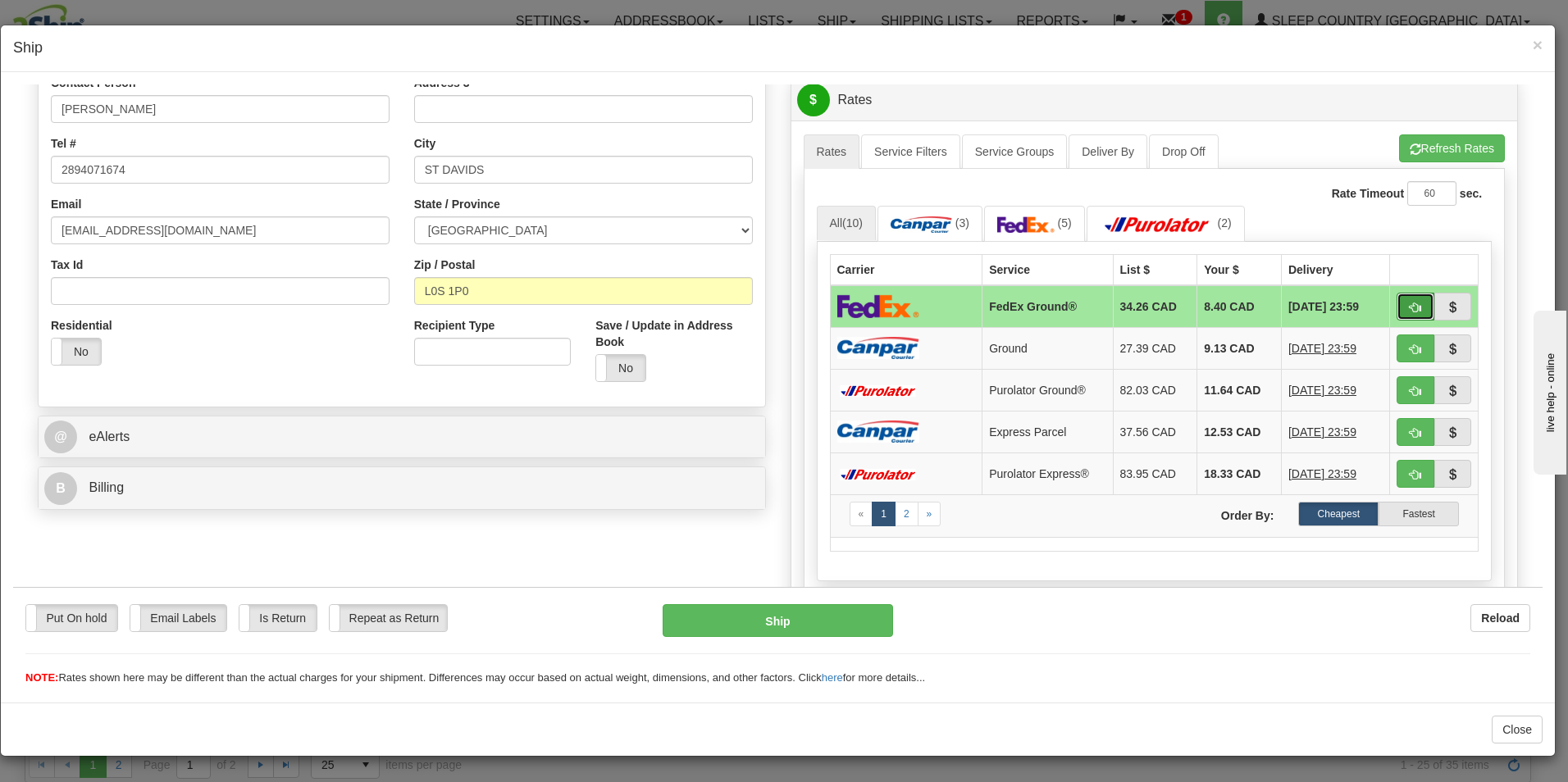
click at [1410, 304] on span "button" at bounding box center [1416, 306] width 11 height 10
type input "92"
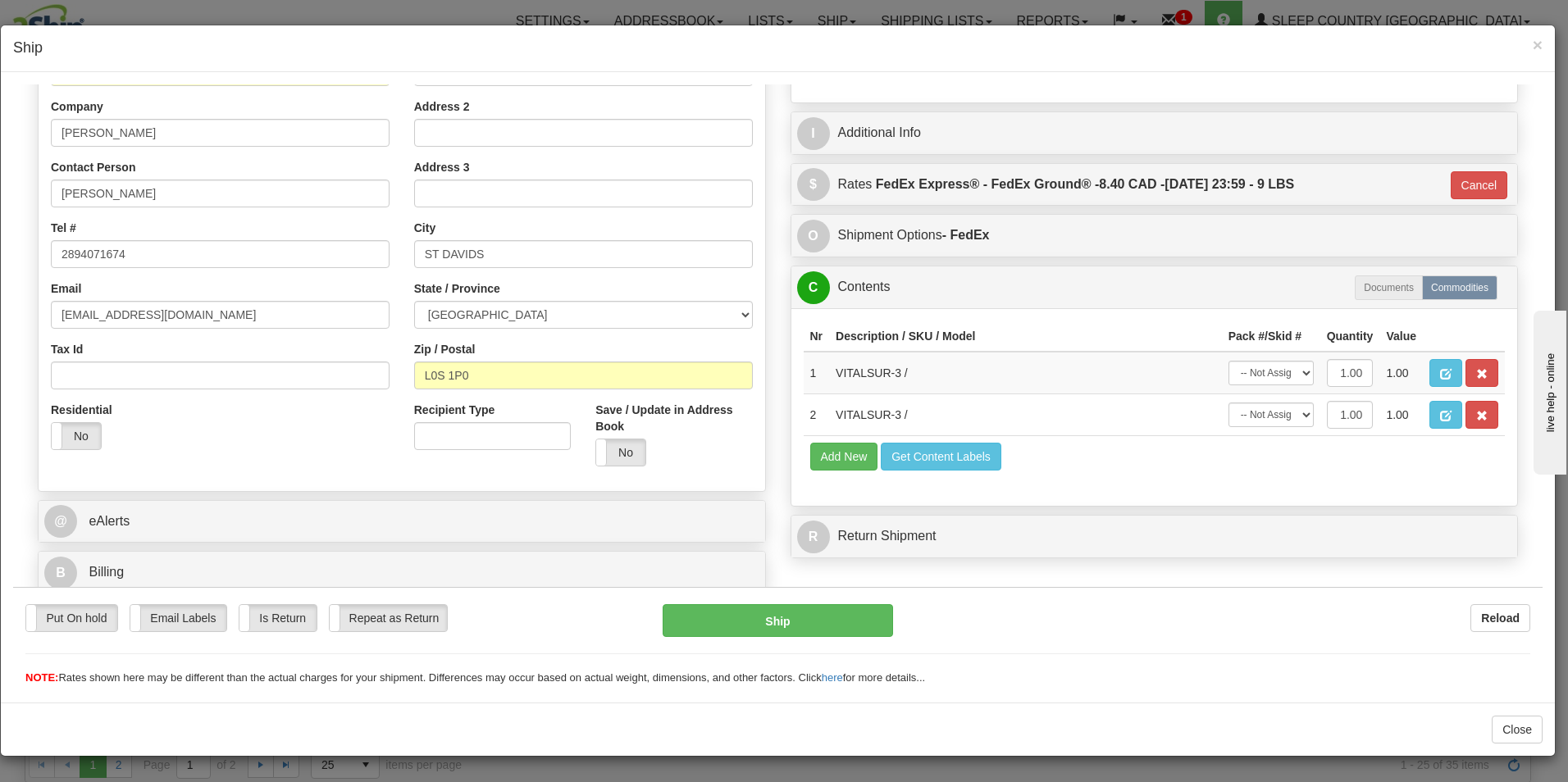
scroll to position [251, 0]
click at [801, 617] on button "Ship" at bounding box center [778, 620] width 230 height 32
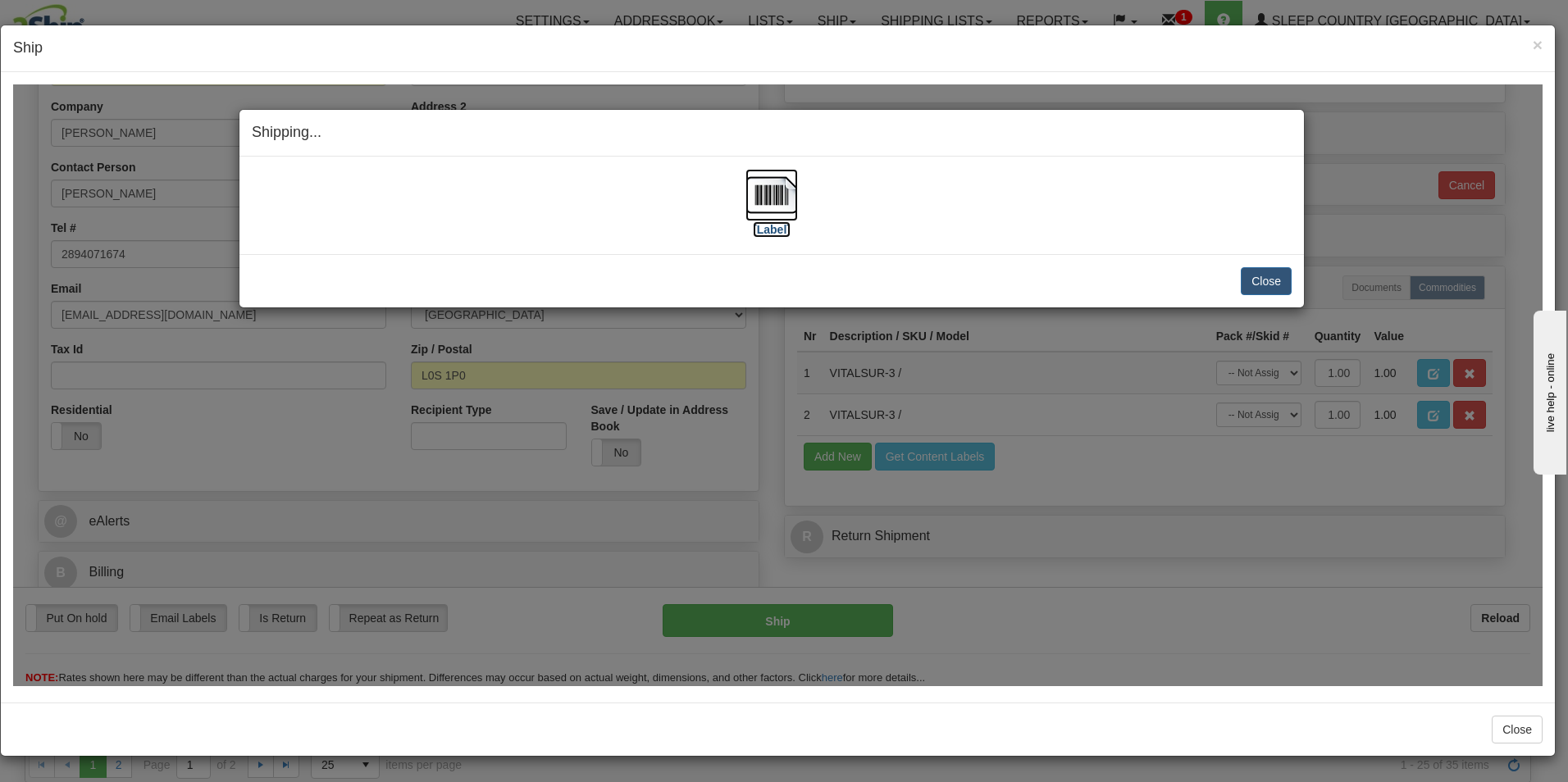
click at [780, 221] on label "[Label]" at bounding box center [772, 228] width 38 height 16
click at [1260, 277] on button "Close" at bounding box center [1265, 280] width 50 height 28
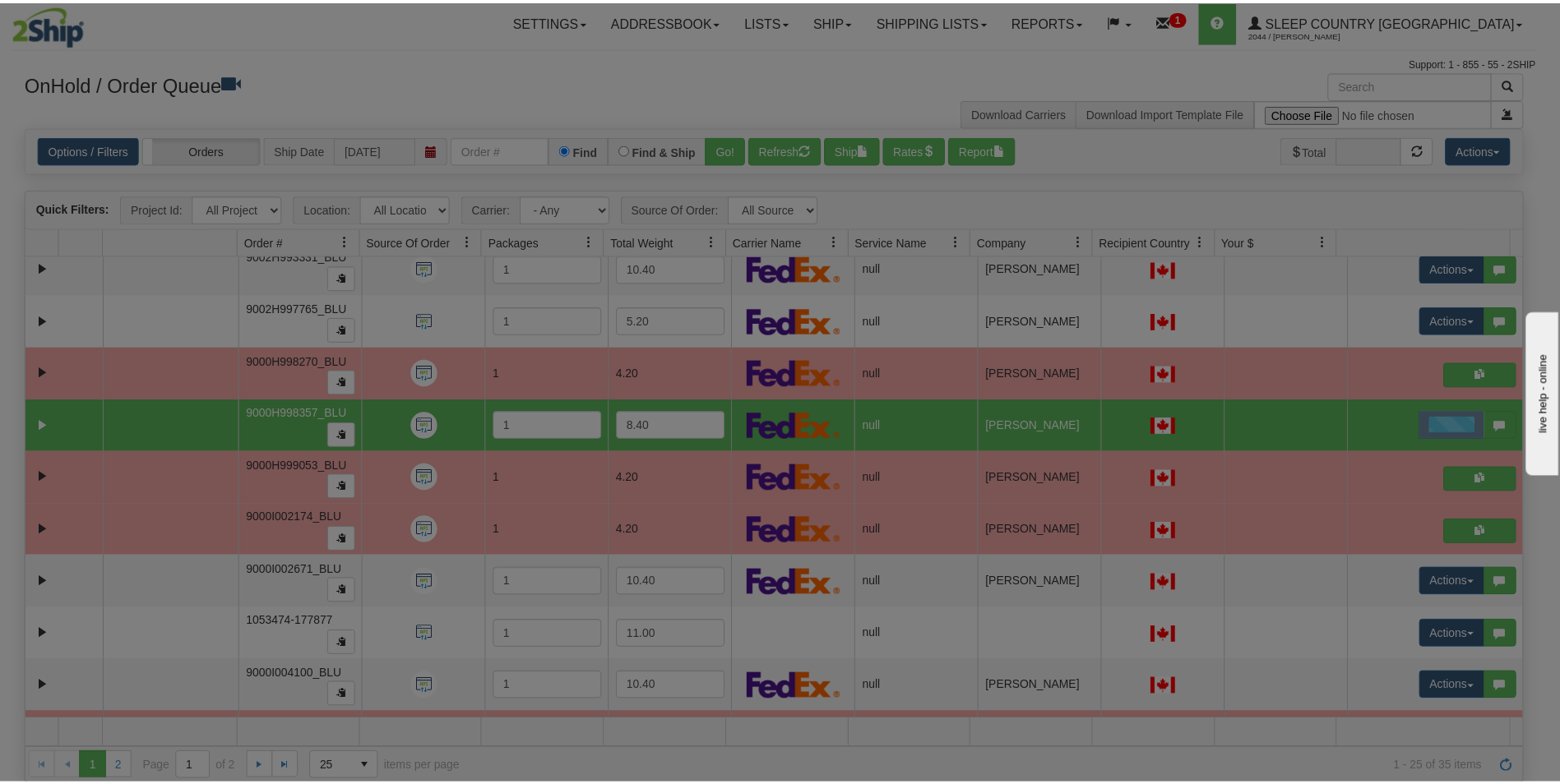
scroll to position [0, 0]
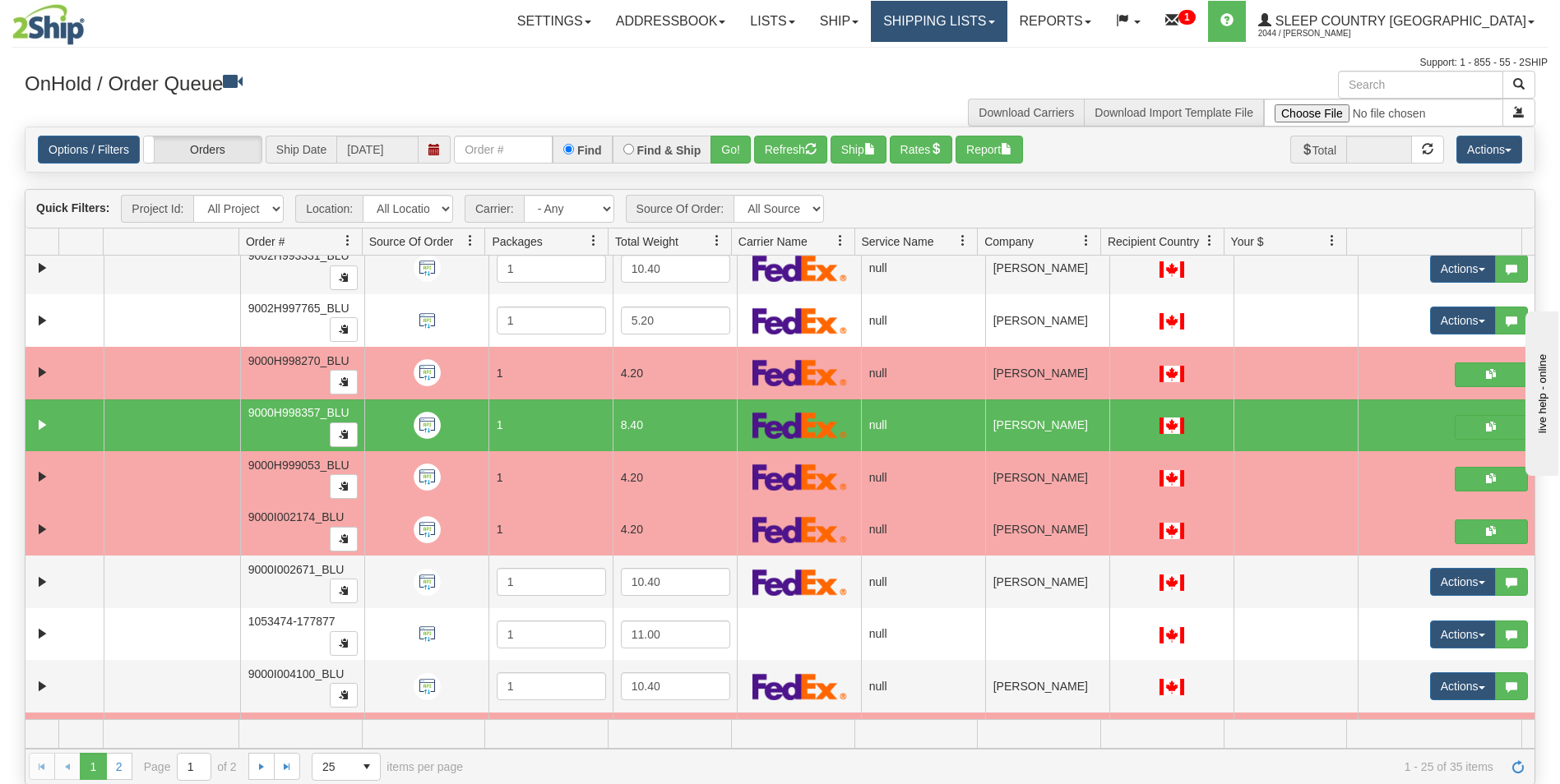
click at [1007, 19] on link "Shipping lists" at bounding box center [939, 21] width 135 height 41
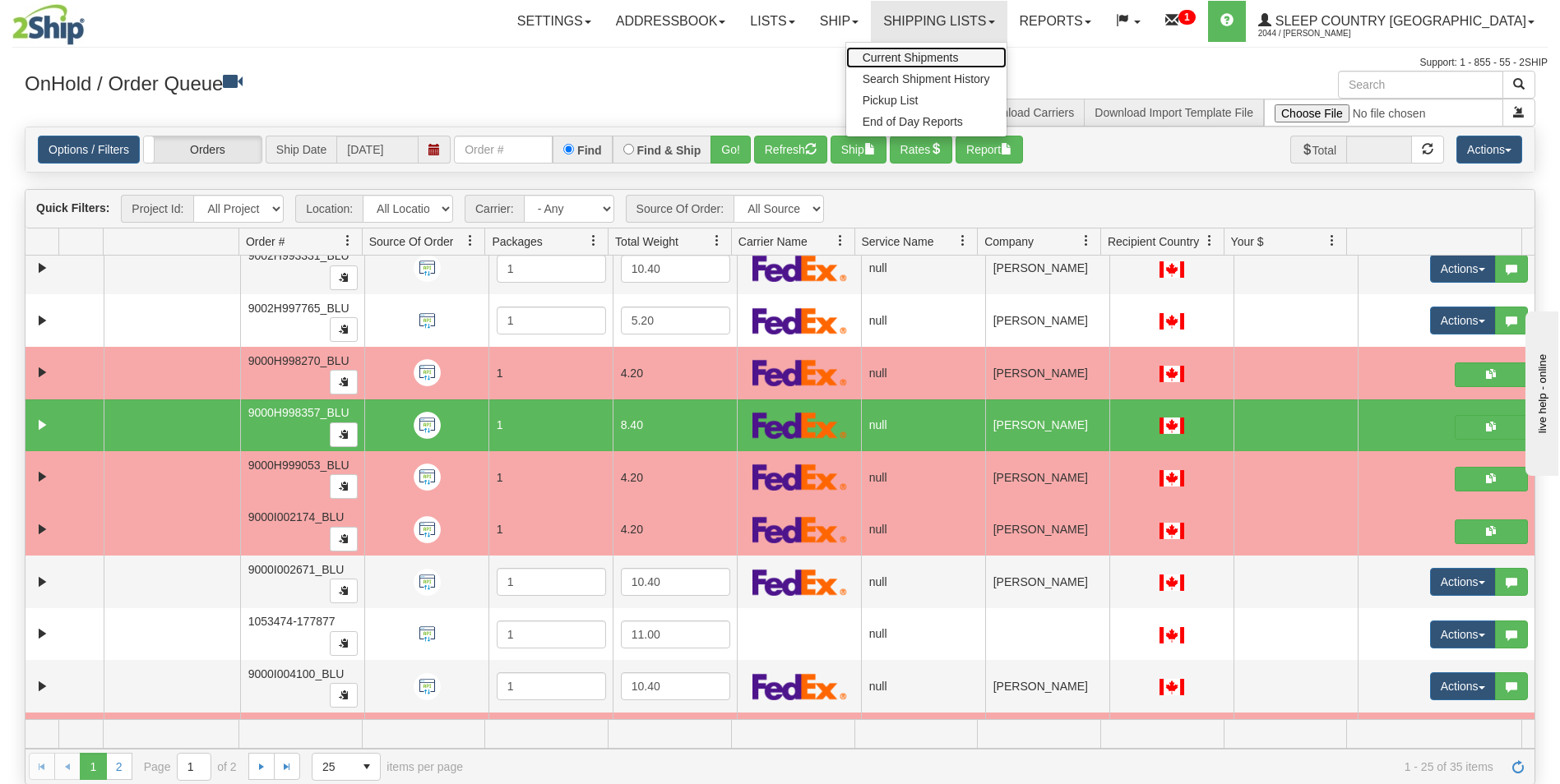
click at [959, 53] on span "Current Shipments" at bounding box center [910, 57] width 96 height 13
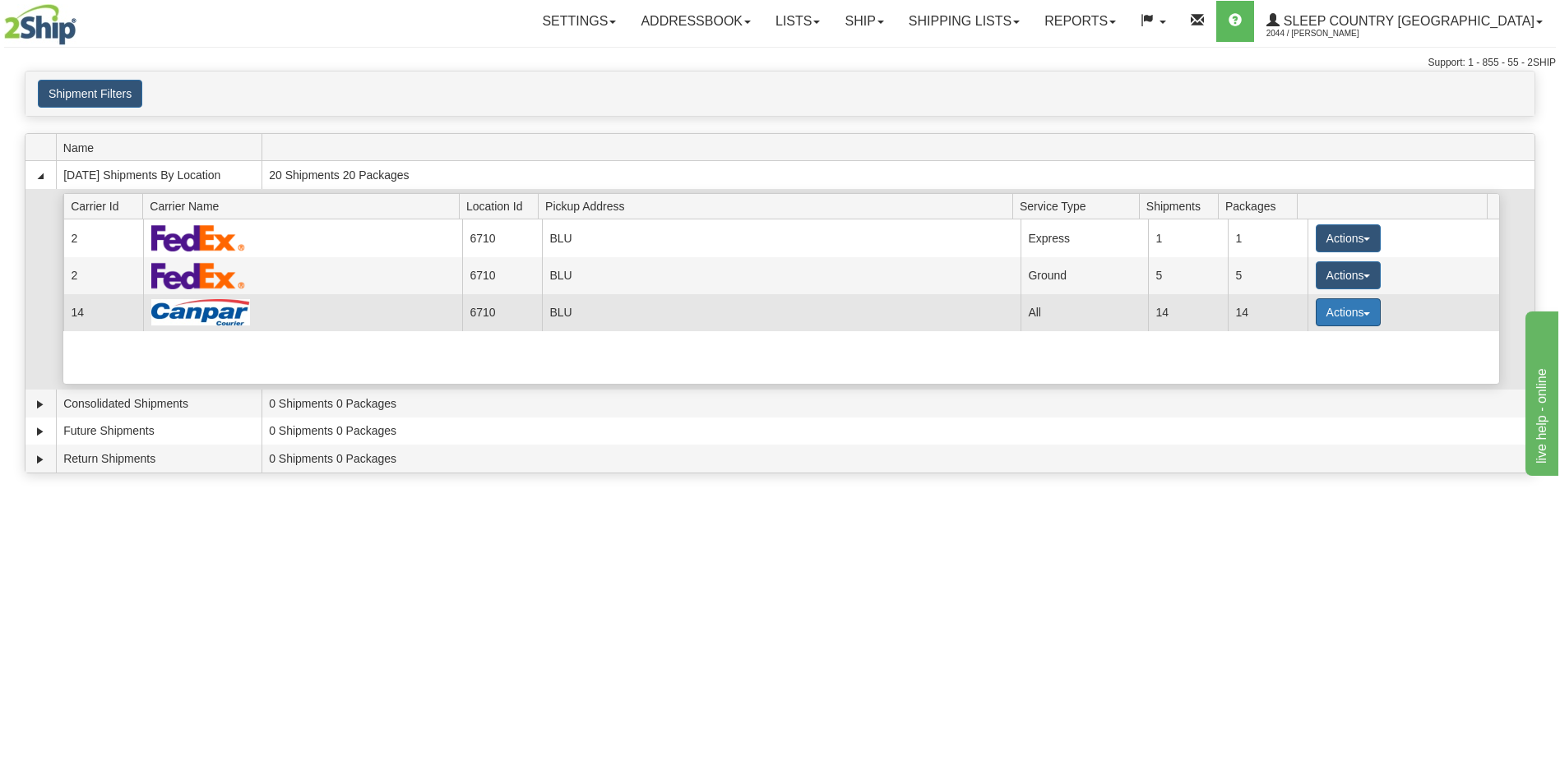
click at [1327, 308] on button "Actions" at bounding box center [1348, 312] width 66 height 28
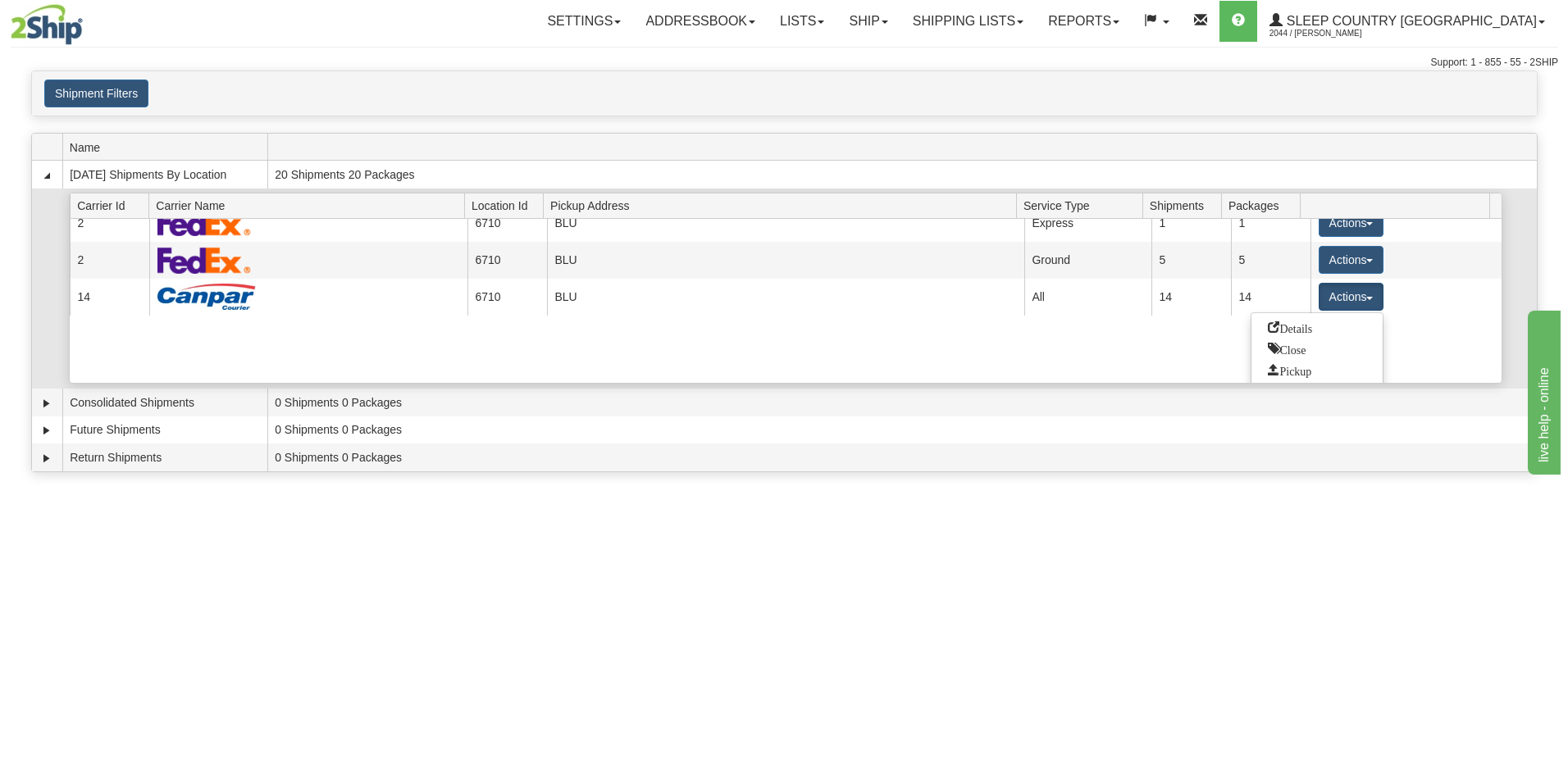
scroll to position [21, 0]
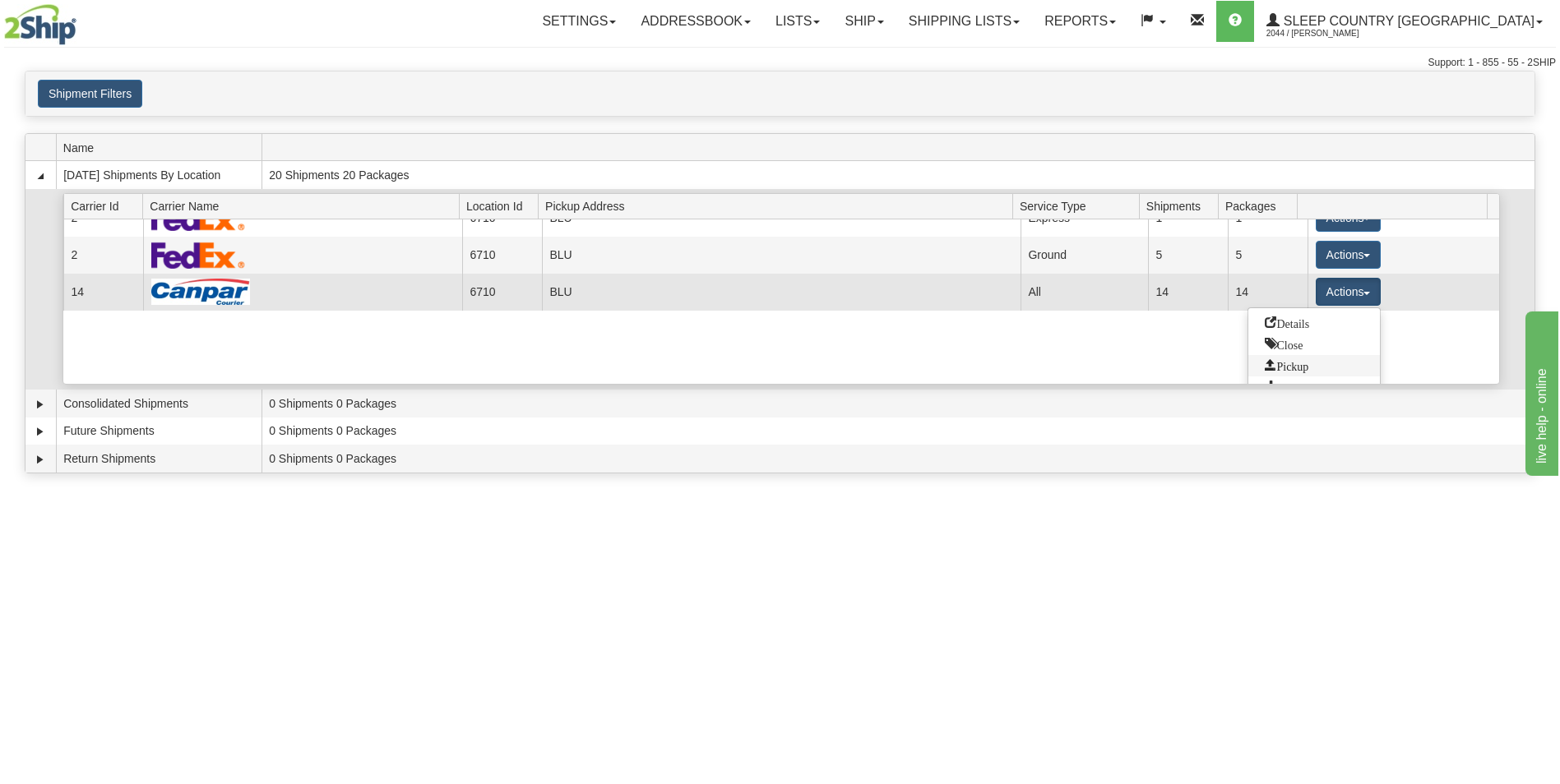
click at [1286, 361] on span "Pickup" at bounding box center [1287, 365] width 44 height 11
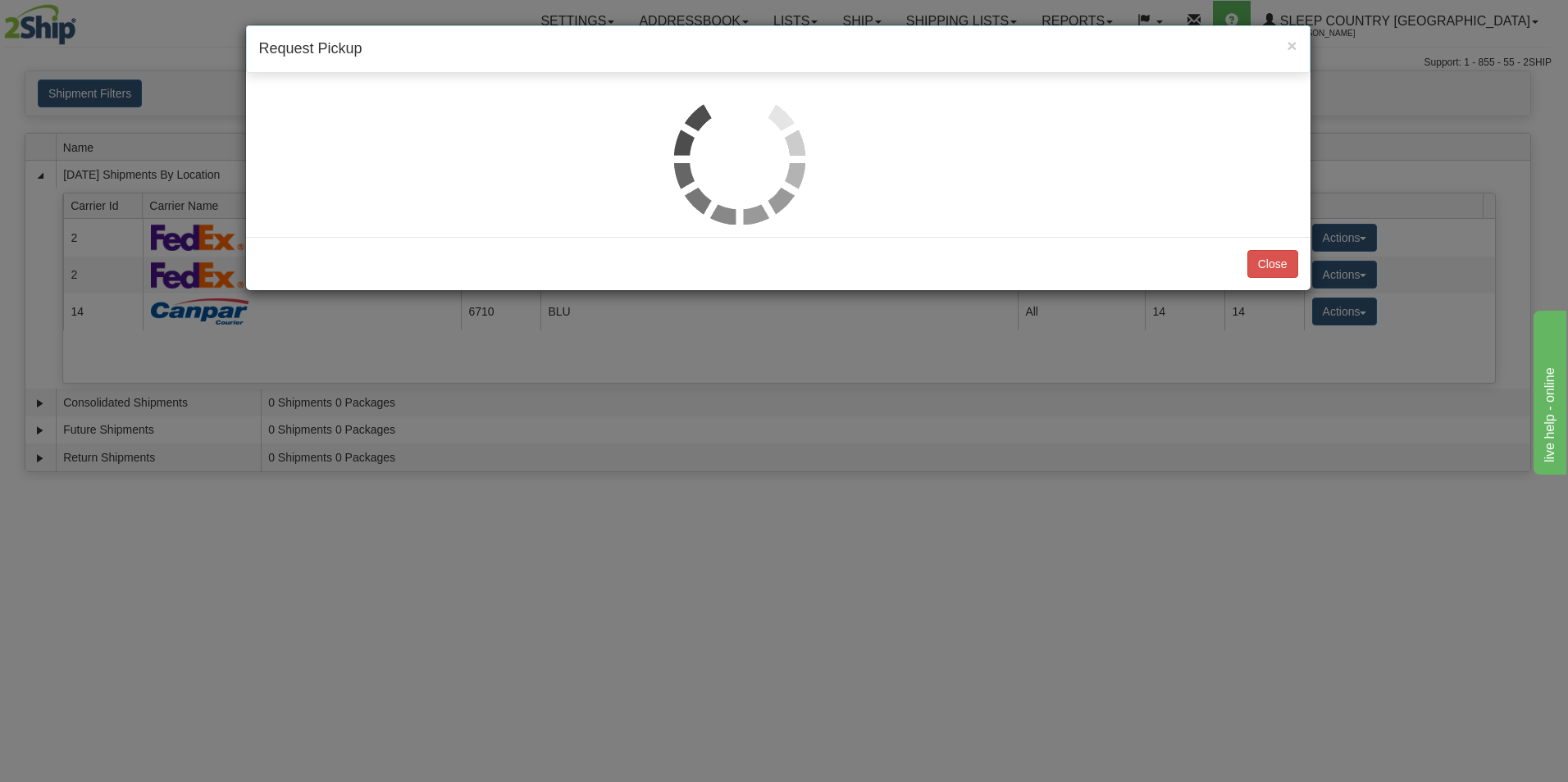
scroll to position [0, 0]
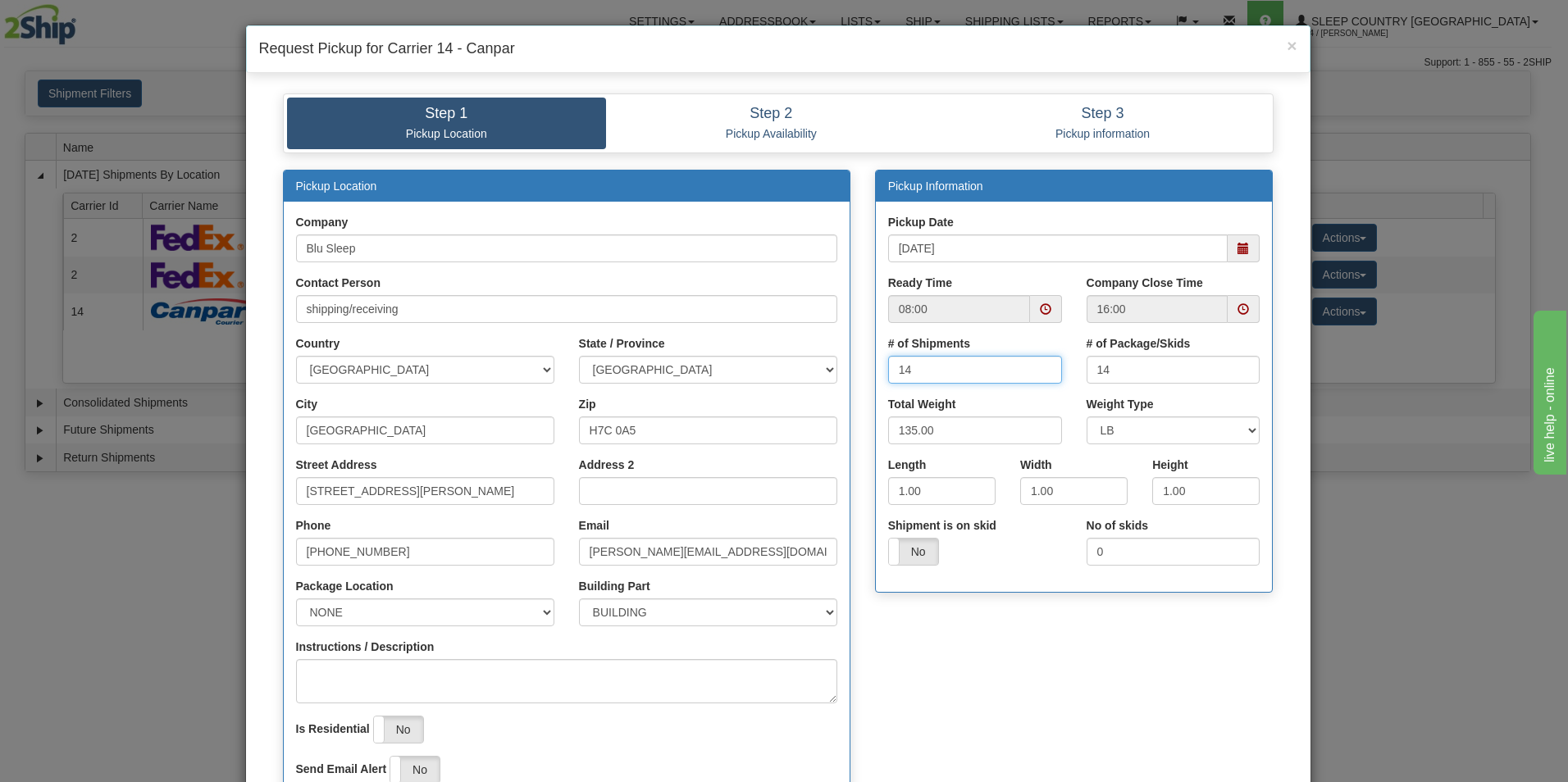
click at [1000, 372] on input "14" at bounding box center [975, 369] width 174 height 28
click at [1038, 366] on input "15" at bounding box center [975, 369] width 174 height 28
type input "16"
click at [1038, 366] on input "16" at bounding box center [975, 369] width 174 height 28
click at [1126, 367] on input "14" at bounding box center [1173, 369] width 174 height 28
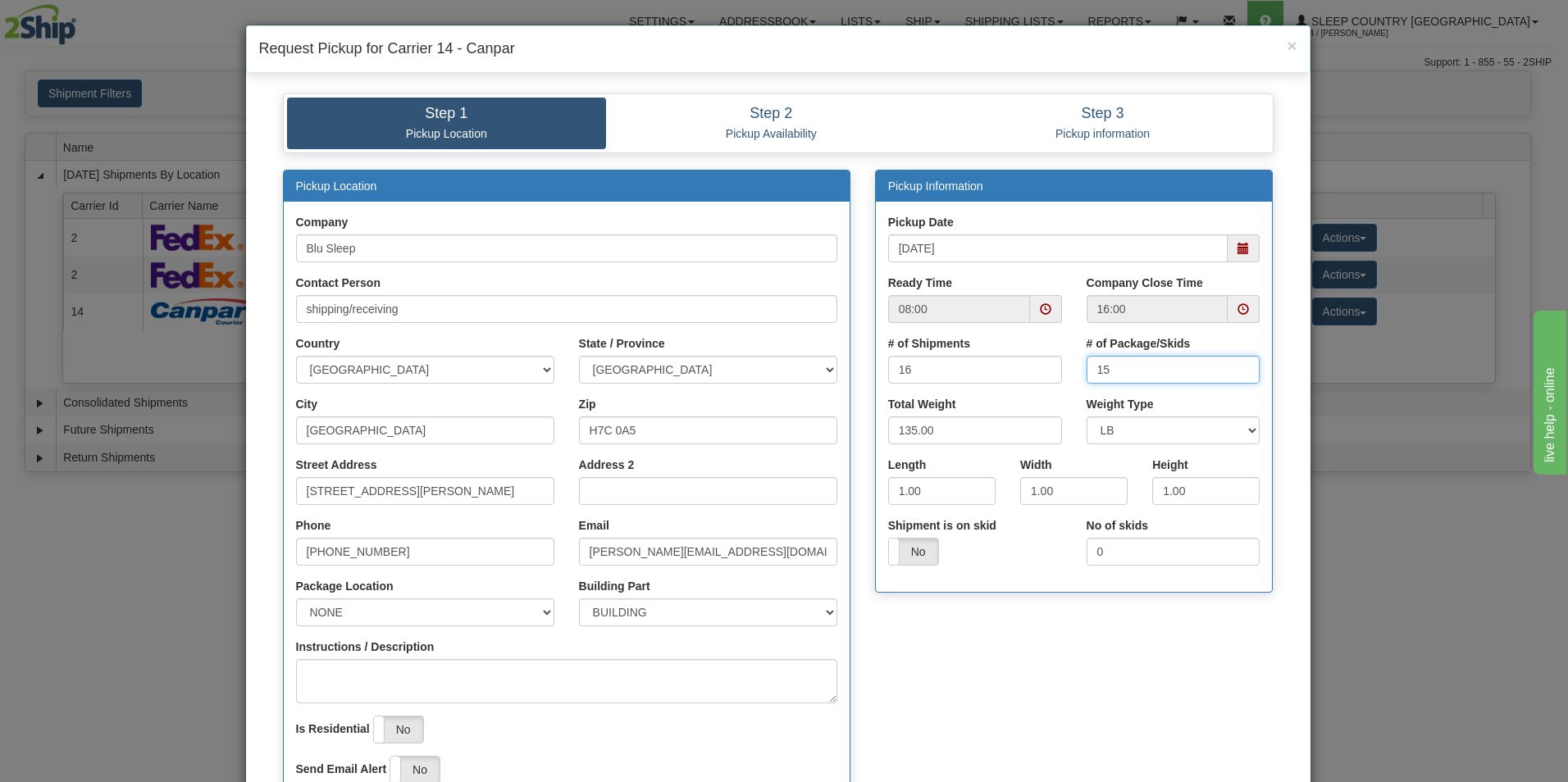
click at [1238, 368] on input "15" at bounding box center [1173, 369] width 174 height 28
type input "16"
click at [1238, 368] on input "16" at bounding box center [1173, 369] width 174 height 28
click at [1040, 305] on span at bounding box center [1046, 309] width 11 height 11
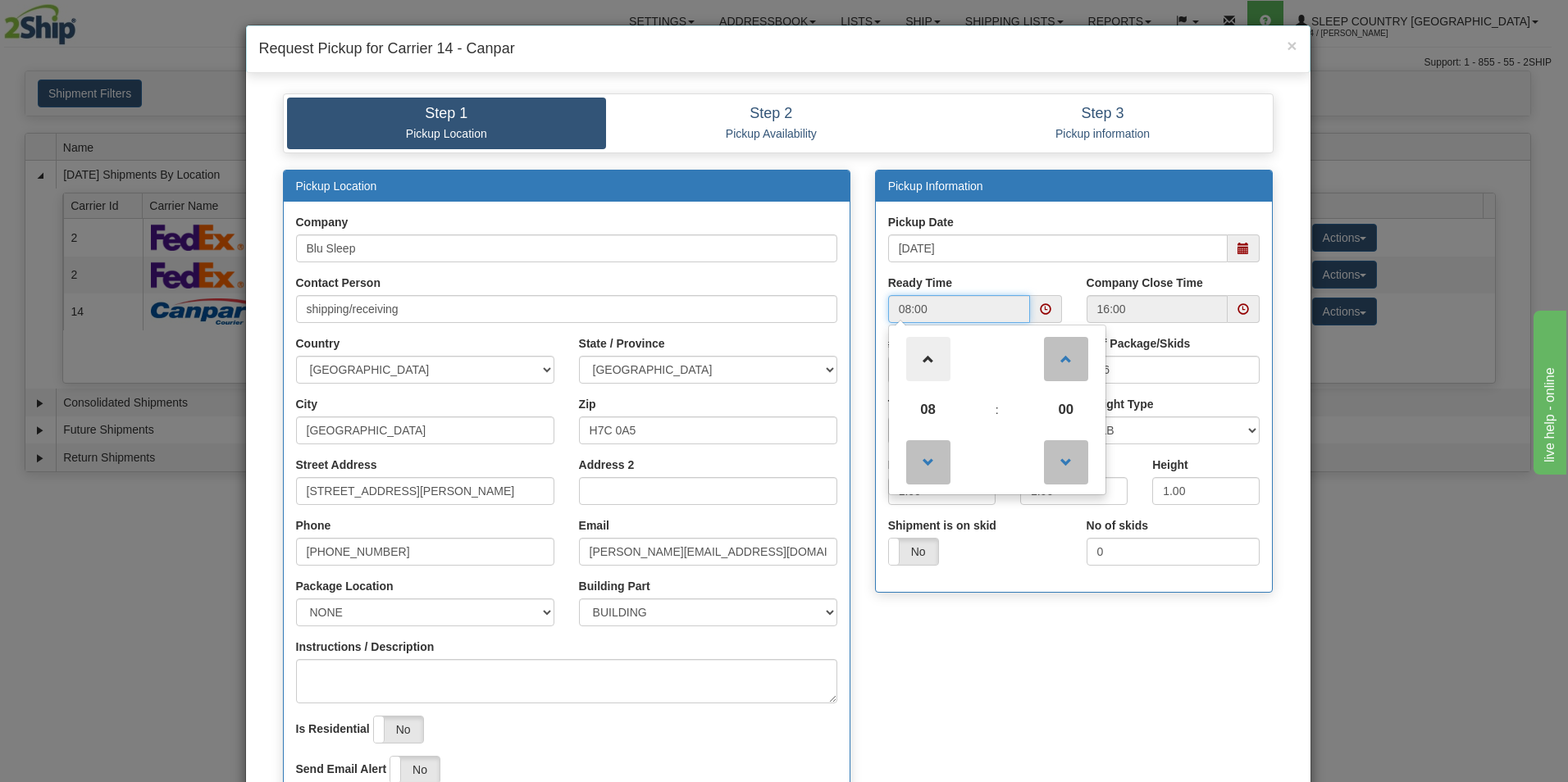
click at [922, 358] on span at bounding box center [929, 359] width 45 height 45
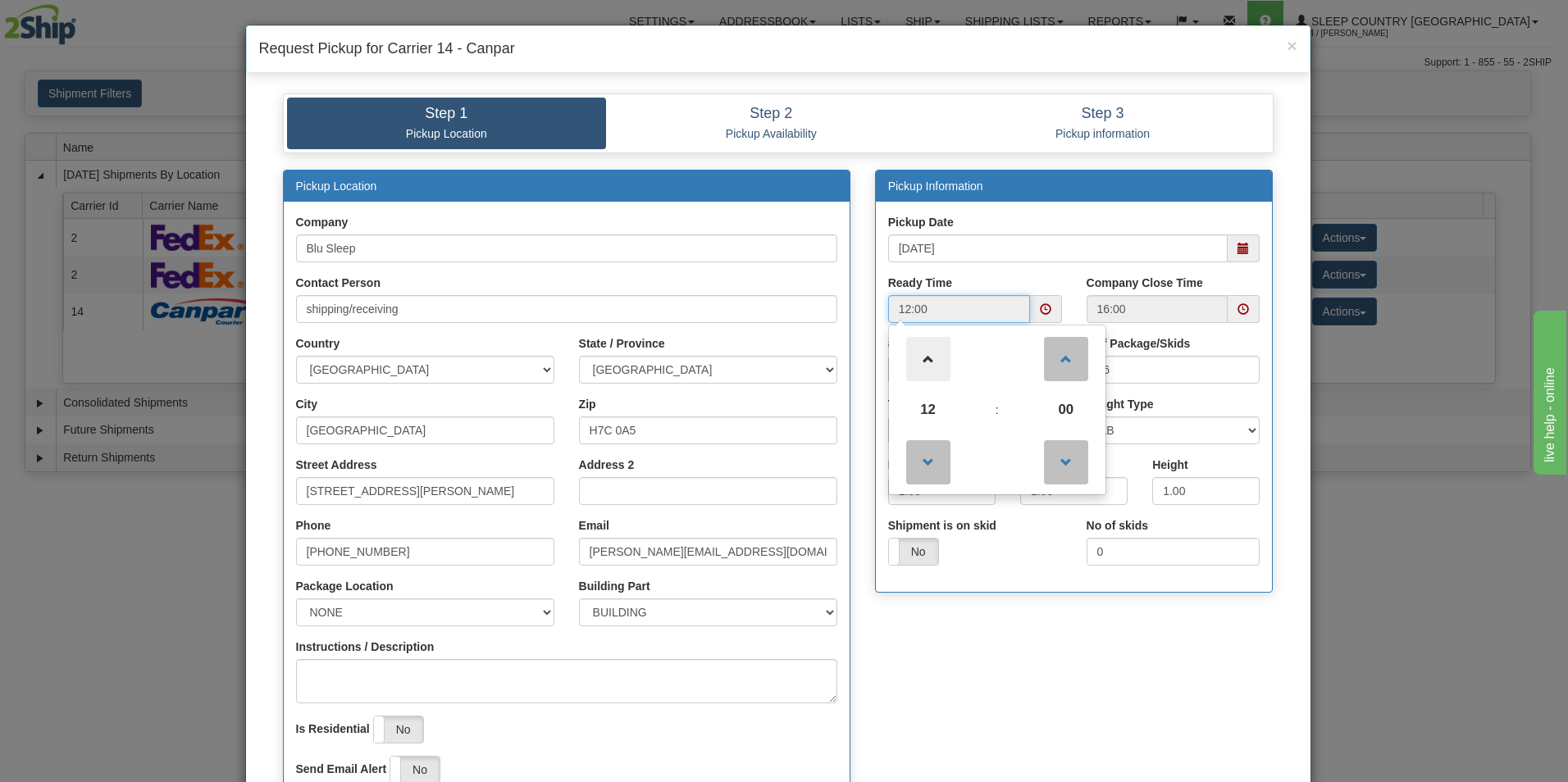
type input "13:00"
click at [1163, 616] on div "Pickup Location Company Blu Sleep Contact Person shipping/receiving Country AFG…" at bounding box center [778, 498] width 1015 height 657
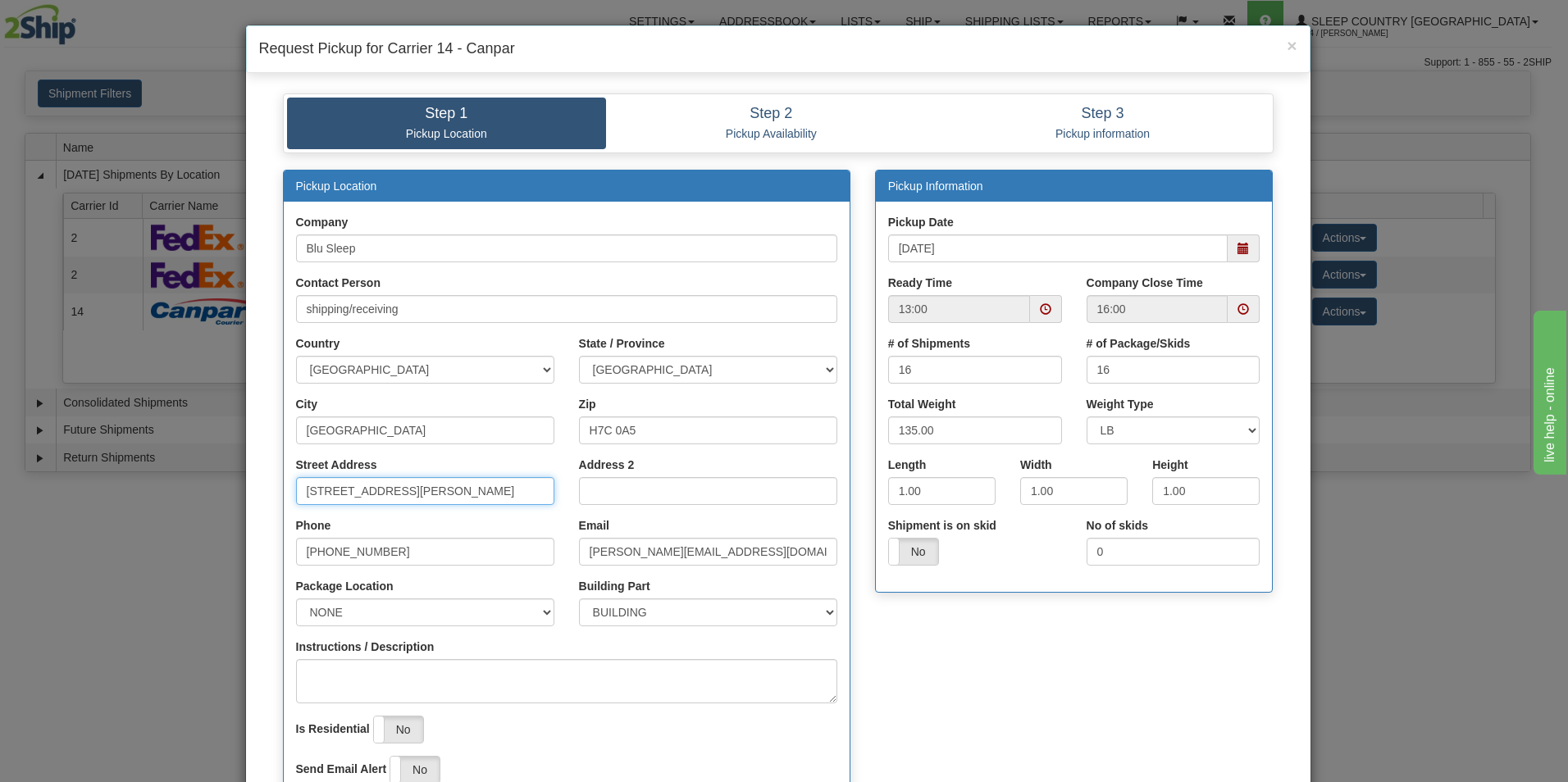
click at [466, 491] on input "[STREET_ADDRESS][PERSON_NAME]" at bounding box center [425, 491] width 259 height 28
type input "1"
type input "3424 Boul. Industriel"
select select "2"
click at [657, 426] on input "H7C 0A5" at bounding box center [709, 430] width 259 height 28
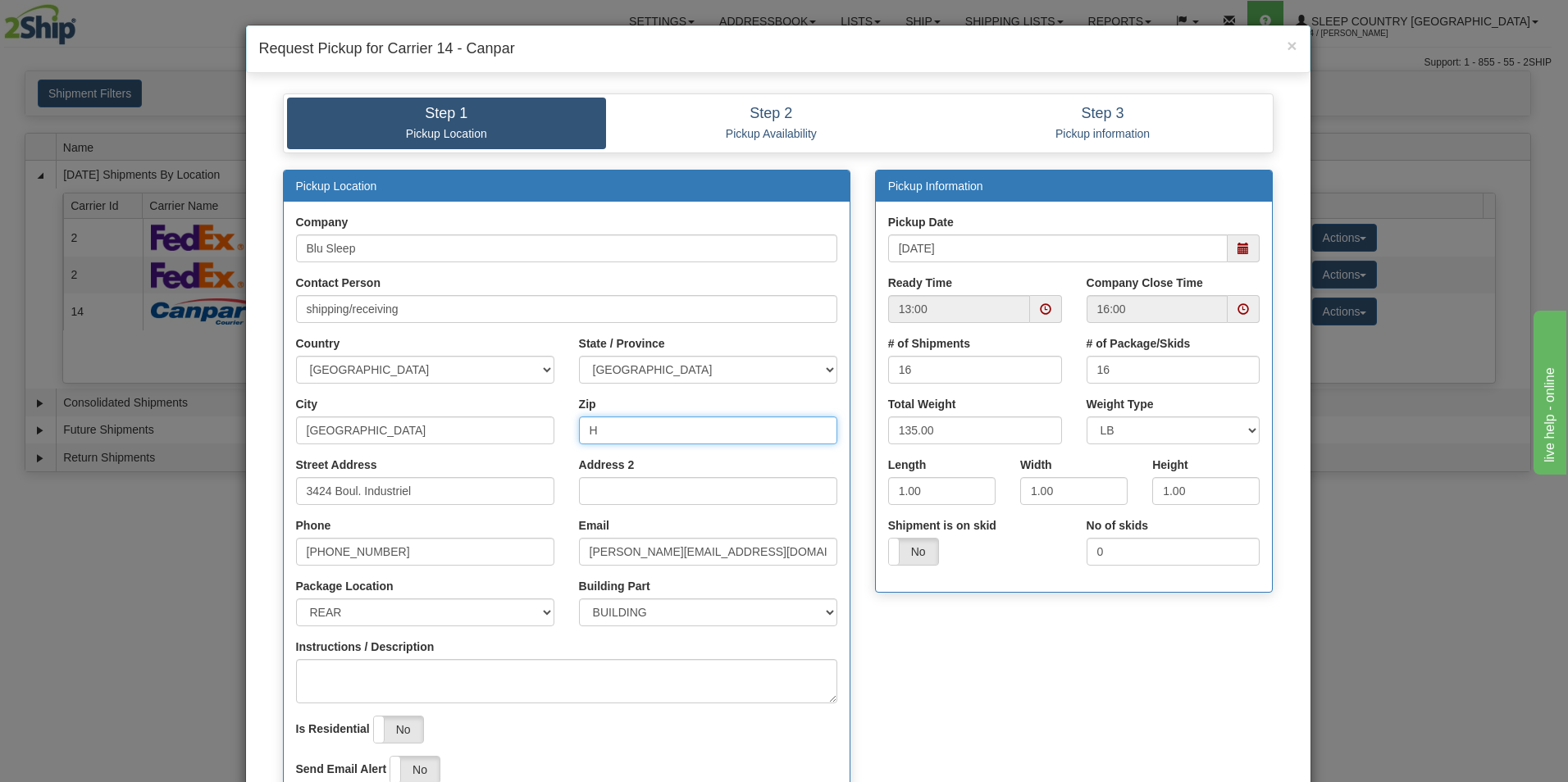
type input "H7L 4R9"
click at [931, 491] on input "1.00" at bounding box center [942, 491] width 108 height 28
type input "1"
type input "17.00"
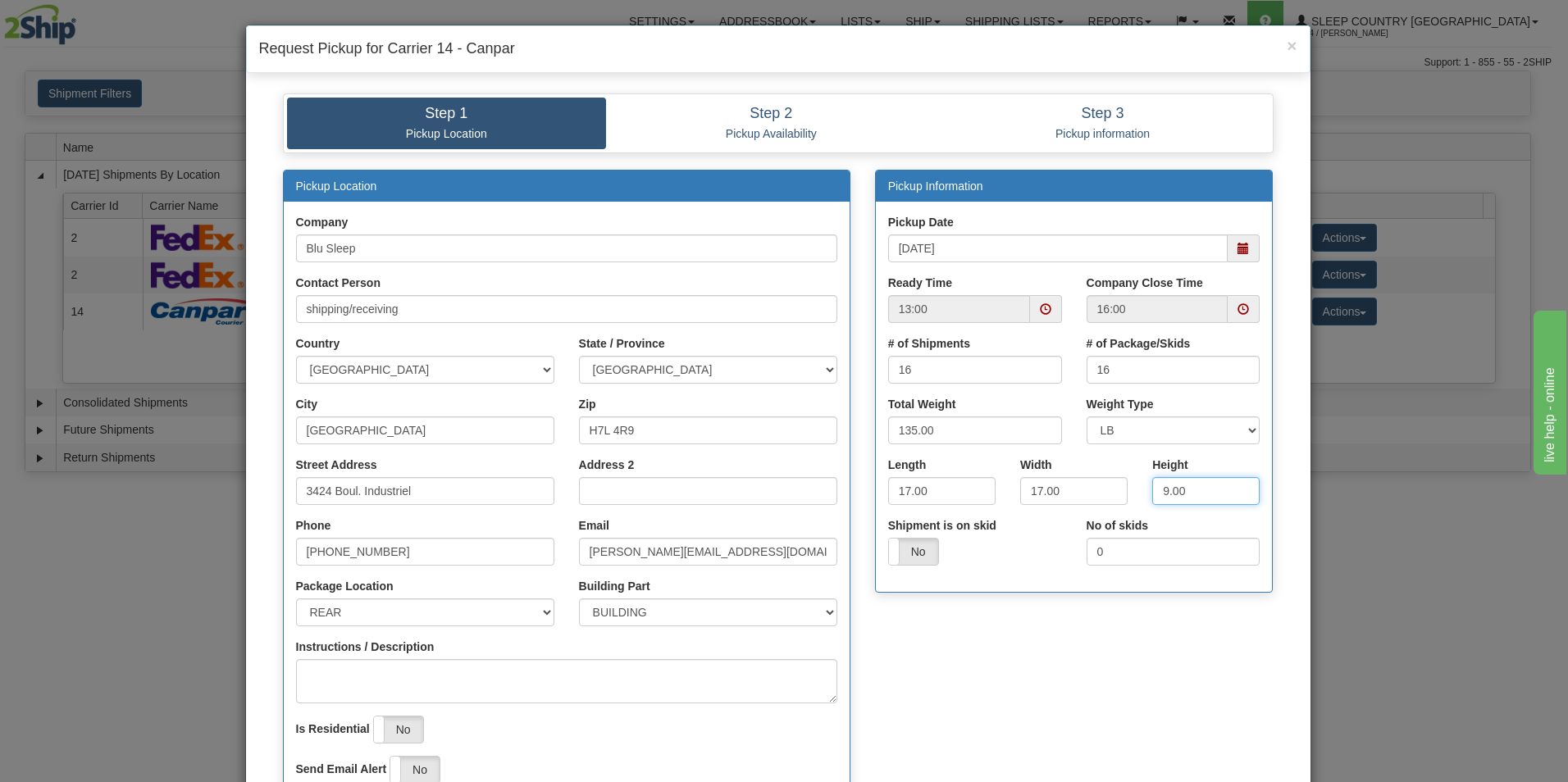
type input "9.00"
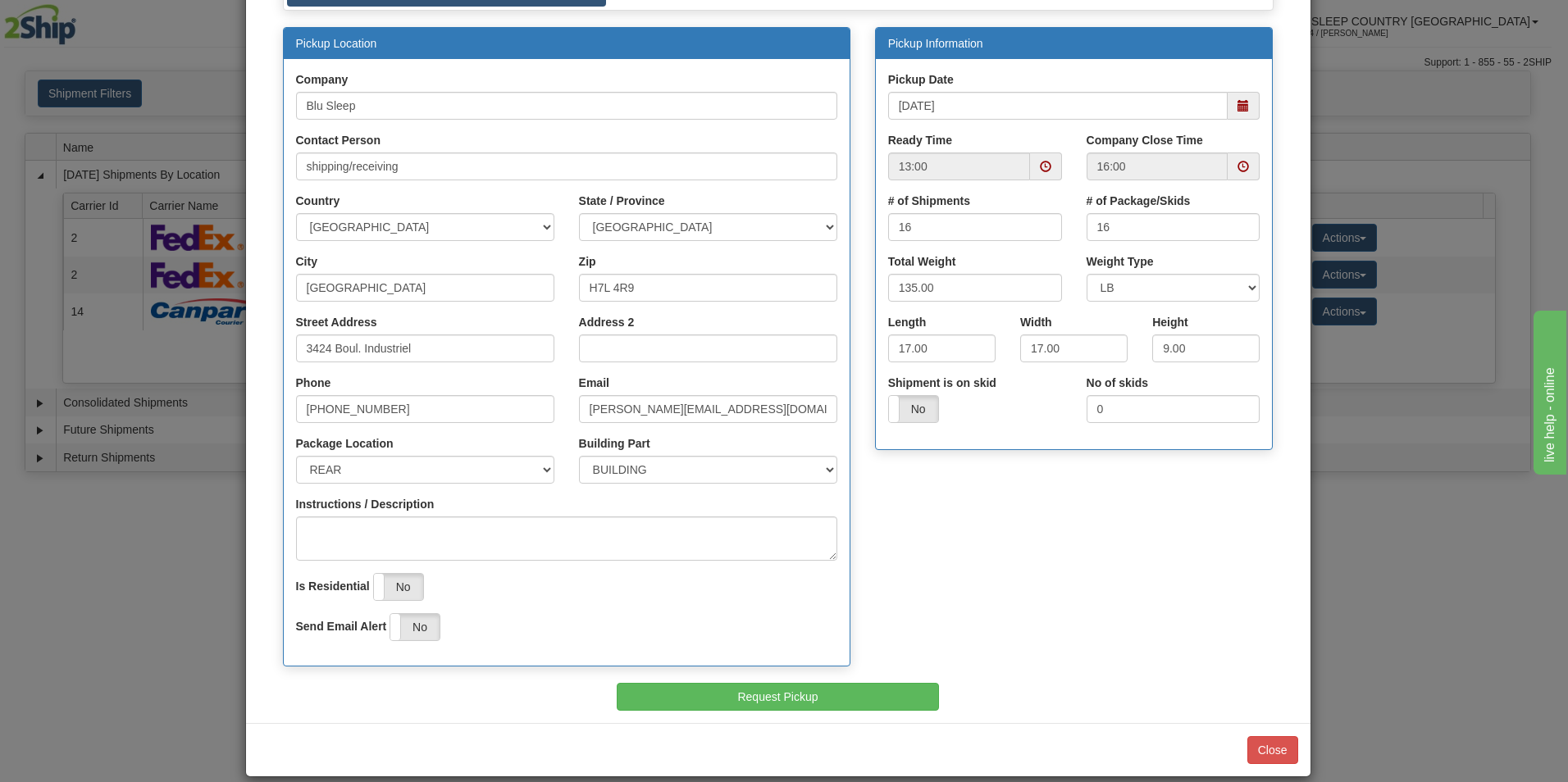
scroll to position [163, 0]
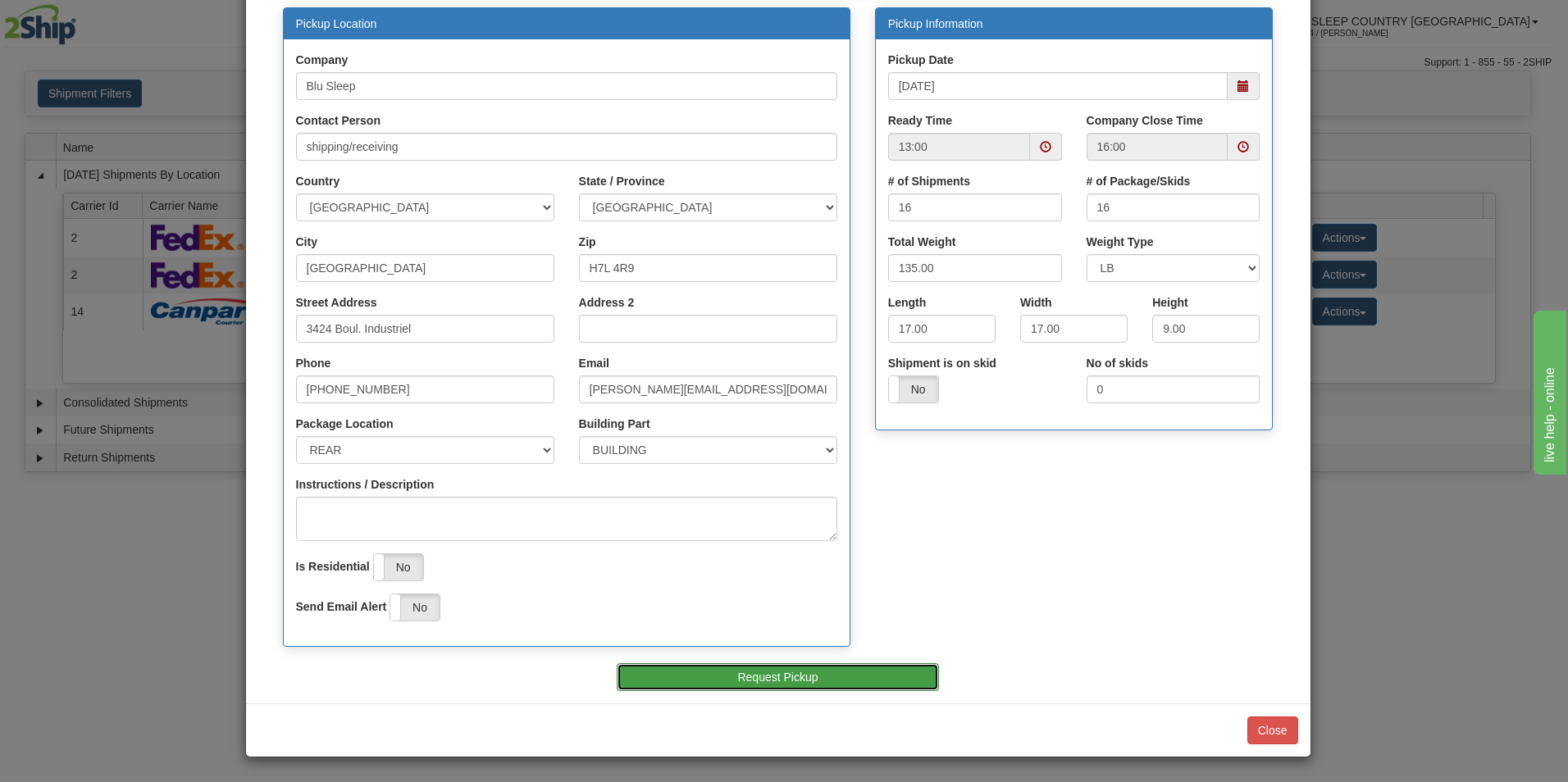
click at [767, 676] on button "Request Pickup" at bounding box center [777, 676] width 323 height 28
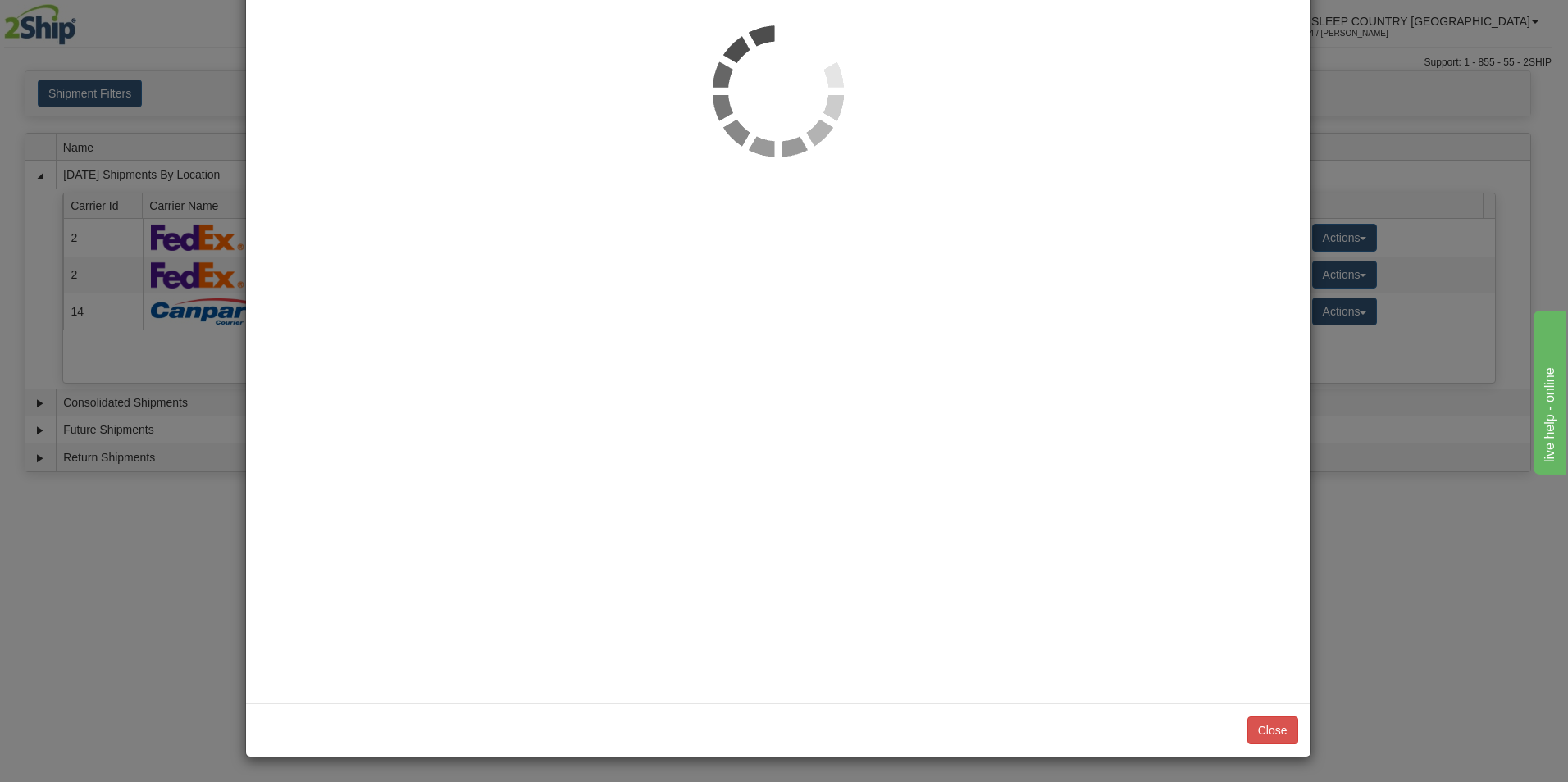
scroll to position [0, 0]
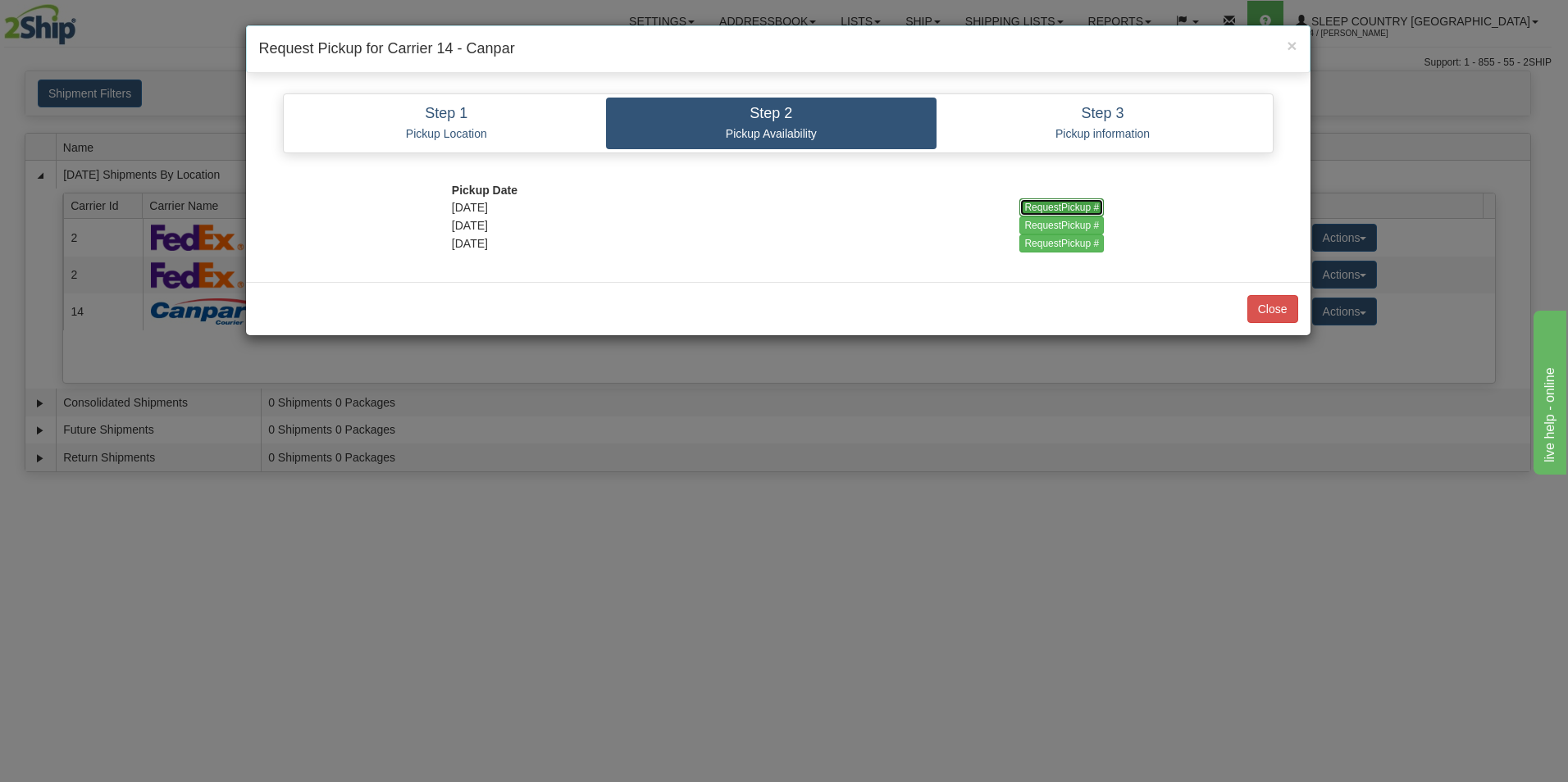
click at [1043, 202] on input "RequestPickup #" at bounding box center [1062, 207] width 85 height 18
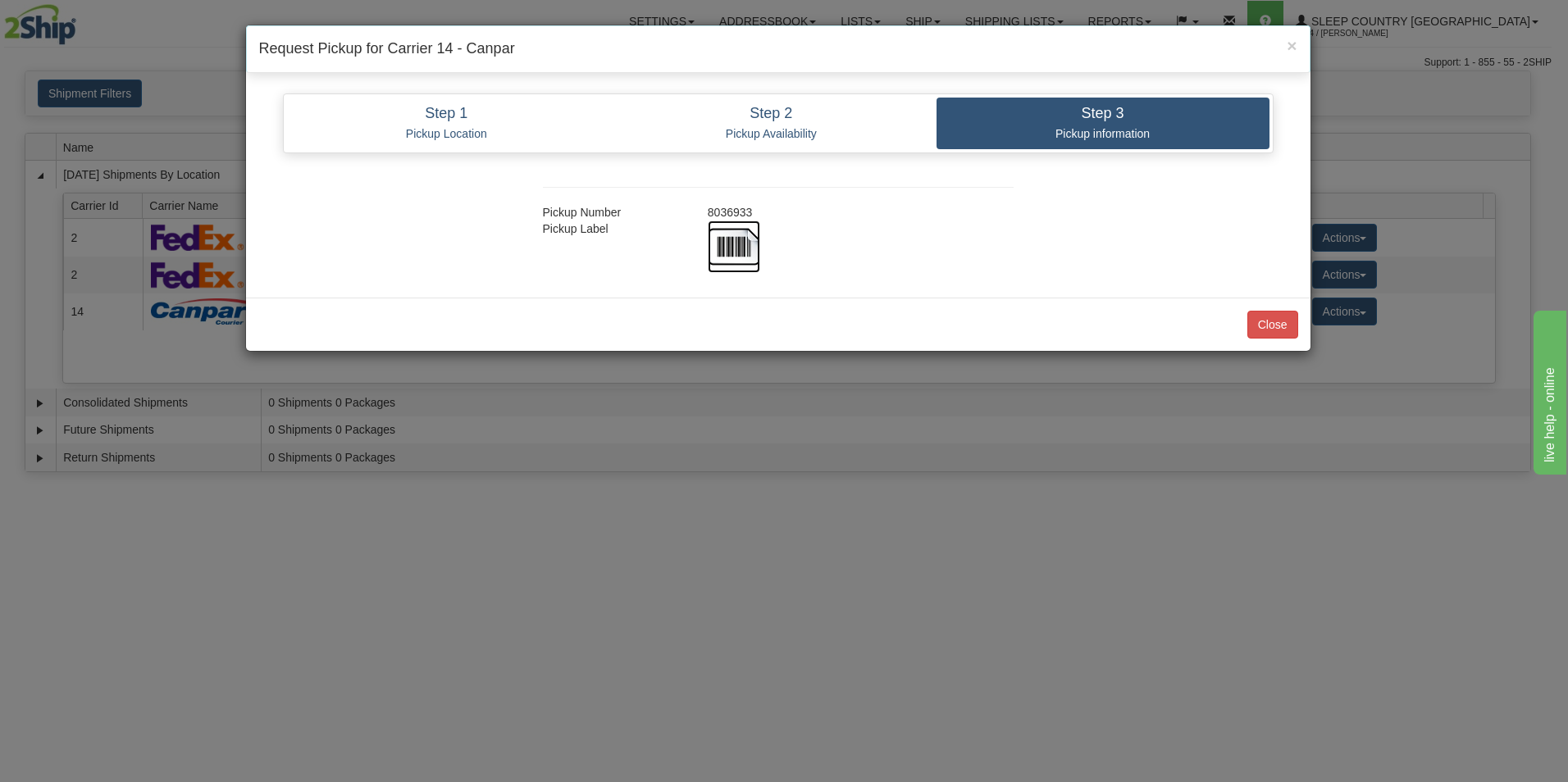
click at [747, 242] on img at bounding box center [734, 246] width 52 height 52
click at [1271, 325] on button "Close" at bounding box center [1272, 324] width 50 height 28
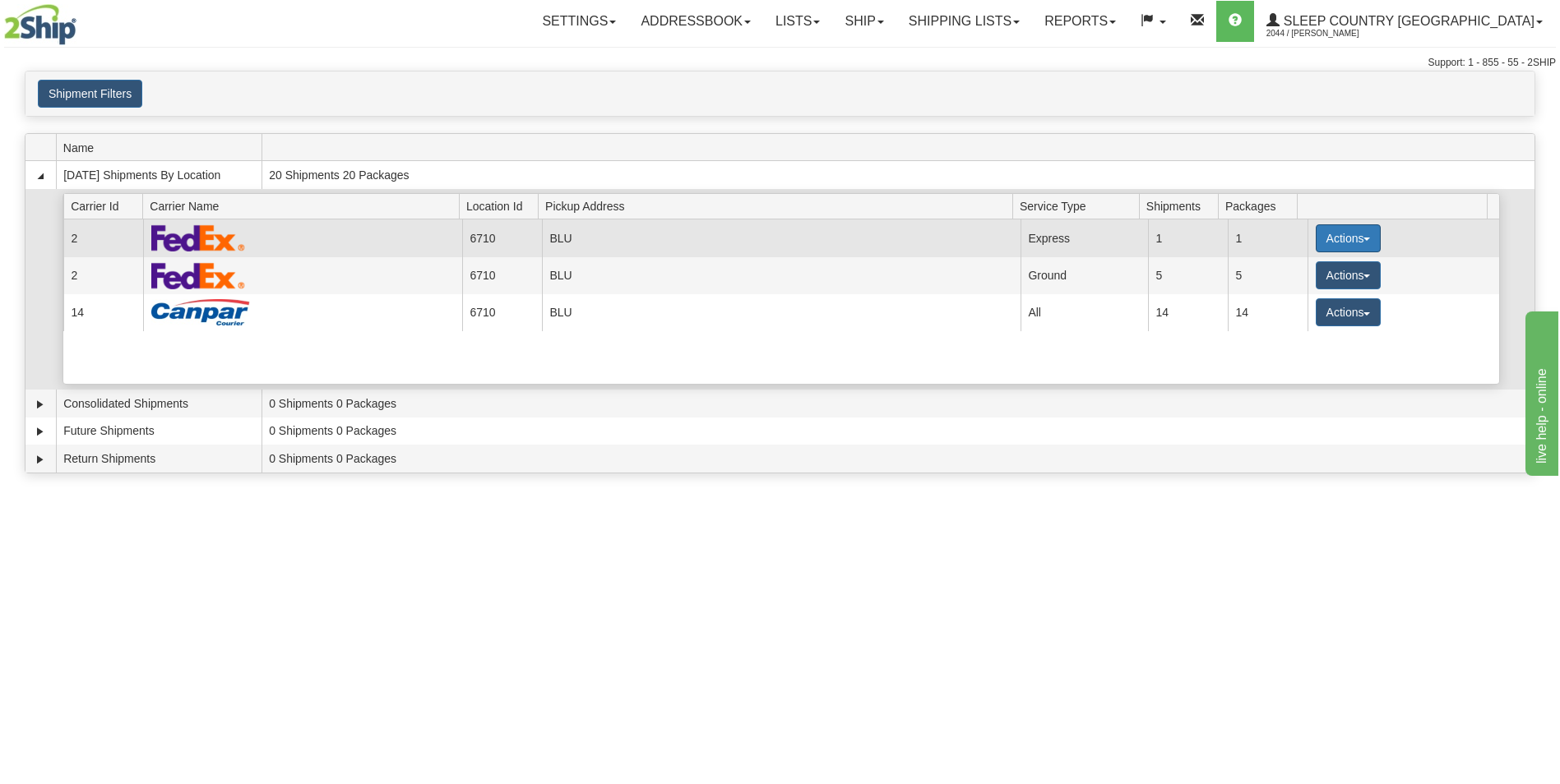
click at [1333, 236] on button "Actions" at bounding box center [1348, 237] width 66 height 28
click at [1297, 312] on span "Pickup" at bounding box center [1287, 312] width 44 height 11
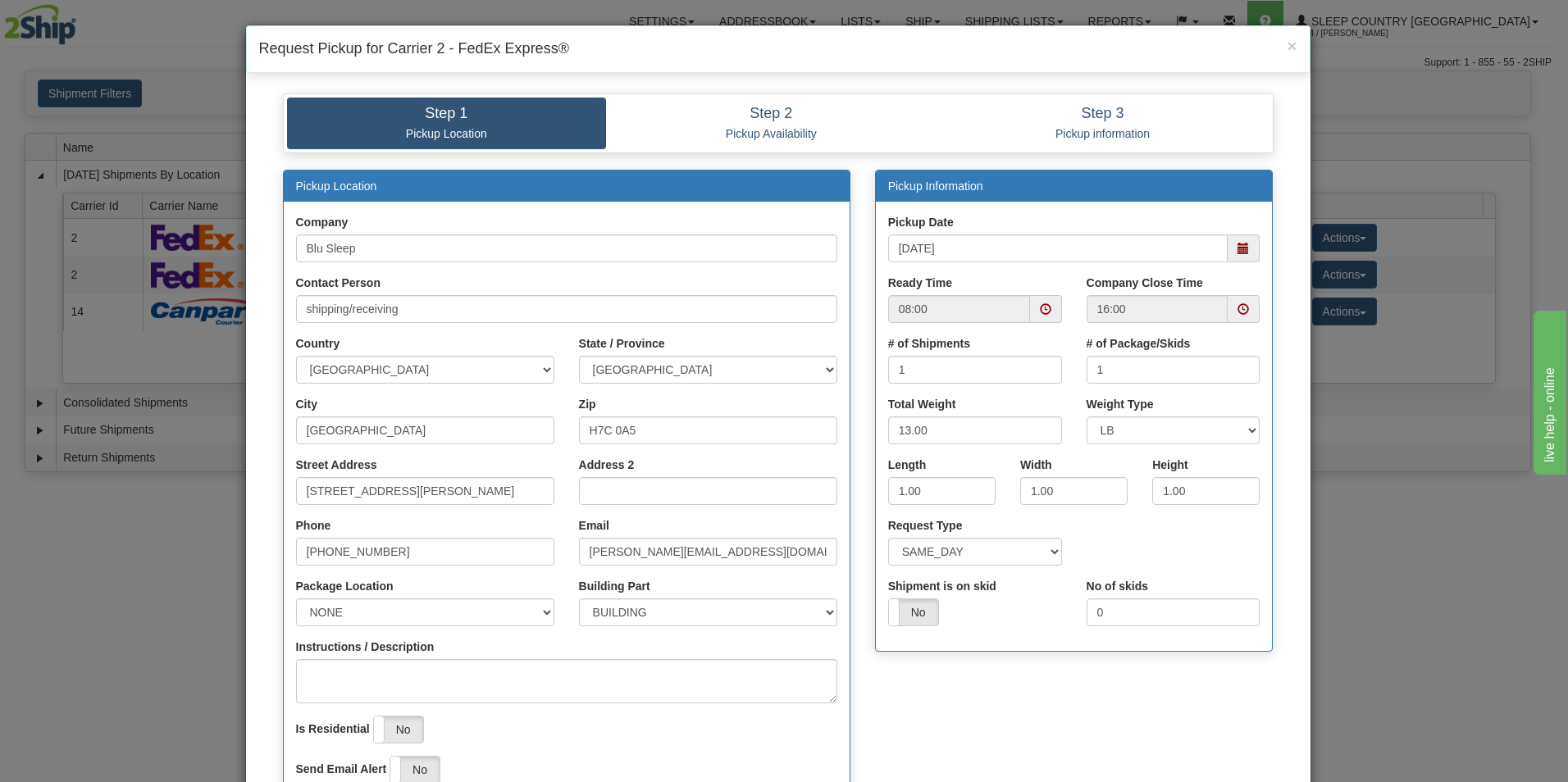
click at [1040, 305] on span at bounding box center [1046, 309] width 11 height 11
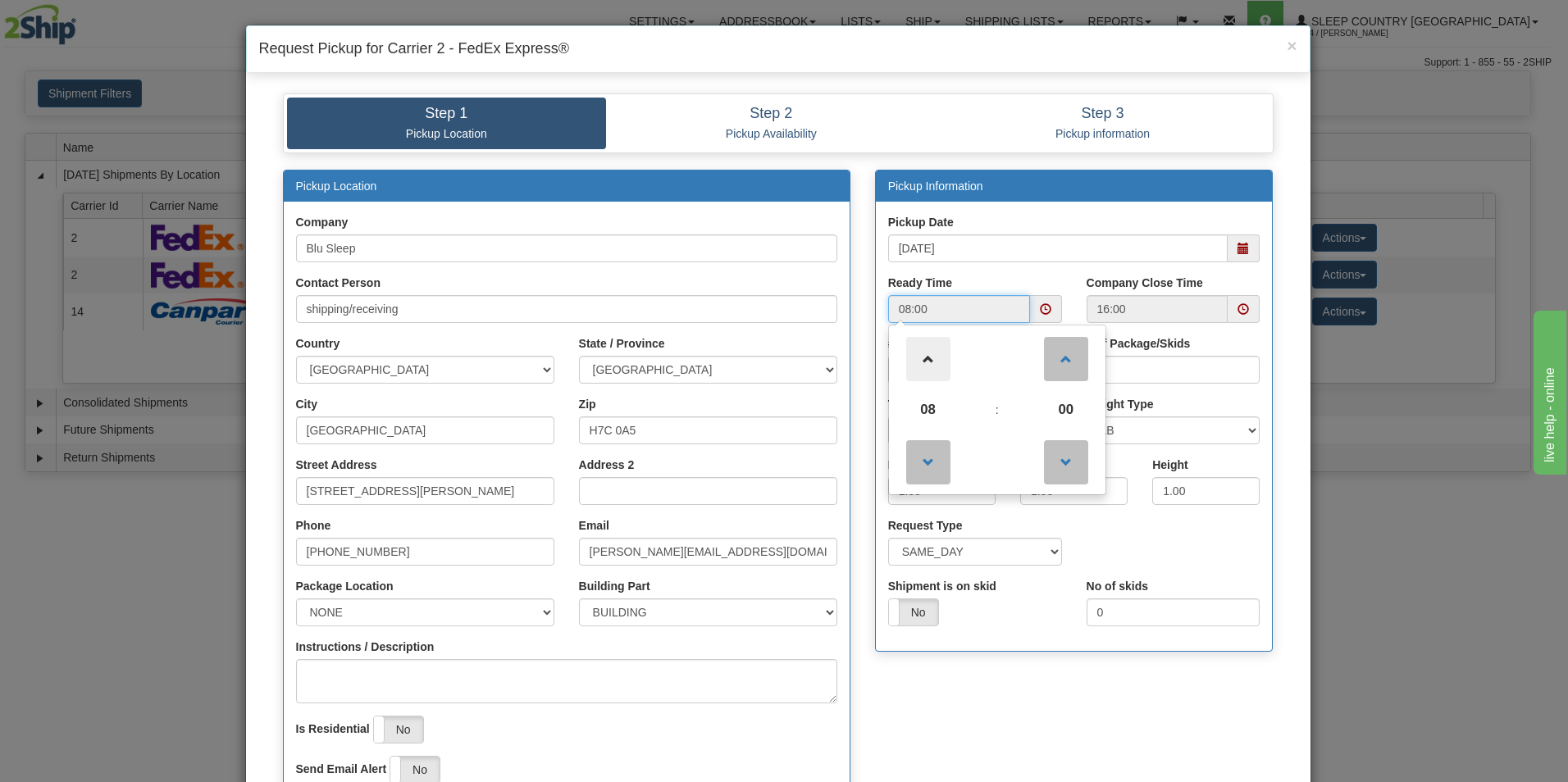
click at [925, 358] on span at bounding box center [929, 359] width 45 height 45
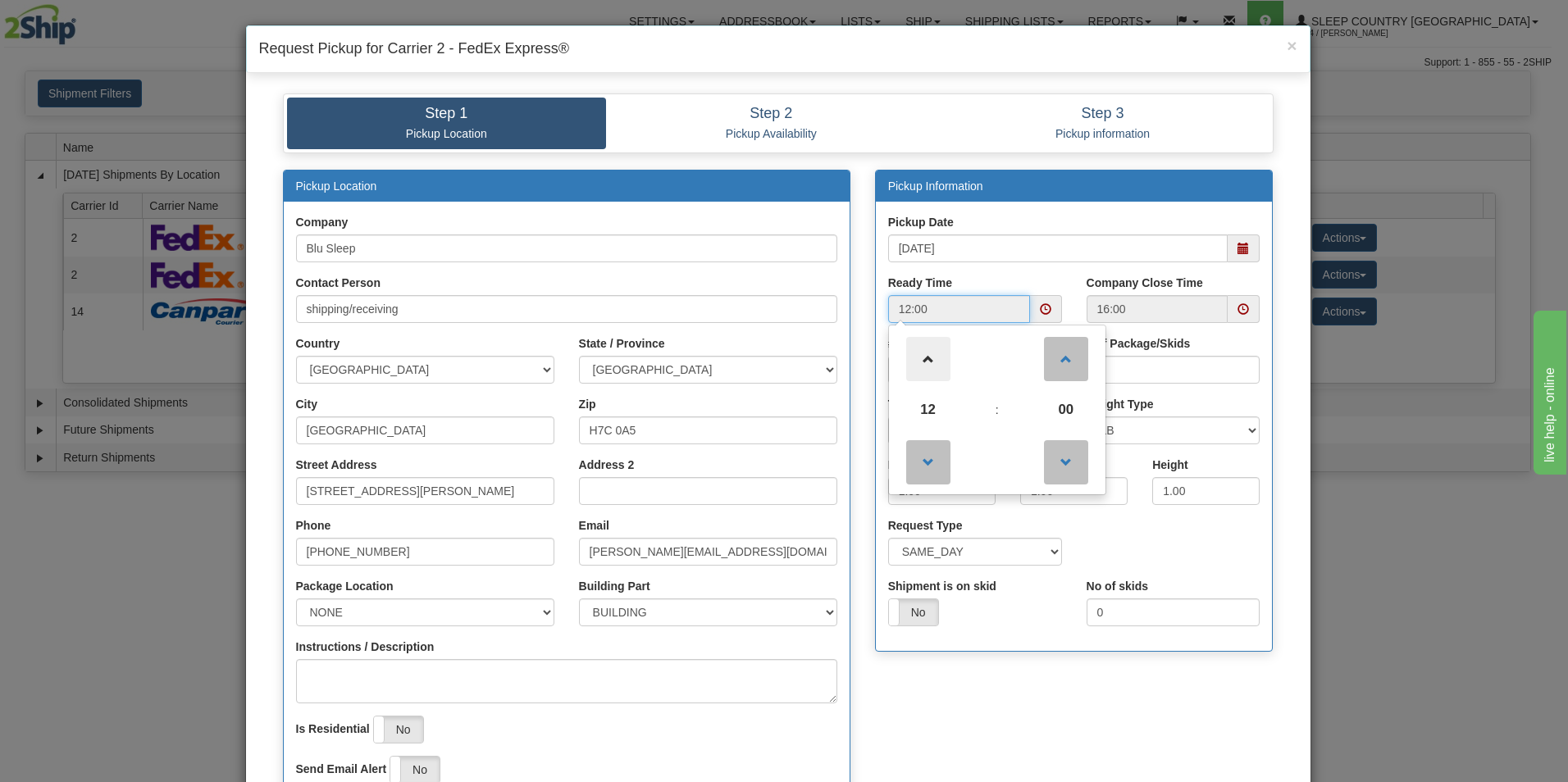
type input "13:00"
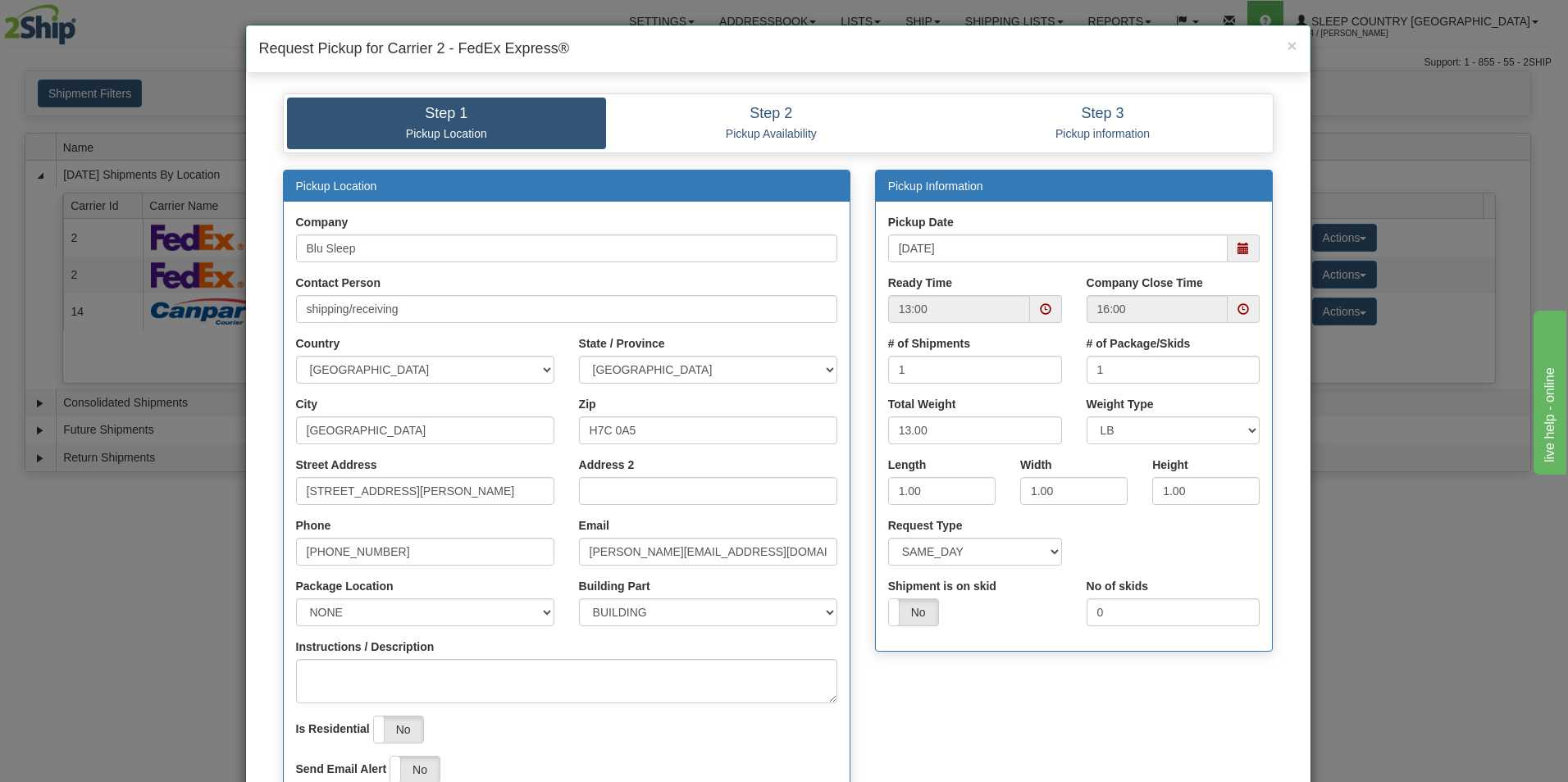
click at [1192, 563] on div "Request Type SAME_DAY FUTURE_DAY" at bounding box center [1074, 548] width 397 height 61
click at [455, 492] on input "[STREET_ADDRESS][PERSON_NAME]" at bounding box center [425, 491] width 259 height 28
type input "1"
type input "3424 Boul. Industriel"
select select "2"
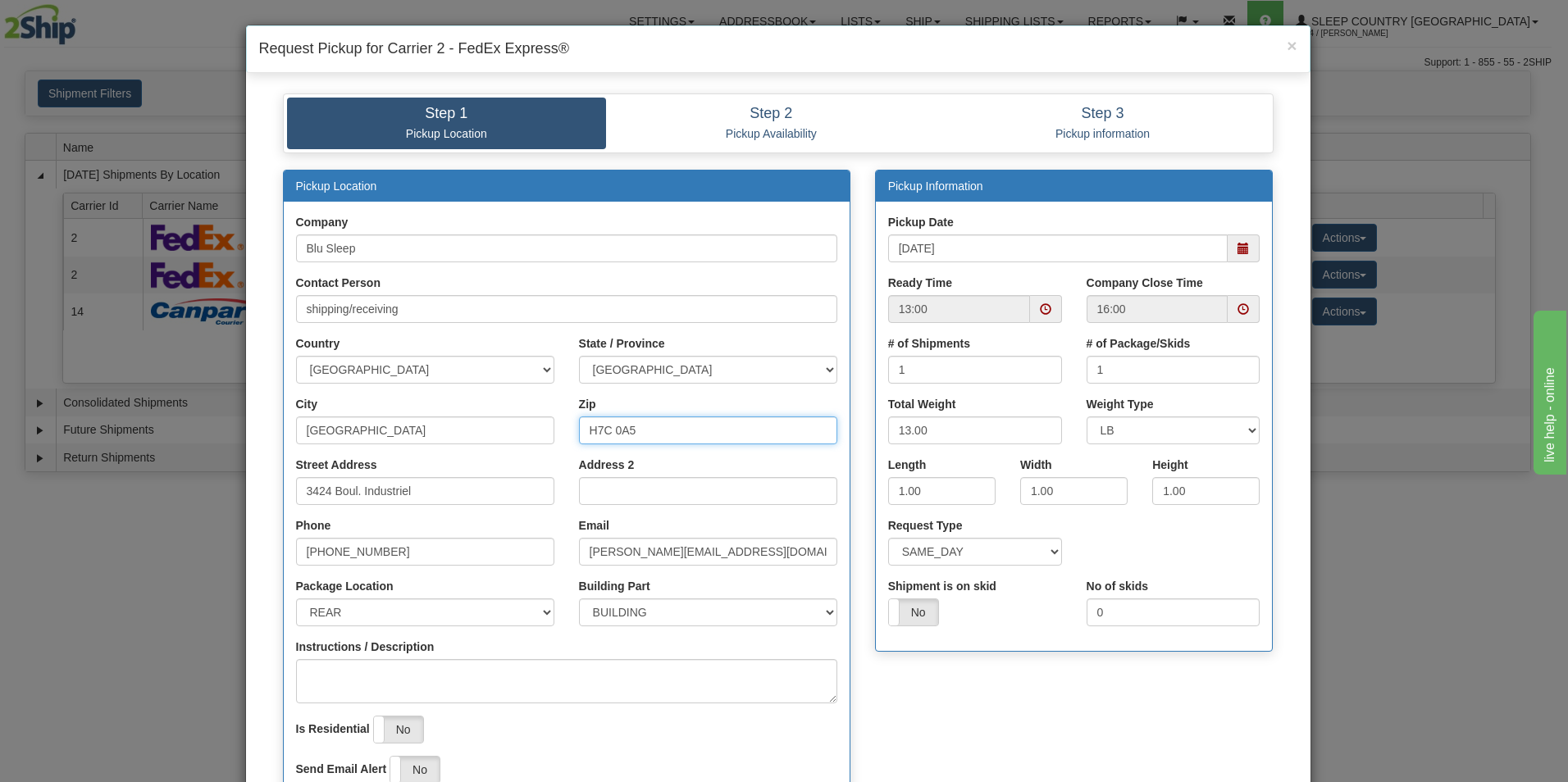
click at [674, 429] on input "H7C 0A5" at bounding box center [709, 430] width 259 height 28
type input "H"
type input "H7L 4R9"
click at [923, 486] on input "1.00" at bounding box center [942, 491] width 108 height 28
type input "1"
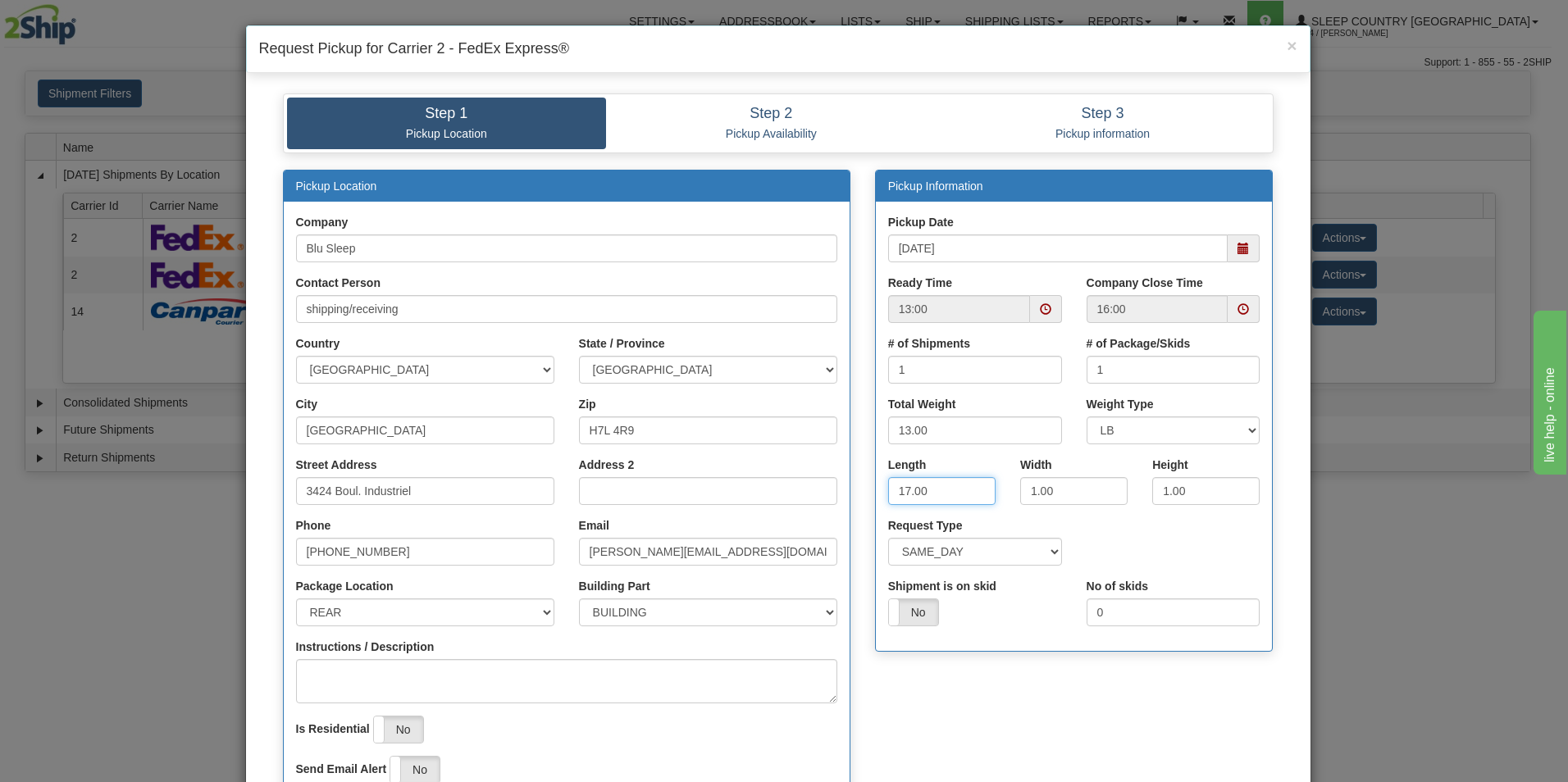
type input "17.00"
type input "9.00"
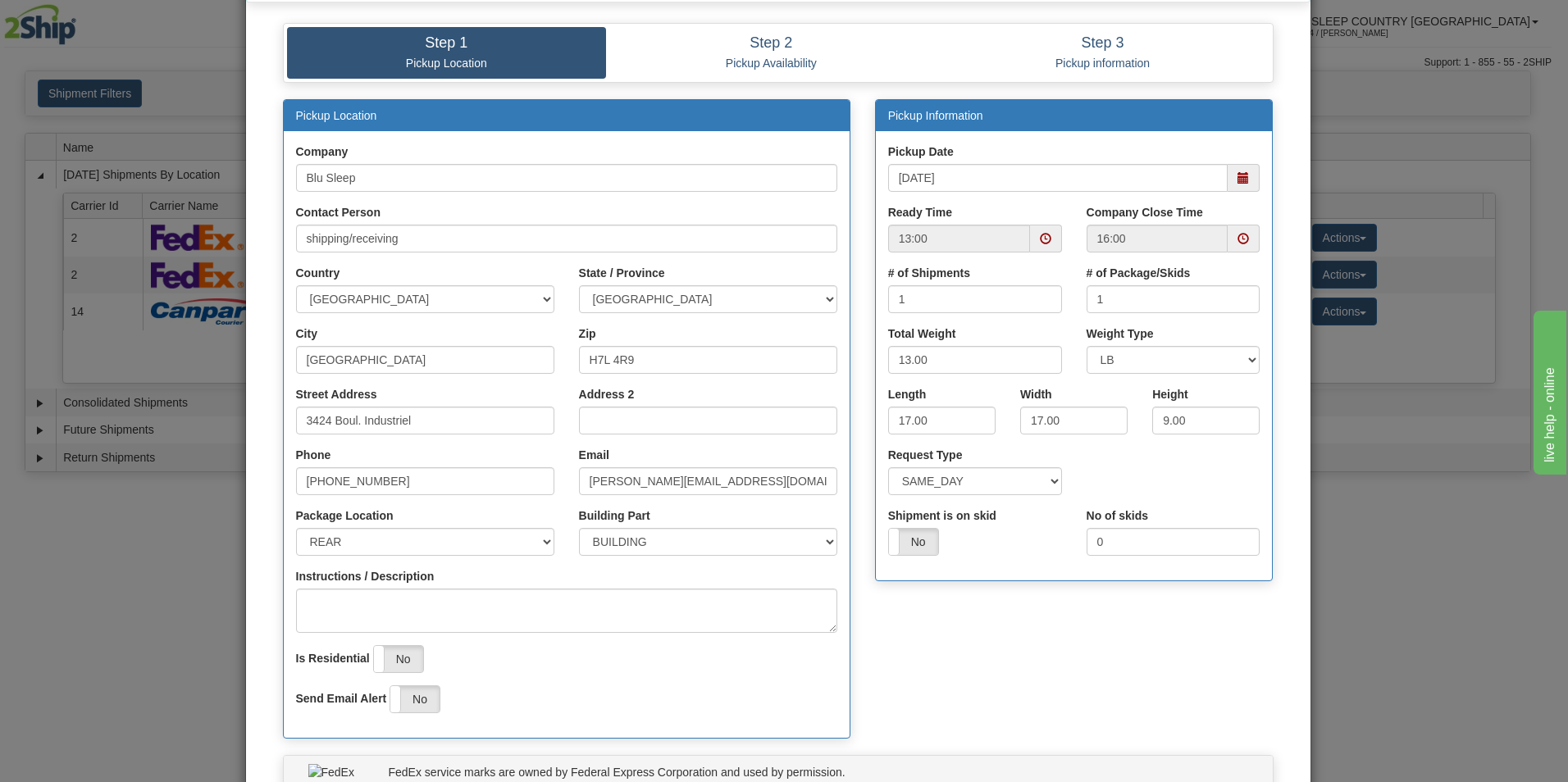
scroll to position [110, 0]
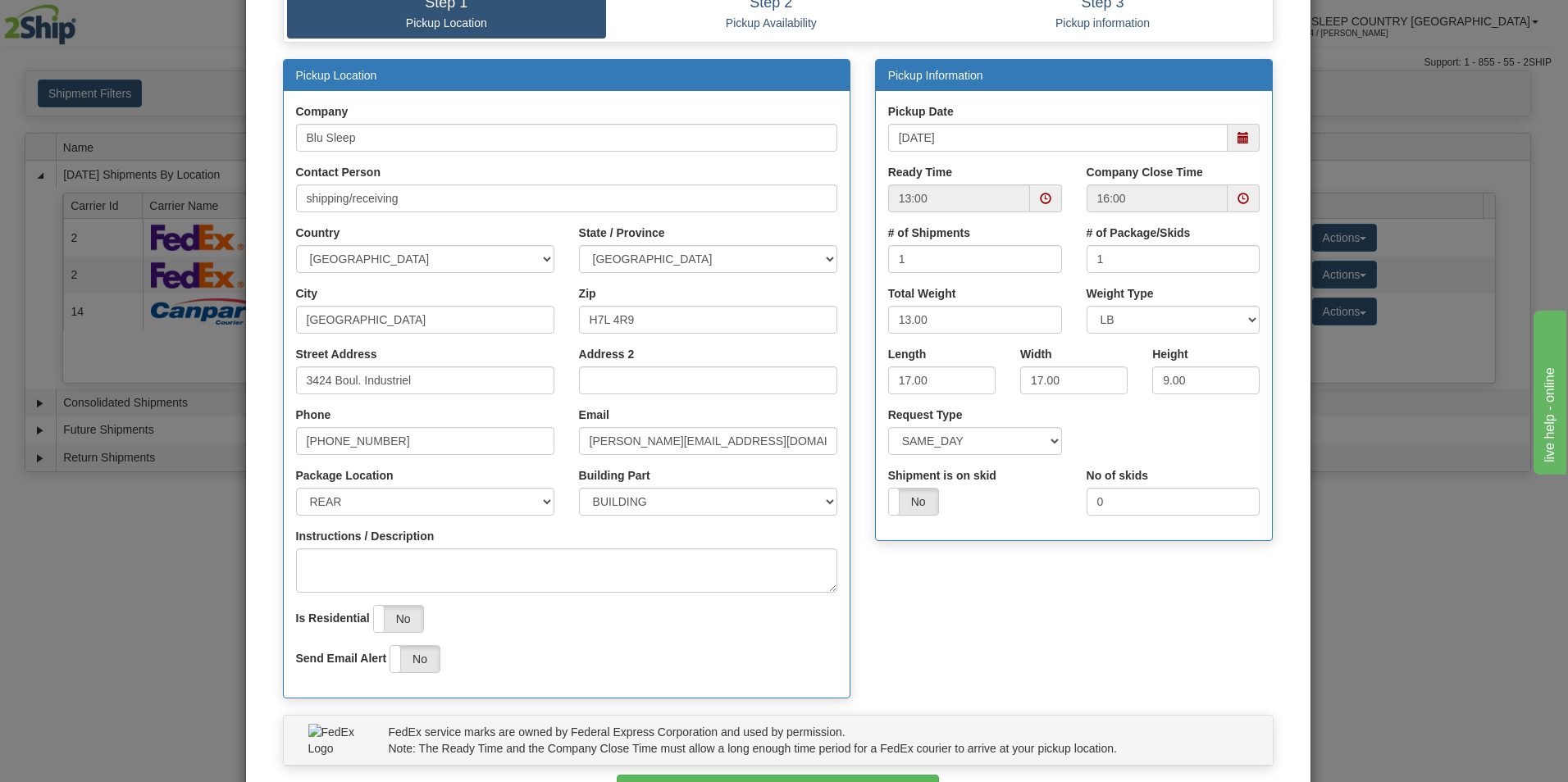
drag, startPoint x: 1562, startPoint y: 279, endPoint x: 107, endPoint y: 32, distance: 1475.8
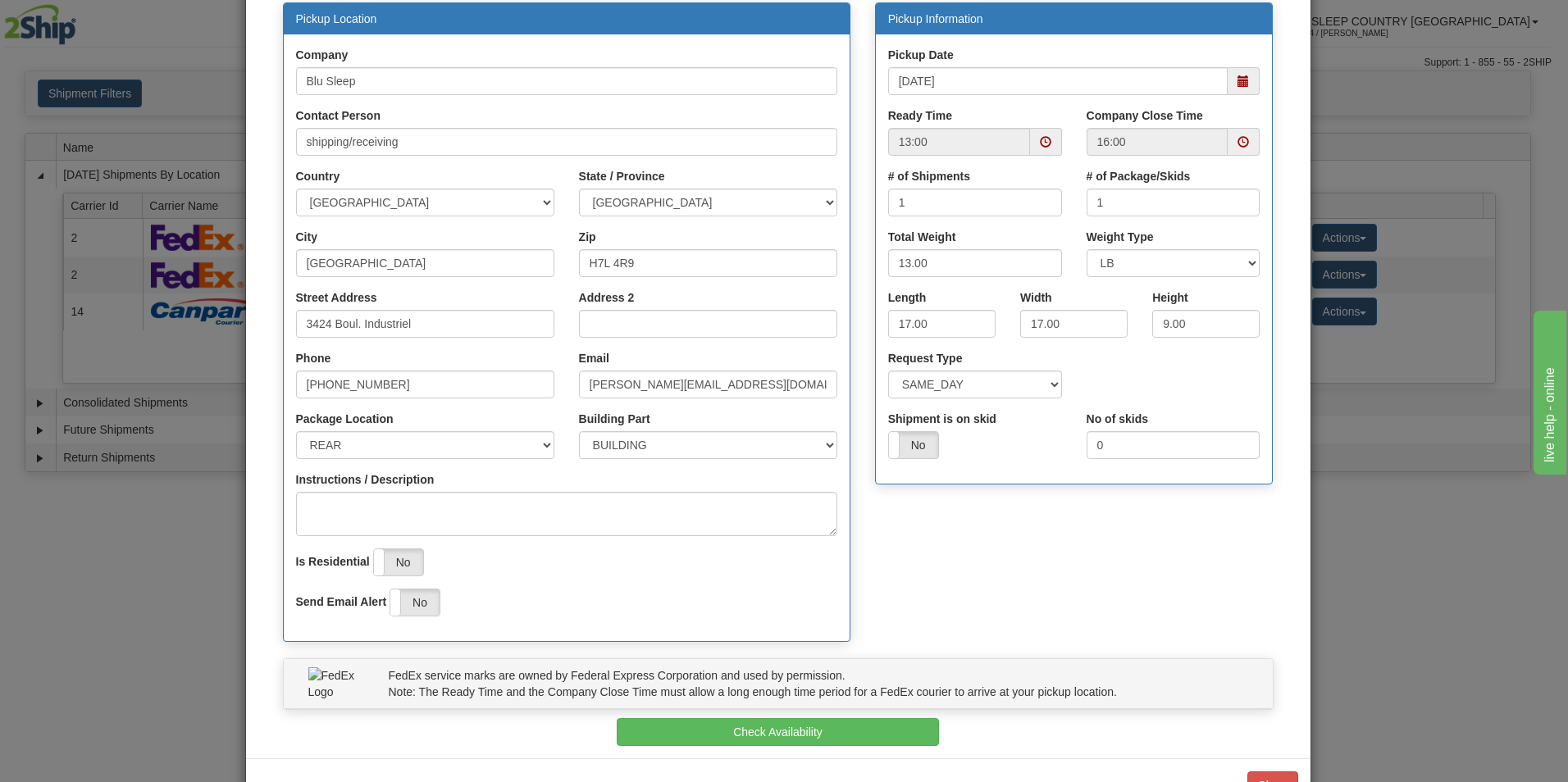
scroll to position [172, 0]
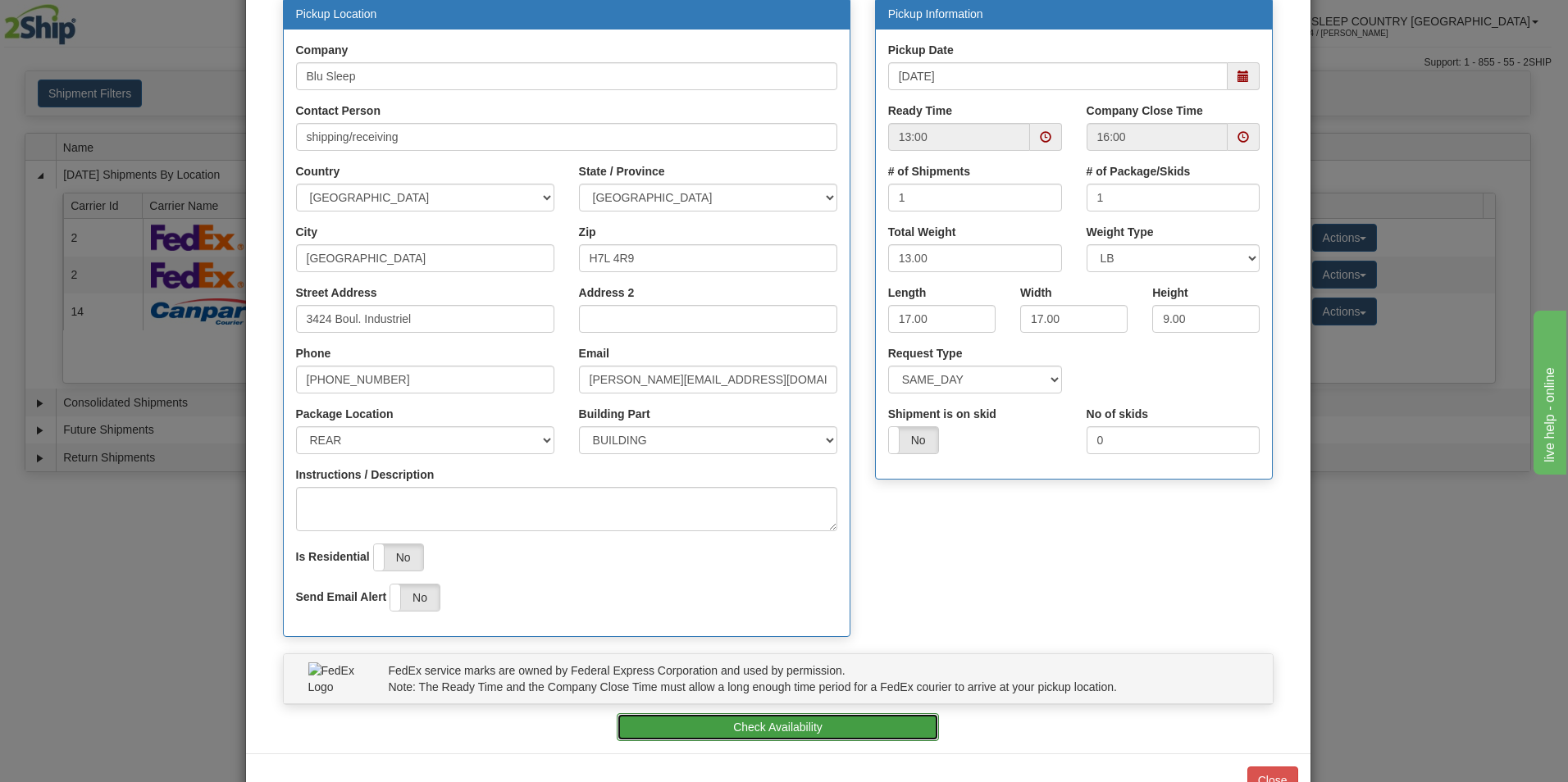
click at [856, 725] on button "Check Availability" at bounding box center [777, 727] width 323 height 28
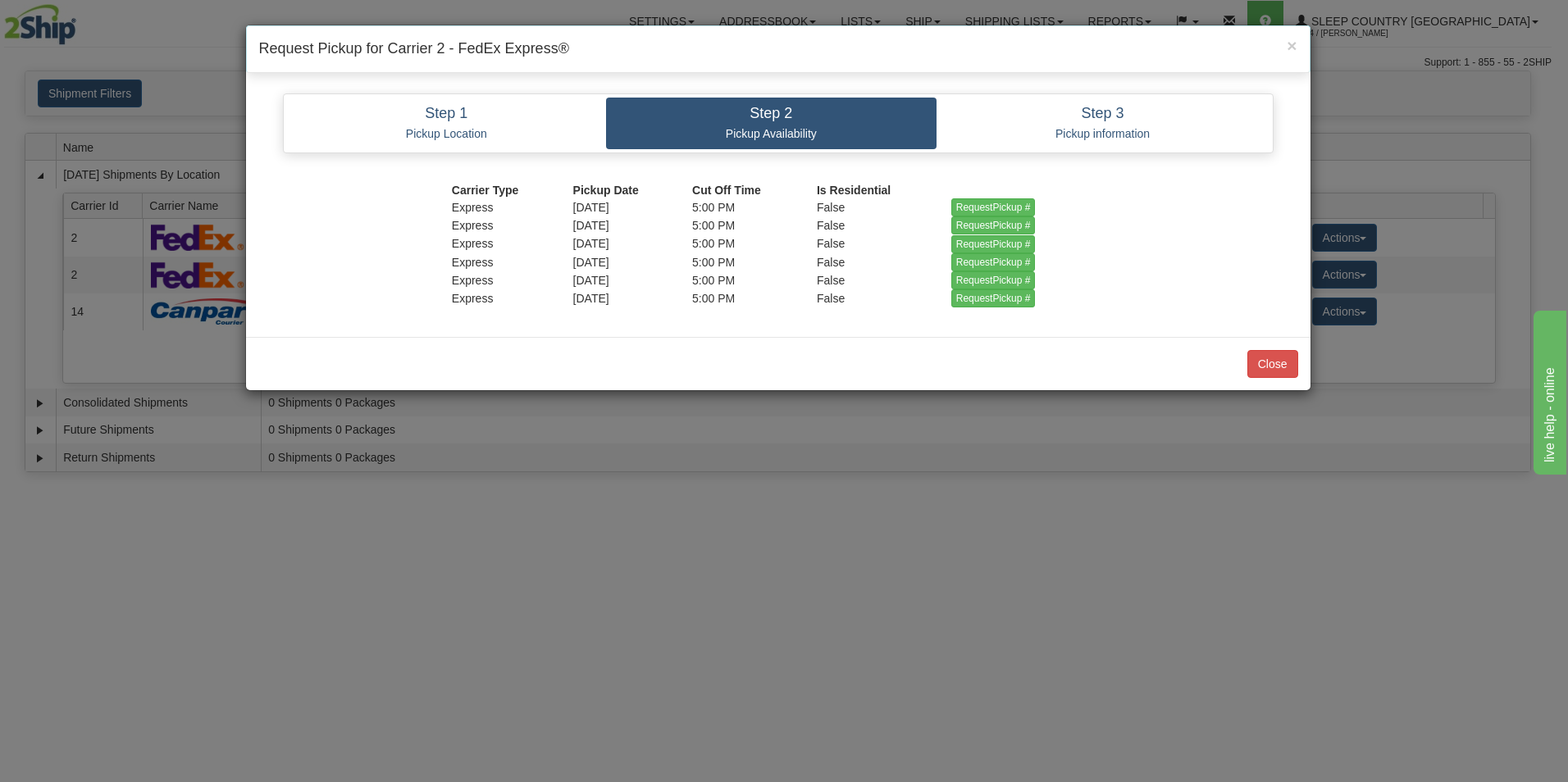
scroll to position [0, 0]
click at [981, 201] on input "RequestPickup #" at bounding box center [993, 207] width 85 height 18
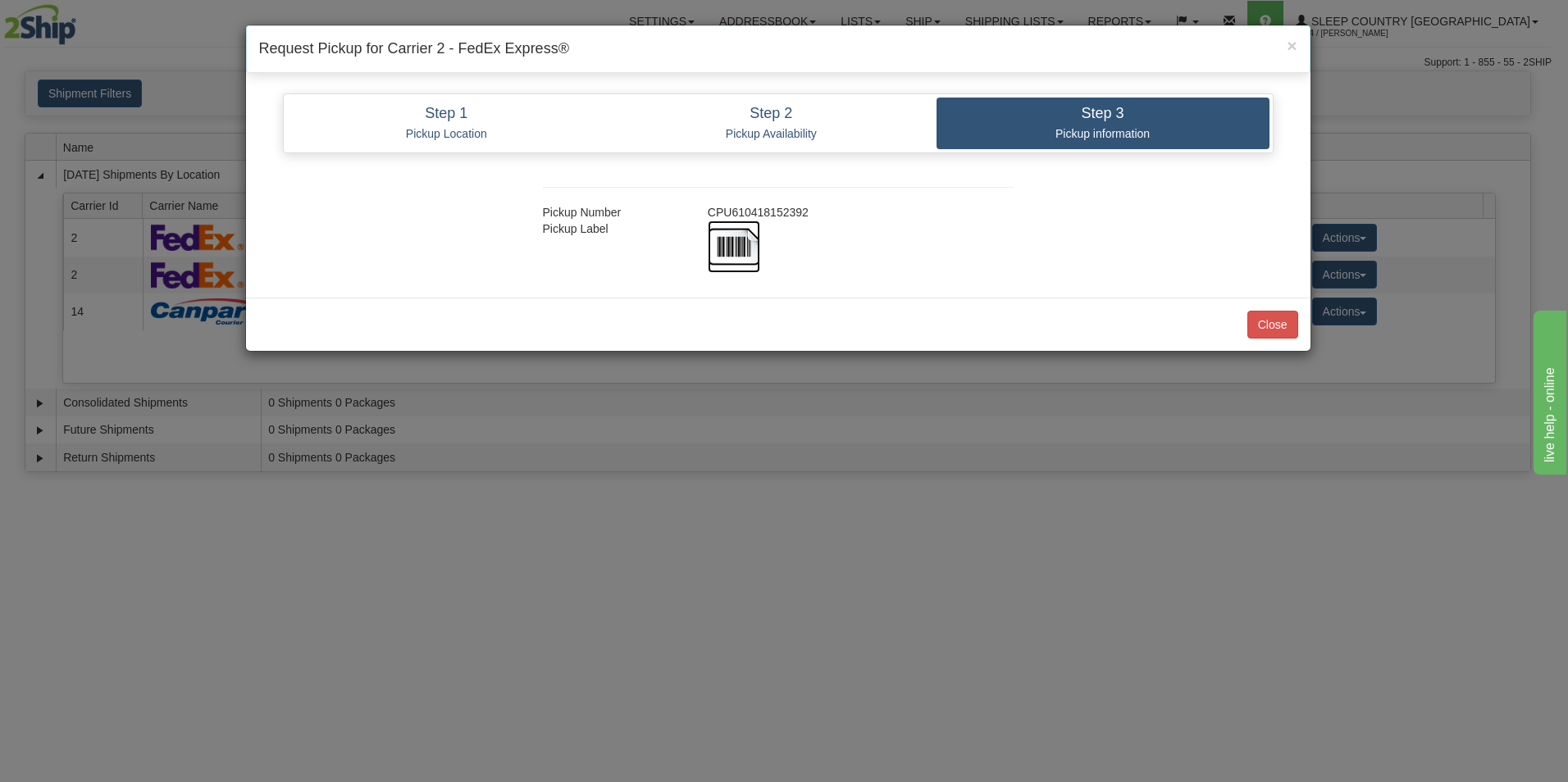
click at [737, 253] on img at bounding box center [734, 246] width 52 height 52
click at [1271, 325] on button "Close" at bounding box center [1272, 324] width 50 height 28
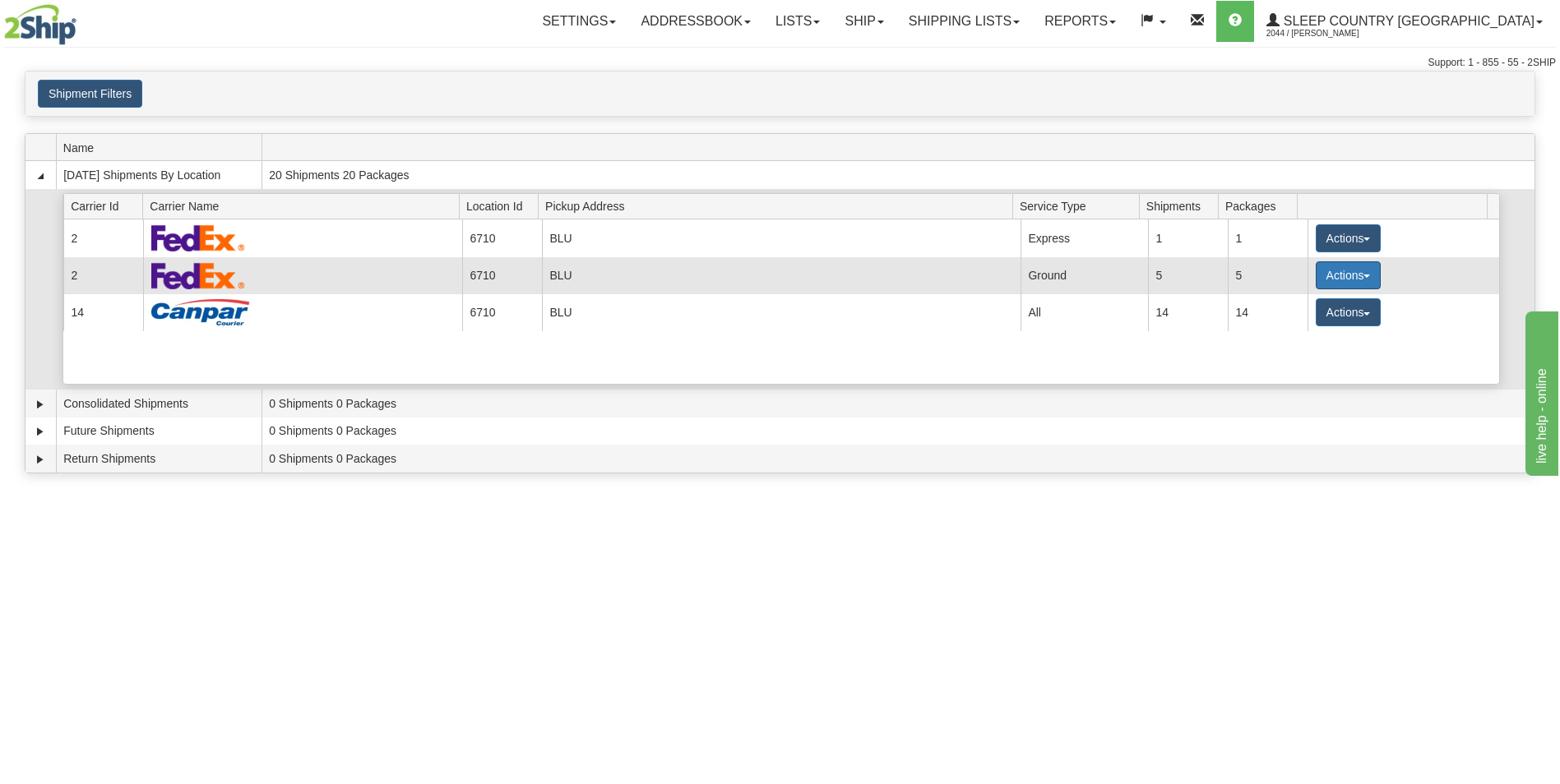
click at [1334, 276] on button "Actions" at bounding box center [1348, 275] width 66 height 28
click at [1303, 347] on span "Pickup" at bounding box center [1287, 349] width 44 height 11
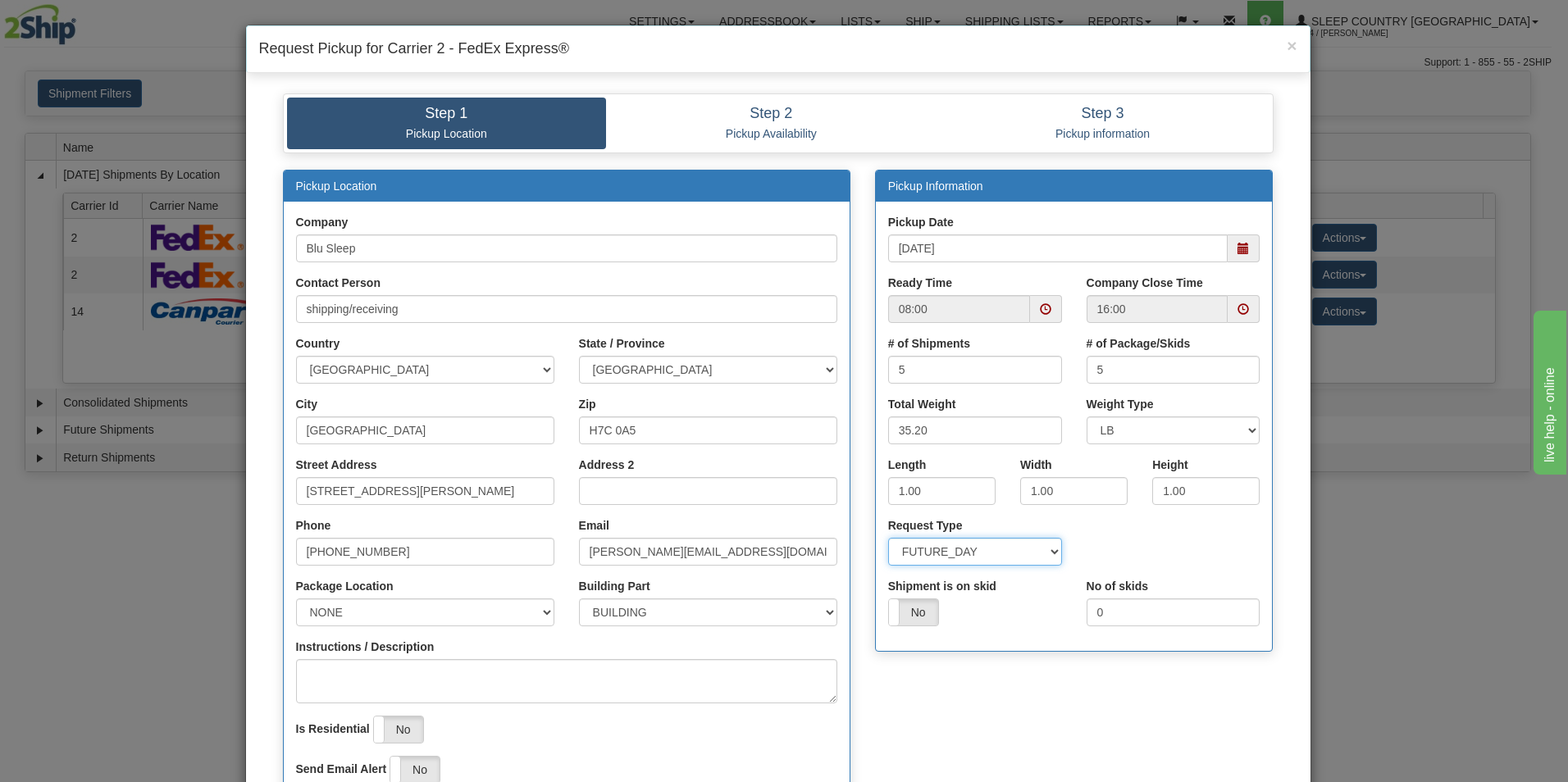
click at [1048, 551] on select "SAME_DAY FUTURE_DAY" at bounding box center [975, 552] width 174 height 28
select select "0"
click at [889, 538] on select "SAME_DAY FUTURE_DAY" at bounding box center [975, 552] width 174 height 28
click at [933, 494] on input "1.00" at bounding box center [942, 491] width 108 height 28
type input "1"
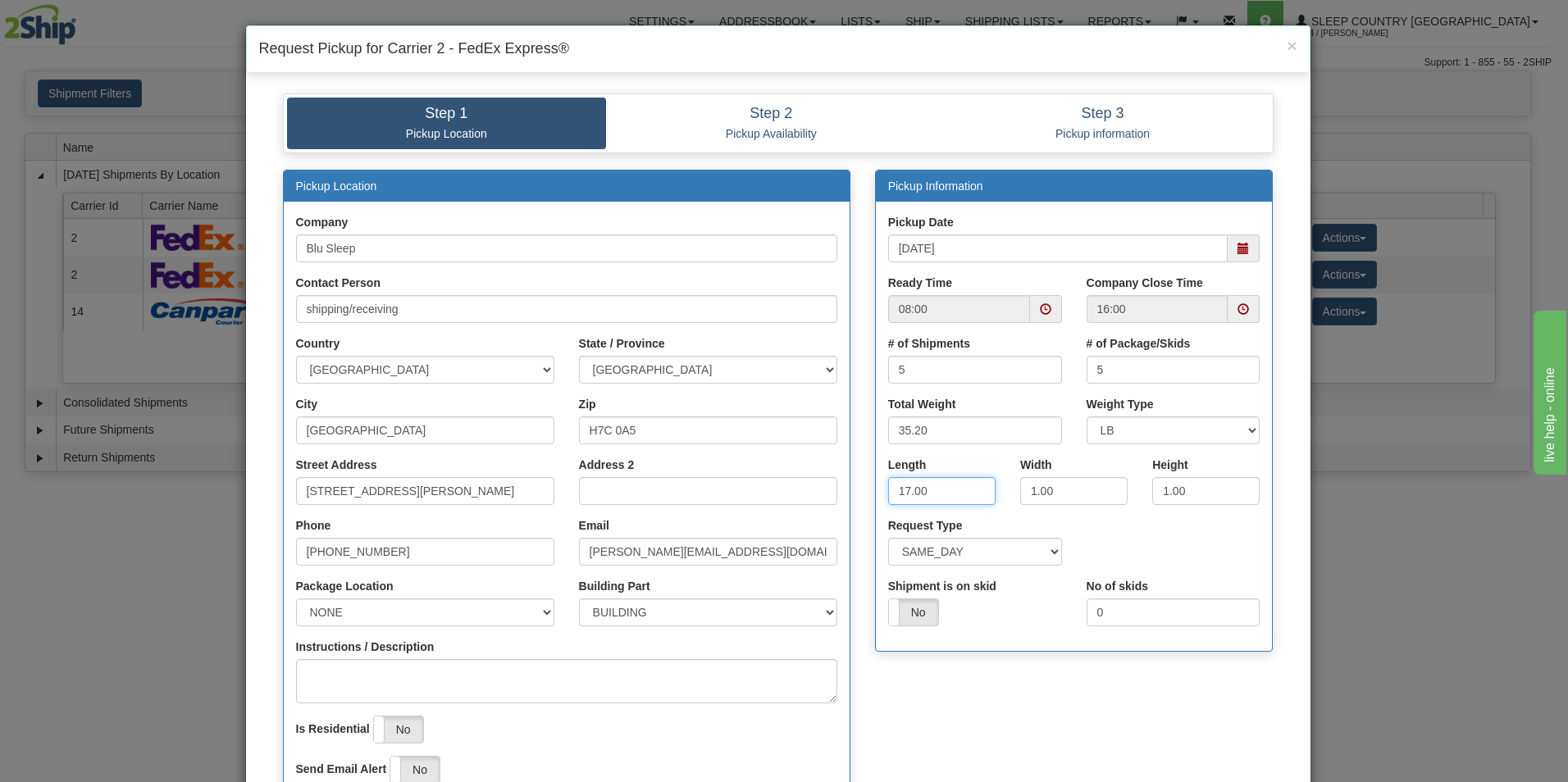
type input "17.00"
type input "9.00"
click at [540, 615] on select "NONE FRONT REAR SIDE" at bounding box center [425, 612] width 259 height 28
select select "2"
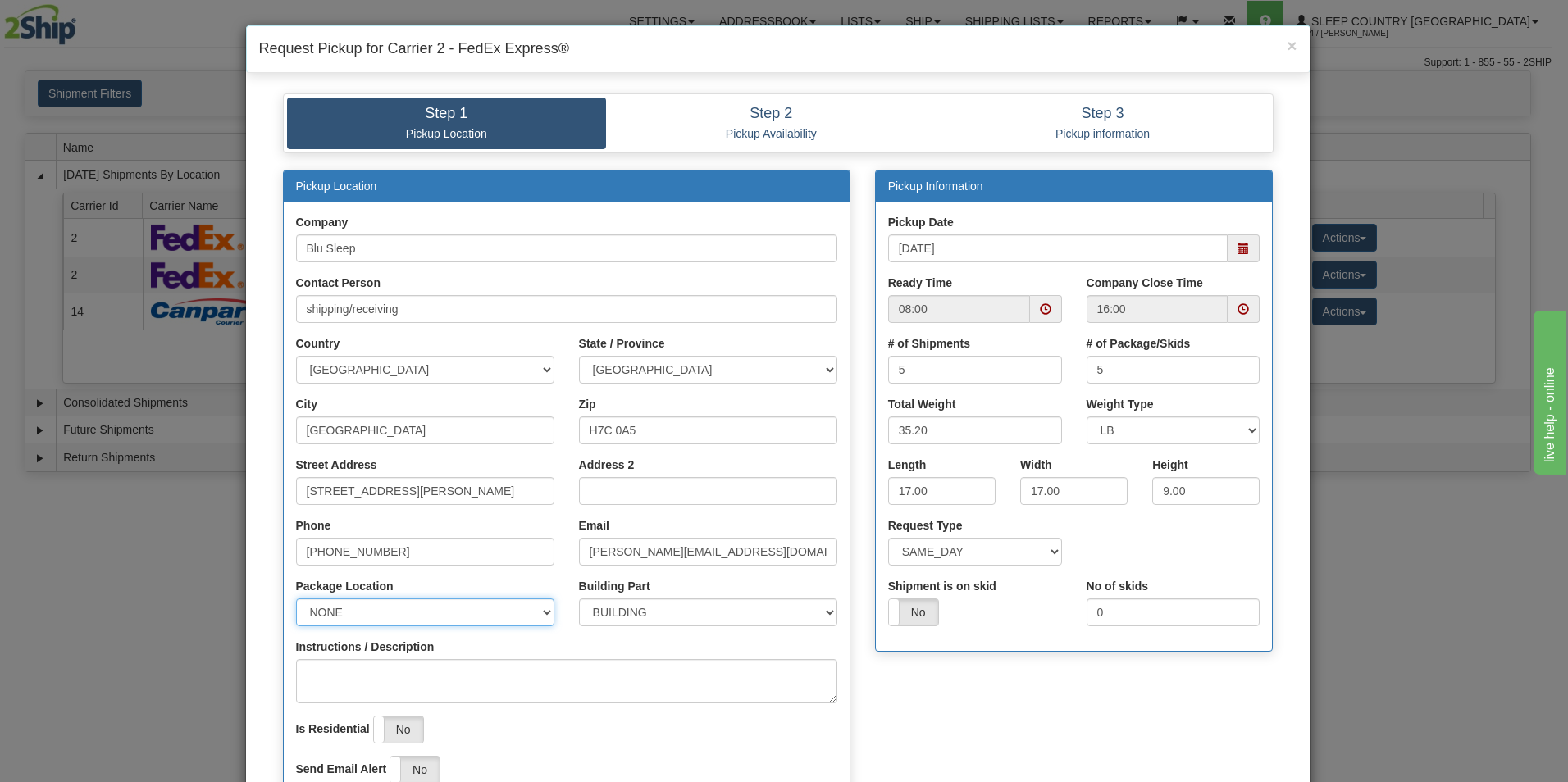
click at [296, 598] on select "NONE FRONT REAR SIDE" at bounding box center [425, 612] width 259 height 28
click at [492, 495] on input "[STREET_ADDRESS][PERSON_NAME]" at bounding box center [425, 491] width 259 height 28
type input "1"
type input "3424 Boul. Industriel"
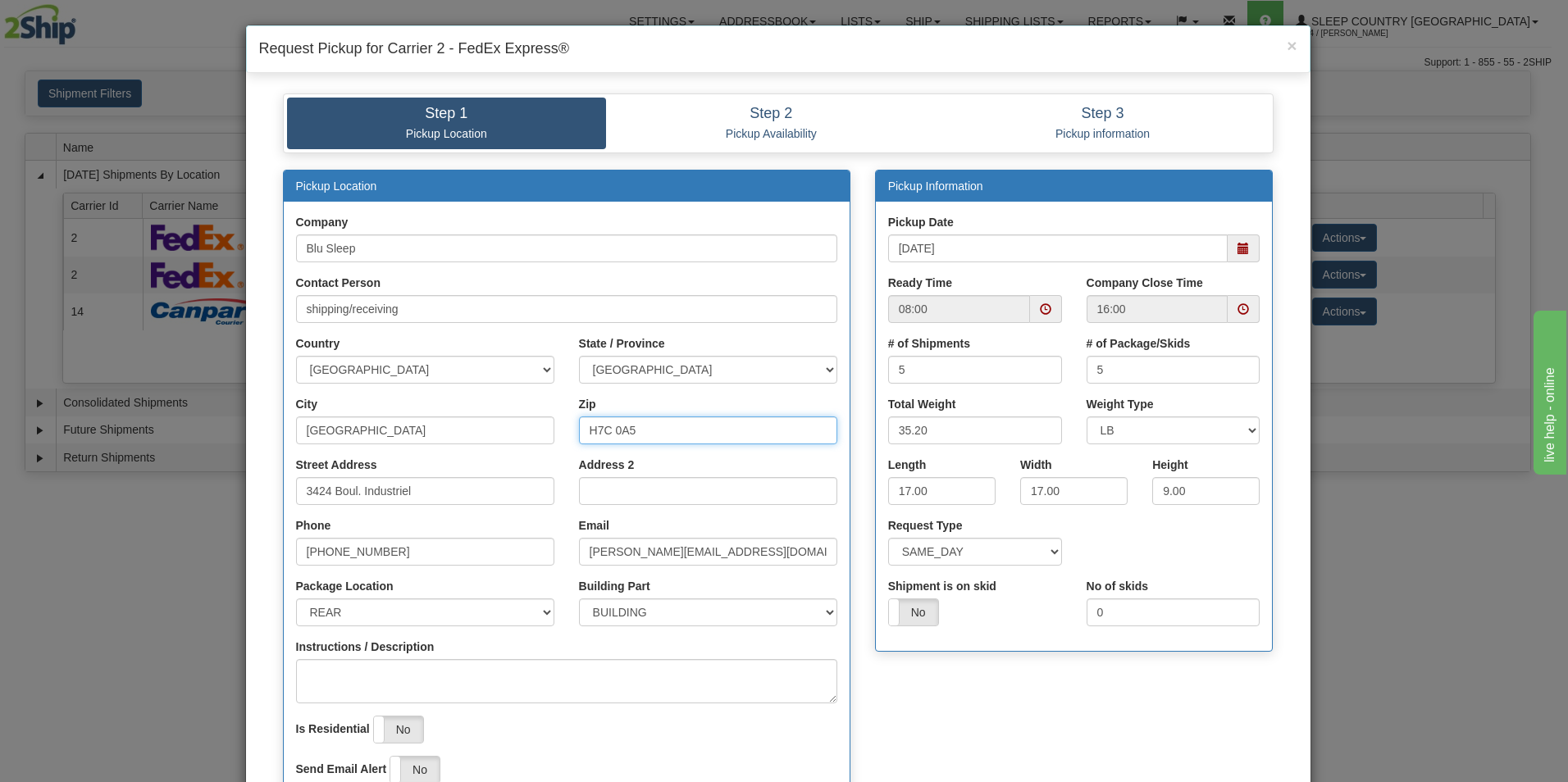
click at [647, 435] on input "H7C 0A5" at bounding box center [709, 430] width 259 height 28
type input "H7L 4R9"
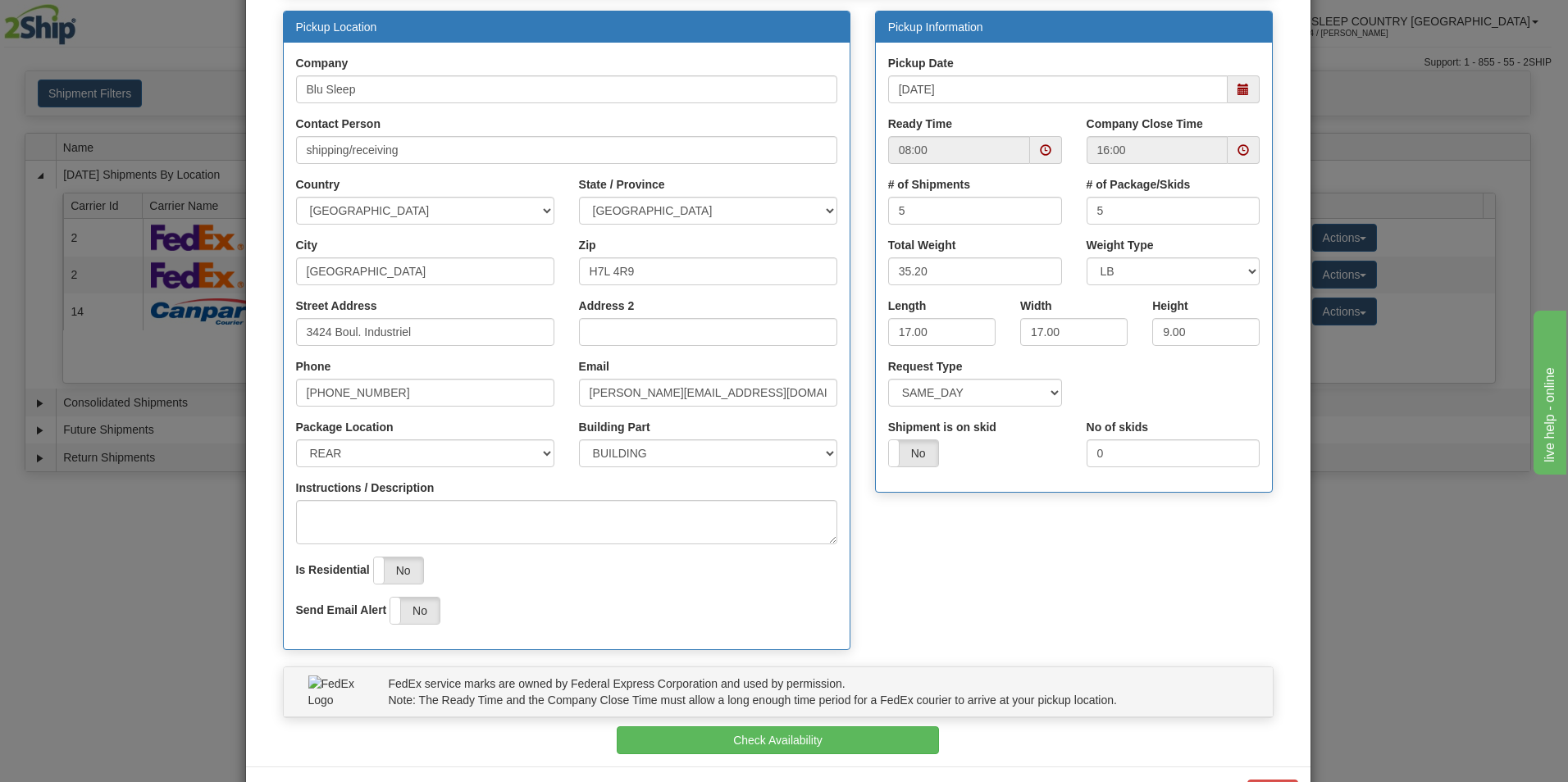
scroll to position [160, 0]
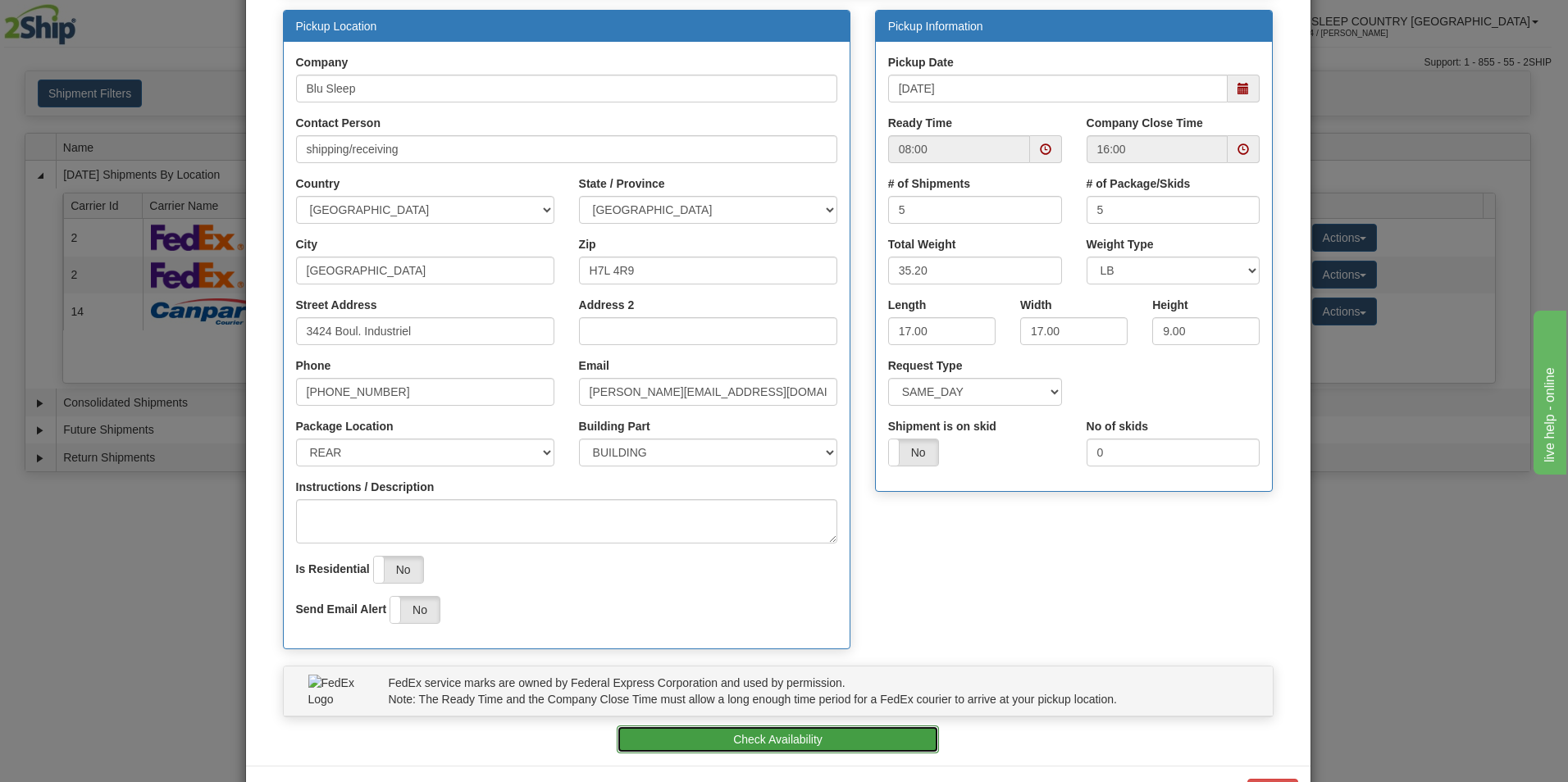
click at [820, 735] on button "Check Availability" at bounding box center [777, 739] width 323 height 28
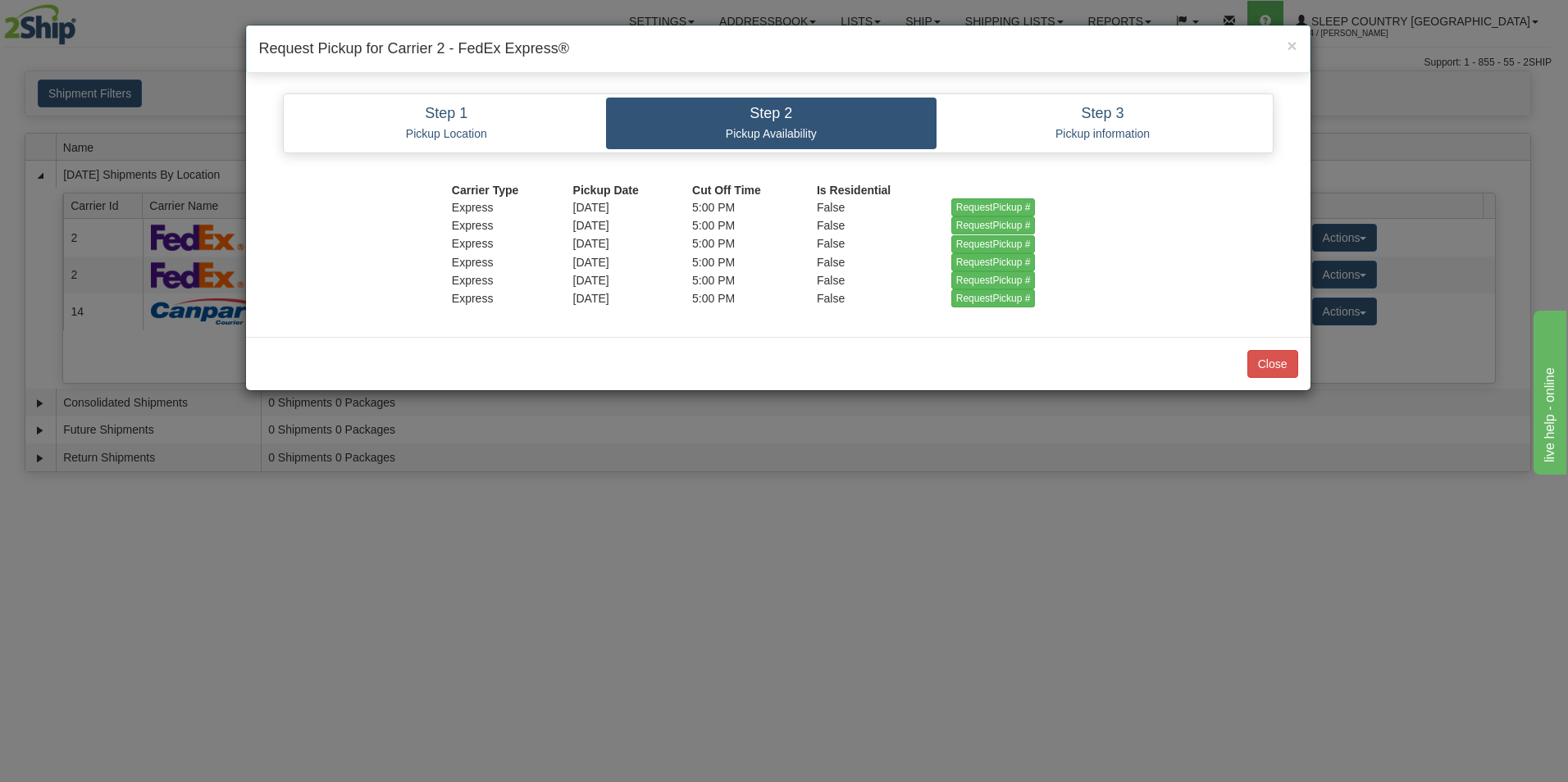
scroll to position [0, 0]
click at [976, 201] on input "RequestPickup #" at bounding box center [993, 207] width 85 height 18
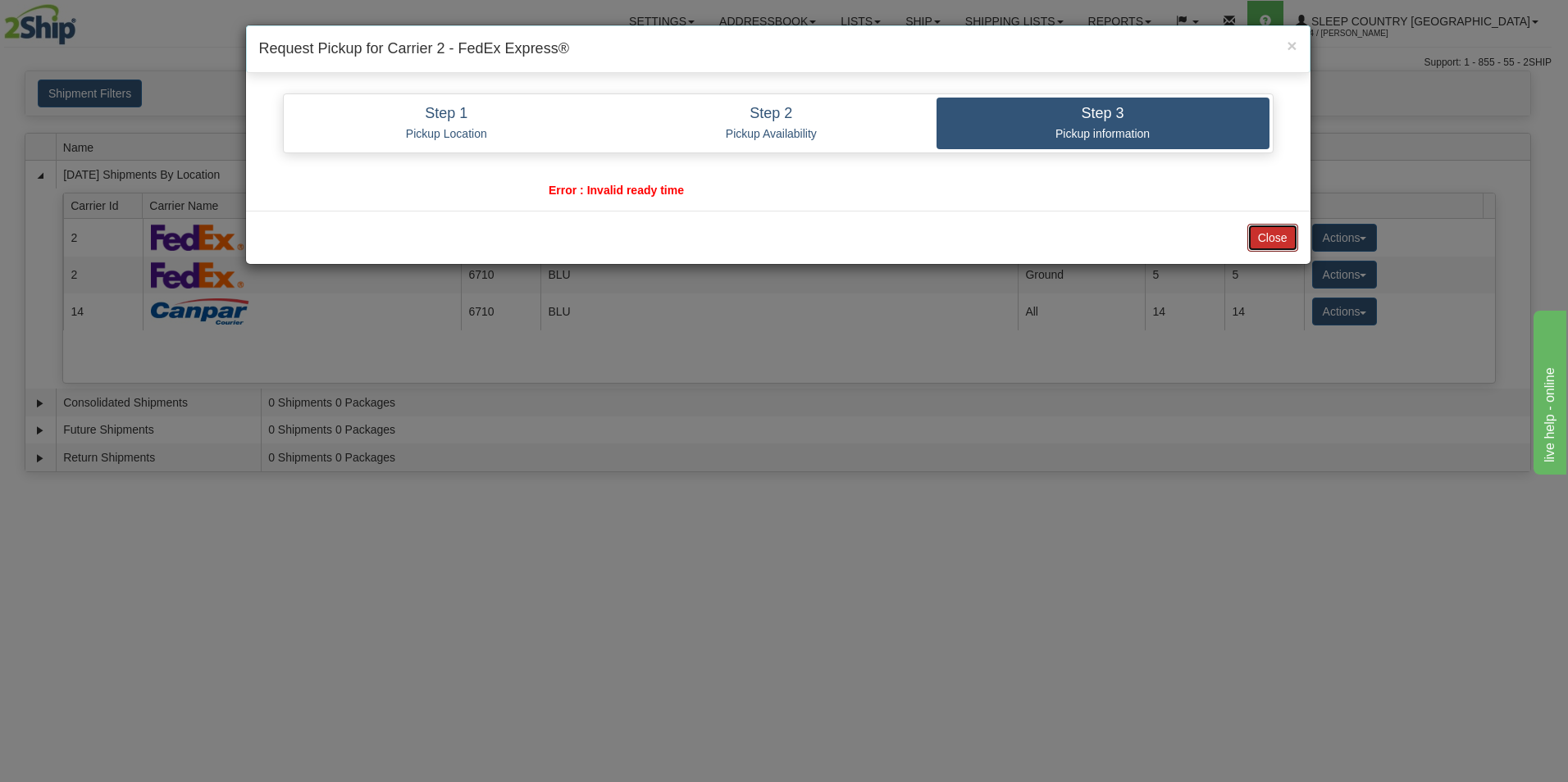
click at [1266, 237] on button "Close" at bounding box center [1272, 237] width 50 height 28
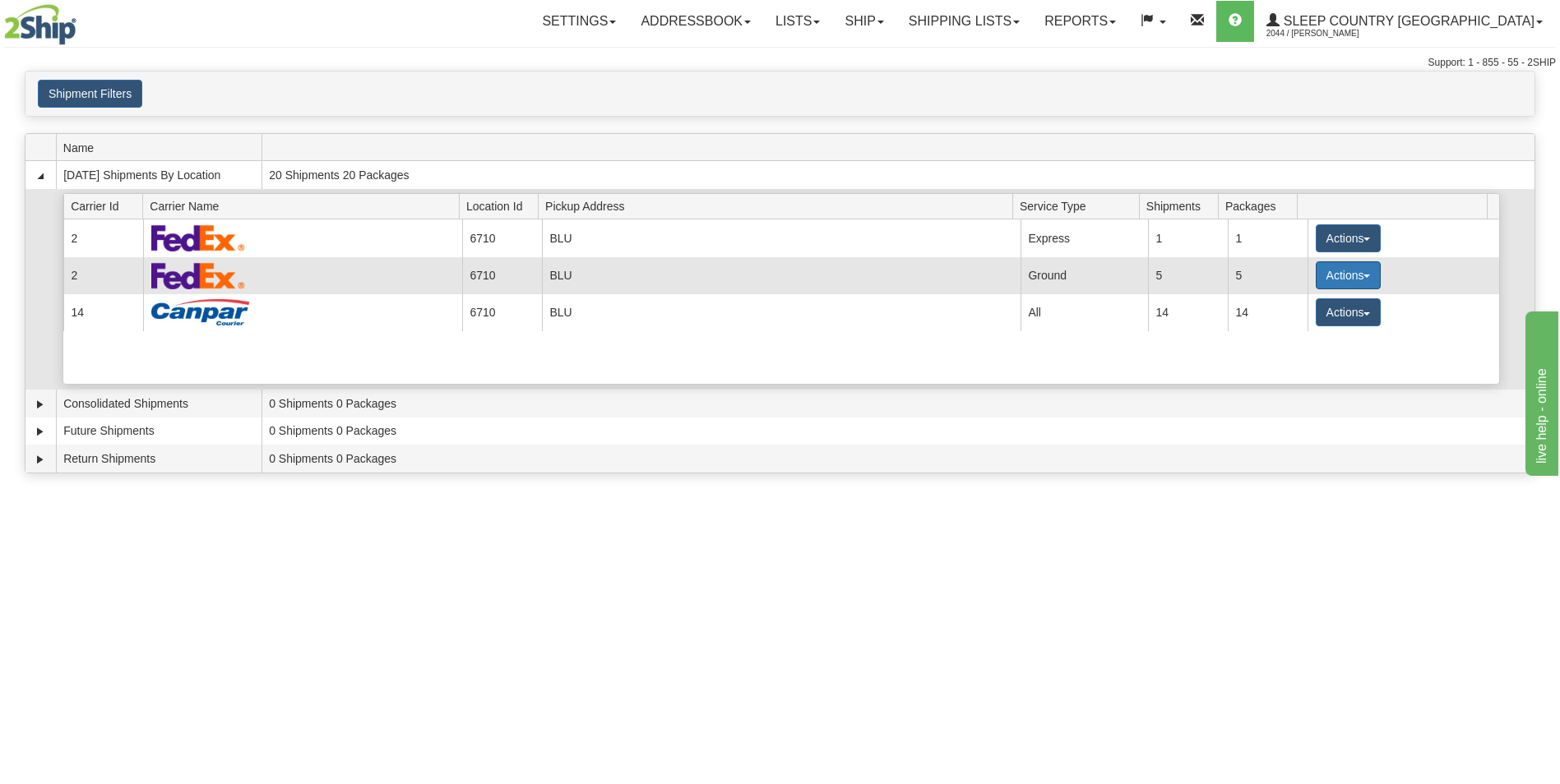
click at [1322, 268] on button "Actions" at bounding box center [1348, 275] width 66 height 28
click at [1299, 349] on span "Pickup" at bounding box center [1287, 349] width 44 height 11
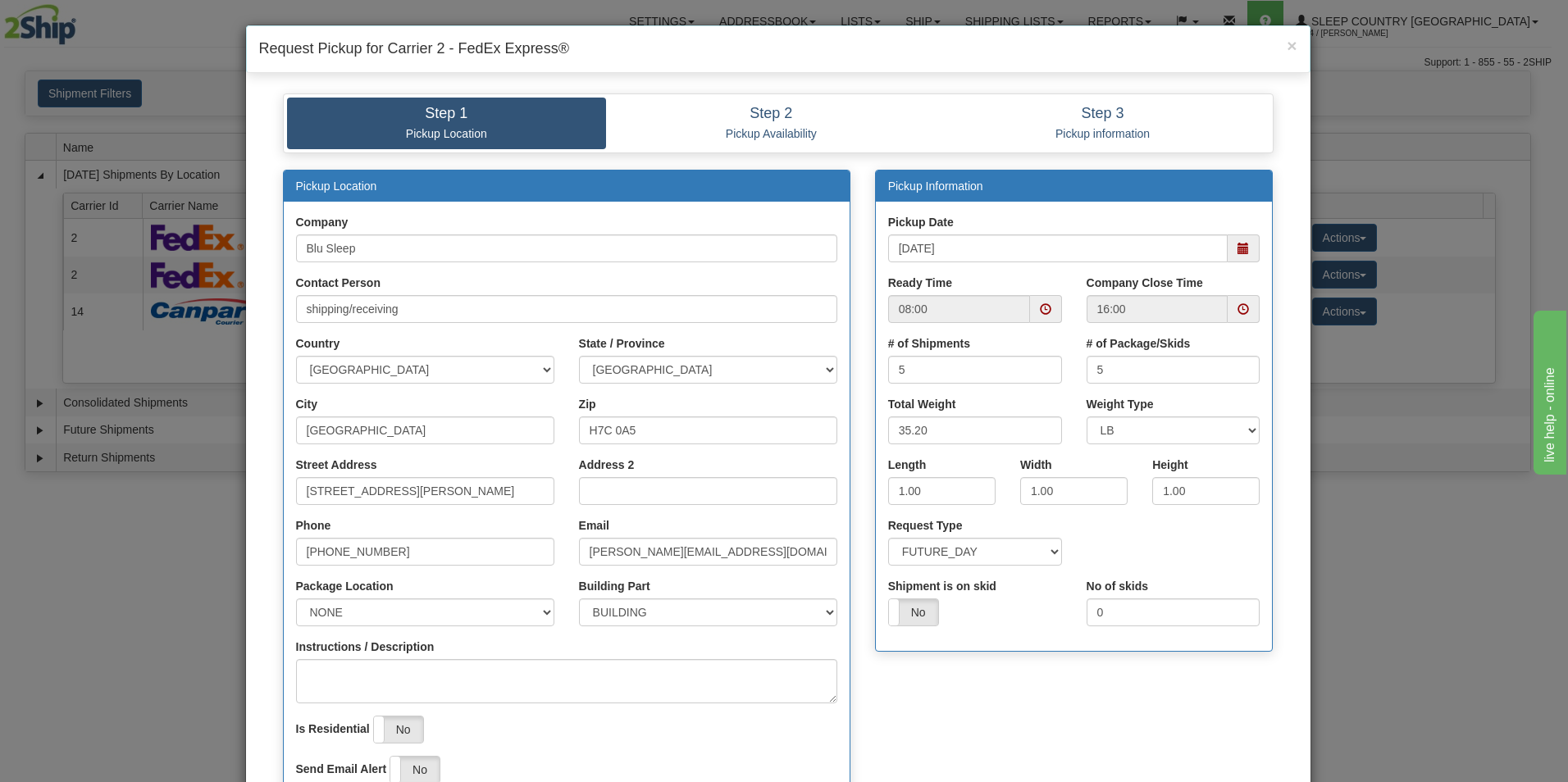
click at [1040, 306] on span at bounding box center [1046, 309] width 11 height 11
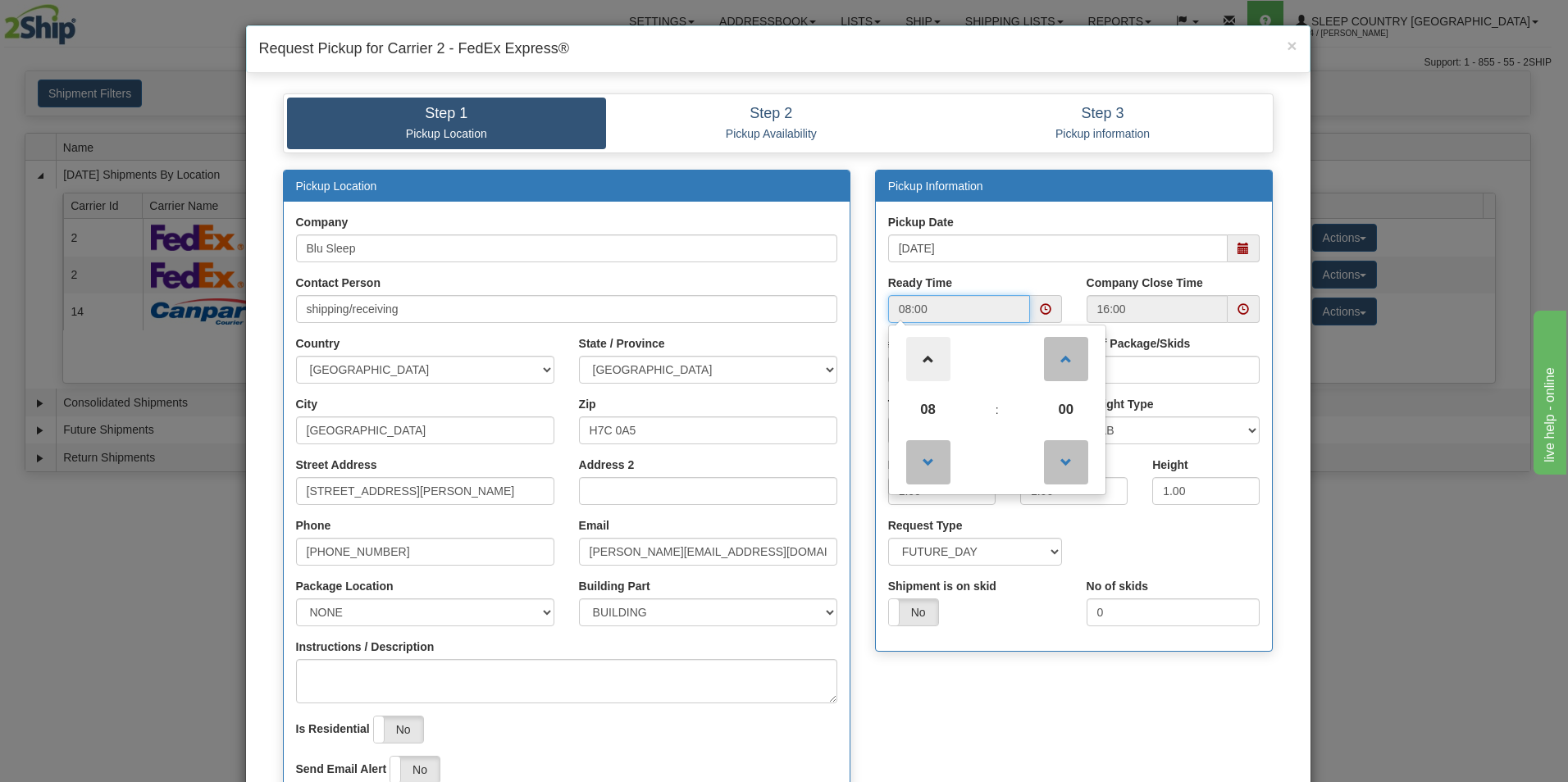
click at [921, 352] on span at bounding box center [929, 359] width 45 height 45
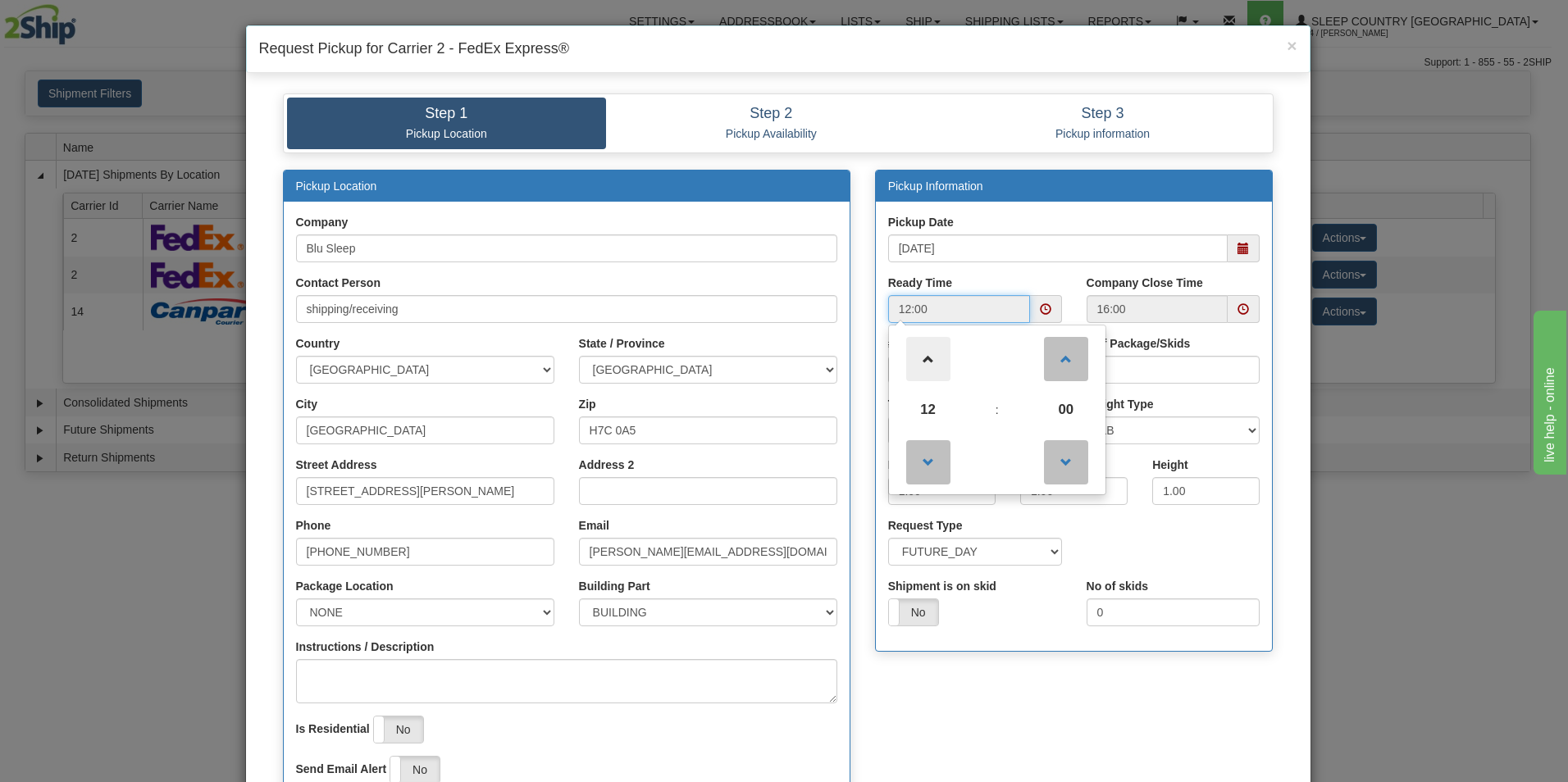
type input "13:00"
click at [1160, 396] on div "Weight Type LB KG" at bounding box center [1173, 420] width 174 height 49
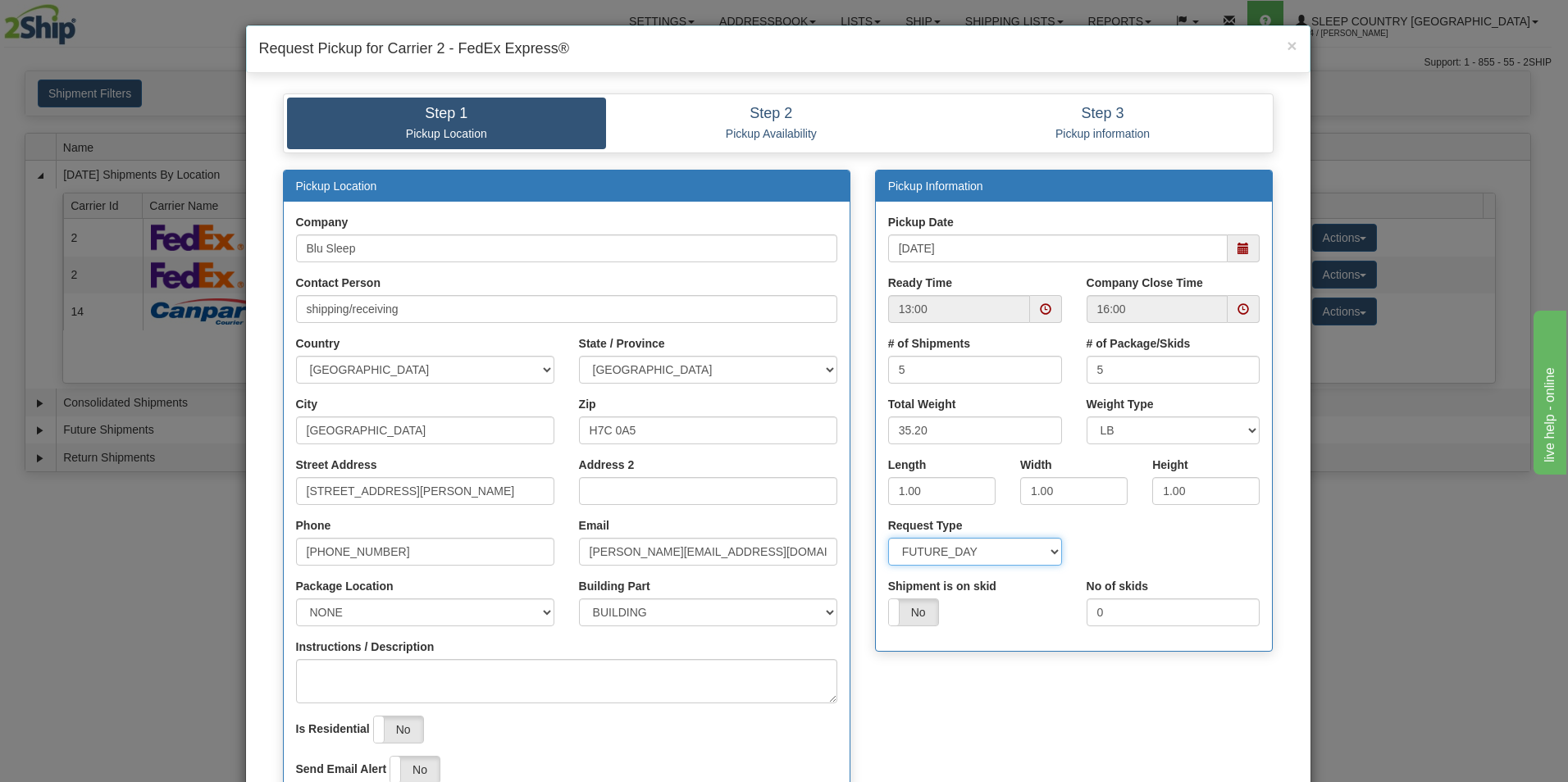
click at [1049, 553] on select "SAME_DAY FUTURE_DAY" at bounding box center [975, 552] width 174 height 28
select select "0"
click at [889, 538] on select "SAME_DAY FUTURE_DAY" at bounding box center [975, 552] width 174 height 28
click at [446, 489] on input "[STREET_ADDRESS][PERSON_NAME]" at bounding box center [425, 491] width 259 height 28
type input "1"
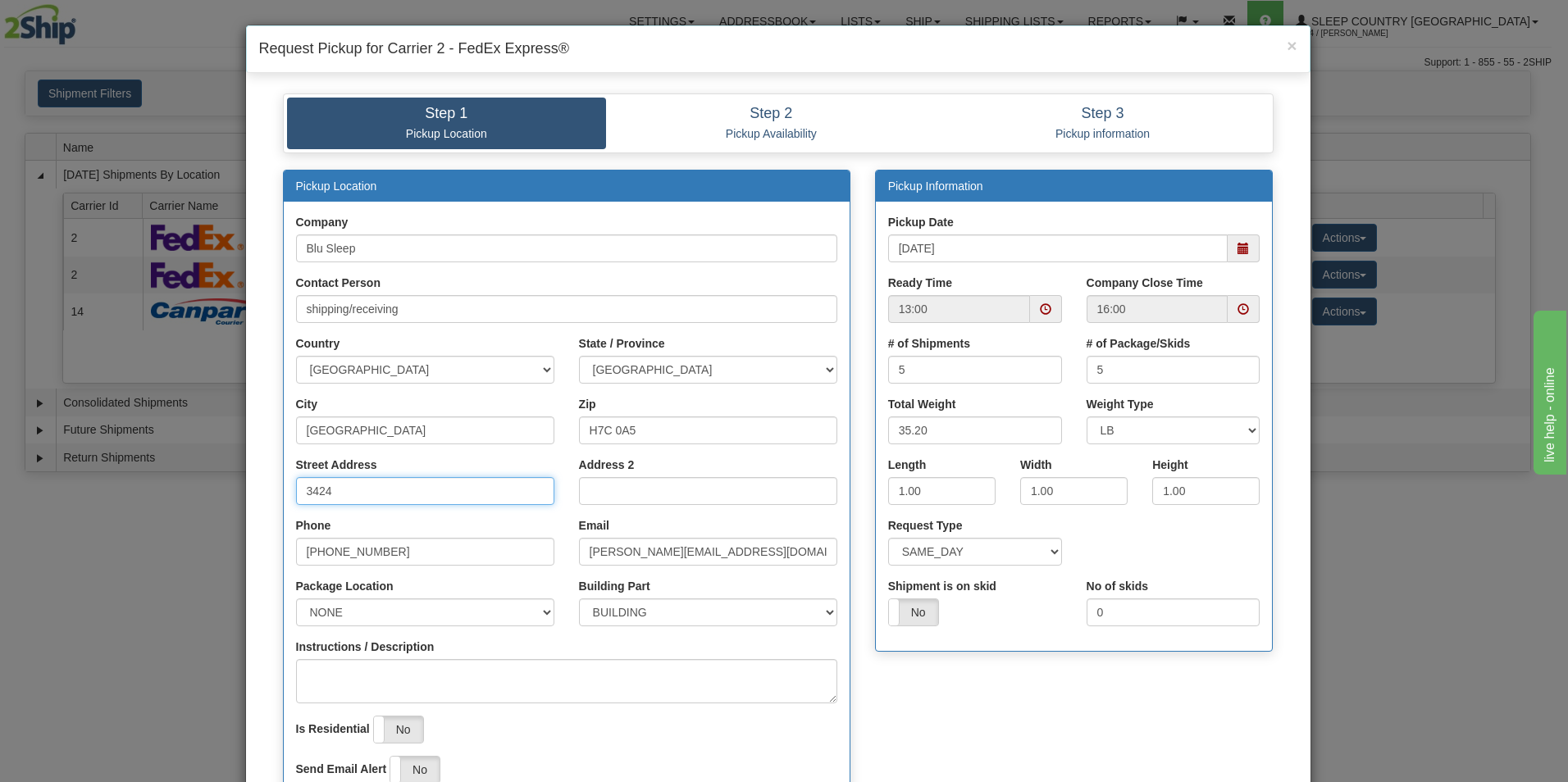
type input "3424 Boul. Industriel"
select select "2"
click at [657, 426] on input "H7C 0A5" at bounding box center [709, 430] width 259 height 28
type input "H7L 4R9"
click at [952, 485] on input "1.00" at bounding box center [942, 491] width 108 height 28
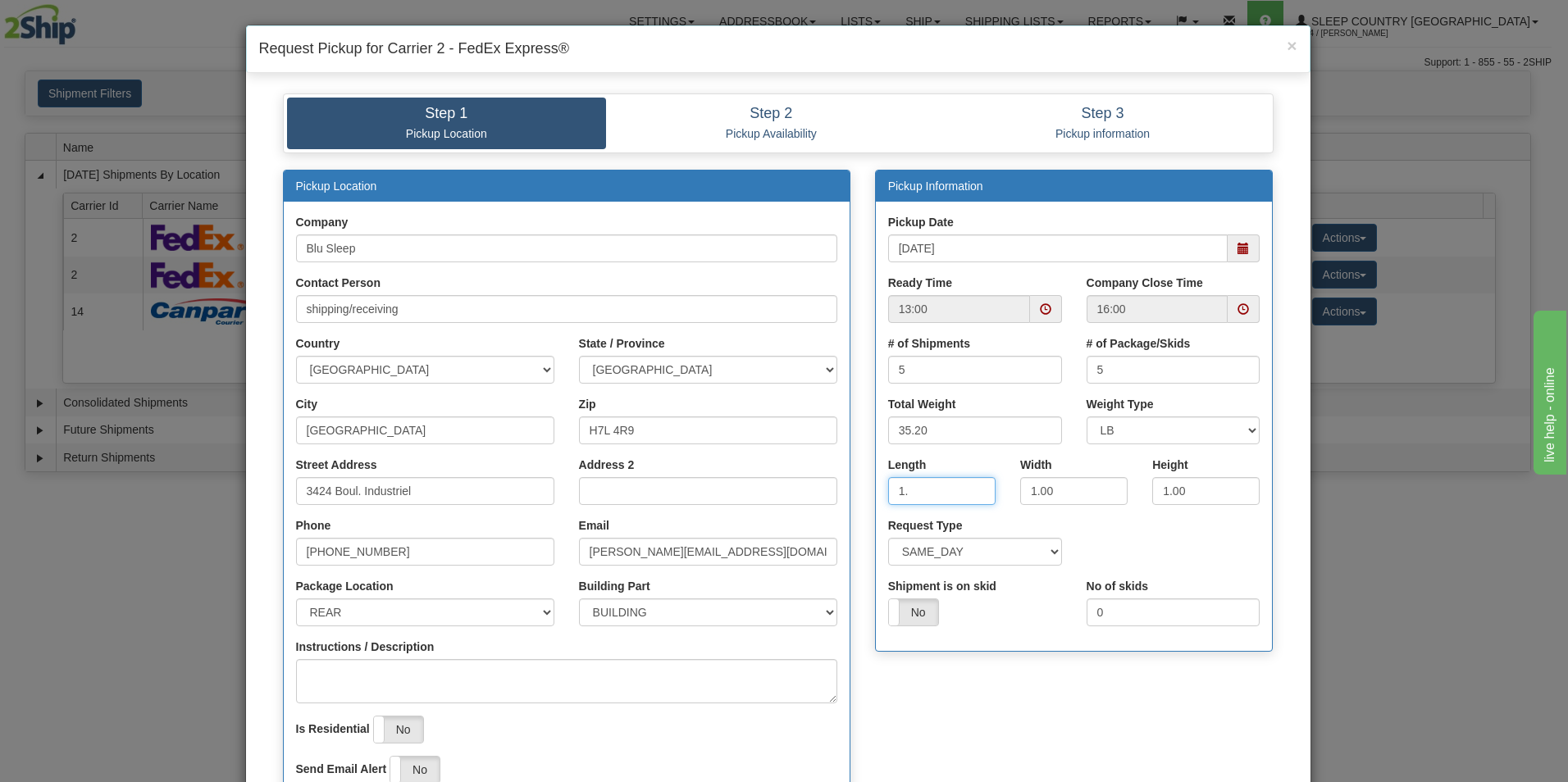
type input "1"
type input "17.00"
type input "9.00"
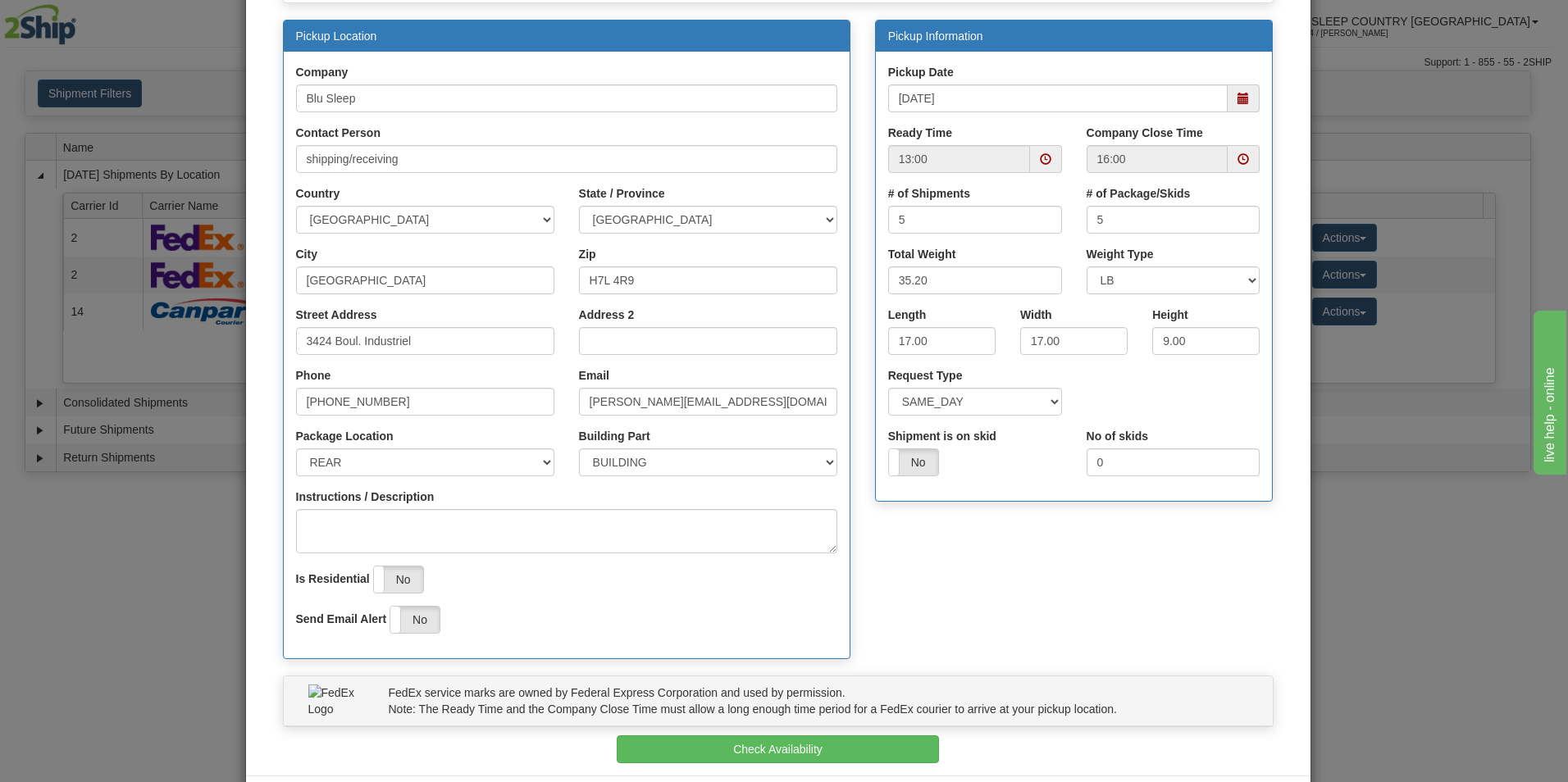
scroll to position [198, 0]
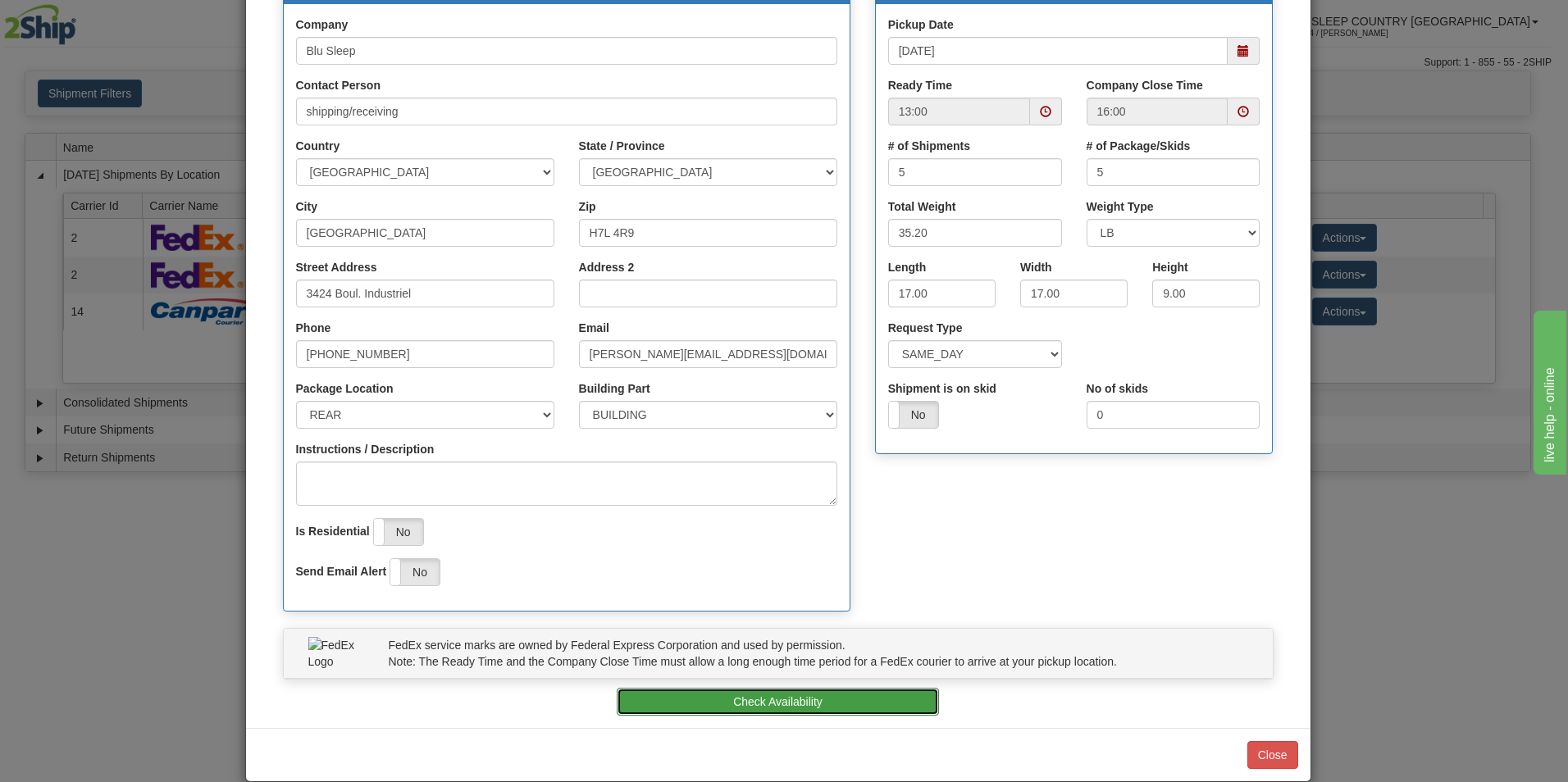
click at [803, 697] on button "Check Availability" at bounding box center [777, 701] width 323 height 28
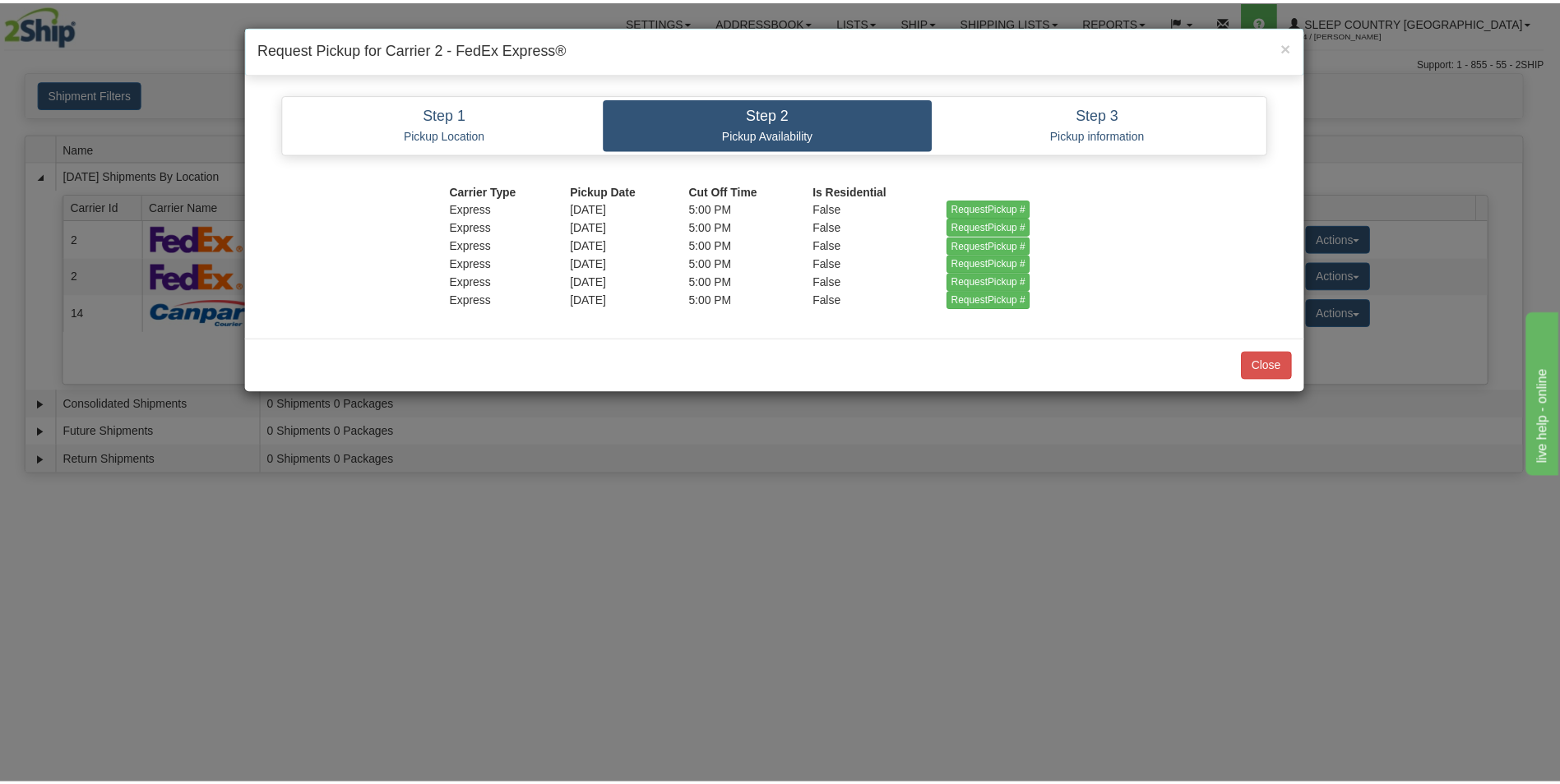
scroll to position [0, 0]
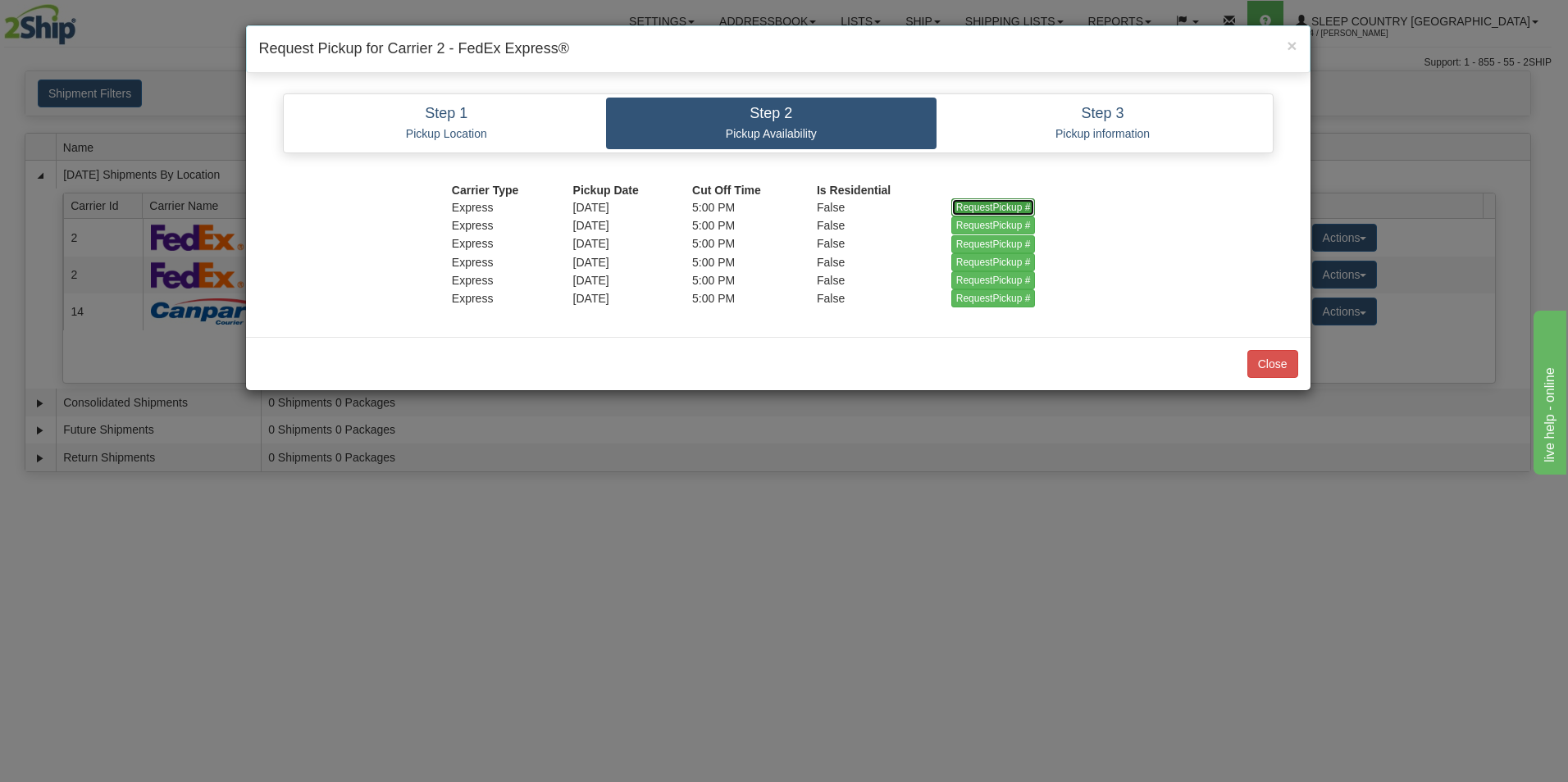
click at [961, 205] on input "RequestPickup #" at bounding box center [993, 207] width 85 height 18
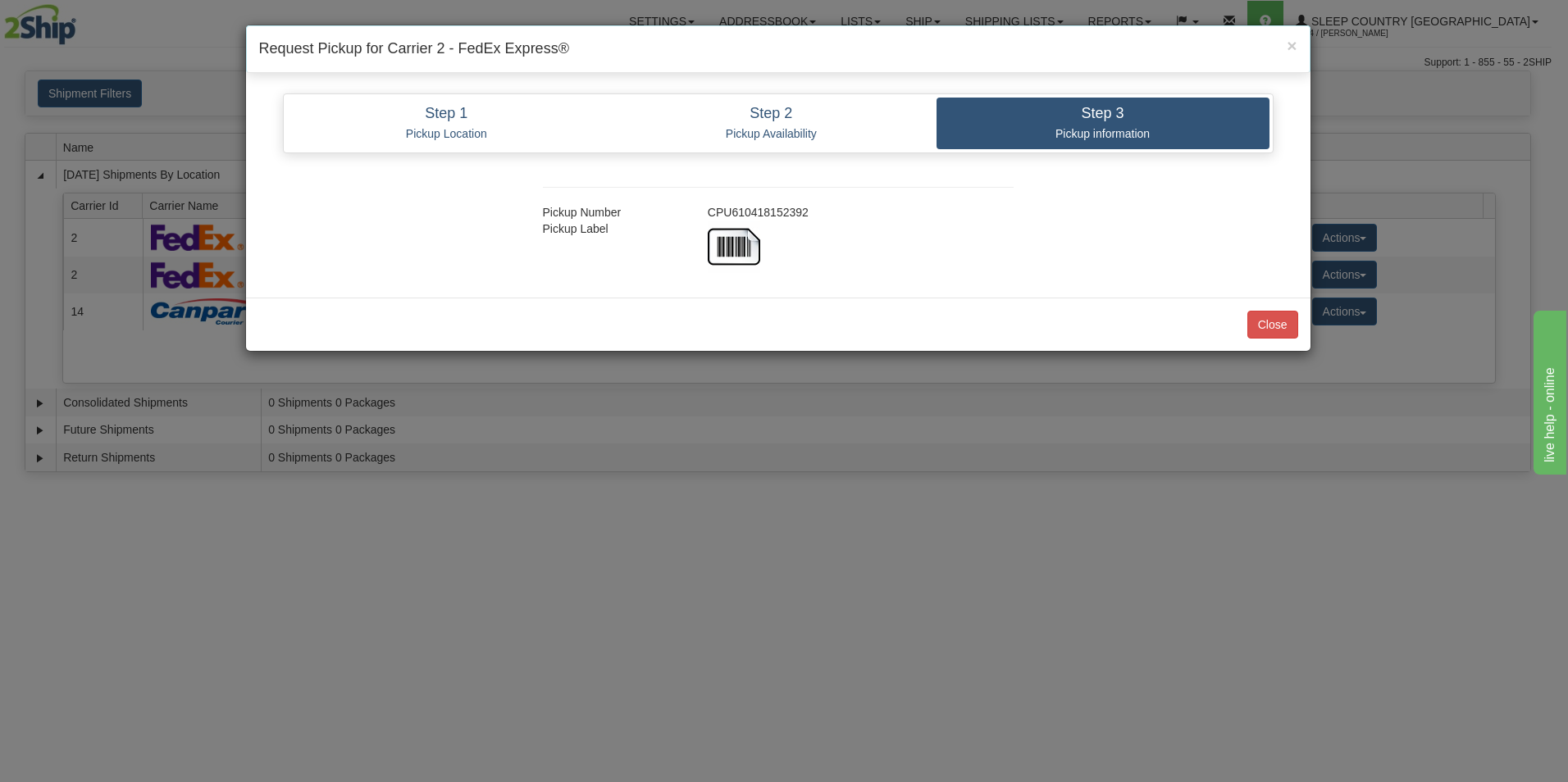
click at [761, 239] on div at bounding box center [860, 246] width 330 height 52
click at [740, 241] on img at bounding box center [734, 246] width 52 height 52
click at [1273, 319] on button "Close" at bounding box center [1272, 324] width 50 height 28
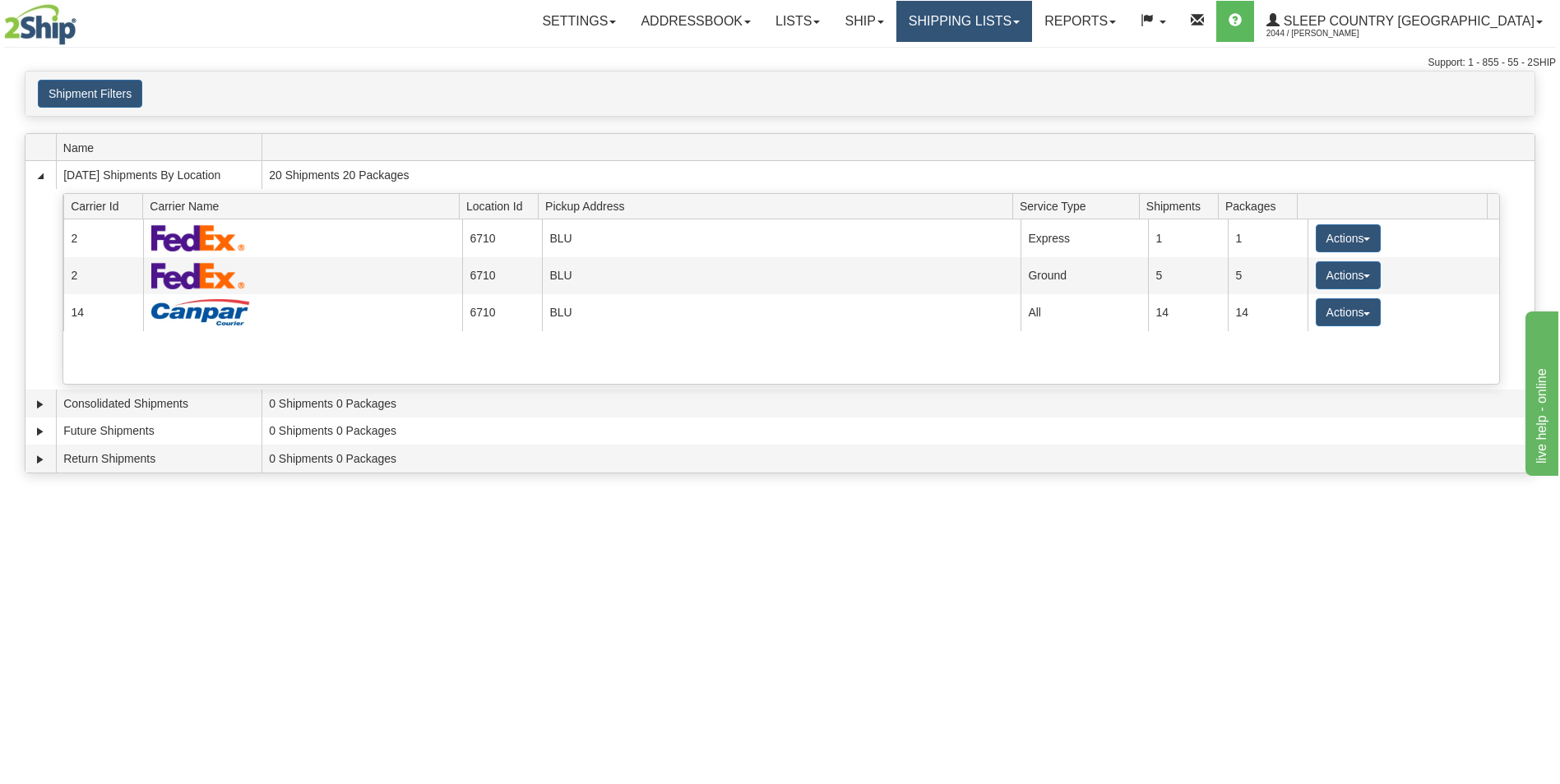
click at [1032, 19] on link "Shipping lists" at bounding box center [965, 21] width 135 height 41
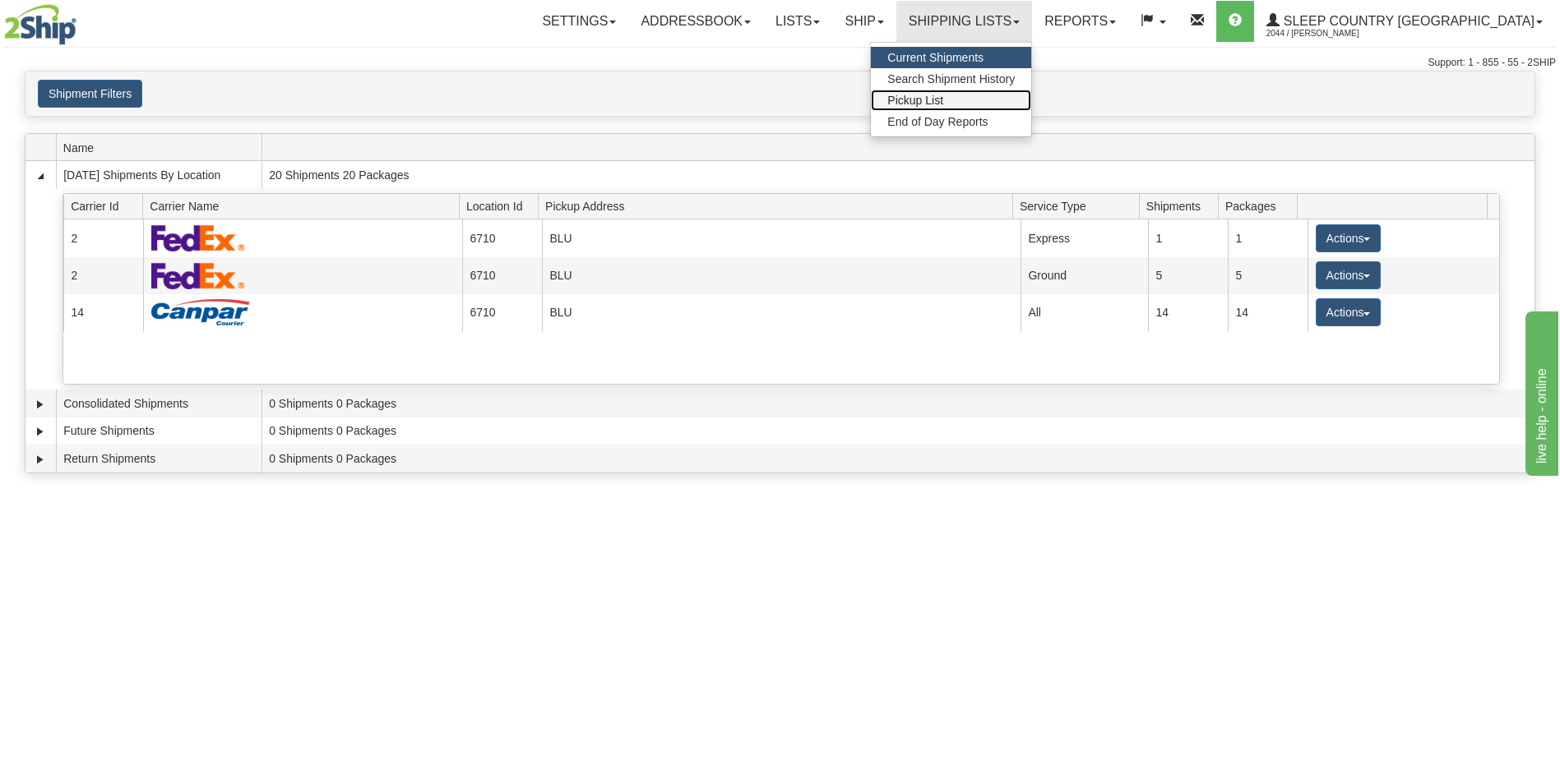
click at [944, 97] on span "Pickup List" at bounding box center [915, 100] width 56 height 13
